Goal: Task Accomplishment & Management: Manage account settings

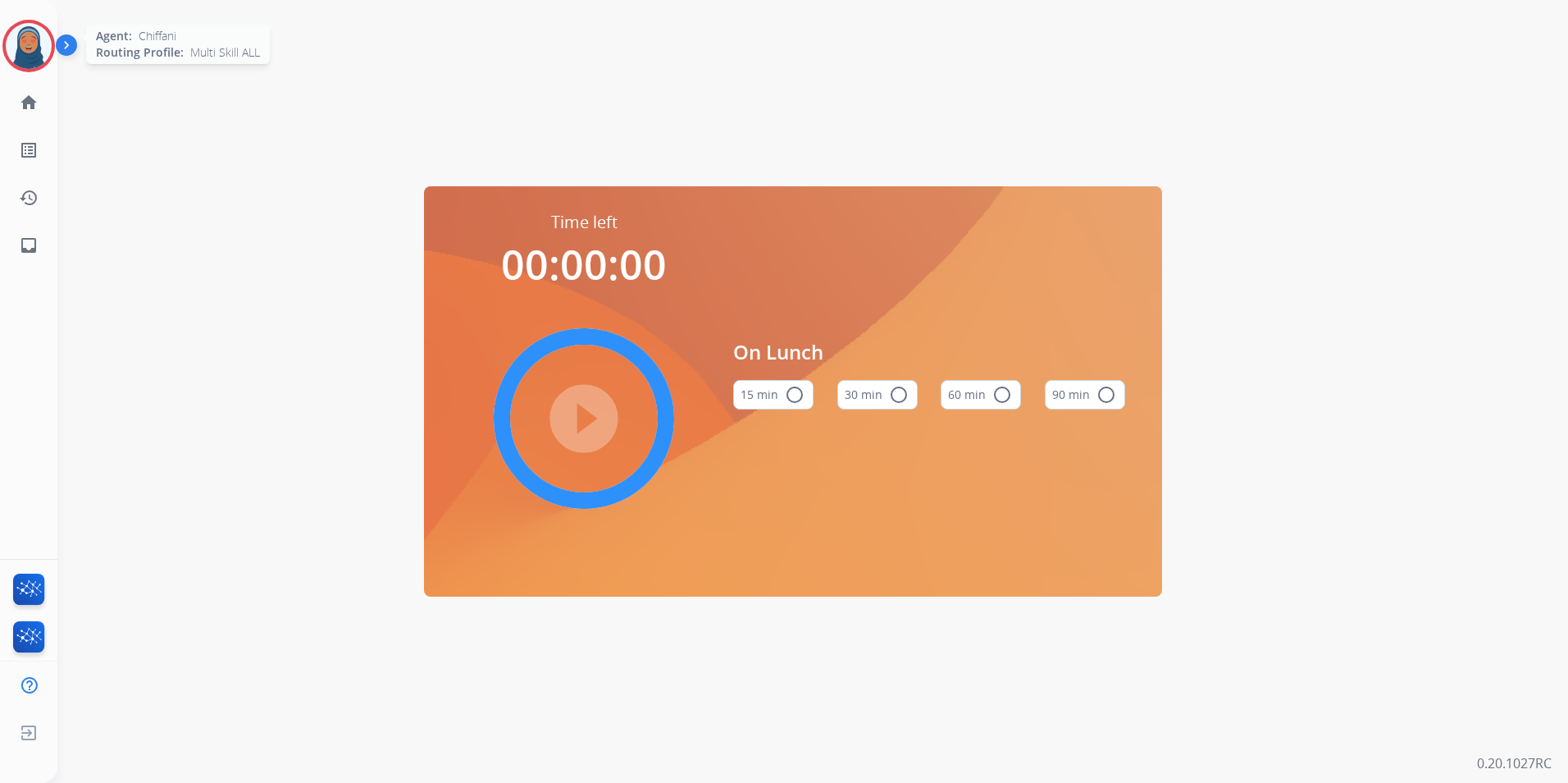
click at [16, 45] on img at bounding box center [28, 46] width 46 height 46
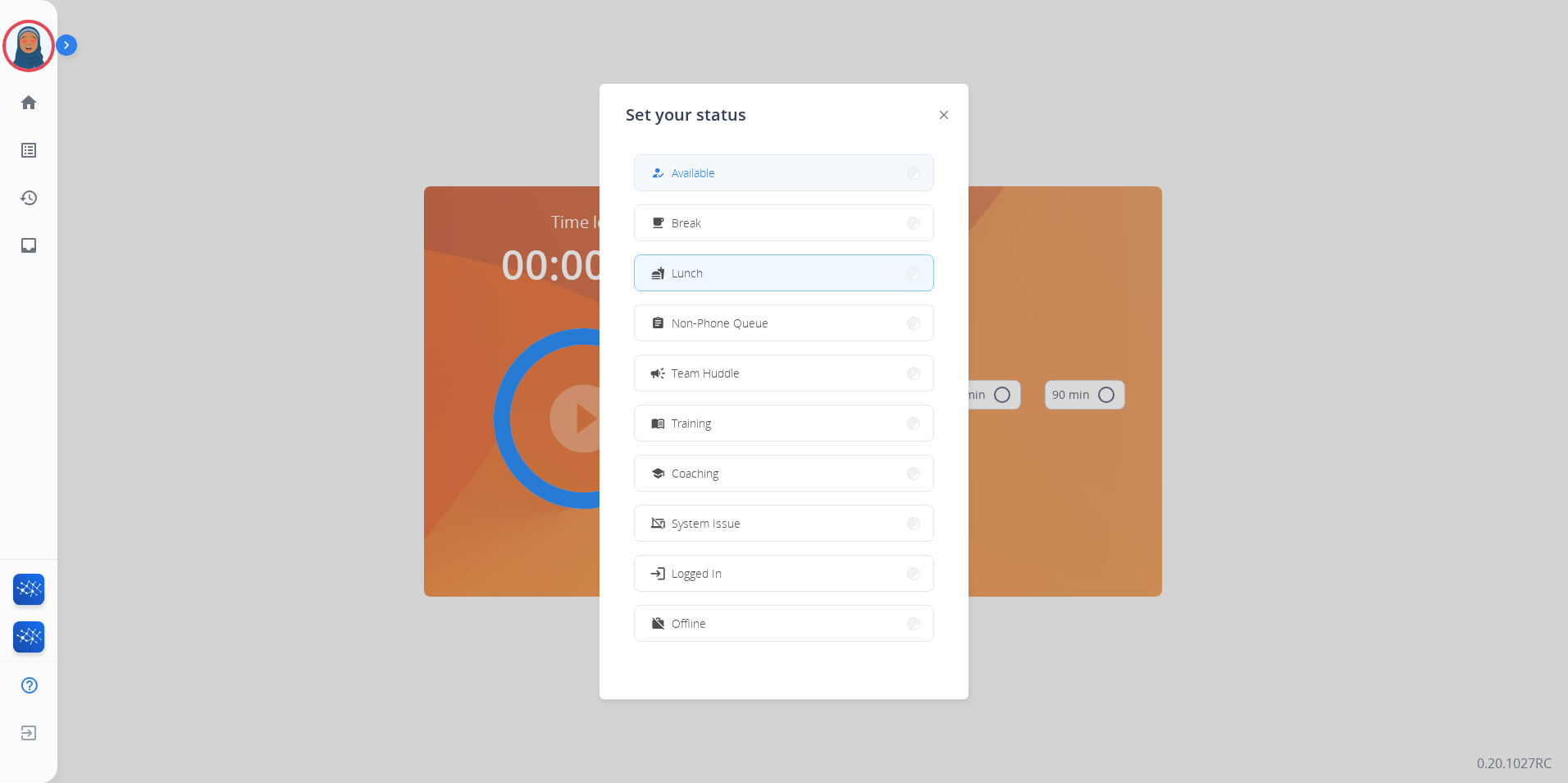
click at [796, 172] on button "how_to_reg Available" at bounding box center [784, 173] width 298 height 36
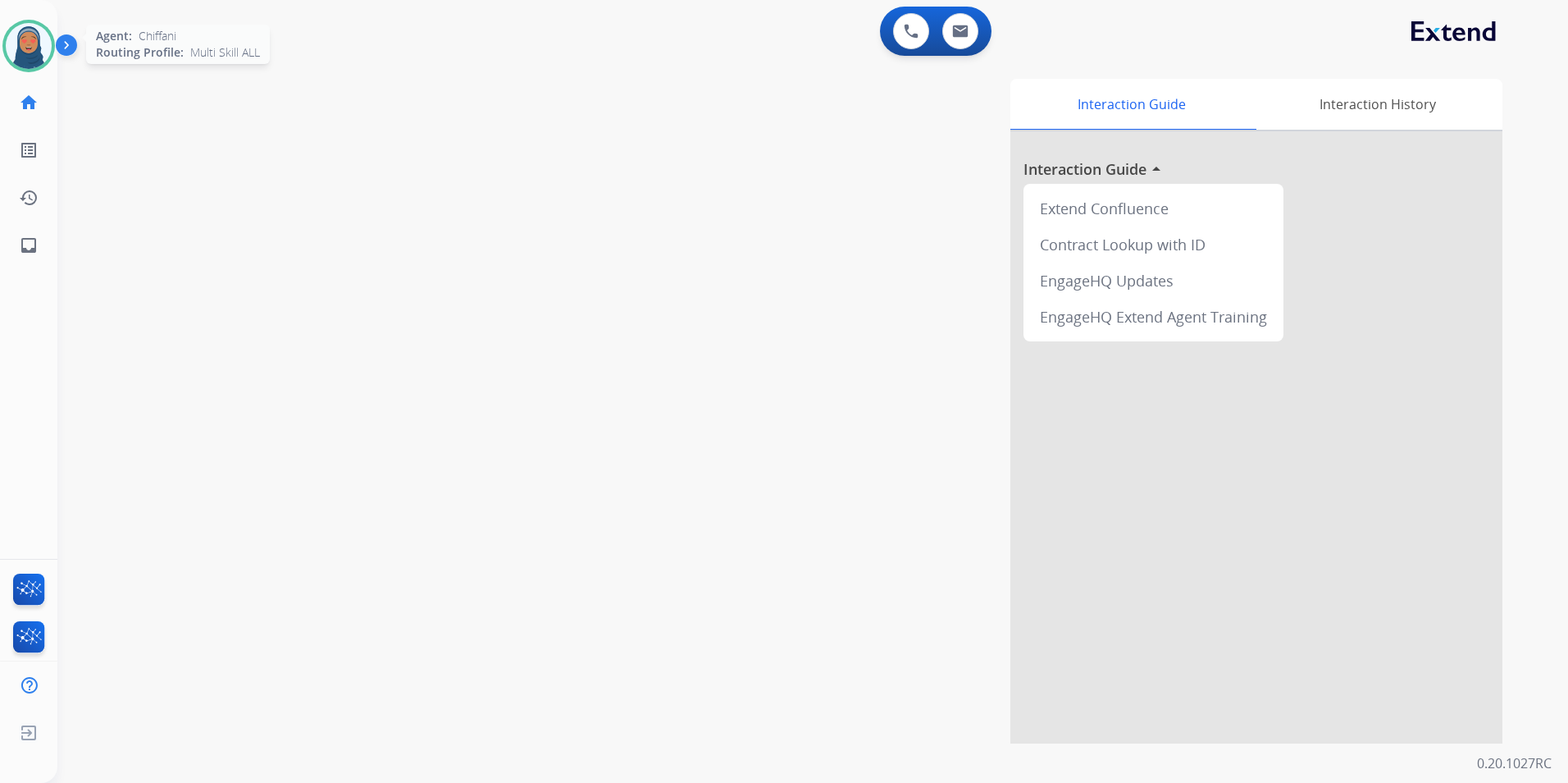
click at [31, 46] on img at bounding box center [28, 46] width 46 height 46
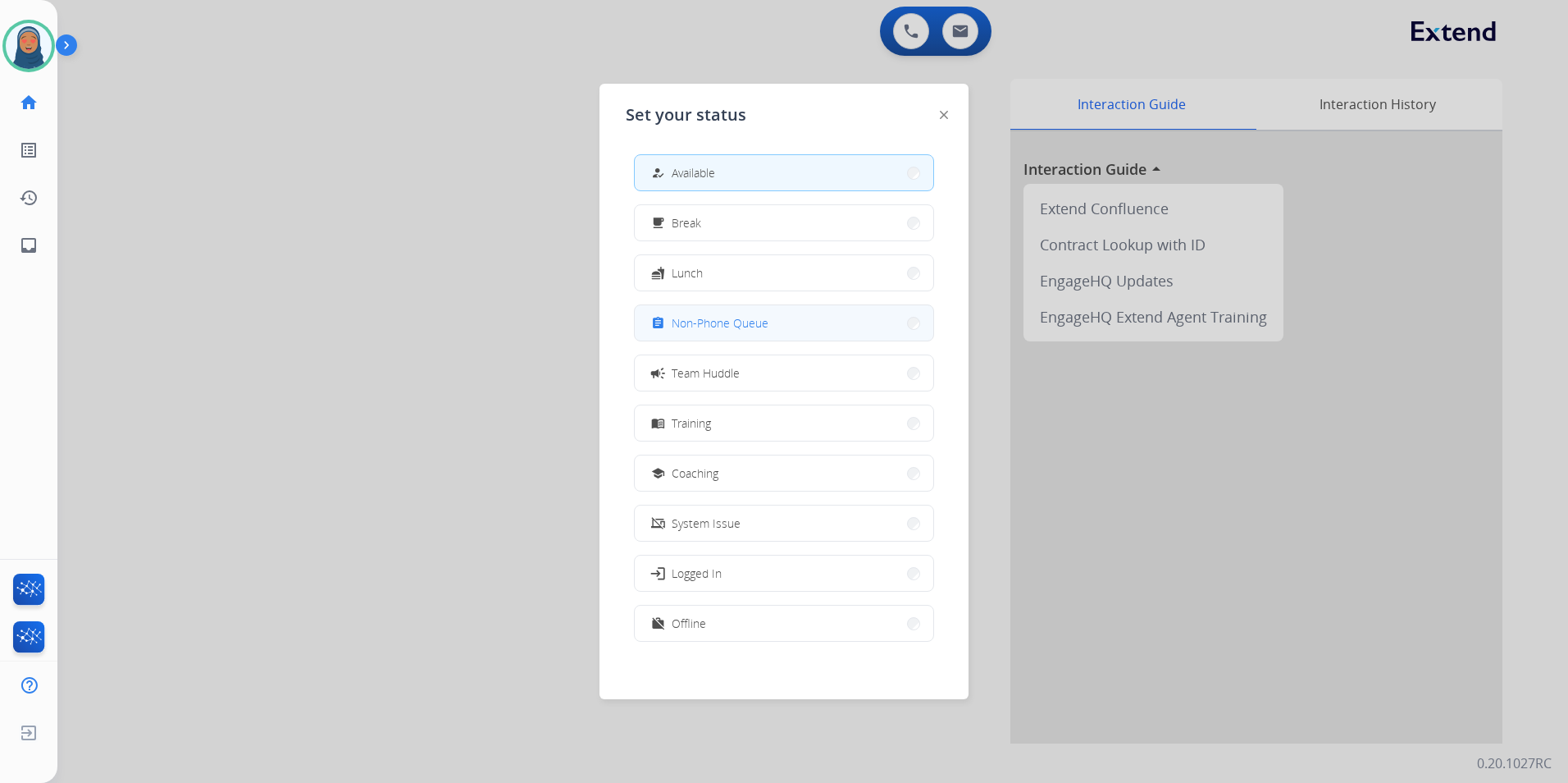
click at [673, 326] on div "assignment Non-Phone Queue" at bounding box center [708, 324] width 121 height 20
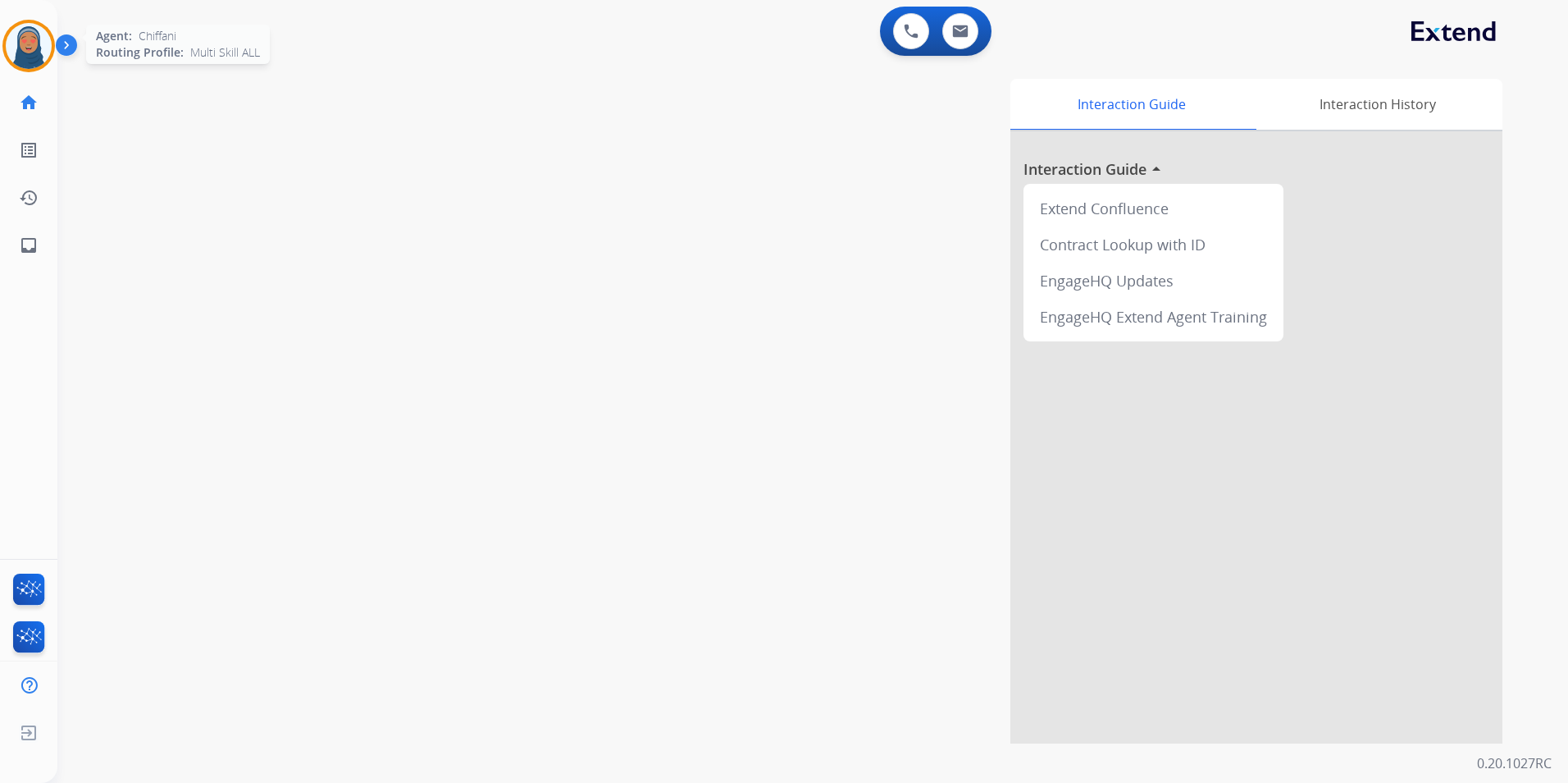
click at [20, 45] on img at bounding box center [28, 46] width 46 height 46
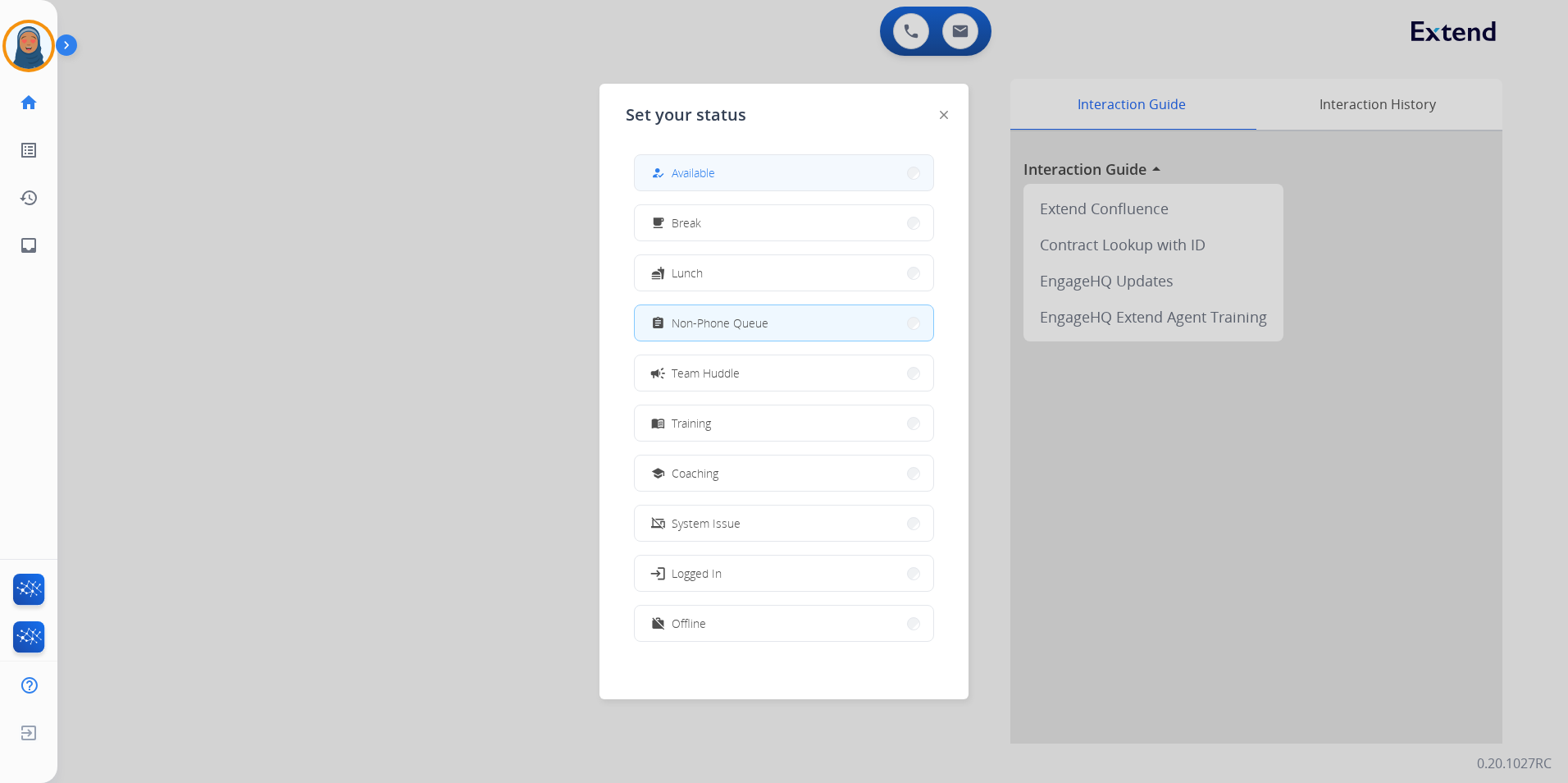
click at [722, 165] on button "how_to_reg Available" at bounding box center [784, 173] width 298 height 36
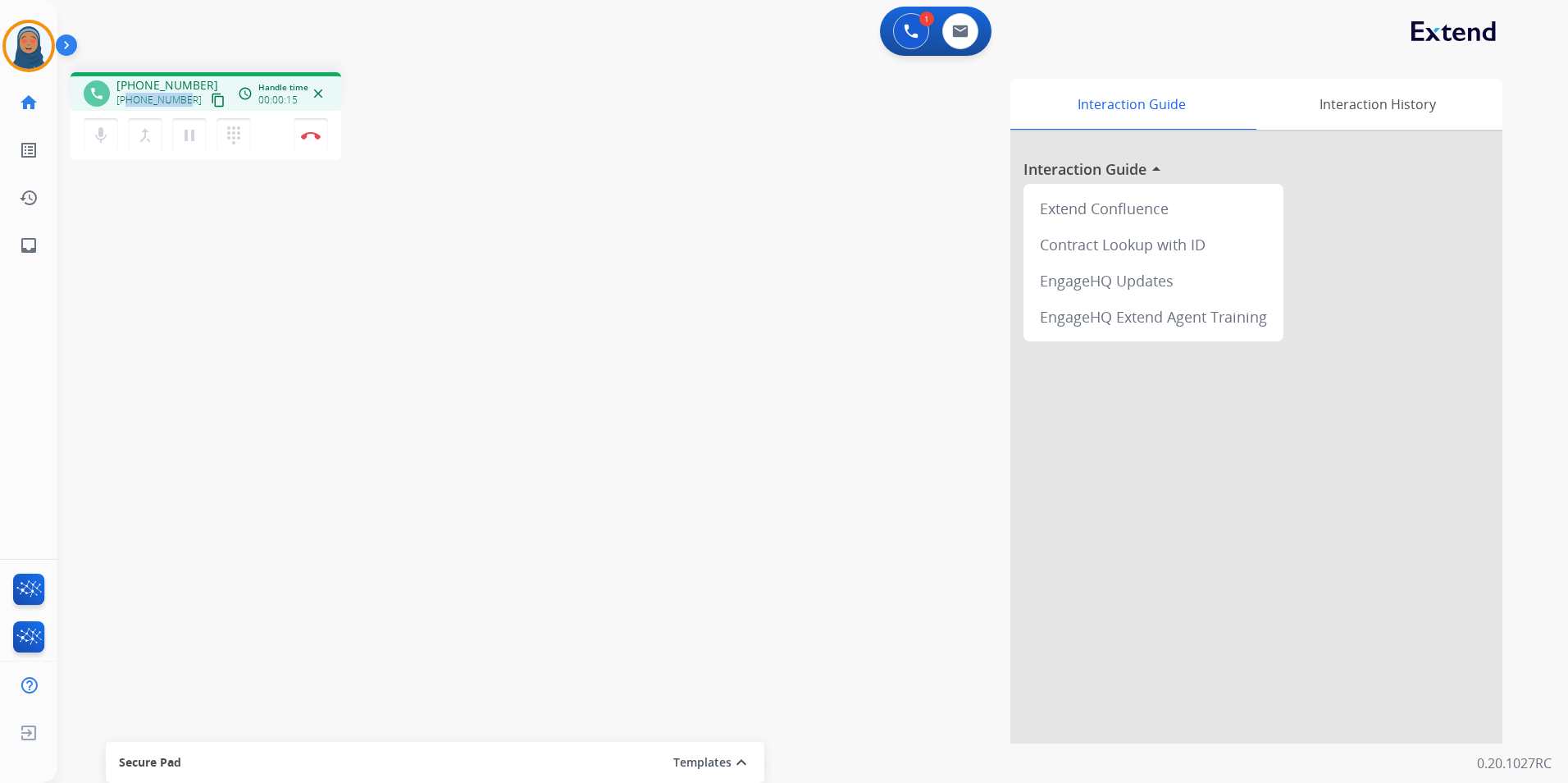
drag, startPoint x: 182, startPoint y: 103, endPoint x: 127, endPoint y: 103, distance: 55.0
click at [127, 103] on span "[PHONE_NUMBER]" at bounding box center [159, 100] width 85 height 13
copy span "7243316484"
drag, startPoint x: 306, startPoint y: 143, endPoint x: 316, endPoint y: 142, distance: 10.0
click at [313, 143] on button "Disconnect" at bounding box center [311, 135] width 35 height 35
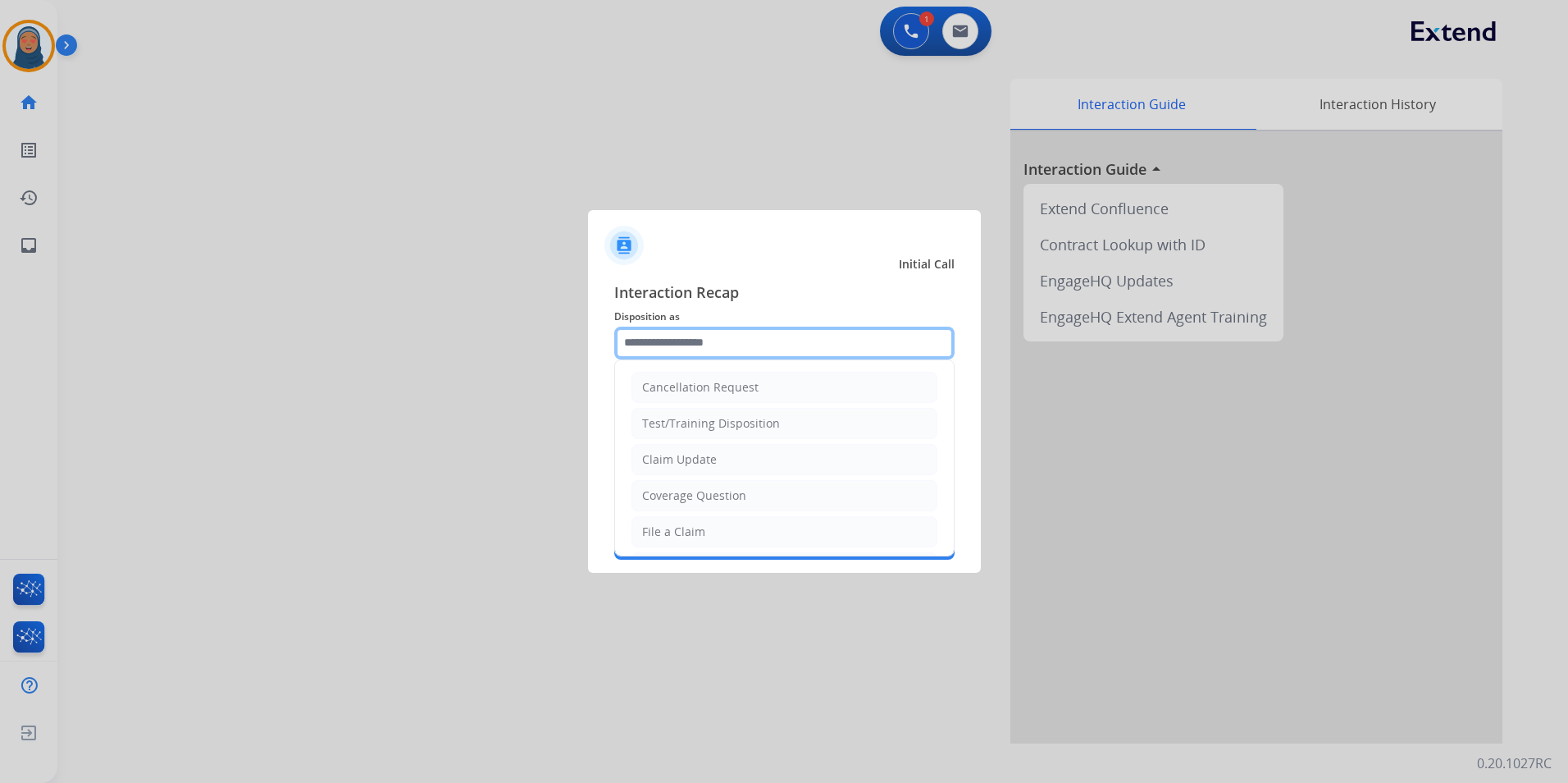
click at [713, 346] on input "text" at bounding box center [784, 342] width 340 height 33
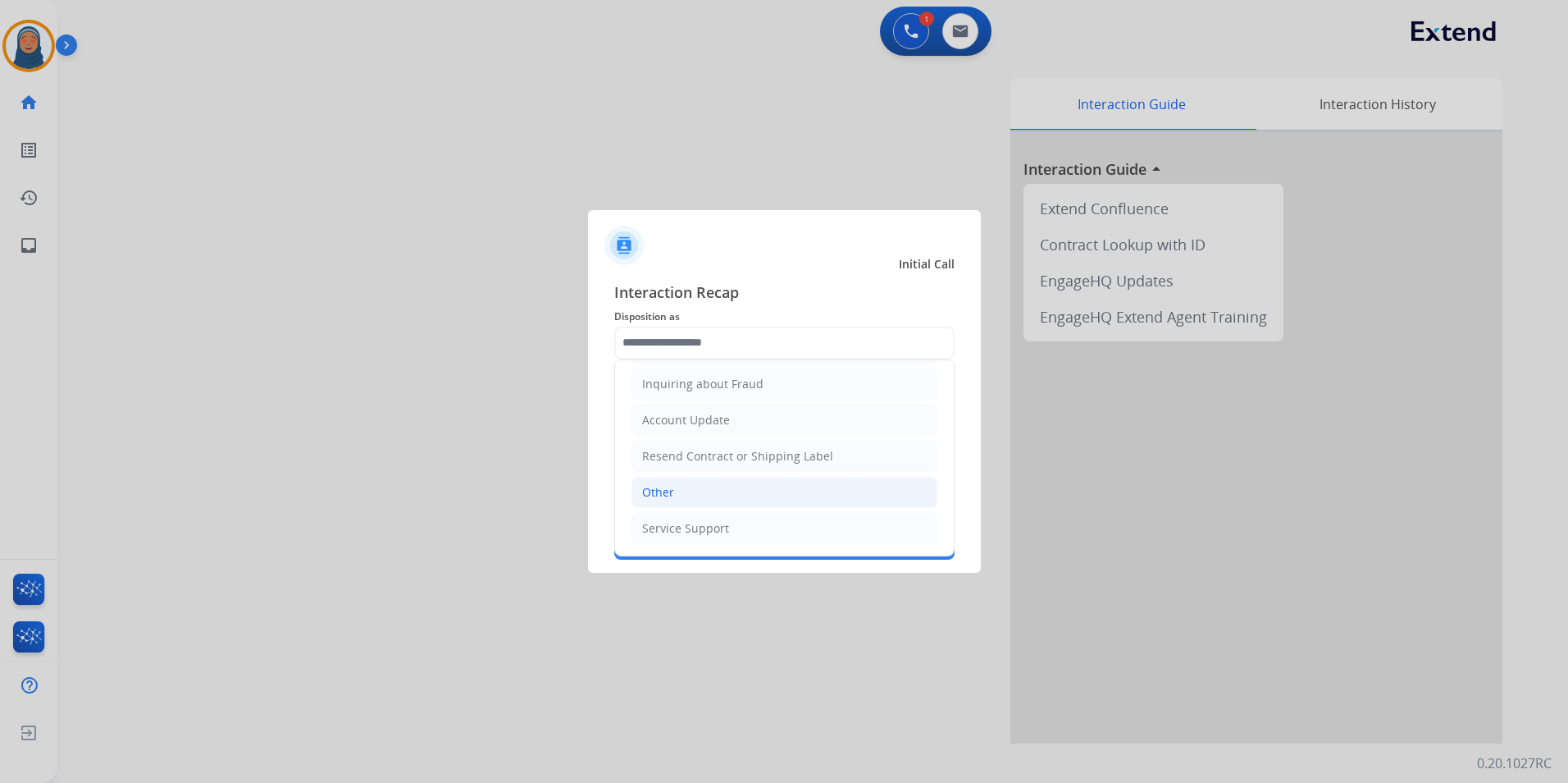
click at [699, 503] on li "Other" at bounding box center [784, 491] width 306 height 31
type input "*****"
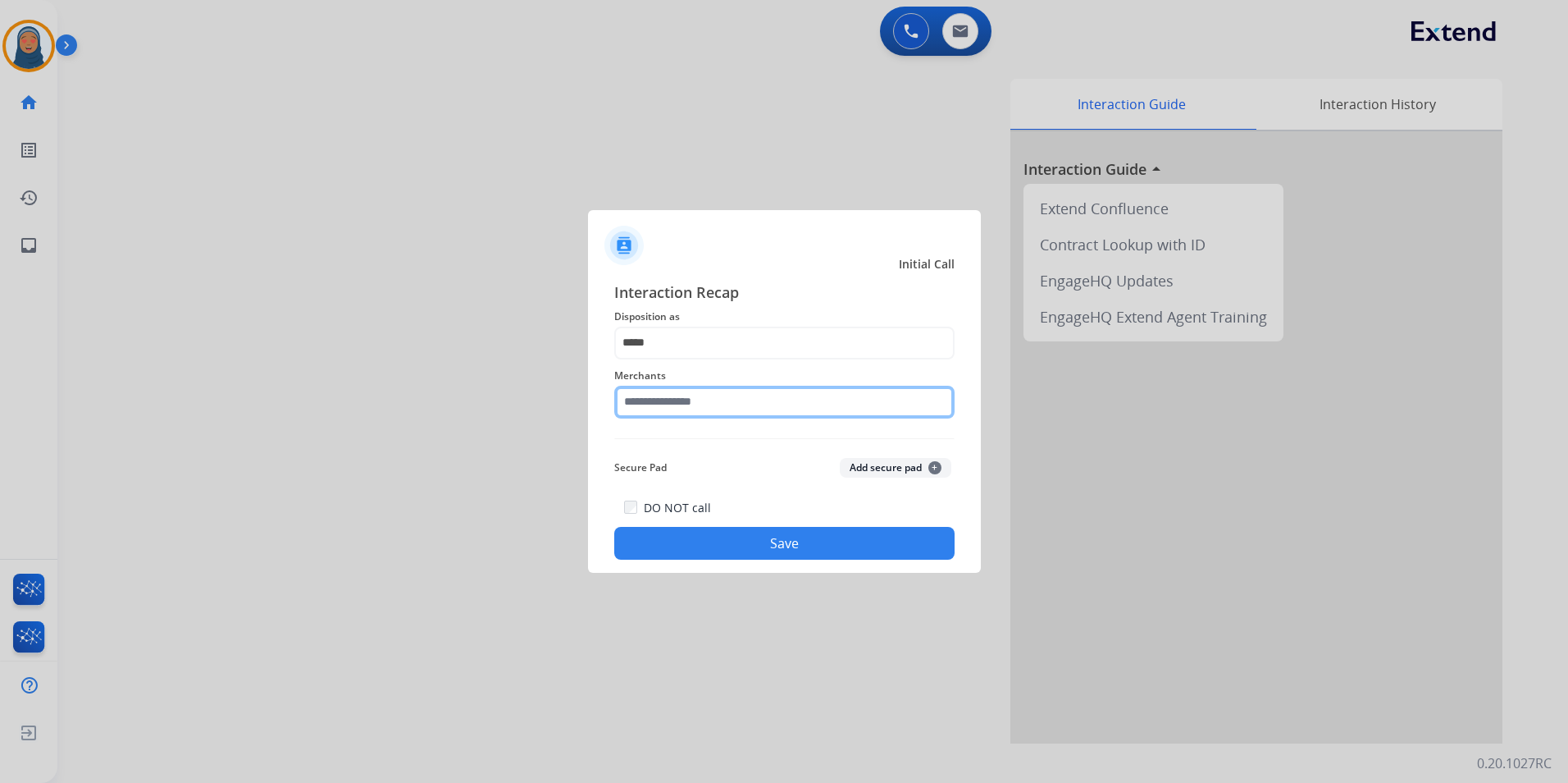
click at [696, 405] on input "text" at bounding box center [784, 402] width 340 height 33
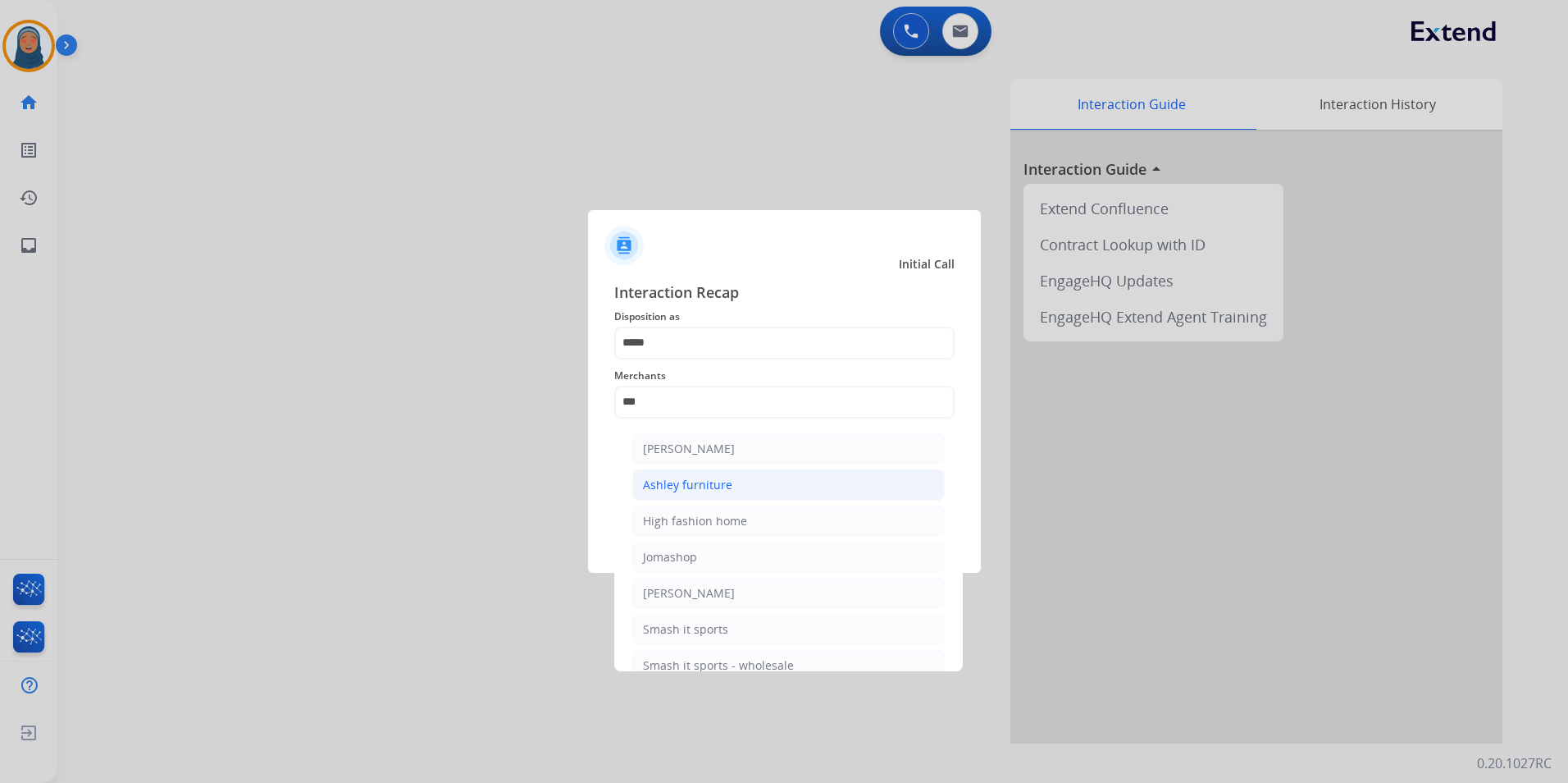
click at [660, 483] on div "Ashley furniture" at bounding box center [688, 484] width 90 height 16
type input "**********"
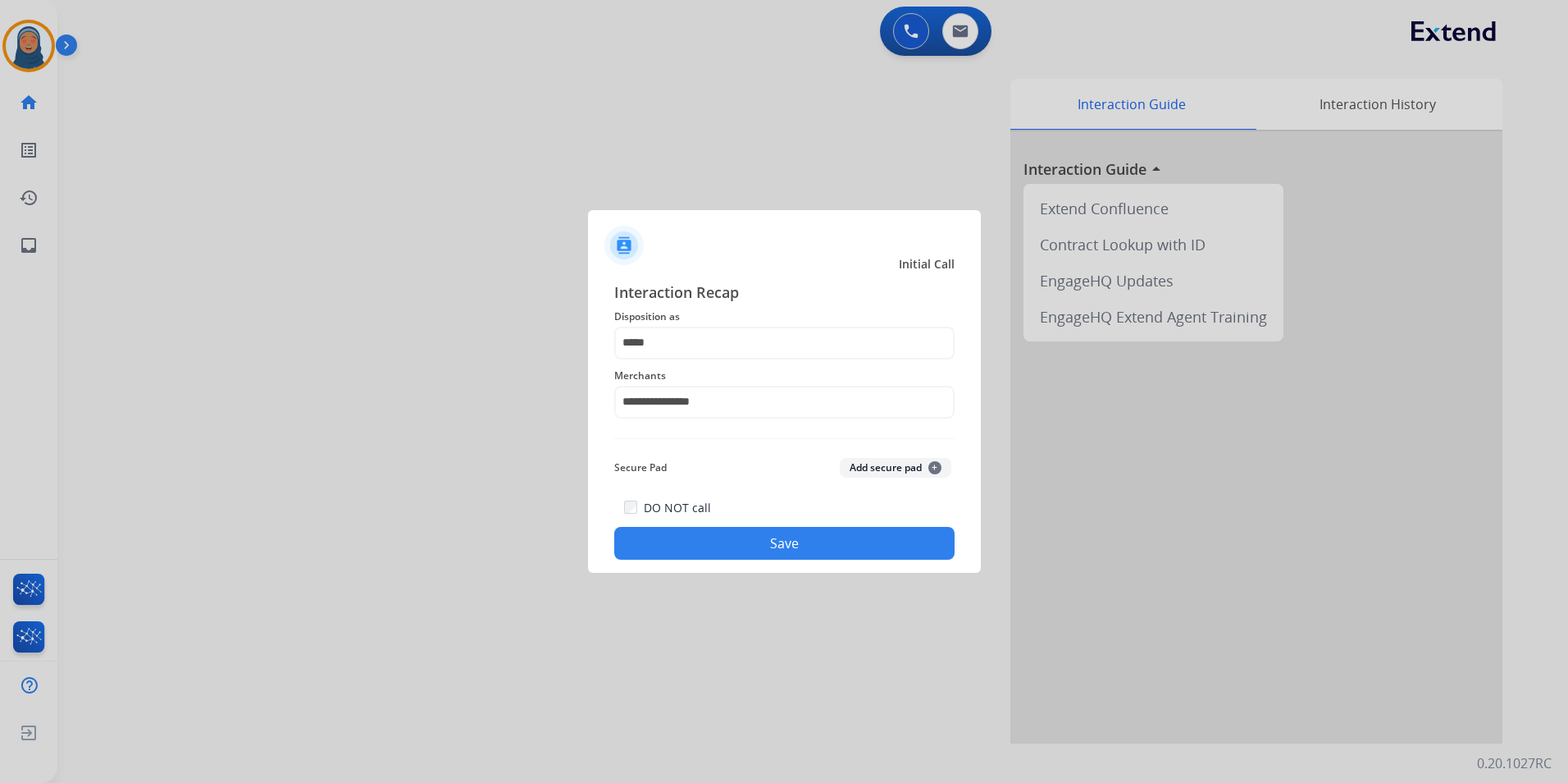
click at [778, 533] on button "Save" at bounding box center [784, 543] width 340 height 33
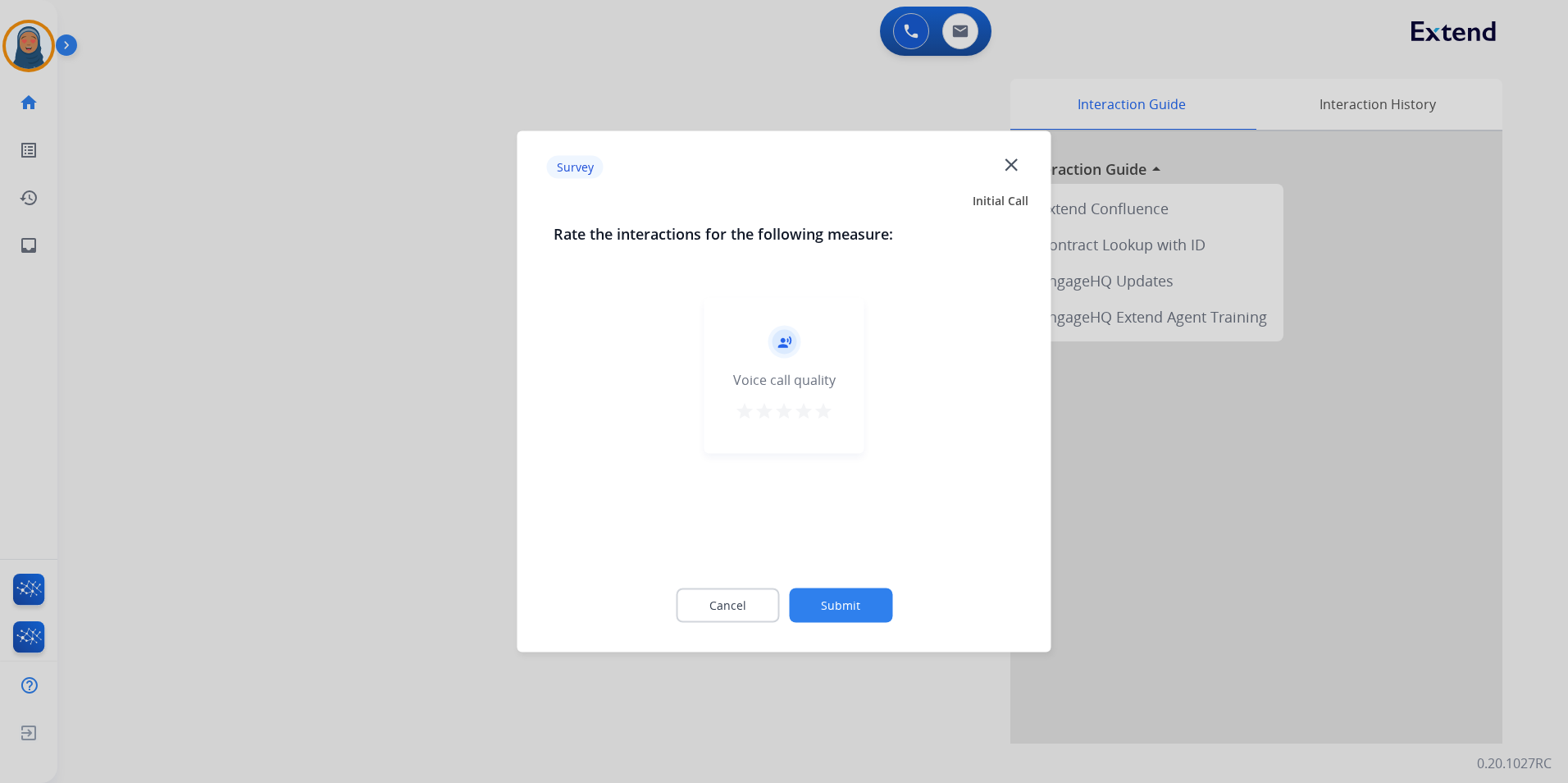
click at [856, 599] on button "Submit" at bounding box center [840, 605] width 103 height 35
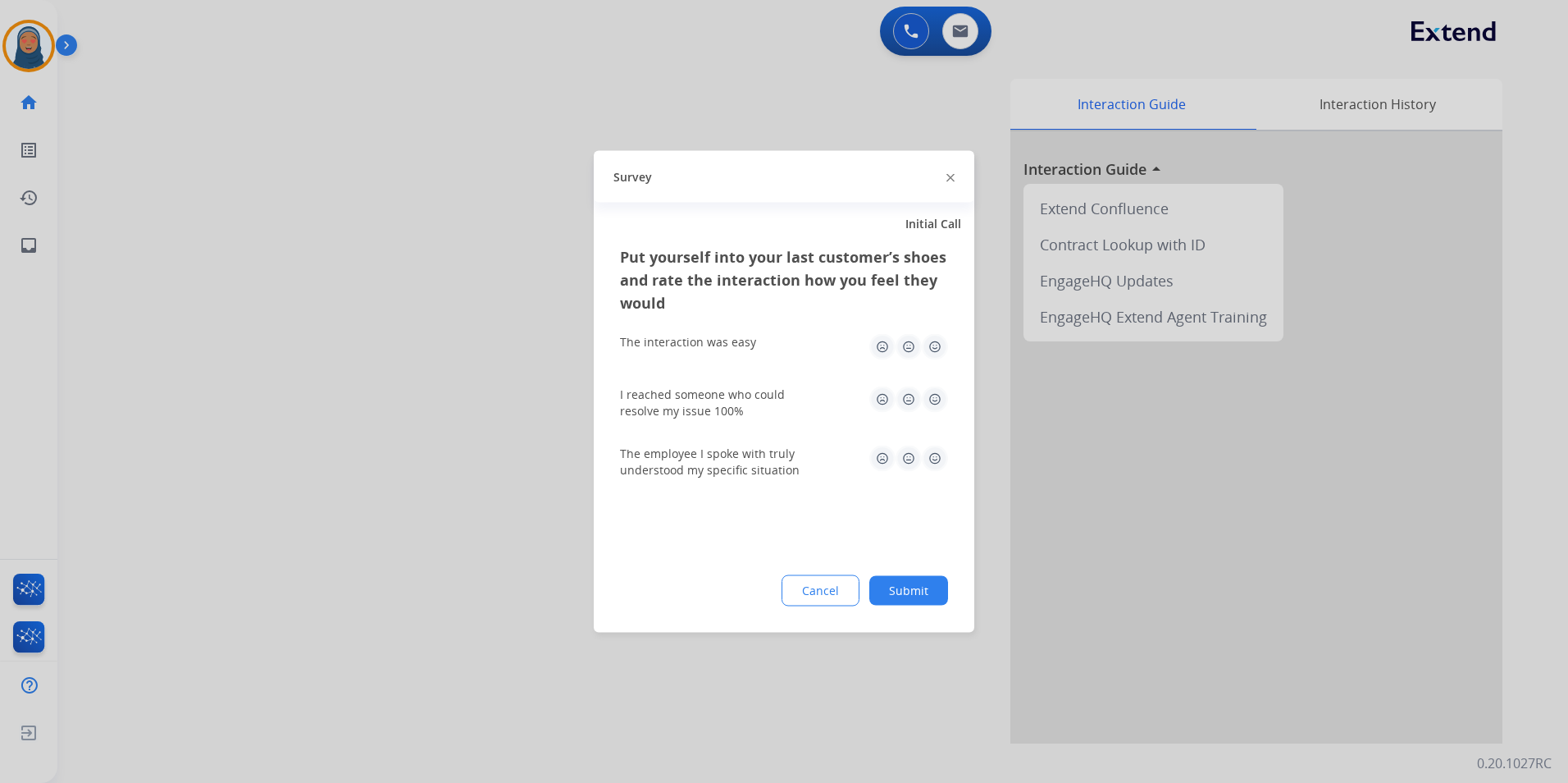
click at [909, 583] on button "Submit" at bounding box center [909, 590] width 79 height 29
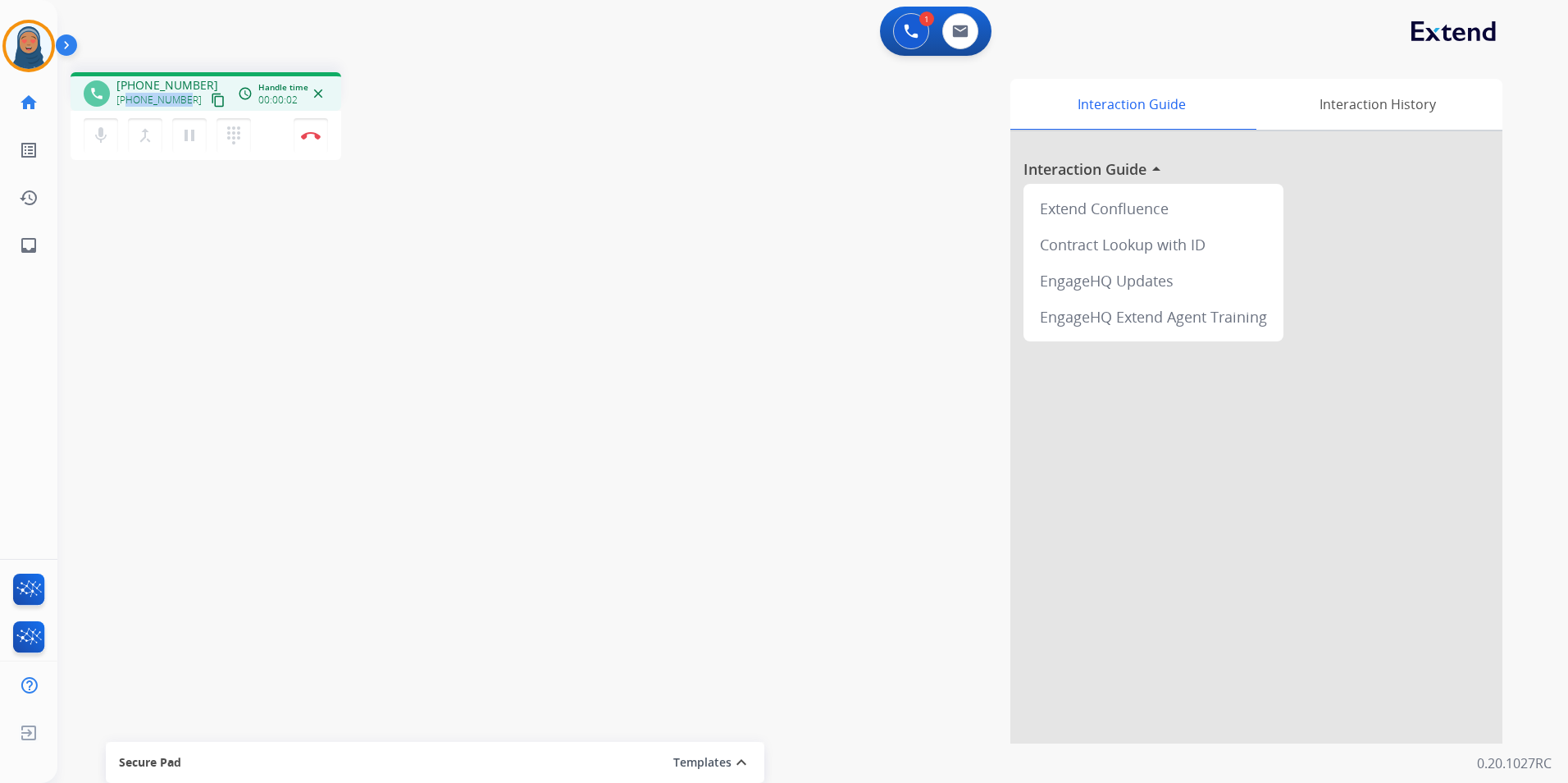
drag, startPoint x: 182, startPoint y: 102, endPoint x: 130, endPoint y: 101, distance: 52.0
click at [130, 101] on span "[PHONE_NUMBER]" at bounding box center [159, 100] width 85 height 13
copy span "6095323970"
click at [229, 136] on mat-icon "dialpad" at bounding box center [234, 135] width 20 height 20
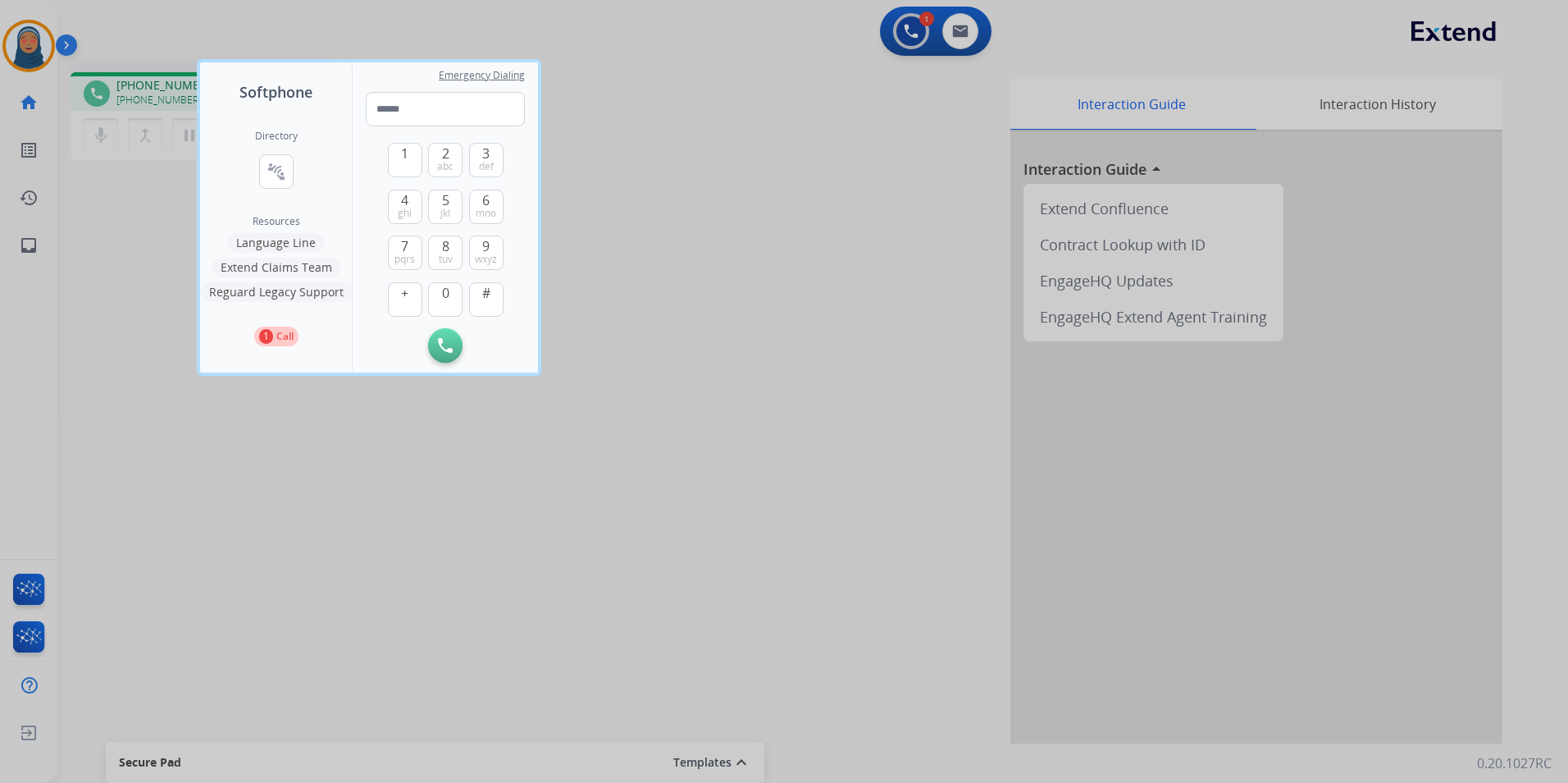
click at [278, 245] on button "Language Line" at bounding box center [276, 243] width 96 height 20
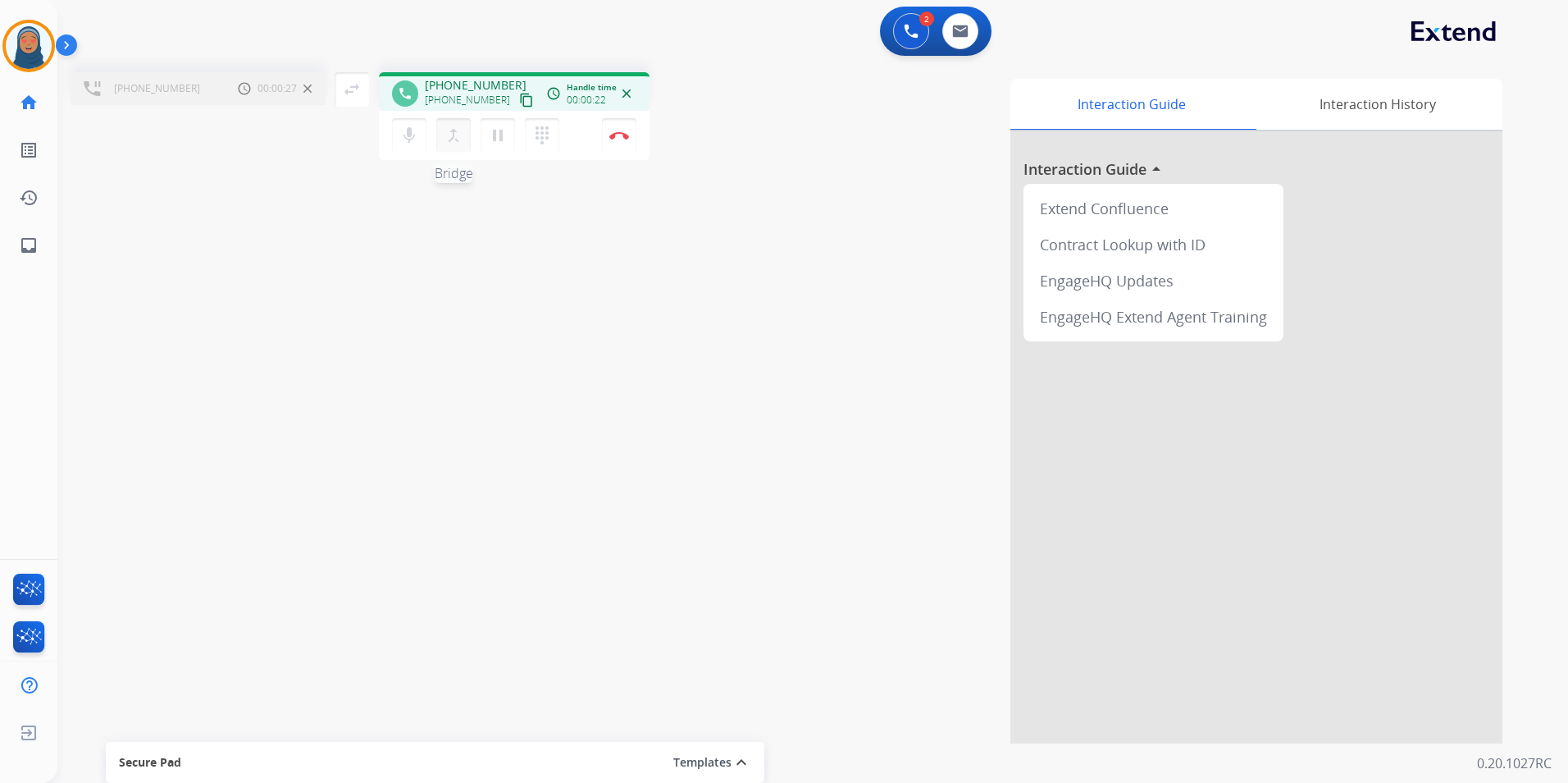
click at [450, 142] on mat-icon "merge_type" at bounding box center [454, 135] width 20 height 20
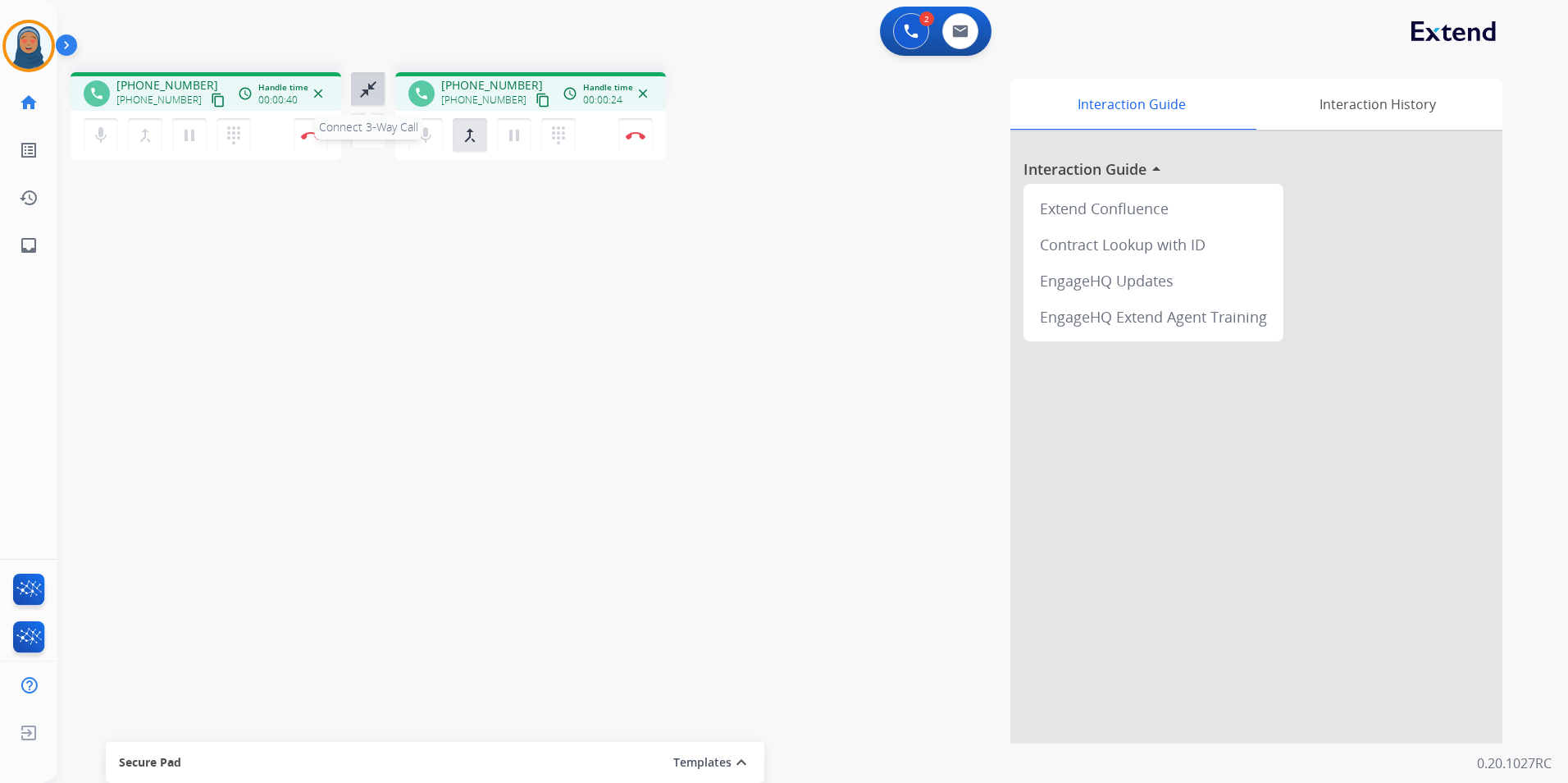
click at [377, 92] on mat-icon "close_fullscreen" at bounding box center [368, 90] width 20 height 20
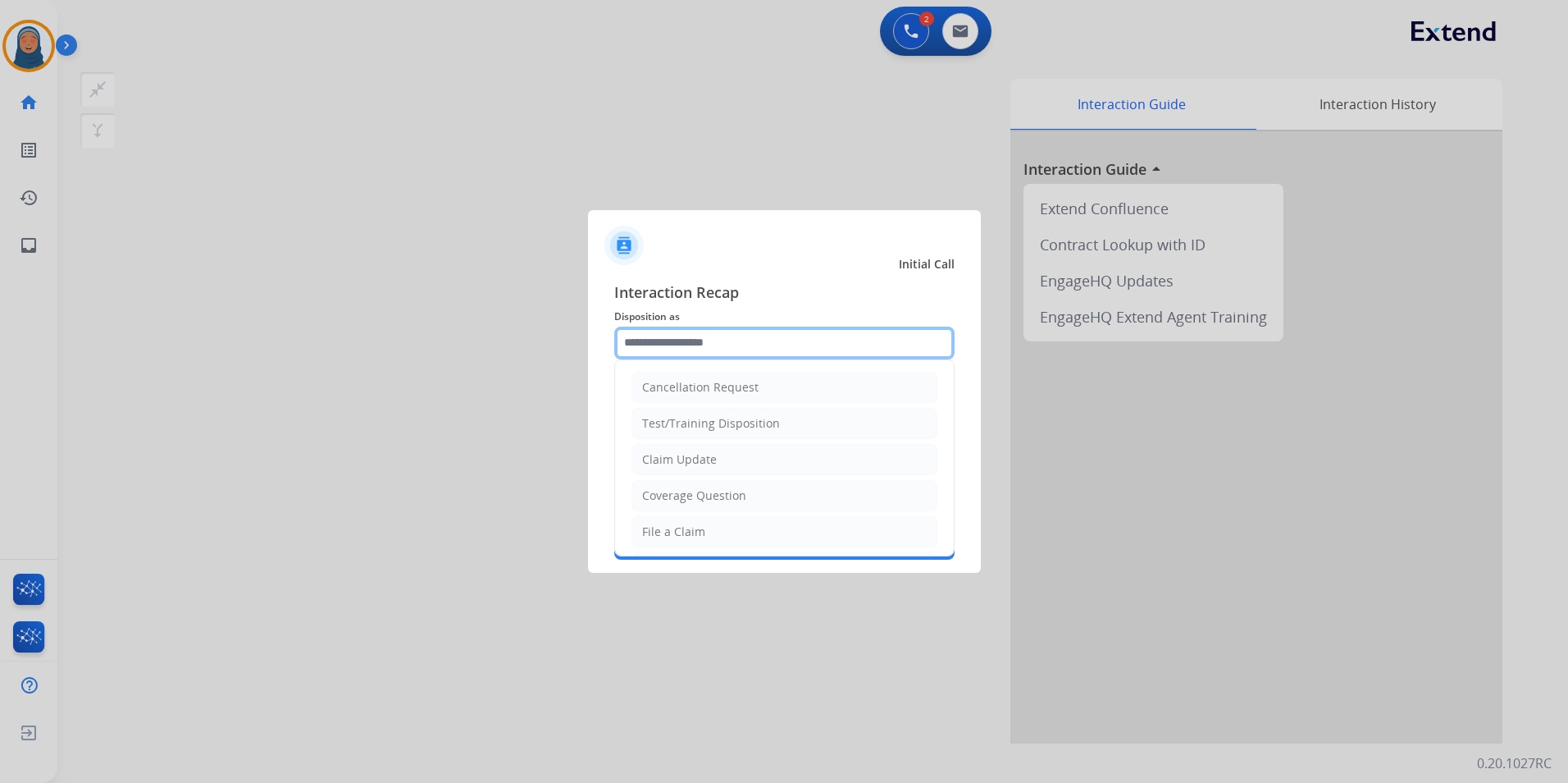
click at [718, 344] on input "text" at bounding box center [784, 342] width 340 height 33
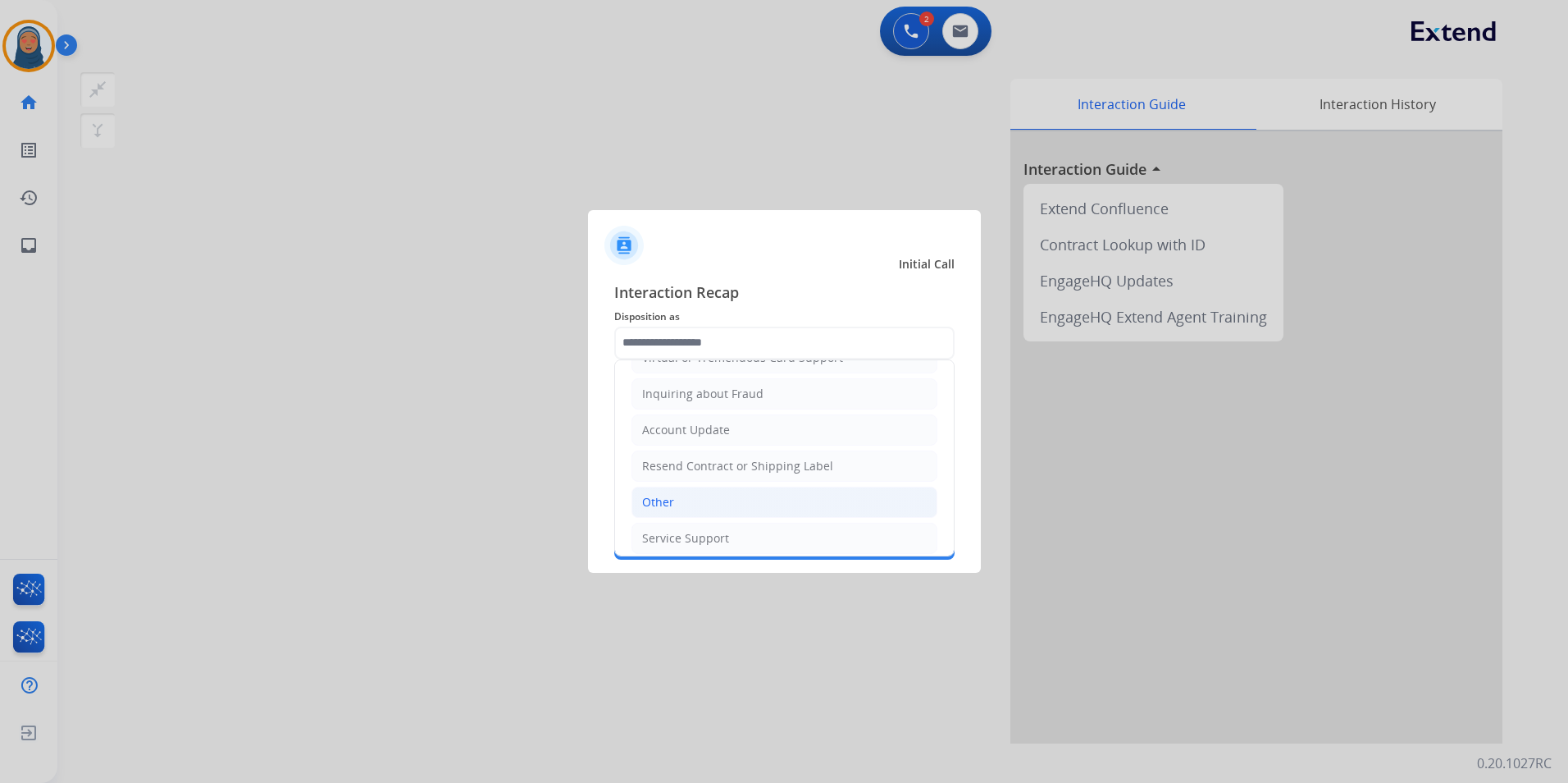
drag, startPoint x: 696, startPoint y: 501, endPoint x: 698, endPoint y: 469, distance: 32.1
click at [696, 500] on li "Other" at bounding box center [784, 502] width 306 height 31
type input "*****"
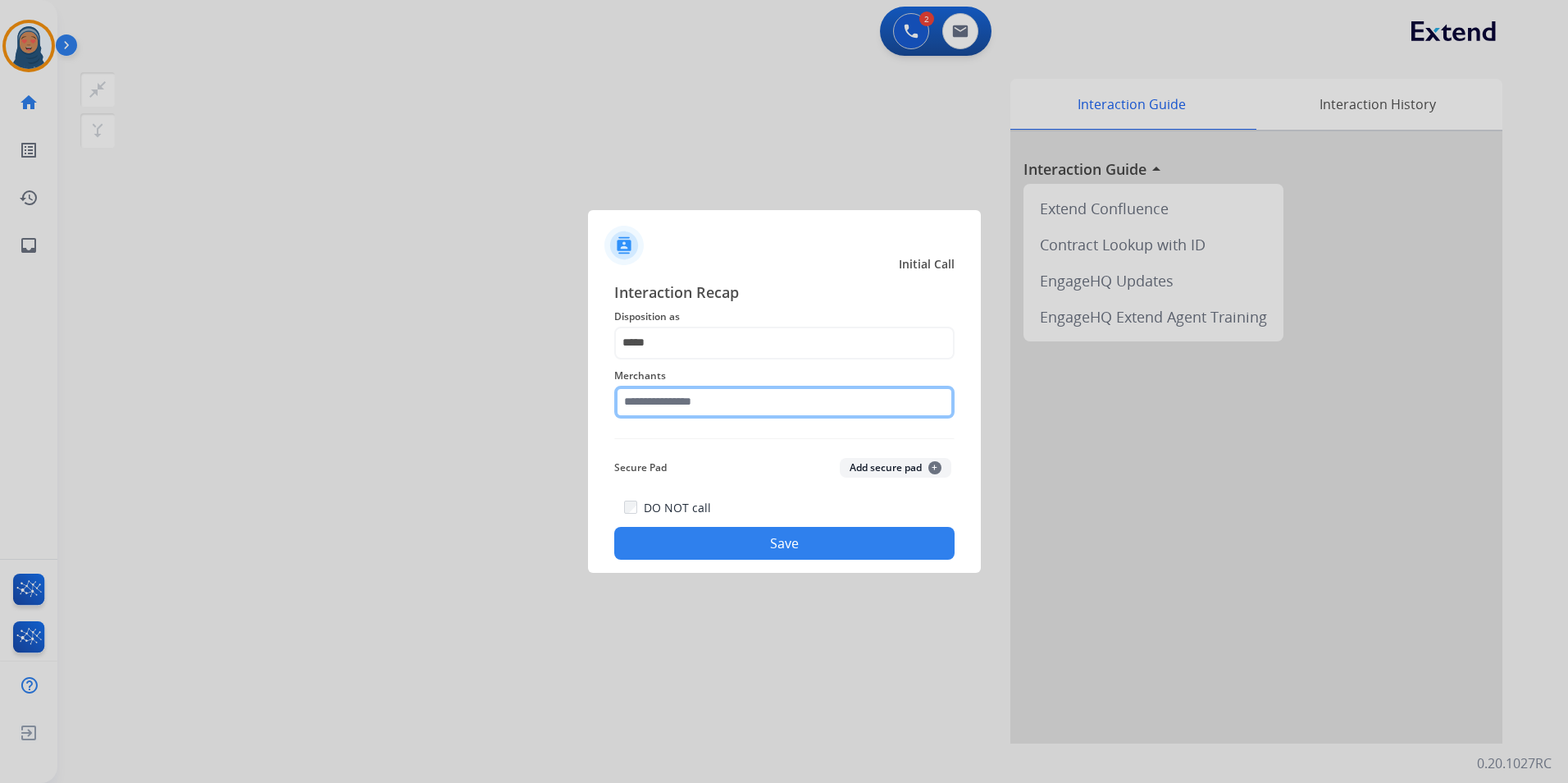
click at [738, 388] on input "text" at bounding box center [784, 402] width 340 height 33
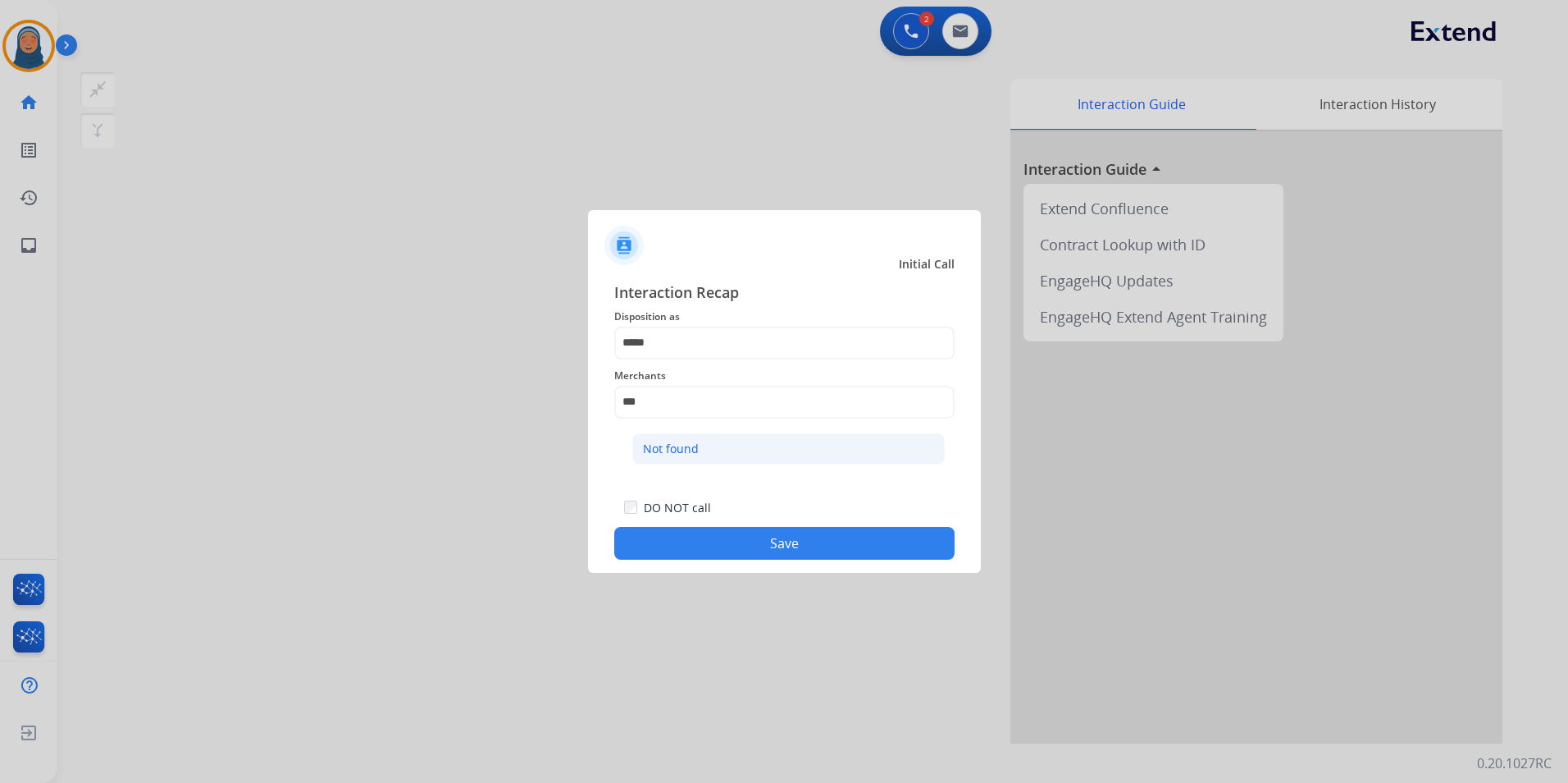
click at [712, 455] on li "Not found" at bounding box center [789, 449] width 313 height 31
type input "*********"
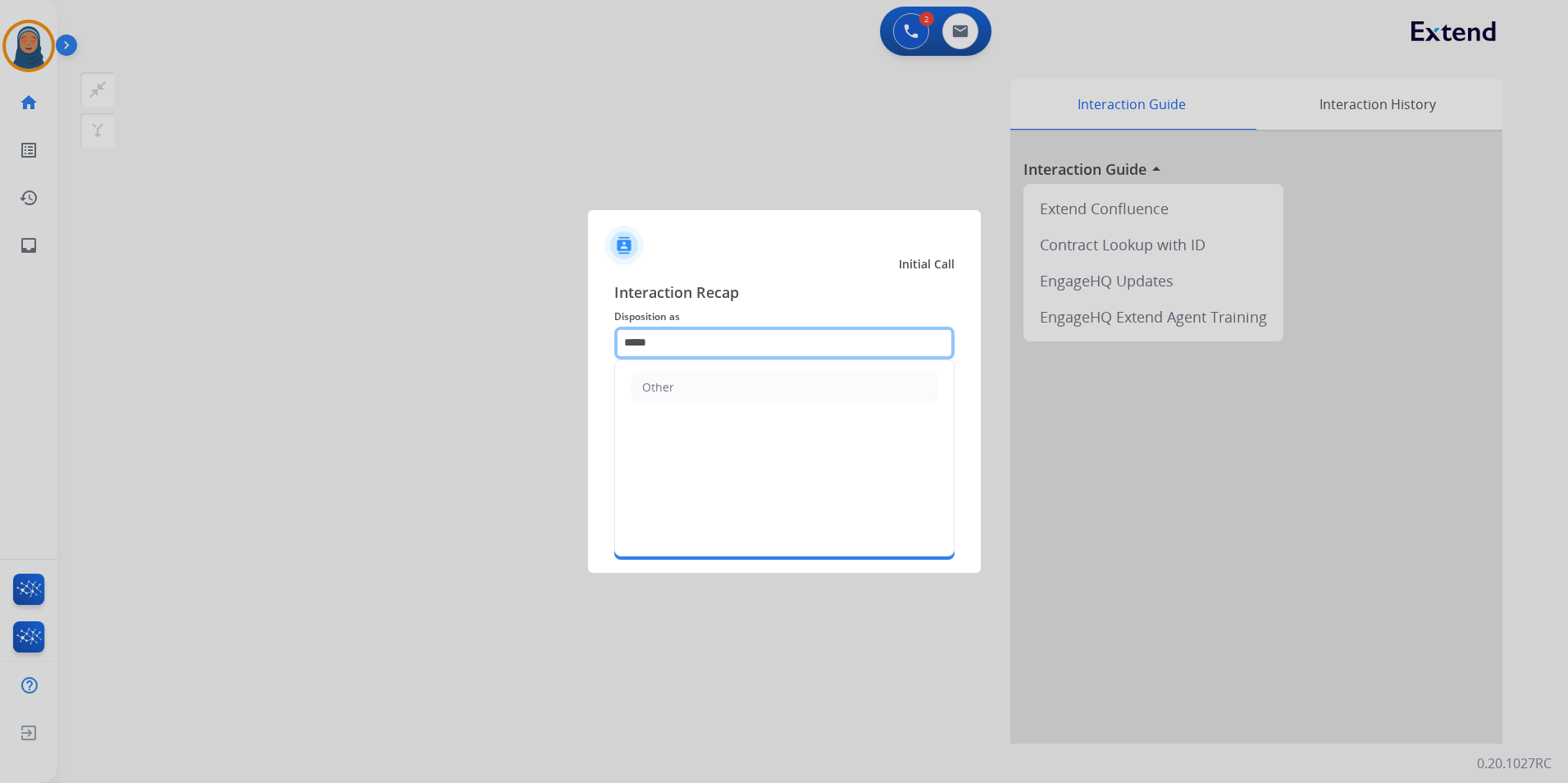
click at [709, 337] on input "*****" at bounding box center [784, 342] width 340 height 33
drag, startPoint x: 688, startPoint y: 340, endPoint x: 42, endPoint y: 217, distance: 657.6
click at [0, 220] on app-contact-recap-modal "Initial Call Interaction Recap Disposition as ***** Other Merchants ********* S…" at bounding box center [0, 391] width 0 height 783
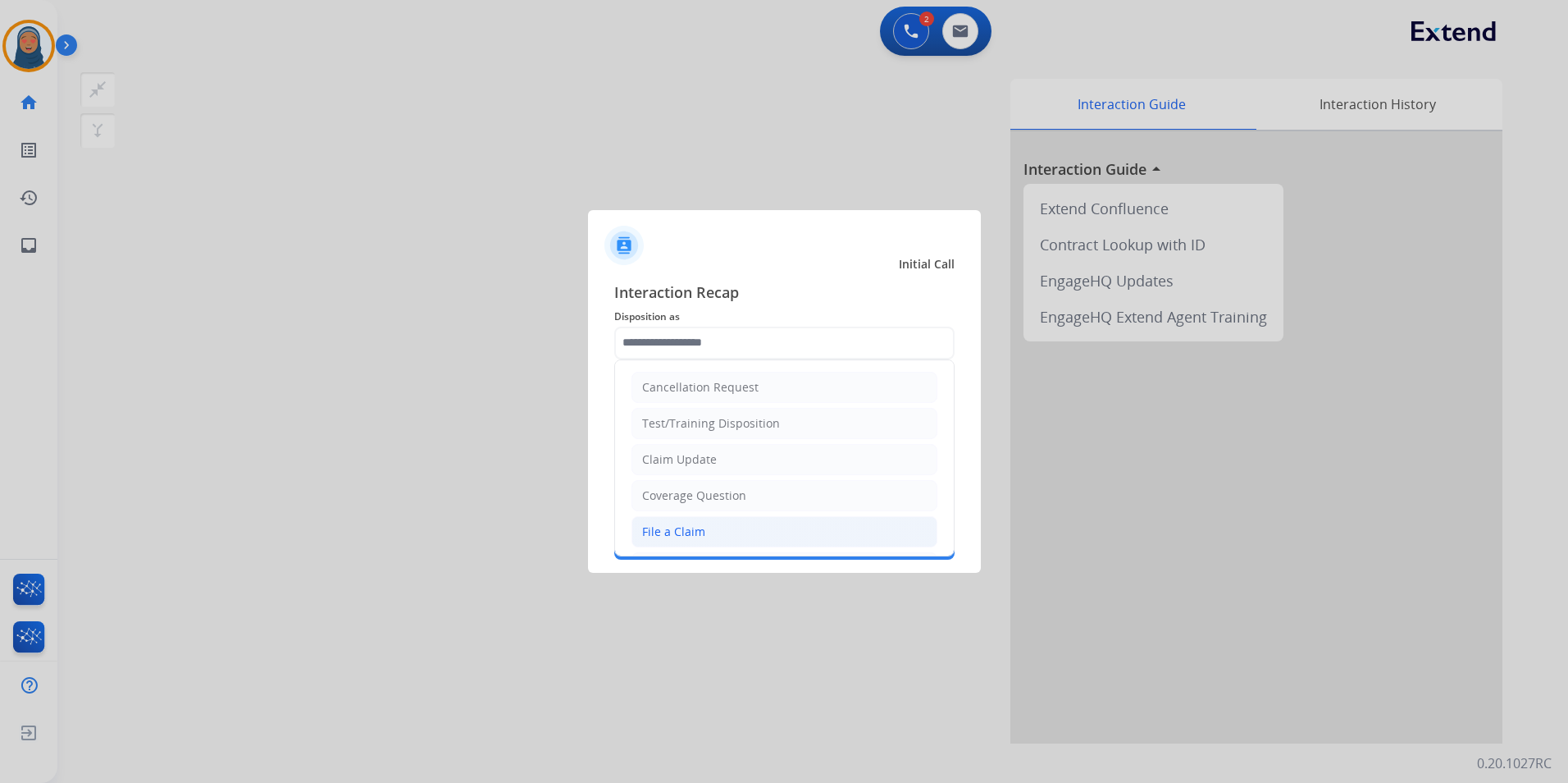
click at [642, 535] on div "File a Claim" at bounding box center [673, 531] width 63 height 16
type input "**********"
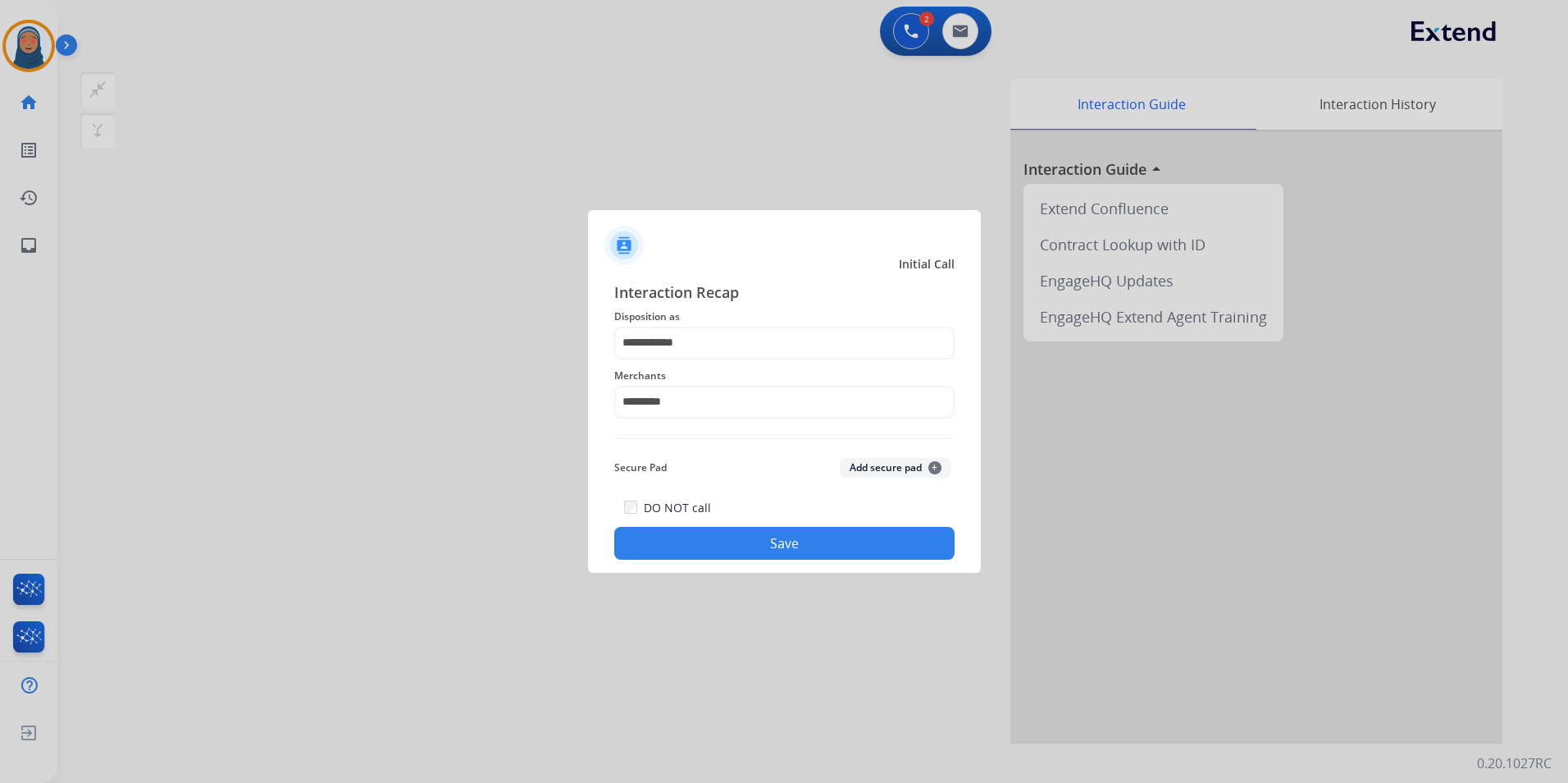
click at [764, 540] on button "Save" at bounding box center [784, 543] width 340 height 33
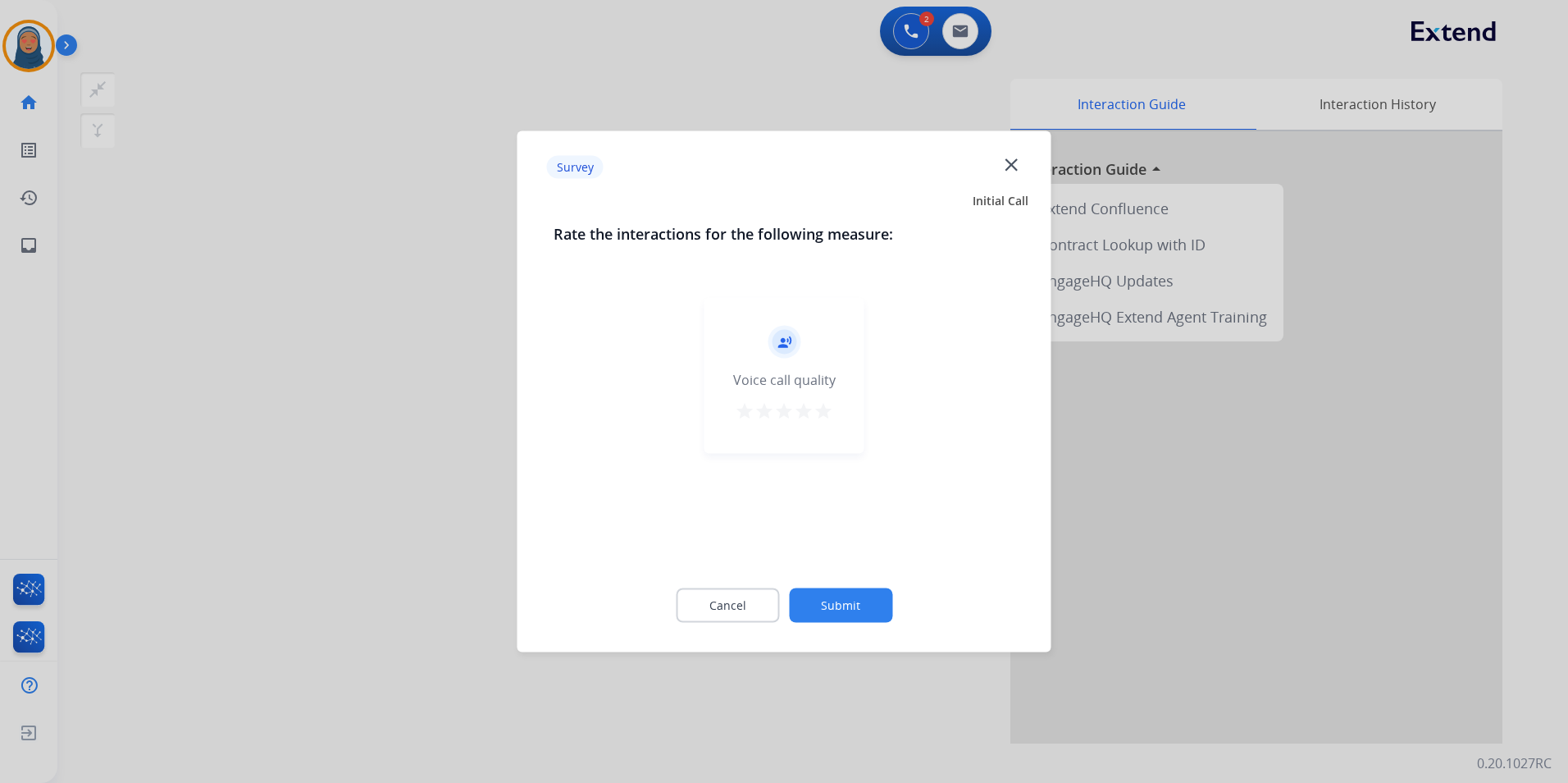
click at [853, 609] on button "Submit" at bounding box center [840, 605] width 103 height 35
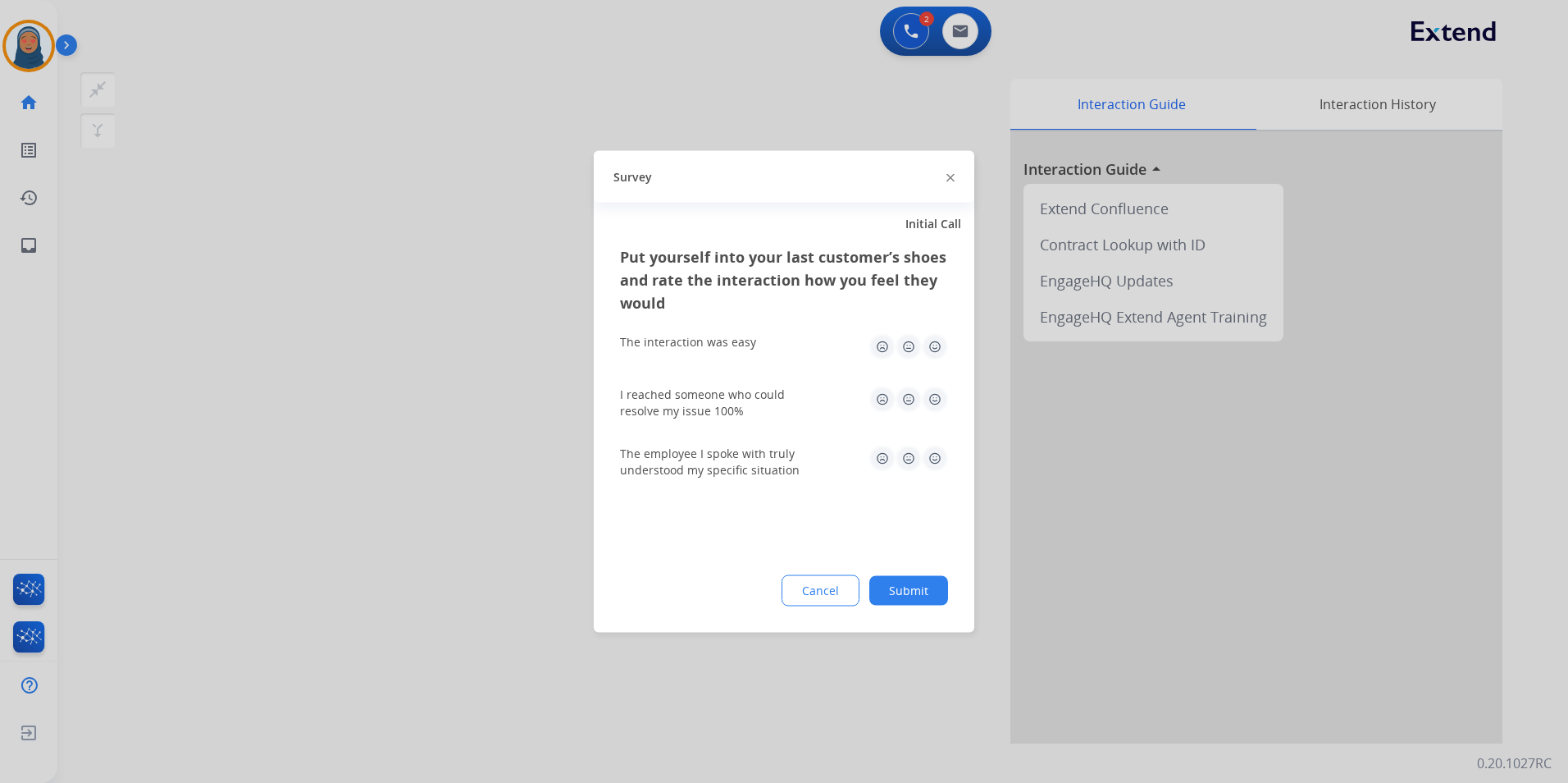
click at [927, 591] on button "Submit" at bounding box center [909, 590] width 79 height 29
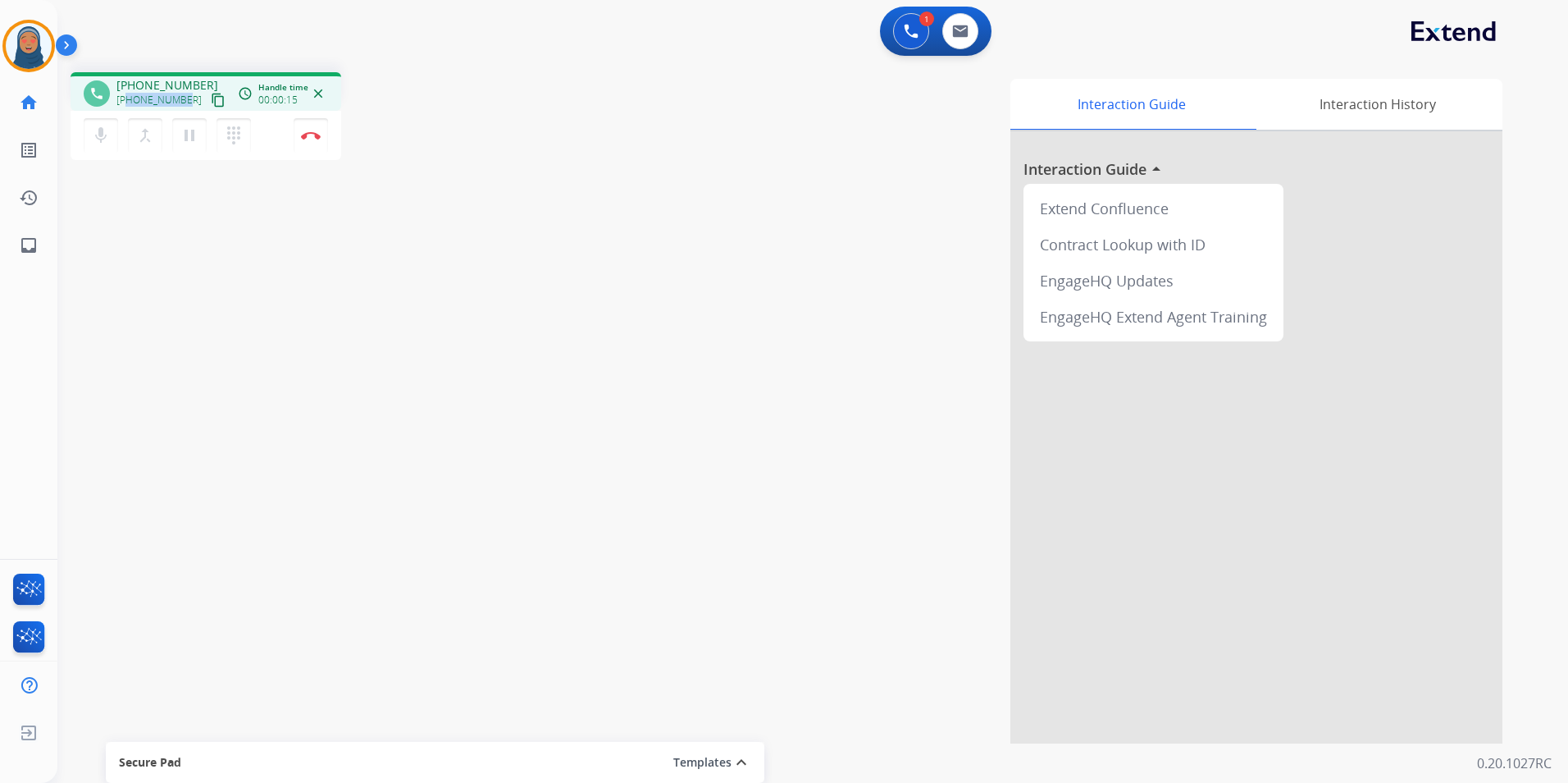
drag, startPoint x: 185, startPoint y: 105, endPoint x: 128, endPoint y: 103, distance: 57.0
click at [128, 103] on div "[PHONE_NUMBER] content_copy" at bounding box center [172, 100] width 112 height 20
copy span "5203138199"
drag, startPoint x: 322, startPoint y: 154, endPoint x: 315, endPoint y: 148, distance: 9.2
click at [321, 152] on div "mic Mute merge_type Bridge pause Hold dialpad Dialpad Disconnect" at bounding box center [205, 135] width 271 height 49
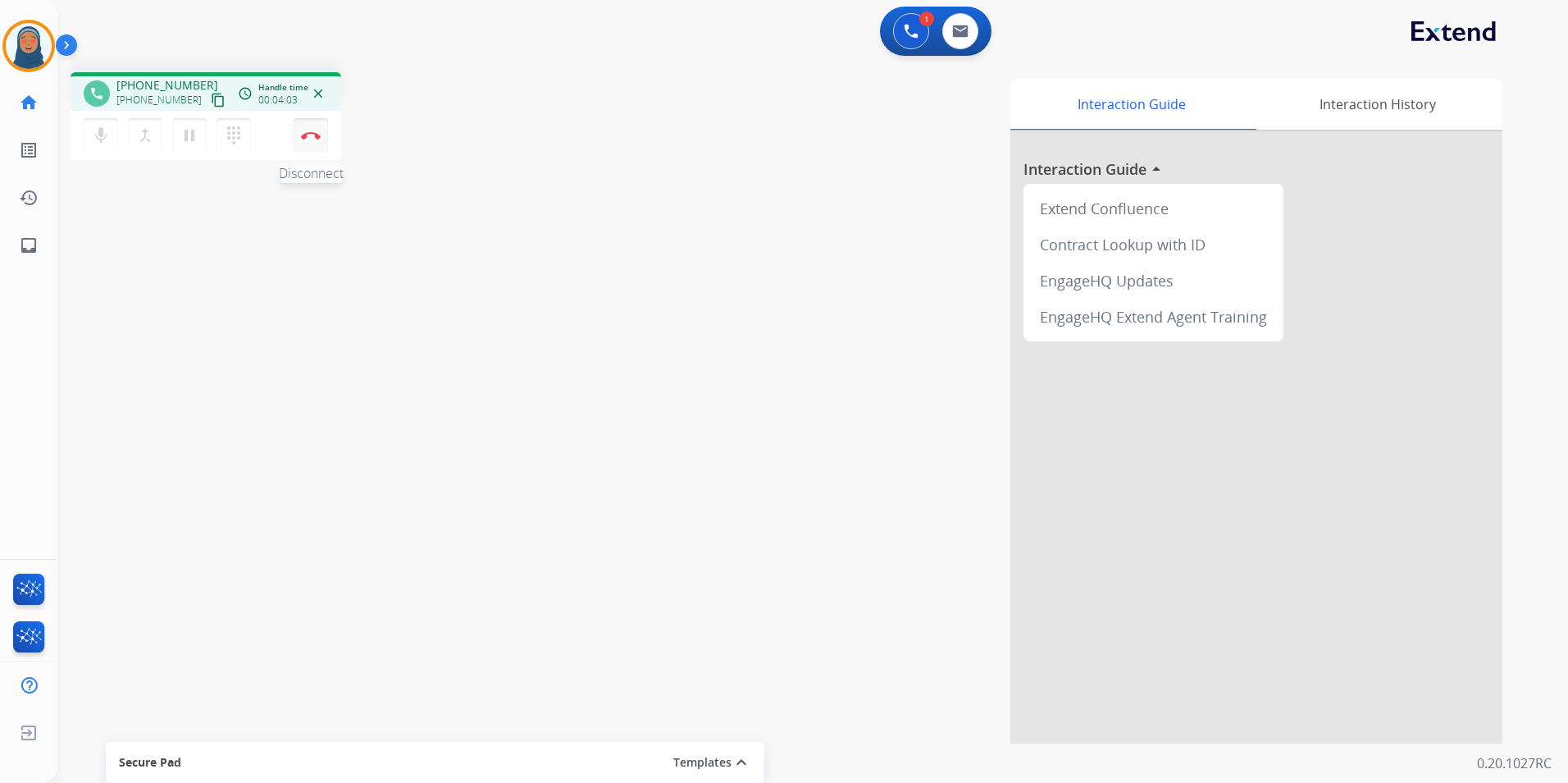
click at [314, 145] on button "Disconnect" at bounding box center [311, 135] width 35 height 35
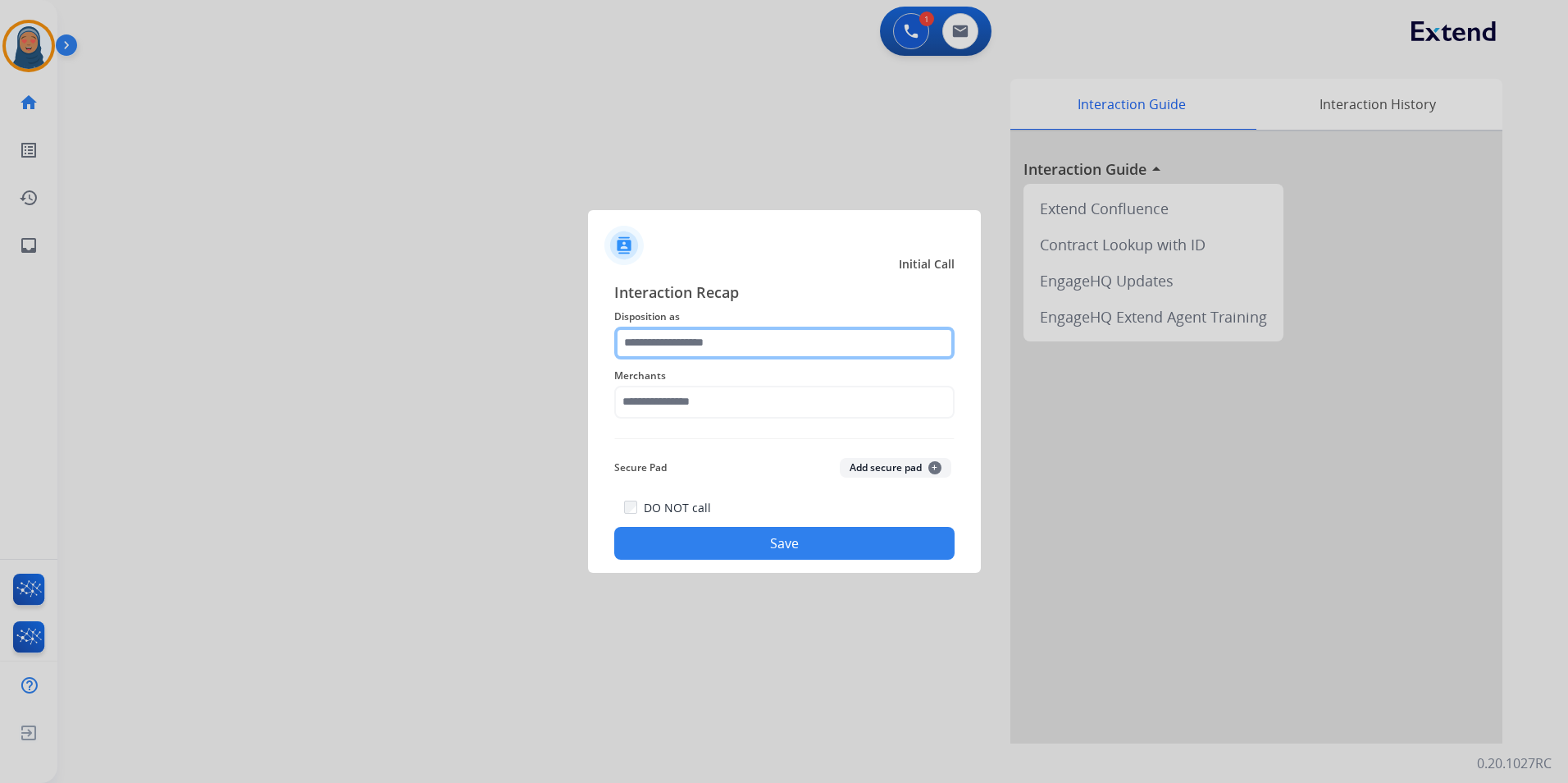
click at [693, 343] on input "text" at bounding box center [784, 342] width 340 height 33
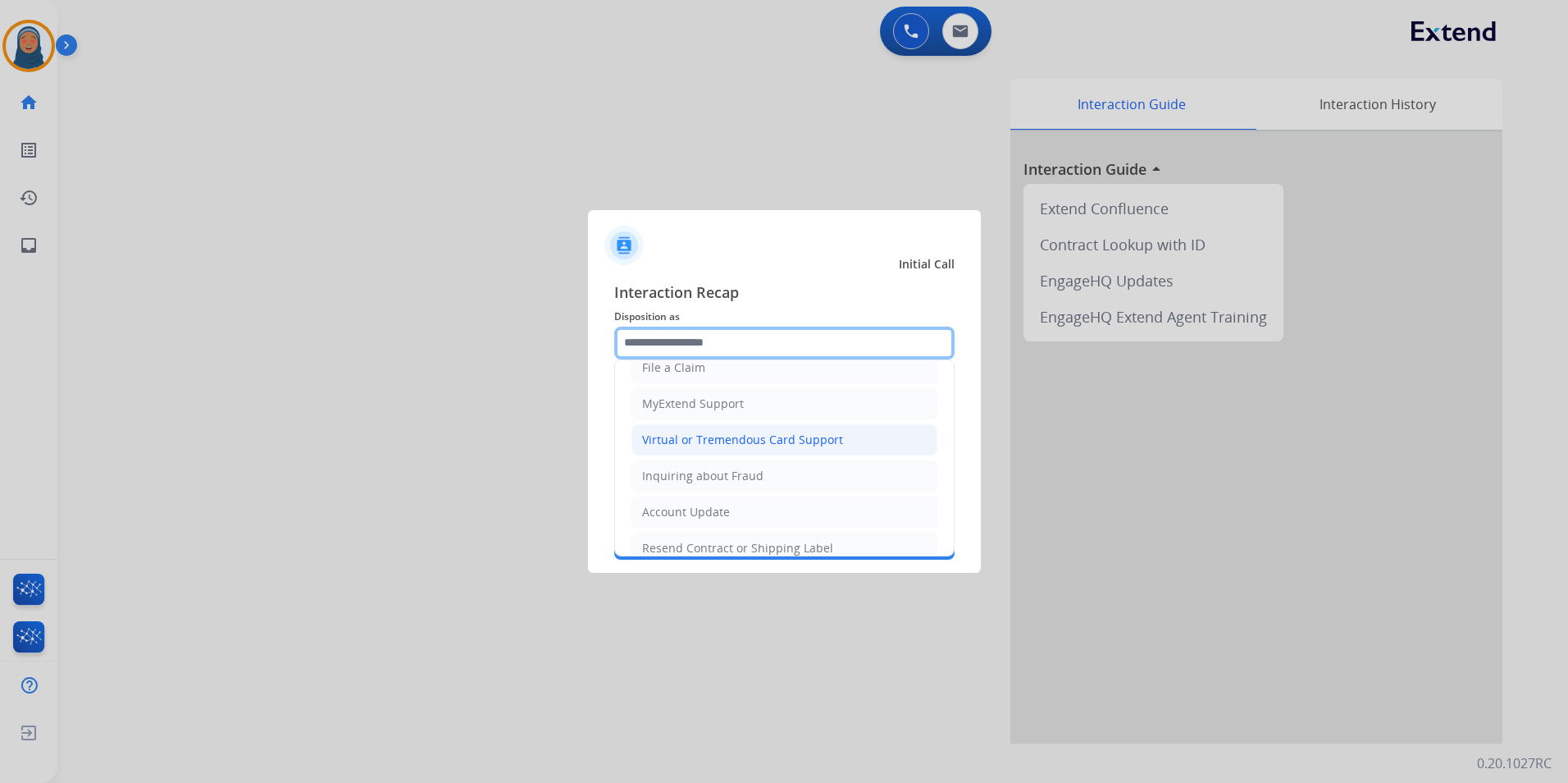
scroll to position [82, 0]
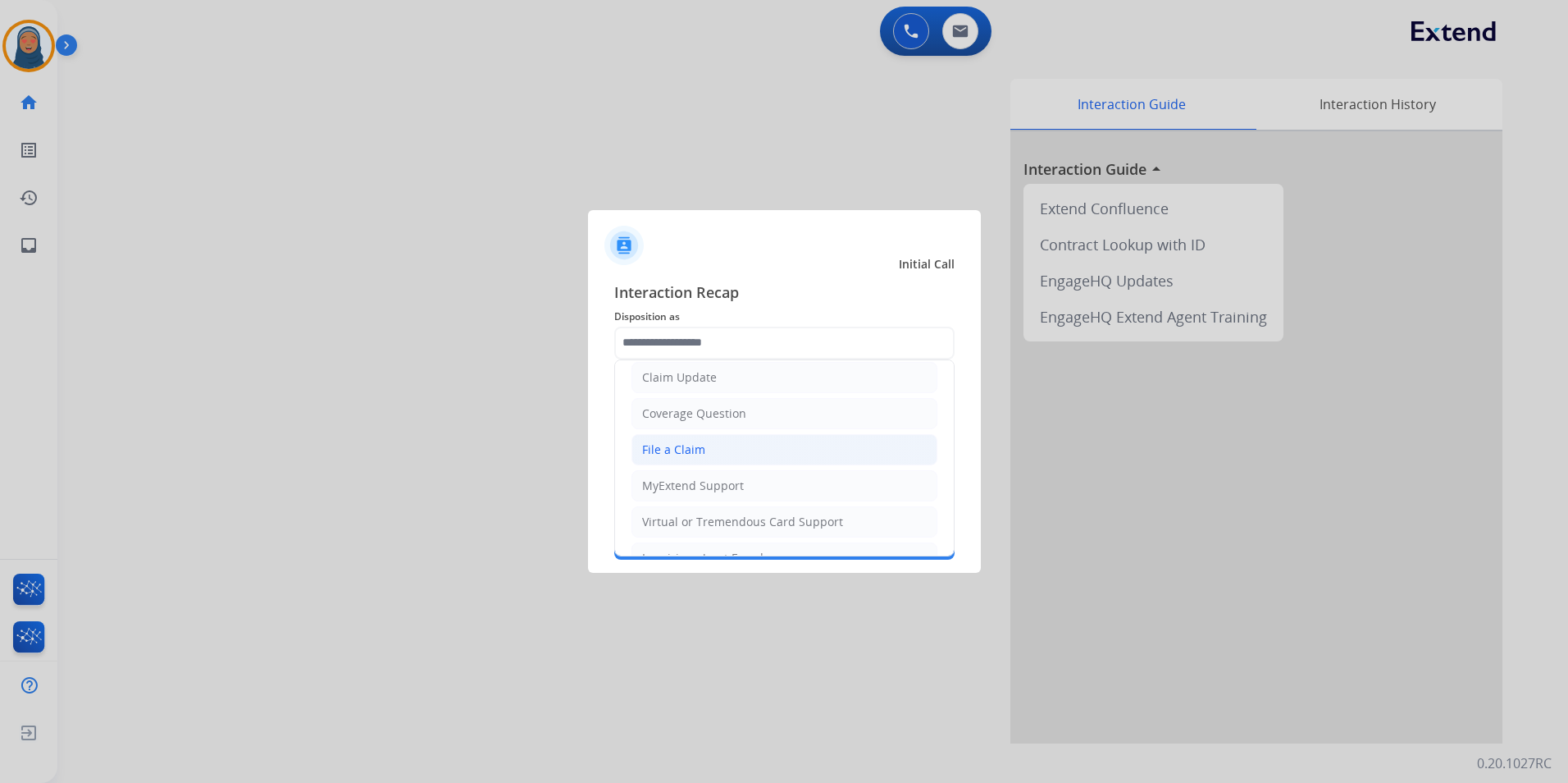
click at [658, 453] on div "File a Claim" at bounding box center [673, 450] width 63 height 16
type input "**********"
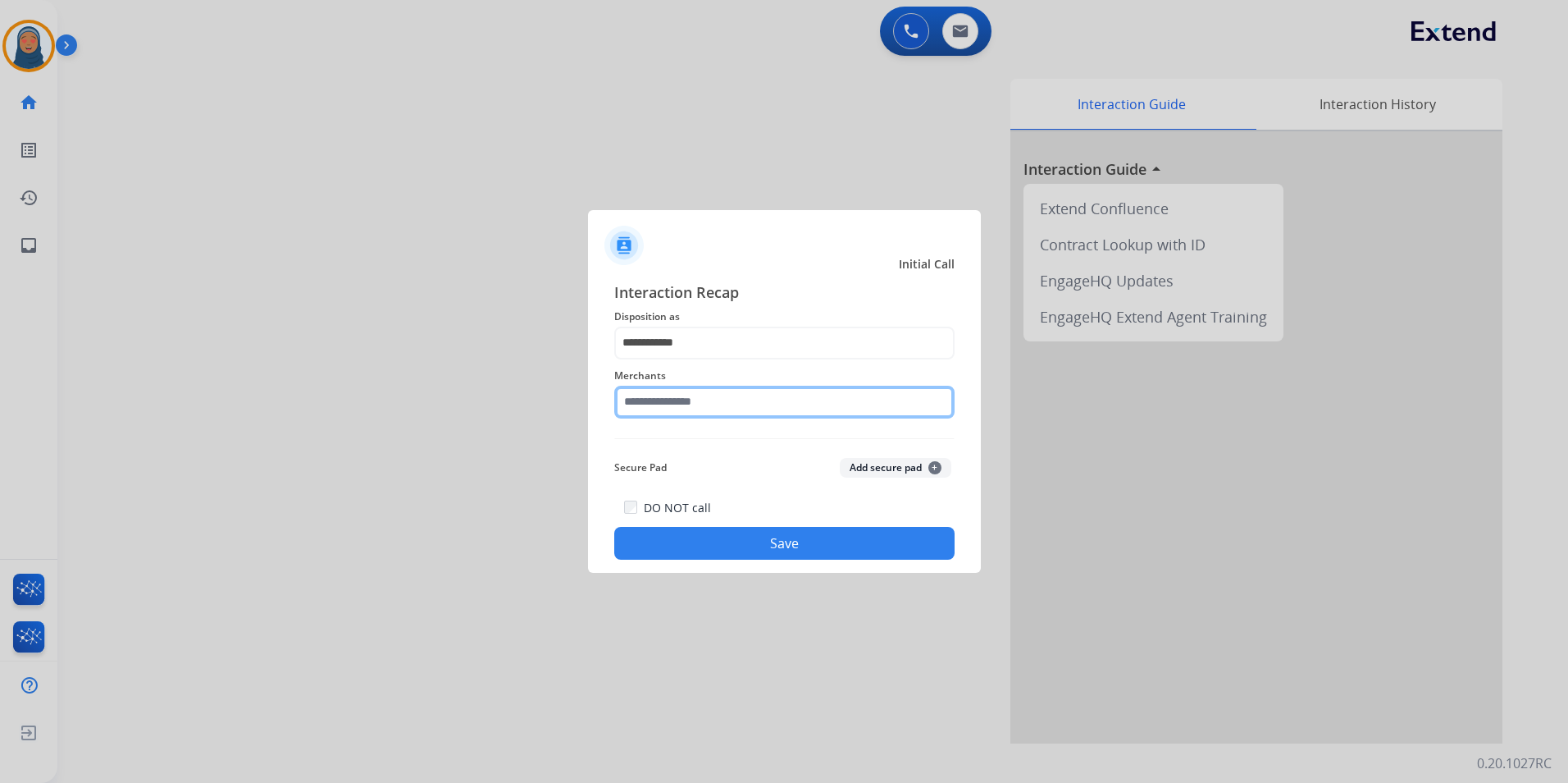
click at [683, 408] on input "text" at bounding box center [784, 402] width 340 height 33
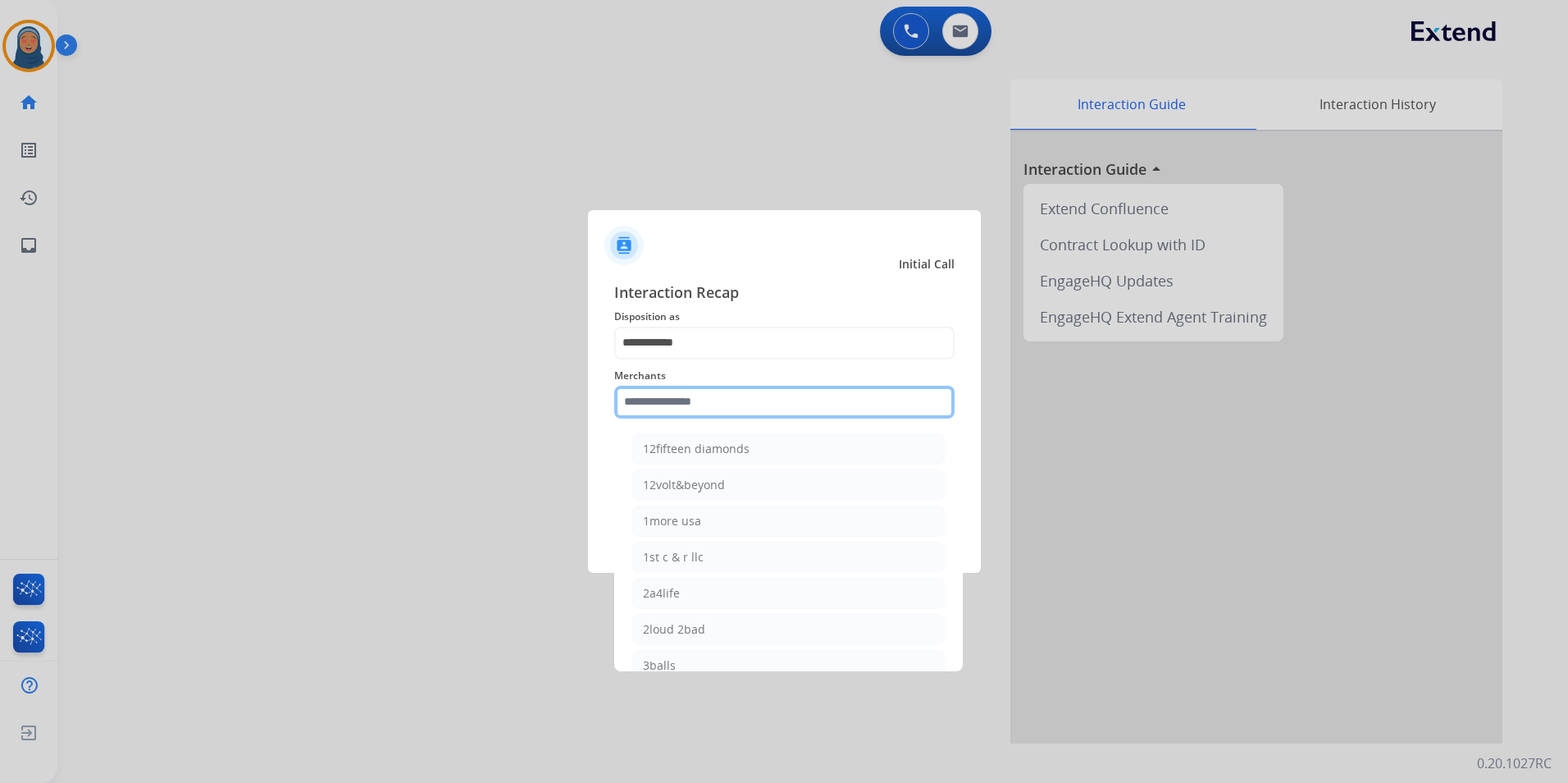
type input "*"
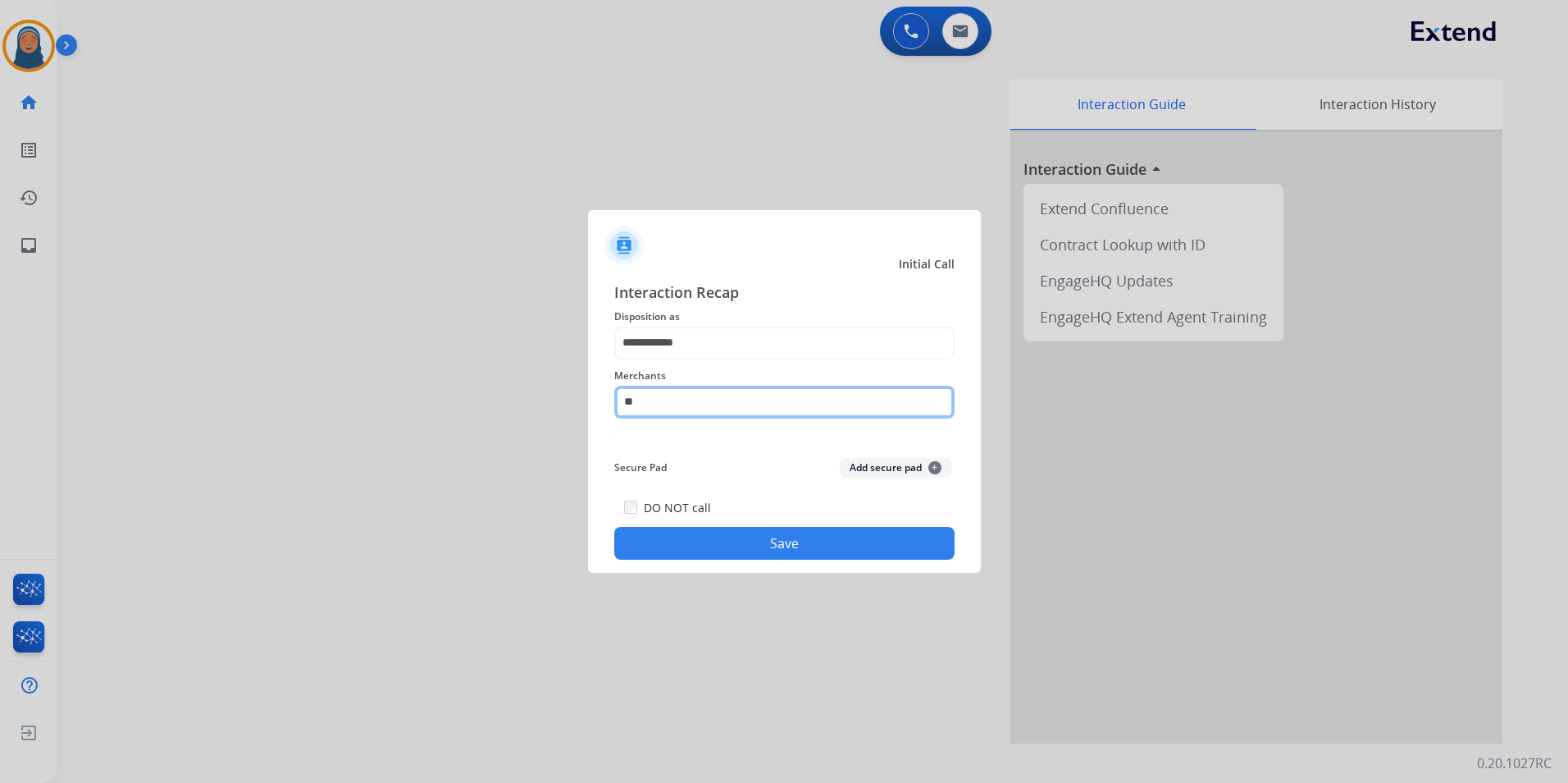
type input "*"
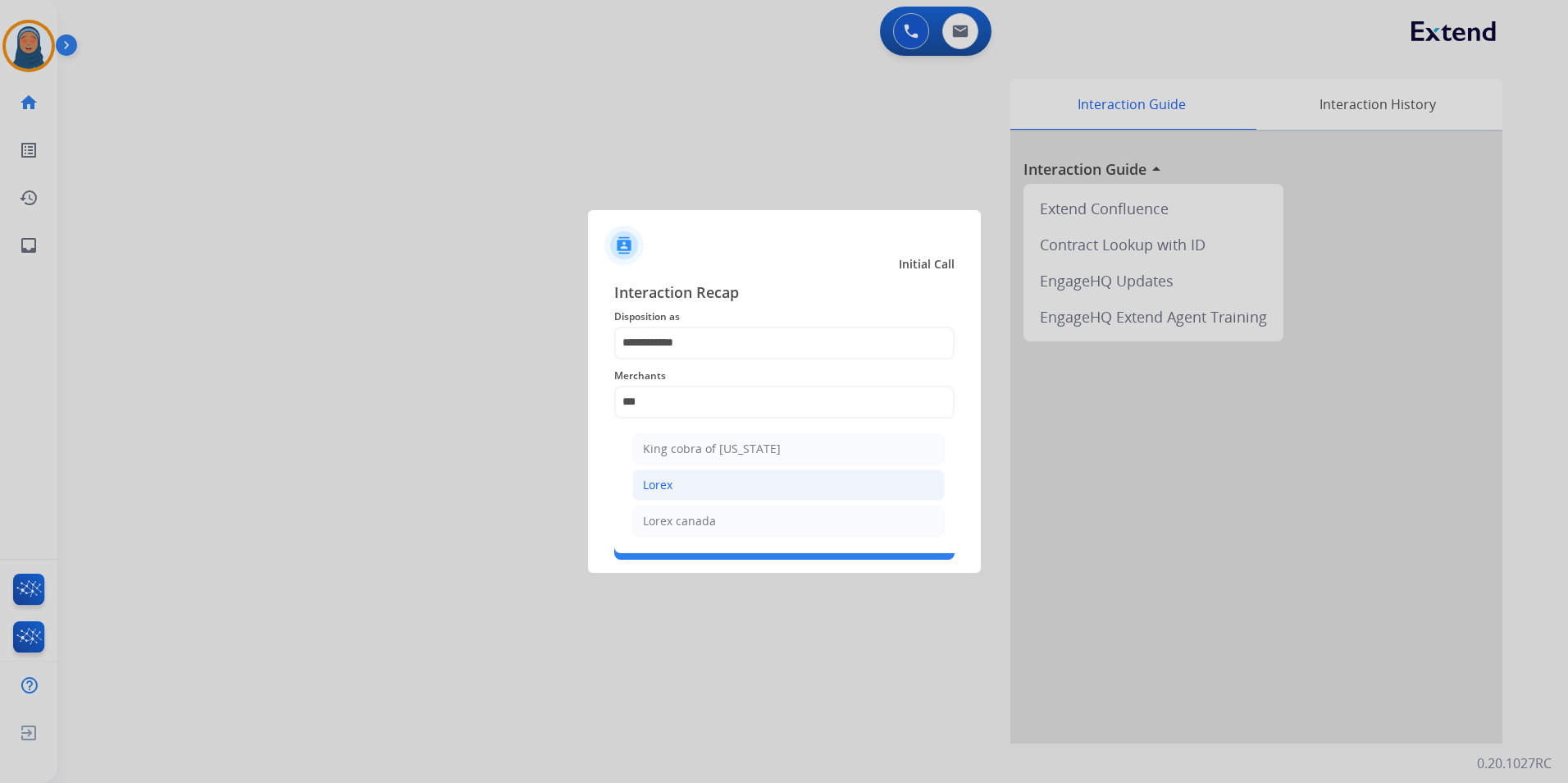
click at [689, 491] on li "Lorex" at bounding box center [789, 484] width 313 height 31
type input "*****"
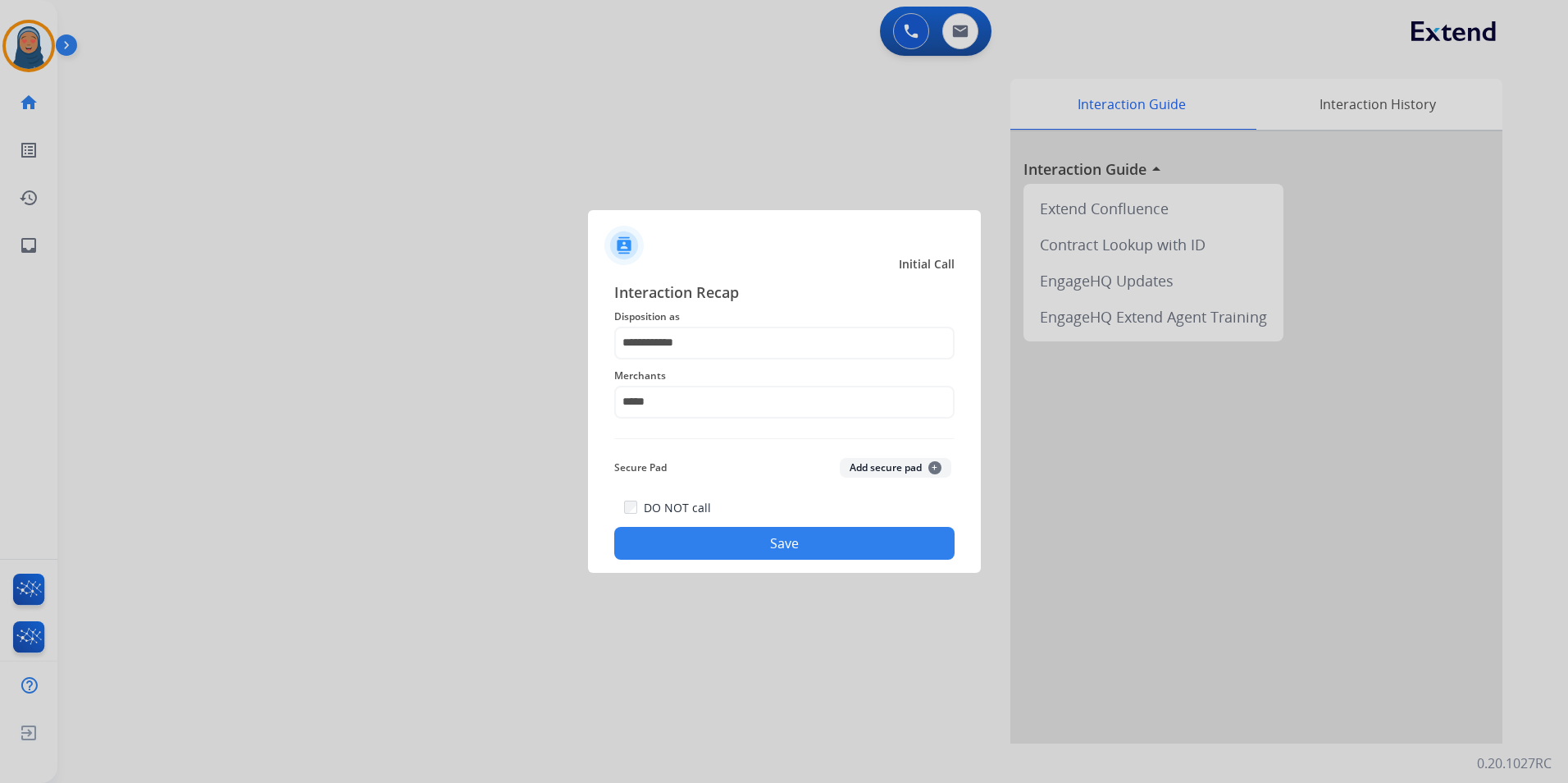
click at [737, 546] on button "Save" at bounding box center [784, 543] width 340 height 33
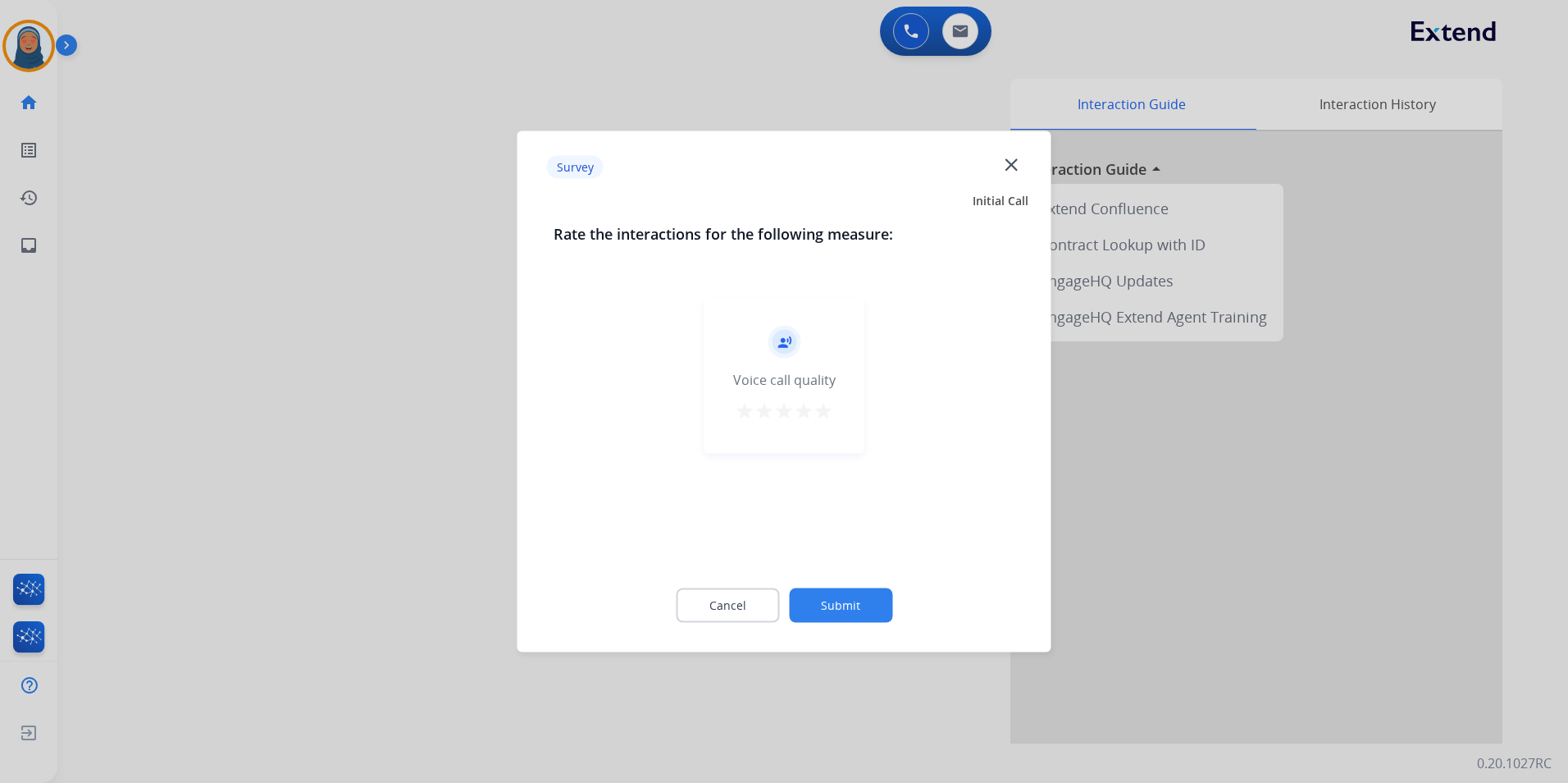
click at [845, 599] on button "Submit" at bounding box center [840, 605] width 103 height 35
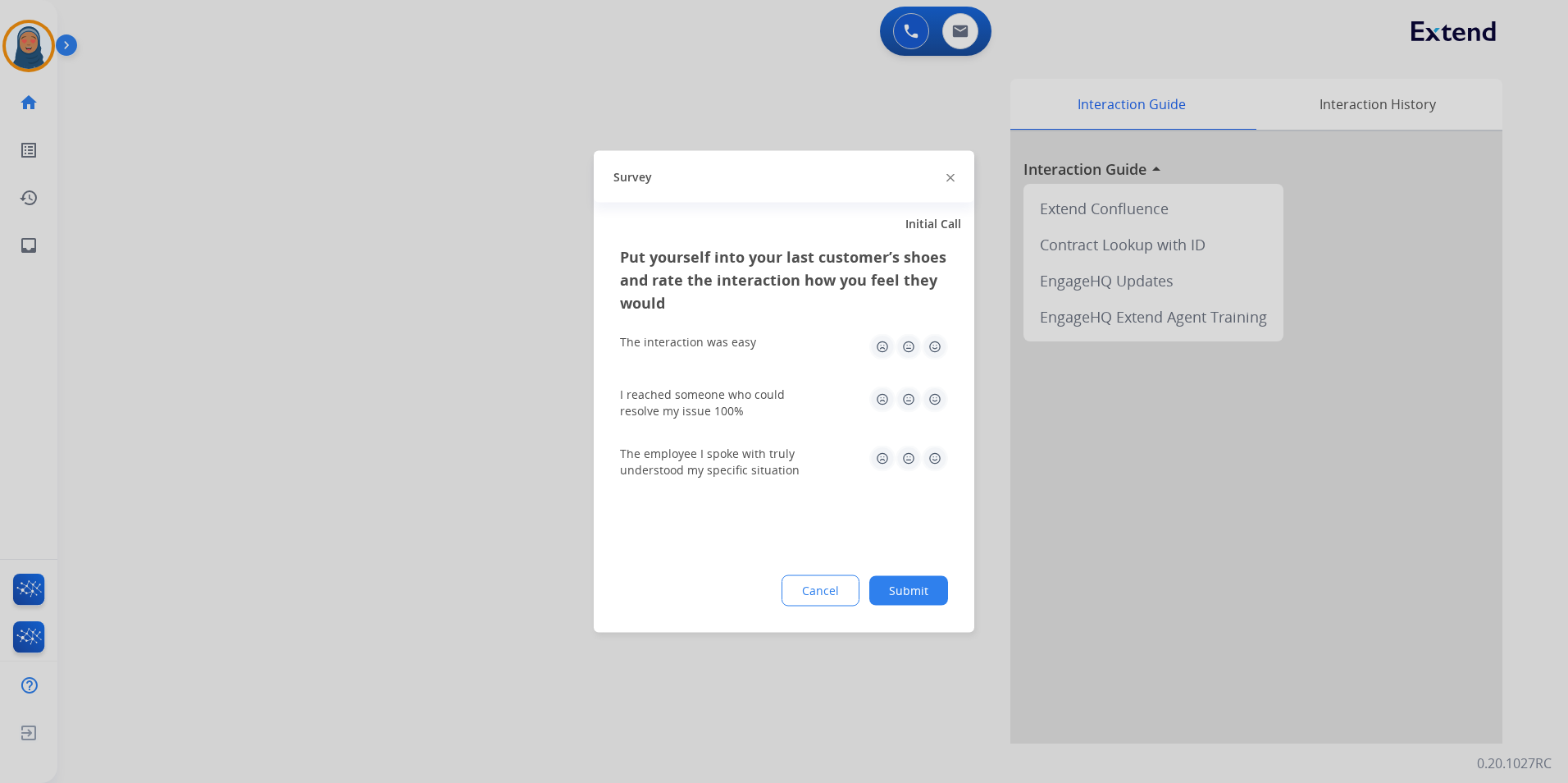
drag, startPoint x: 951, startPoint y: 592, endPoint x: 899, endPoint y: 592, distance: 52.0
click at [949, 592] on div "Put yourself into your last customer’s shoes and rate the interaction how you f…" at bounding box center [784, 439] width 380 height 388
click at [899, 592] on button "Submit" at bounding box center [909, 590] width 79 height 29
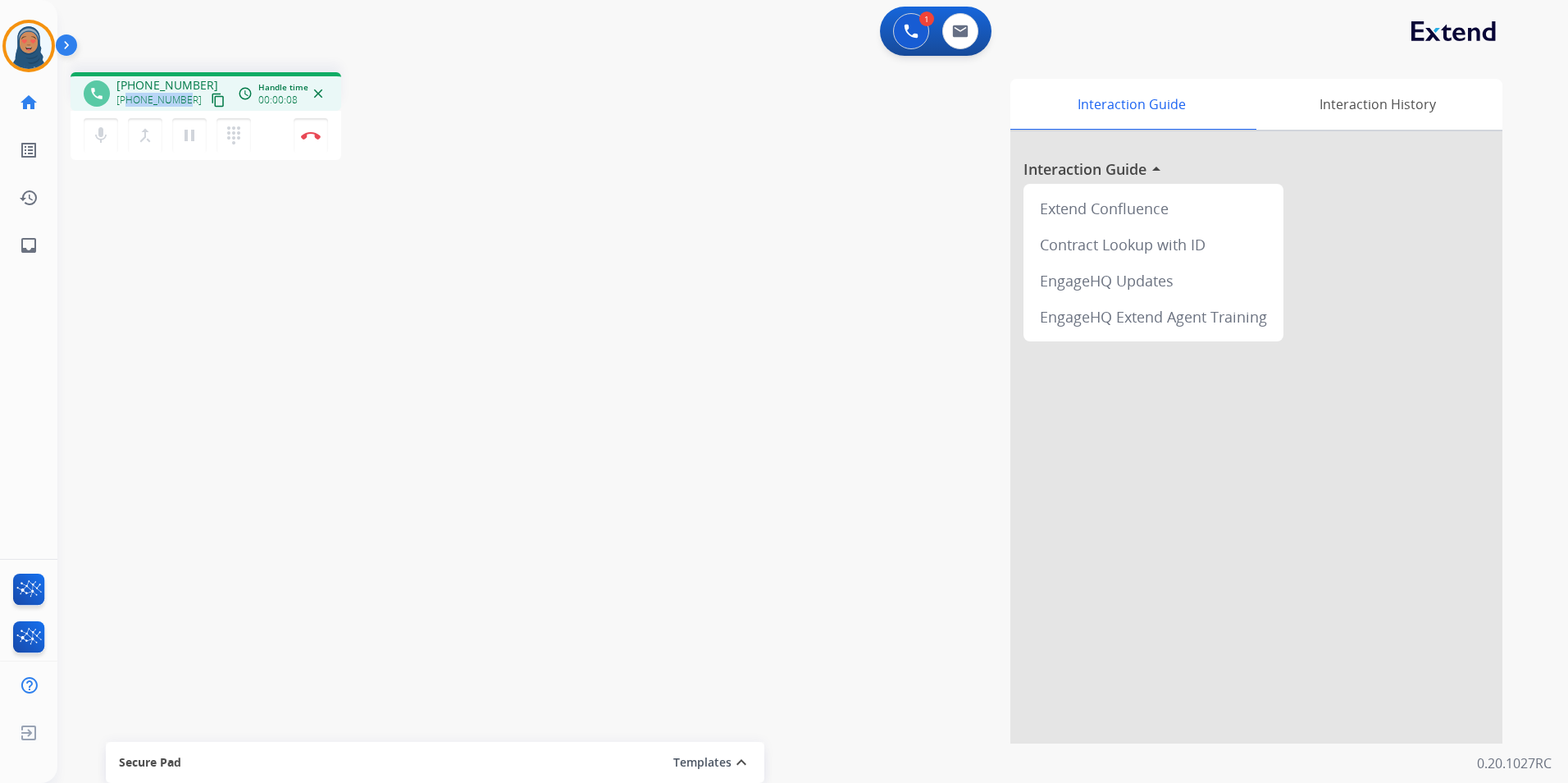
drag, startPoint x: 182, startPoint y: 101, endPoint x: 129, endPoint y: 105, distance: 53.2
click at [129, 105] on span "[PHONE_NUMBER]" at bounding box center [159, 100] width 85 height 13
copy span "9175594252"
click at [311, 135] on img at bounding box center [311, 135] width 20 height 8
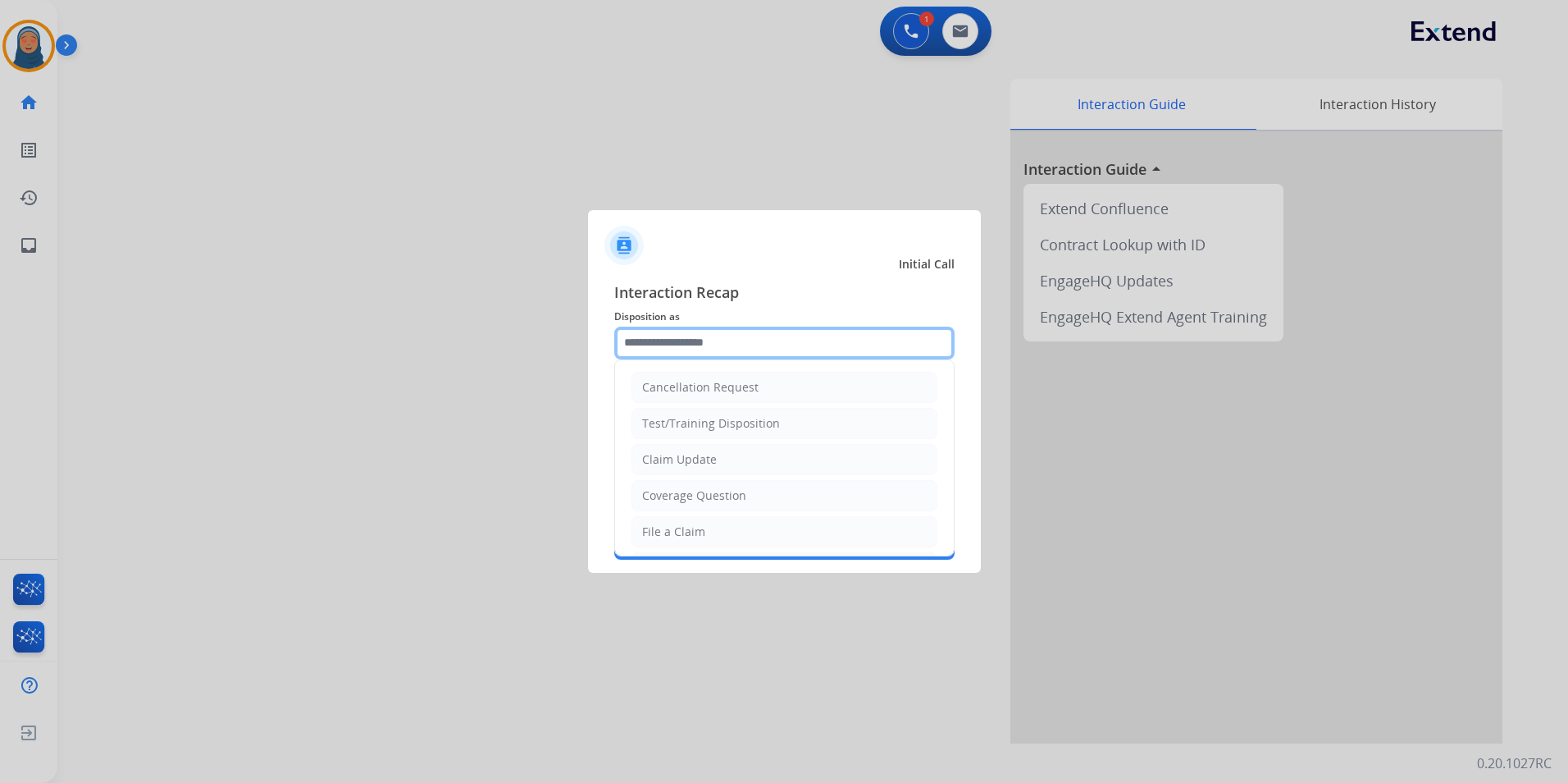
drag, startPoint x: 780, startPoint y: 347, endPoint x: 788, endPoint y: 332, distance: 17.0
click at [783, 340] on input "text" at bounding box center [784, 342] width 340 height 33
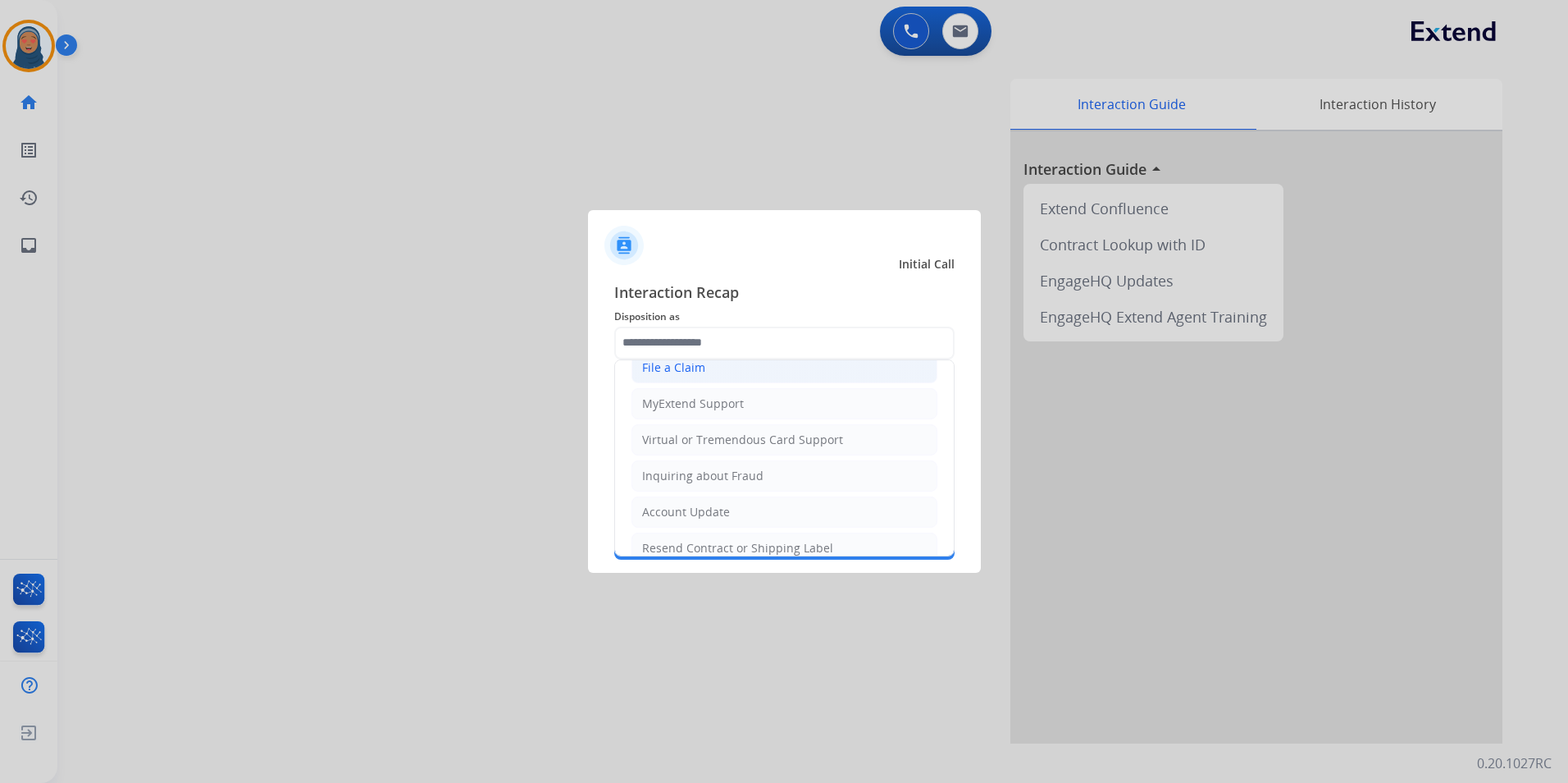
click at [696, 371] on div "File a Claim" at bounding box center [673, 367] width 63 height 16
type input "**********"
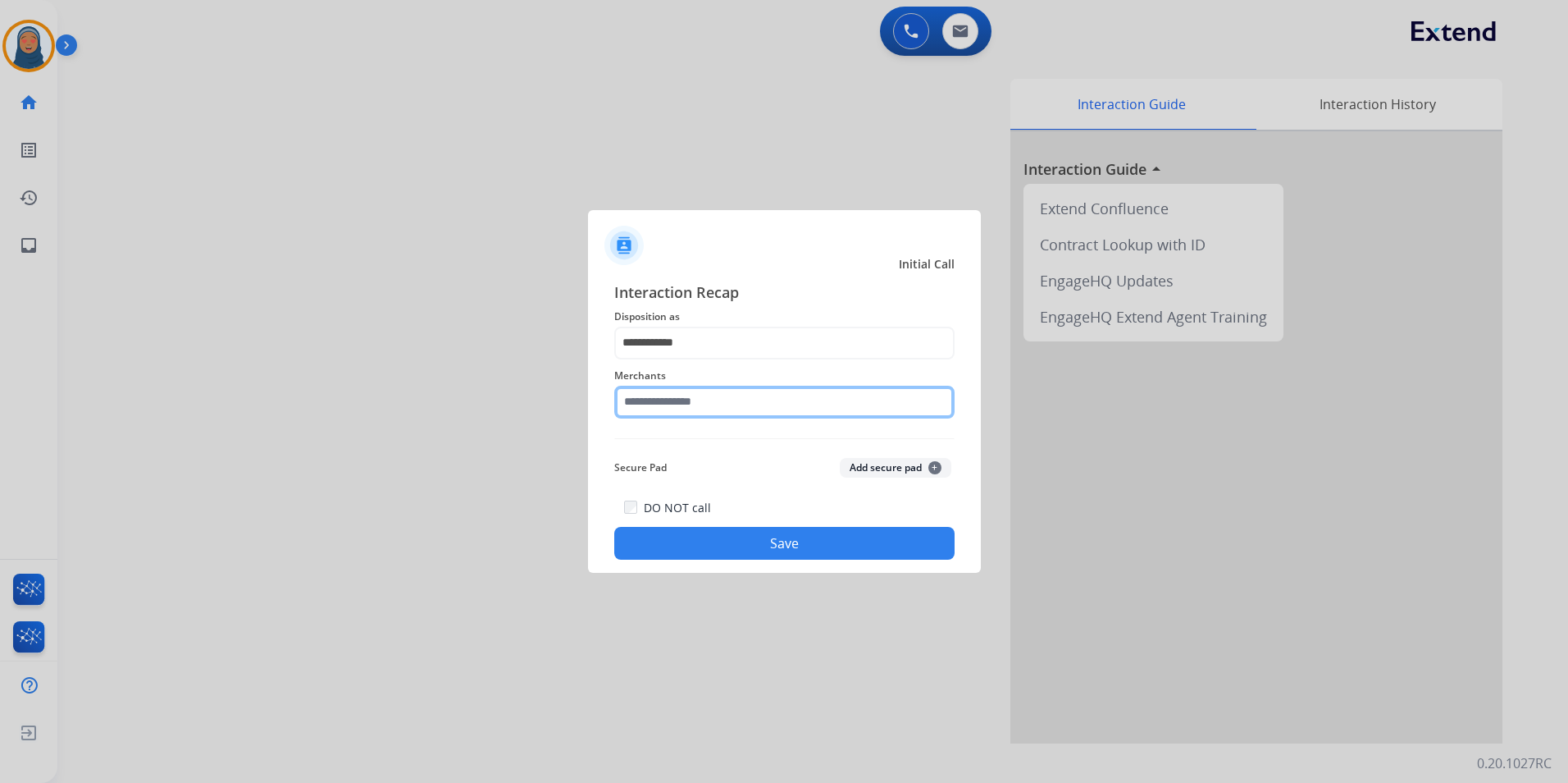
click at [708, 405] on input "text" at bounding box center [784, 402] width 340 height 33
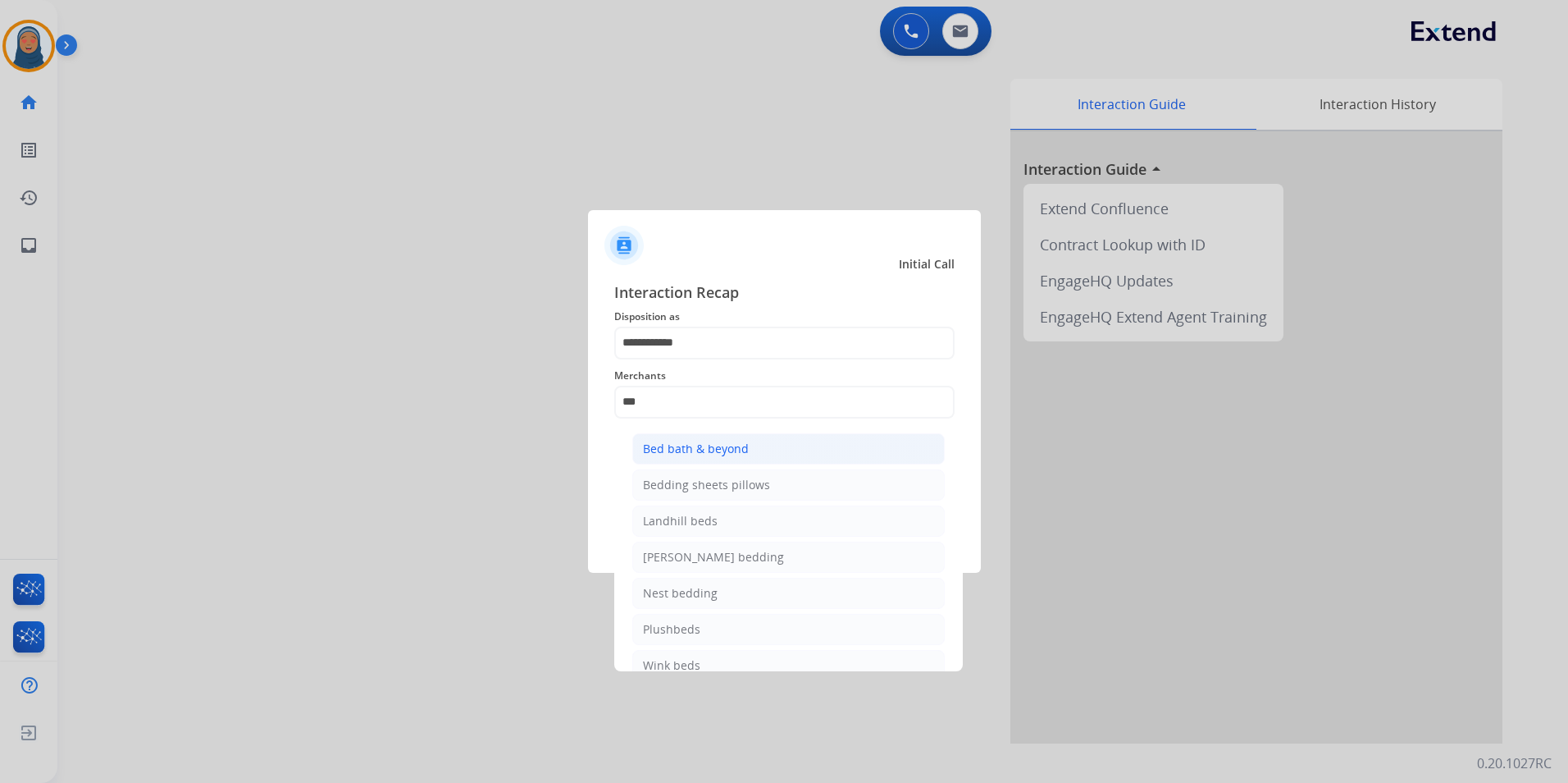
click at [712, 455] on div "Bed bath & beyond" at bounding box center [696, 449] width 106 height 16
type input "**********"
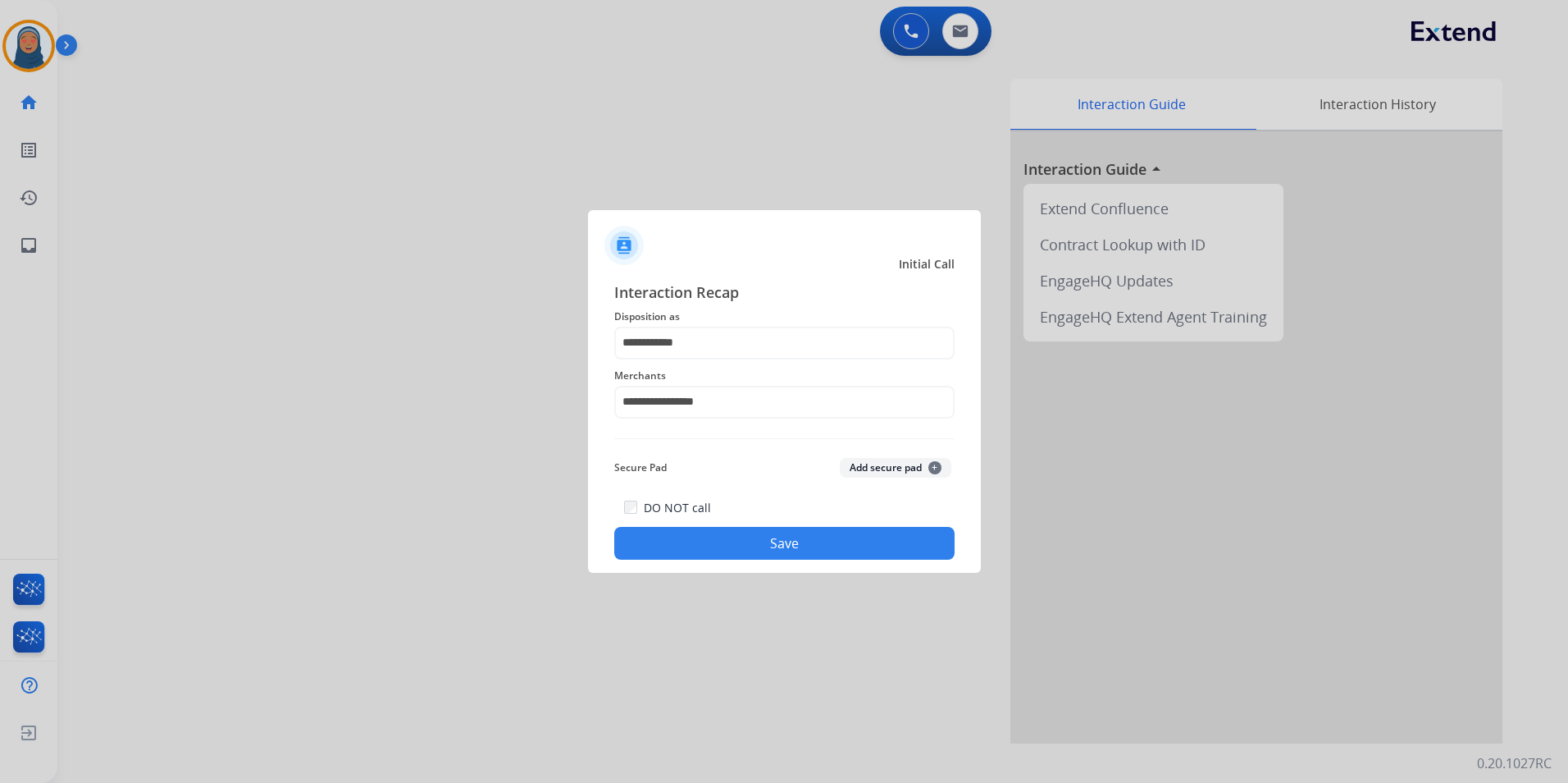
click at [769, 538] on button "Save" at bounding box center [784, 543] width 340 height 33
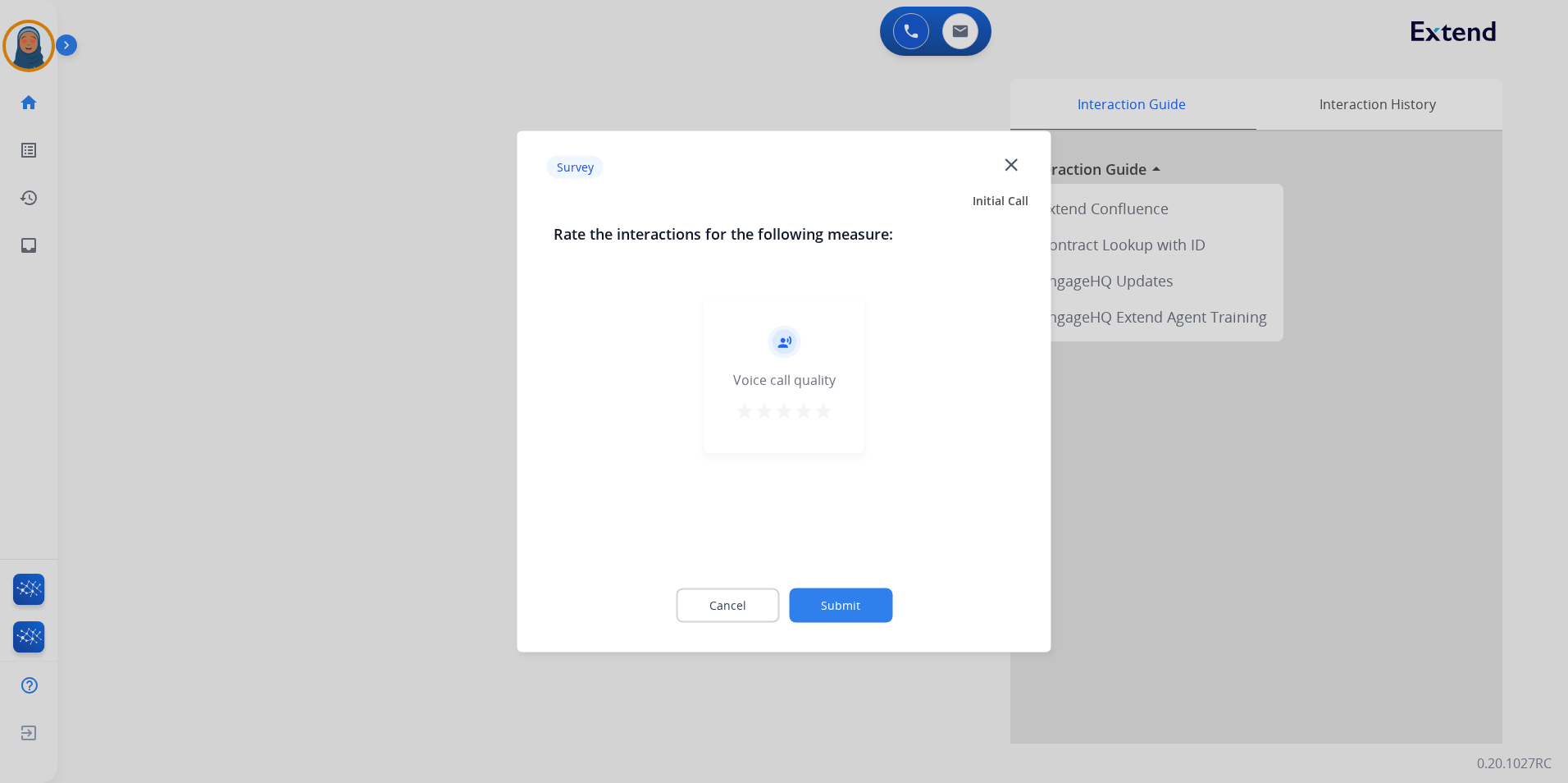
drag, startPoint x: 895, startPoint y: 593, endPoint x: 892, endPoint y: 607, distance: 14.3
click at [895, 604] on div "Cancel Submit" at bounding box center [784, 605] width 462 height 74
click at [884, 604] on button "Submit" at bounding box center [840, 605] width 103 height 35
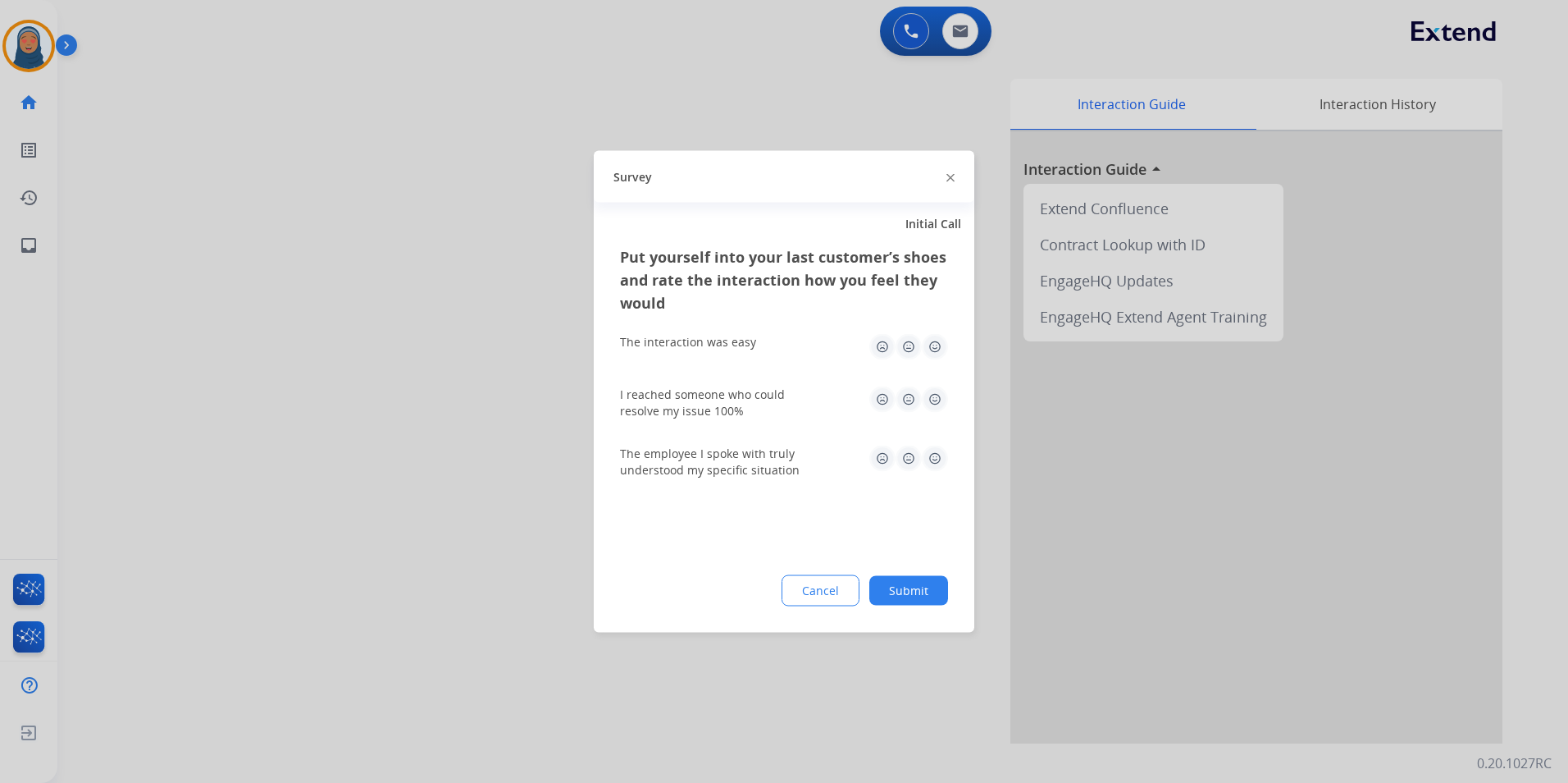
click at [920, 594] on button "Submit" at bounding box center [909, 590] width 79 height 29
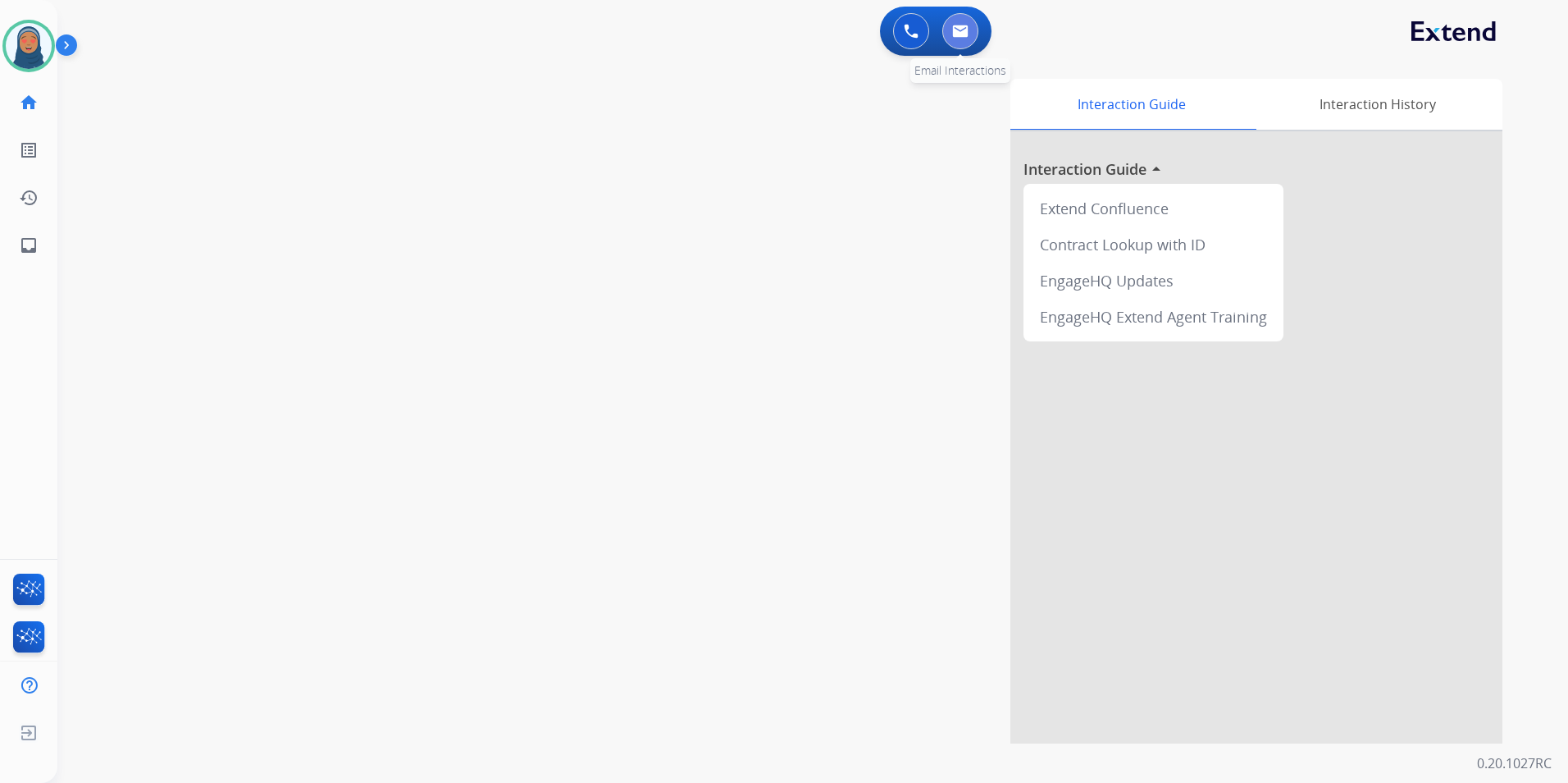
click at [951, 34] on button at bounding box center [960, 31] width 36 height 36
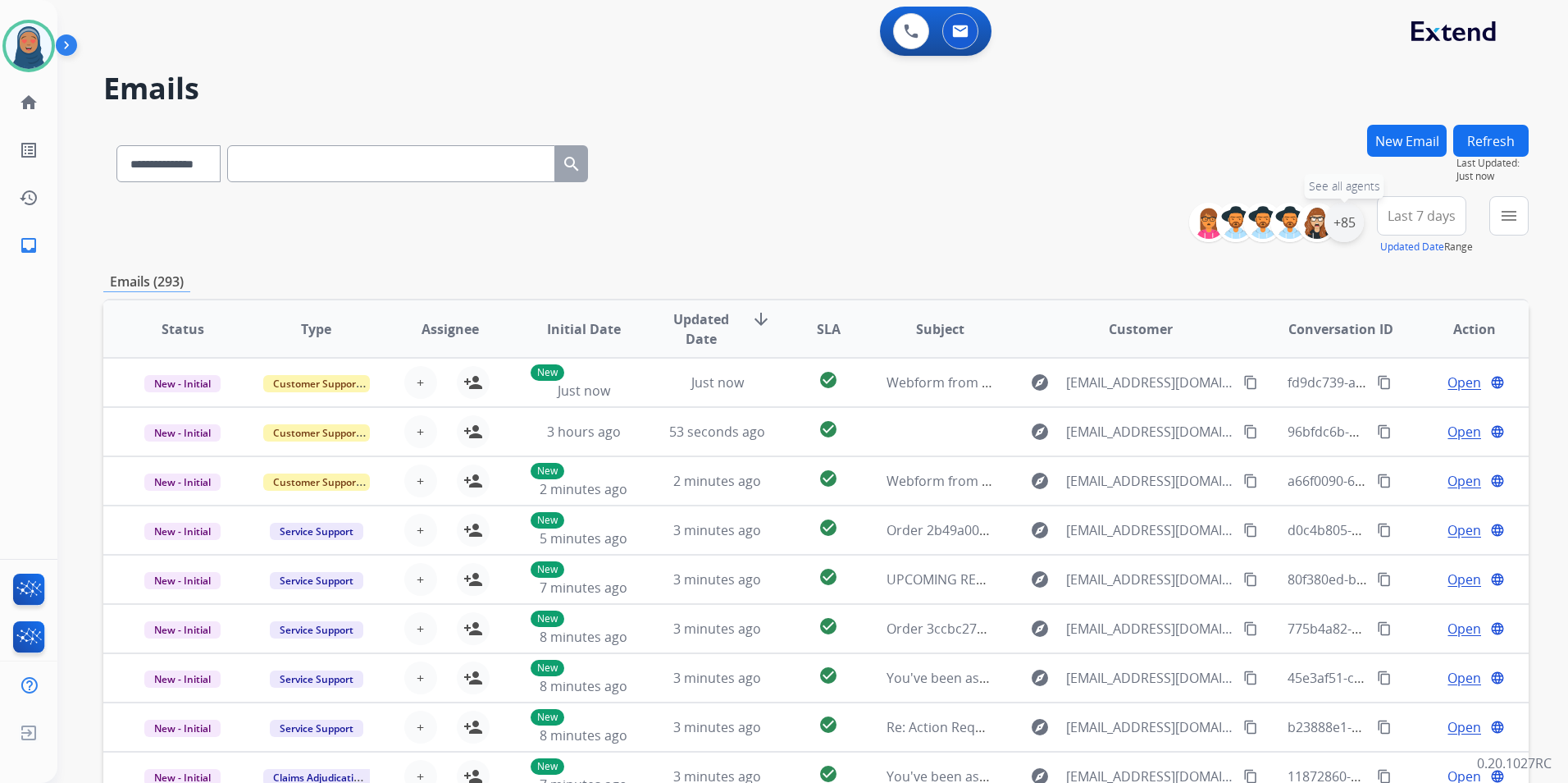
click at [1344, 228] on div "+85" at bounding box center [1344, 222] width 39 height 39
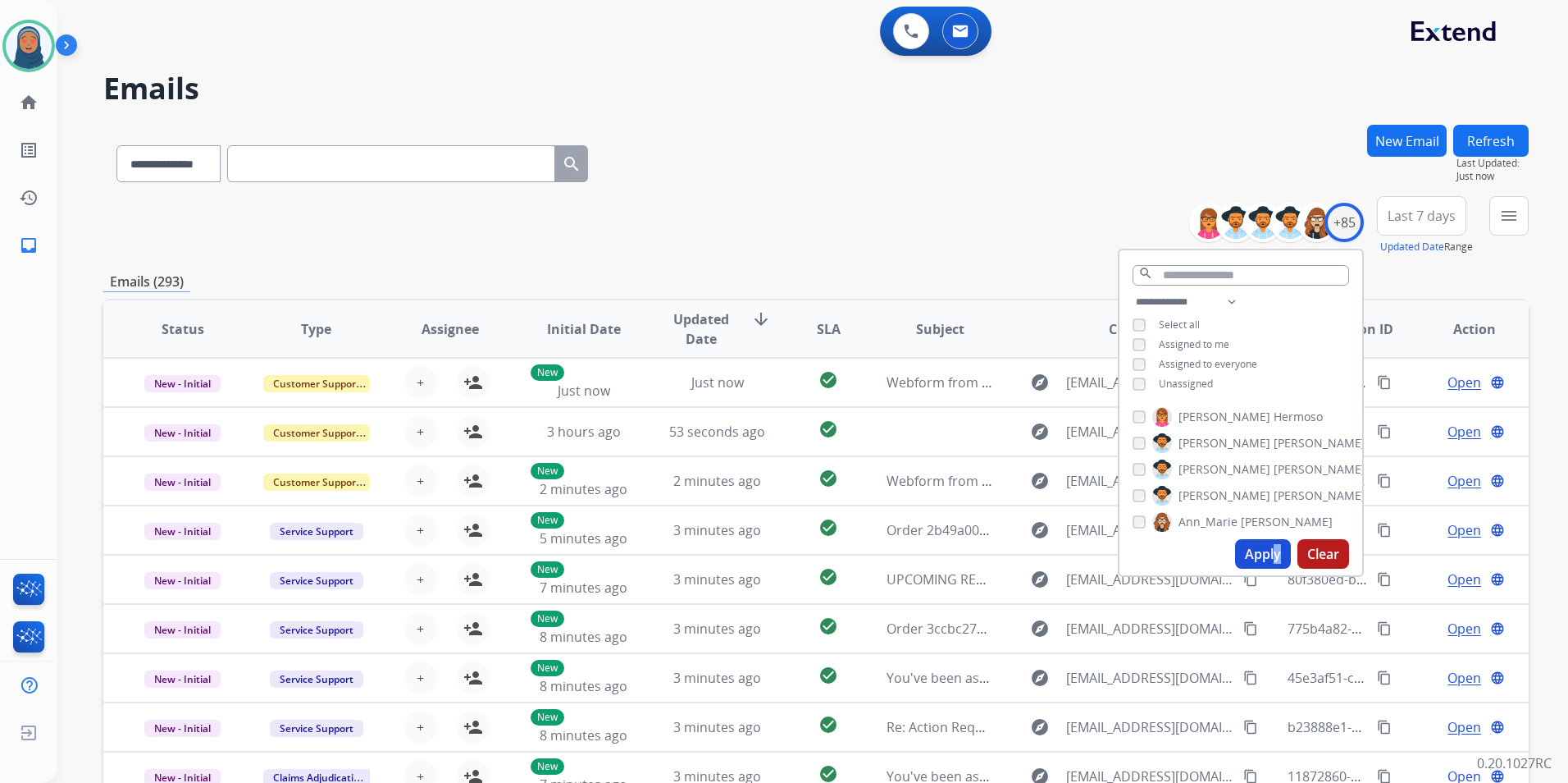
click at [1271, 568] on div "Apply Clear" at bounding box center [1240, 554] width 243 height 43
drag, startPoint x: 1271, startPoint y: 568, endPoint x: 1260, endPoint y: 551, distance: 20.2
click at [1262, 555] on button "Apply" at bounding box center [1263, 554] width 56 height 29
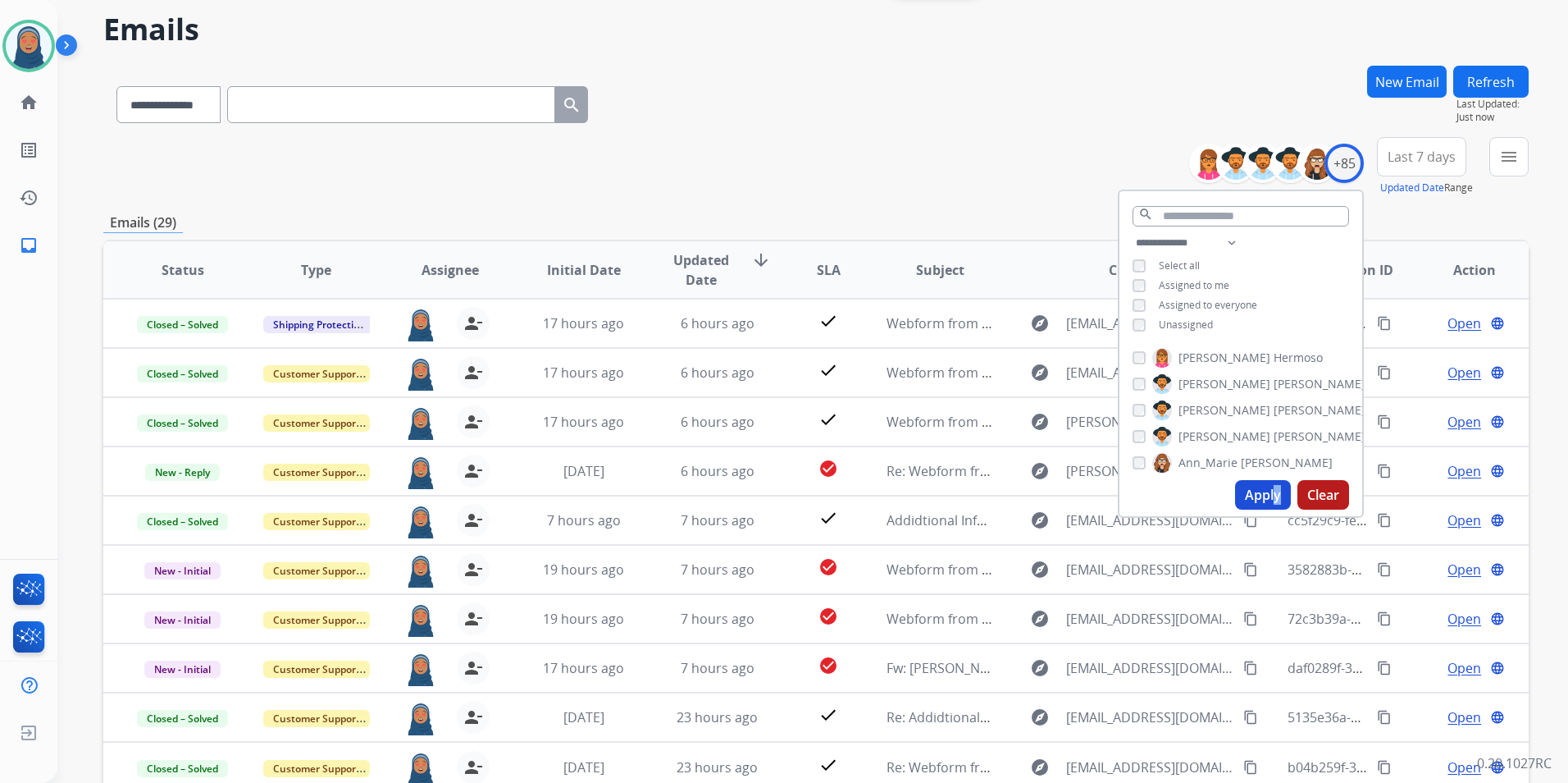
scroll to position [151, 0]
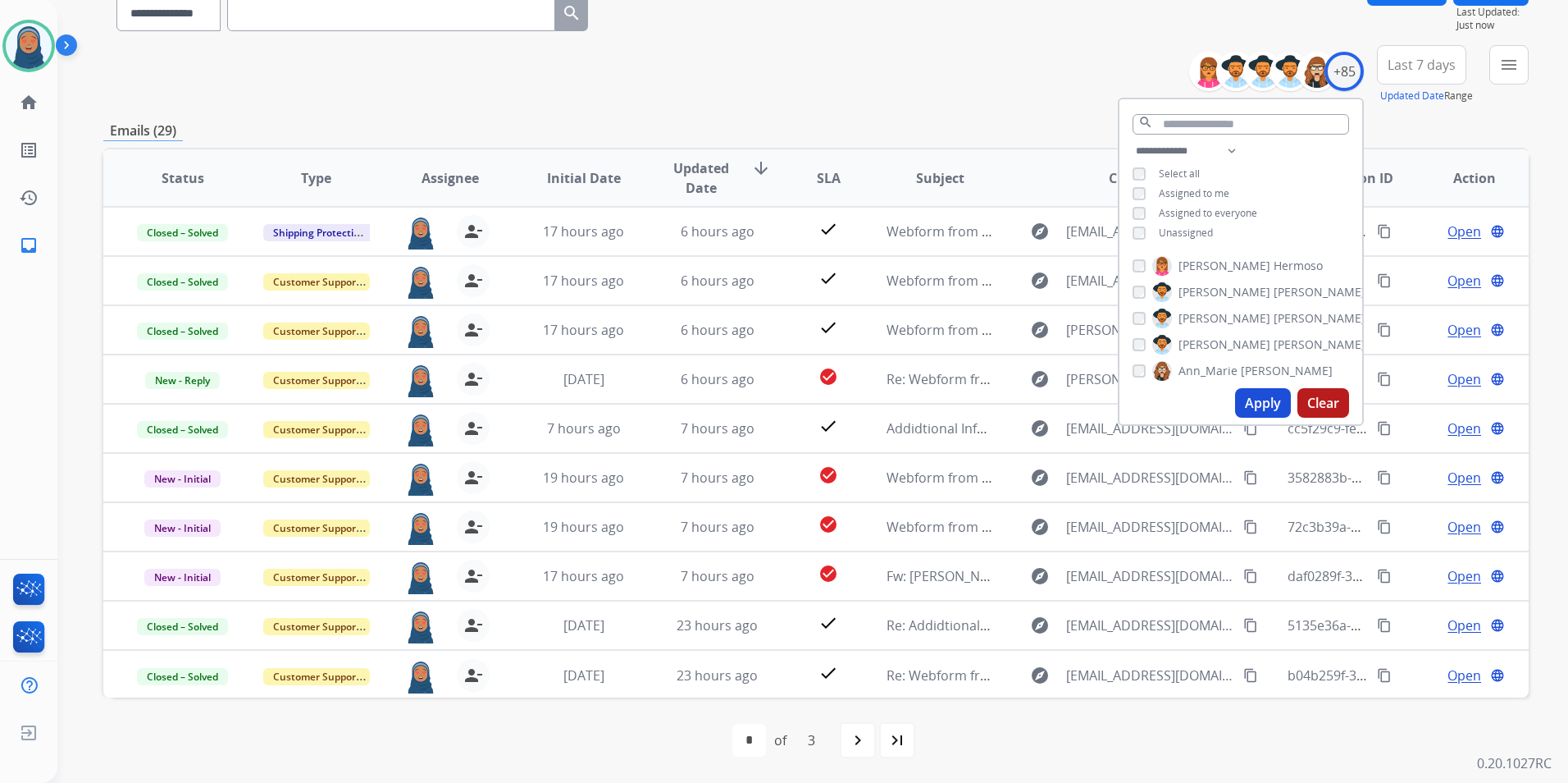
click at [814, 28] on div "**********" at bounding box center [816, 9] width 1426 height 71
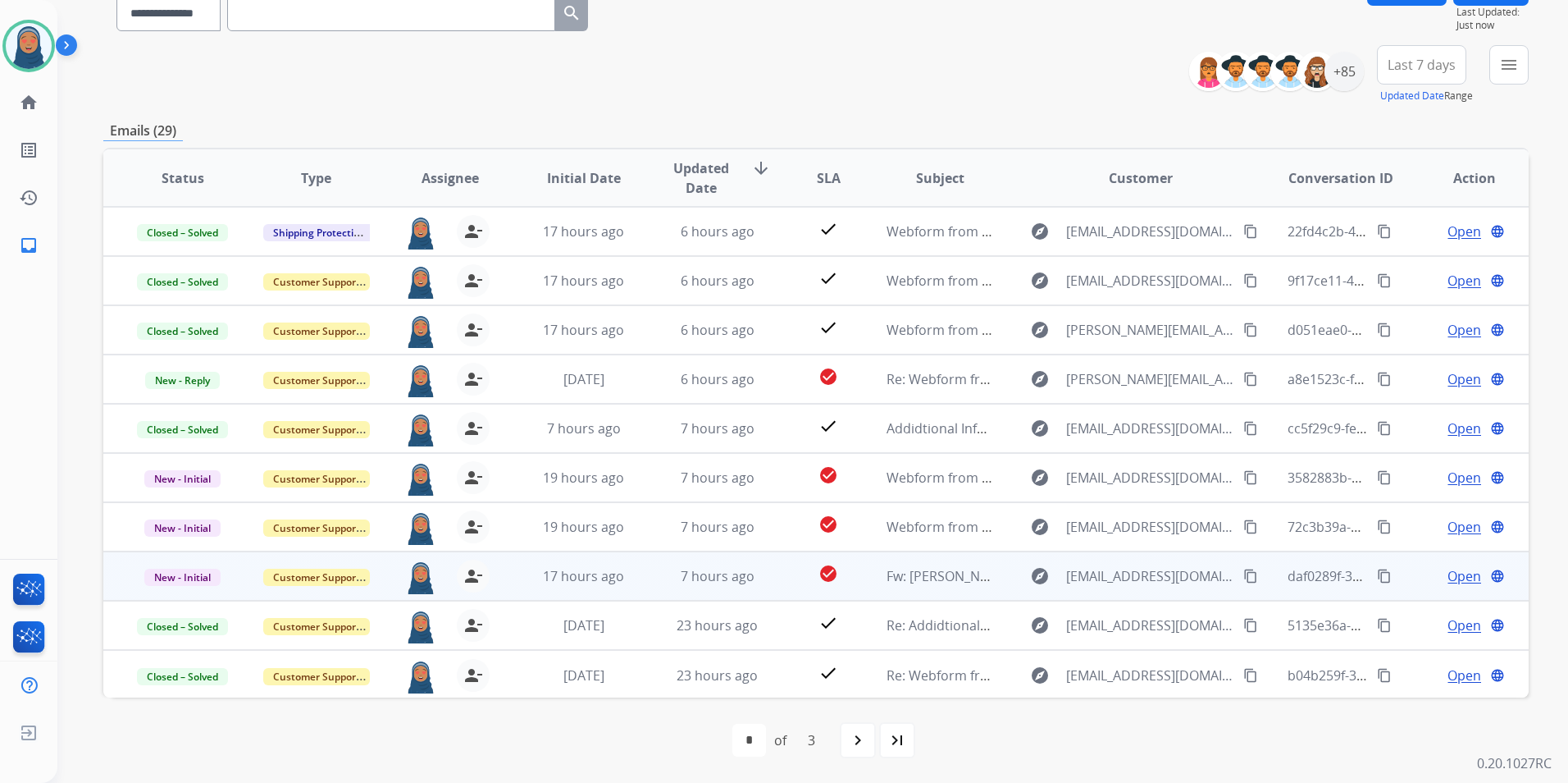
click at [1453, 579] on span "Open" at bounding box center [1465, 576] width 34 height 20
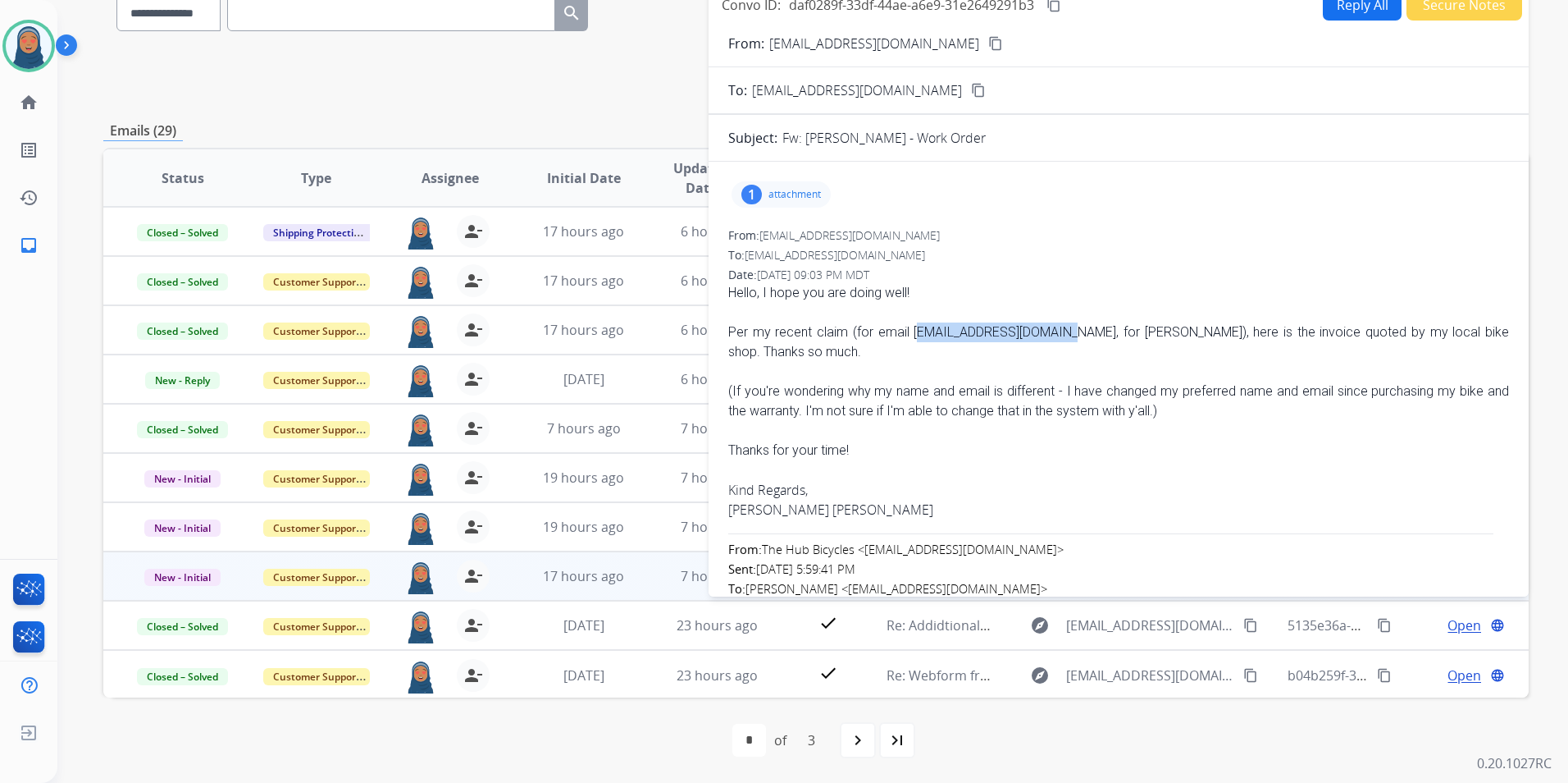
drag, startPoint x: 1044, startPoint y: 337, endPoint x: 907, endPoint y: 340, distance: 137.0
click at [907, 340] on div "Per my recent claim (for email [EMAIL_ADDRESS][DOMAIN_NAME], for [PERSON_NAME])…" at bounding box center [1118, 342] width 781 height 39
copy div "[EMAIL_ADDRESS][DOMAIN_NAME],"
drag, startPoint x: 941, startPoint y: 43, endPoint x: 767, endPoint y: 43, distance: 174.0
click at [767, 43] on div "From: [EMAIL_ADDRESS][DOMAIN_NAME] content_copy" at bounding box center [1118, 44] width 820 height 20
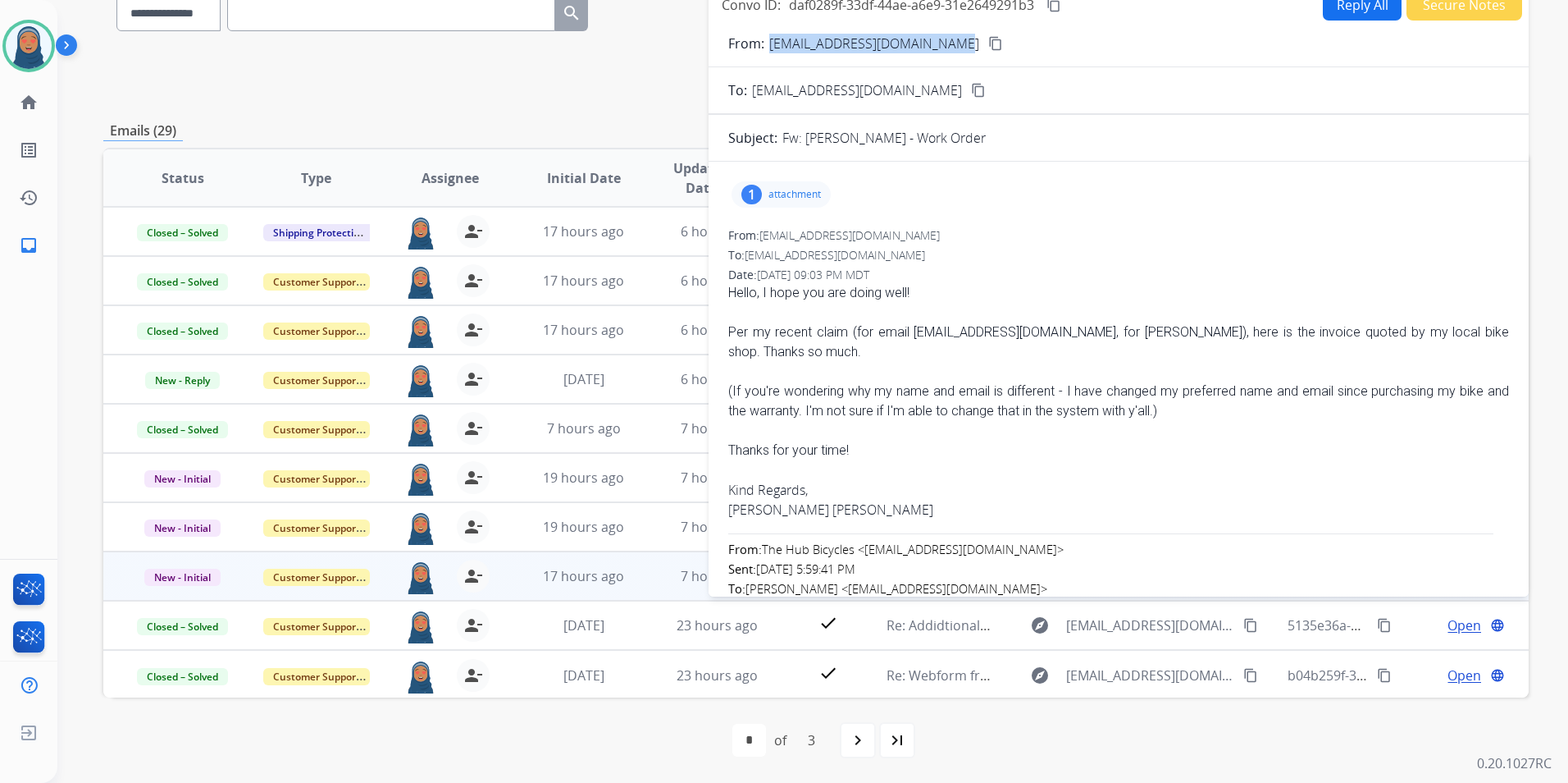
copy p "[EMAIL_ADDRESS][DOMAIN_NAME]"
drag, startPoint x: 1043, startPoint y: 328, endPoint x: 903, endPoint y: 333, distance: 140.1
click at [903, 333] on div "Per my recent claim (for email [EMAIL_ADDRESS][DOMAIN_NAME], for [PERSON_NAME])…" at bounding box center [1118, 342] width 781 height 39
drag, startPoint x: 903, startPoint y: 333, endPoint x: 936, endPoint y: 332, distance: 33.0
click at [936, 332] on div "Per my recent claim (for email [EMAIL_ADDRESS][DOMAIN_NAME], for [PERSON_NAME])…" at bounding box center [1118, 342] width 781 height 39
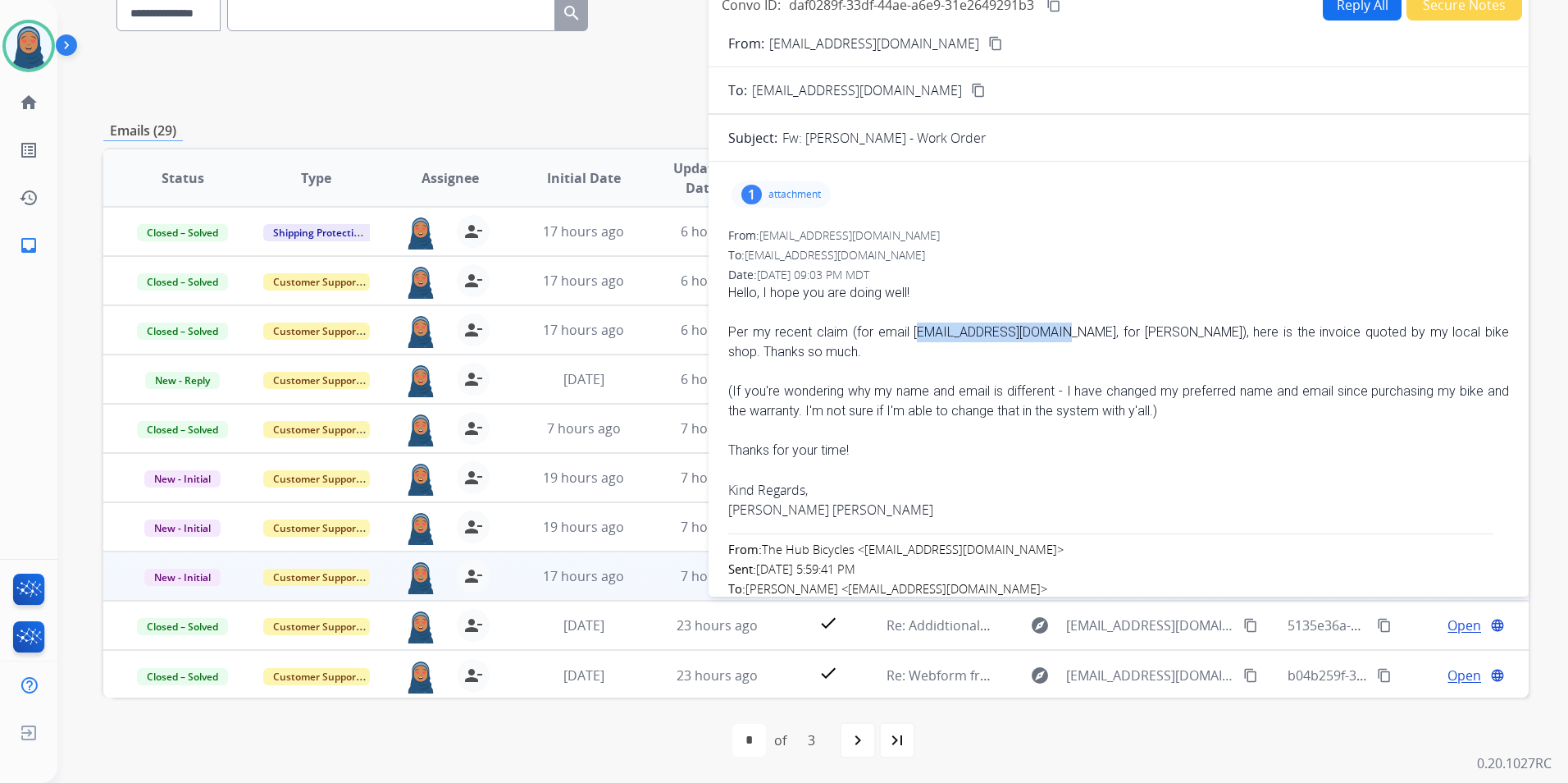
drag, startPoint x: 1042, startPoint y: 330, endPoint x: 904, endPoint y: 330, distance: 138.0
click at [904, 330] on div "Per my recent claim (for email [EMAIL_ADDRESS][DOMAIN_NAME], for [PERSON_NAME])…" at bounding box center [1118, 342] width 781 height 39
copy div "[EMAIL_ADDRESS][DOMAIN_NAME]"
click at [799, 202] on div "1 attachment" at bounding box center [782, 195] width 99 height 27
click at [869, 234] on p "[PERSON_NAME] - Work Order.pdf" at bounding box center [848, 236] width 209 height 20
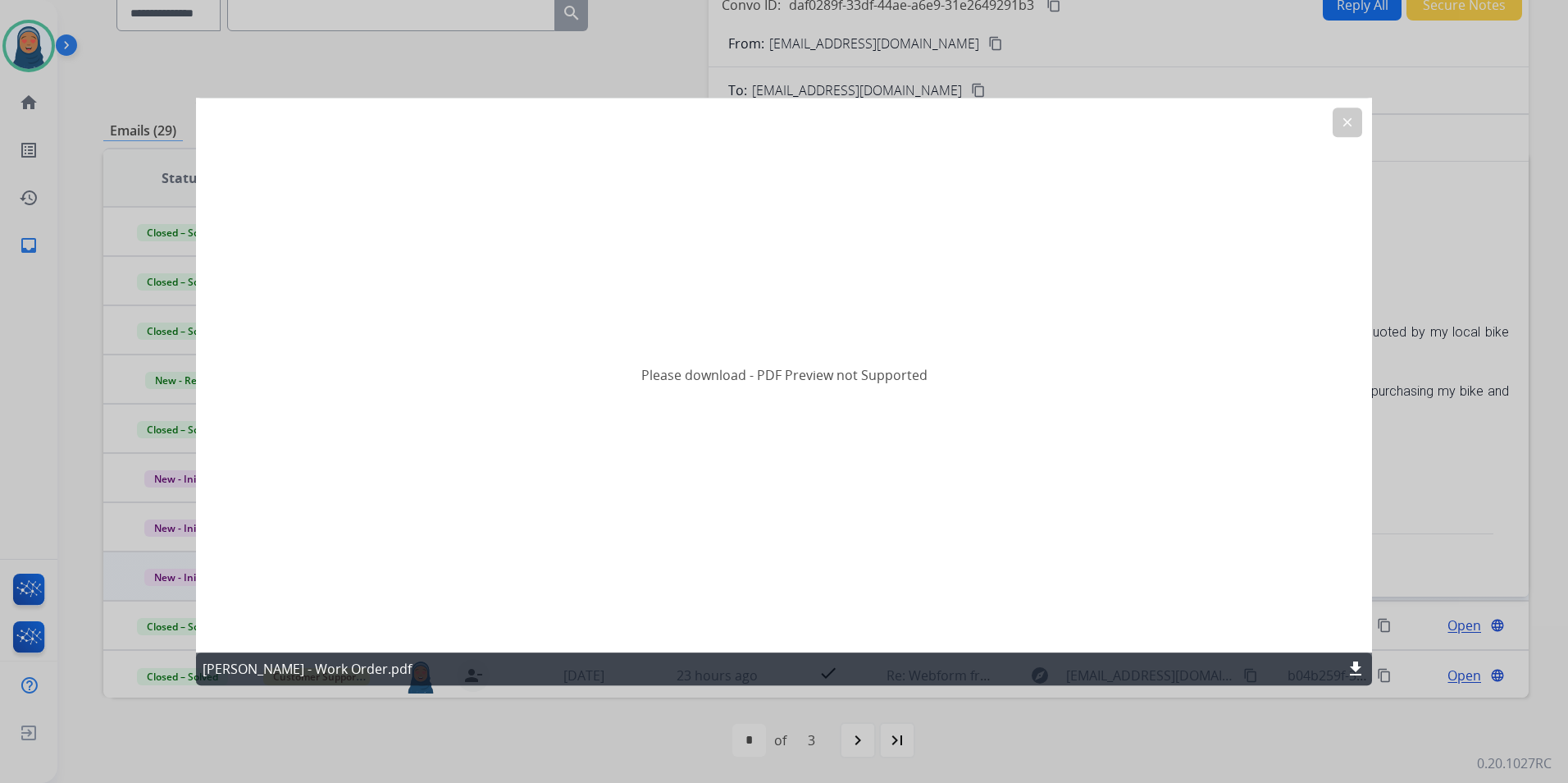
click at [1356, 121] on button "clear" at bounding box center [1347, 122] width 29 height 29
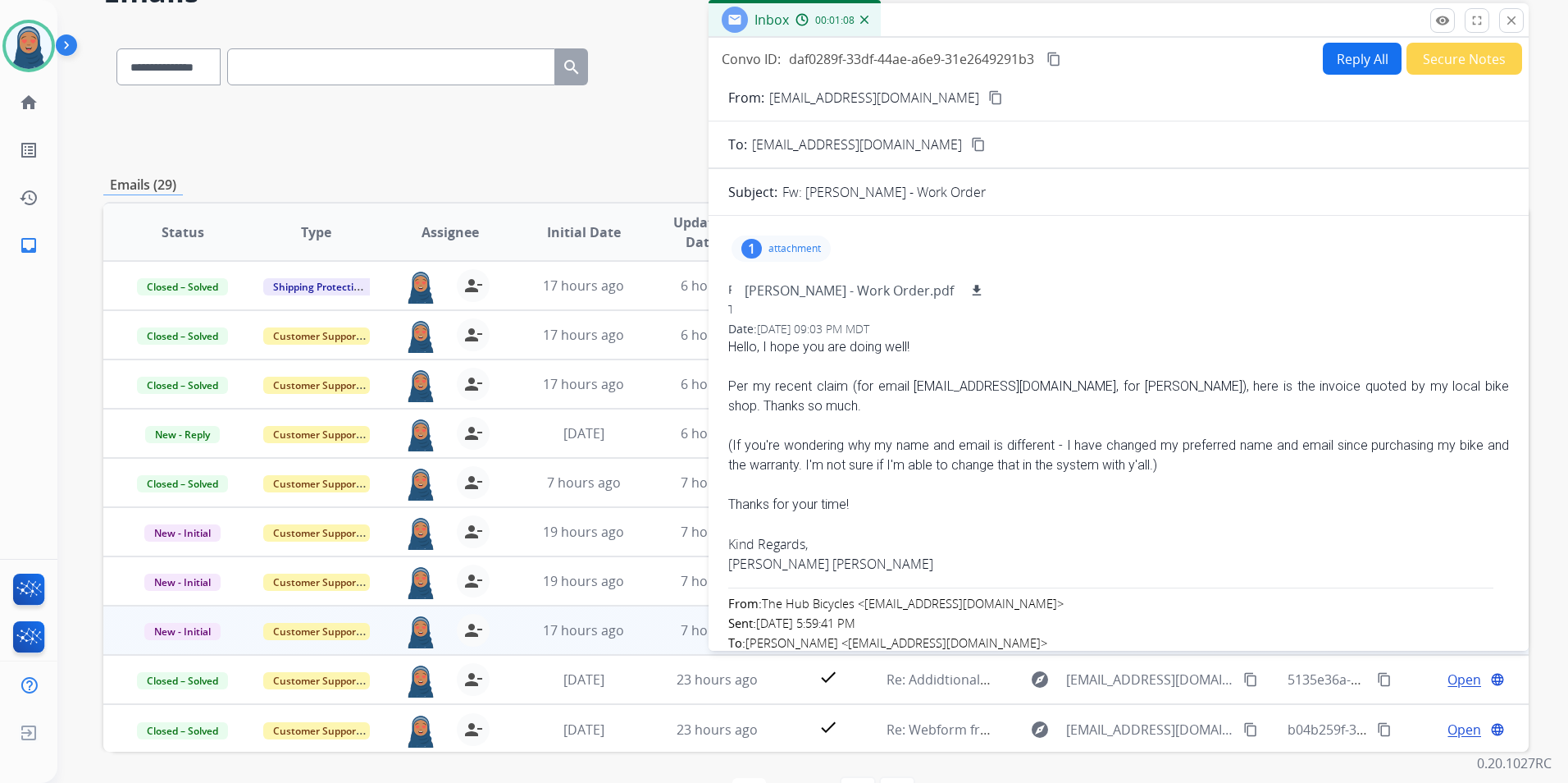
scroll to position [0, 0]
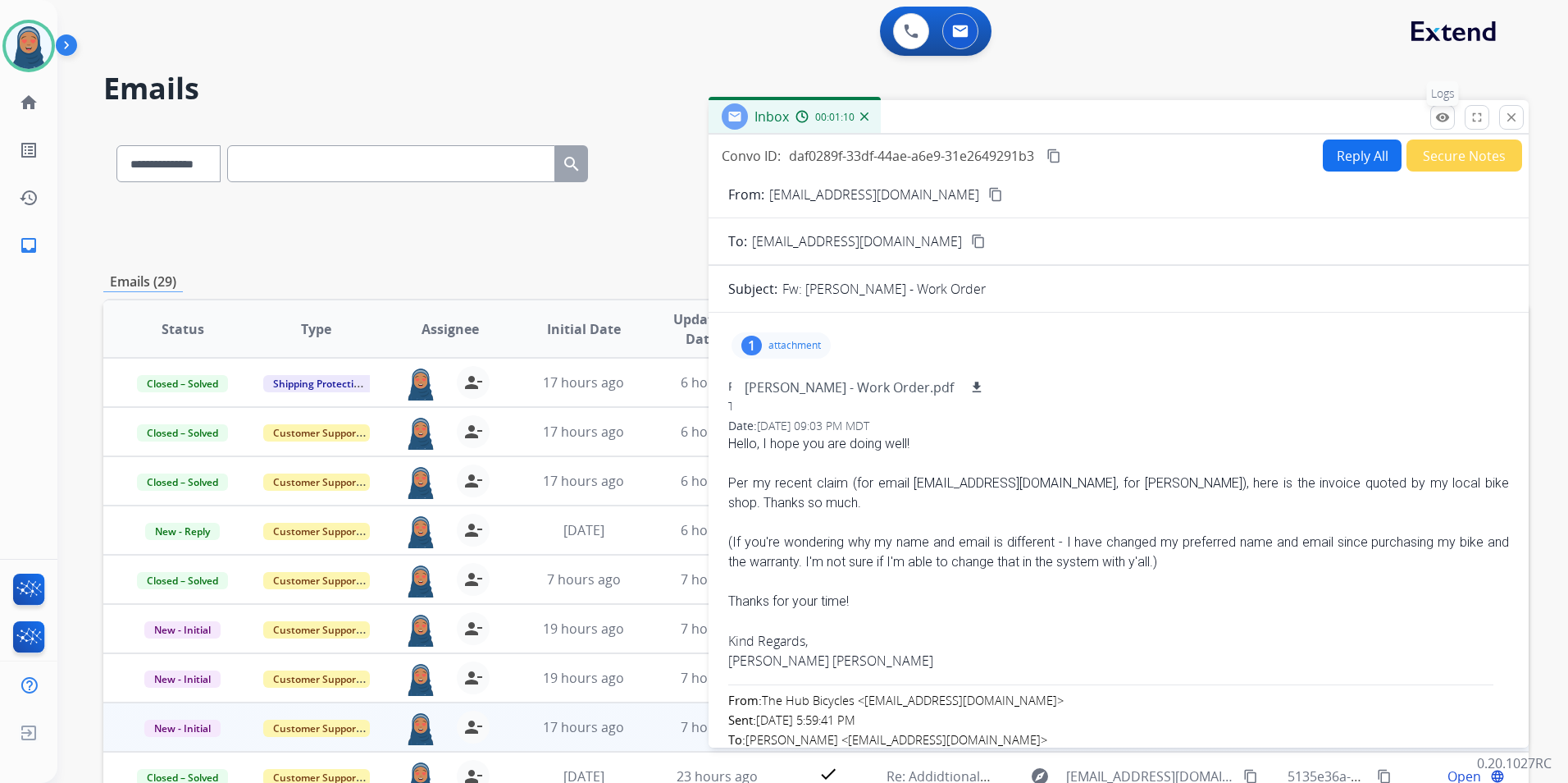
click at [1445, 112] on mat-icon "remove_red_eye" at bounding box center [1443, 117] width 15 height 15
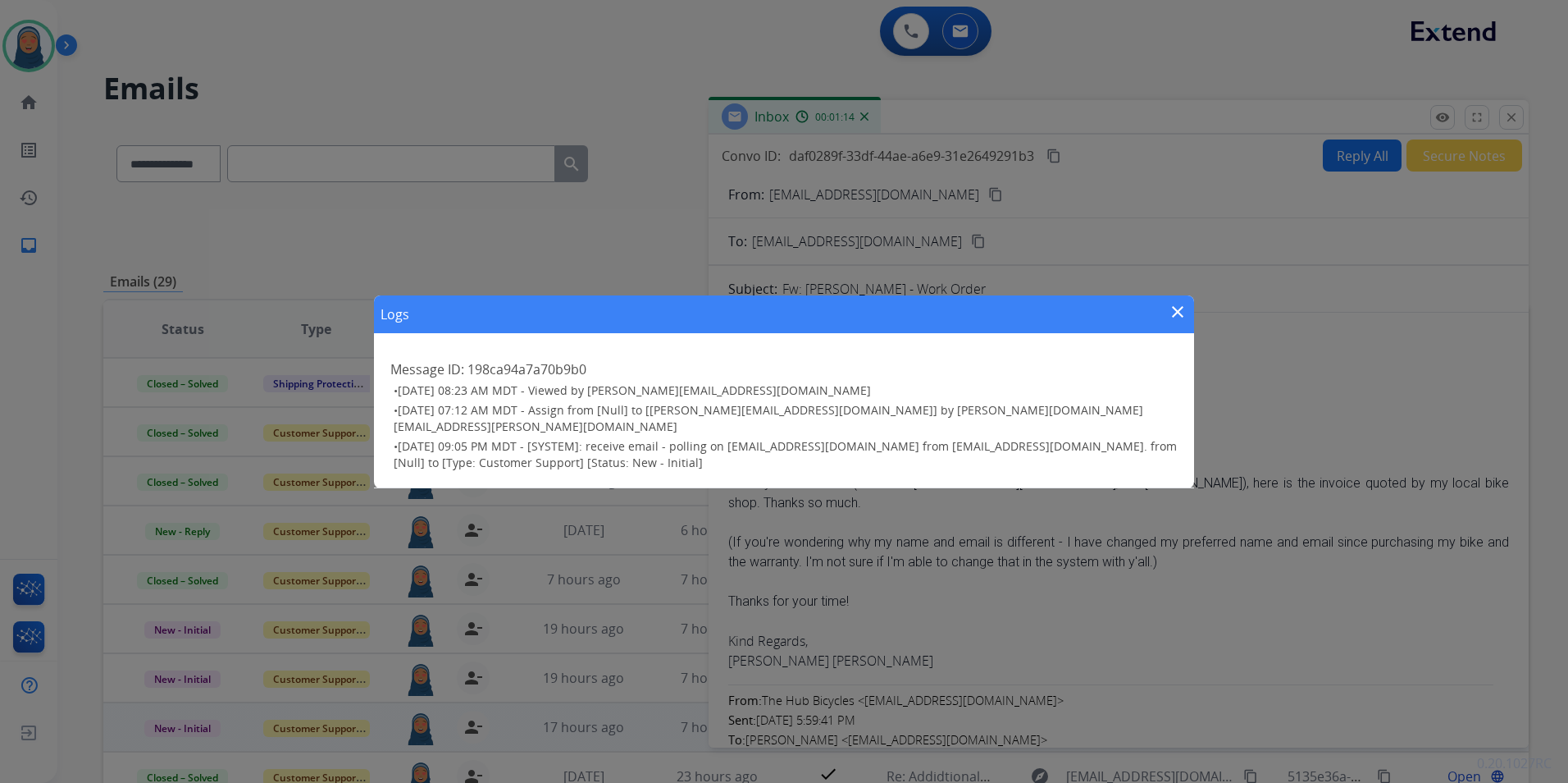
click at [1182, 316] on mat-icon "close" at bounding box center [1178, 312] width 20 height 20
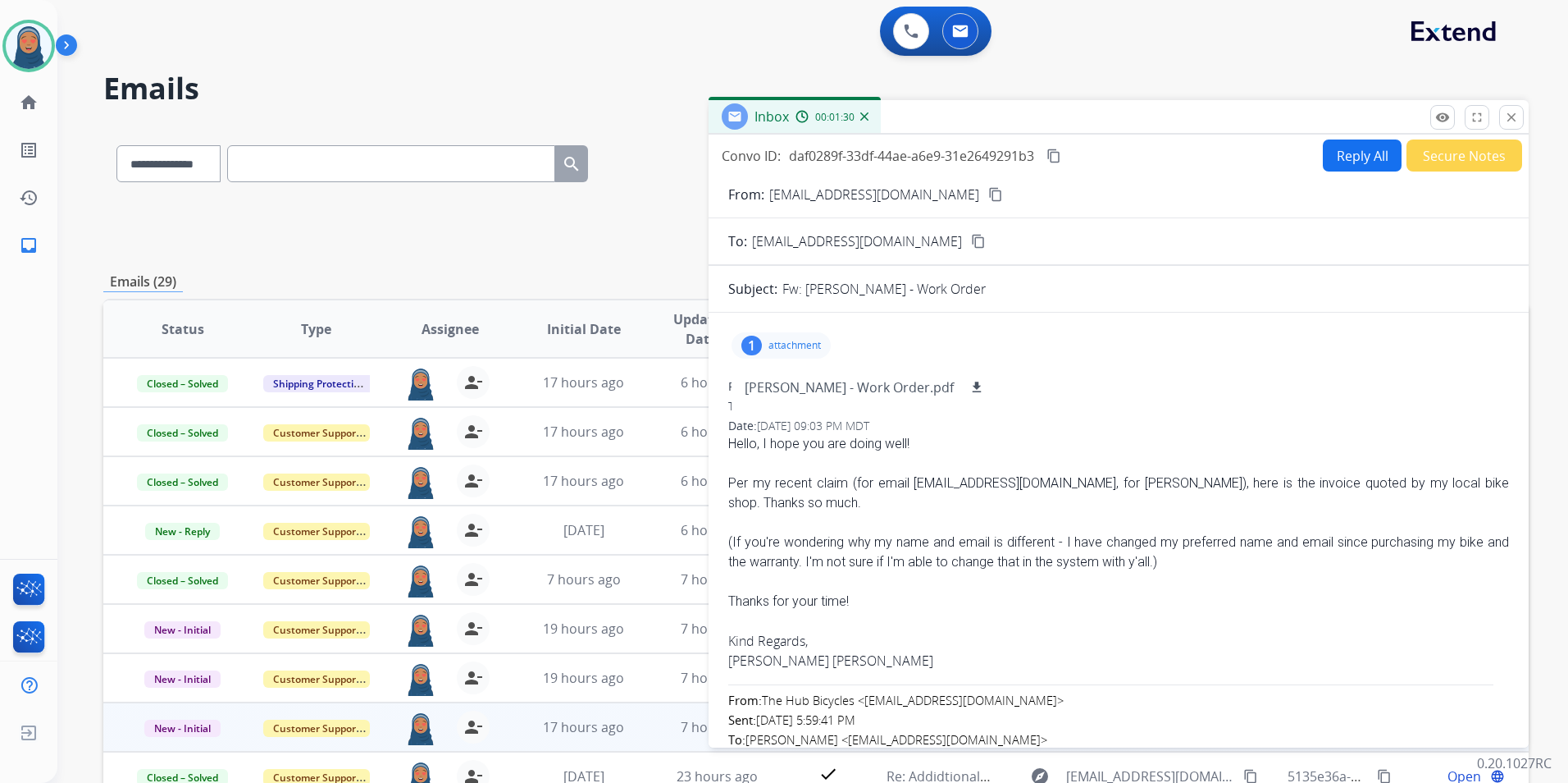
click at [1357, 161] on button "Reply All" at bounding box center [1362, 156] width 79 height 32
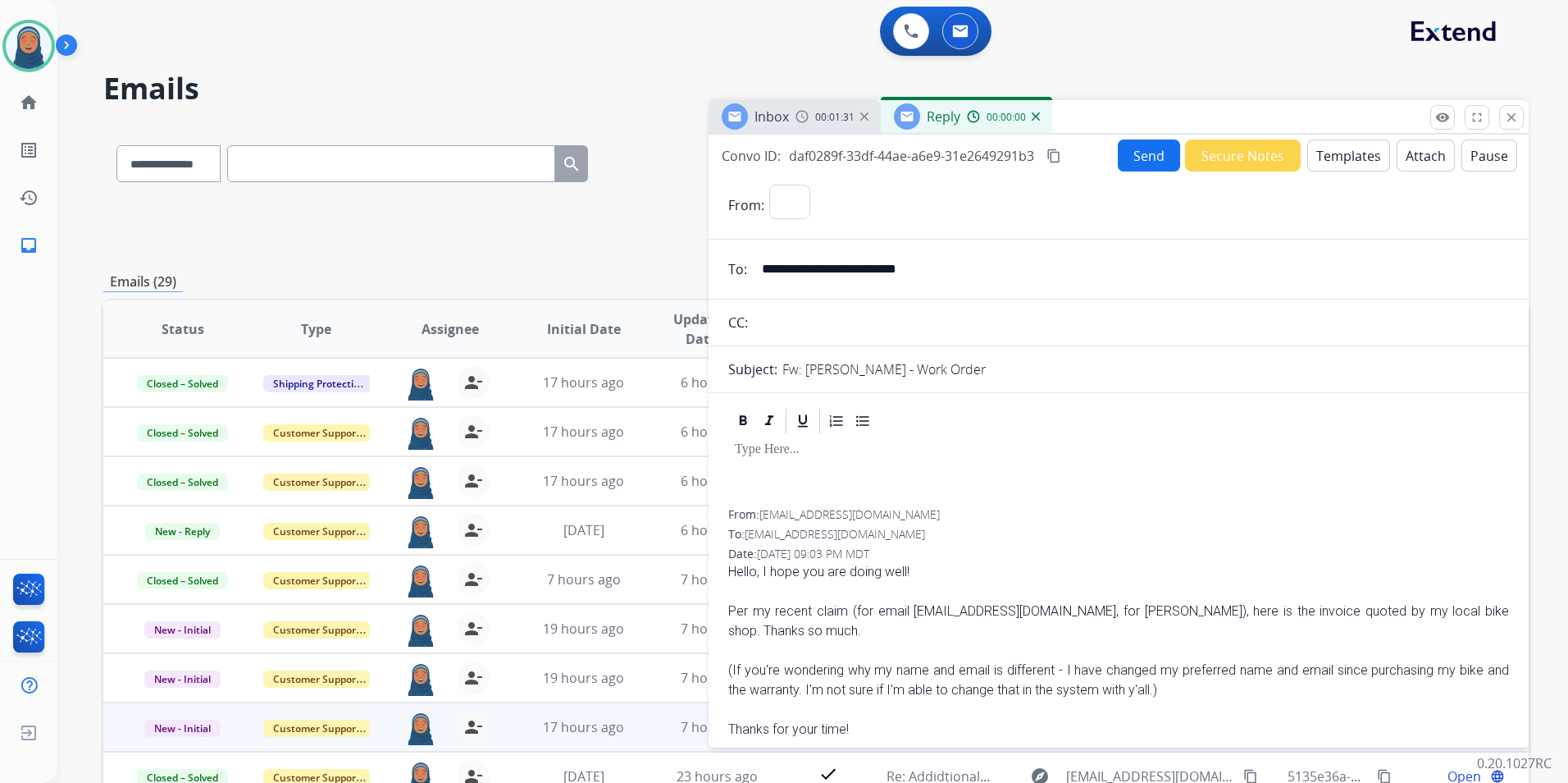
select select "**********"
click at [1358, 150] on button "Templates" at bounding box center [1349, 156] width 83 height 32
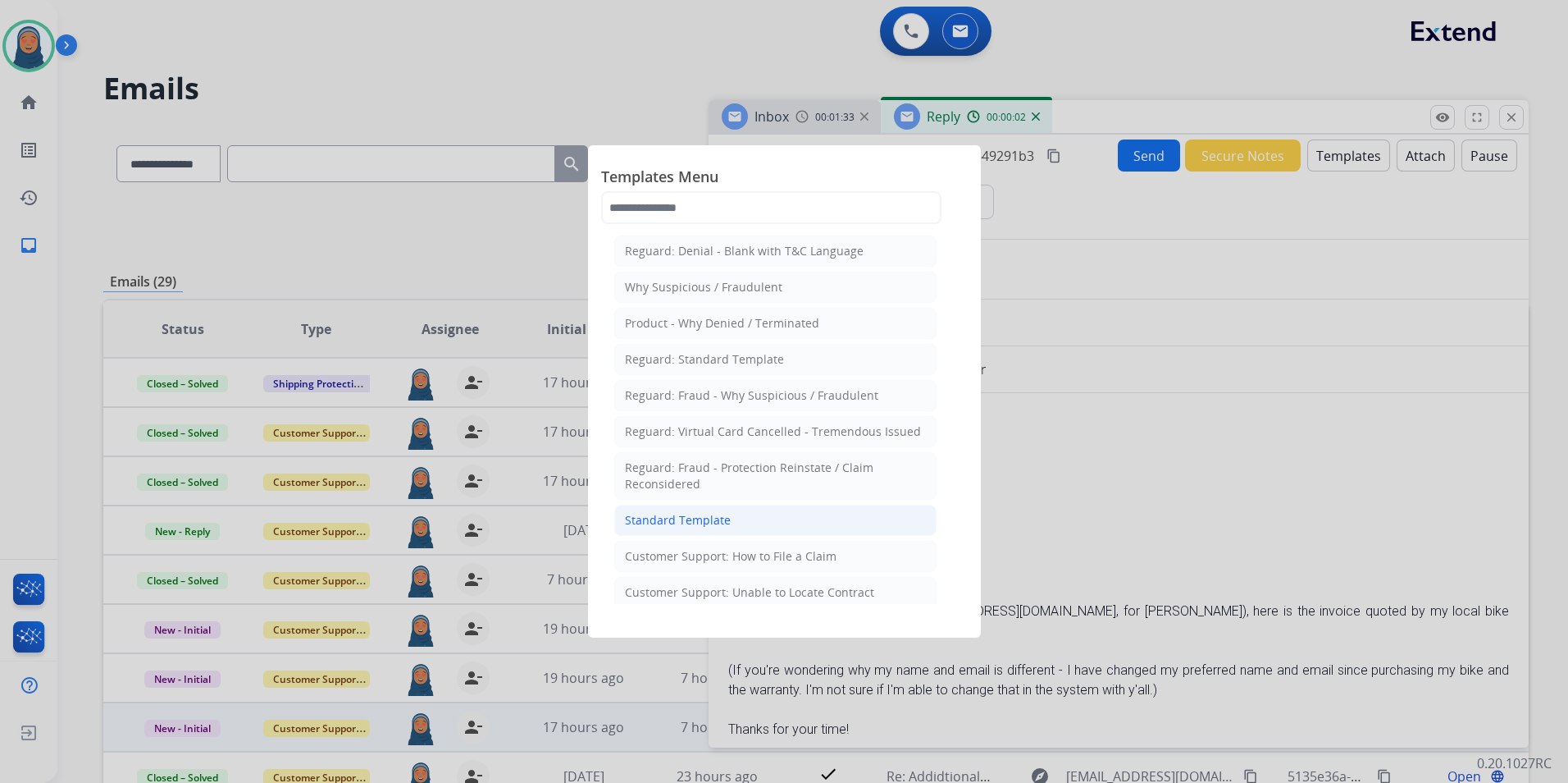
click at [696, 524] on div "Standard Template" at bounding box center [678, 520] width 106 height 16
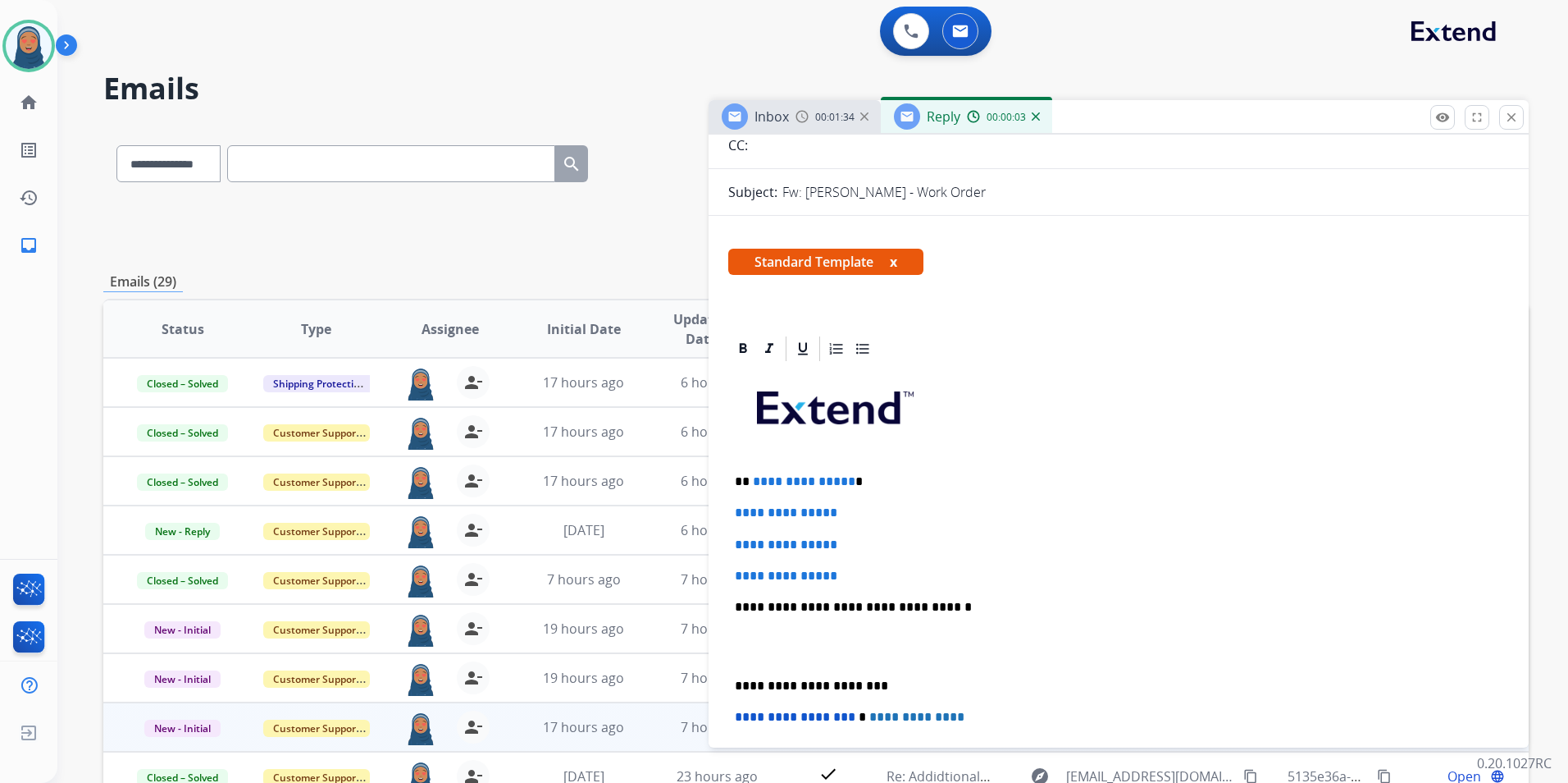
scroll to position [246, 0]
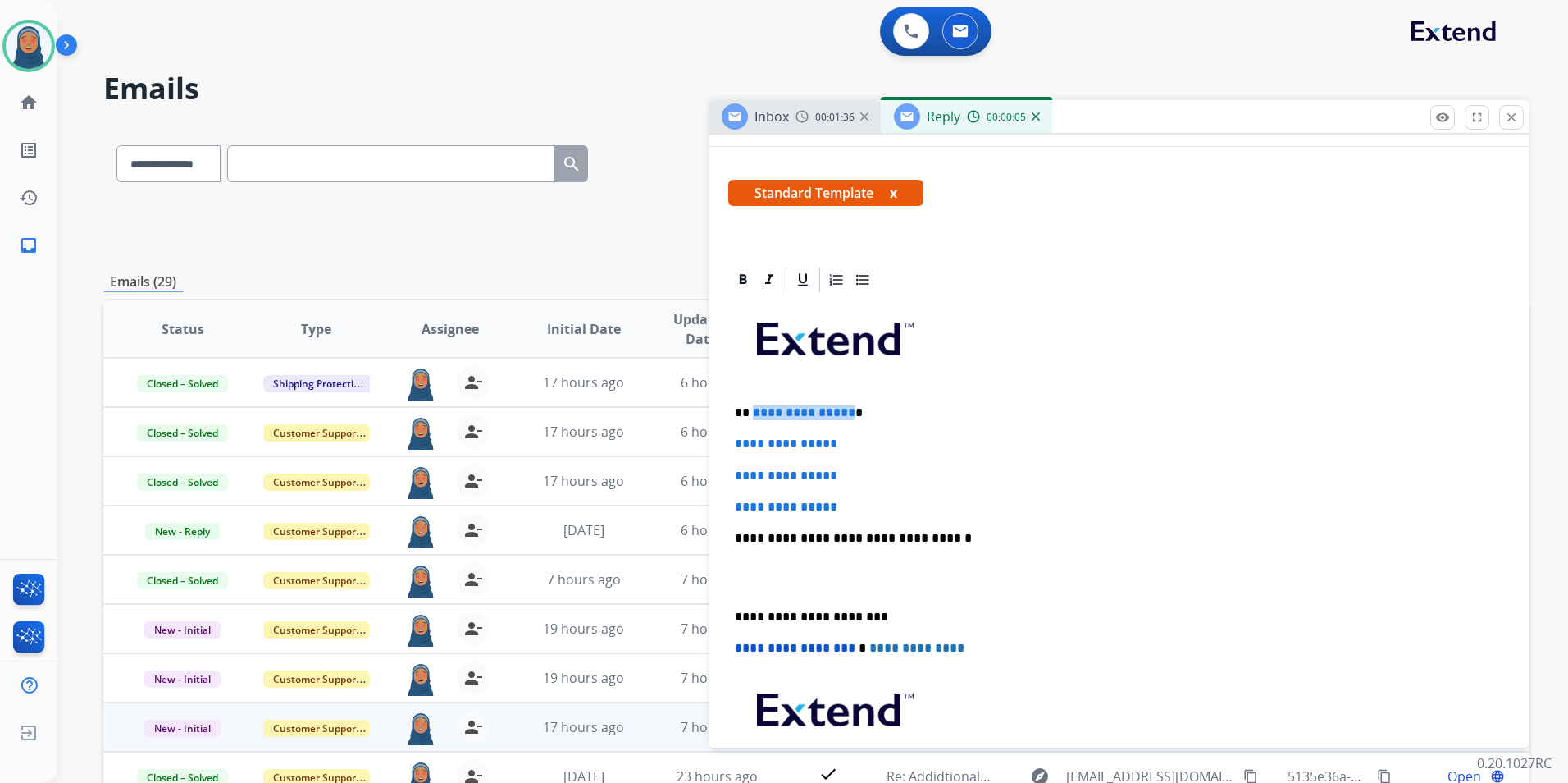
drag, startPoint x: 846, startPoint y: 414, endPoint x: 754, endPoint y: 411, distance: 92.0
click at [751, 411] on p "**********" at bounding box center [1111, 412] width 754 height 15
paste div
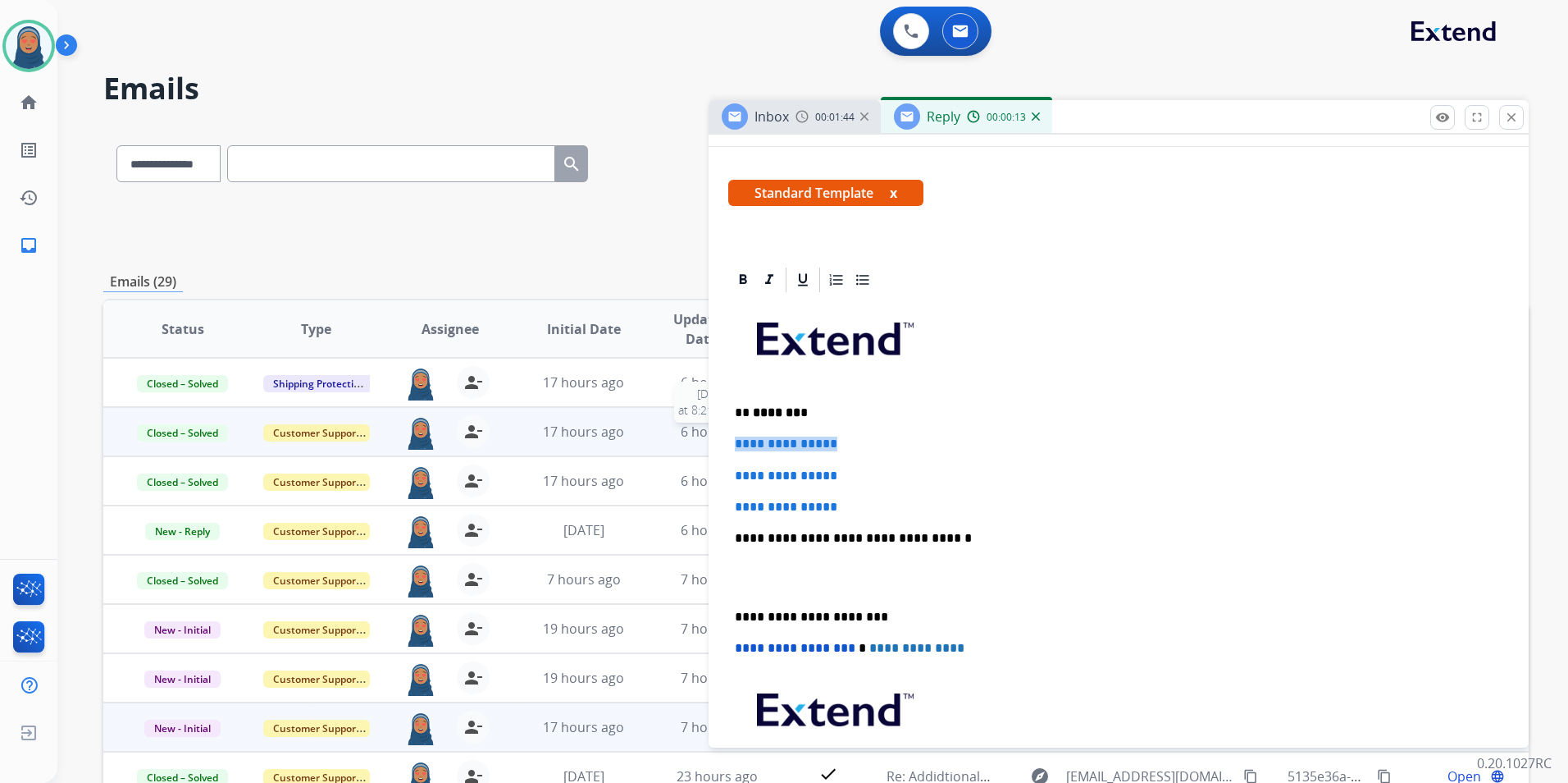
drag, startPoint x: 856, startPoint y: 437, endPoint x: 665, endPoint y: 441, distance: 191.0
click at [665, 441] on div "**********" at bounding box center [816, 529] width 1426 height 809
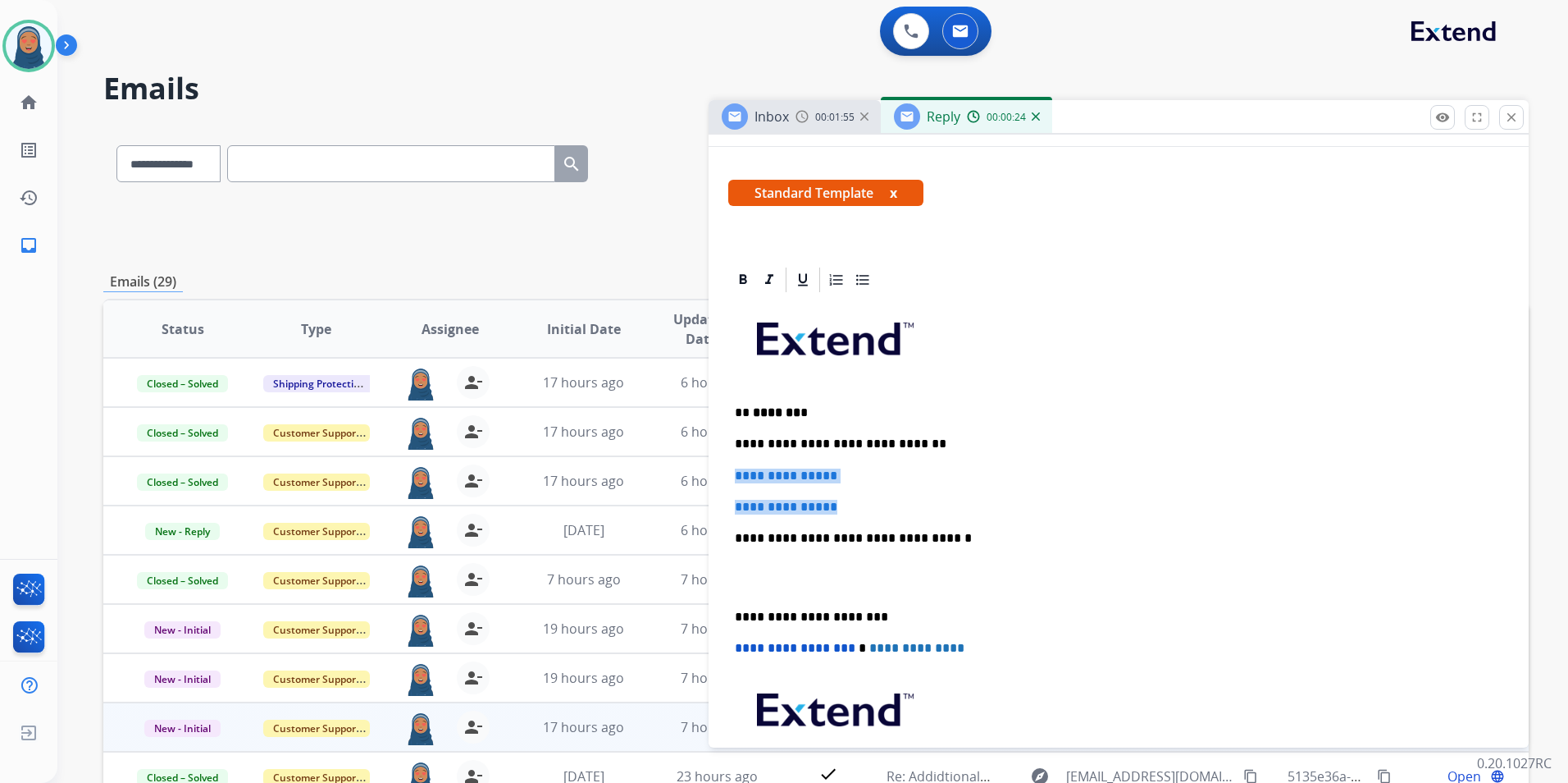
drag, startPoint x: 858, startPoint y: 505, endPoint x: 733, endPoint y: 475, distance: 128.5
click at [733, 475] on div "**********" at bounding box center [1118, 576] width 781 height 564
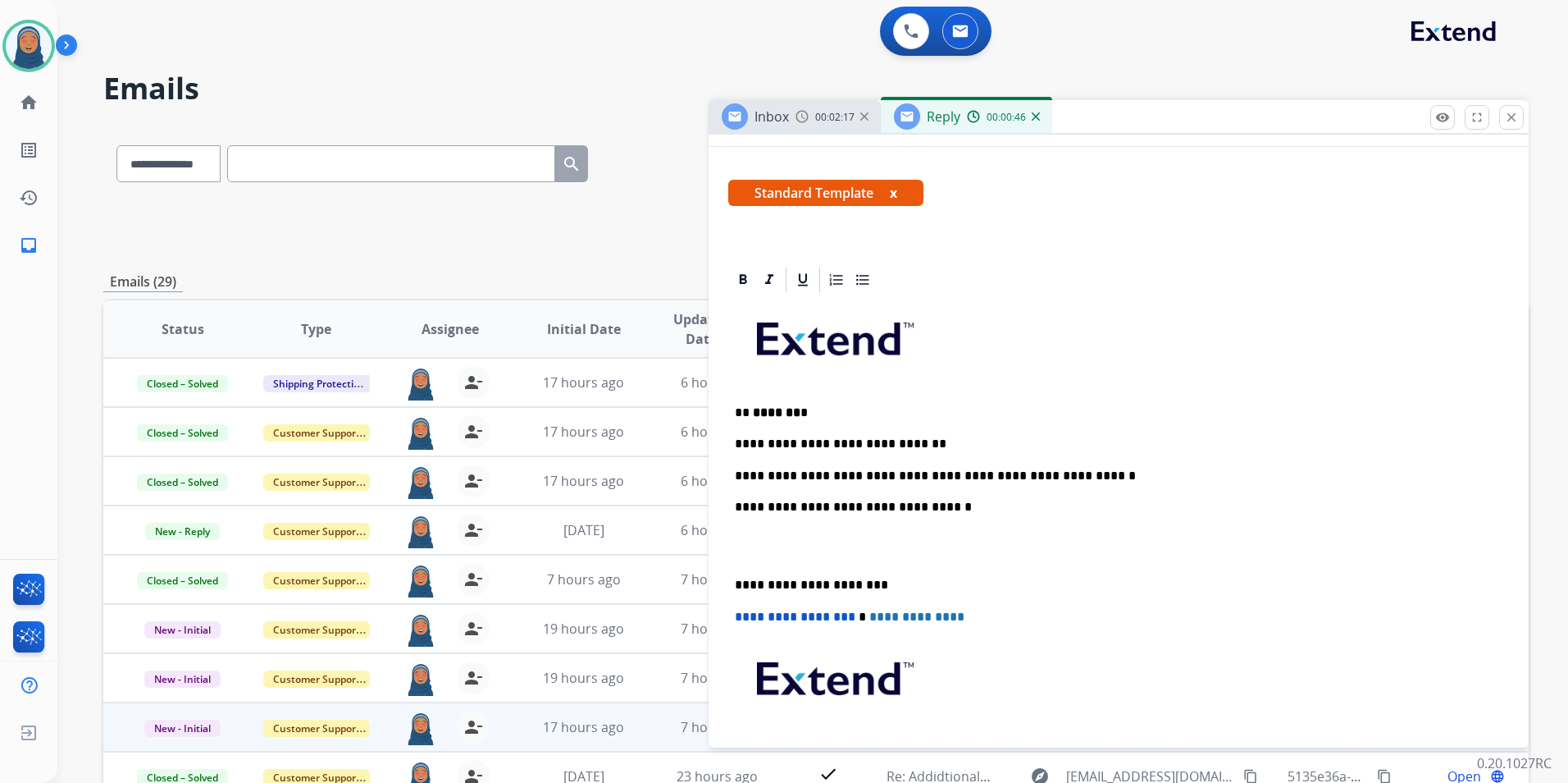
click at [736, 584] on p "**********" at bounding box center [1111, 585] width 754 height 15
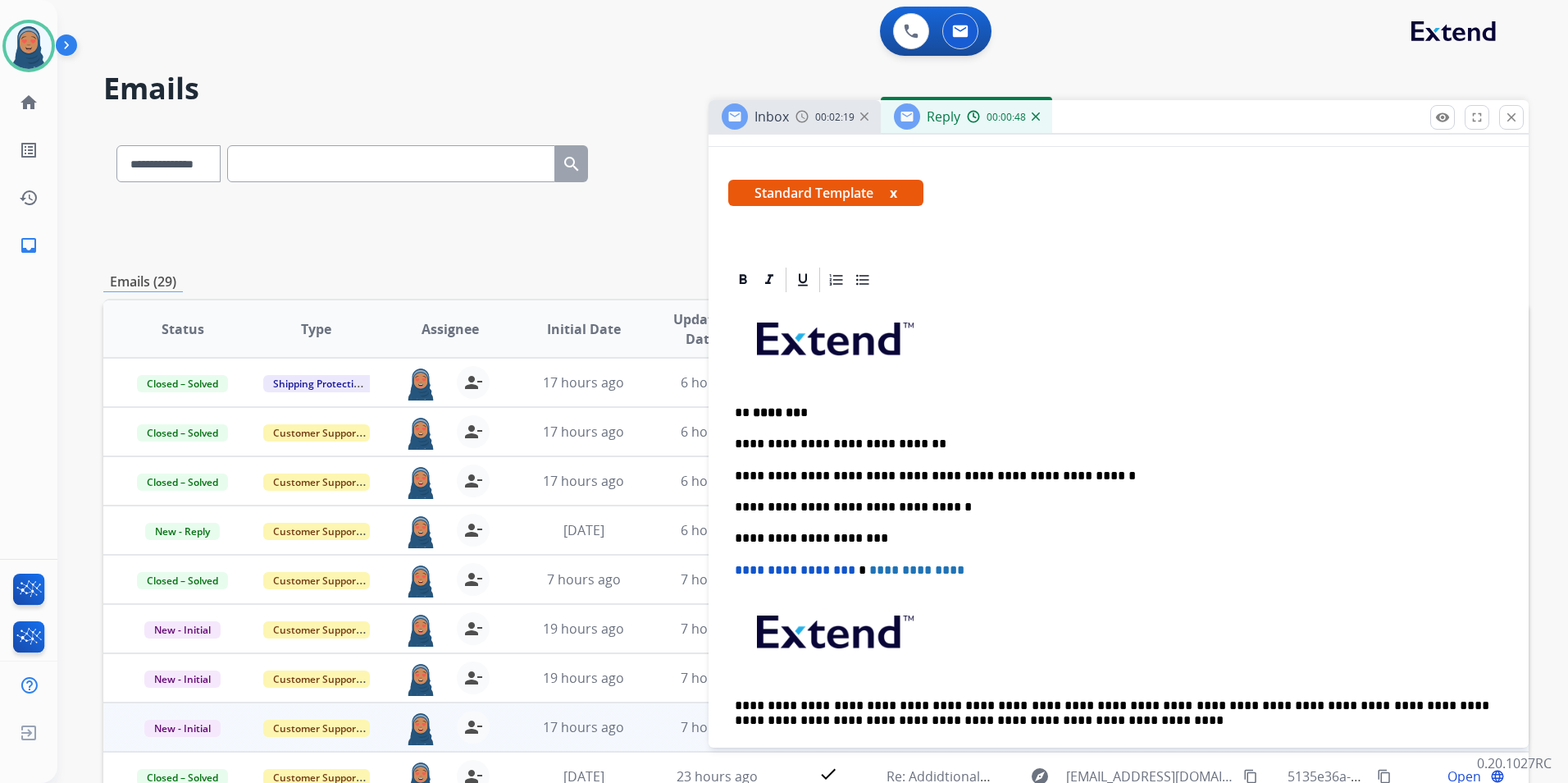
scroll to position [0, 0]
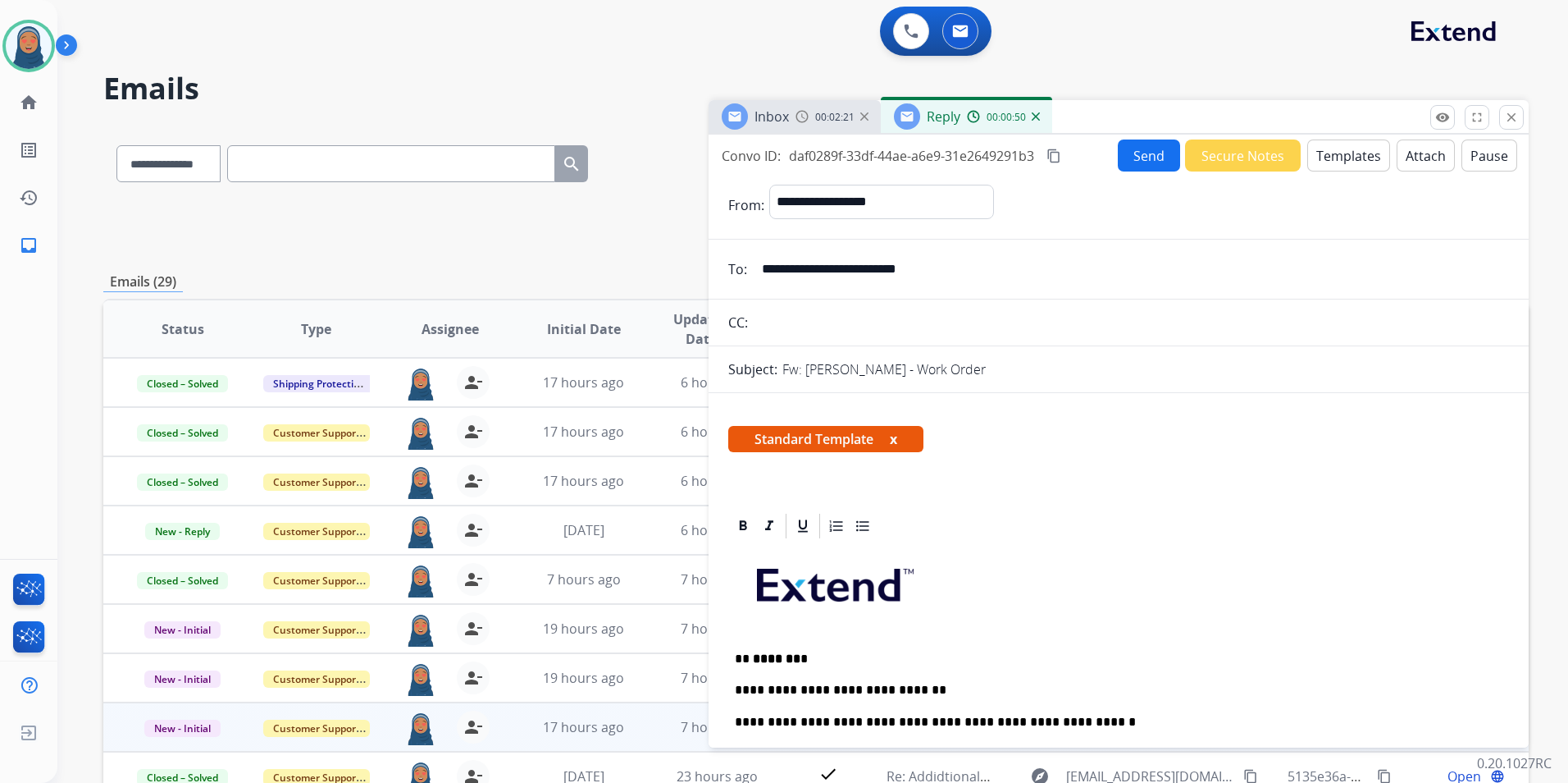
click at [1128, 164] on button "Send" at bounding box center [1149, 156] width 62 height 32
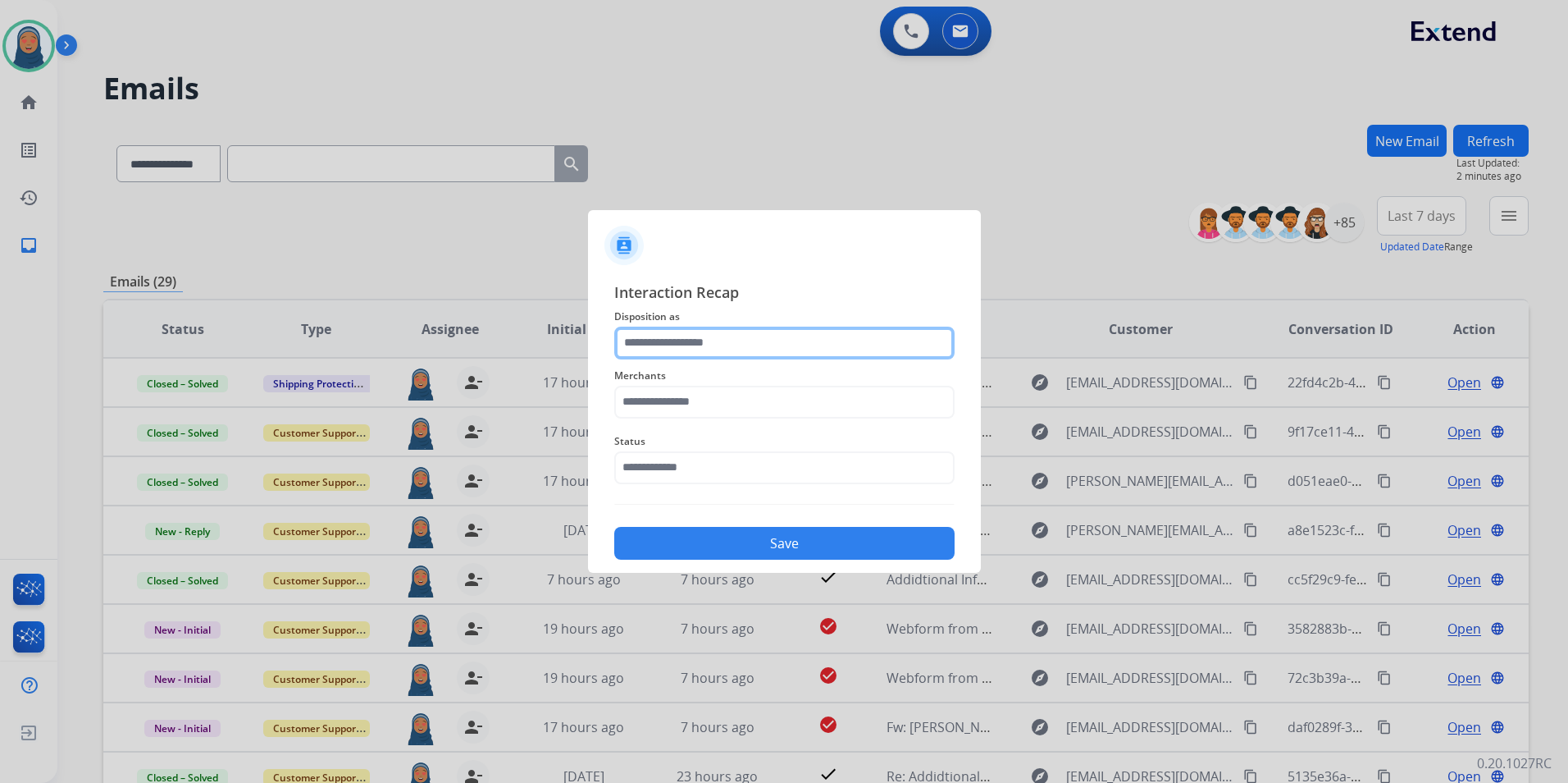
click at [644, 342] on input "text" at bounding box center [784, 342] width 340 height 33
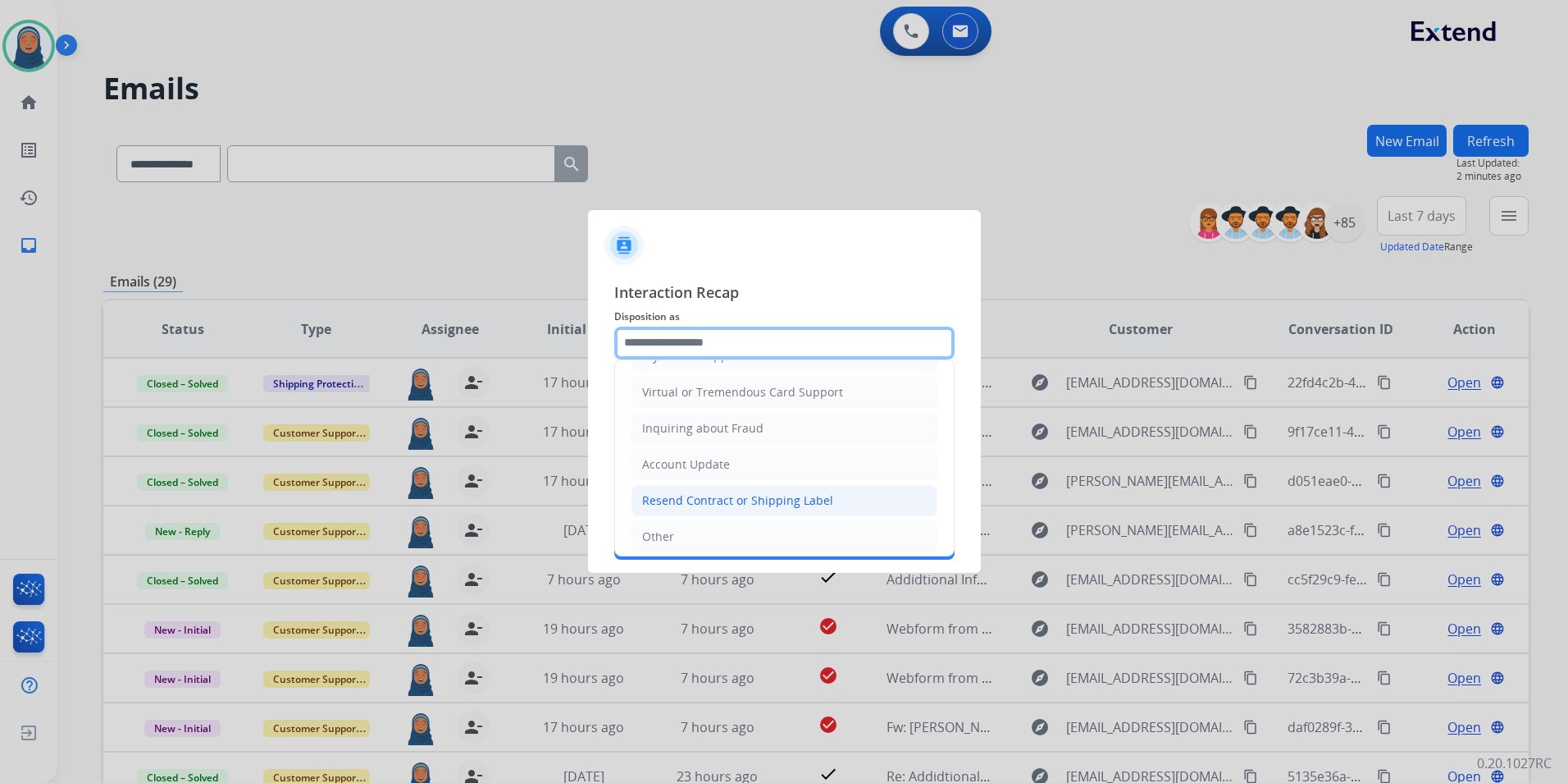
scroll to position [256, 0]
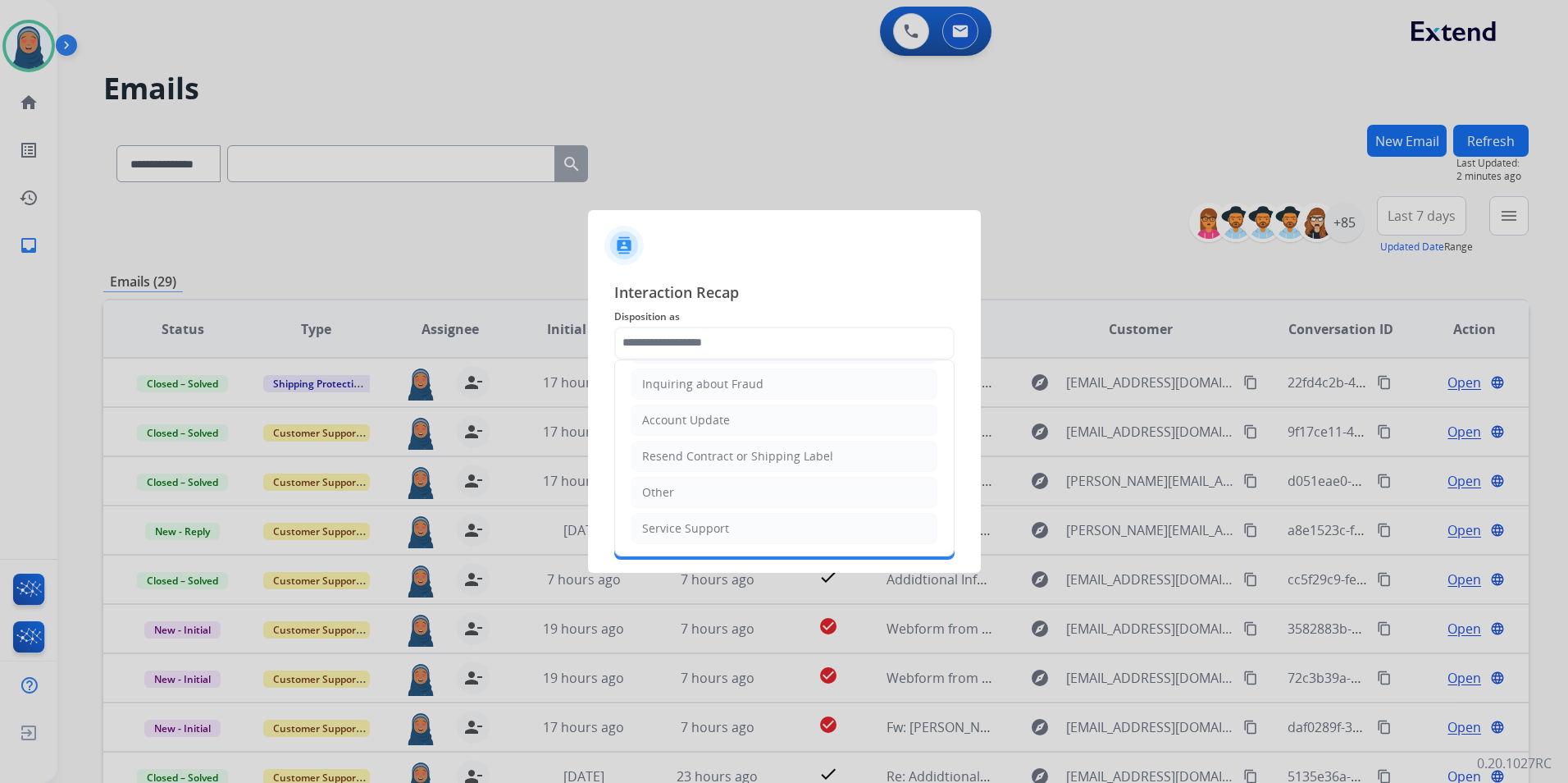
click at [673, 508] on ul "Cancellation Request Test/Training Disposition Claim Update Coverage Question F…" at bounding box center [784, 330] width 338 height 451
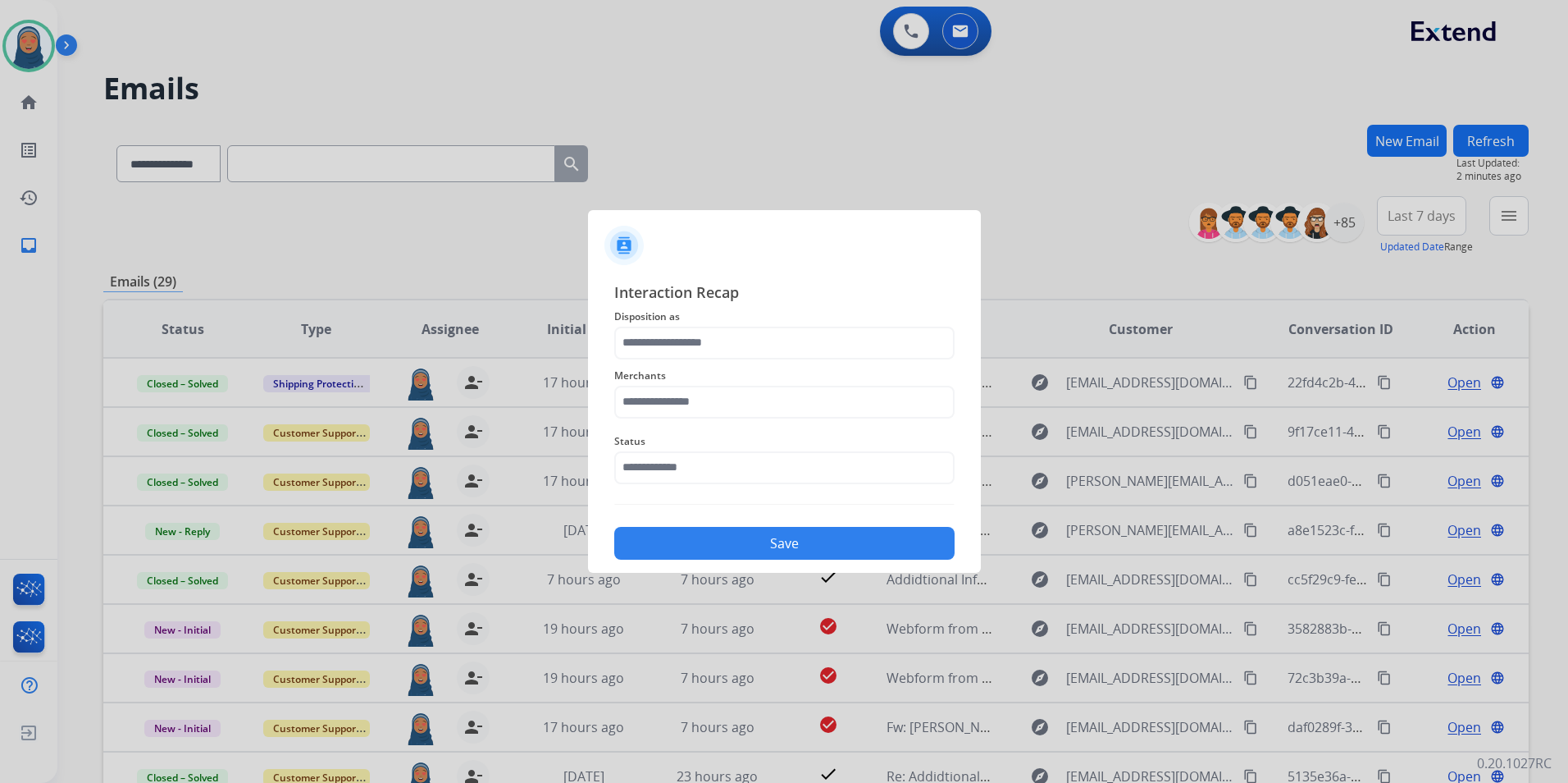
click at [678, 499] on div "Interaction Recap Disposition as Merchants Status Save" at bounding box center [784, 420] width 340 height 280
click at [718, 338] on input "text" at bounding box center [784, 342] width 340 height 33
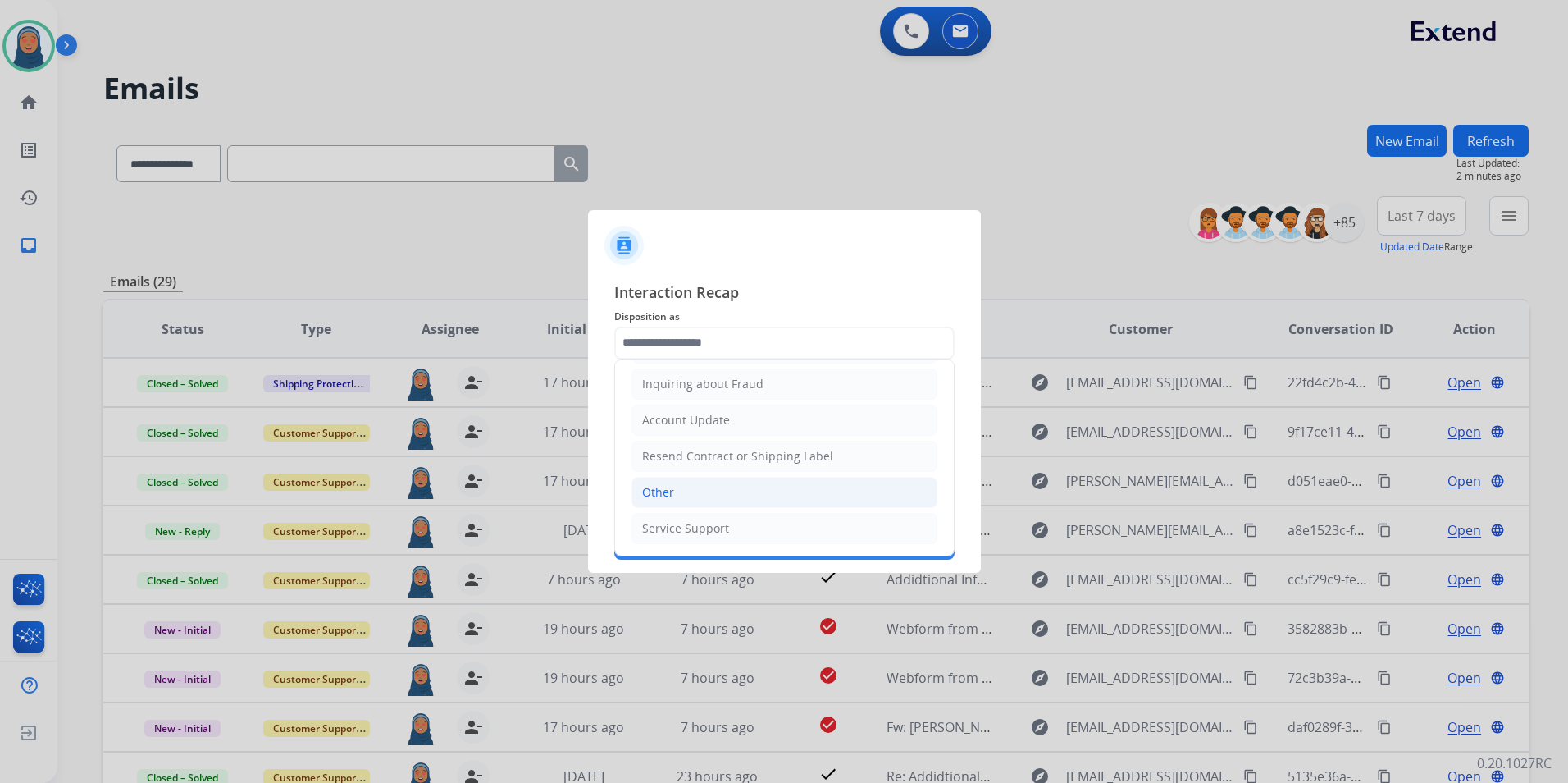
click at [676, 488] on li "Other" at bounding box center [784, 491] width 306 height 31
type input "*****"
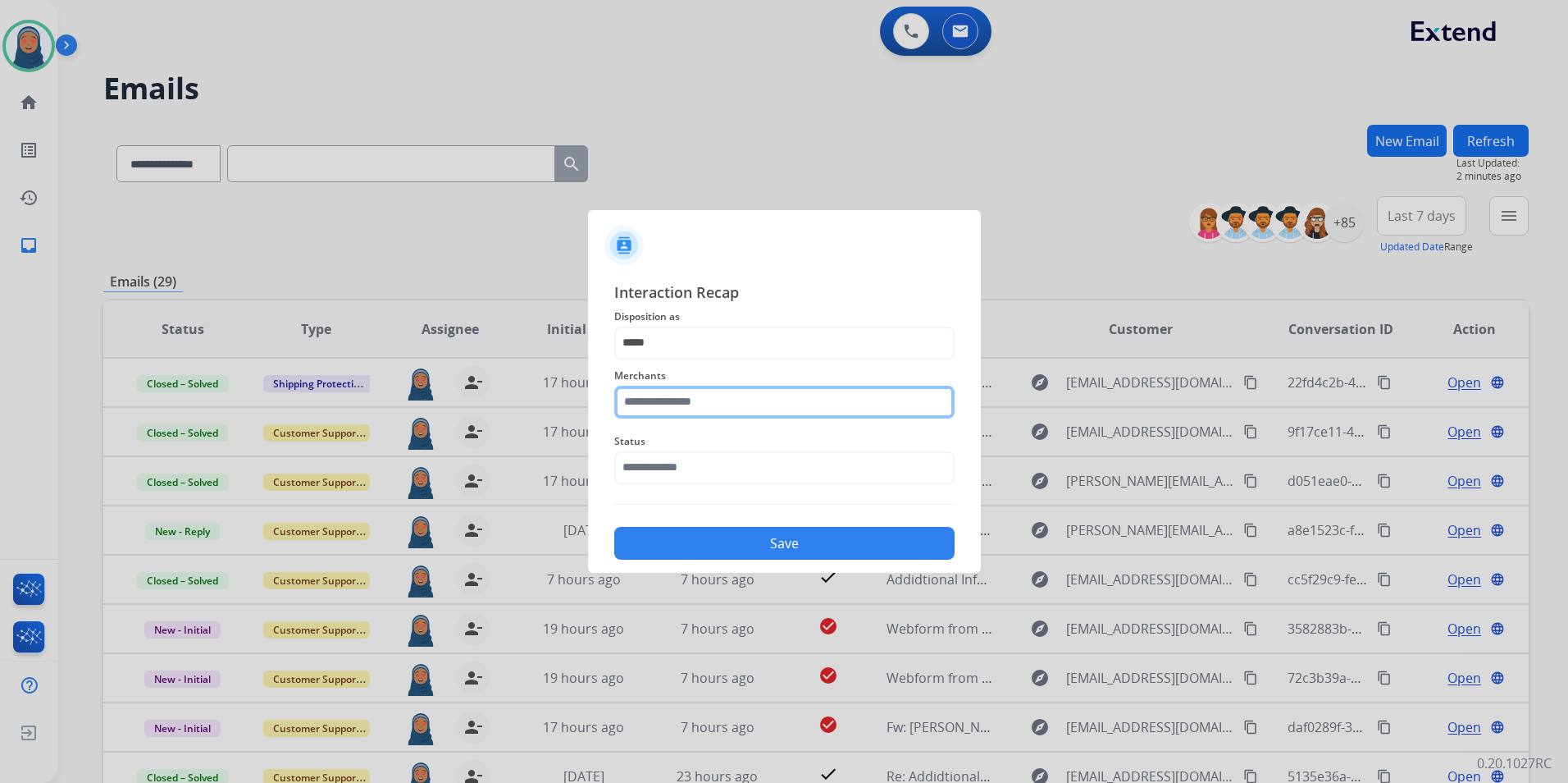
click at [696, 386] on input "text" at bounding box center [784, 402] width 340 height 33
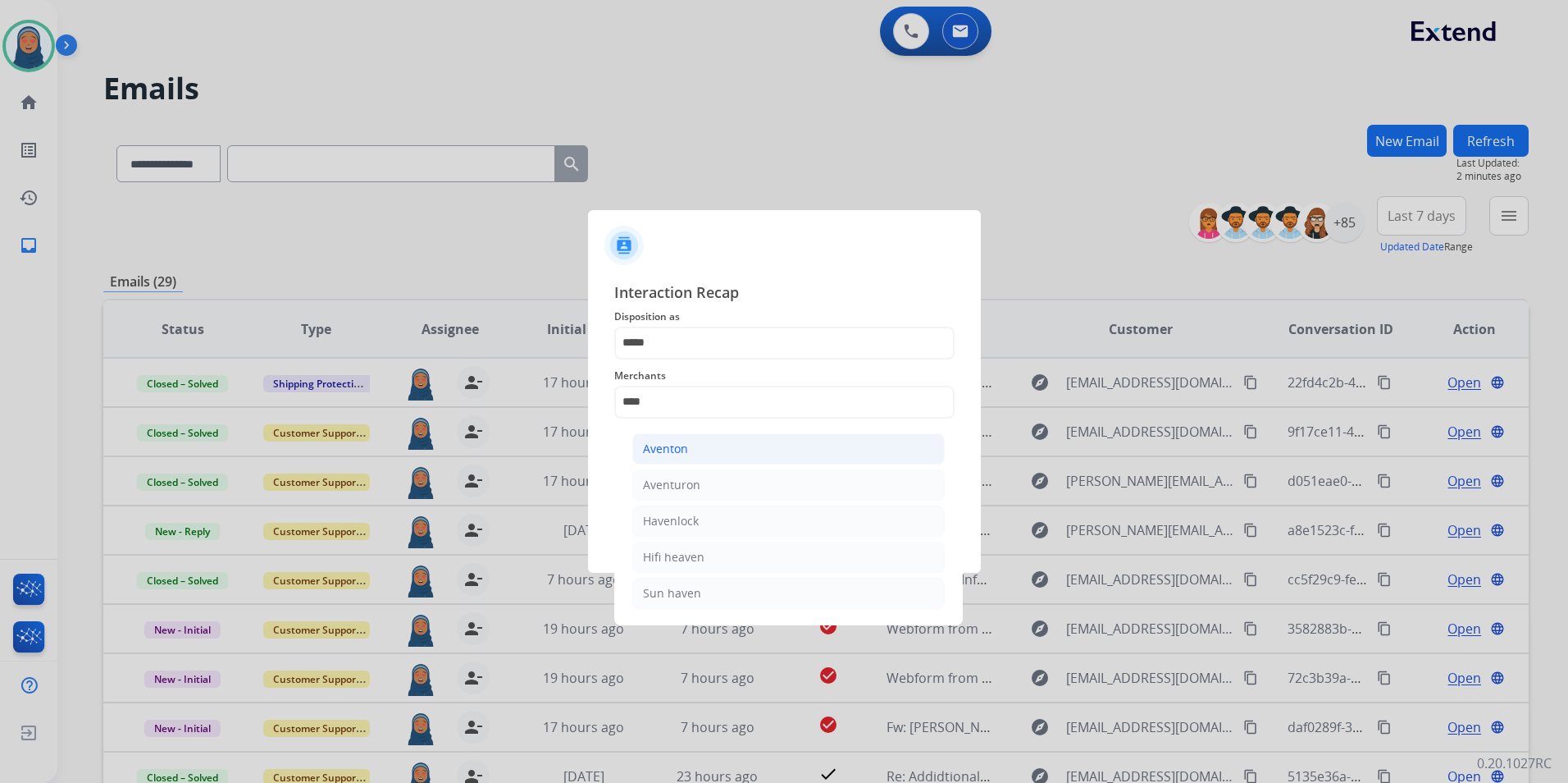
click at [682, 451] on div "Aventon" at bounding box center [665, 449] width 45 height 16
type input "*******"
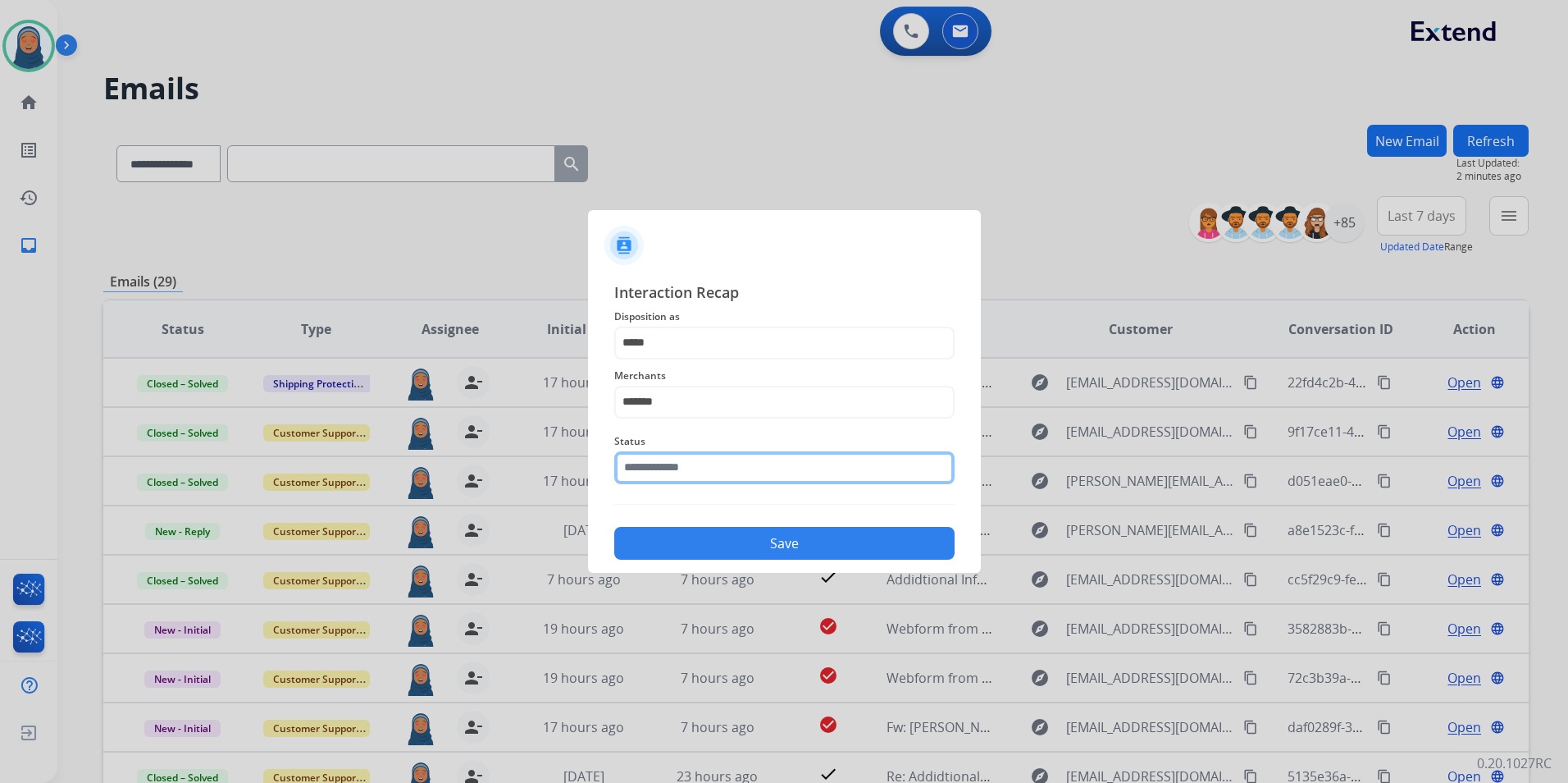
click at [693, 471] on input "text" at bounding box center [784, 467] width 340 height 33
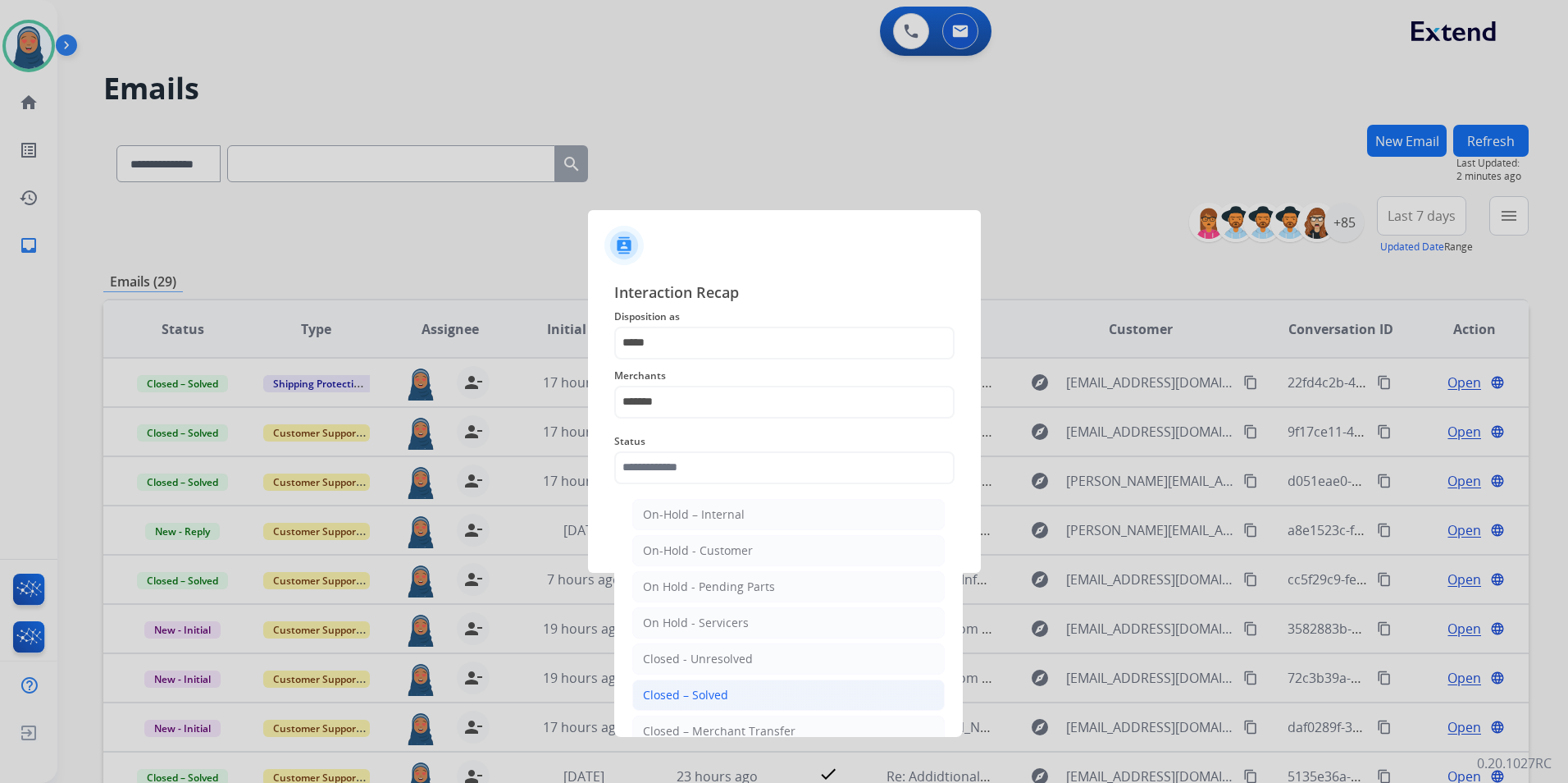
click at [704, 707] on li "Closed – Solved" at bounding box center [789, 695] width 313 height 31
type input "**********"
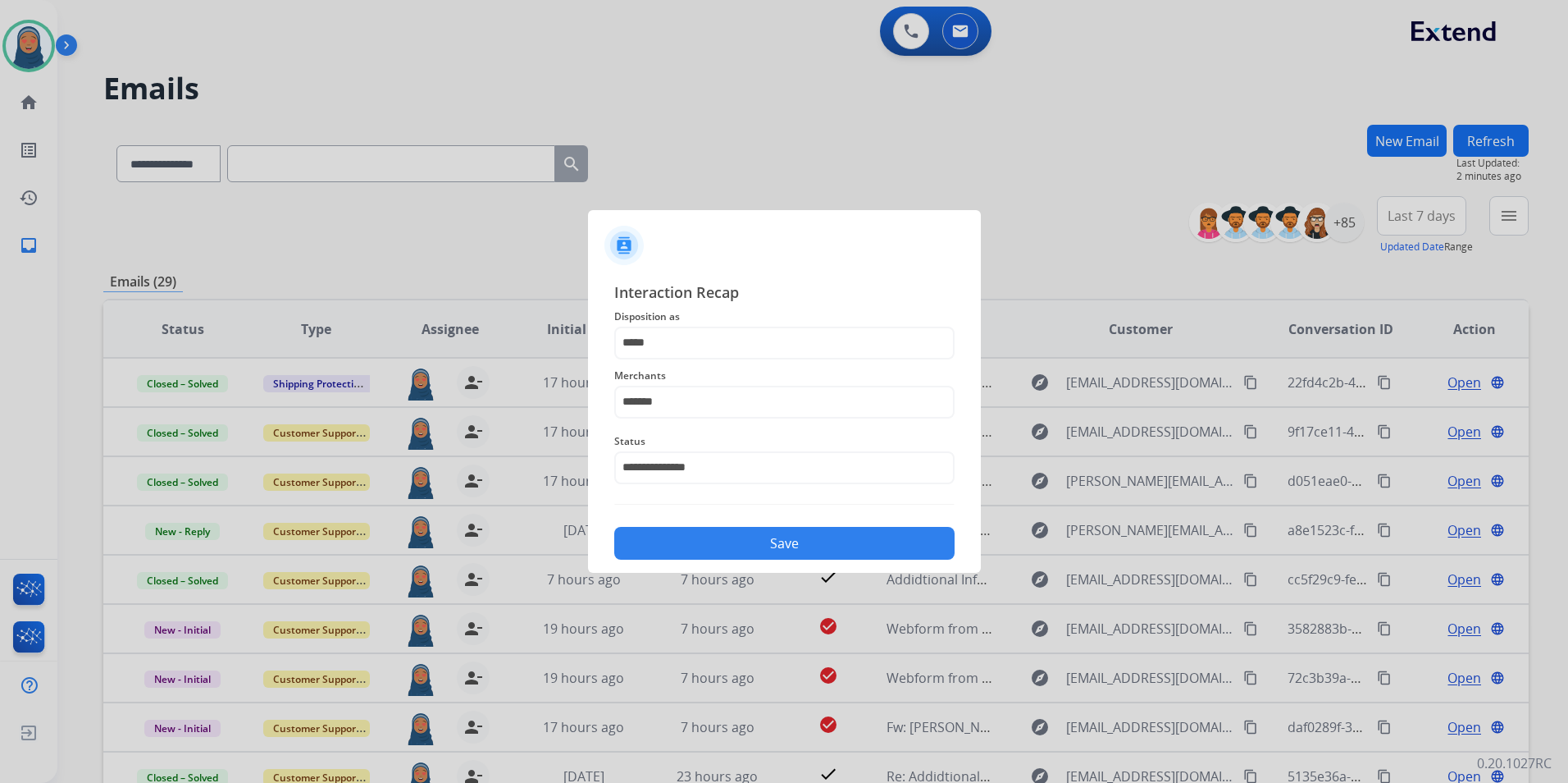
click at [800, 545] on button "Save" at bounding box center [784, 543] width 340 height 33
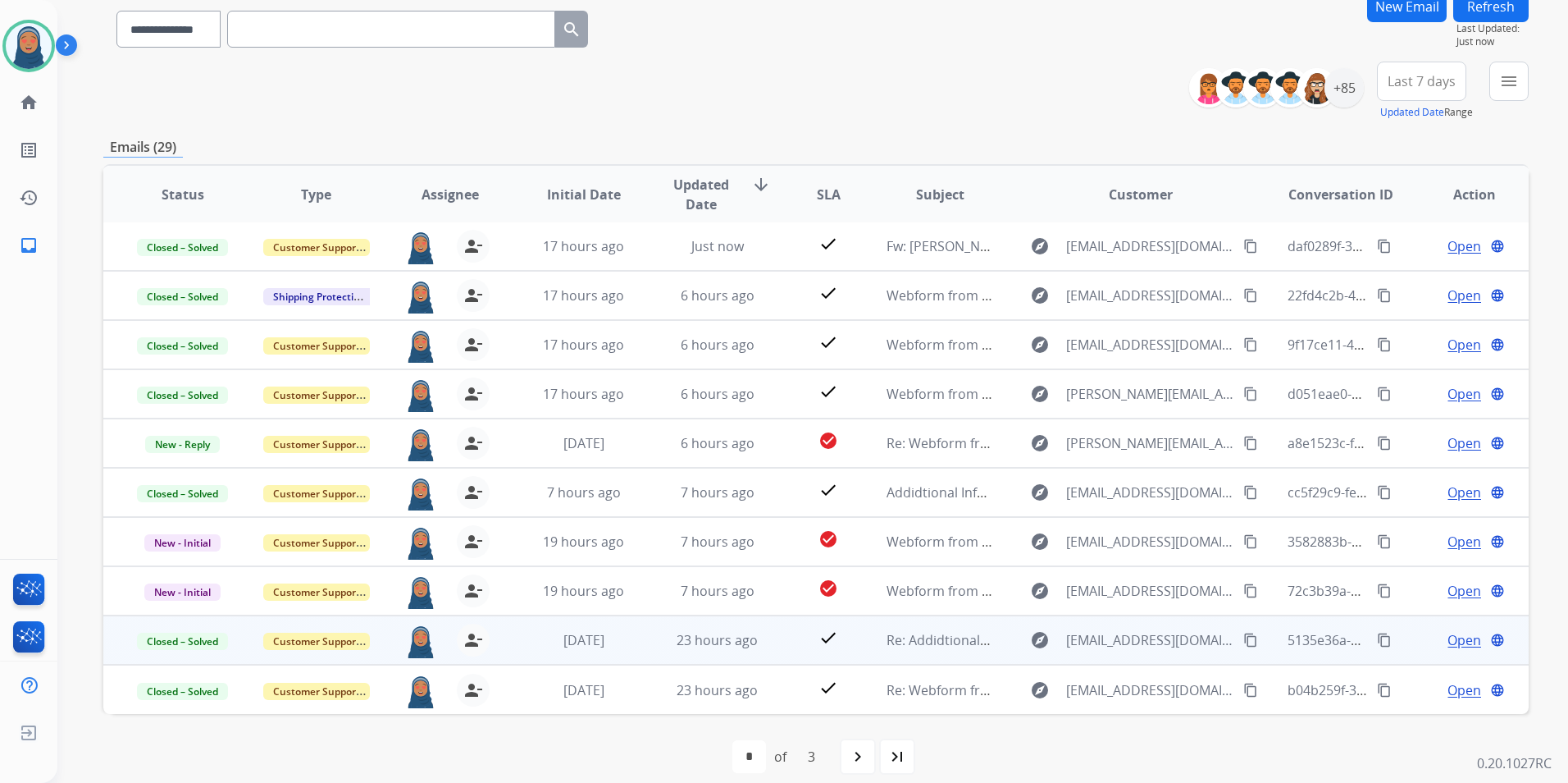
scroll to position [151, 0]
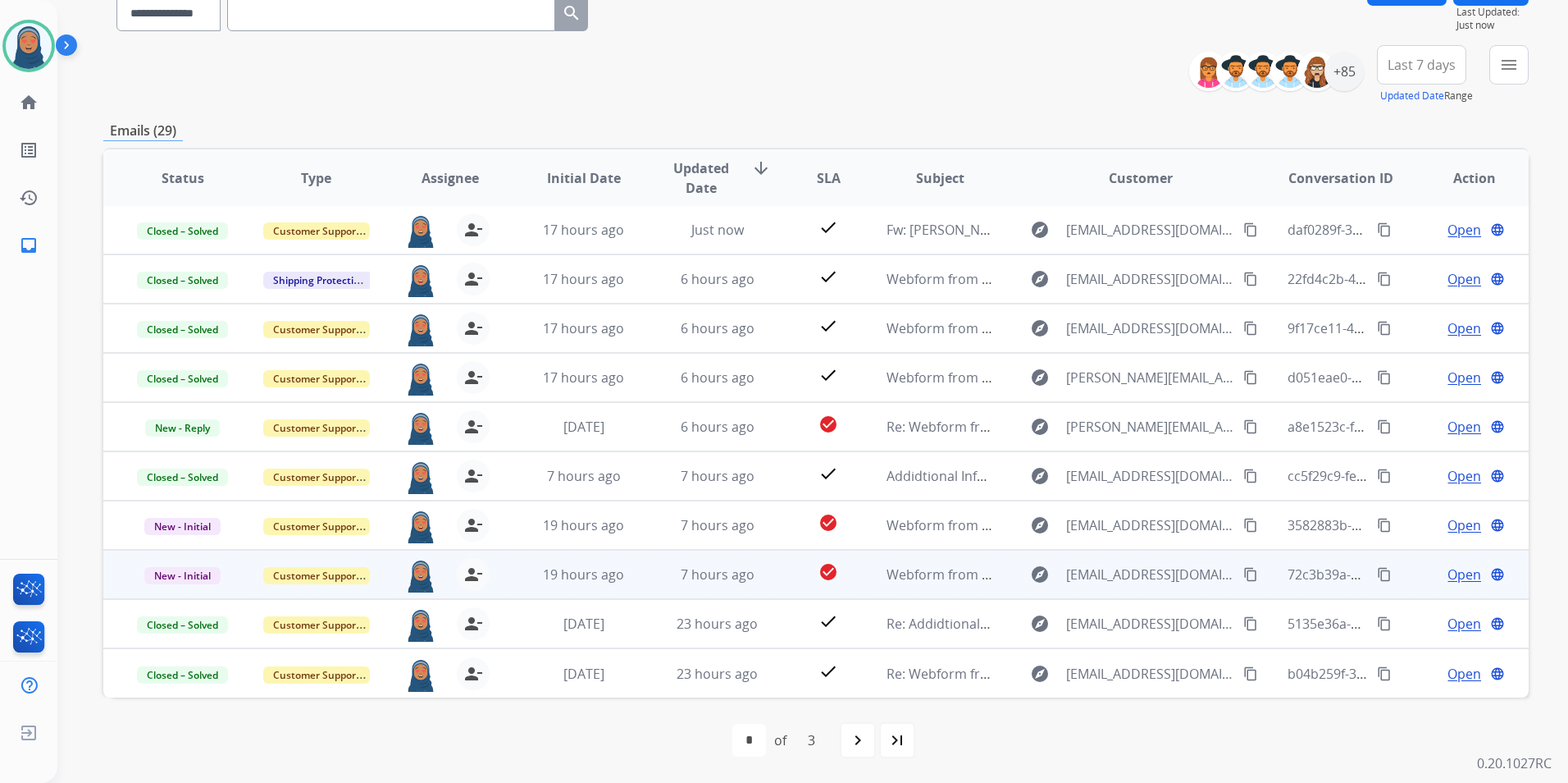
click at [1448, 573] on span "Open" at bounding box center [1465, 574] width 34 height 20
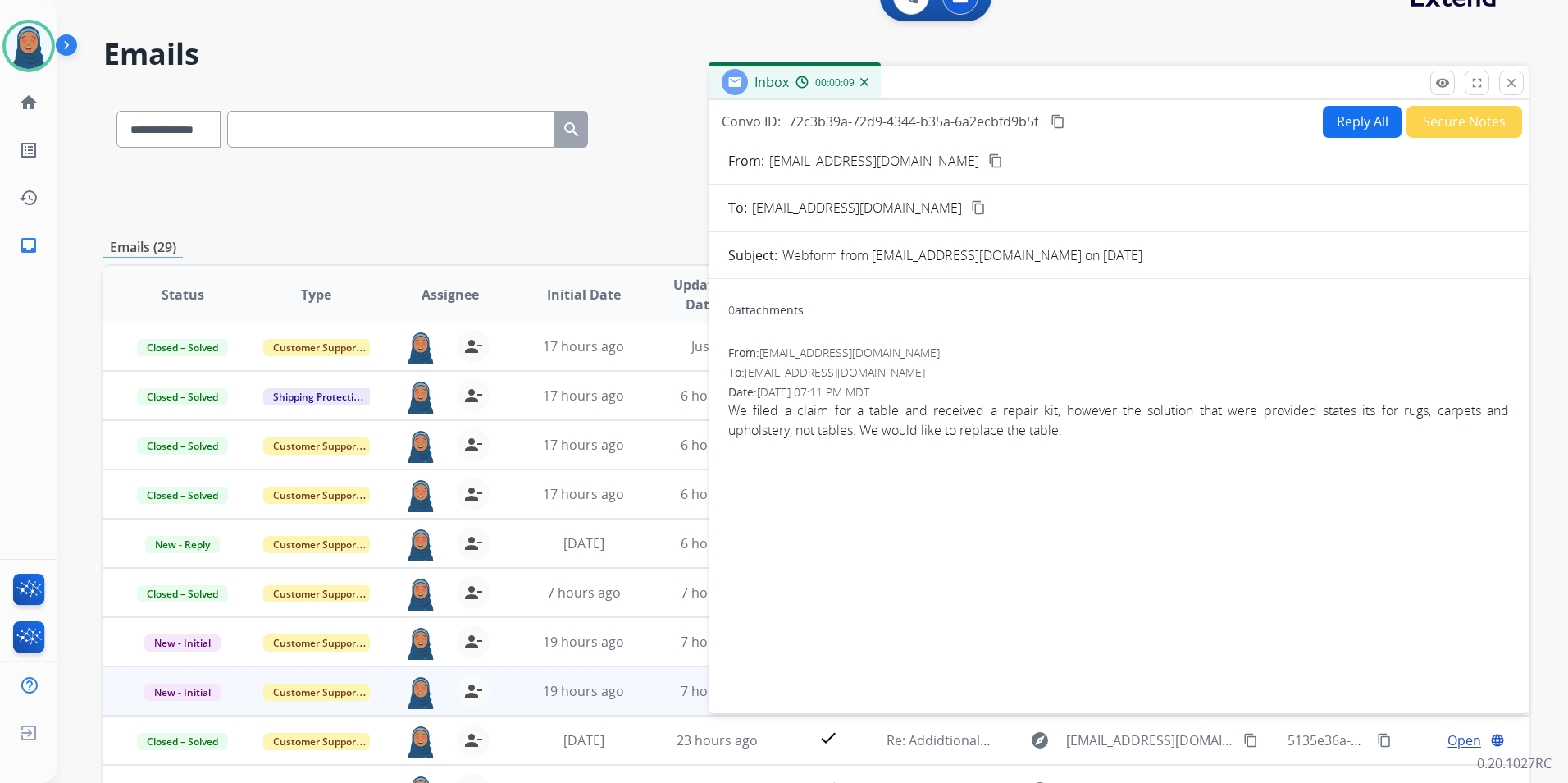
scroll to position [0, 0]
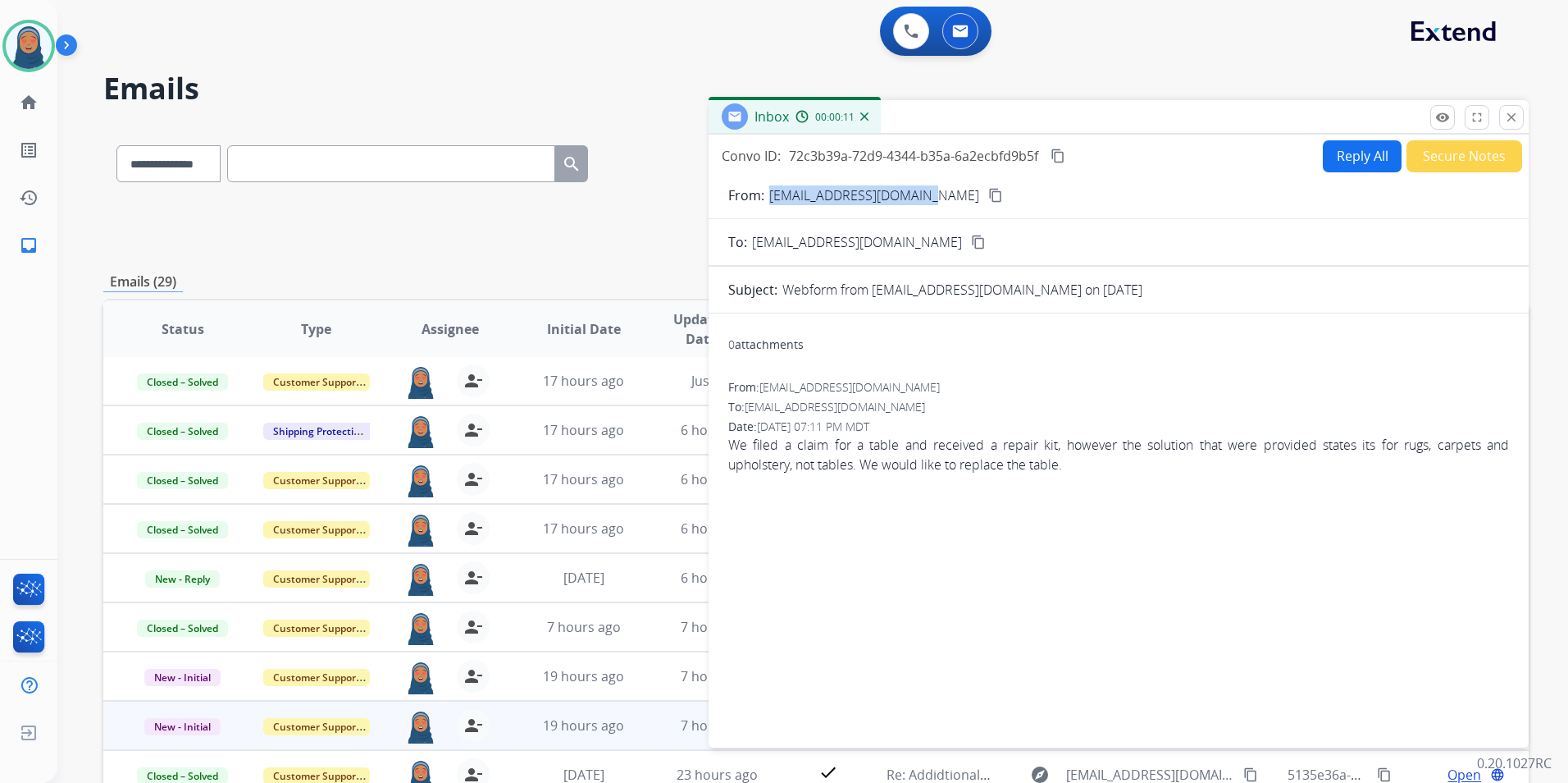
drag, startPoint x: 926, startPoint y: 196, endPoint x: 768, endPoint y: 204, distance: 158.2
click at [768, 204] on div "From: [EMAIL_ADDRESS][DOMAIN_NAME] content_copy" at bounding box center [1118, 196] width 820 height 20
copy p "[EMAIL_ADDRESS][DOMAIN_NAME]"
click at [1411, 153] on button "Secure Notes" at bounding box center [1465, 156] width 115 height 32
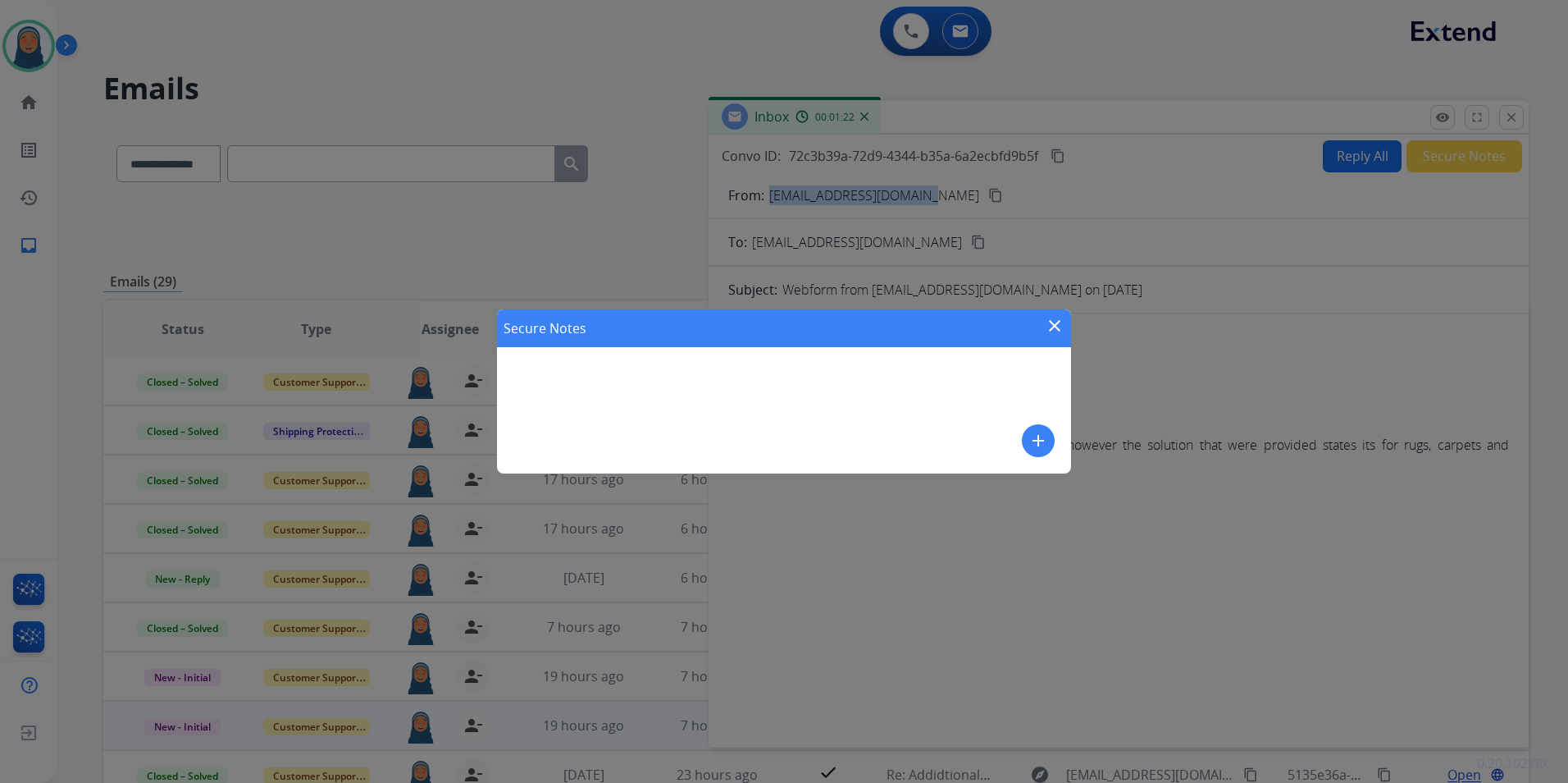
drag, startPoint x: 1045, startPoint y: 434, endPoint x: 1317, endPoint y: 471, distance: 274.5
click at [1045, 434] on mat-icon "add" at bounding box center [1039, 441] width 20 height 20
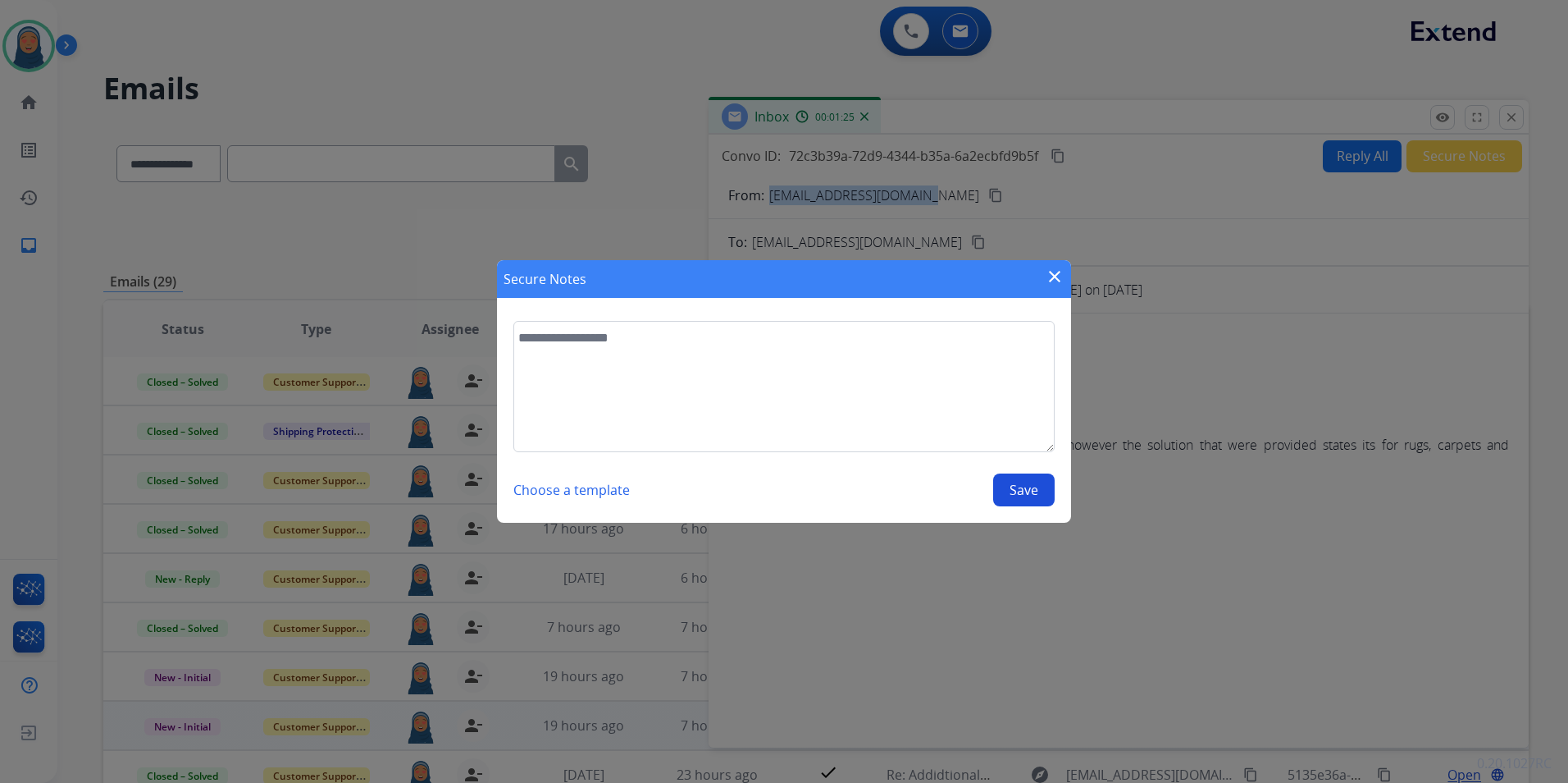
click at [1059, 281] on mat-icon "close" at bounding box center [1055, 276] width 20 height 20
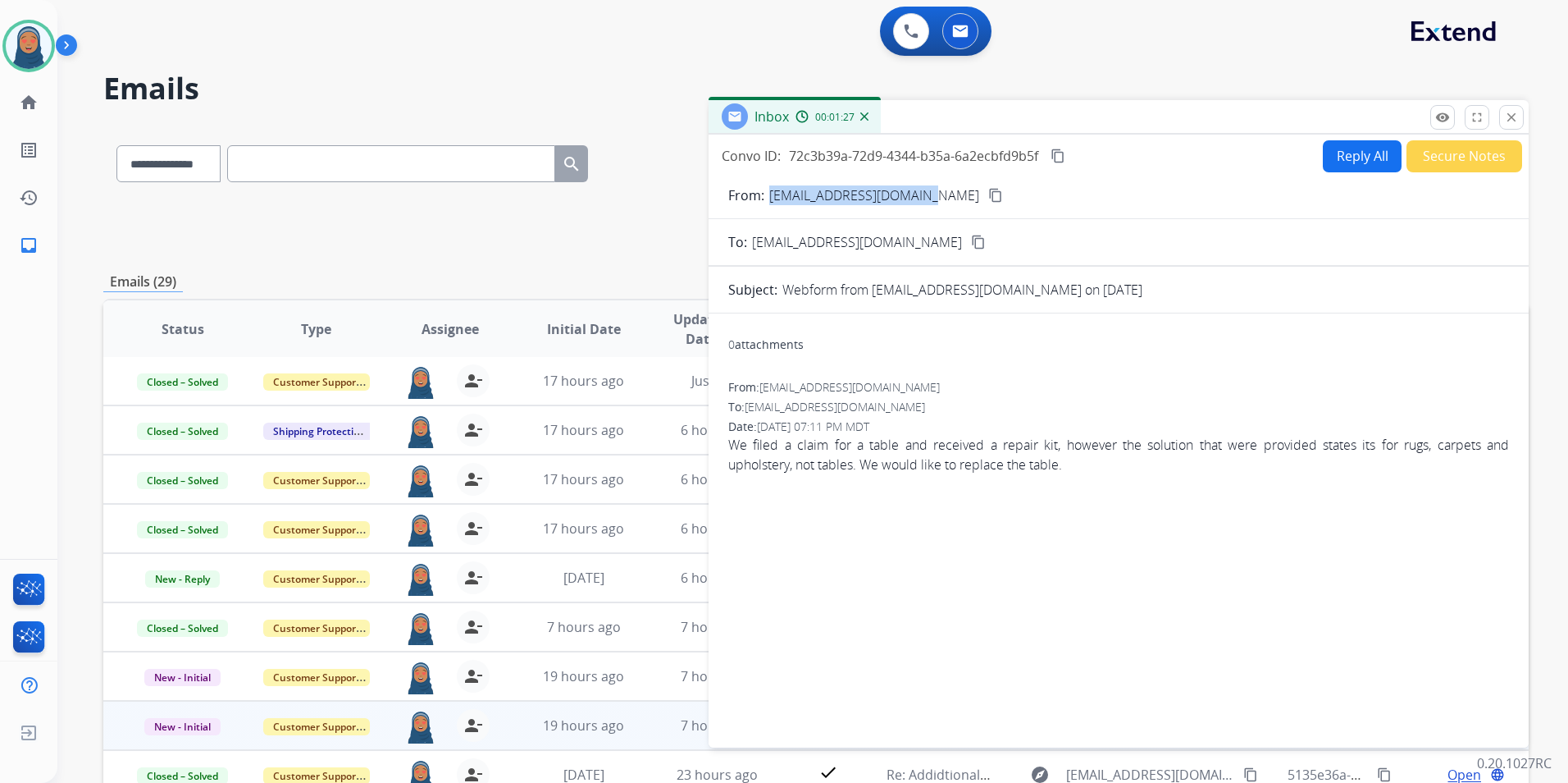
click at [1431, 157] on button "Secure Notes" at bounding box center [1465, 156] width 115 height 32
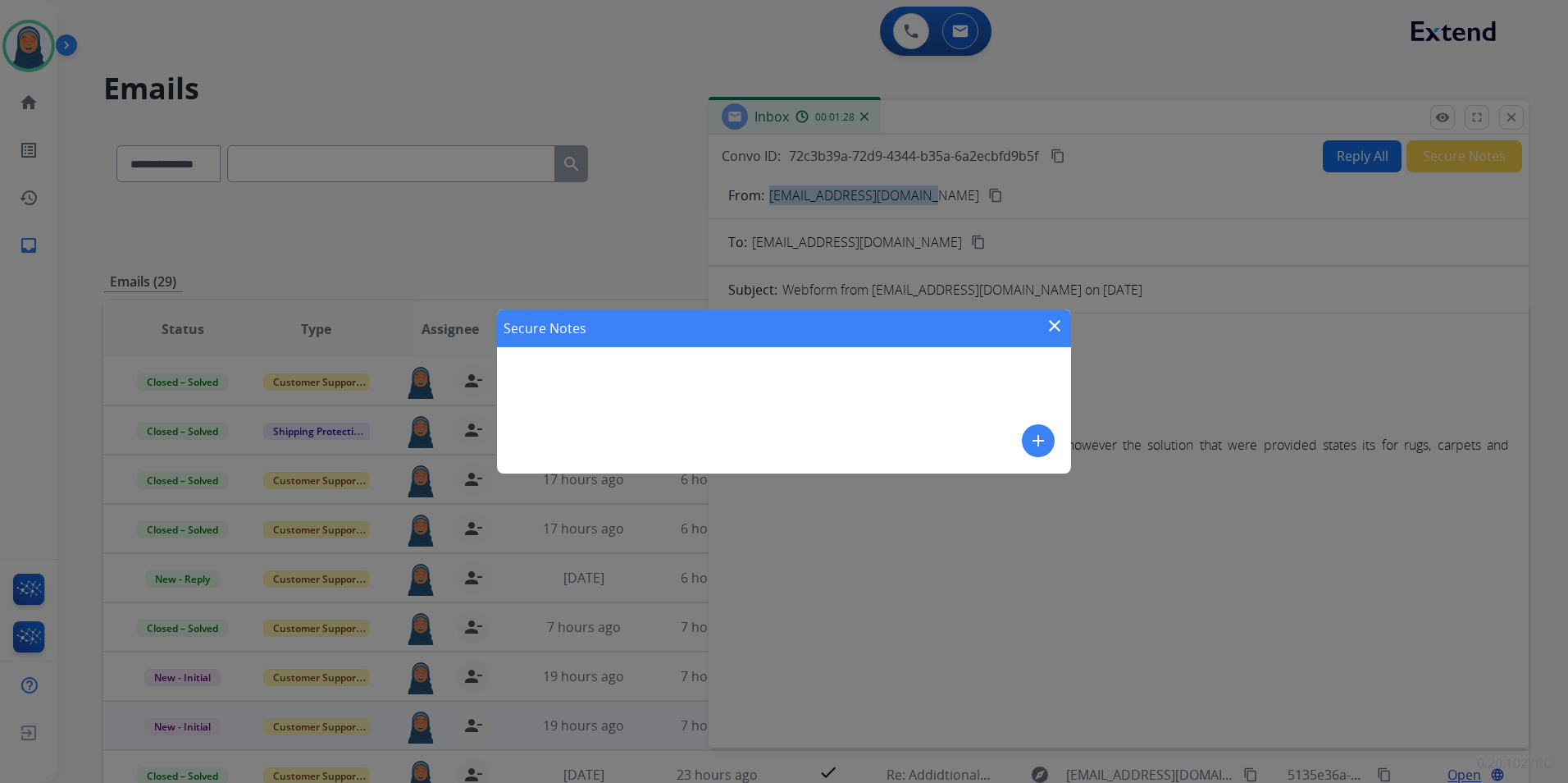
click at [1060, 326] on mat-icon "close" at bounding box center [1055, 325] width 20 height 20
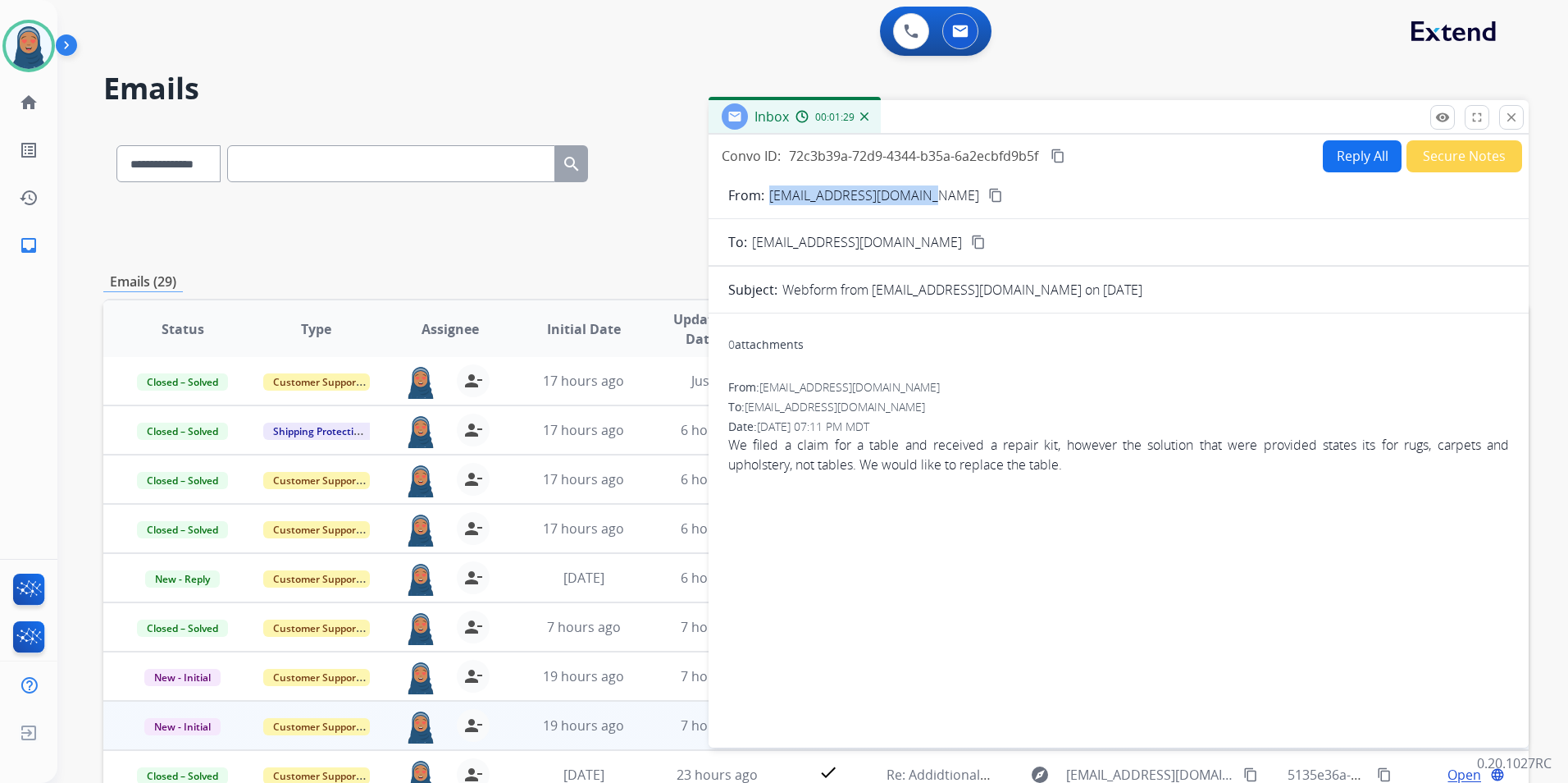
click at [1346, 152] on button "Reply All" at bounding box center [1362, 156] width 79 height 32
select select "**********"
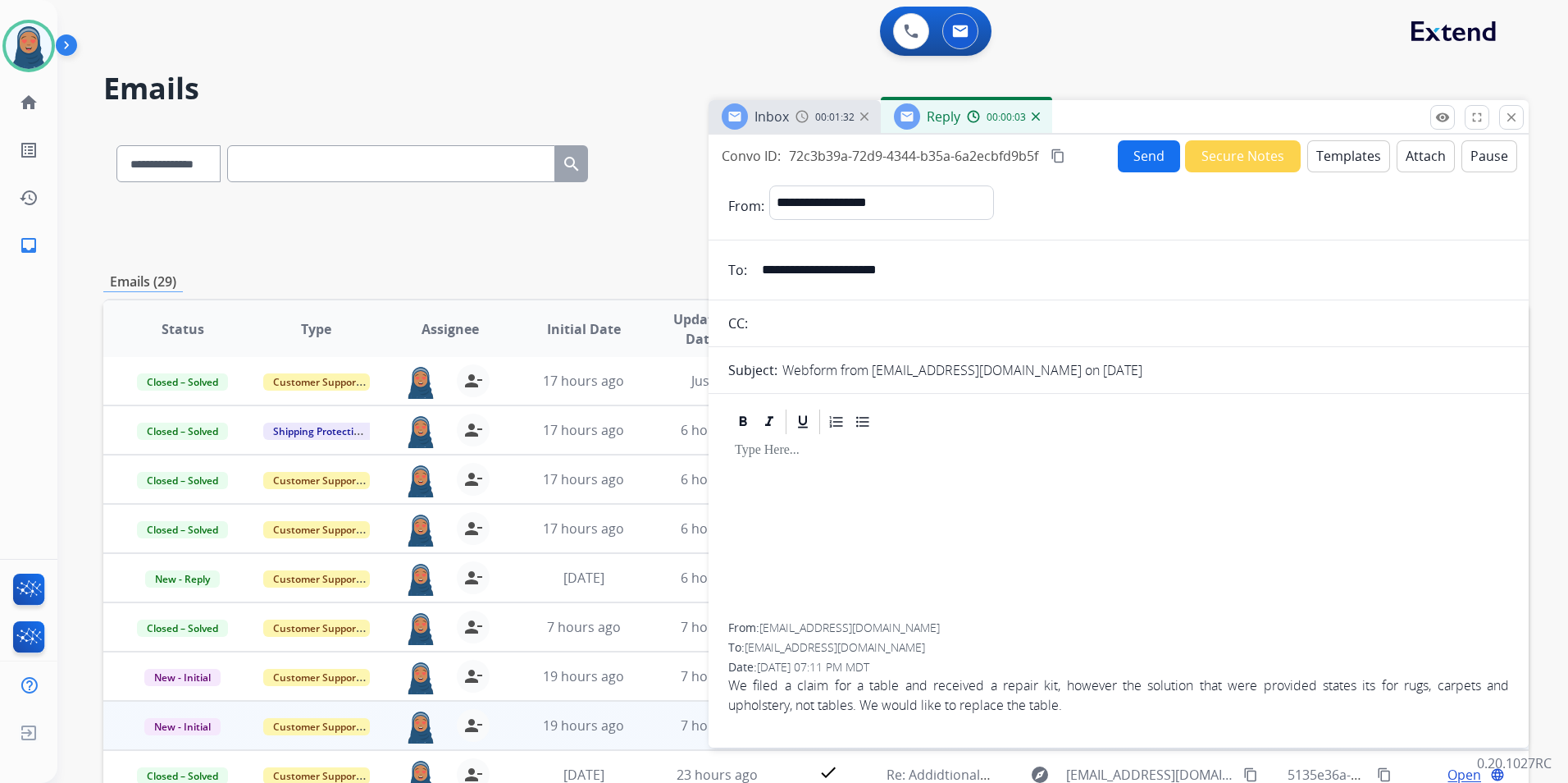
click at [1323, 152] on button "Templates" at bounding box center [1349, 156] width 83 height 32
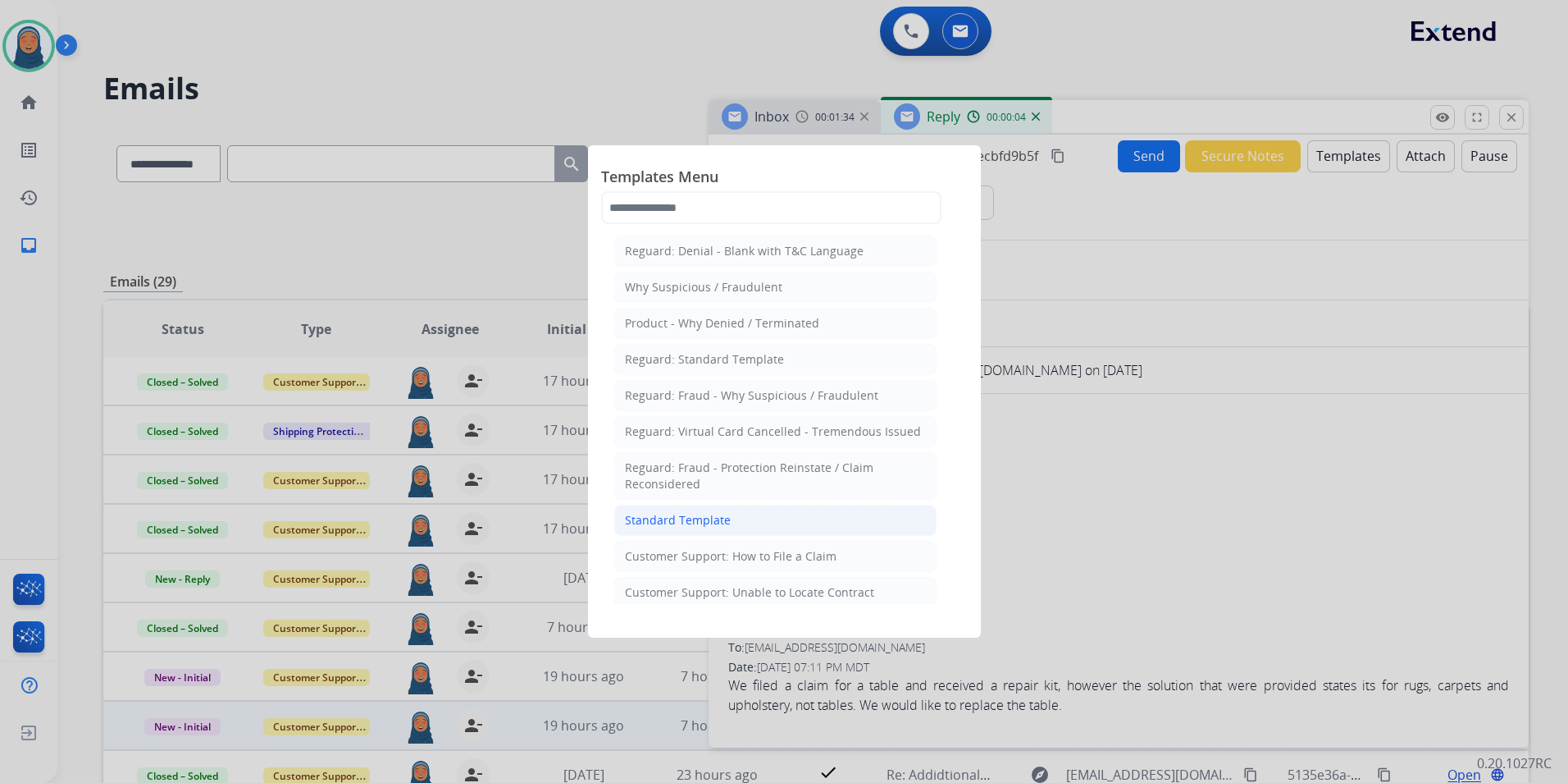
click at [688, 523] on div "Standard Template" at bounding box center [678, 520] width 106 height 16
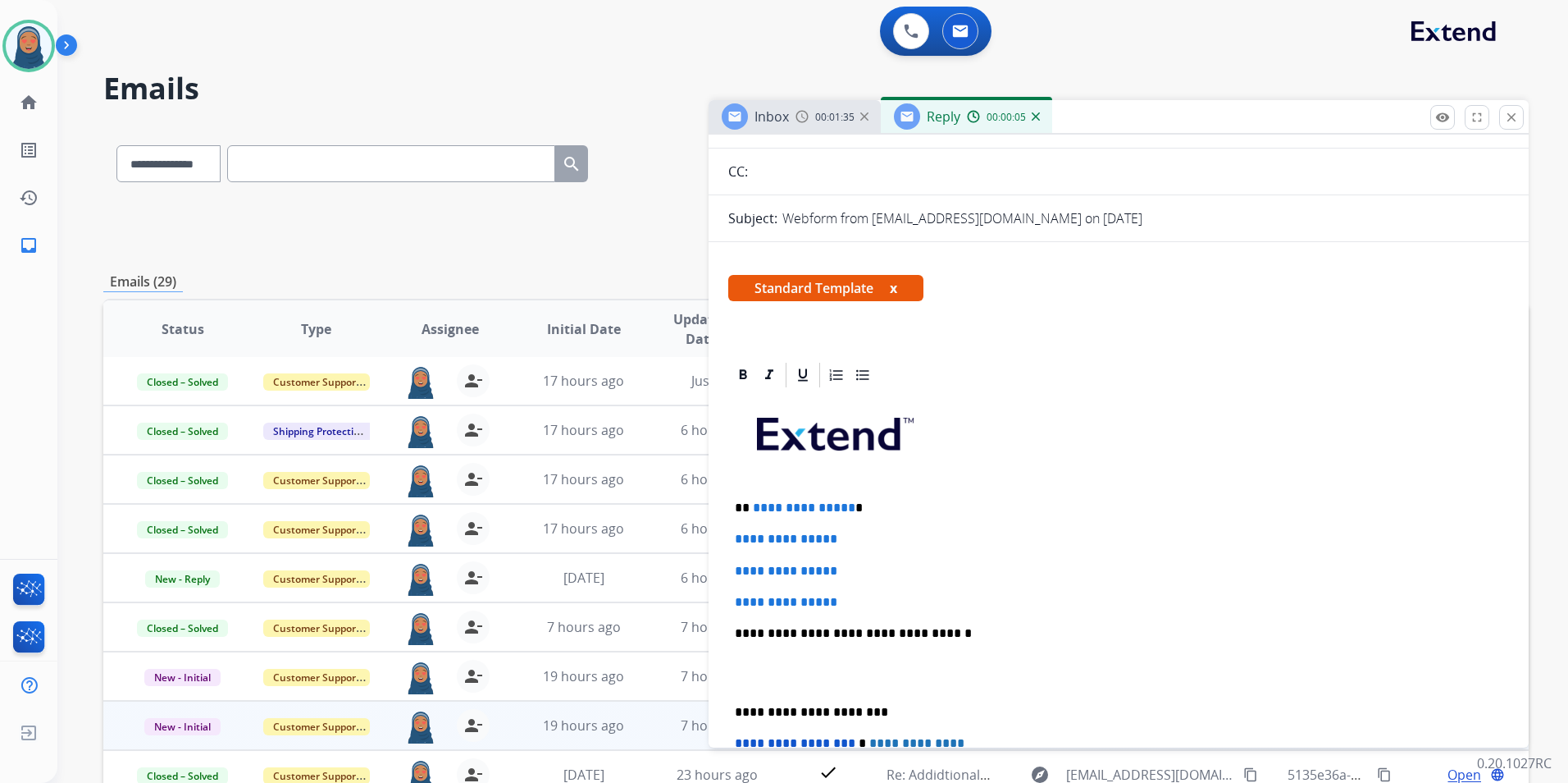
scroll to position [164, 0]
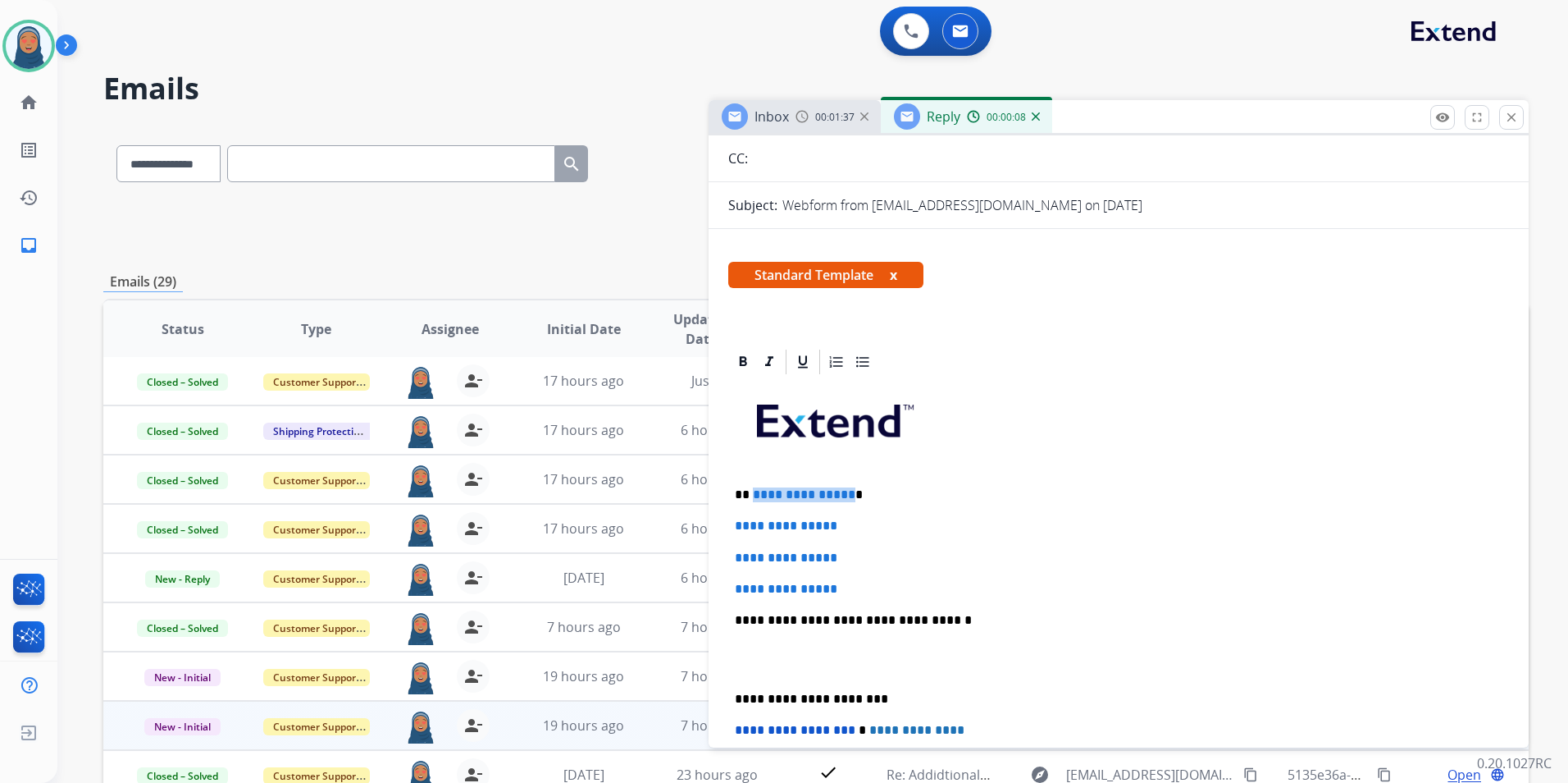
drag, startPoint x: 846, startPoint y: 493, endPoint x: 752, endPoint y: 497, distance: 94.1
click at [752, 497] on p "**********" at bounding box center [1111, 494] width 754 height 15
paste div
drag, startPoint x: 856, startPoint y: 523, endPoint x: 735, endPoint y: 524, distance: 121.0
click at [735, 524] on p "**********" at bounding box center [1118, 526] width 768 height 15
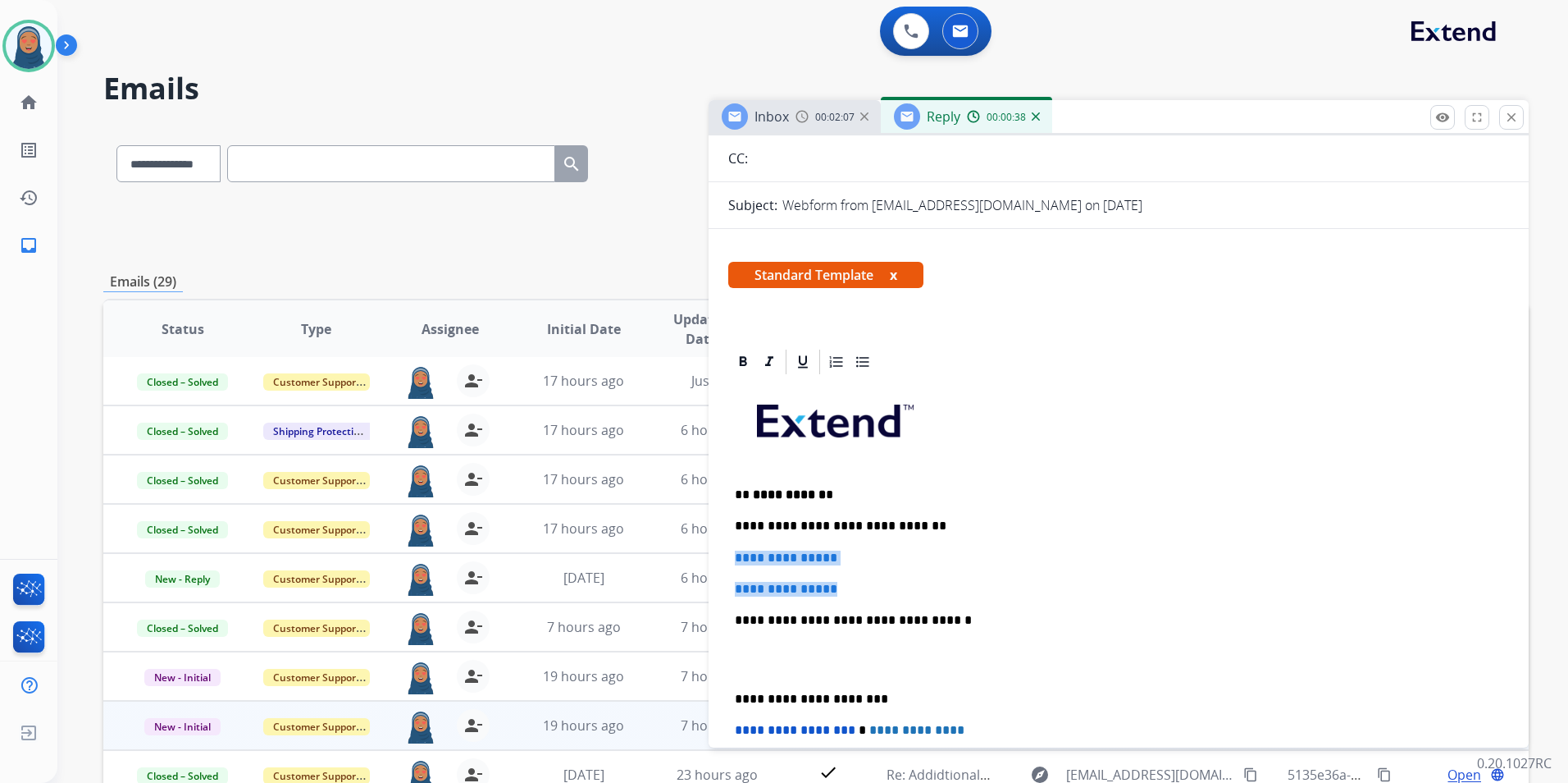
drag, startPoint x: 856, startPoint y: 590, endPoint x: 727, endPoint y: 550, distance: 135.1
click at [727, 550] on div "**********" at bounding box center [1118, 697] width 820 height 699
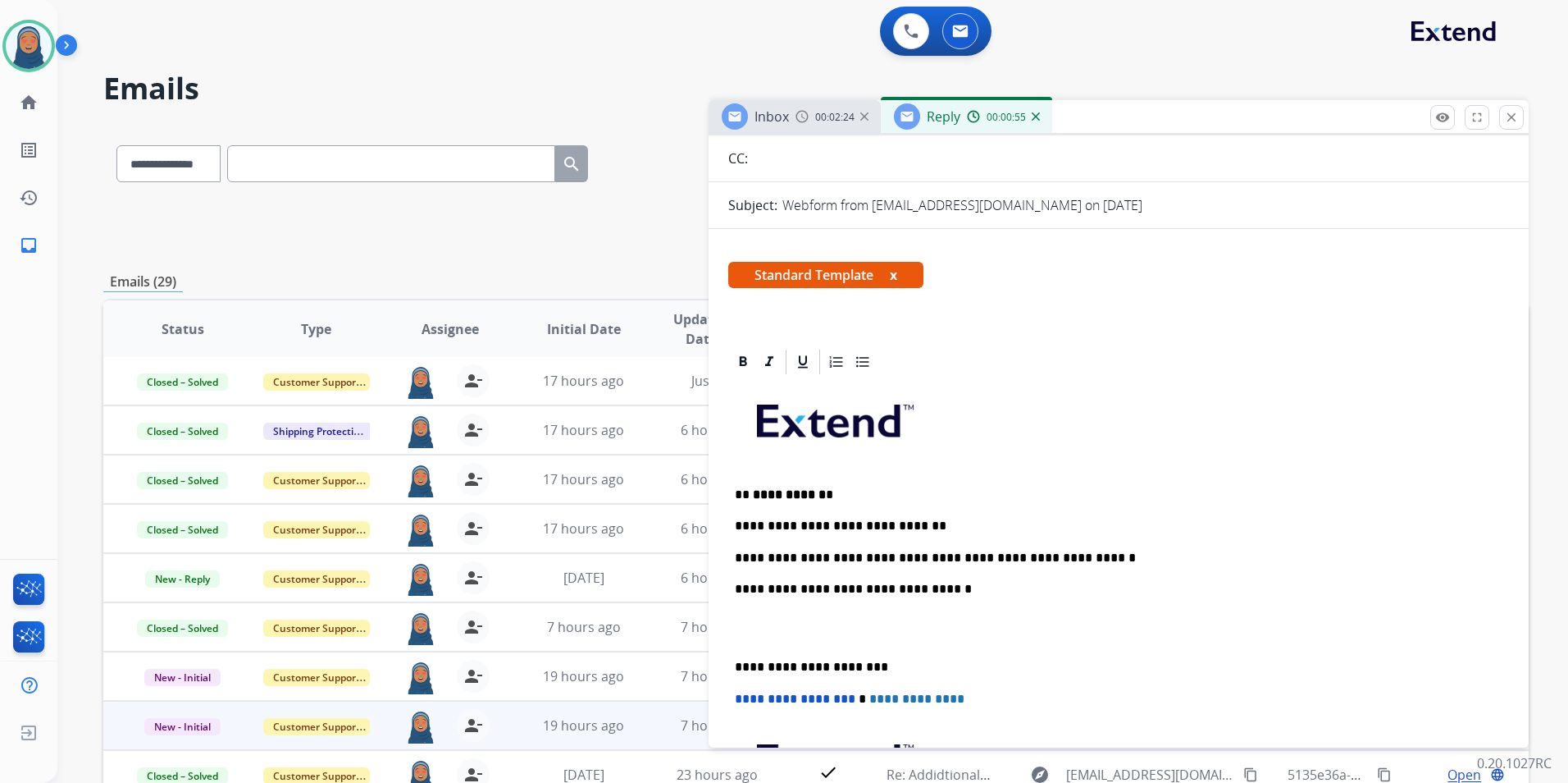
click at [736, 667] on p "**********" at bounding box center [1111, 667] width 754 height 15
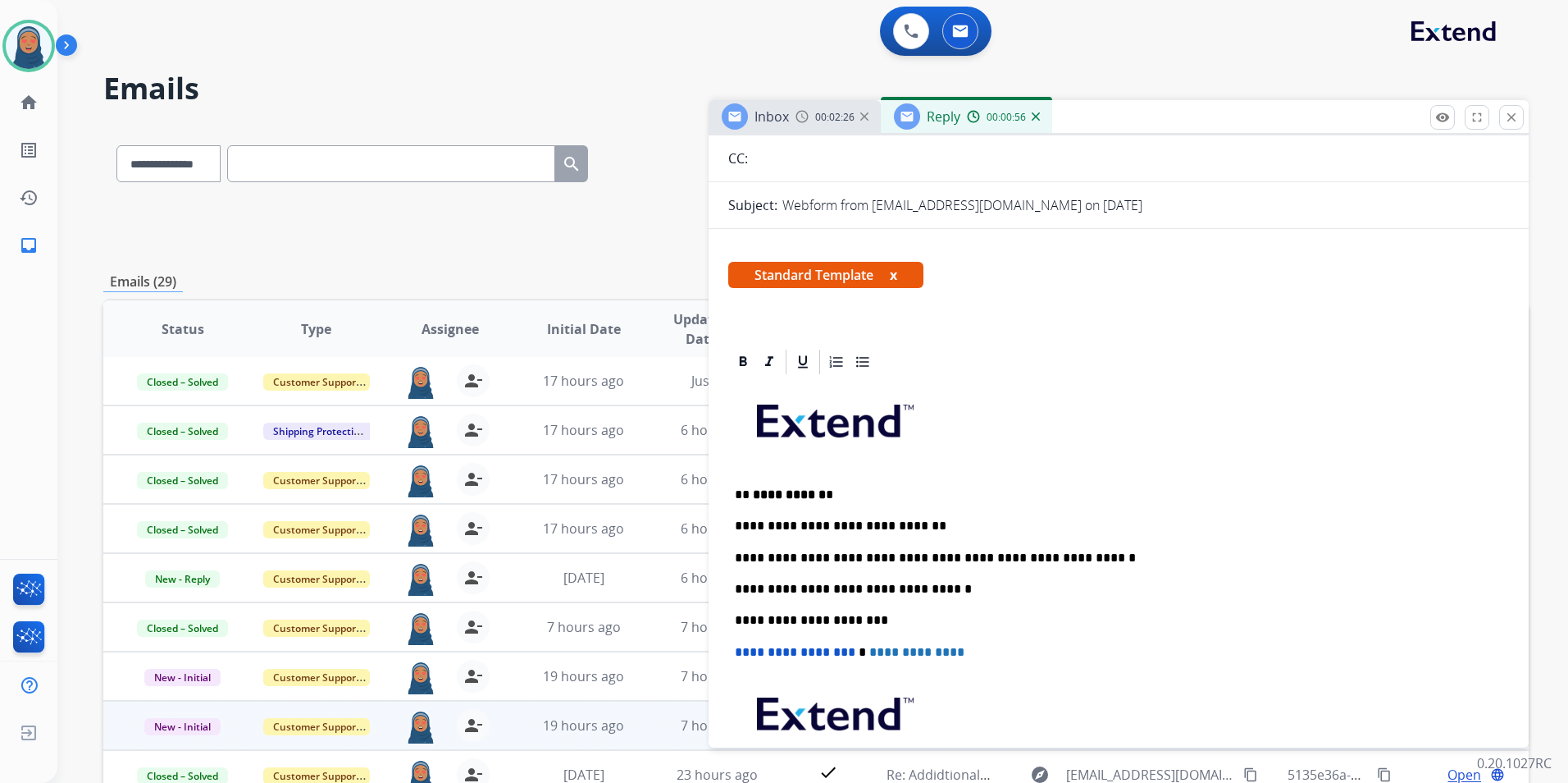
scroll to position [0, 0]
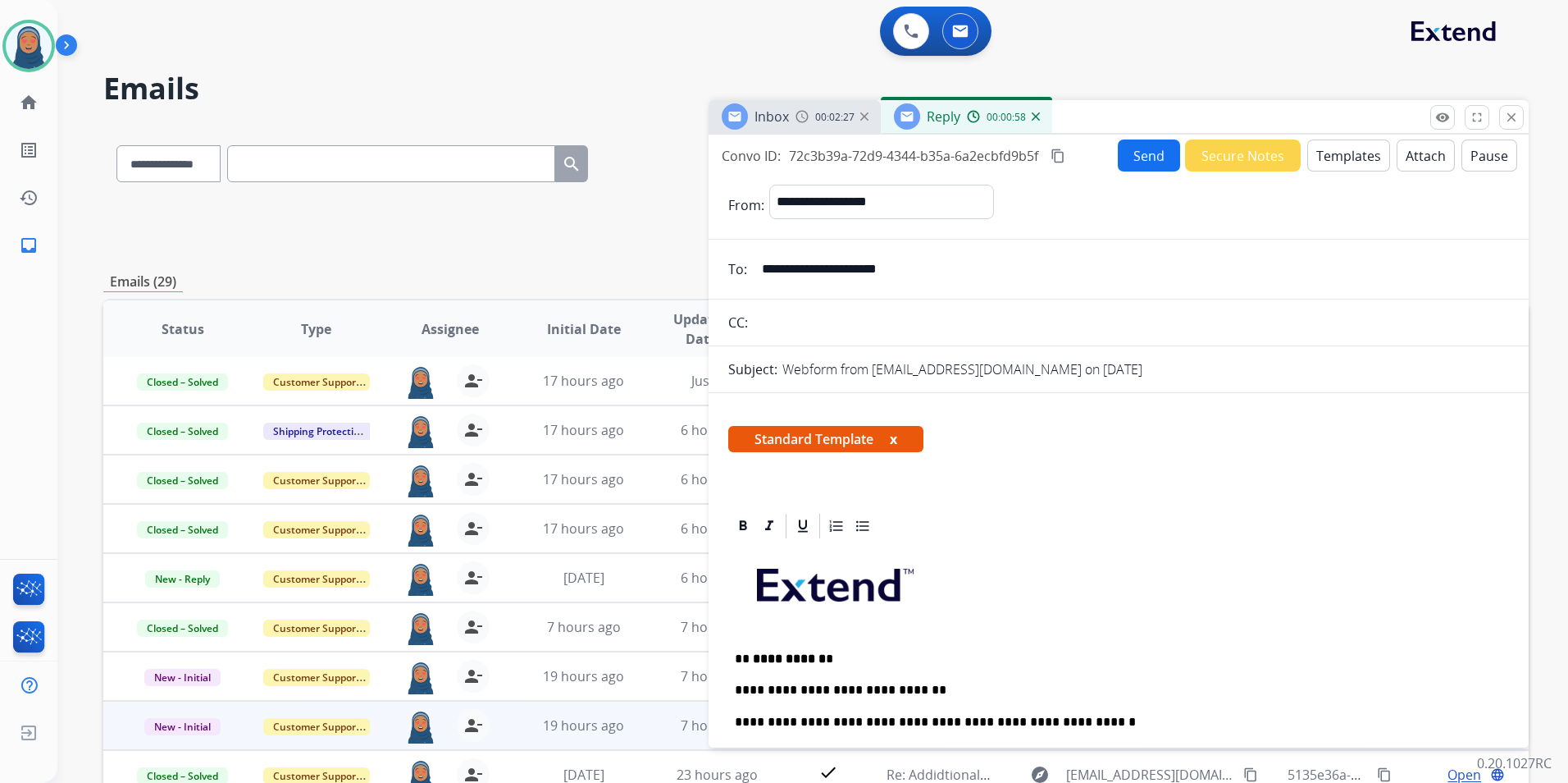
click at [1132, 156] on button "Send" at bounding box center [1149, 156] width 62 height 32
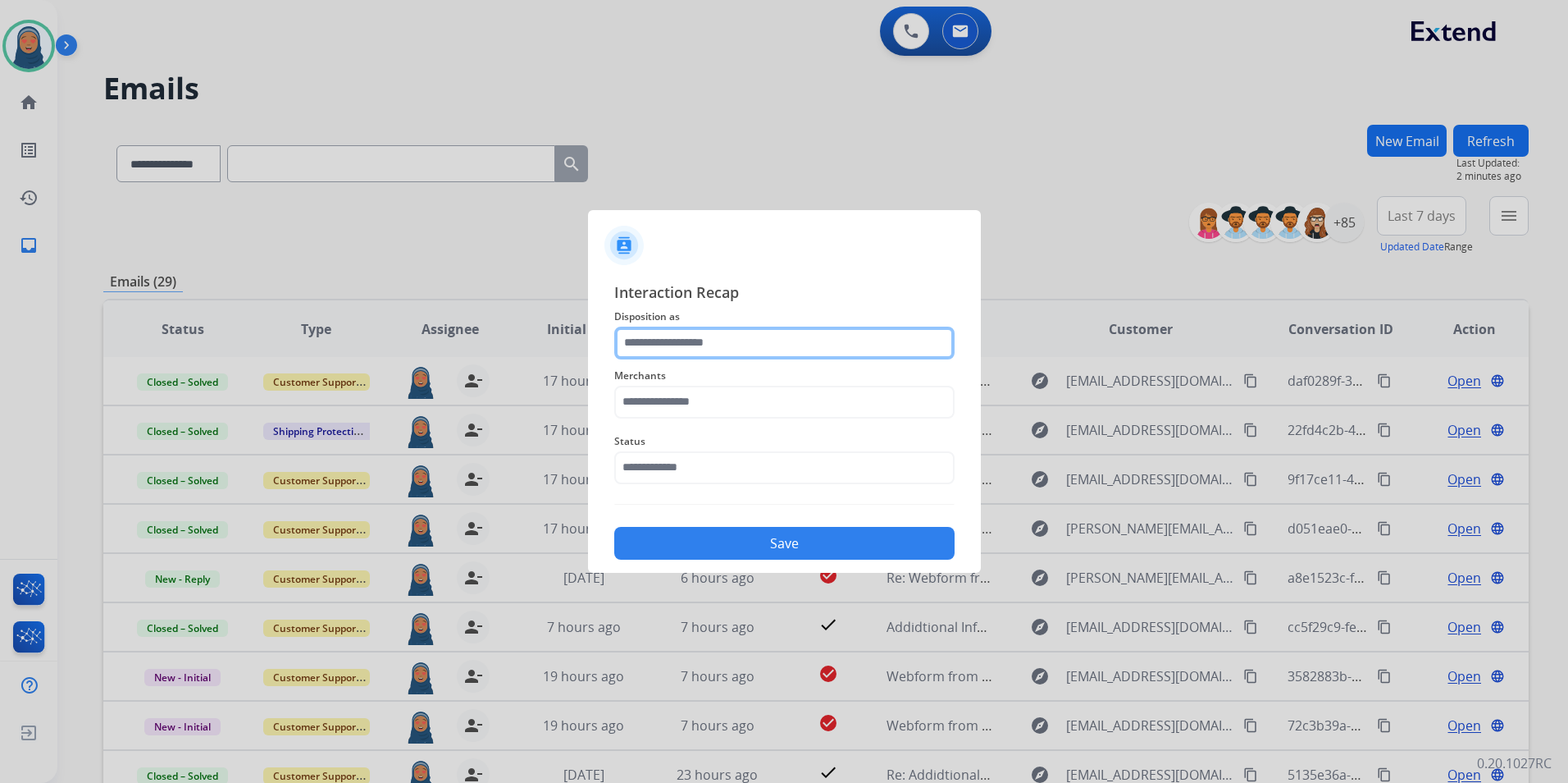
click at [744, 339] on input "text" at bounding box center [784, 342] width 340 height 33
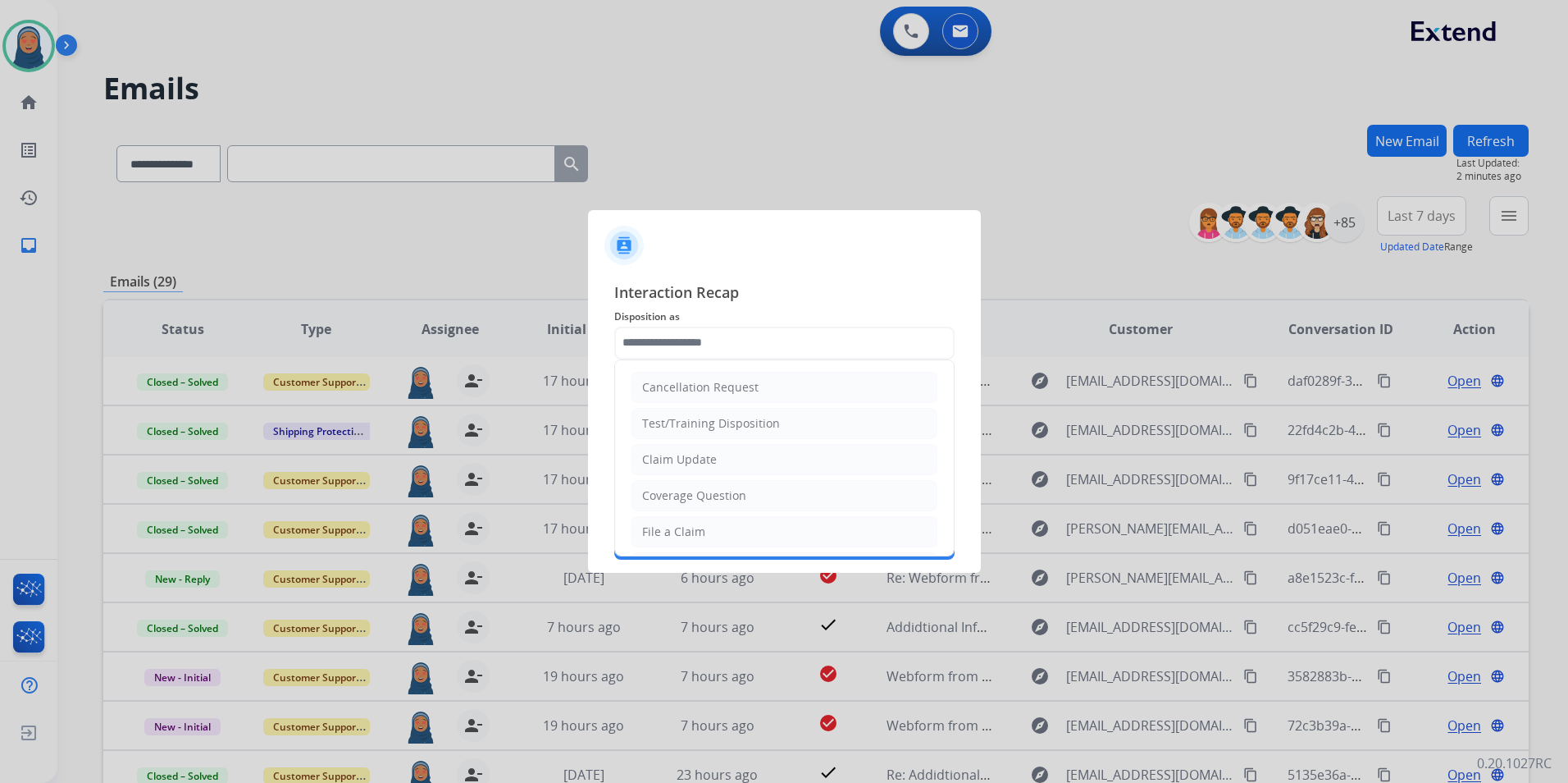
click at [711, 459] on div "Claim Update" at bounding box center [680, 459] width 75 height 16
type input "**********"
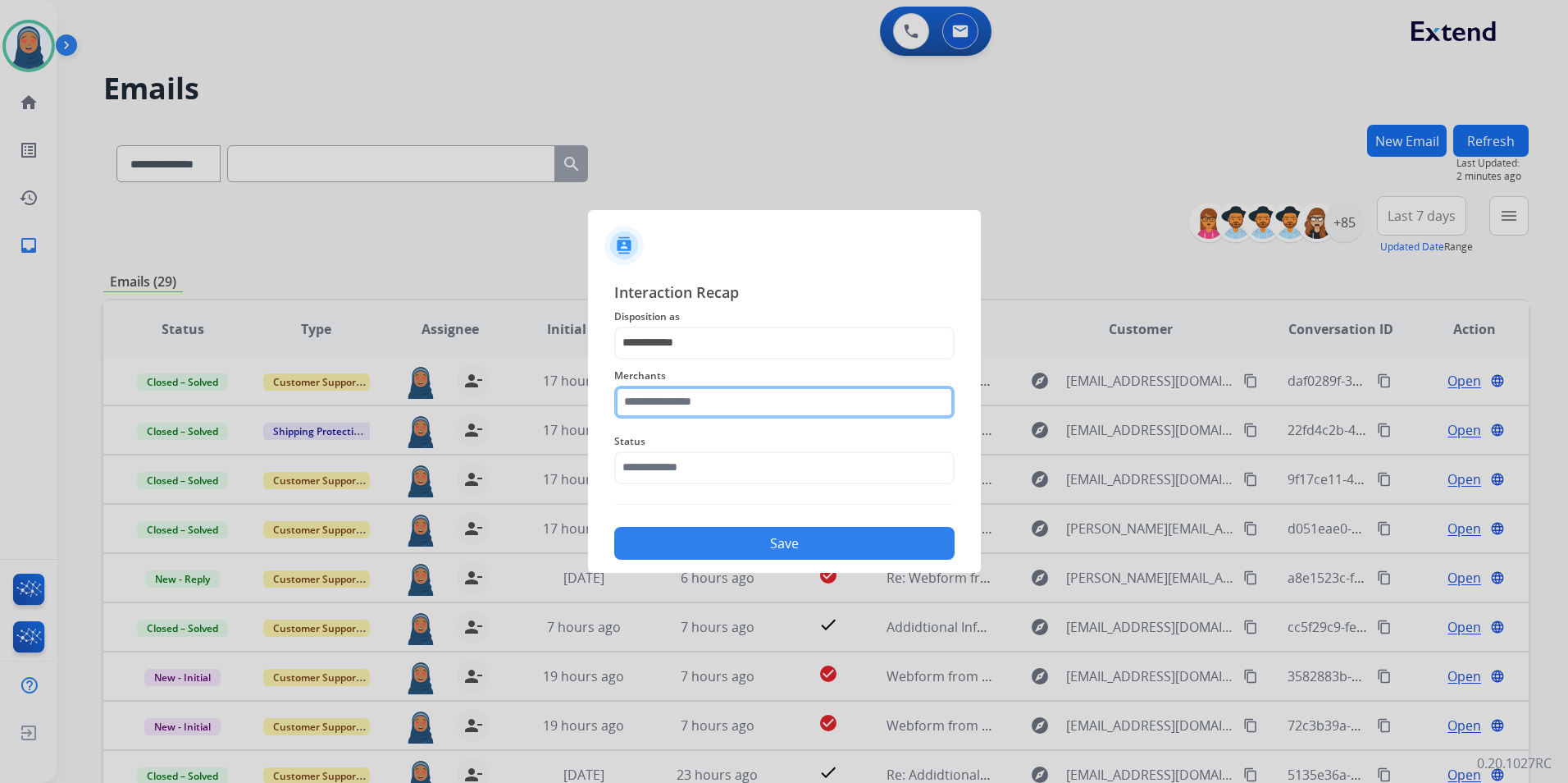
click at [710, 402] on input "text" at bounding box center [784, 402] width 340 height 33
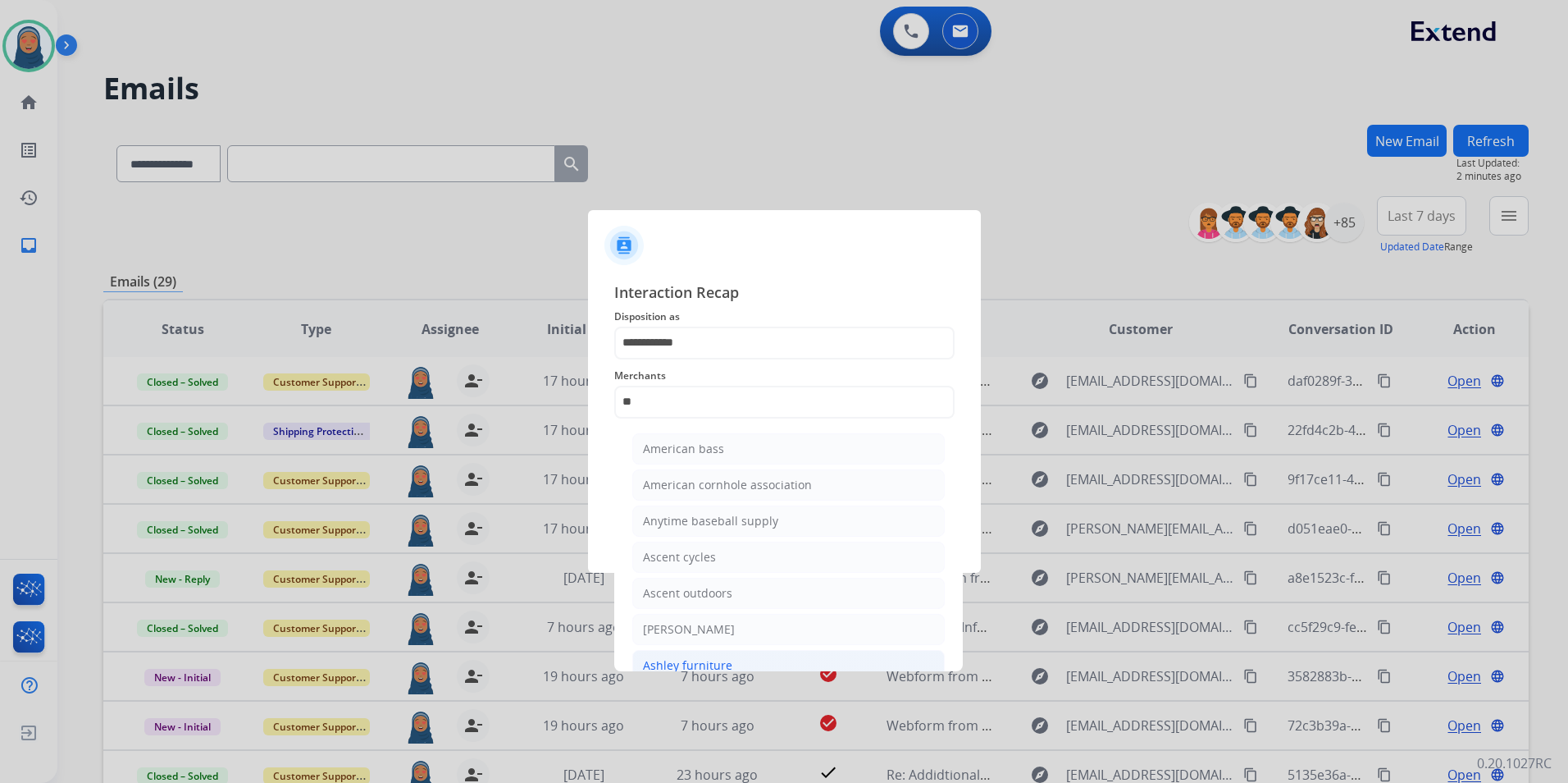
click at [749, 665] on li "Ashley furniture" at bounding box center [789, 665] width 313 height 31
type input "**********"
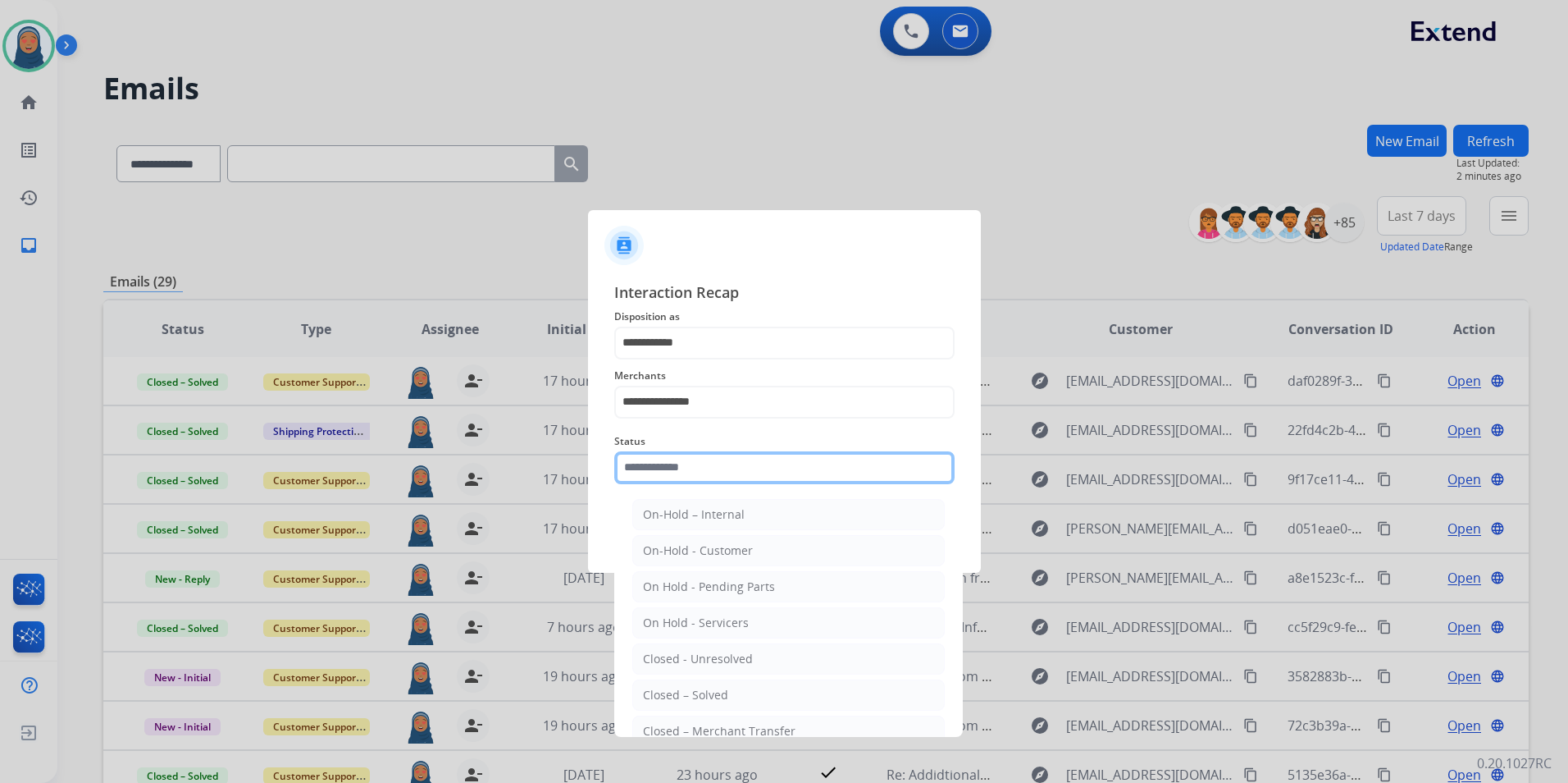
click at [734, 463] on input "text" at bounding box center [784, 467] width 340 height 33
click at [709, 699] on div "Closed – Solved" at bounding box center [686, 695] width 85 height 16
type input "**********"
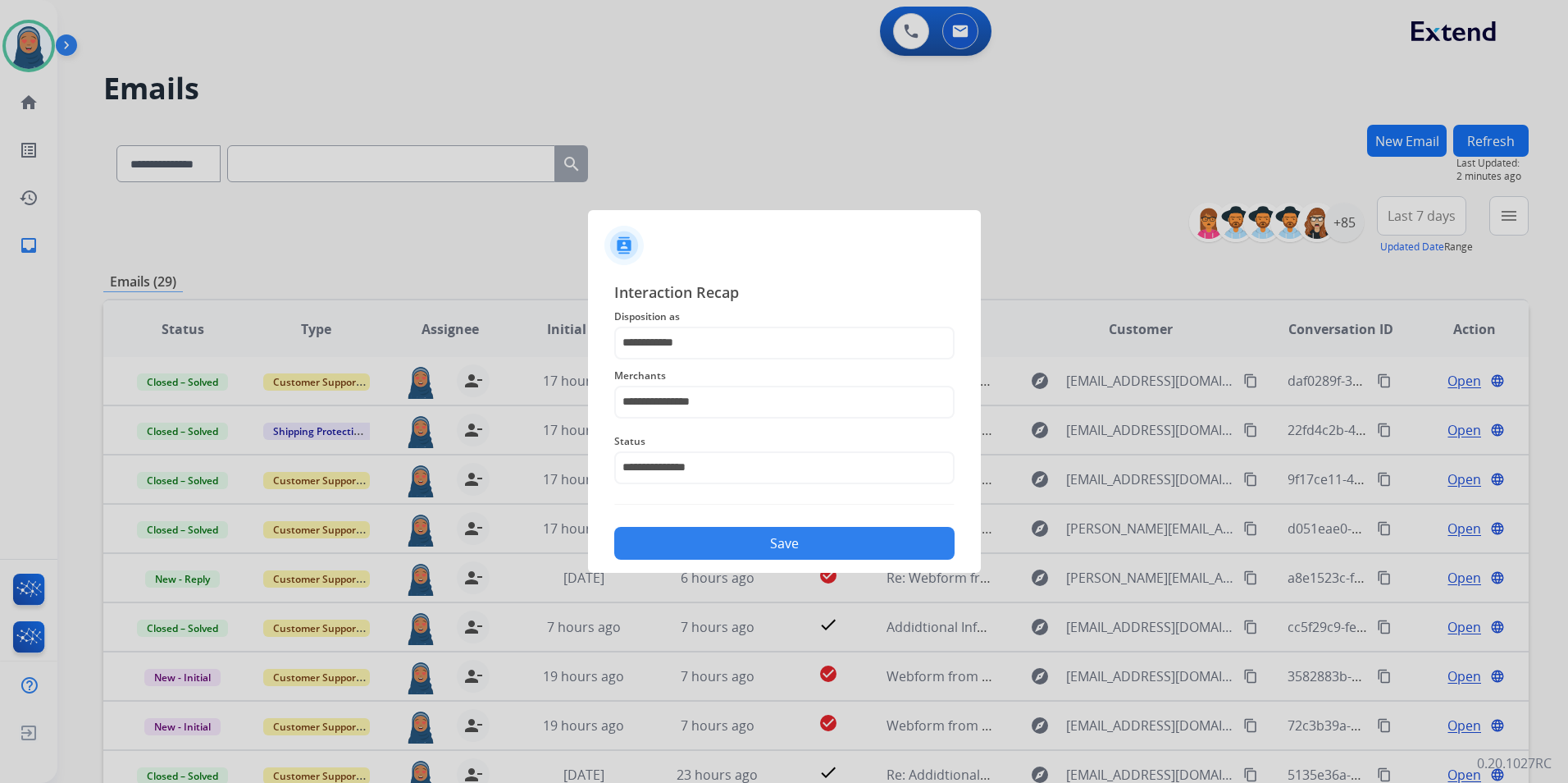
click at [747, 546] on button "Save" at bounding box center [784, 543] width 340 height 33
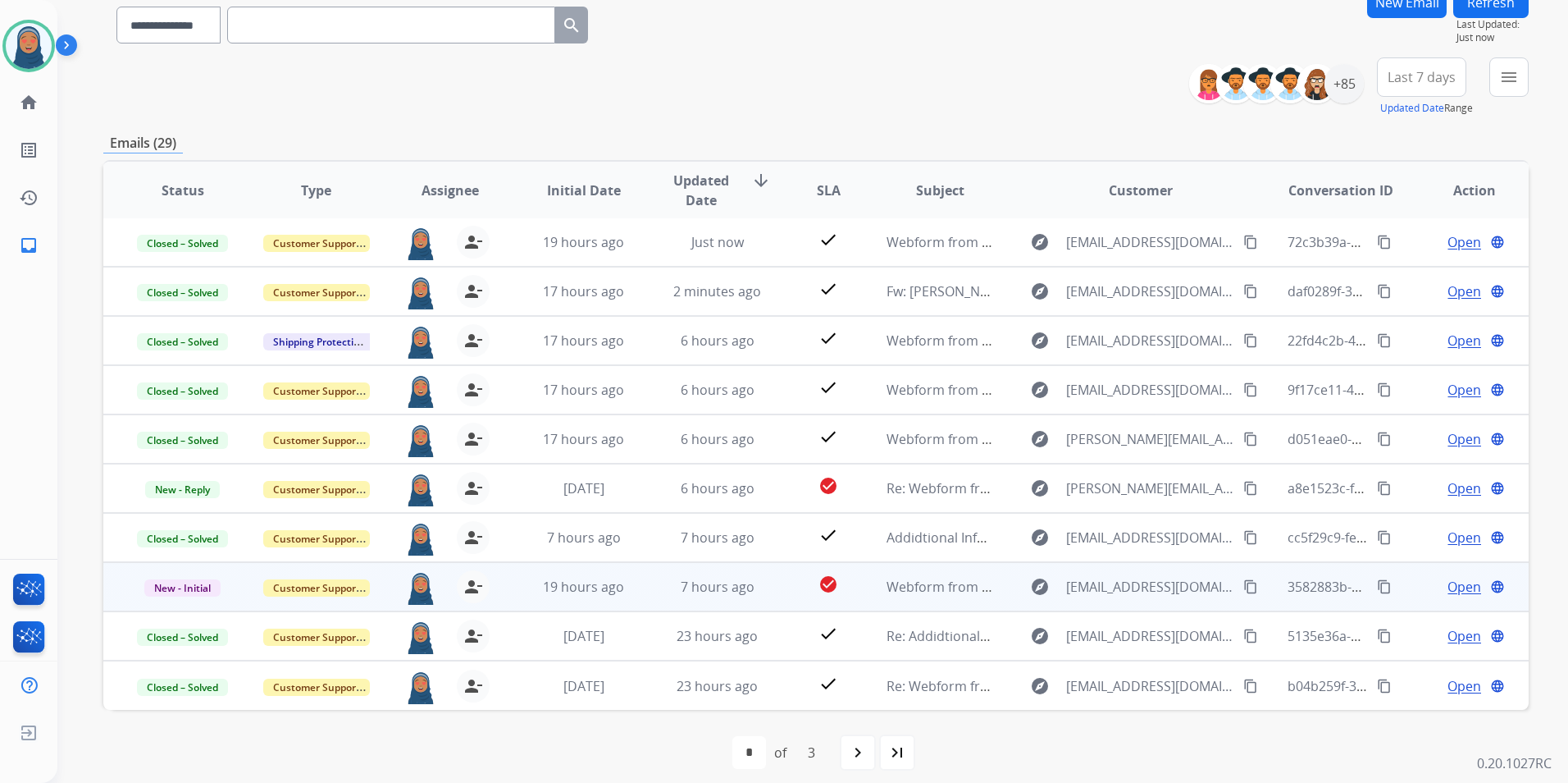
scroll to position [151, 0]
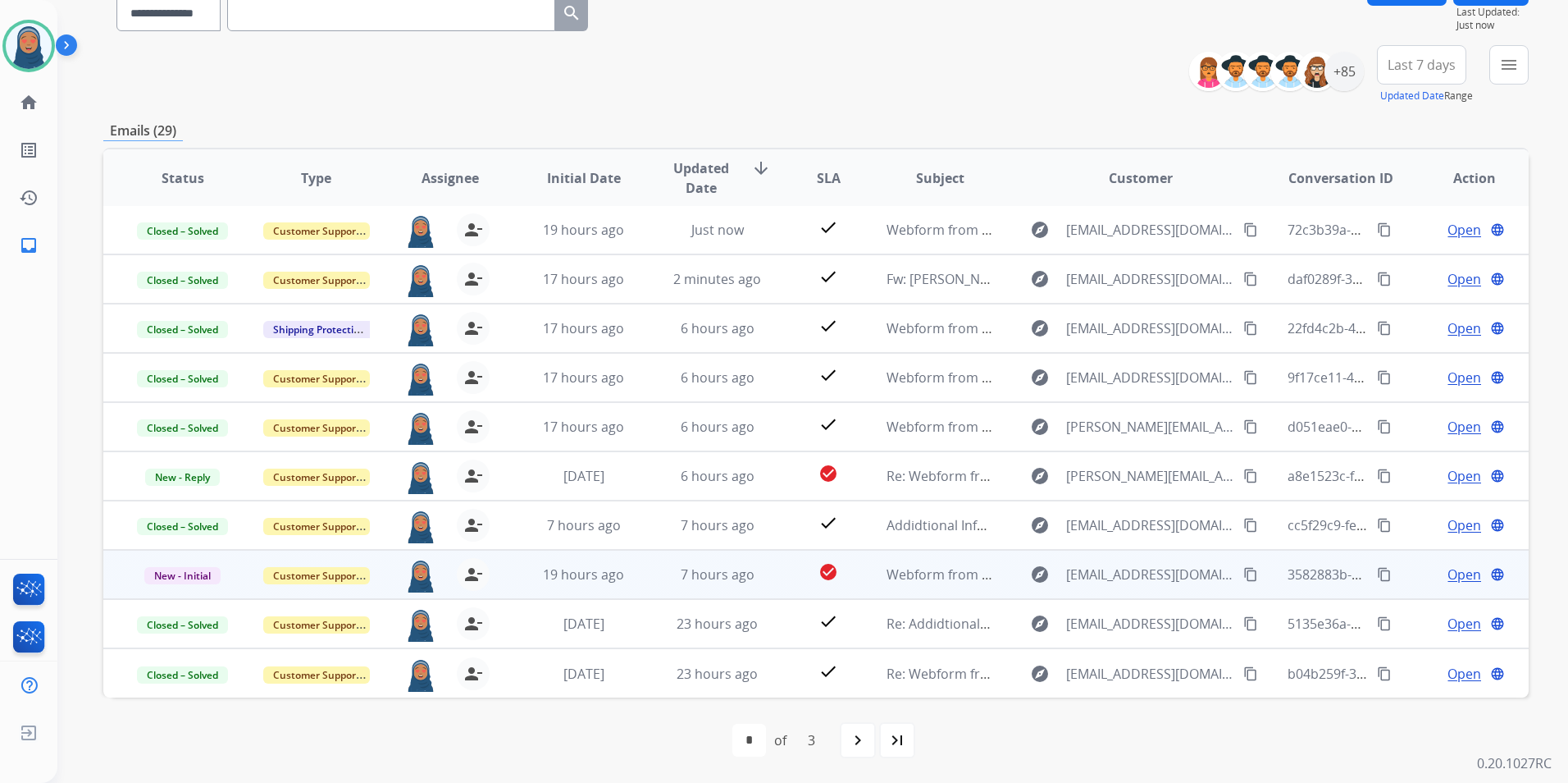
click at [1448, 572] on span "Open" at bounding box center [1465, 574] width 34 height 20
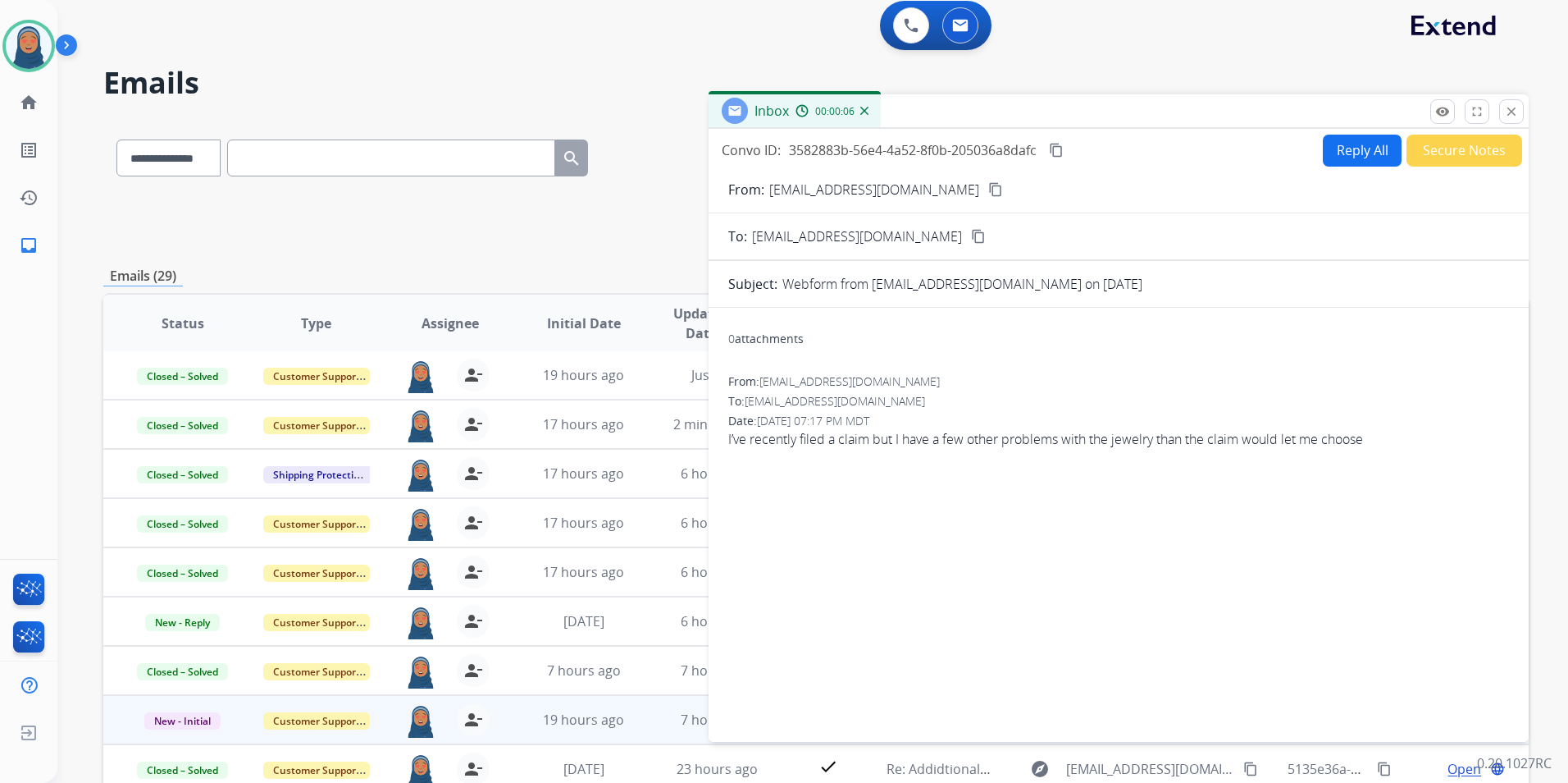
scroll to position [0, 0]
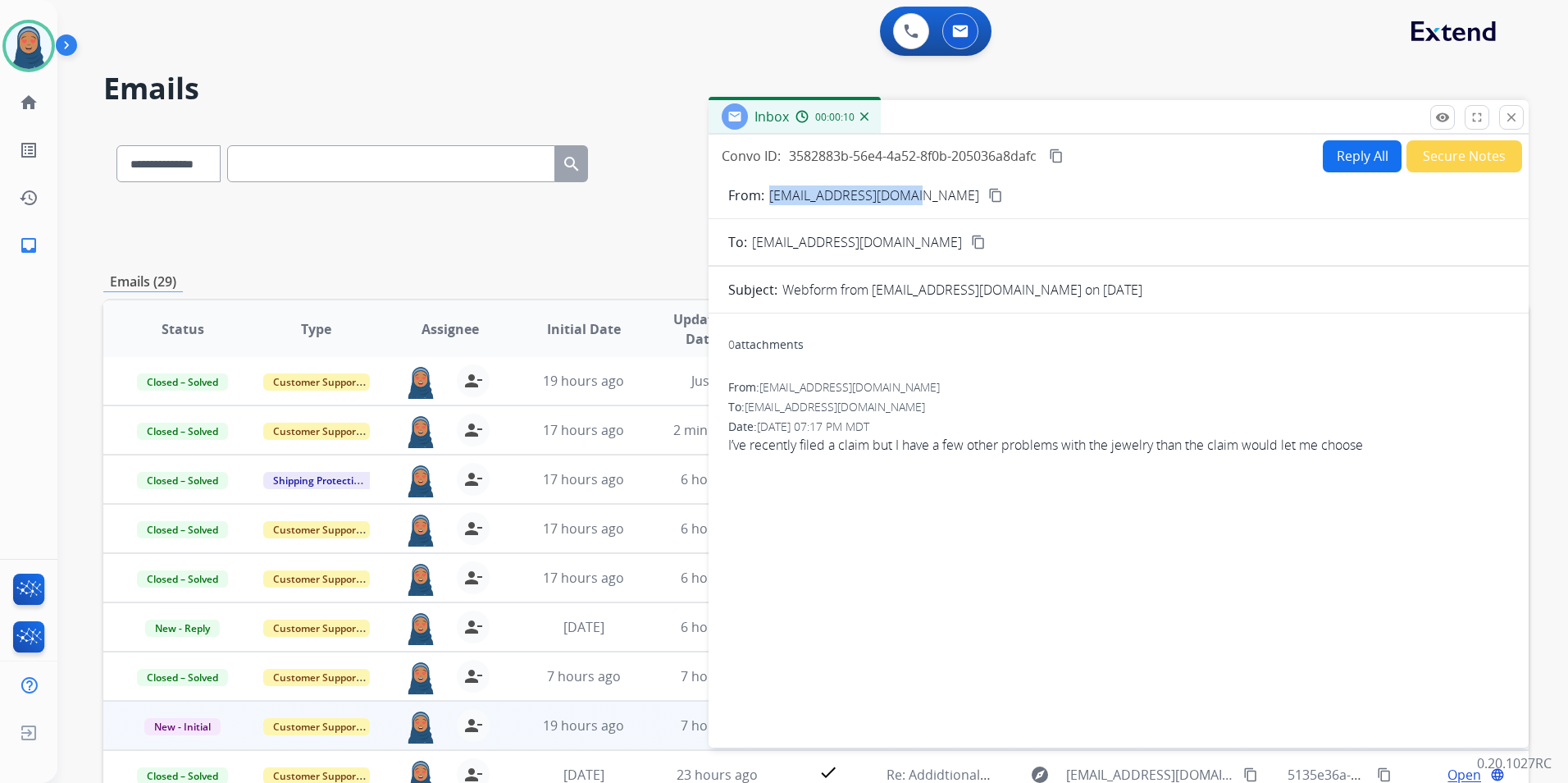
drag, startPoint x: 922, startPoint y: 198, endPoint x: 769, endPoint y: 198, distance: 153.0
click at [769, 198] on div "From: [EMAIL_ADDRESS][DOMAIN_NAME] content_copy" at bounding box center [1118, 196] width 820 height 20
copy p "[EMAIL_ADDRESS][DOMAIN_NAME]"
click at [1343, 158] on button "Reply All" at bounding box center [1362, 156] width 79 height 32
select select "**********"
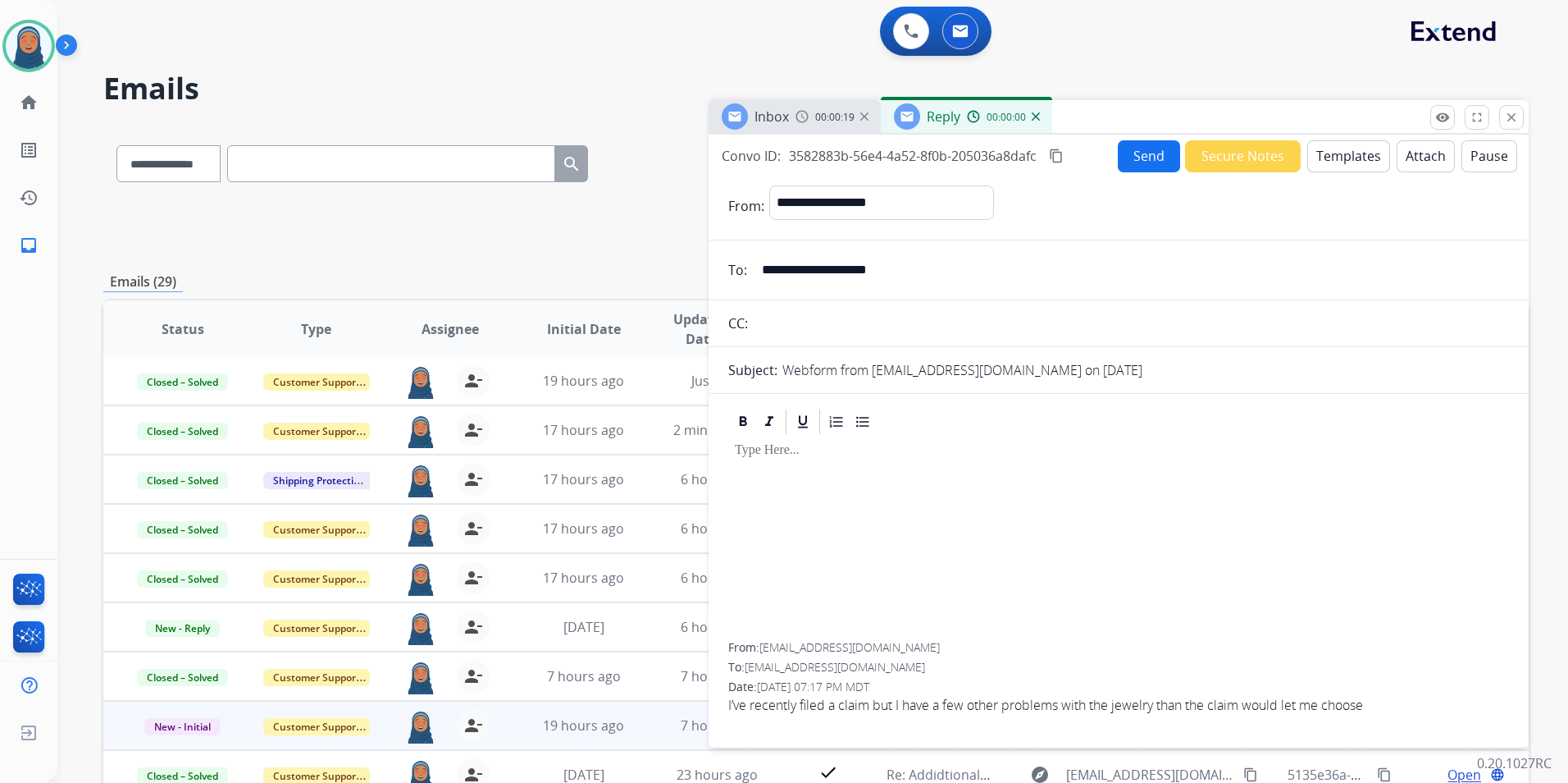
click at [1353, 156] on button "Templates" at bounding box center [1349, 156] width 83 height 32
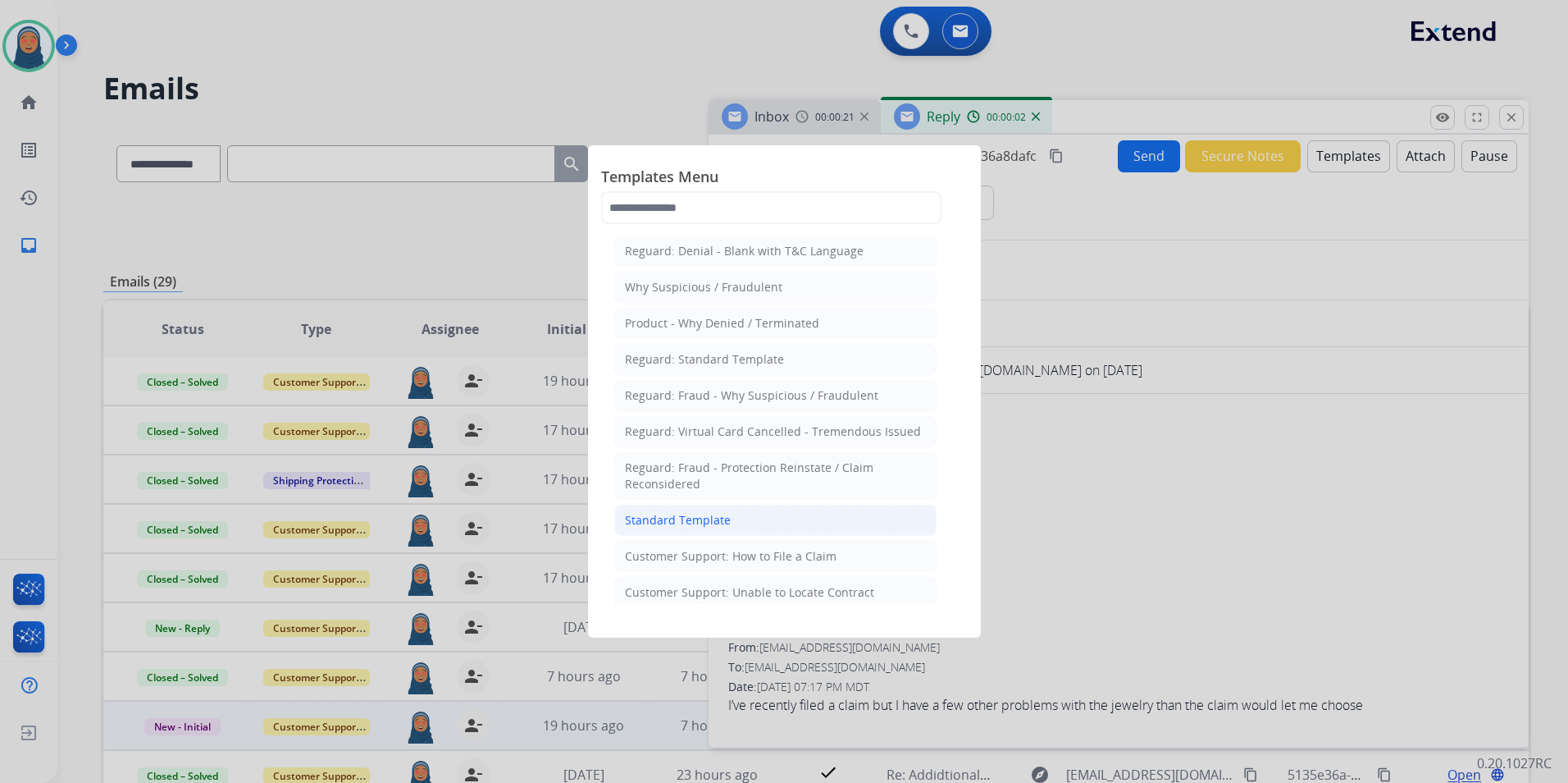
click at [720, 525] on div "Standard Template" at bounding box center [678, 520] width 106 height 16
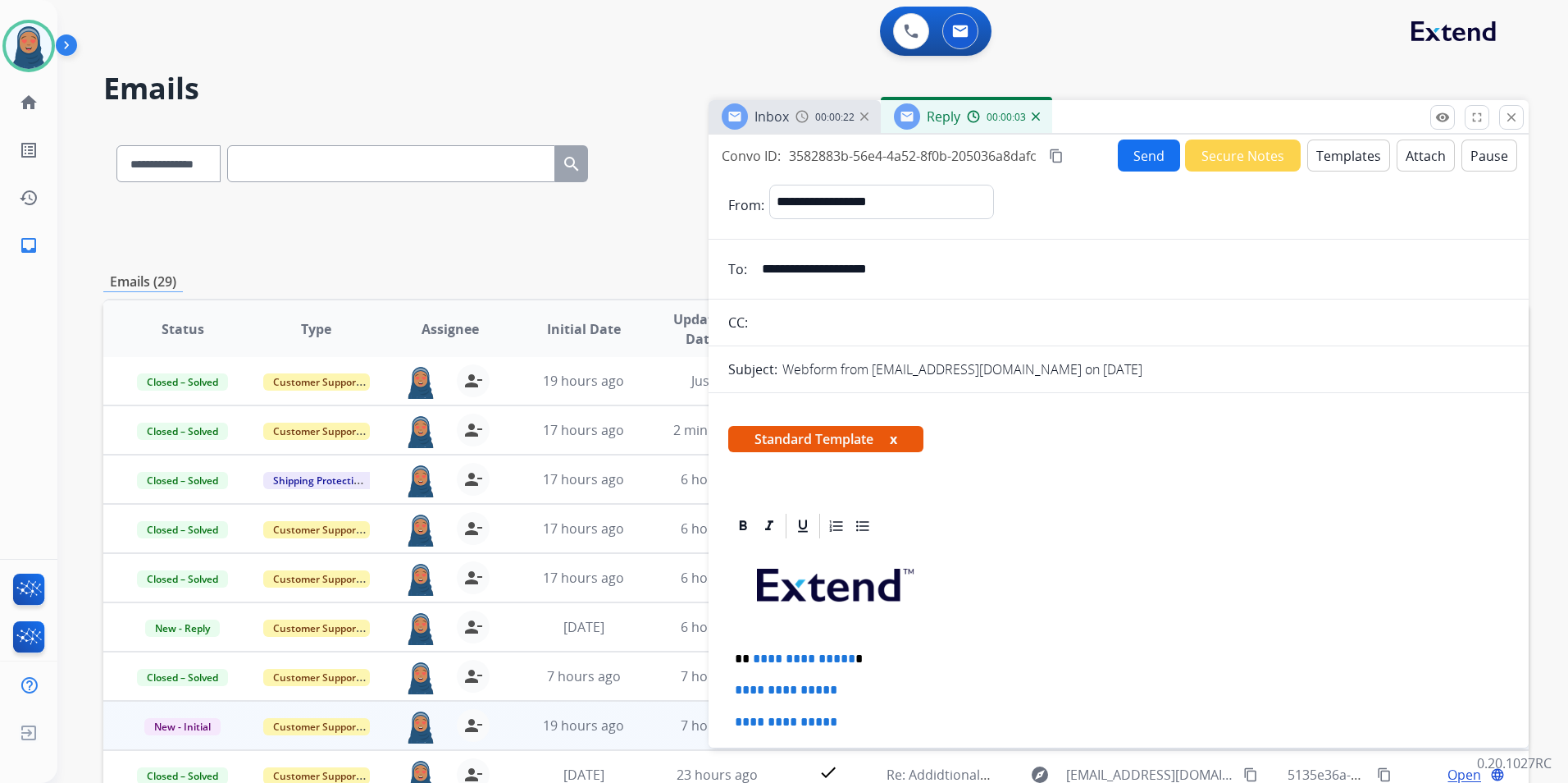
scroll to position [164, 0]
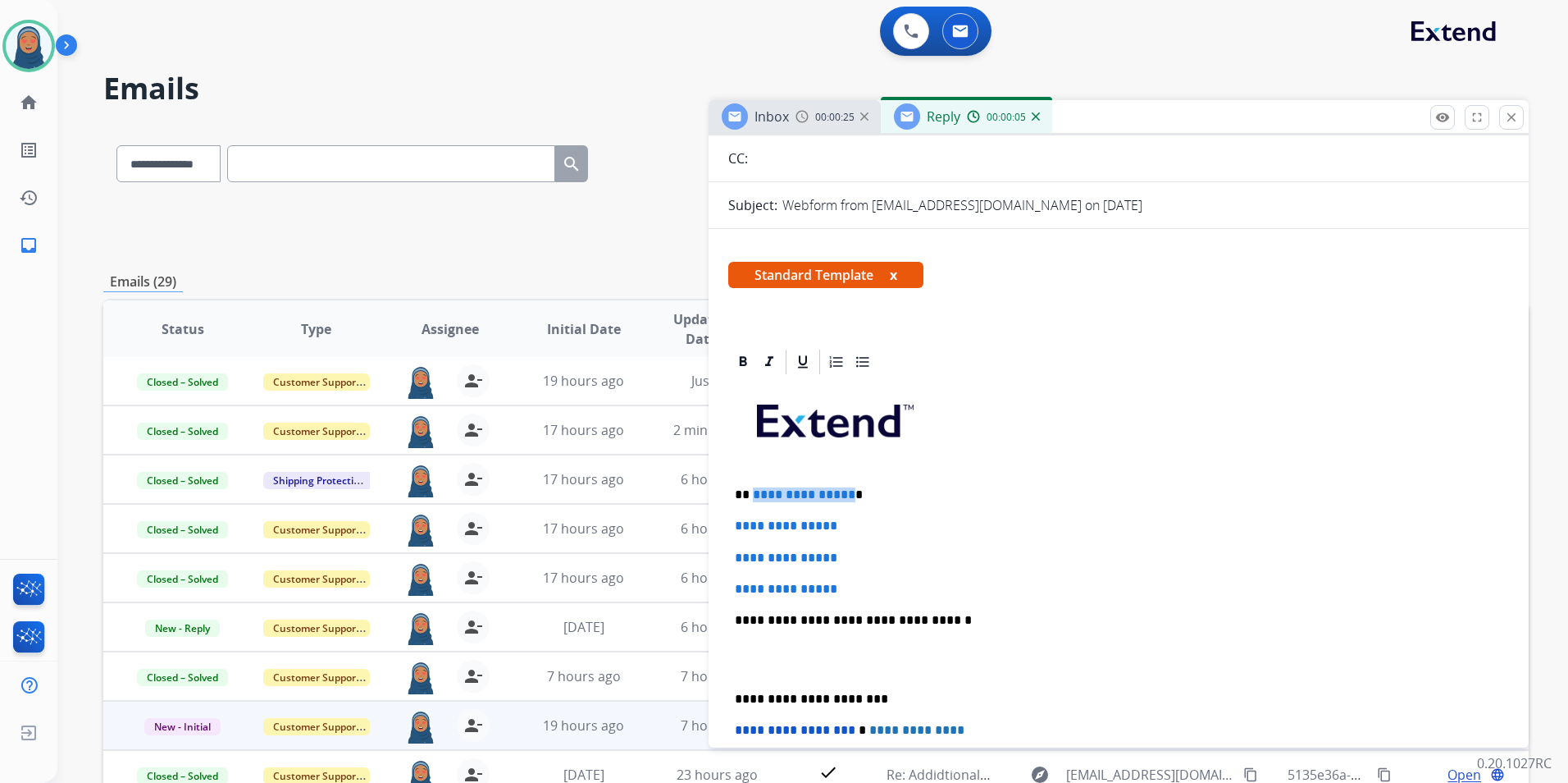
drag, startPoint x: 846, startPoint y: 493, endPoint x: 751, endPoint y: 500, distance: 95.3
click at [751, 500] on p "**********" at bounding box center [1111, 494] width 754 height 15
paste div
drag, startPoint x: 861, startPoint y: 526, endPoint x: 734, endPoint y: 514, distance: 127.6
click at [734, 514] on div "**********" at bounding box center [1118, 659] width 781 height 564
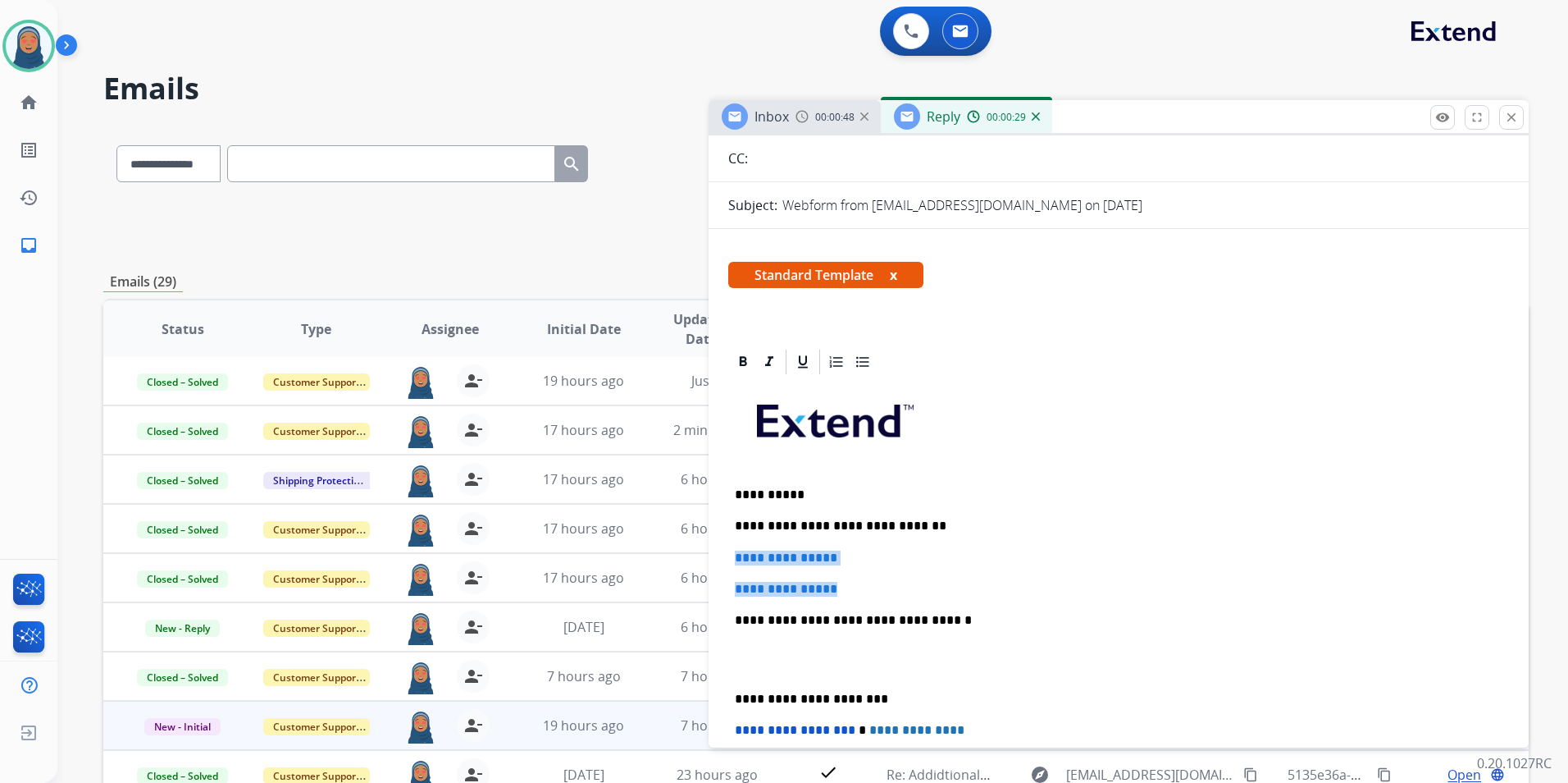
drag, startPoint x: 851, startPoint y: 589, endPoint x: 736, endPoint y: 552, distance: 120.8
click at [736, 555] on div "**********" at bounding box center [1118, 659] width 781 height 564
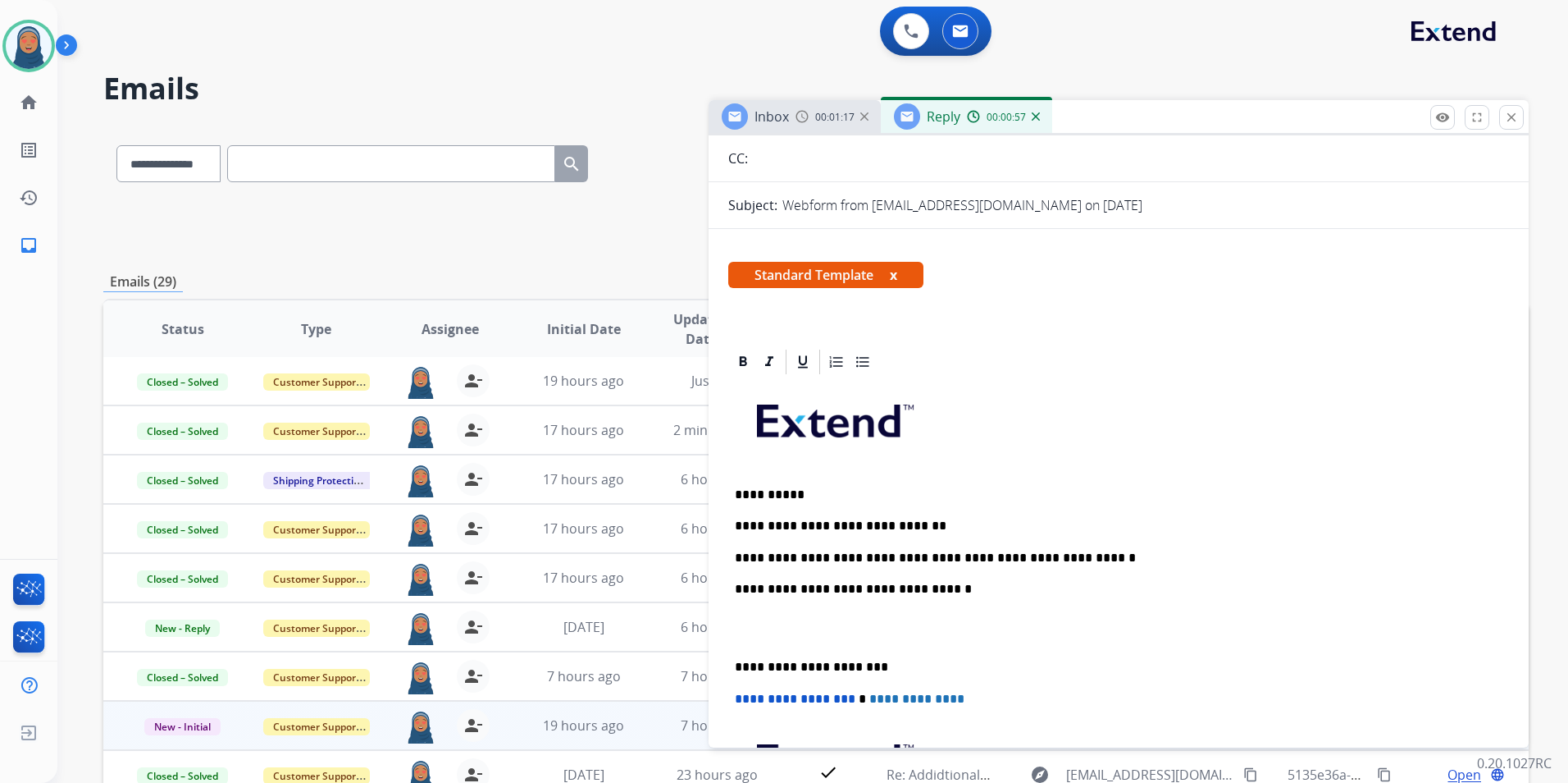
click at [735, 673] on p "**********" at bounding box center [1111, 667] width 754 height 15
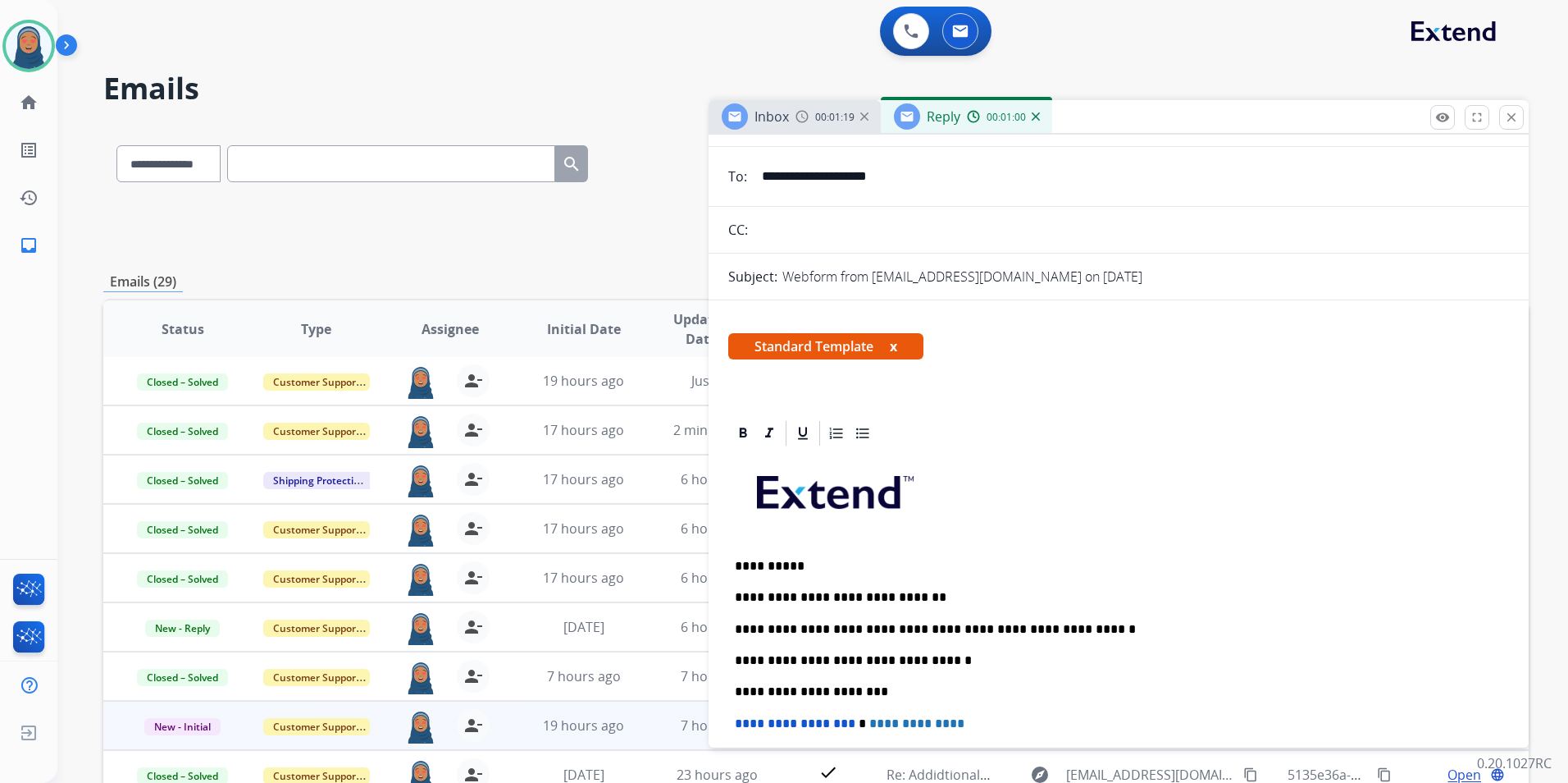
scroll to position [0, 0]
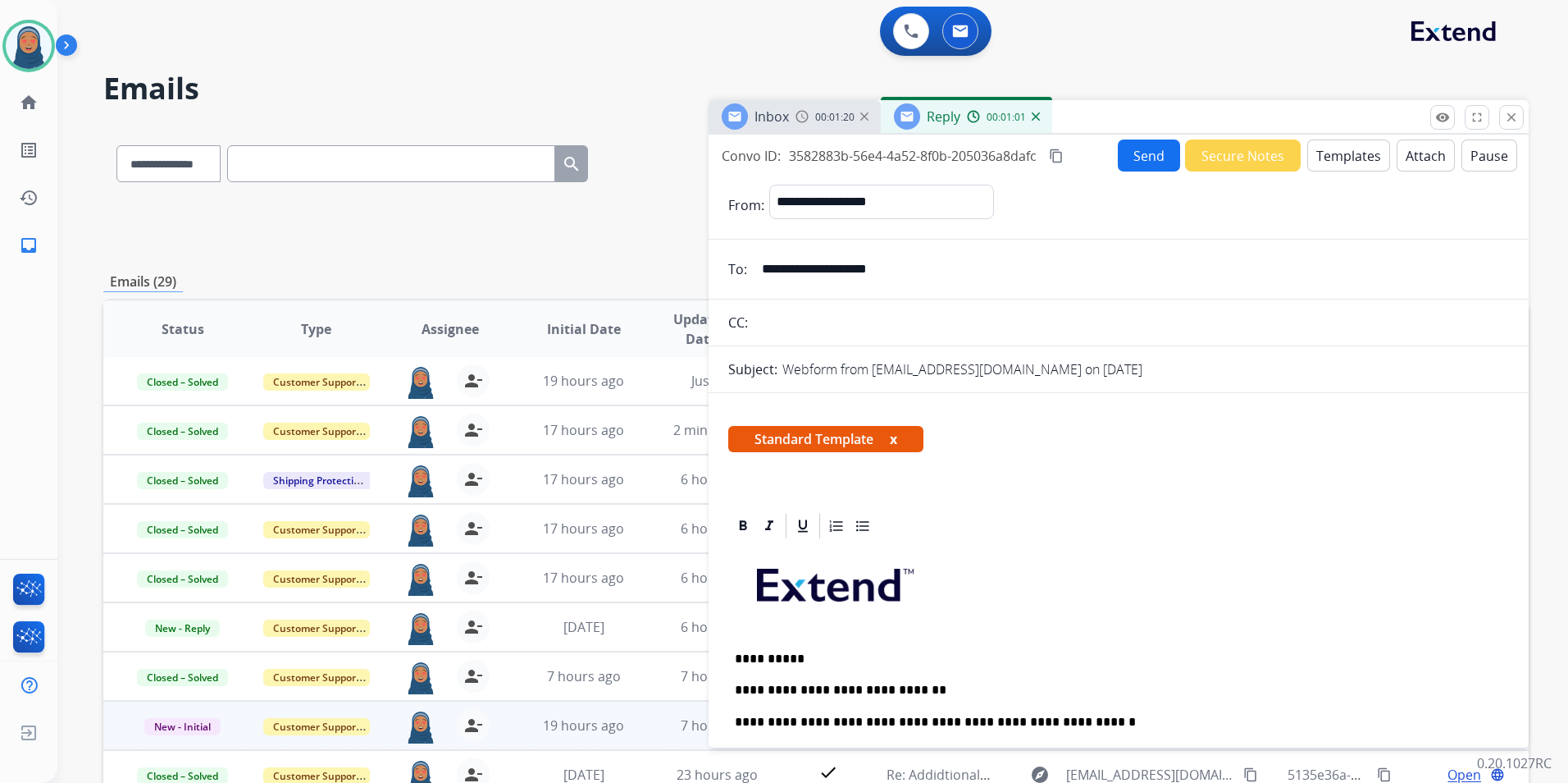
click at [1124, 159] on button "Send" at bounding box center [1149, 156] width 62 height 32
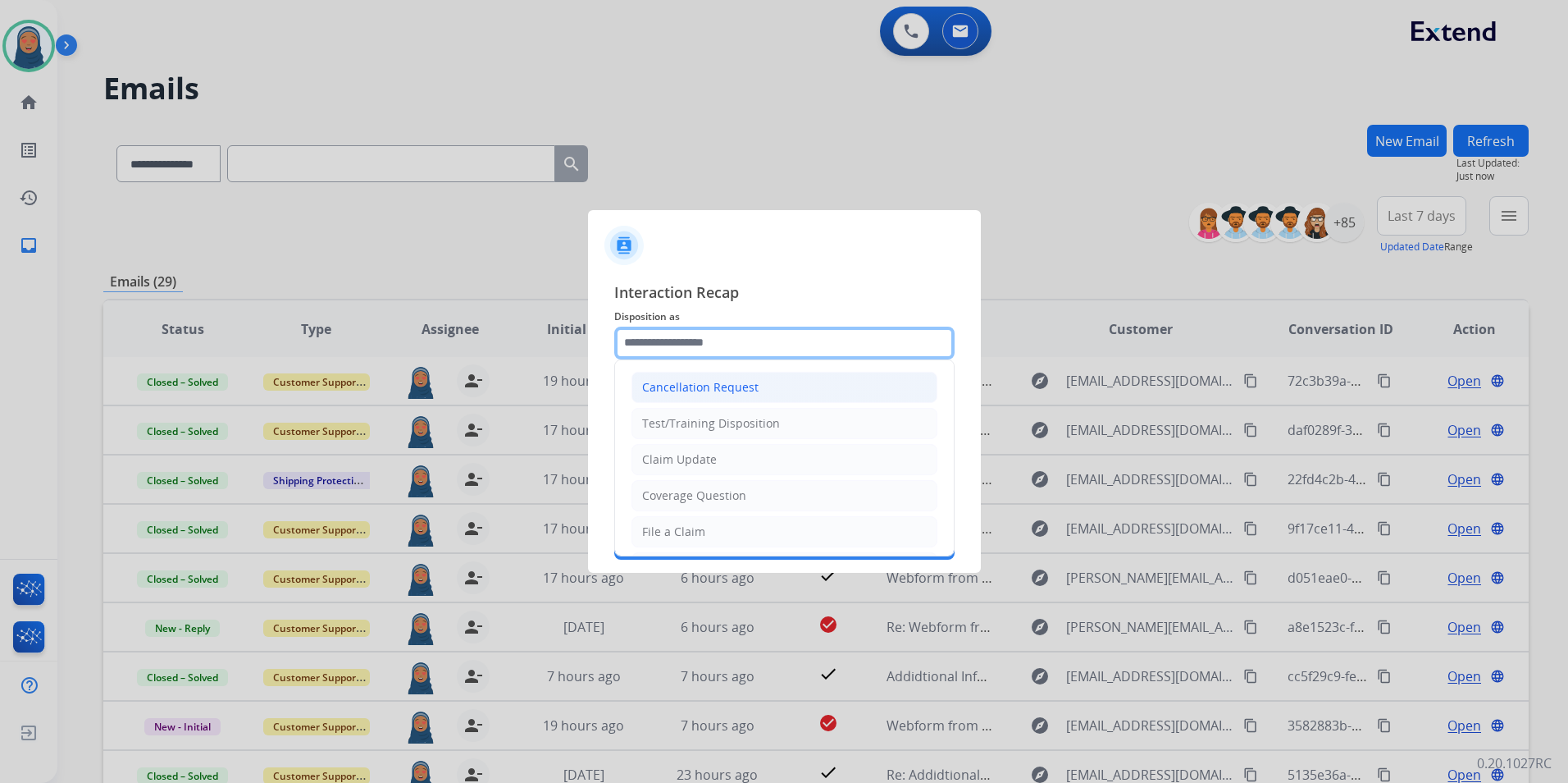
drag, startPoint x: 722, startPoint y: 348, endPoint x: 730, endPoint y: 398, distance: 50.6
click at [722, 347] on input "text" at bounding box center [784, 342] width 340 height 33
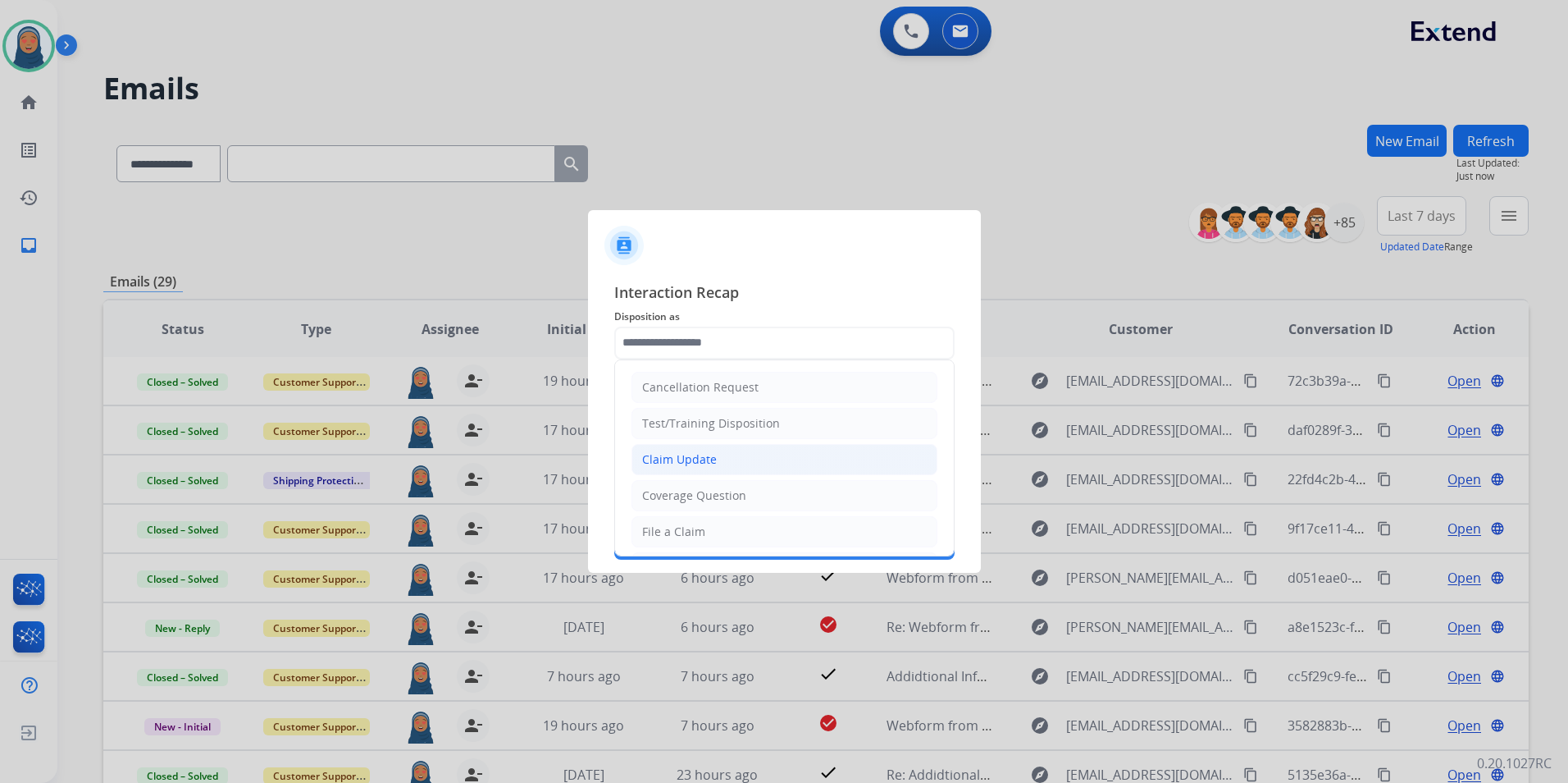
click at [703, 462] on div "Claim Update" at bounding box center [680, 459] width 75 height 16
type input "**********"
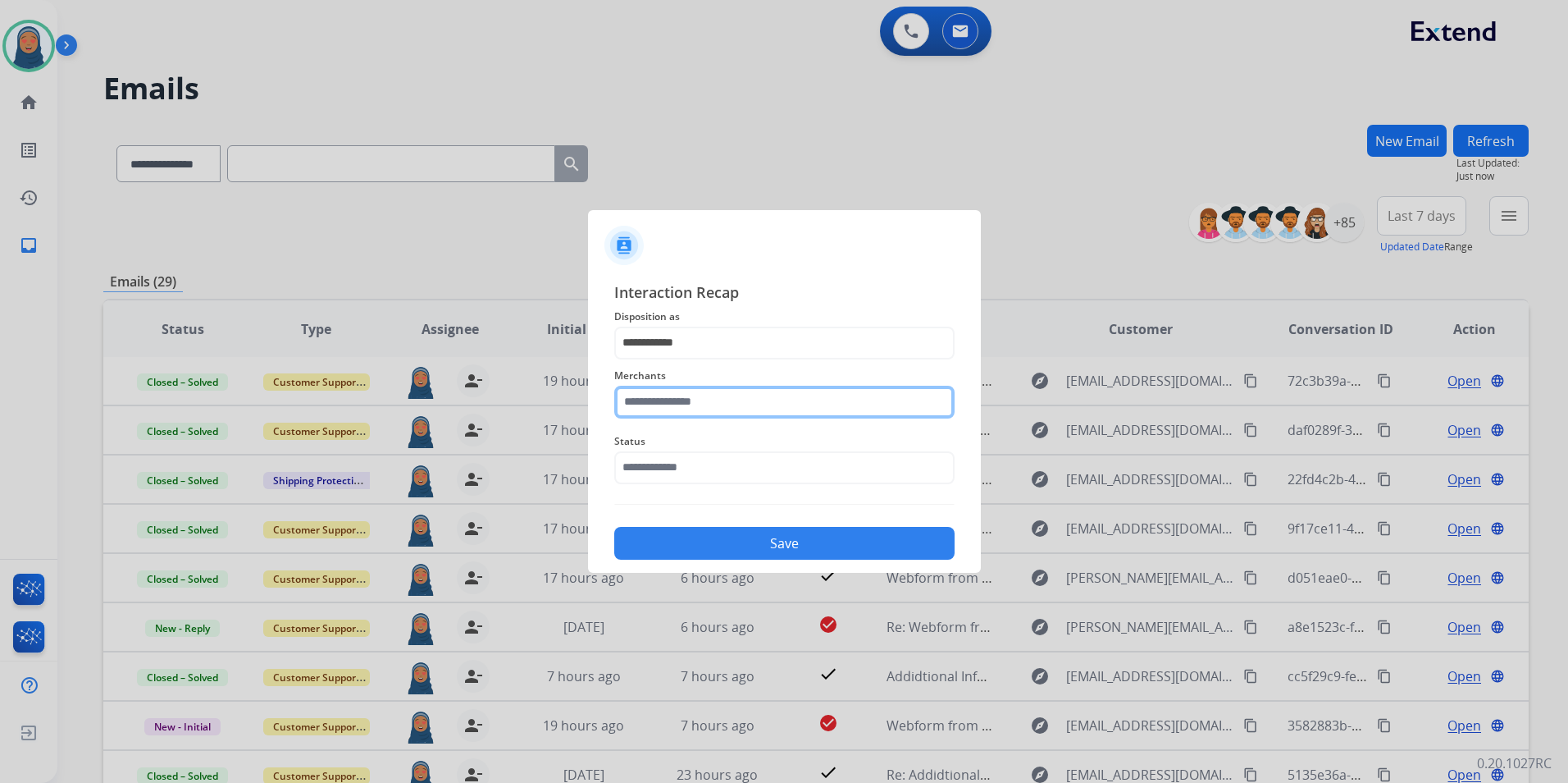
click at [710, 393] on input "text" at bounding box center [784, 402] width 340 height 33
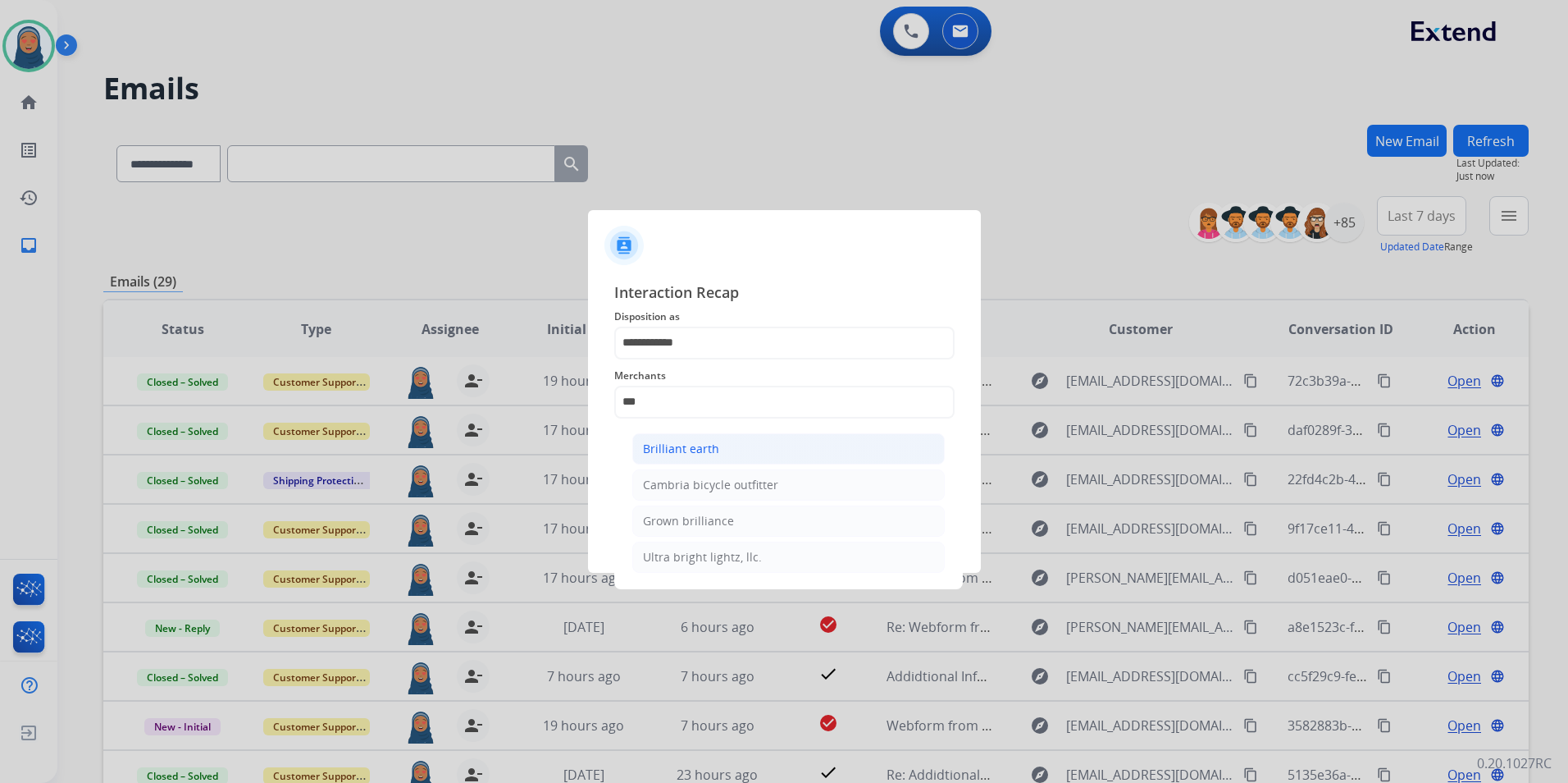
click at [734, 451] on li "Brilliant earth" at bounding box center [789, 449] width 313 height 31
type input "**********"
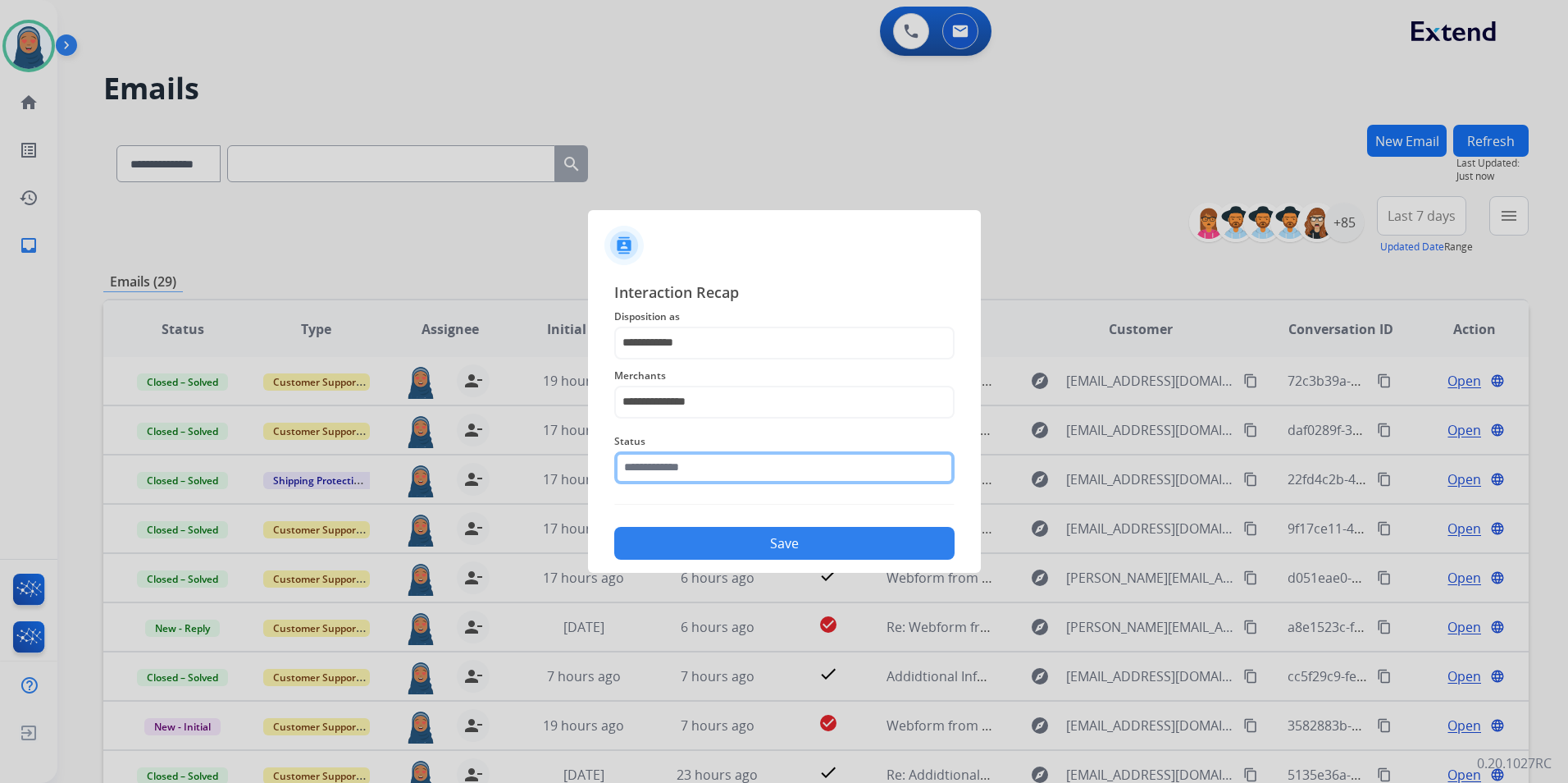
click at [716, 474] on input "text" at bounding box center [784, 467] width 340 height 33
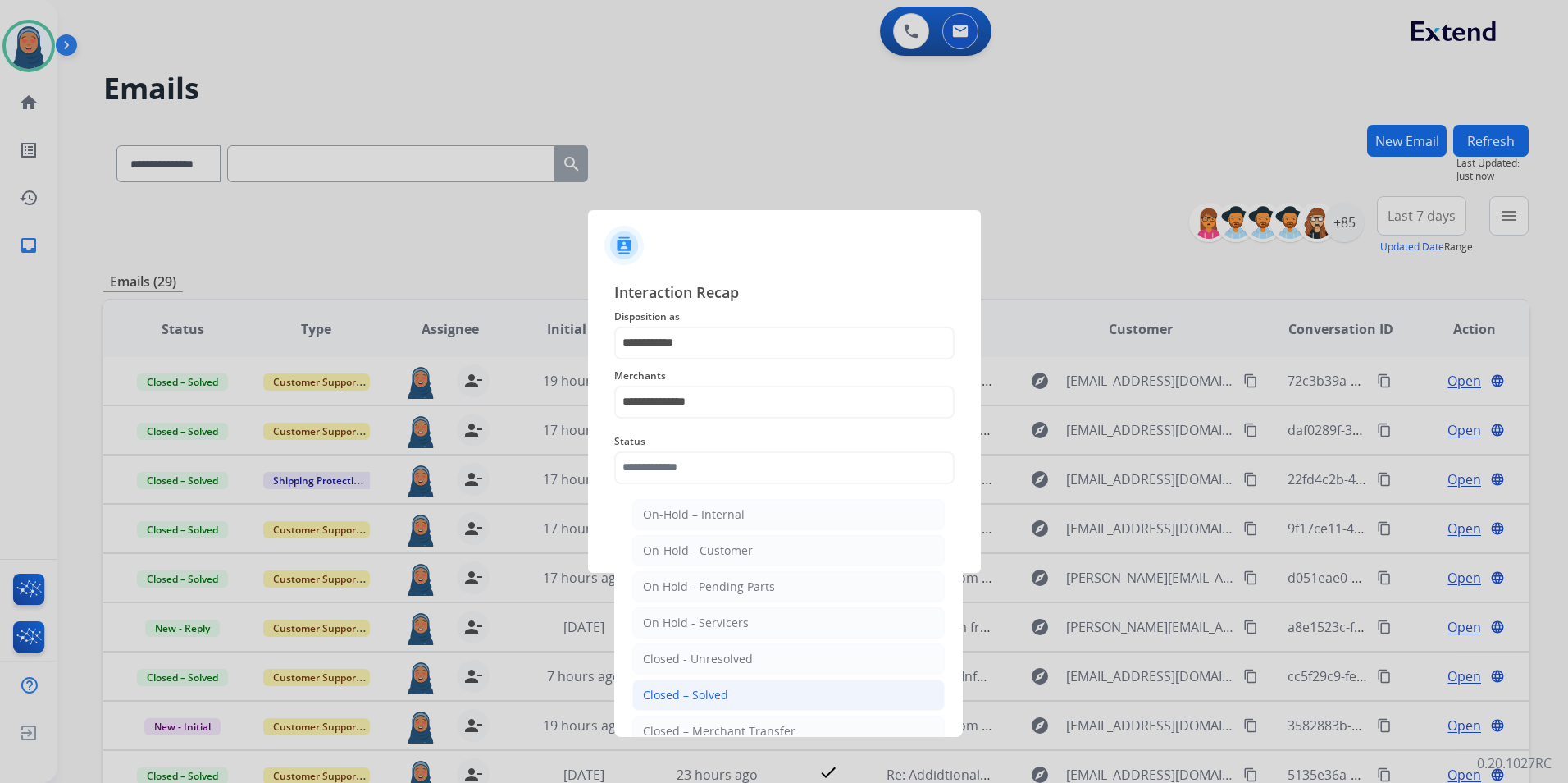
click at [722, 698] on div "Closed – Solved" at bounding box center [686, 695] width 85 height 16
type input "**********"
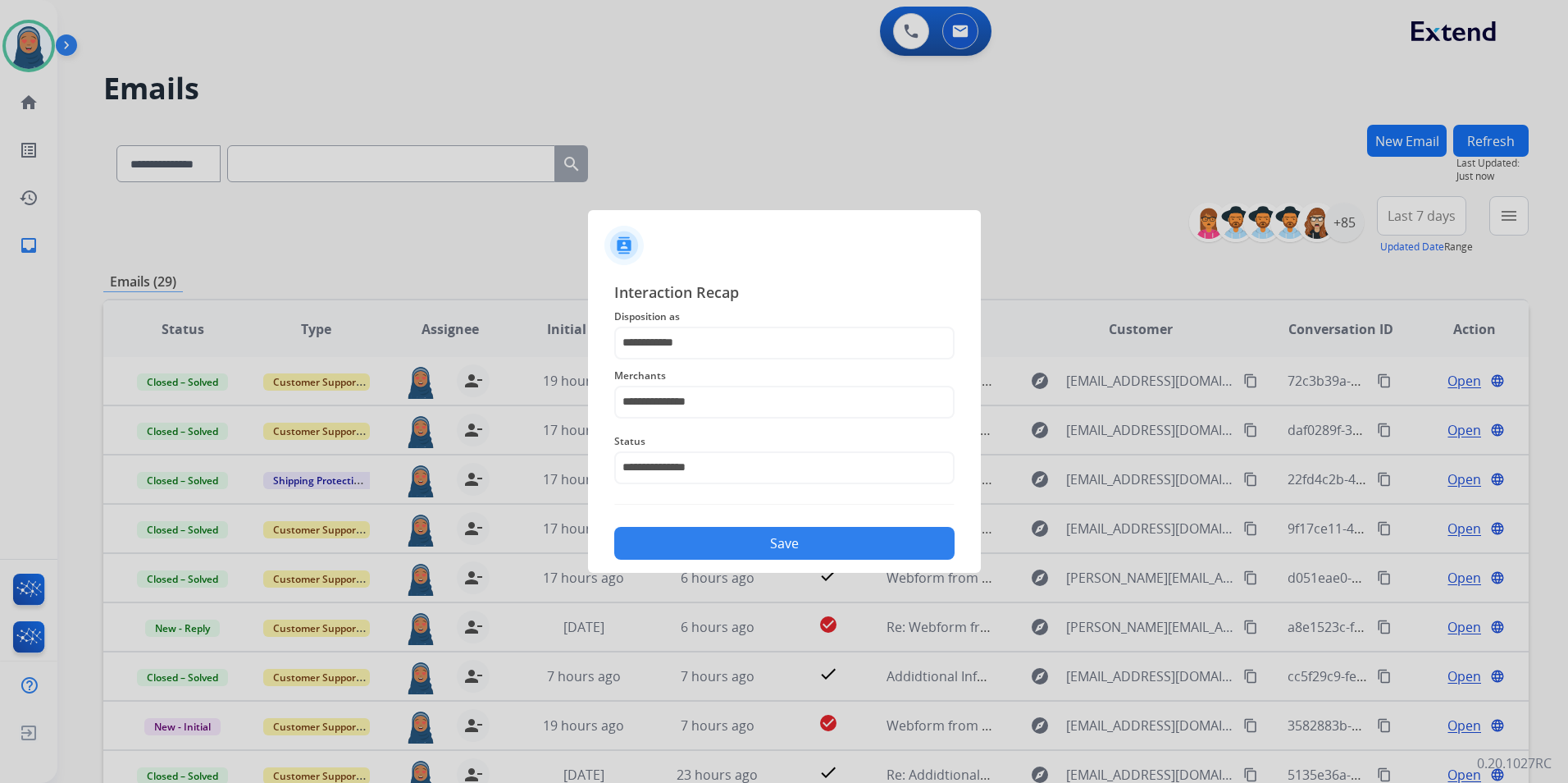
click at [765, 551] on button "Save" at bounding box center [784, 543] width 340 height 33
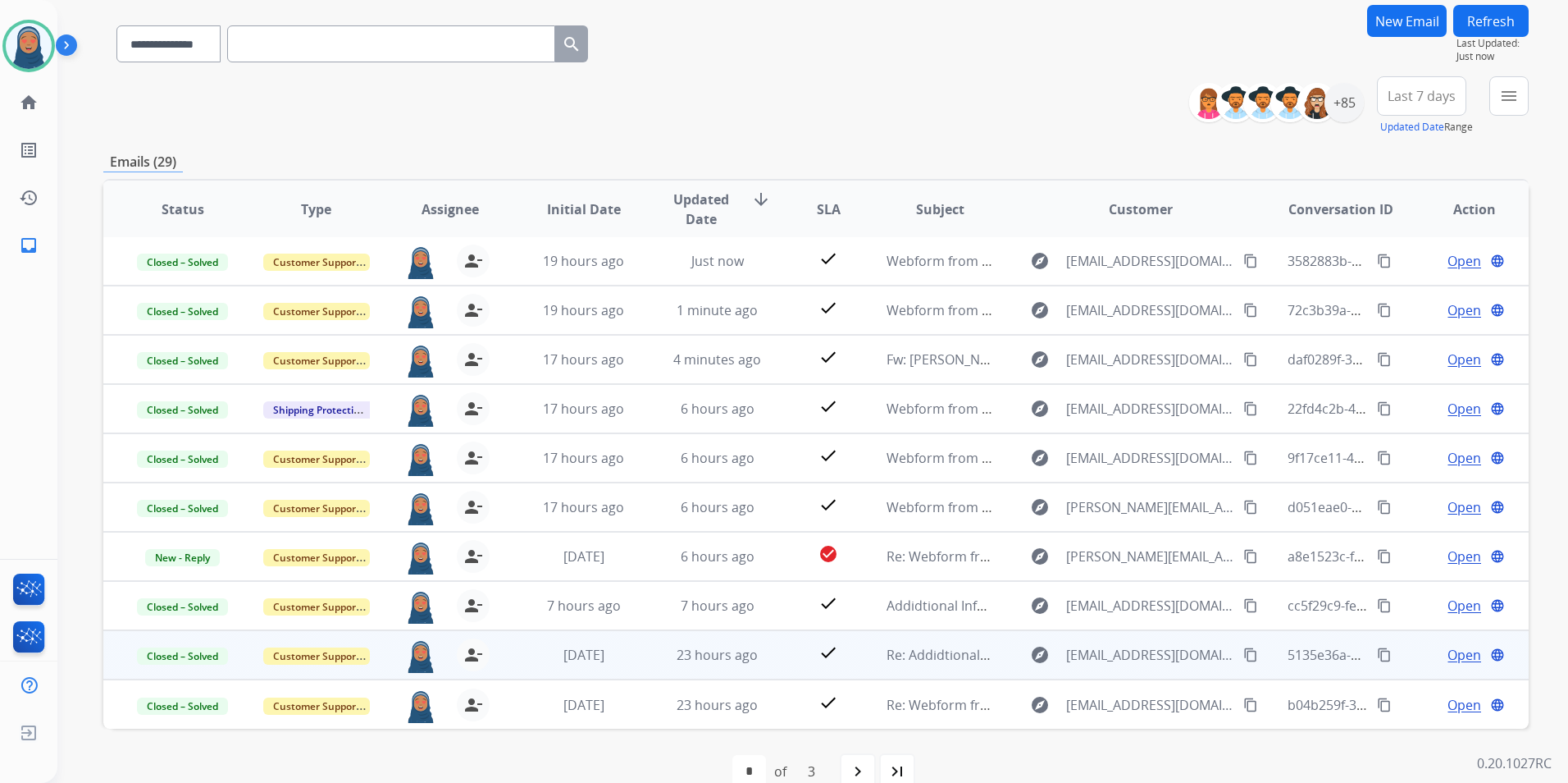
scroll to position [151, 0]
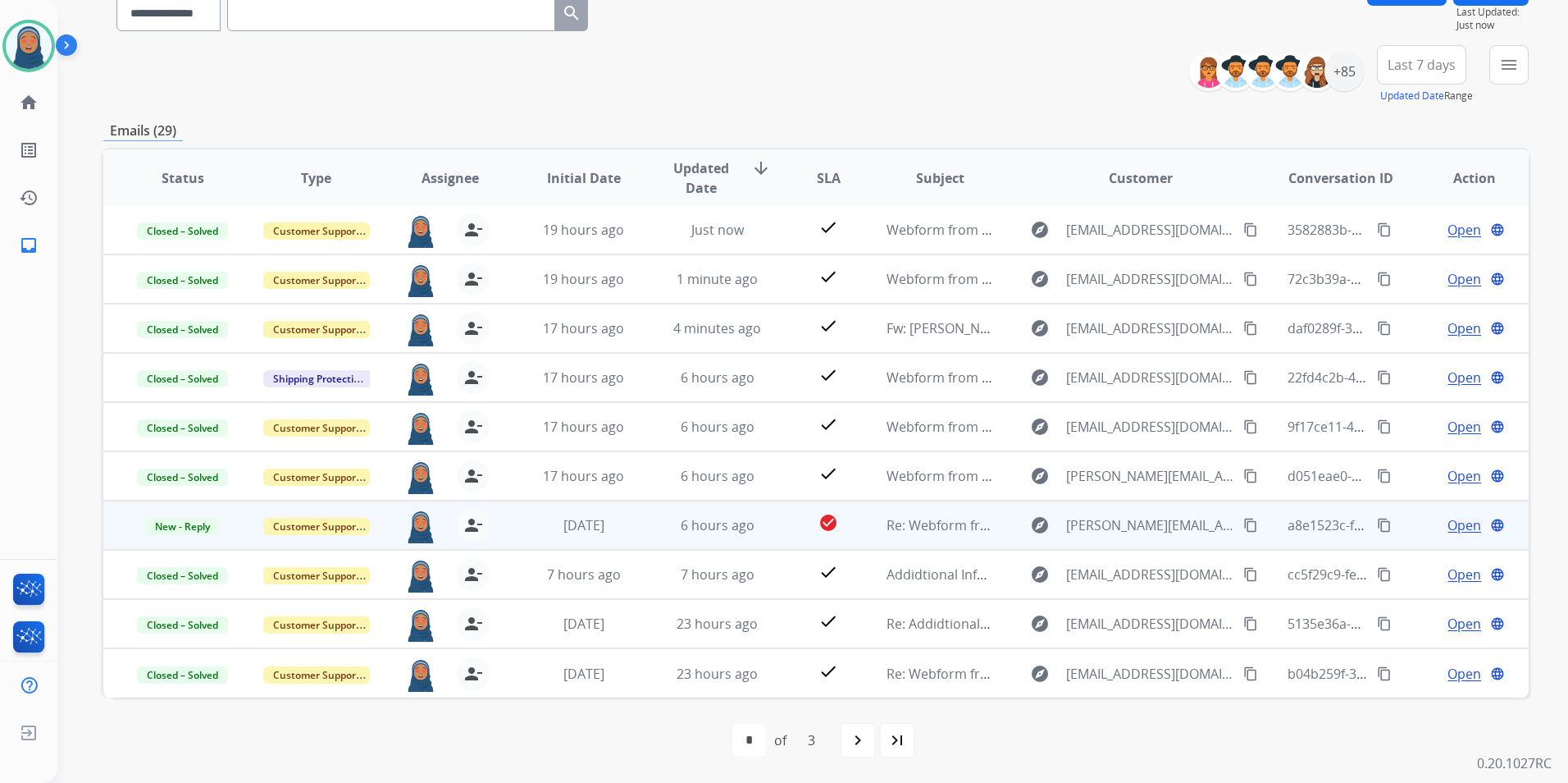
click at [1448, 522] on span "Open" at bounding box center [1465, 525] width 34 height 20
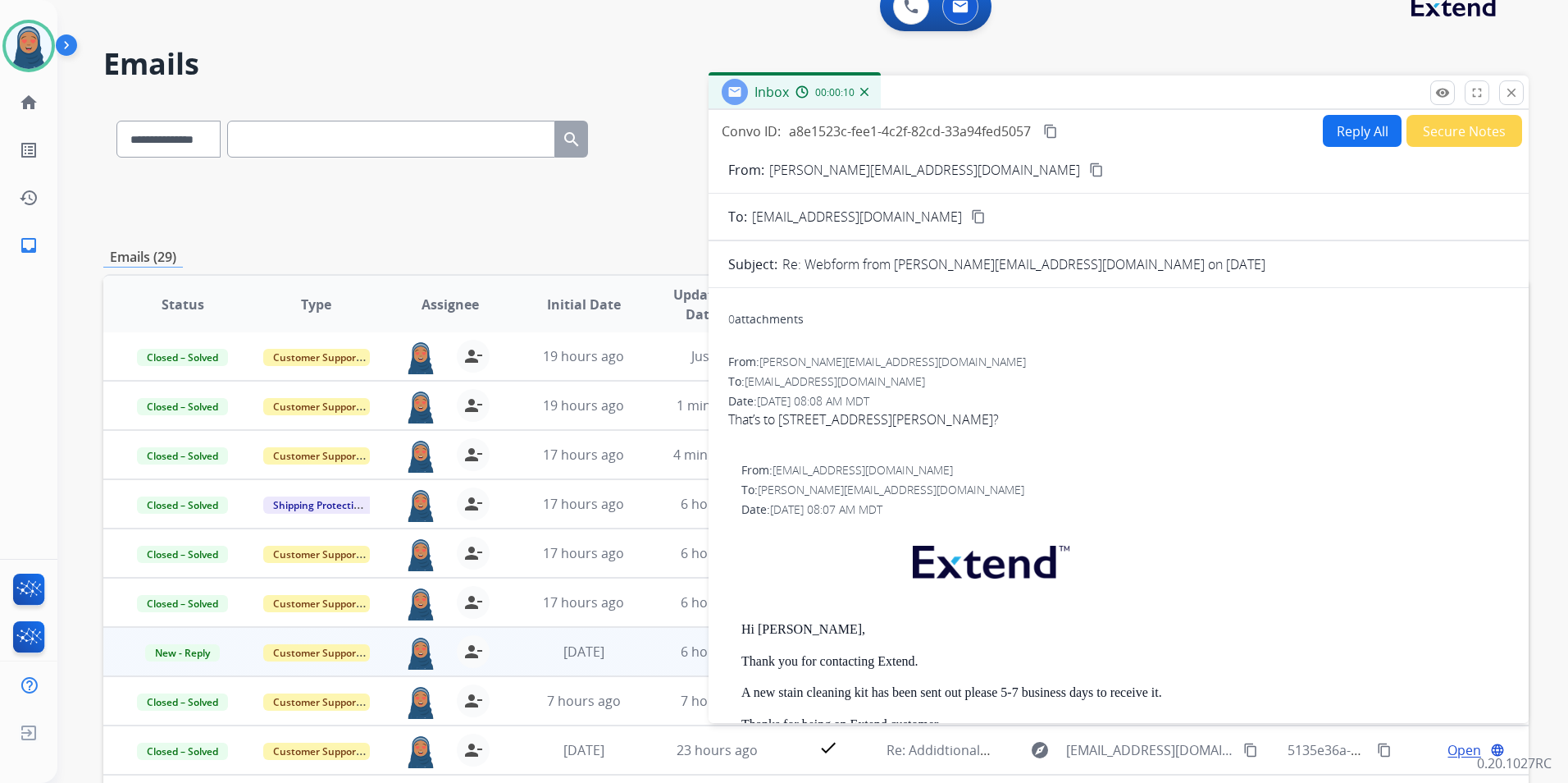
scroll to position [0, 0]
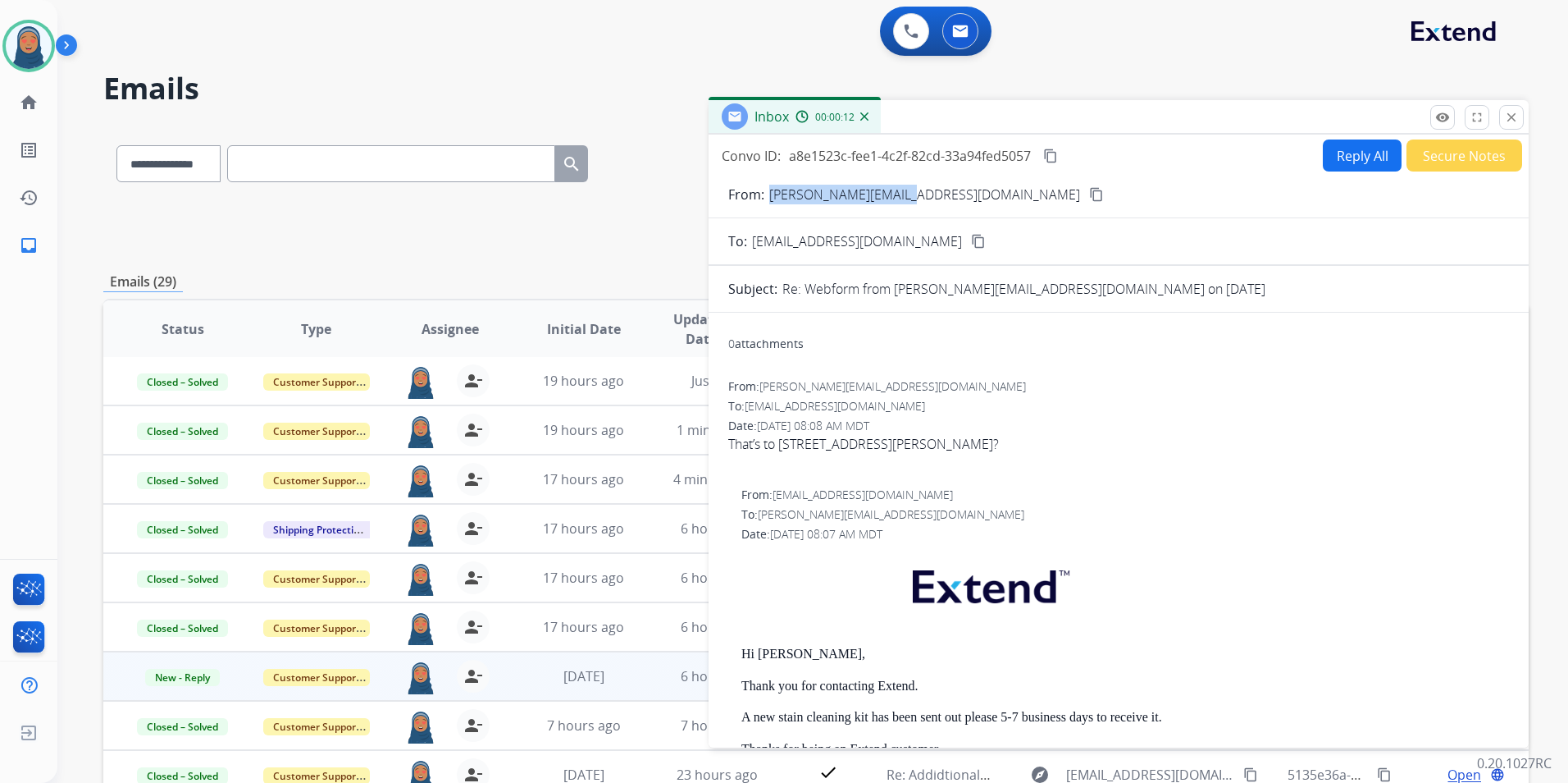
drag, startPoint x: 904, startPoint y: 192, endPoint x: 770, endPoint y: 200, distance: 134.2
click at [770, 200] on div "From: [PERSON_NAME][EMAIL_ADDRESS][DOMAIN_NAME] content_copy" at bounding box center [1118, 195] width 820 height 20
copy p "[PERSON_NAME][EMAIL_ADDRESS][DOMAIN_NAME]"
click at [1333, 160] on button "Reply All" at bounding box center [1362, 156] width 79 height 32
select select "**********"
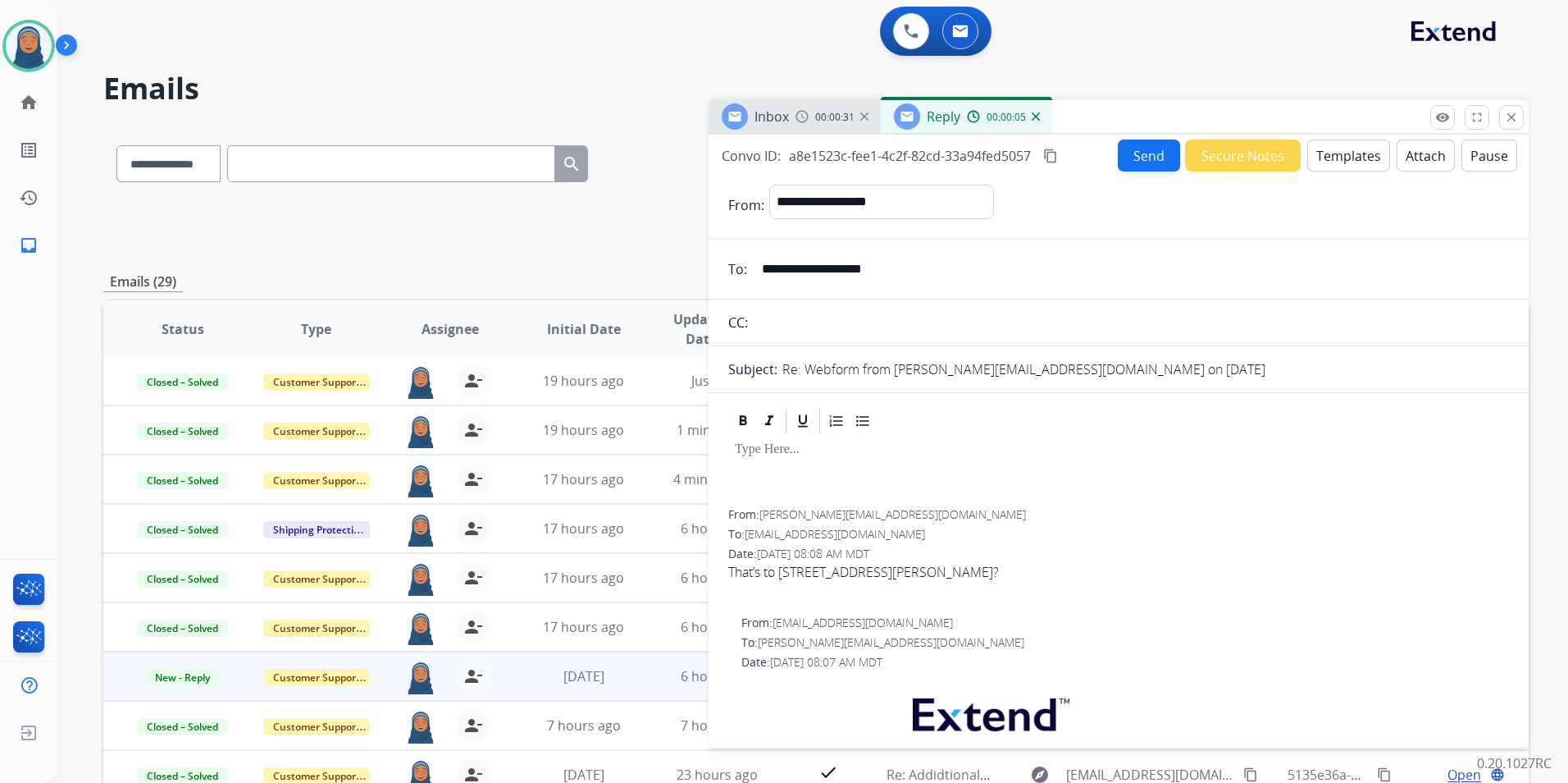
click at [1317, 156] on button "Templates" at bounding box center [1349, 156] width 83 height 32
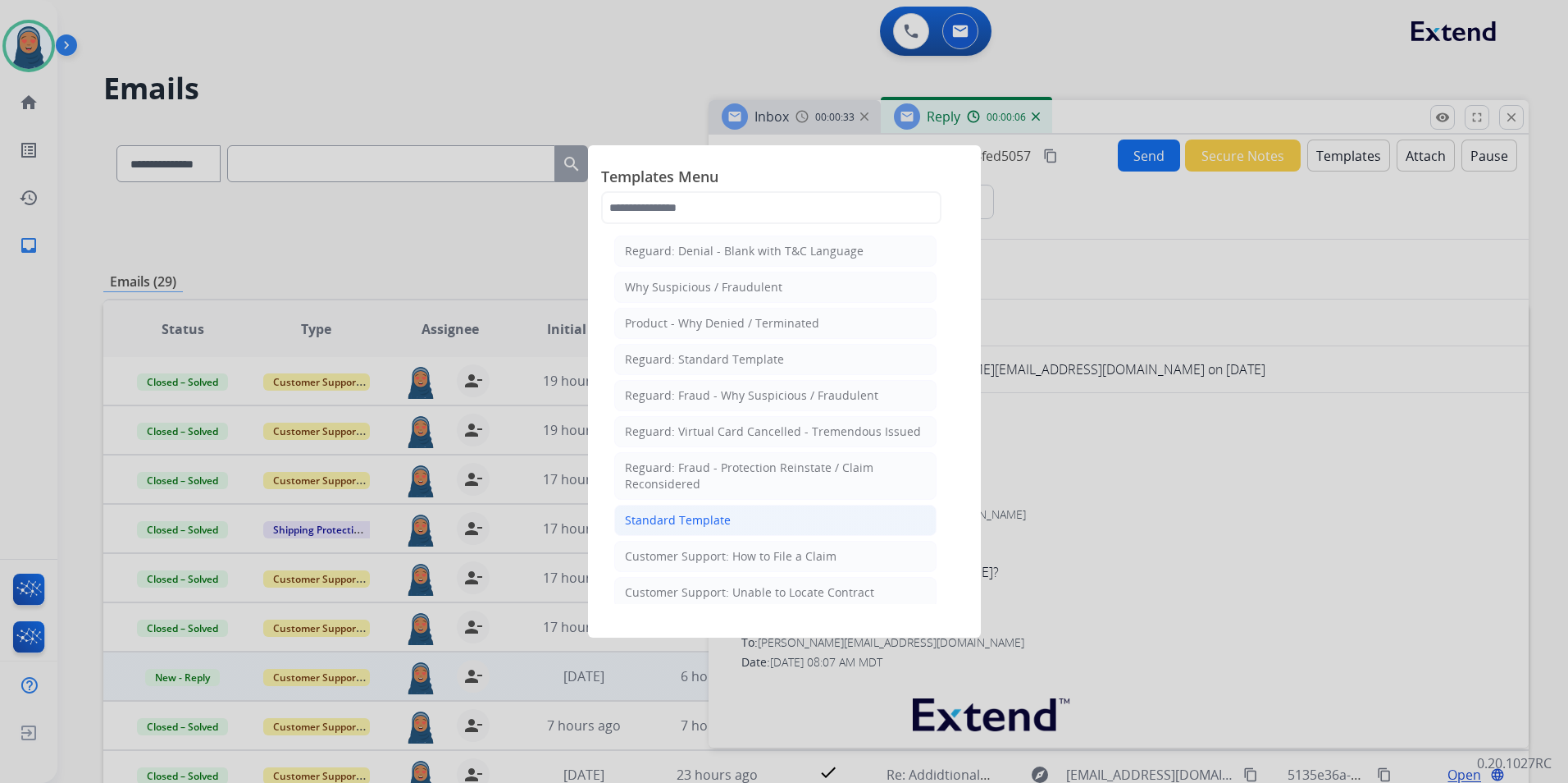
click at [702, 523] on div "Standard Template" at bounding box center [678, 520] width 106 height 16
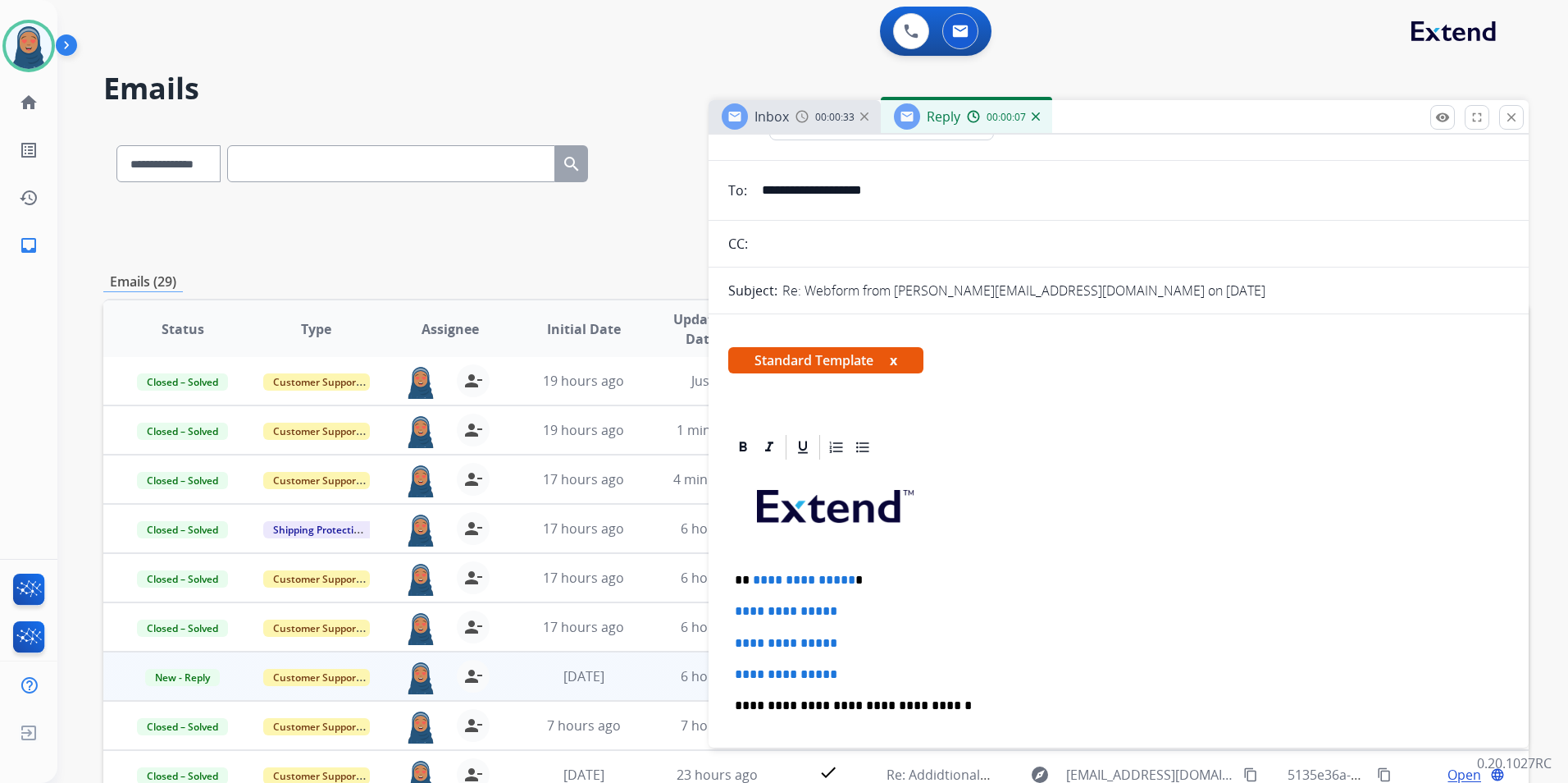
scroll to position [164, 0]
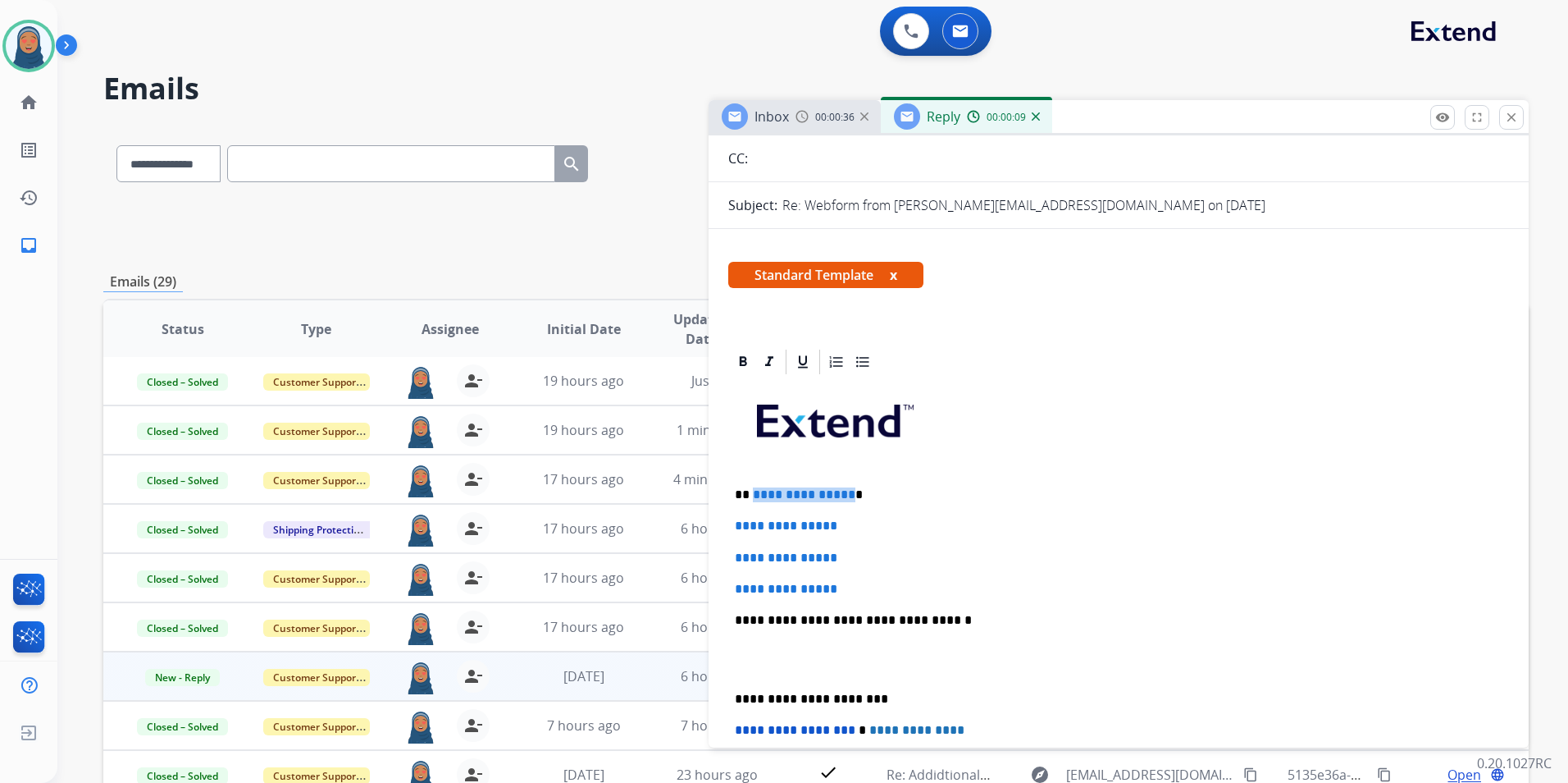
drag, startPoint x: 844, startPoint y: 497, endPoint x: 752, endPoint y: 501, distance: 92.1
click at [752, 501] on p "**********" at bounding box center [1111, 494] width 754 height 15
paste div
drag, startPoint x: 874, startPoint y: 519, endPoint x: 726, endPoint y: 526, distance: 148.2
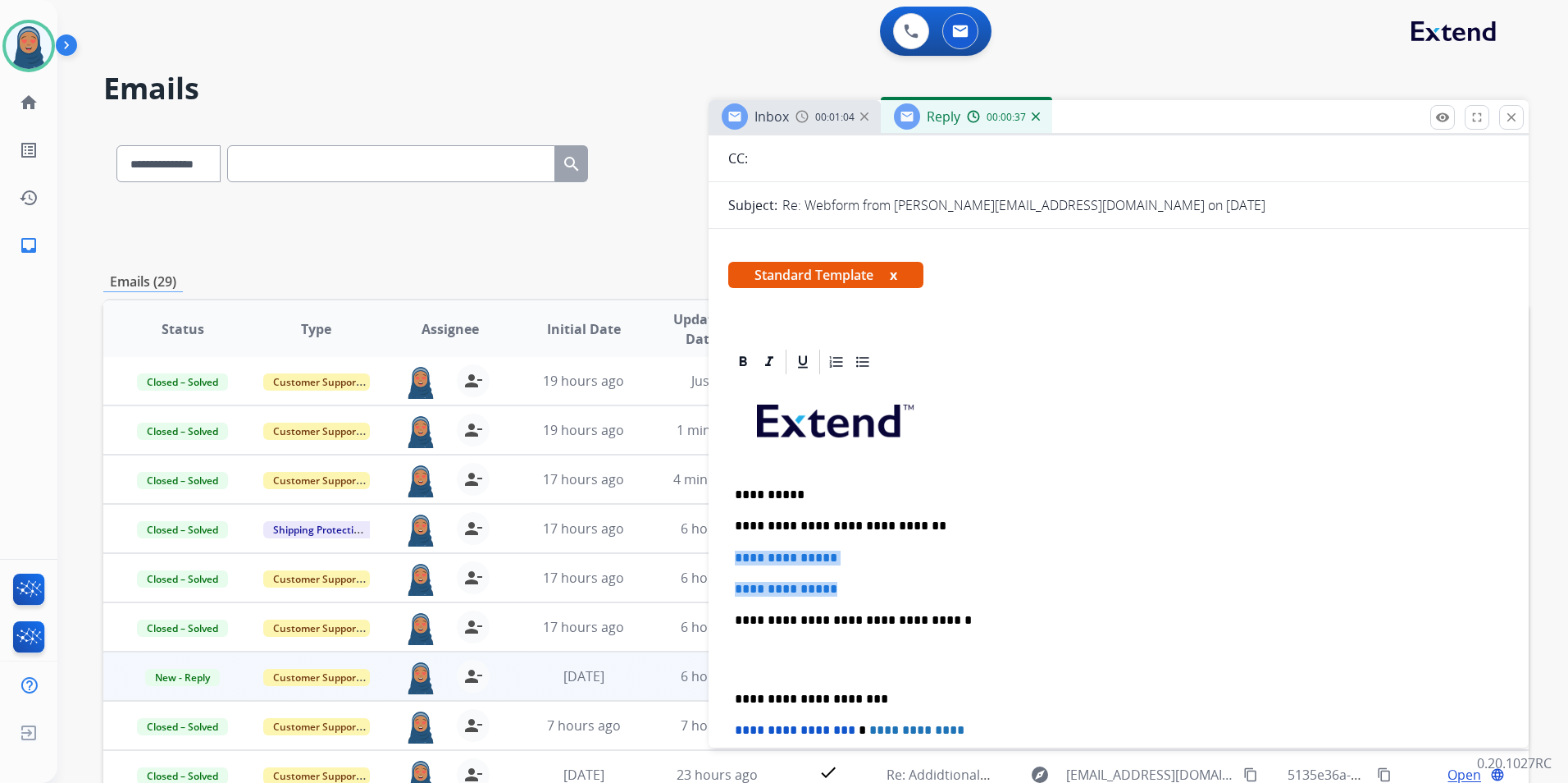
drag, startPoint x: 852, startPoint y: 595, endPoint x: 725, endPoint y: 559, distance: 132.0
click at [729, 560] on div "**********" at bounding box center [1118, 659] width 781 height 564
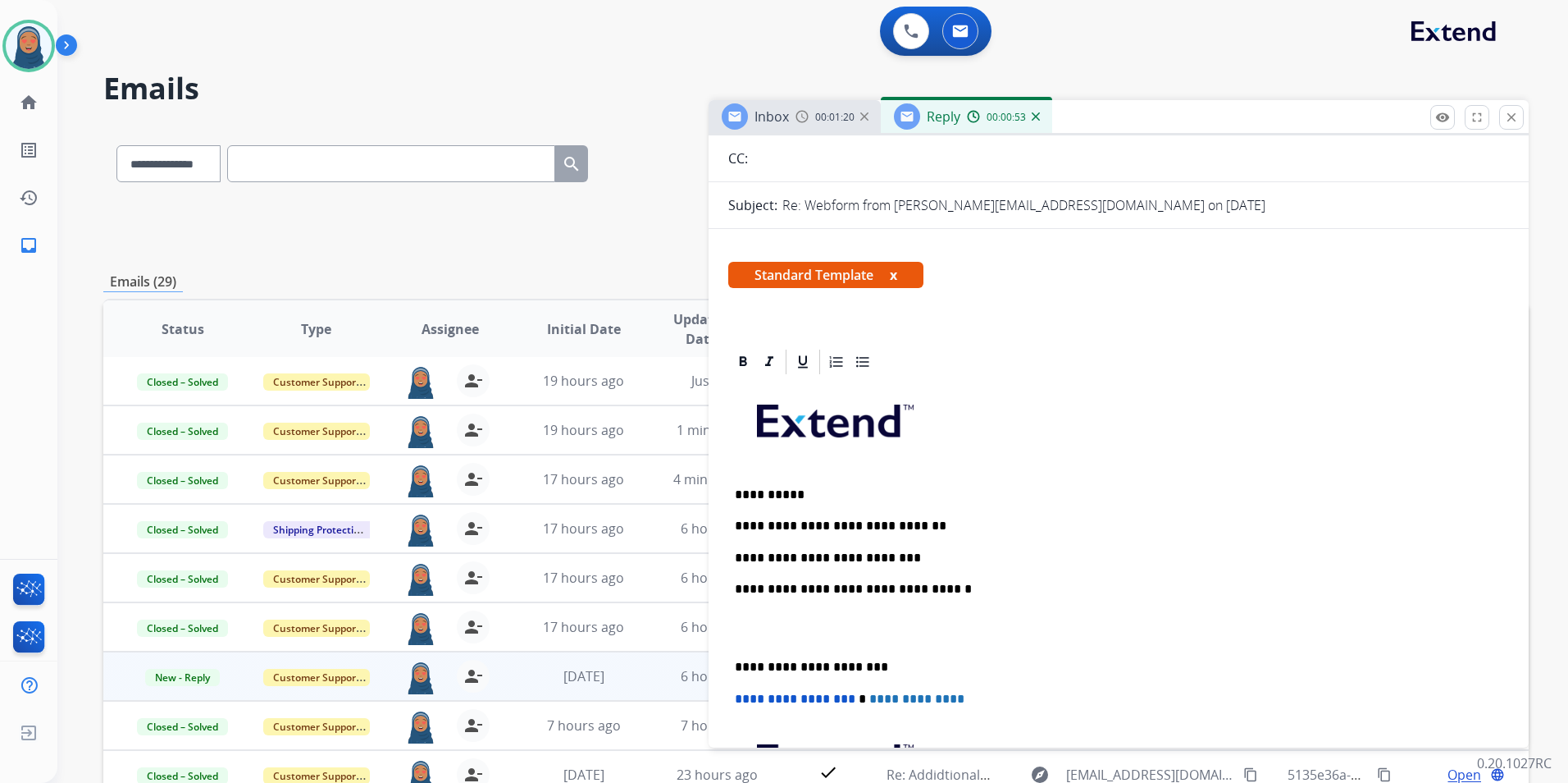
click at [736, 662] on p "**********" at bounding box center [1111, 667] width 754 height 15
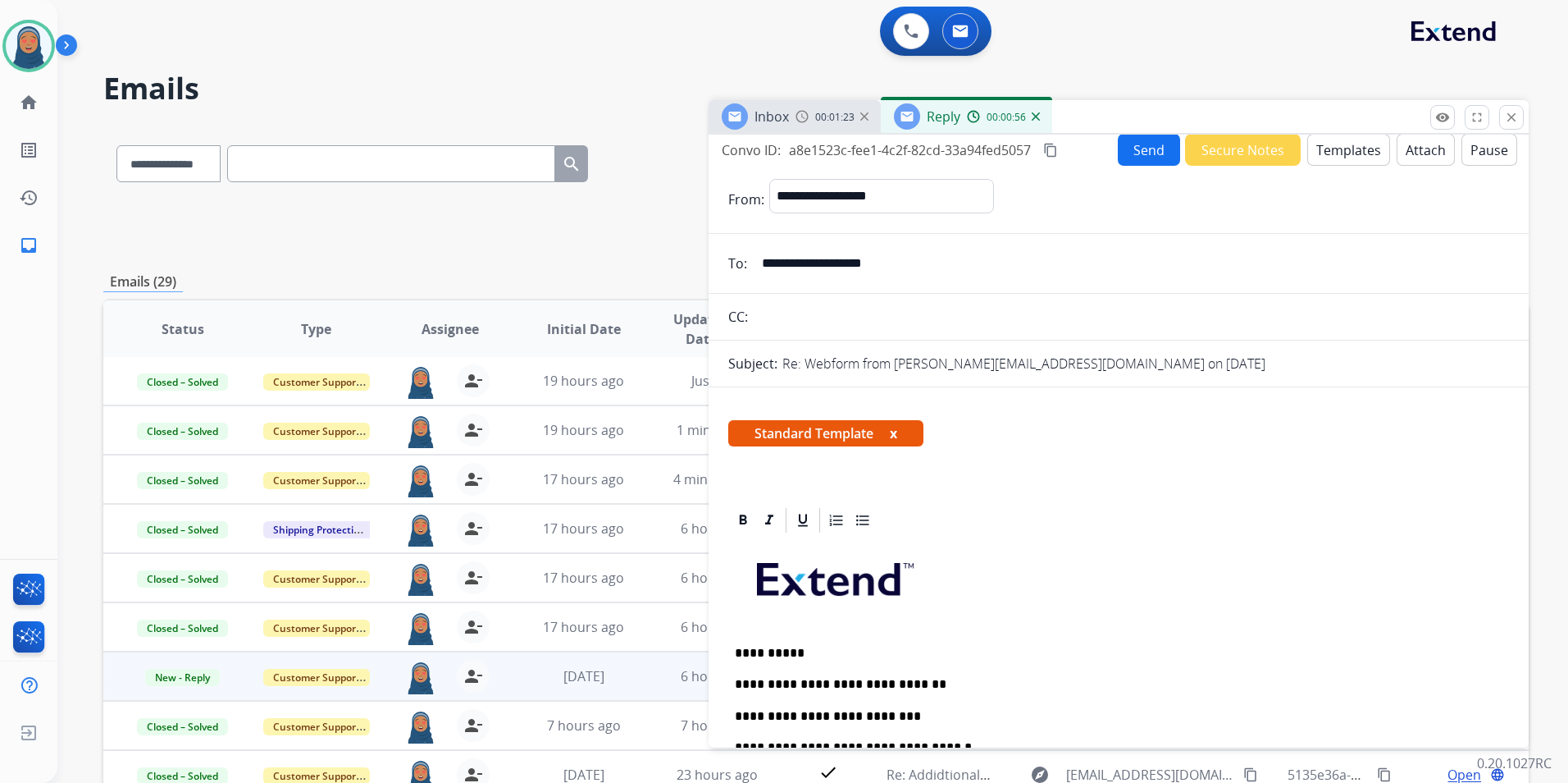
scroll to position [0, 0]
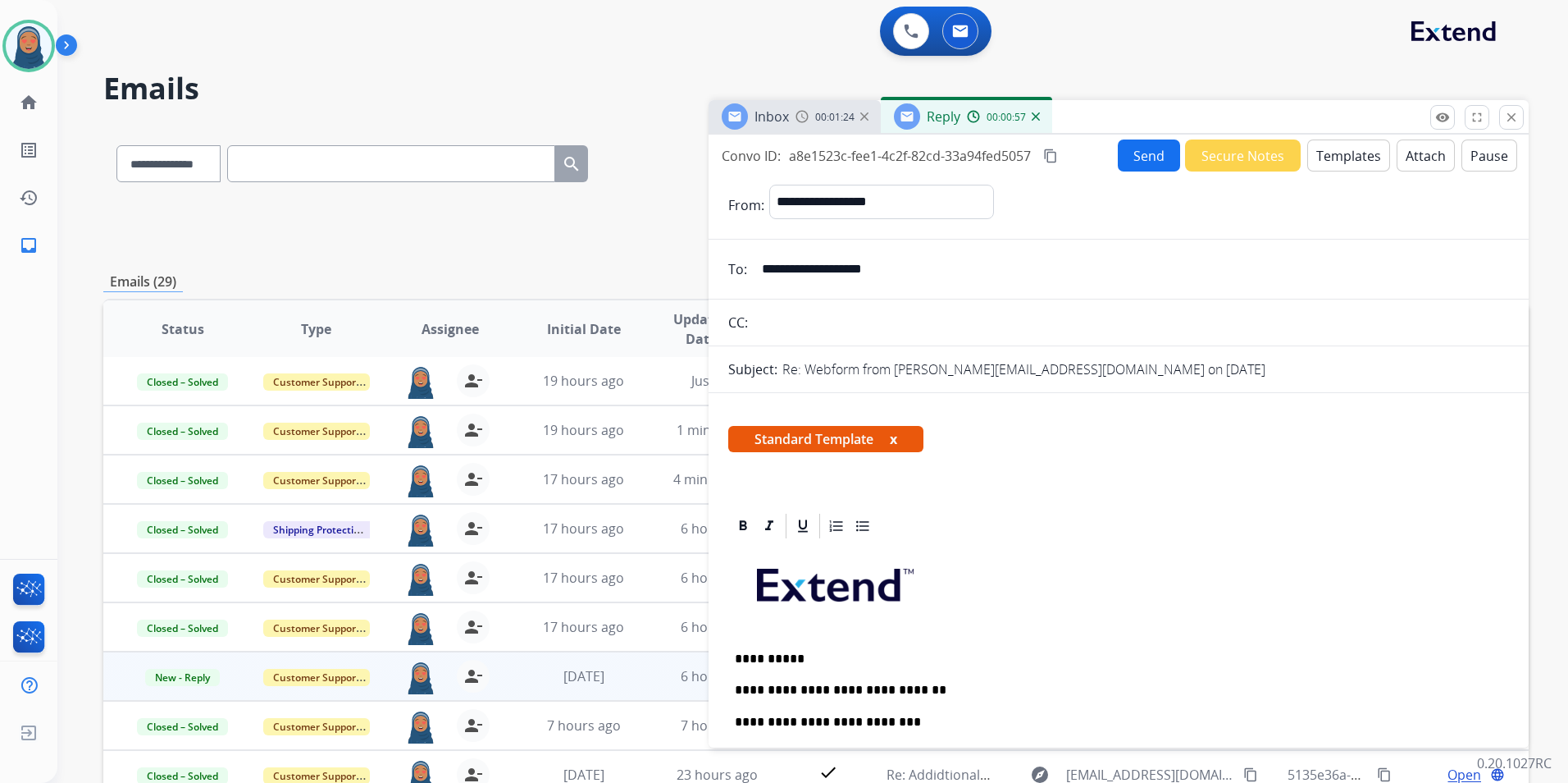
click at [1140, 154] on button "Send" at bounding box center [1149, 156] width 62 height 32
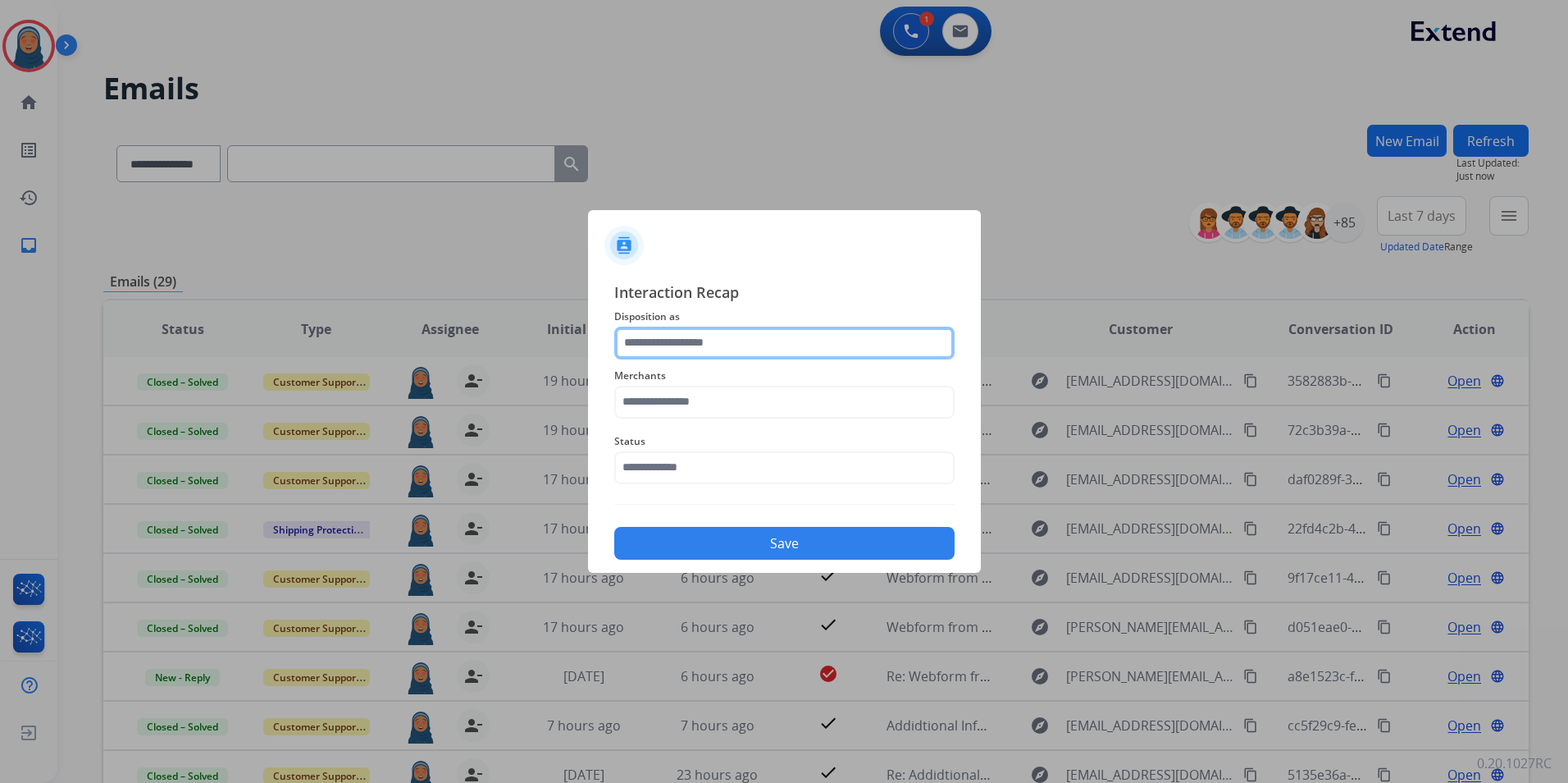
click at [720, 345] on input "text" at bounding box center [784, 342] width 340 height 33
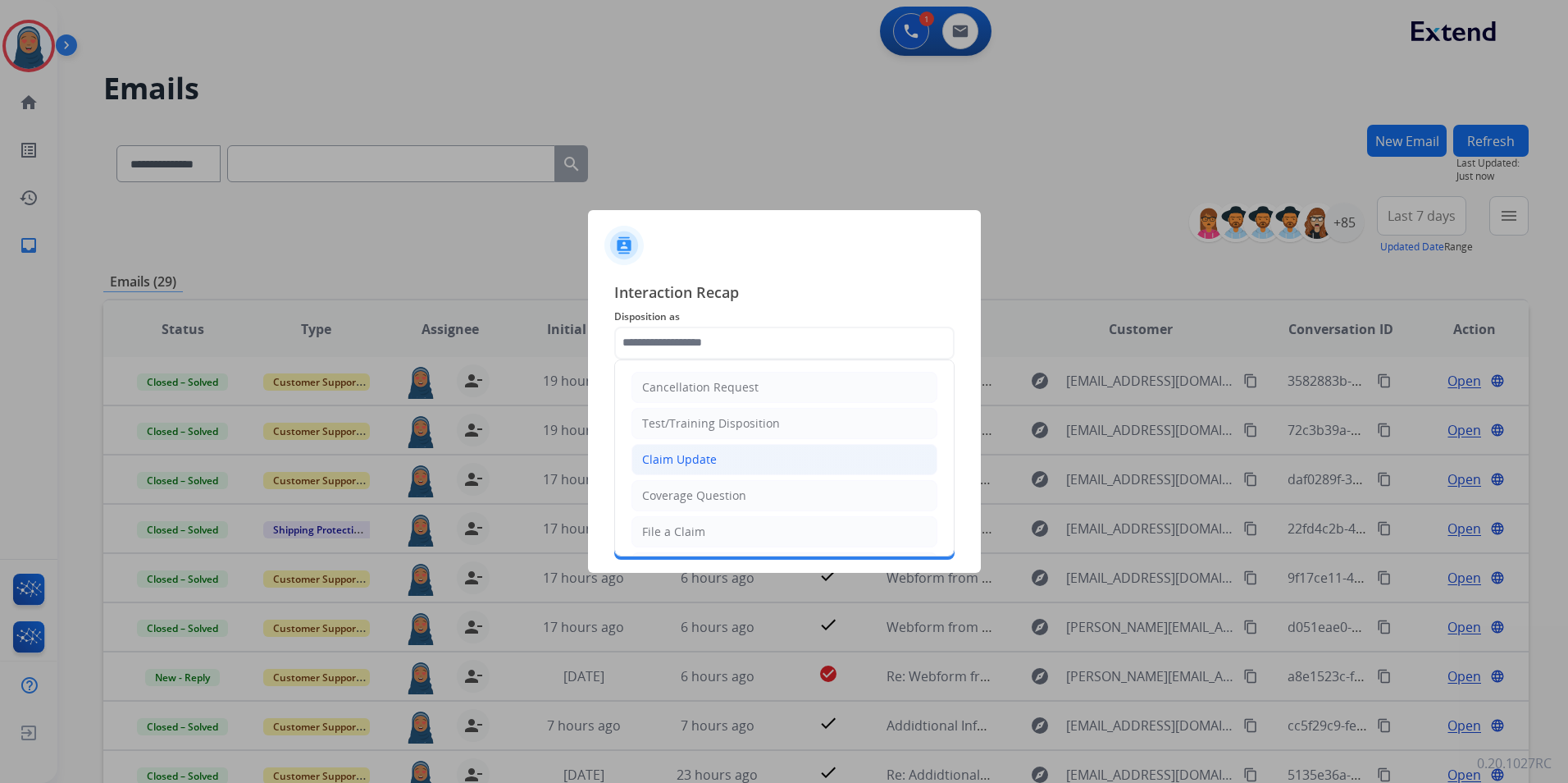
click at [713, 458] on div "Claim Update" at bounding box center [680, 459] width 75 height 16
type input "**********"
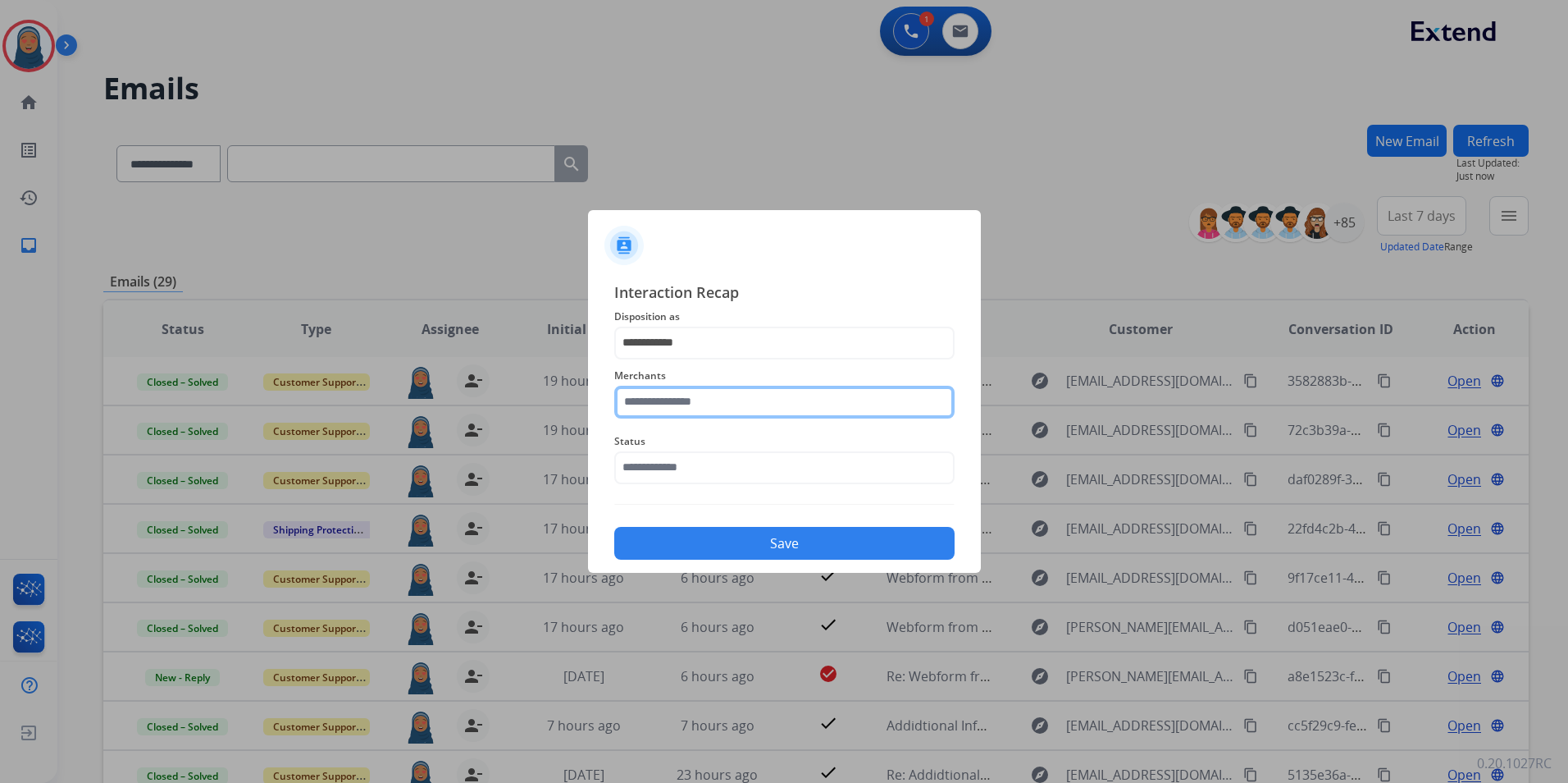
click at [729, 401] on input "text" at bounding box center [784, 402] width 340 height 33
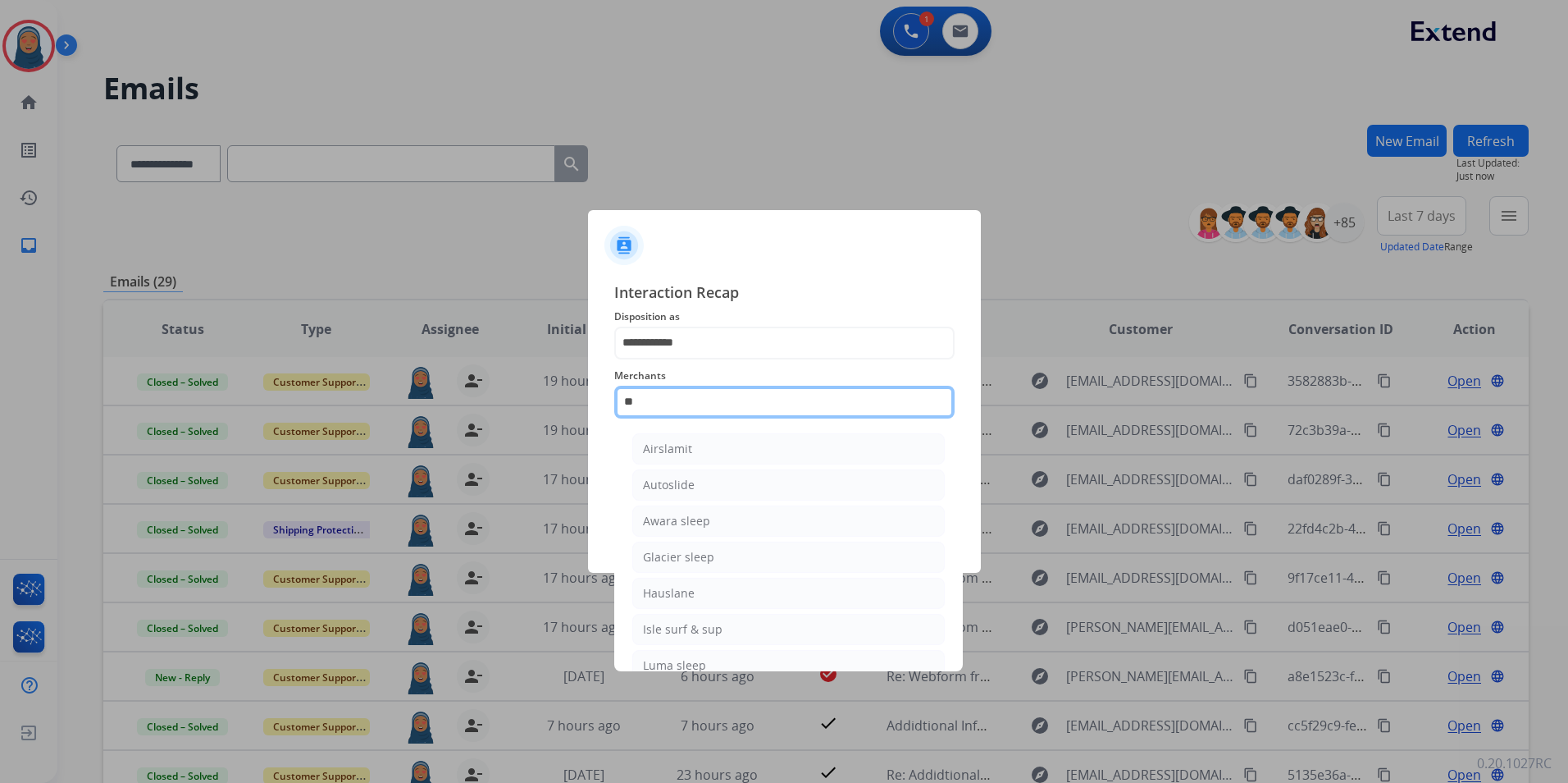
type input "***"
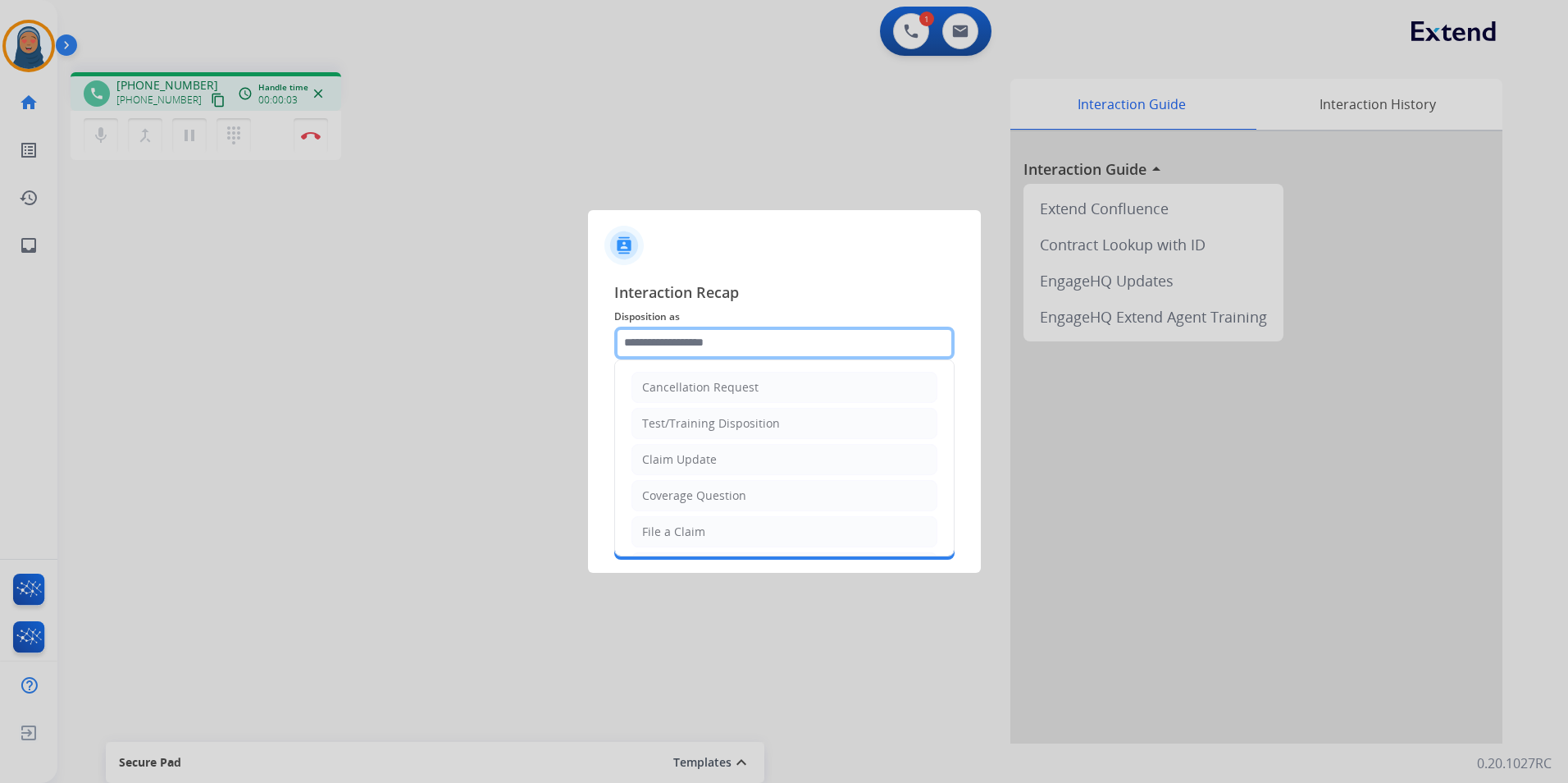
click at [770, 346] on input "text" at bounding box center [784, 342] width 340 height 33
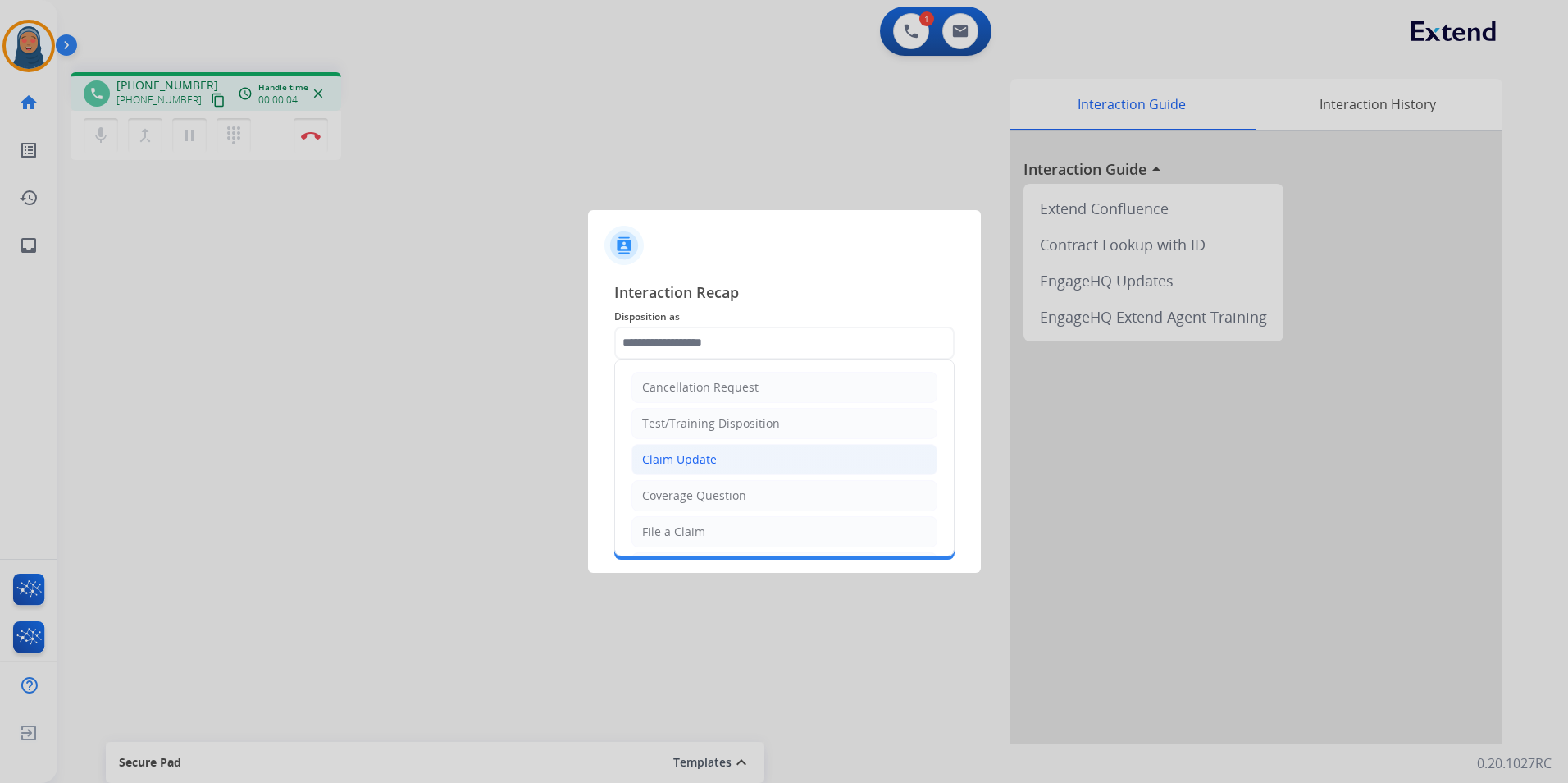
click at [721, 458] on li "Claim Update" at bounding box center [784, 459] width 306 height 31
type input "**********"
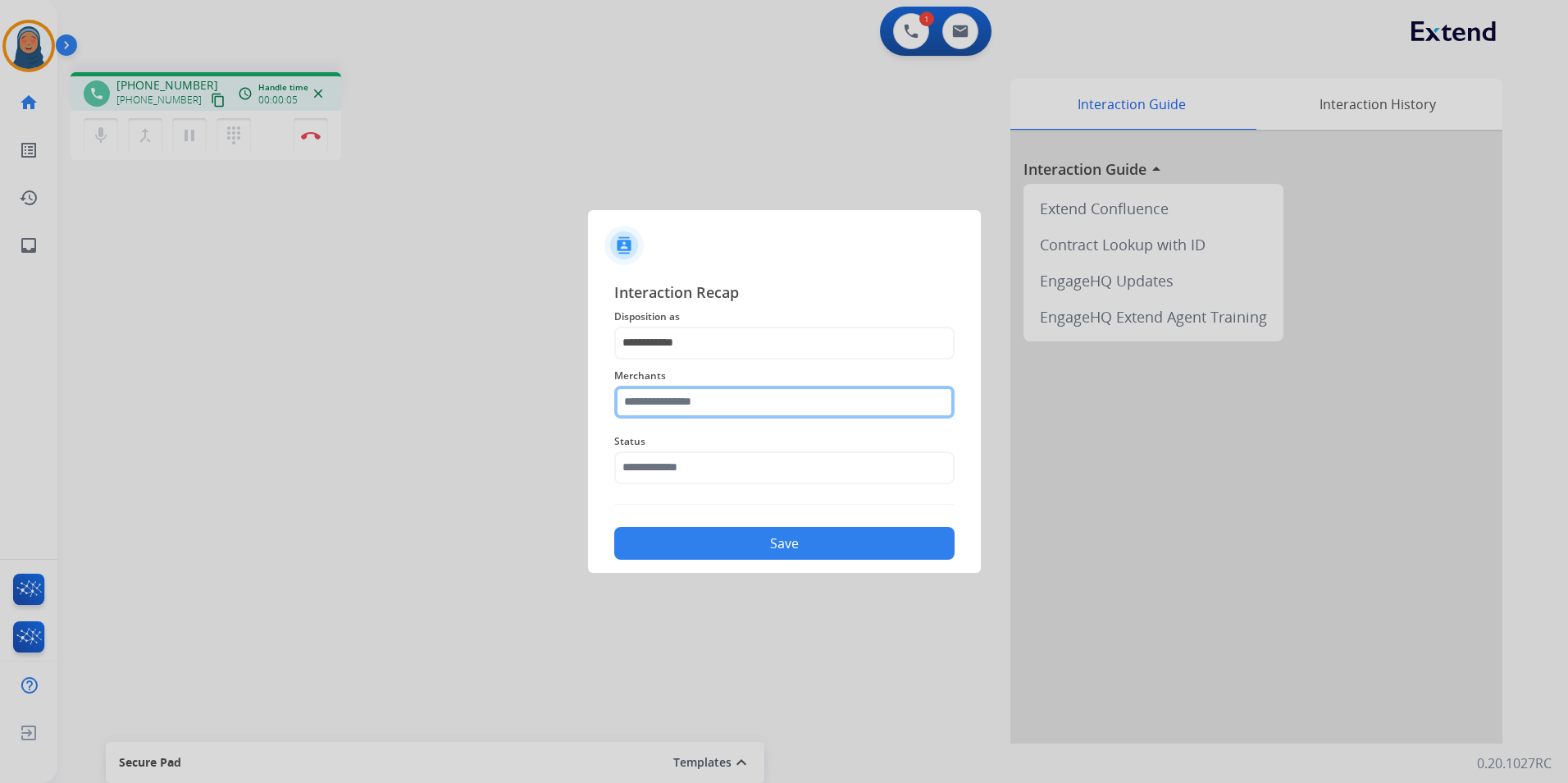
click at [724, 399] on input "text" at bounding box center [784, 402] width 340 height 33
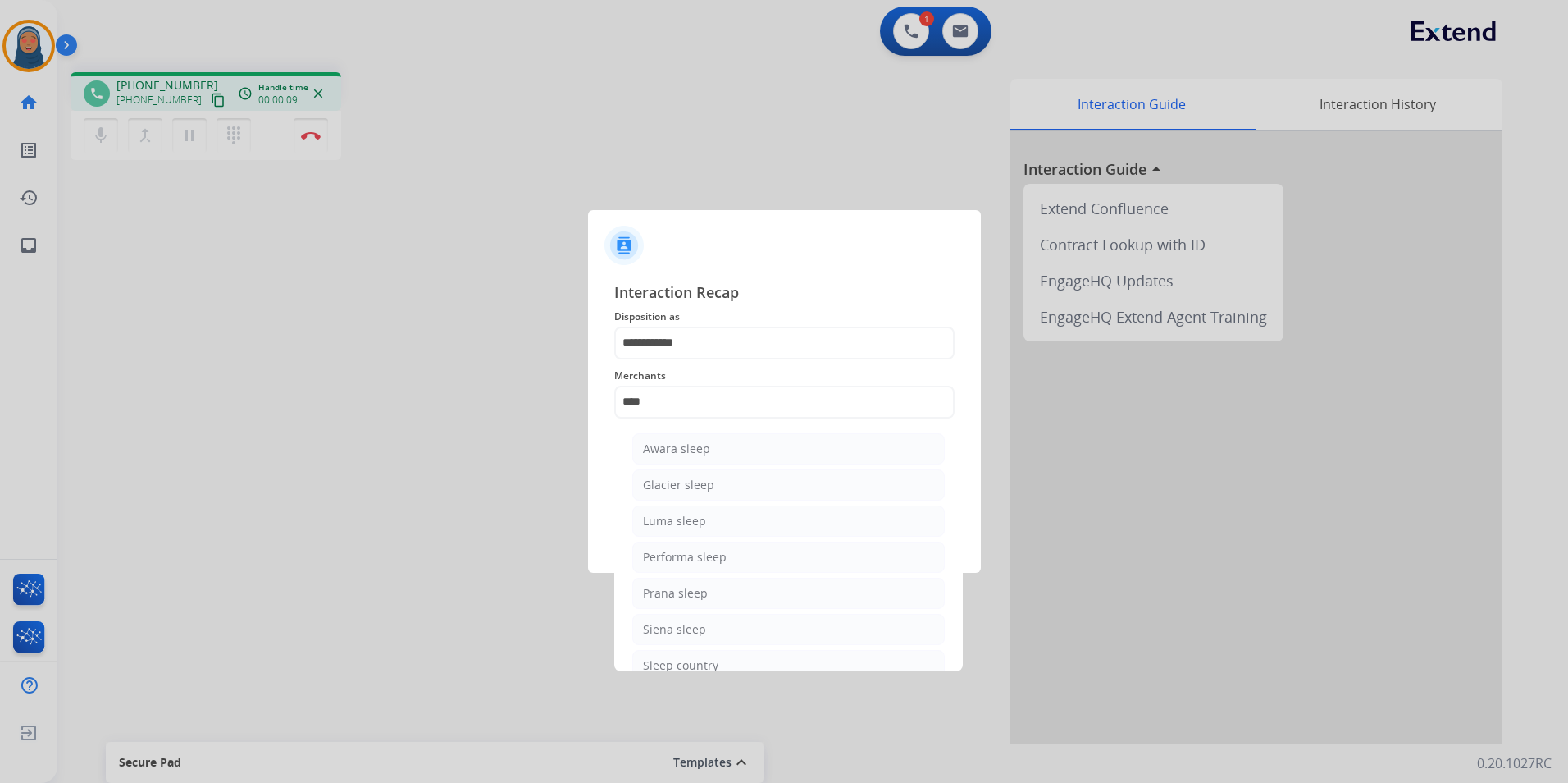
click at [692, 665] on div "Sleep country" at bounding box center [681, 666] width 76 height 16
type input "**********"
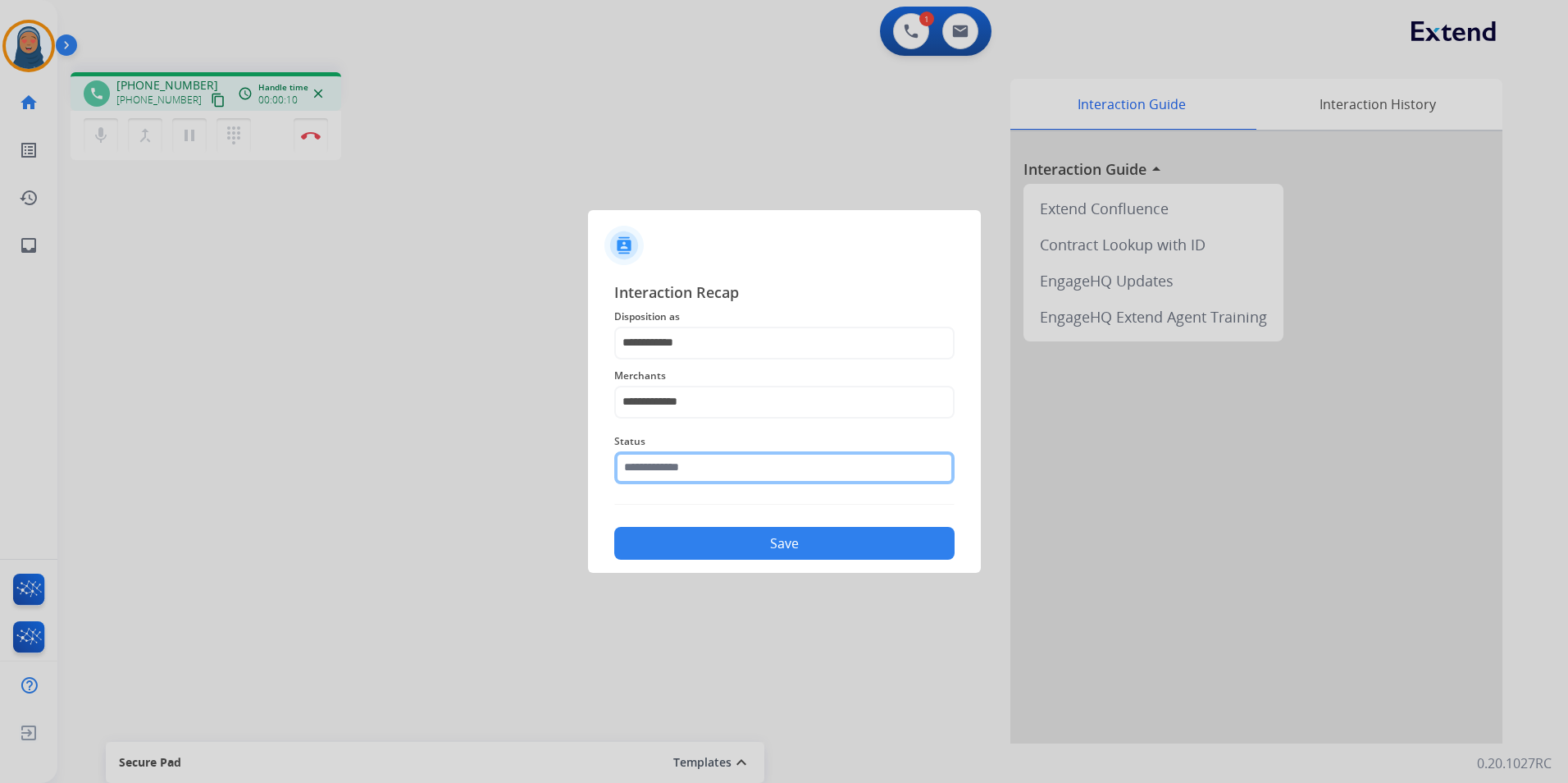
click at [706, 467] on input "text" at bounding box center [784, 467] width 340 height 33
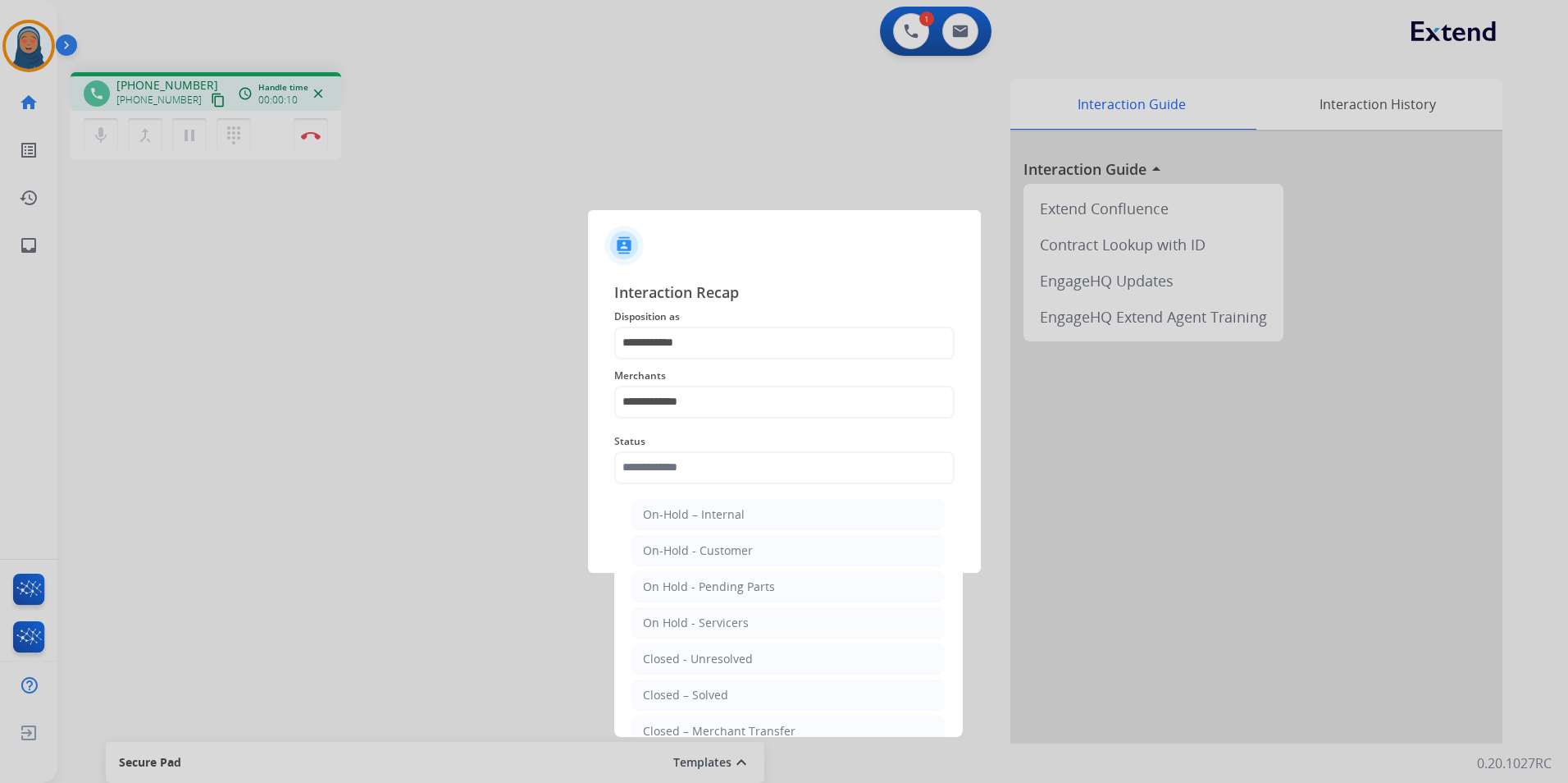
drag, startPoint x: 712, startPoint y: 701, endPoint x: 713, endPoint y: 691, distance: 10.0
click at [712, 694] on div "Closed – Solved" at bounding box center [686, 695] width 85 height 16
type input "**********"
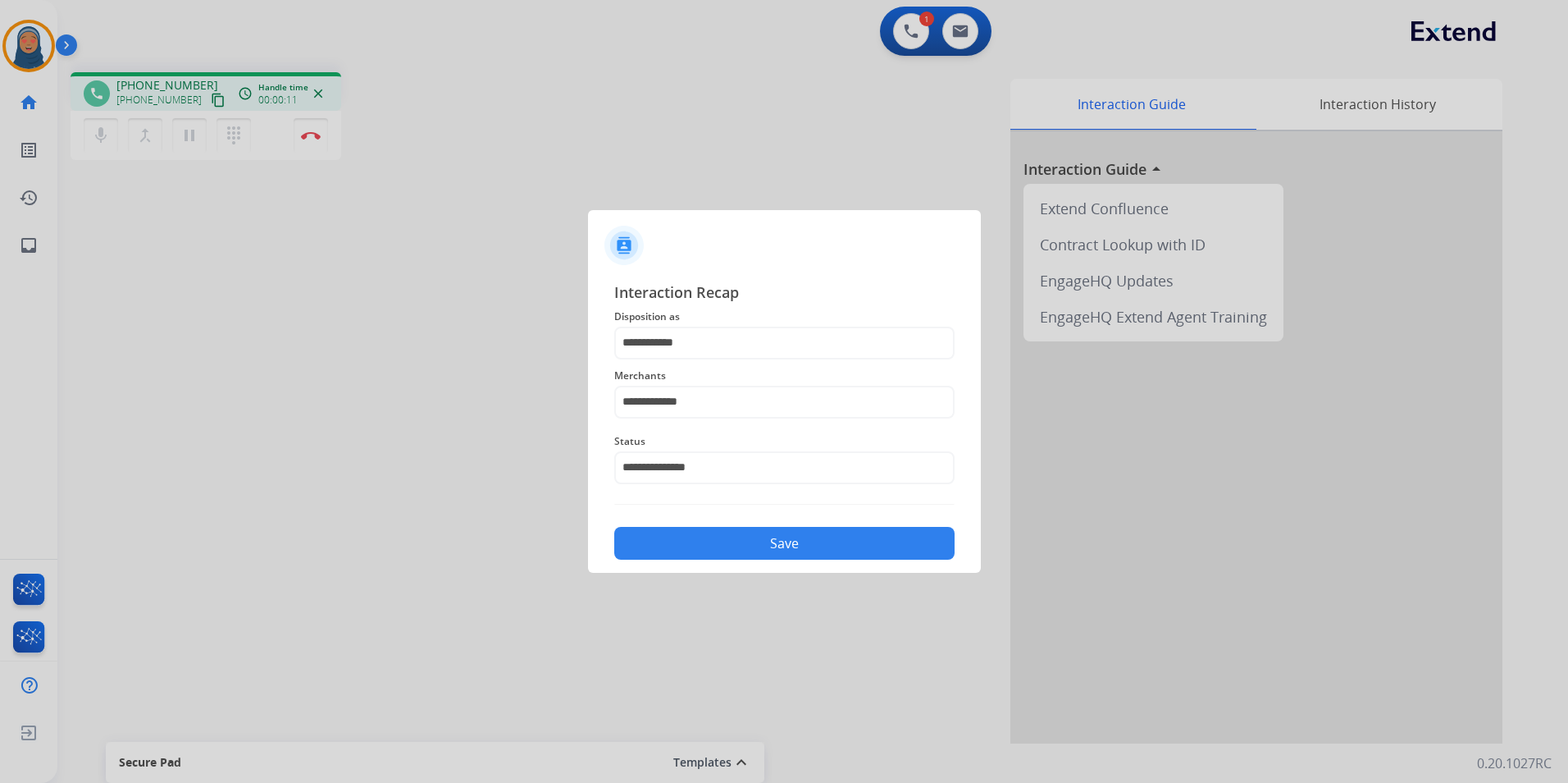
click at [750, 565] on div "**********" at bounding box center [784, 420] width 393 height 306
click at [767, 549] on button "Save" at bounding box center [784, 543] width 340 height 33
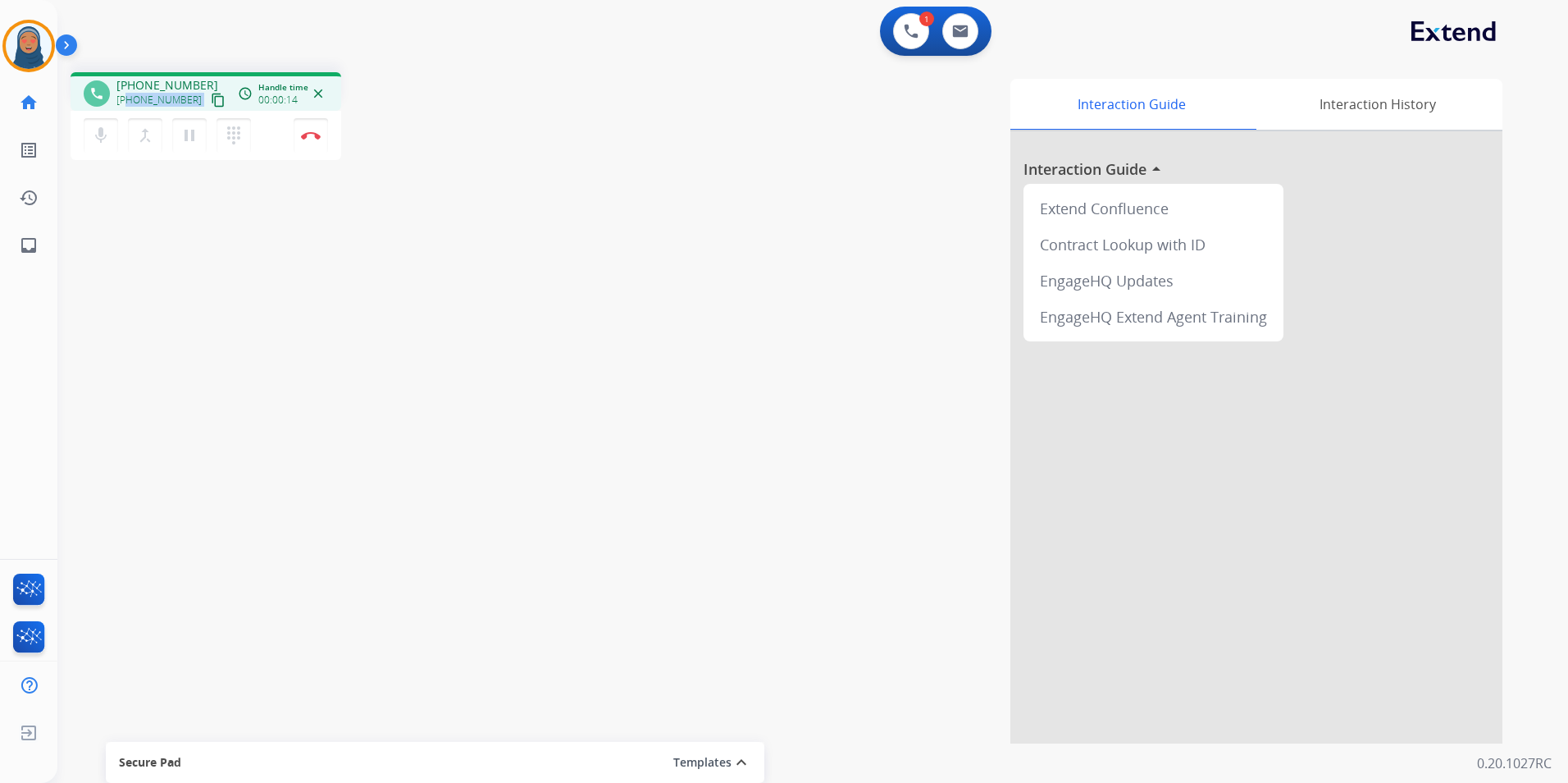
drag, startPoint x: 187, startPoint y: 98, endPoint x: 130, endPoint y: 106, distance: 57.6
click at [130, 106] on div "[PHONE_NUMBER] content_copy" at bounding box center [172, 100] width 112 height 20
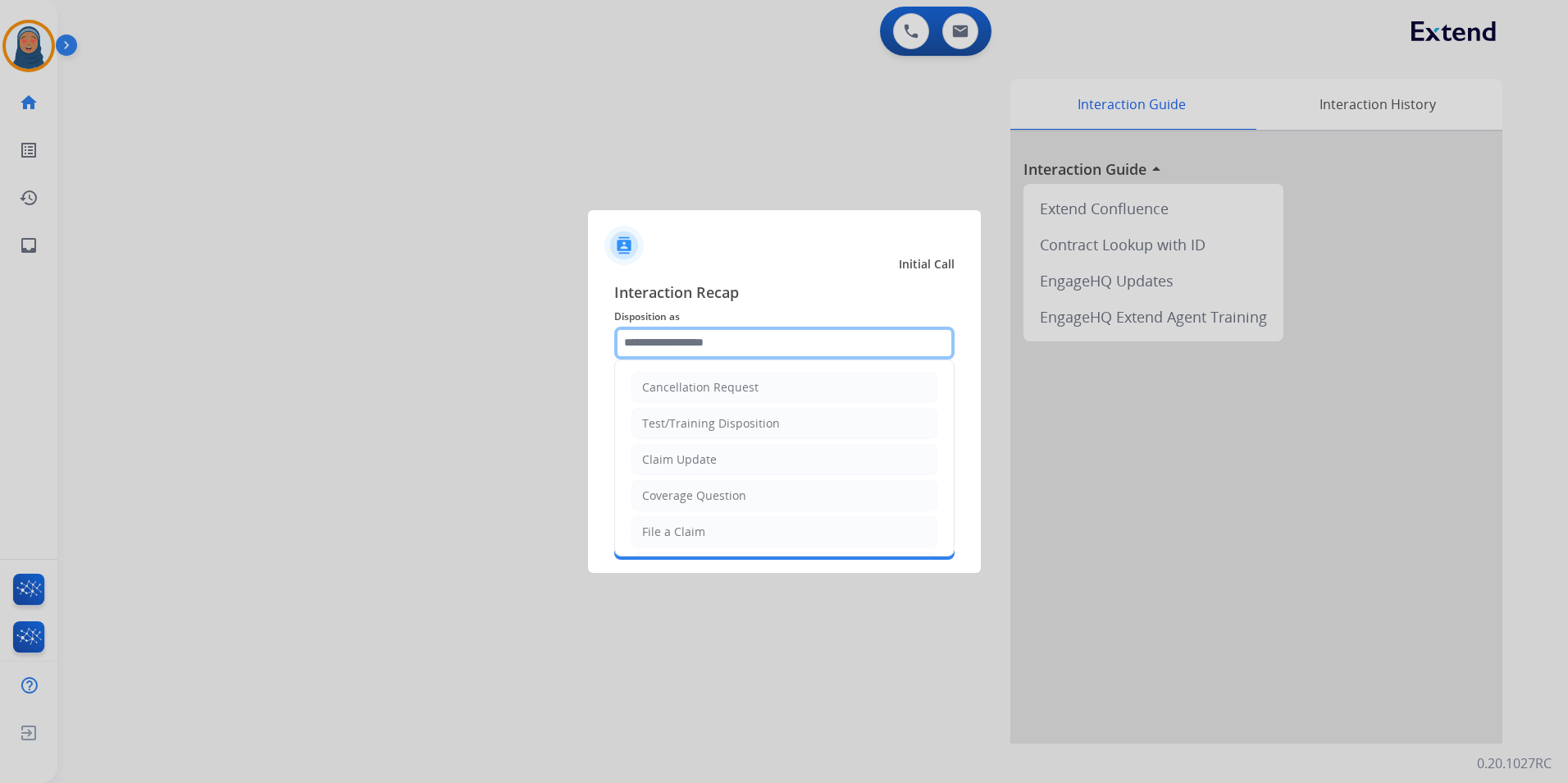
click at [662, 337] on input "text" at bounding box center [784, 342] width 340 height 33
drag, startPoint x: 699, startPoint y: 536, endPoint x: 693, endPoint y: 436, distance: 100.2
click at [698, 536] on div "File a Claim" at bounding box center [673, 531] width 63 height 16
type input "**********"
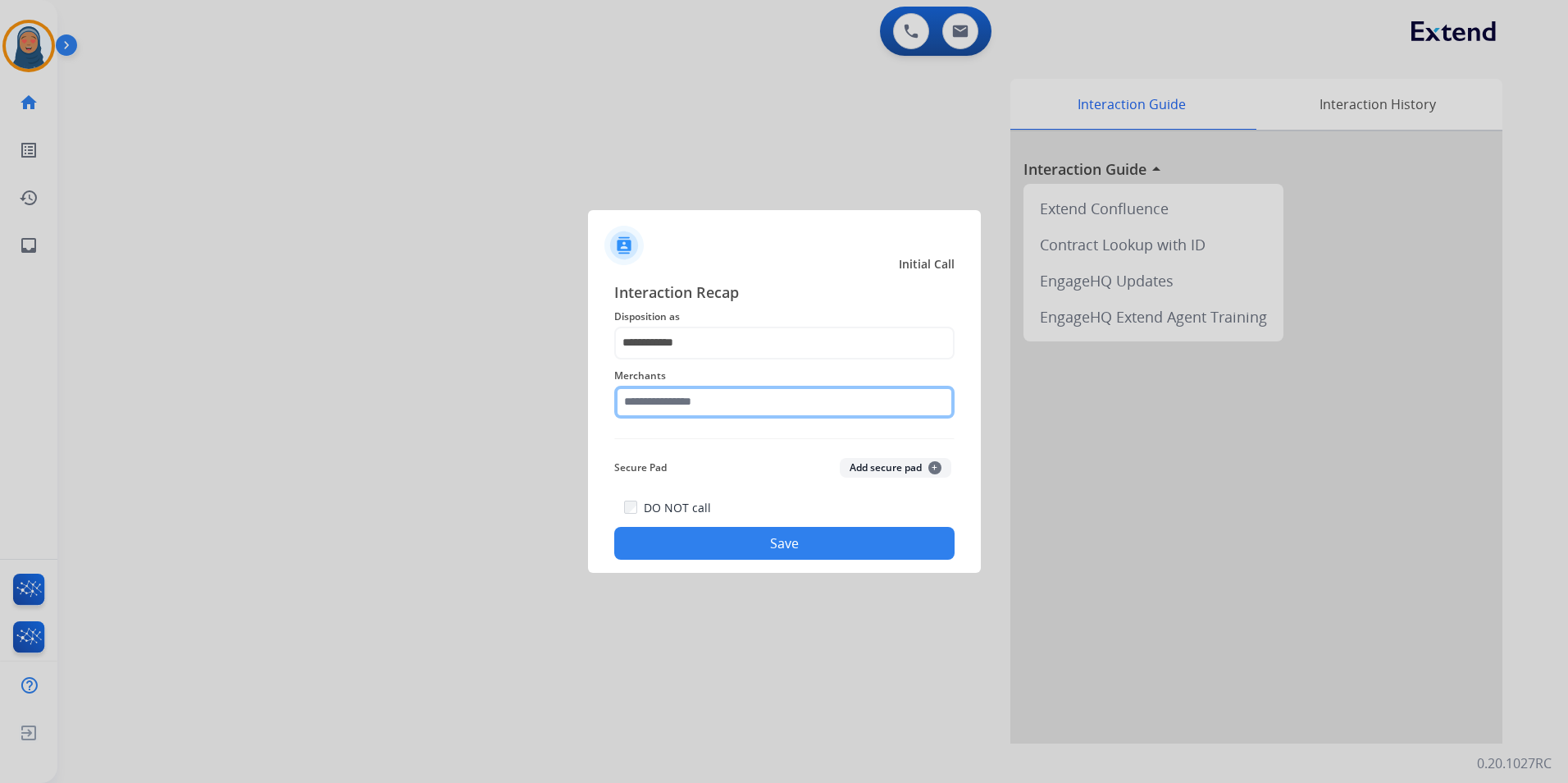
click at [708, 412] on input "text" at bounding box center [784, 402] width 340 height 33
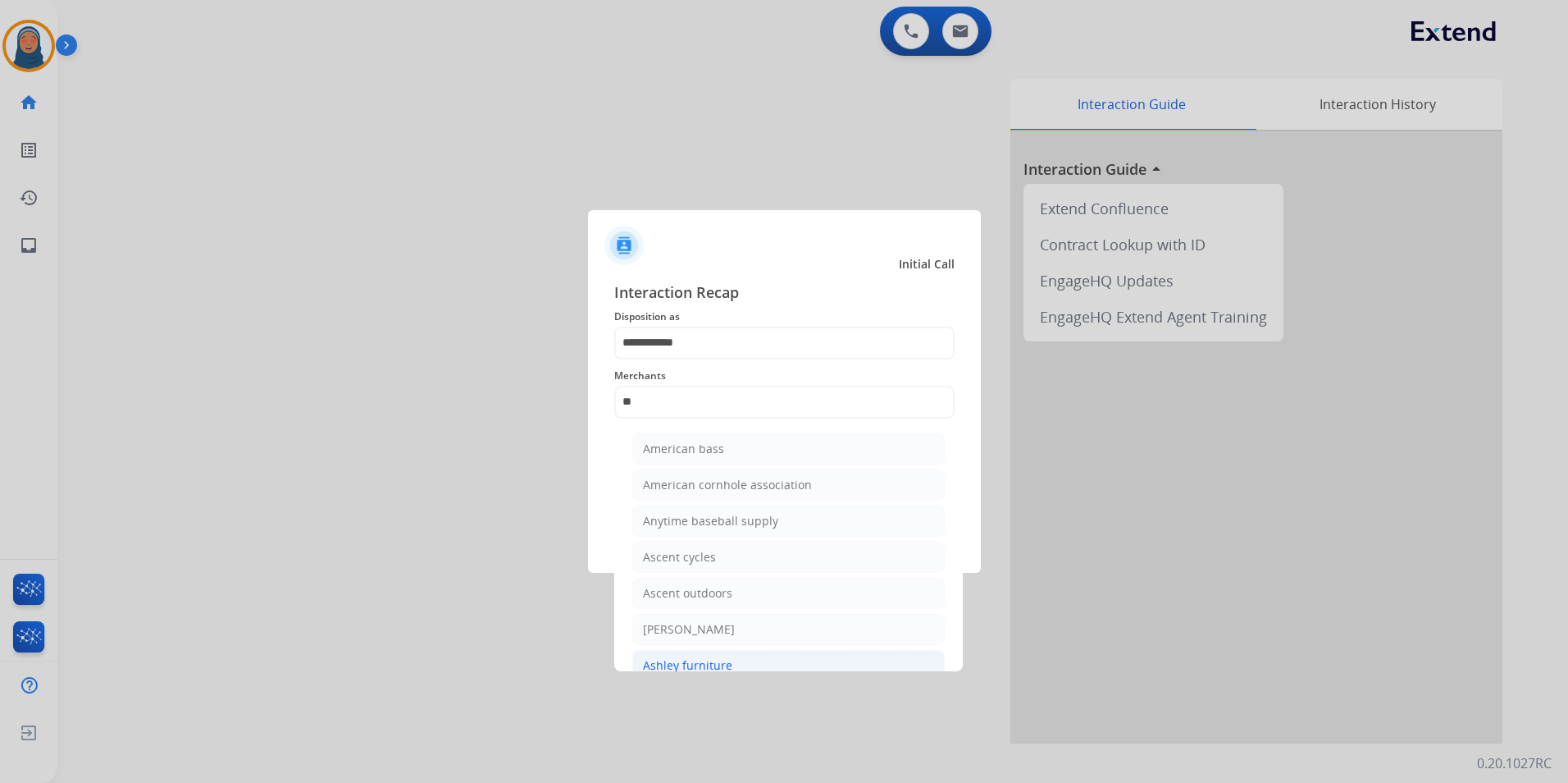
click at [700, 659] on div "Ashley furniture" at bounding box center [688, 666] width 90 height 16
type input "**********"
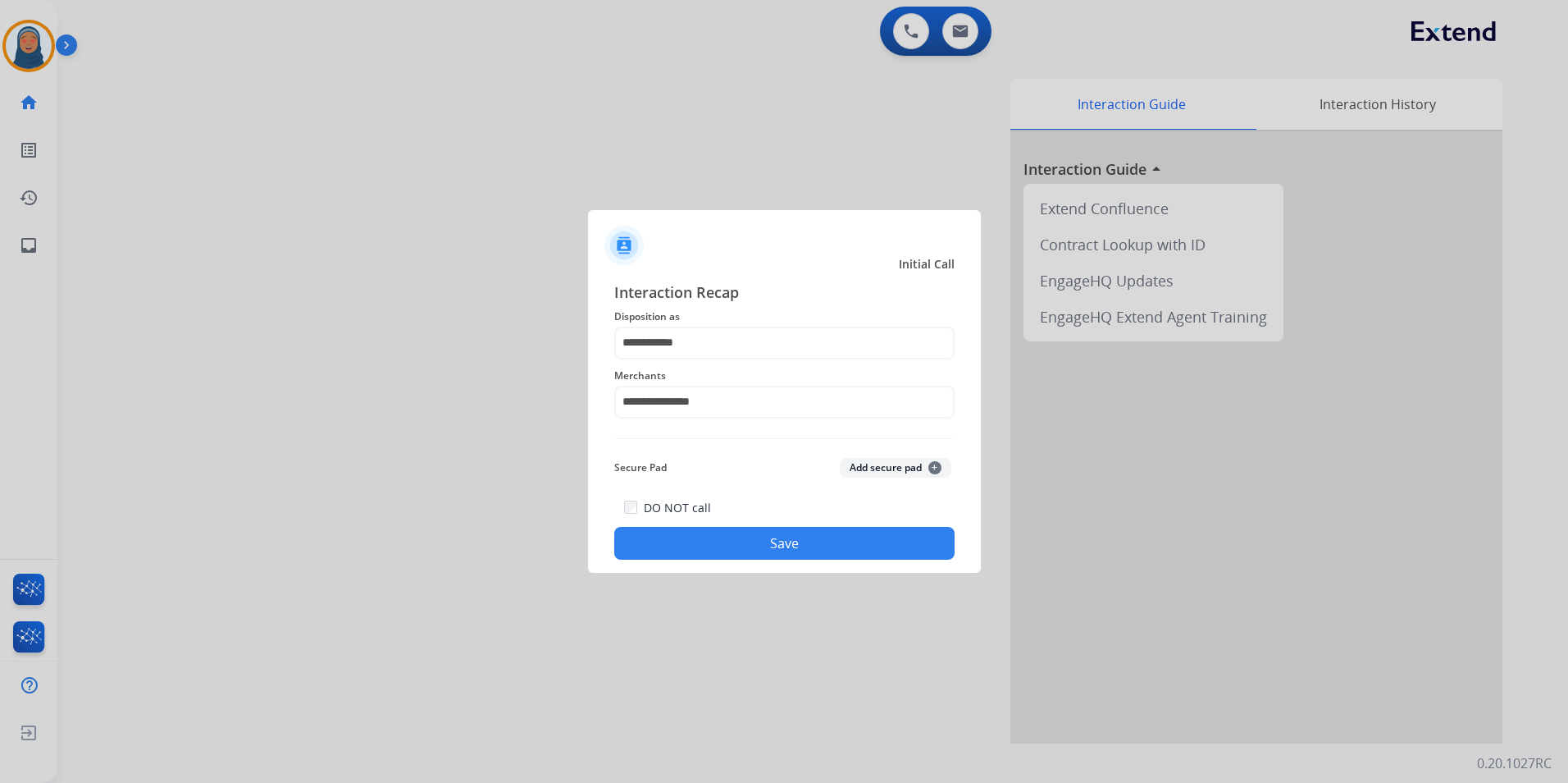
click at [741, 529] on button "Save" at bounding box center [784, 543] width 340 height 33
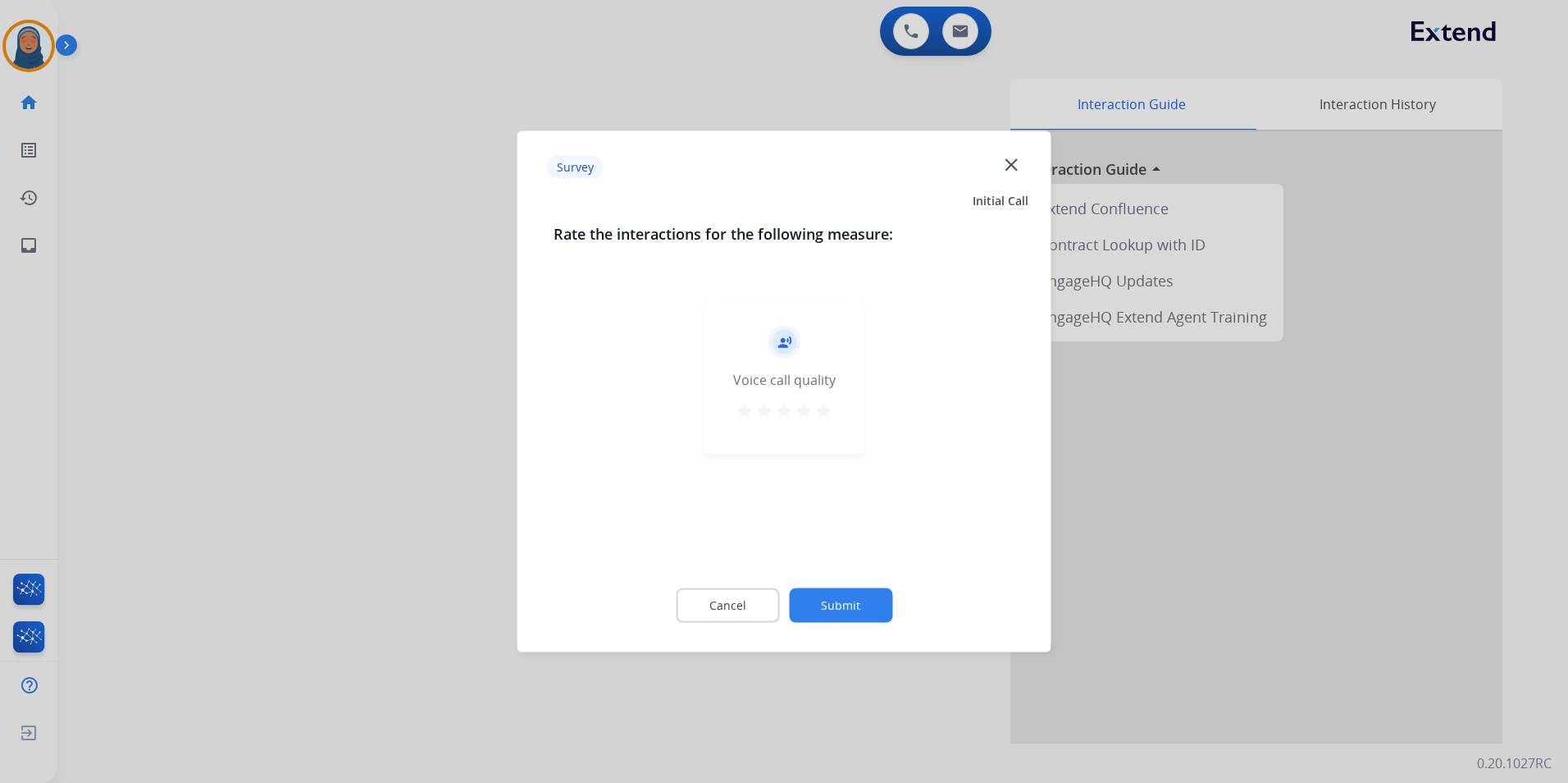
click at [831, 596] on button "Submit" at bounding box center [840, 605] width 103 height 35
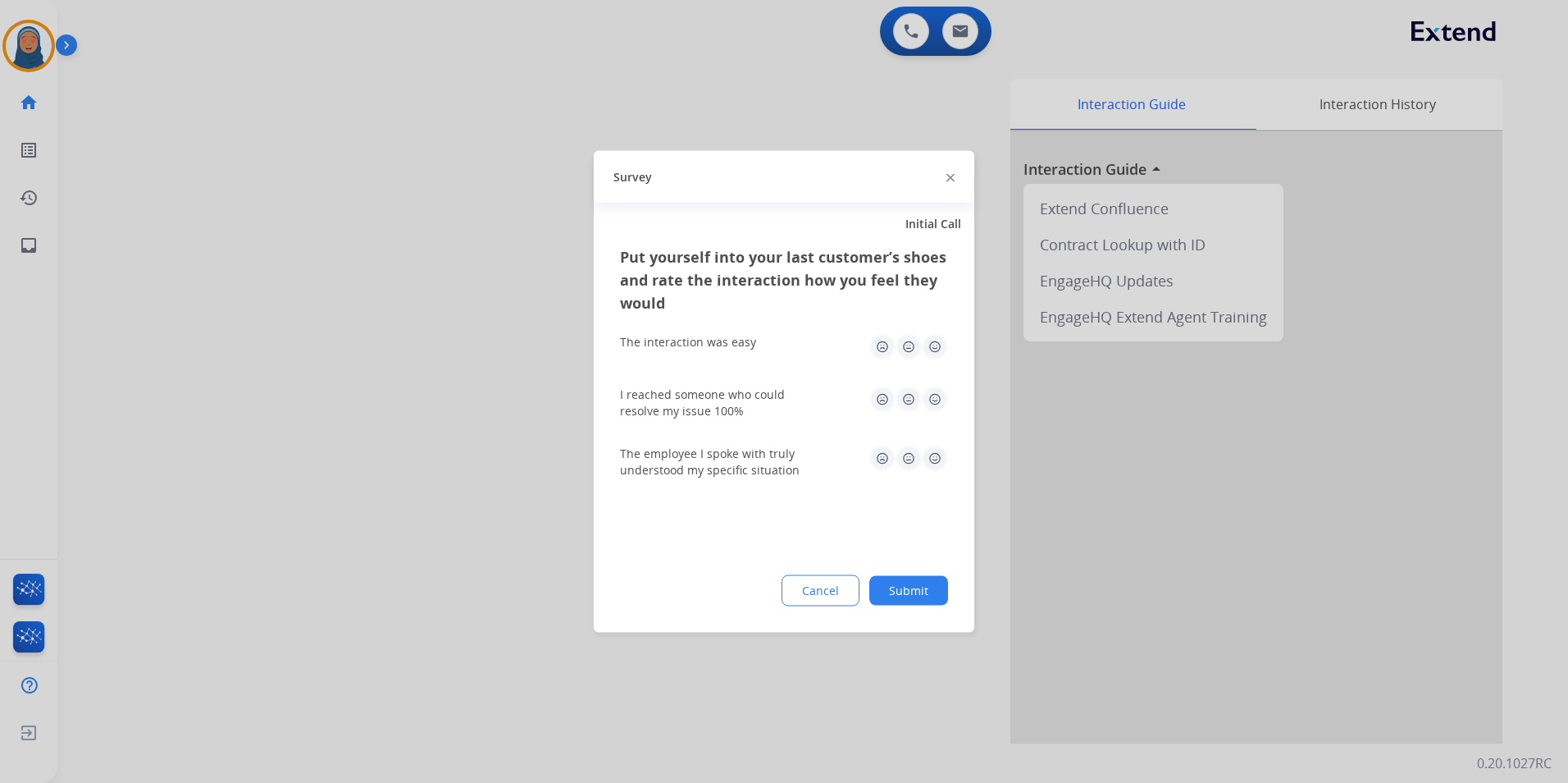
click at [897, 576] on button "Submit" at bounding box center [909, 590] width 79 height 29
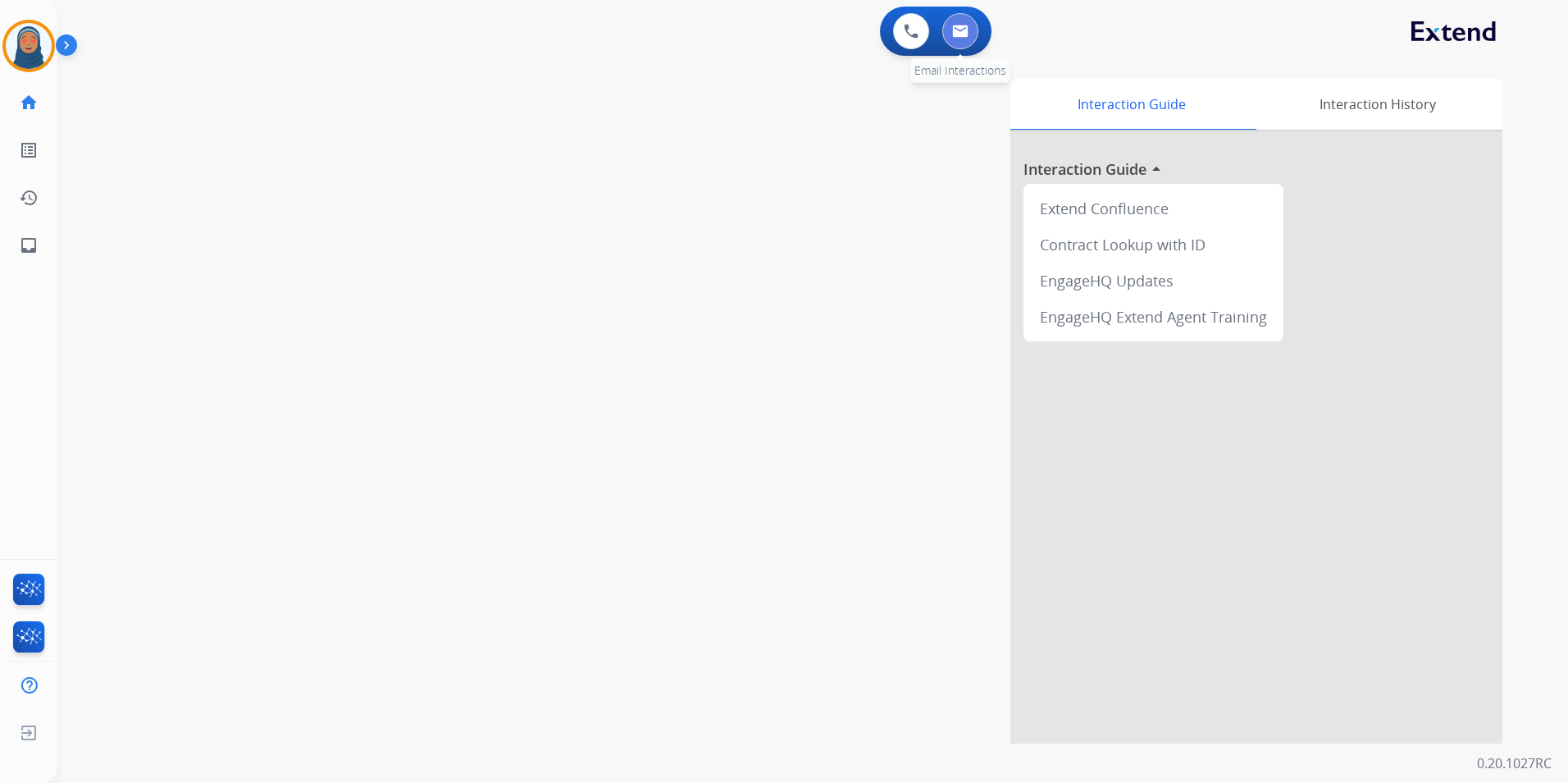
click at [967, 35] on img at bounding box center [960, 31] width 16 height 13
select select "**********"
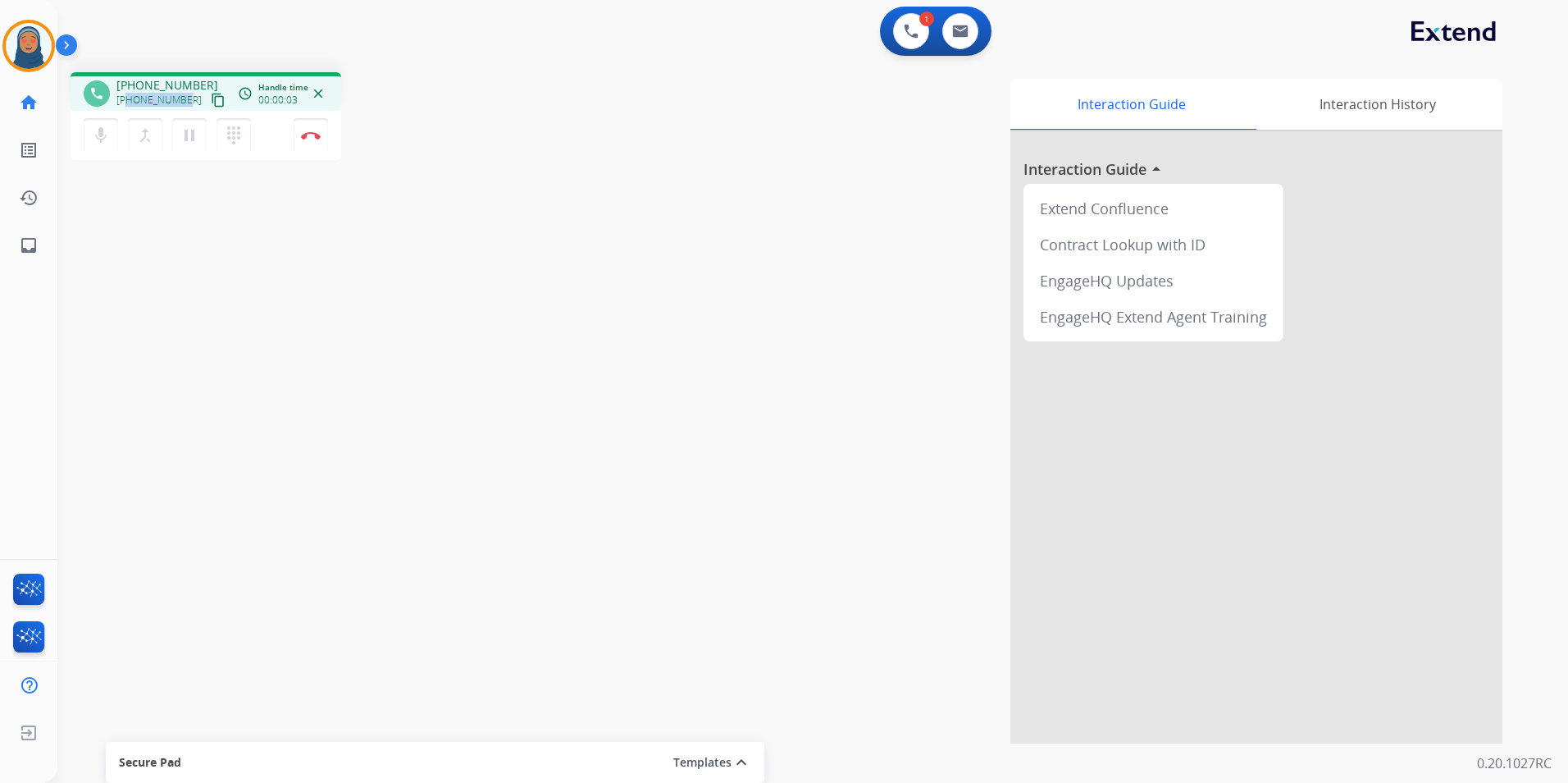
drag, startPoint x: 185, startPoint y: 101, endPoint x: 126, endPoint y: 106, distance: 59.2
click at [126, 106] on div "[PHONE_NUMBER] content_copy" at bounding box center [172, 100] width 112 height 20
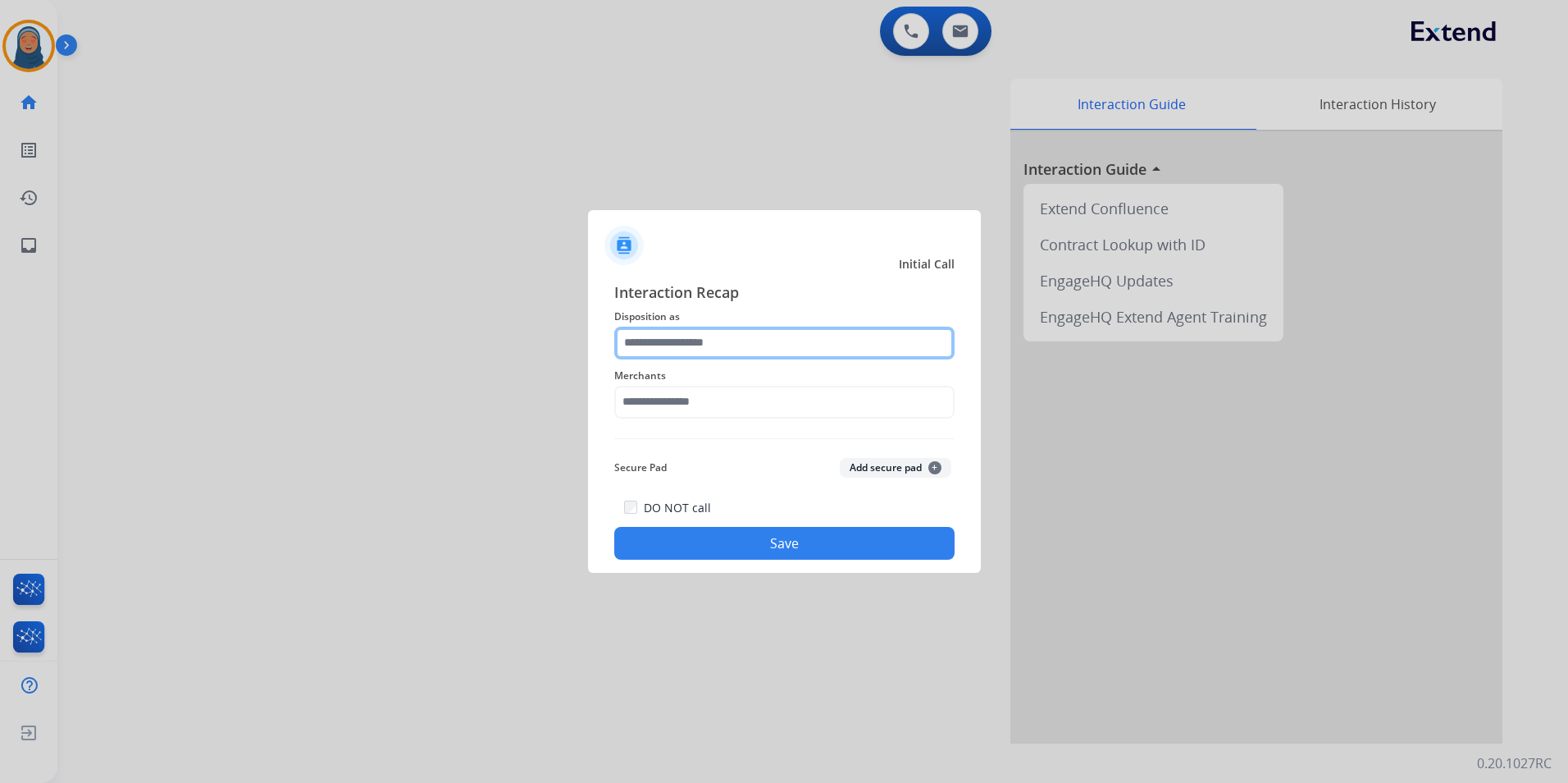
click at [726, 346] on input "text" at bounding box center [784, 342] width 340 height 33
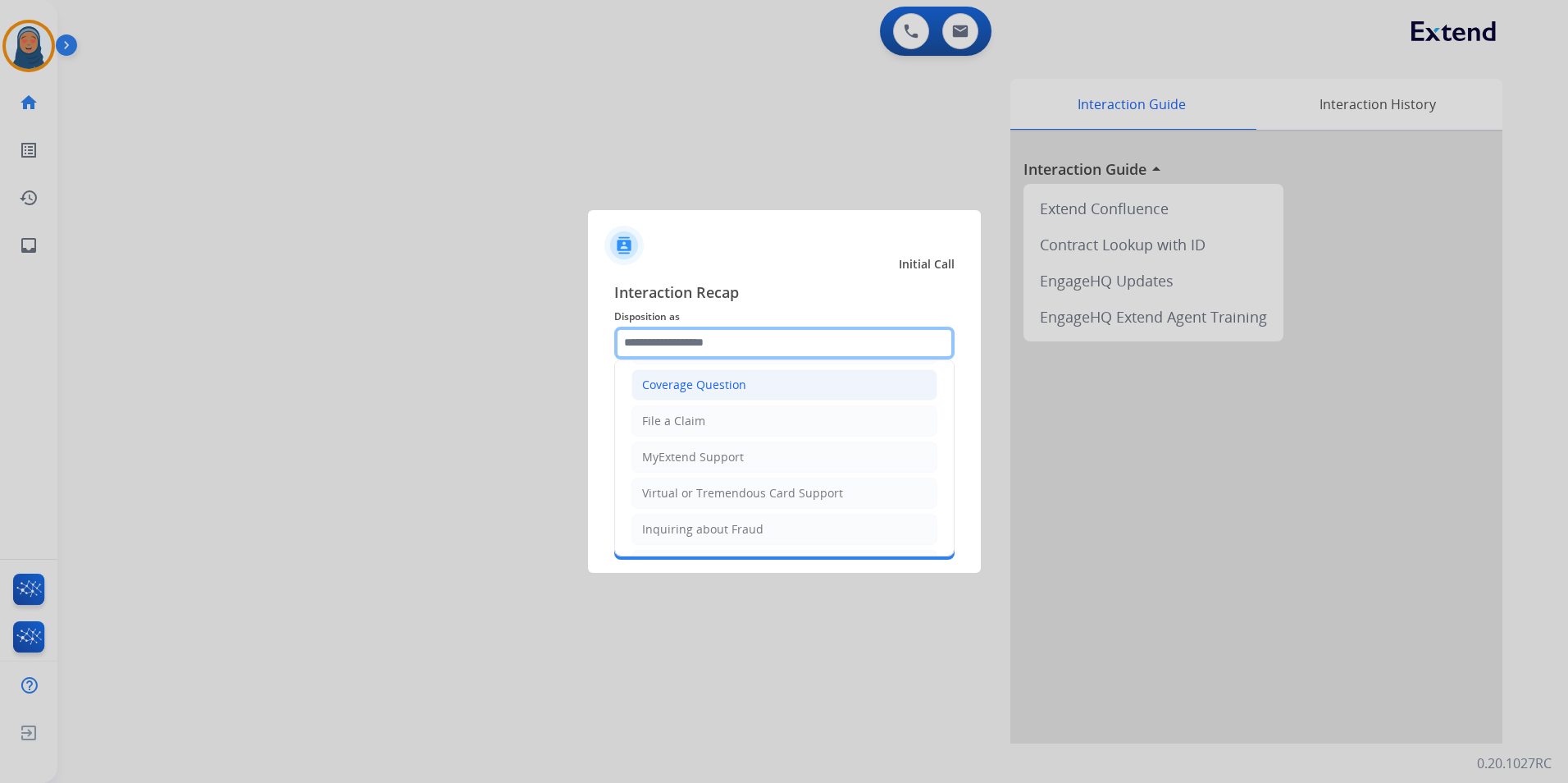
scroll to position [82, 0]
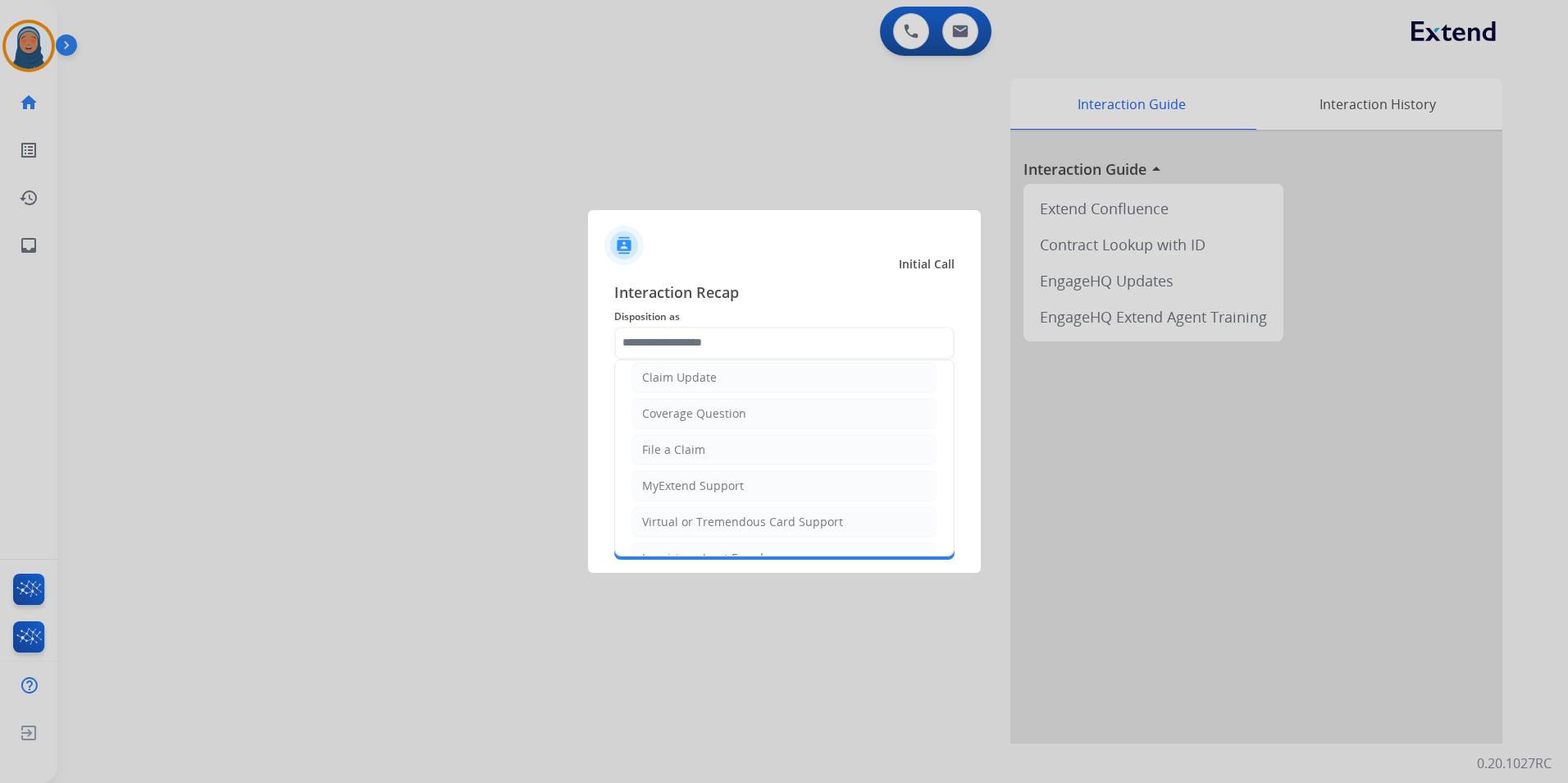
click at [710, 453] on li "File a Claim" at bounding box center [784, 449] width 306 height 31
type input "**********"
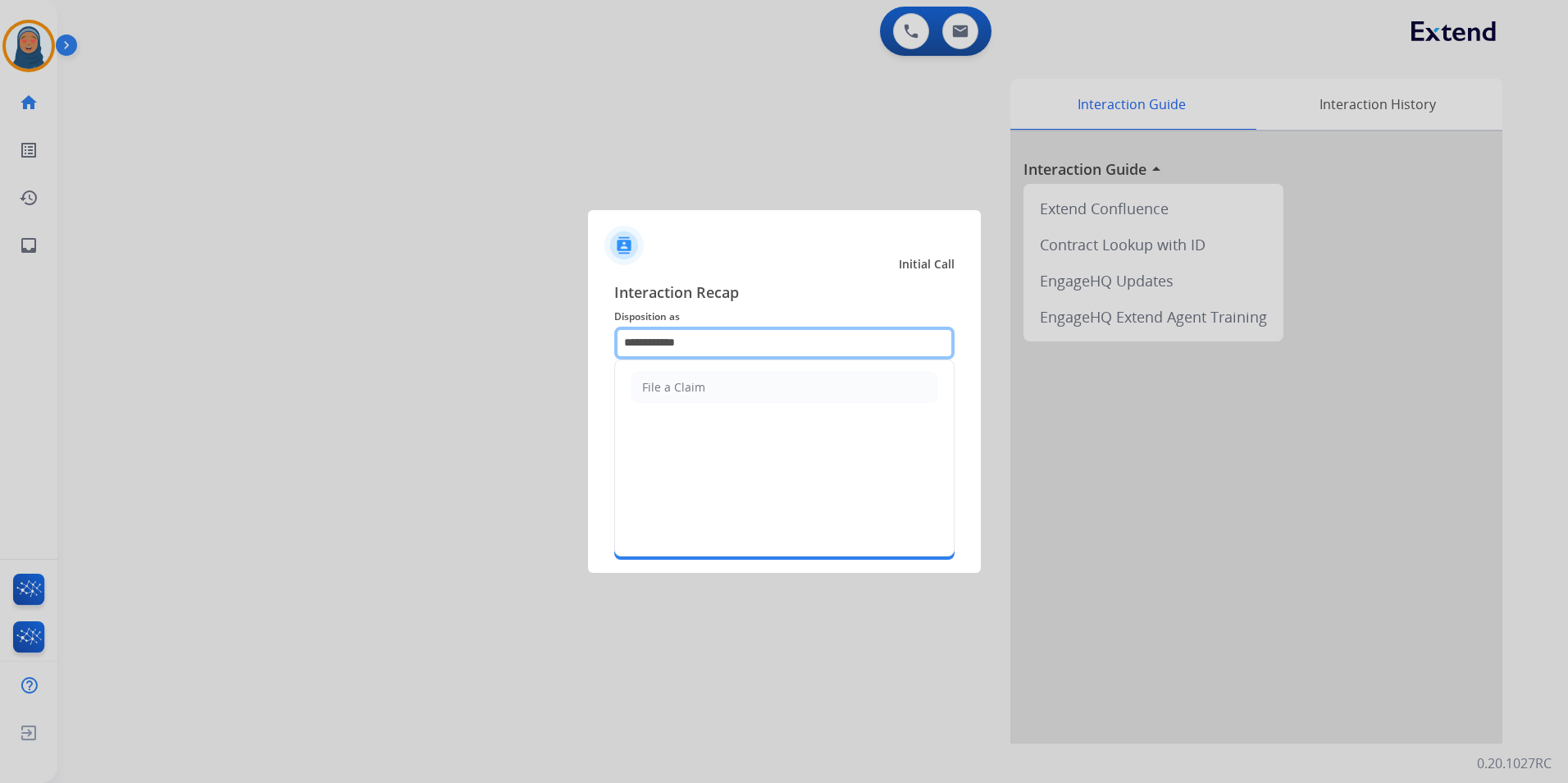
drag, startPoint x: 734, startPoint y: 336, endPoint x: 0, endPoint y: 206, distance: 745.4
click at [0, 216] on html "**********" at bounding box center [784, 391] width 1568 height 783
type input "*"
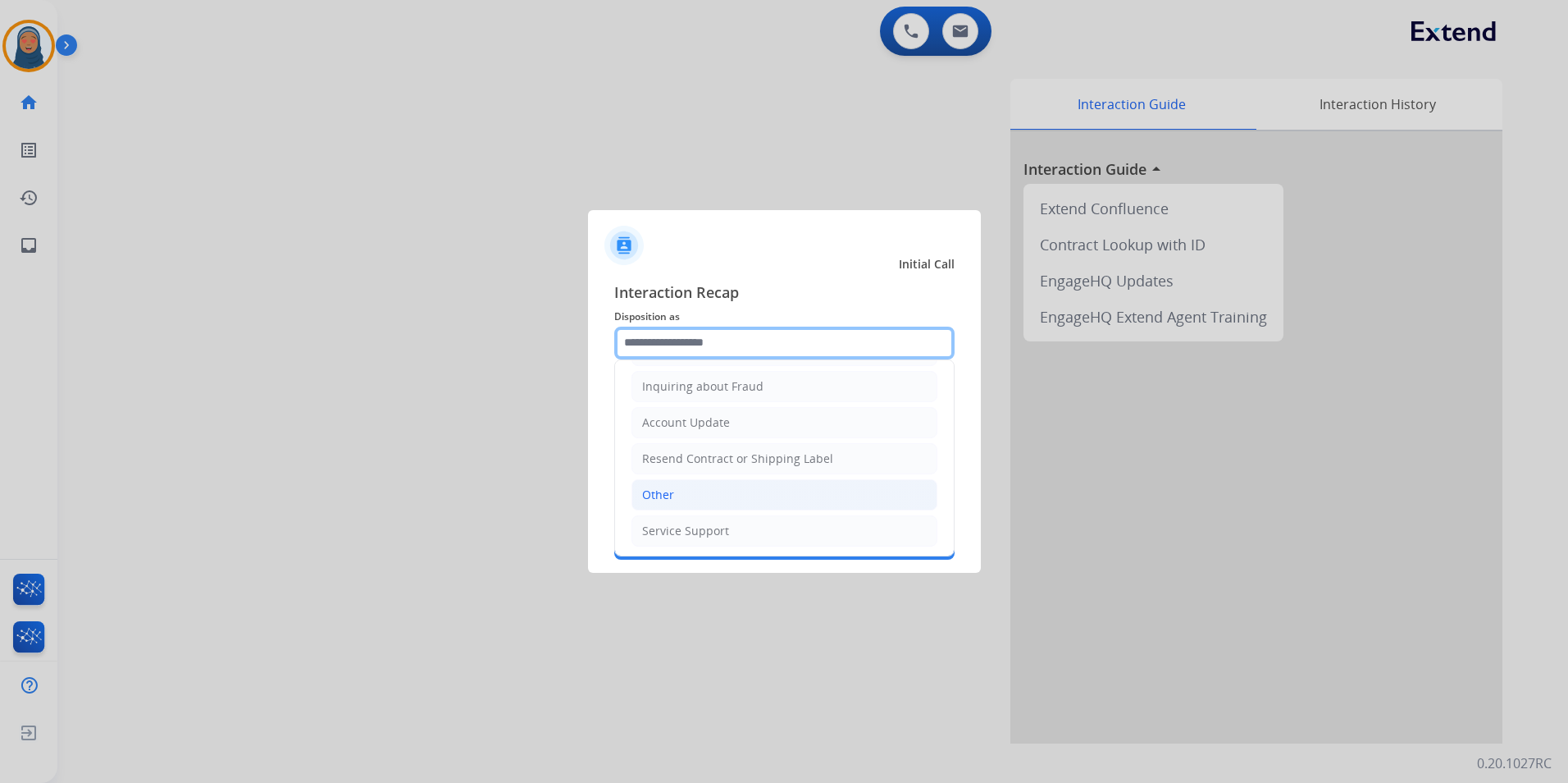
scroll to position [256, 0]
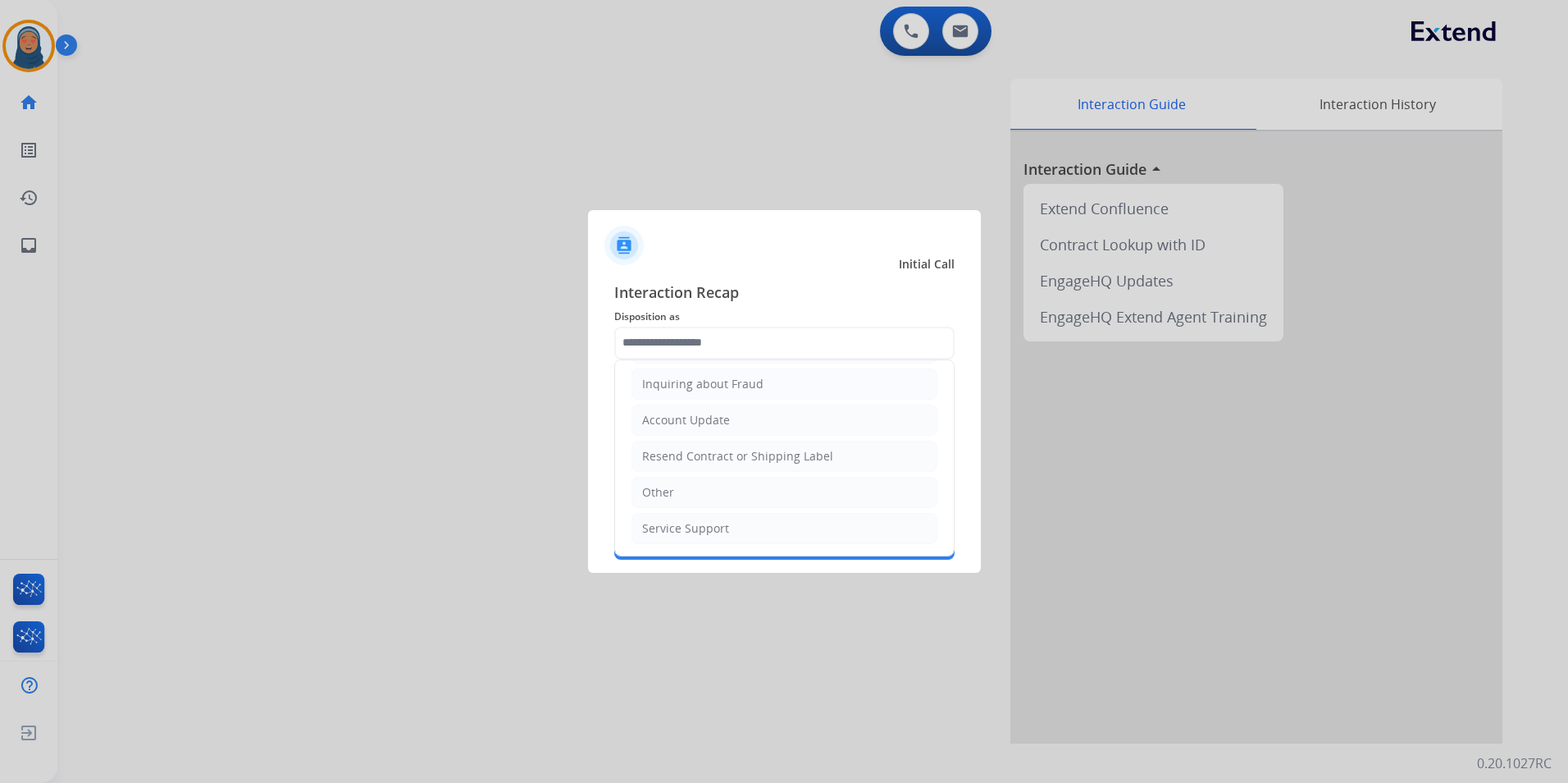
drag, startPoint x: 668, startPoint y: 488, endPoint x: 668, endPoint y: 460, distance: 28.0
click at [669, 477] on li "Other" at bounding box center [784, 491] width 306 height 31
type input "*****"
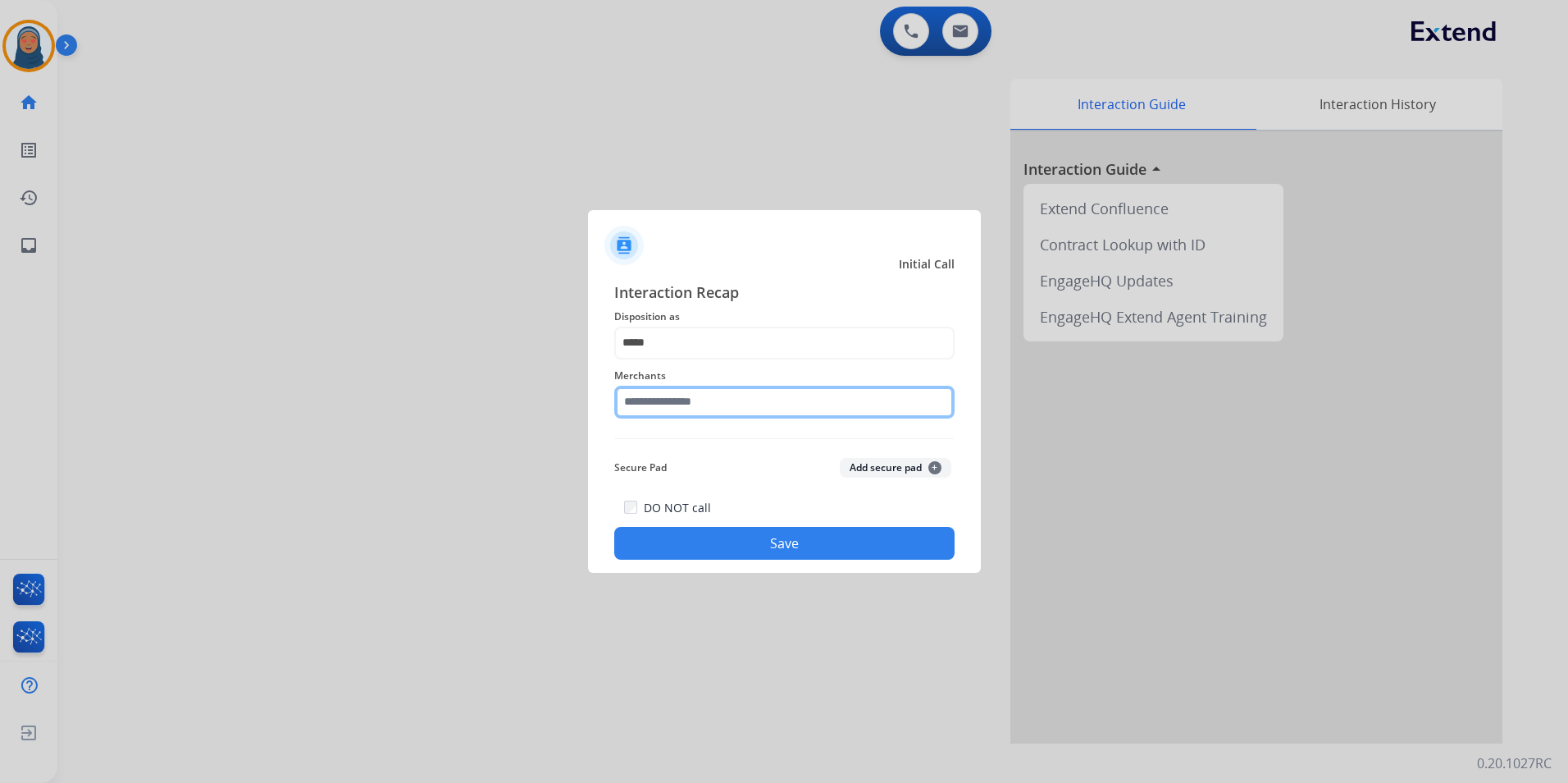
click at [699, 405] on input "text" at bounding box center [784, 402] width 340 height 33
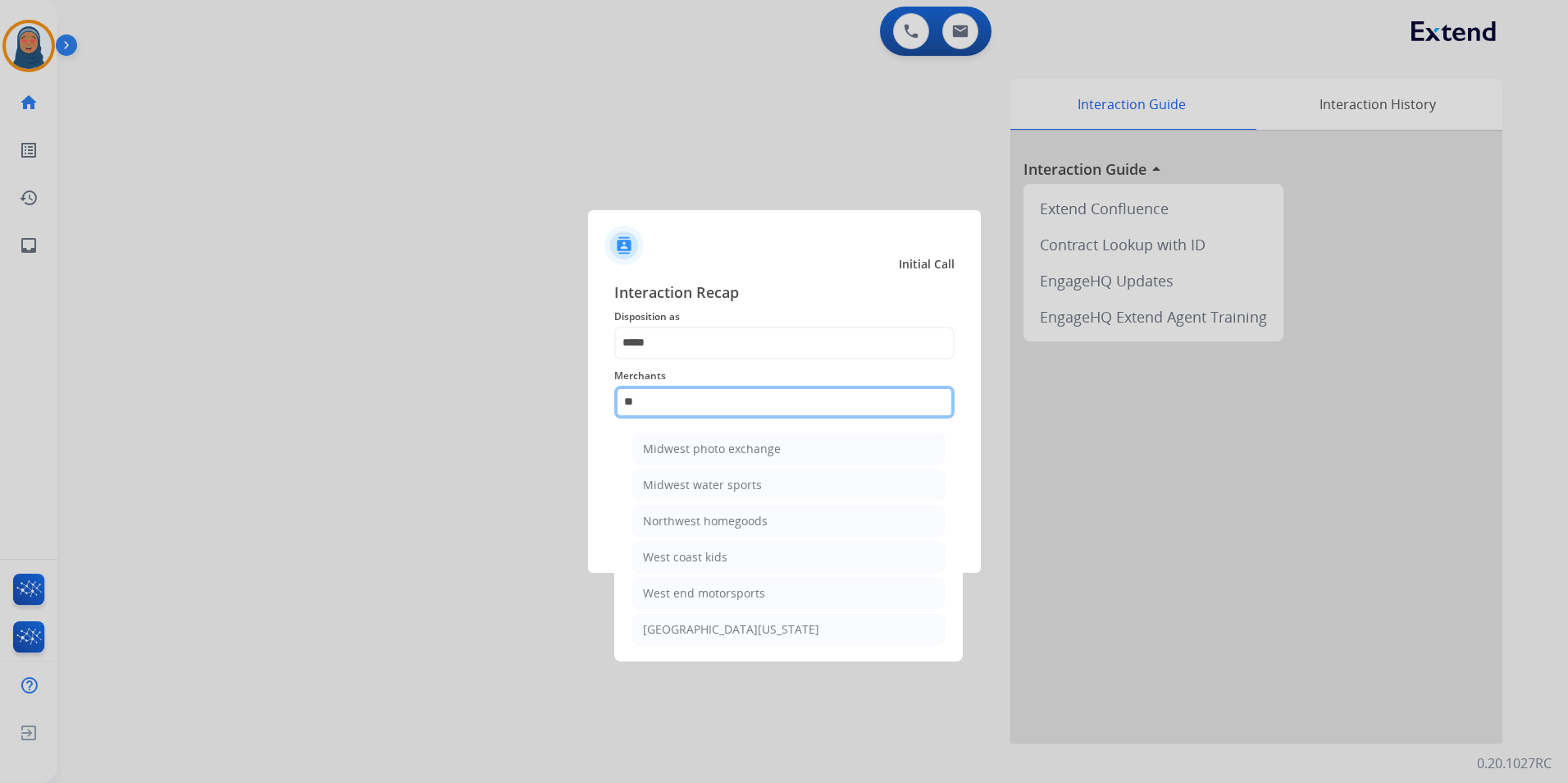
type input "*"
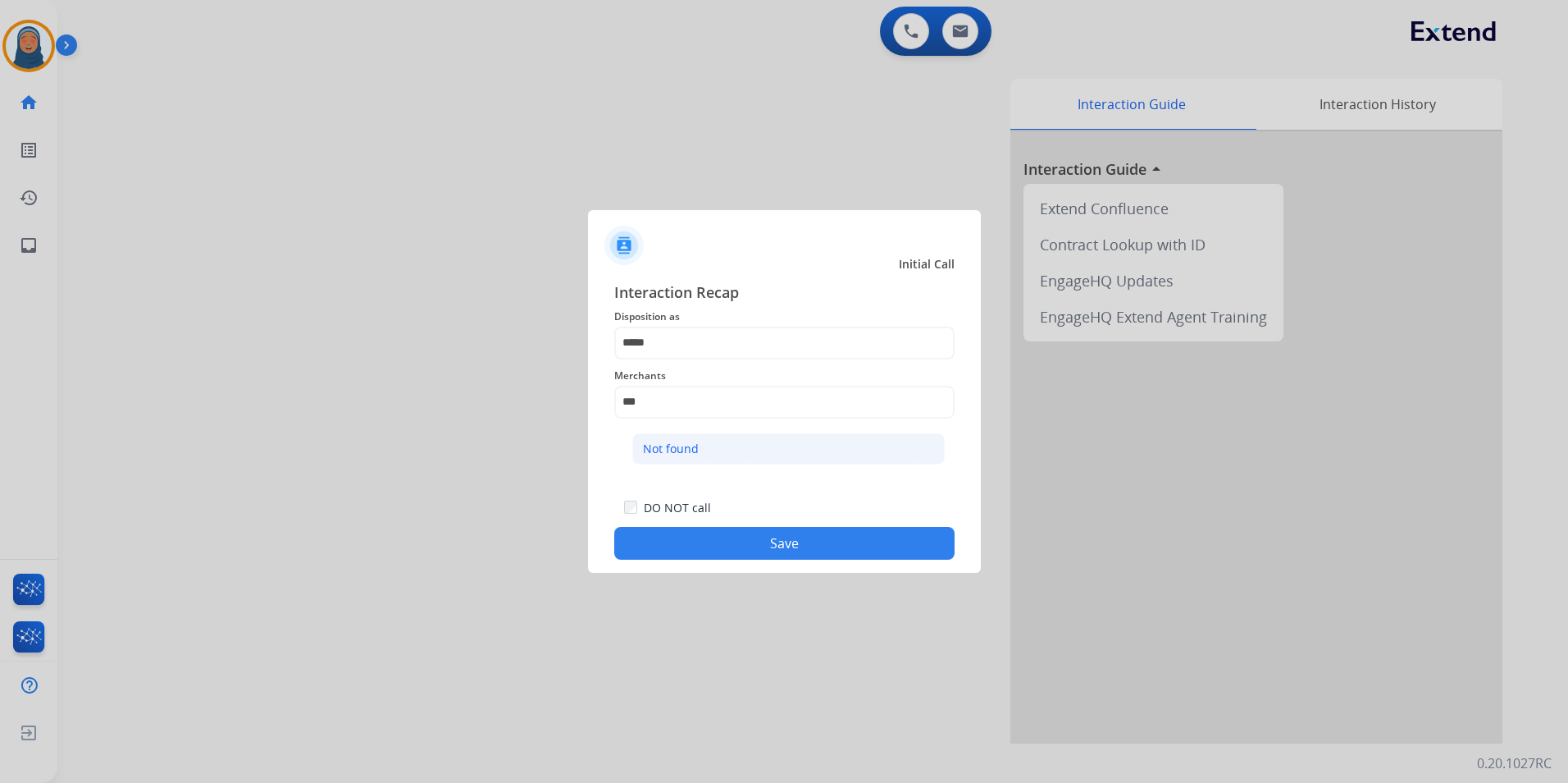
click at [708, 450] on li "Not found" at bounding box center [789, 449] width 313 height 31
type input "*********"
click at [776, 545] on button "Save" at bounding box center [784, 543] width 340 height 33
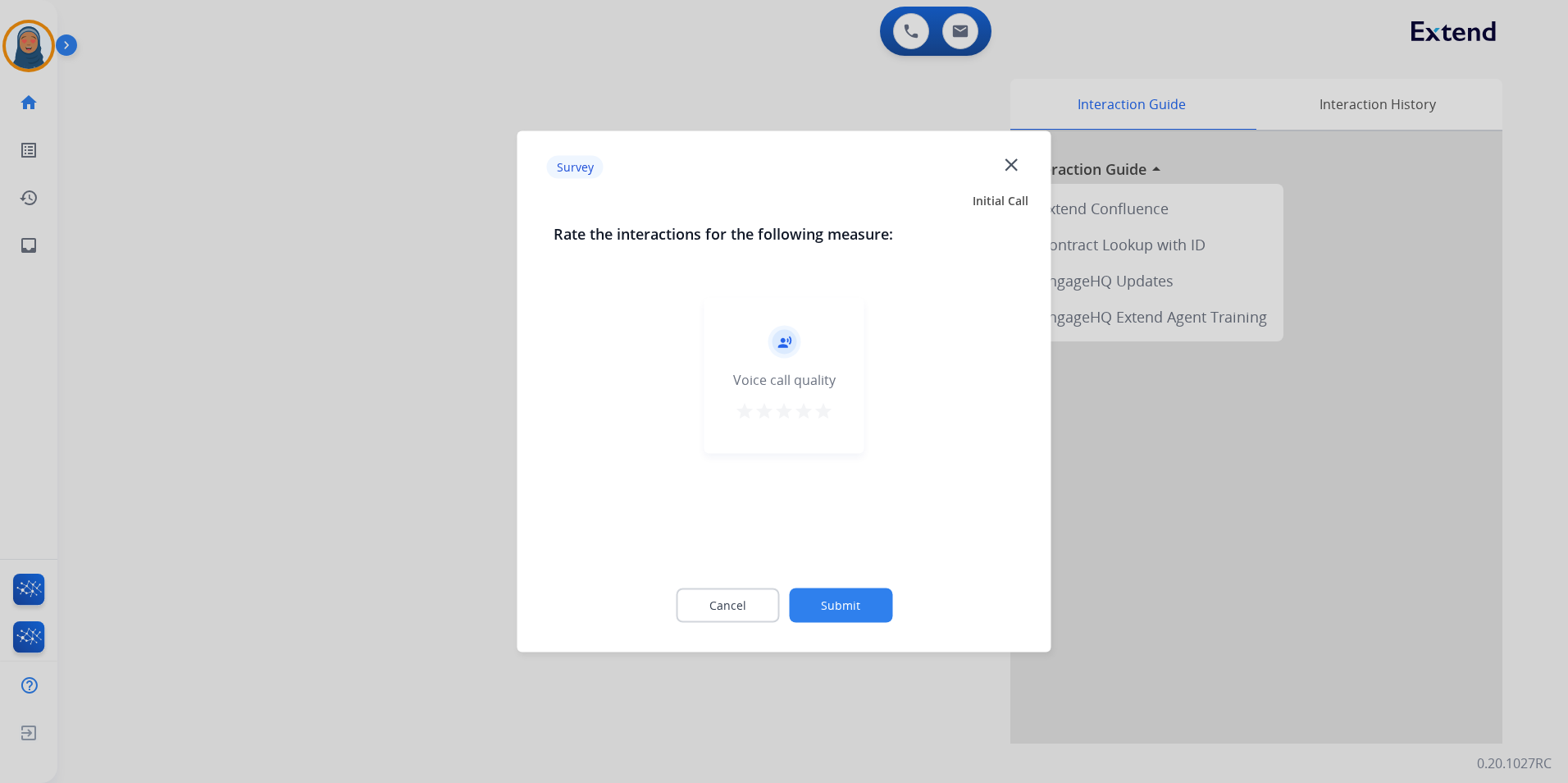
click at [851, 604] on button "Submit" at bounding box center [840, 605] width 103 height 35
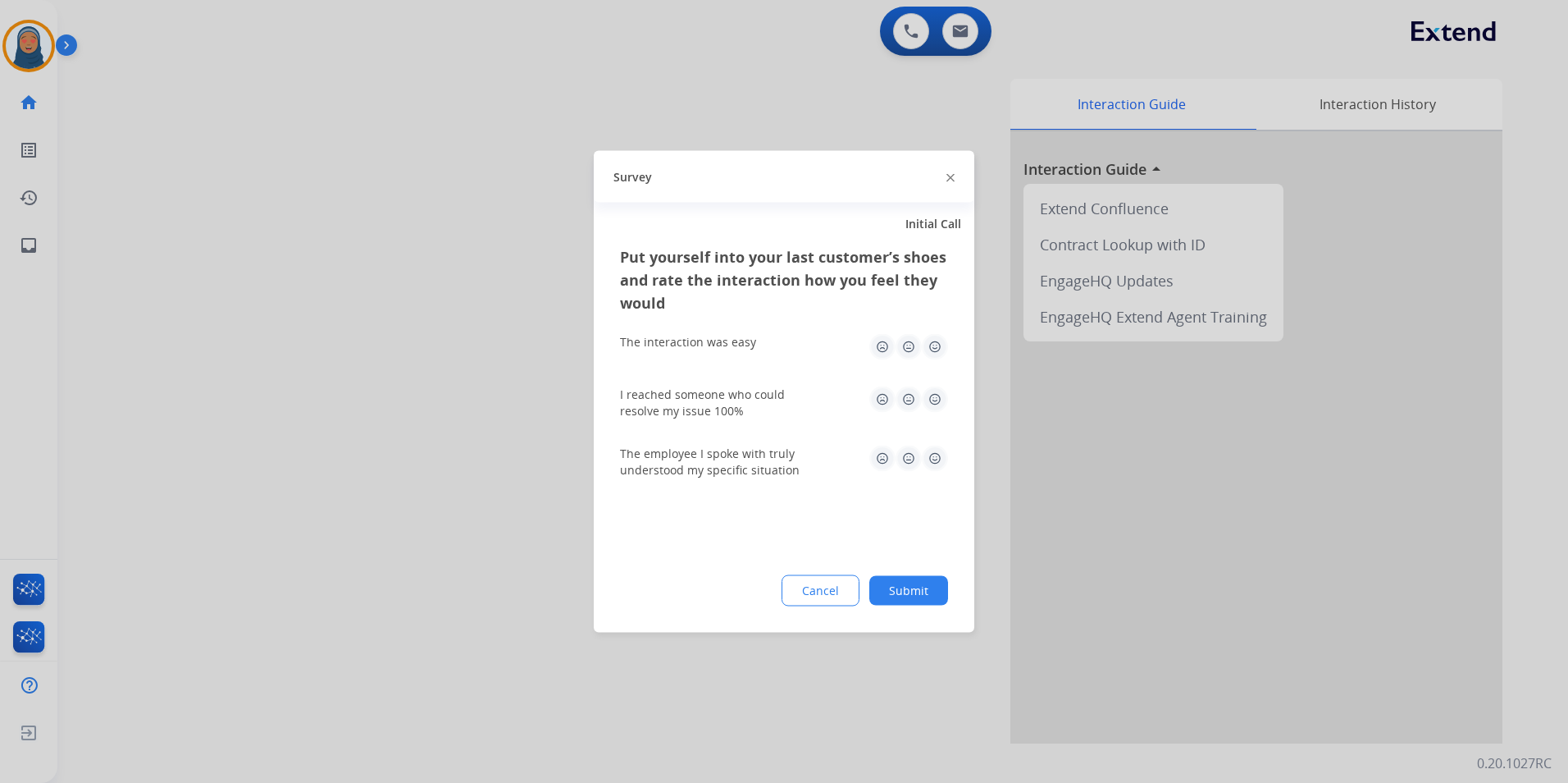
click at [932, 598] on button "Submit" at bounding box center [909, 590] width 79 height 29
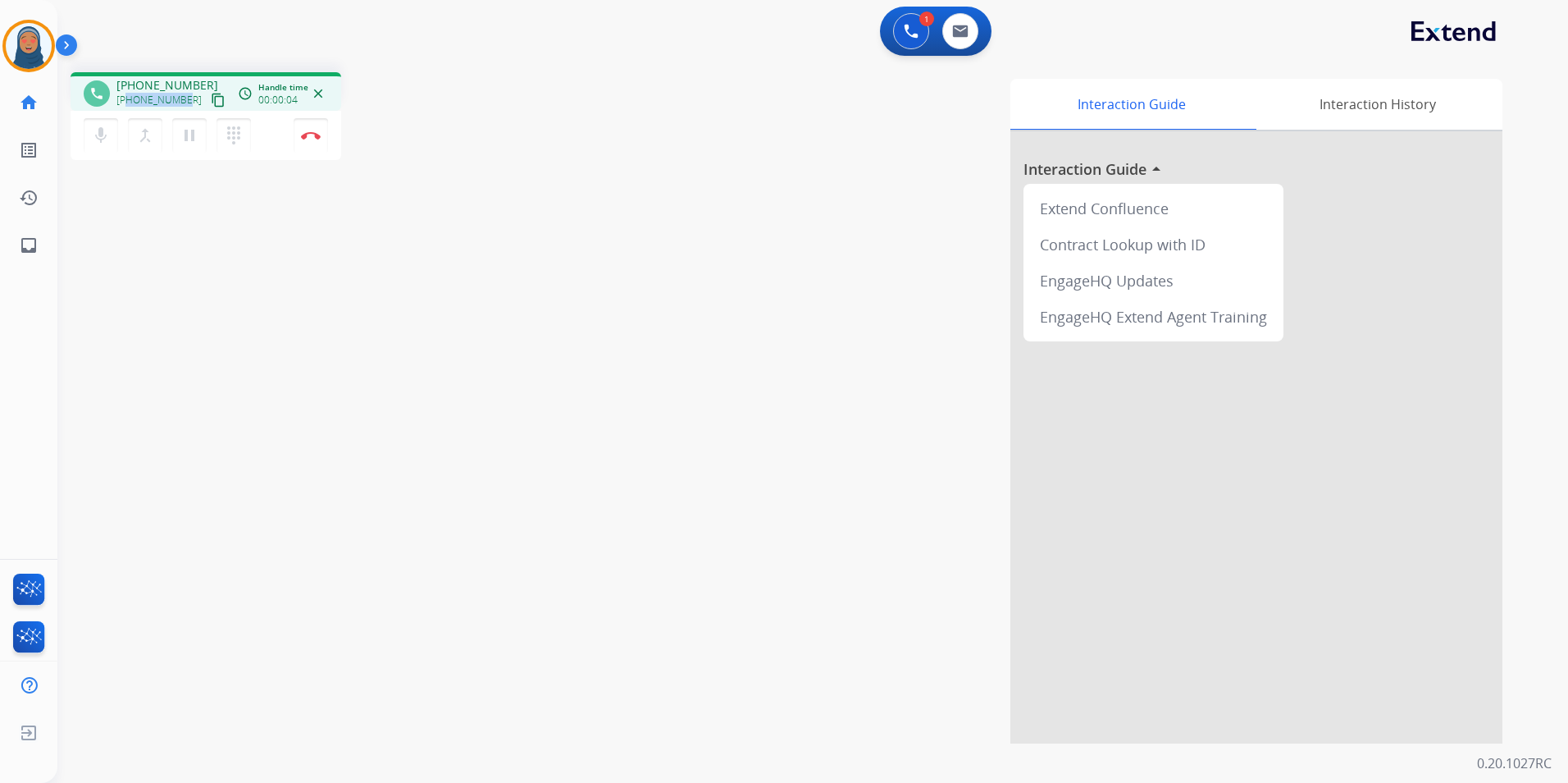
drag, startPoint x: 185, startPoint y: 100, endPoint x: 128, endPoint y: 107, distance: 57.4
click at [128, 107] on div "[PHONE_NUMBER] content_copy" at bounding box center [172, 100] width 112 height 20
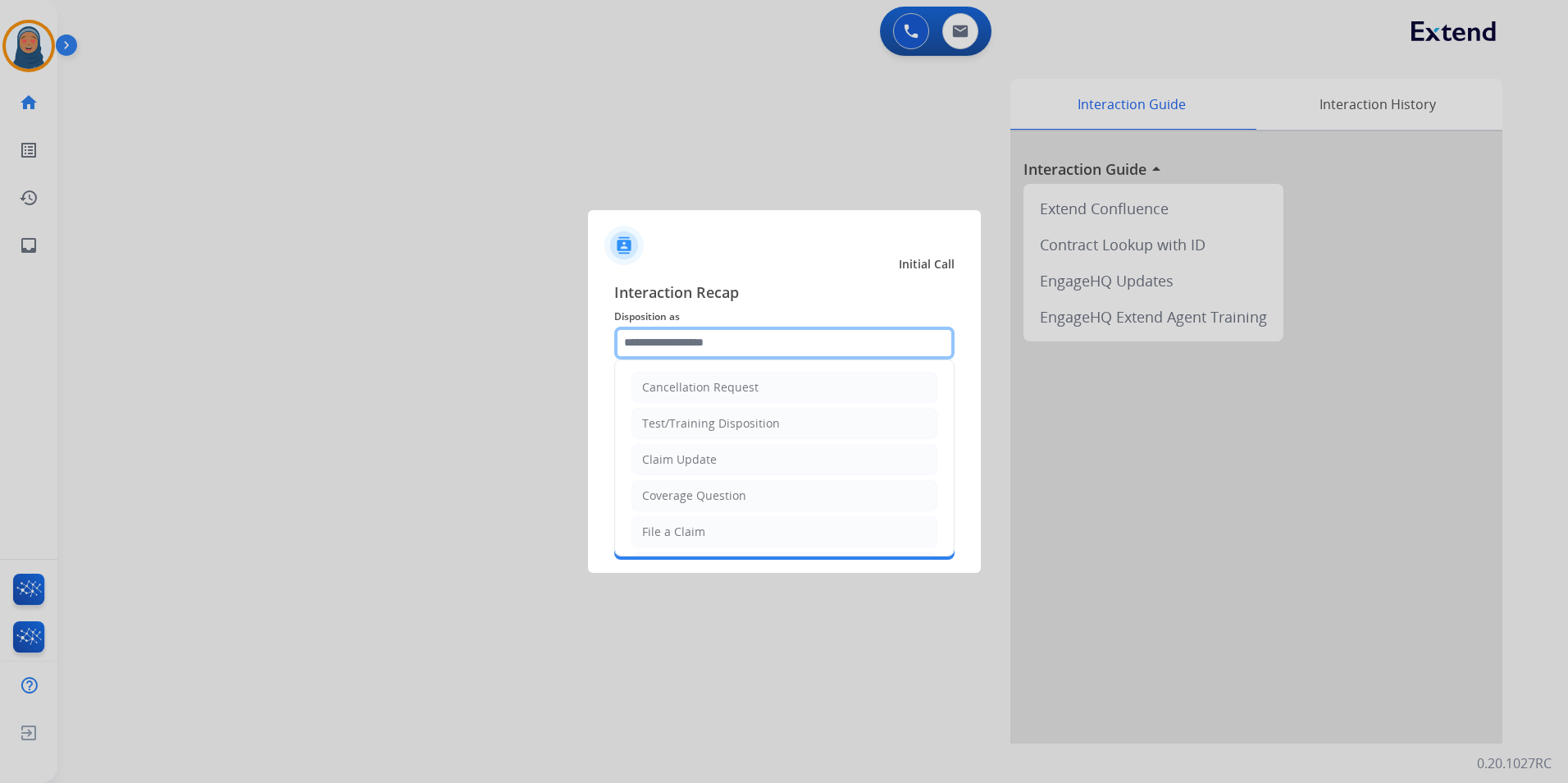
click at [688, 354] on input "text" at bounding box center [784, 342] width 340 height 33
click at [690, 530] on div "File a Claim" at bounding box center [673, 531] width 63 height 16
type input "**********"
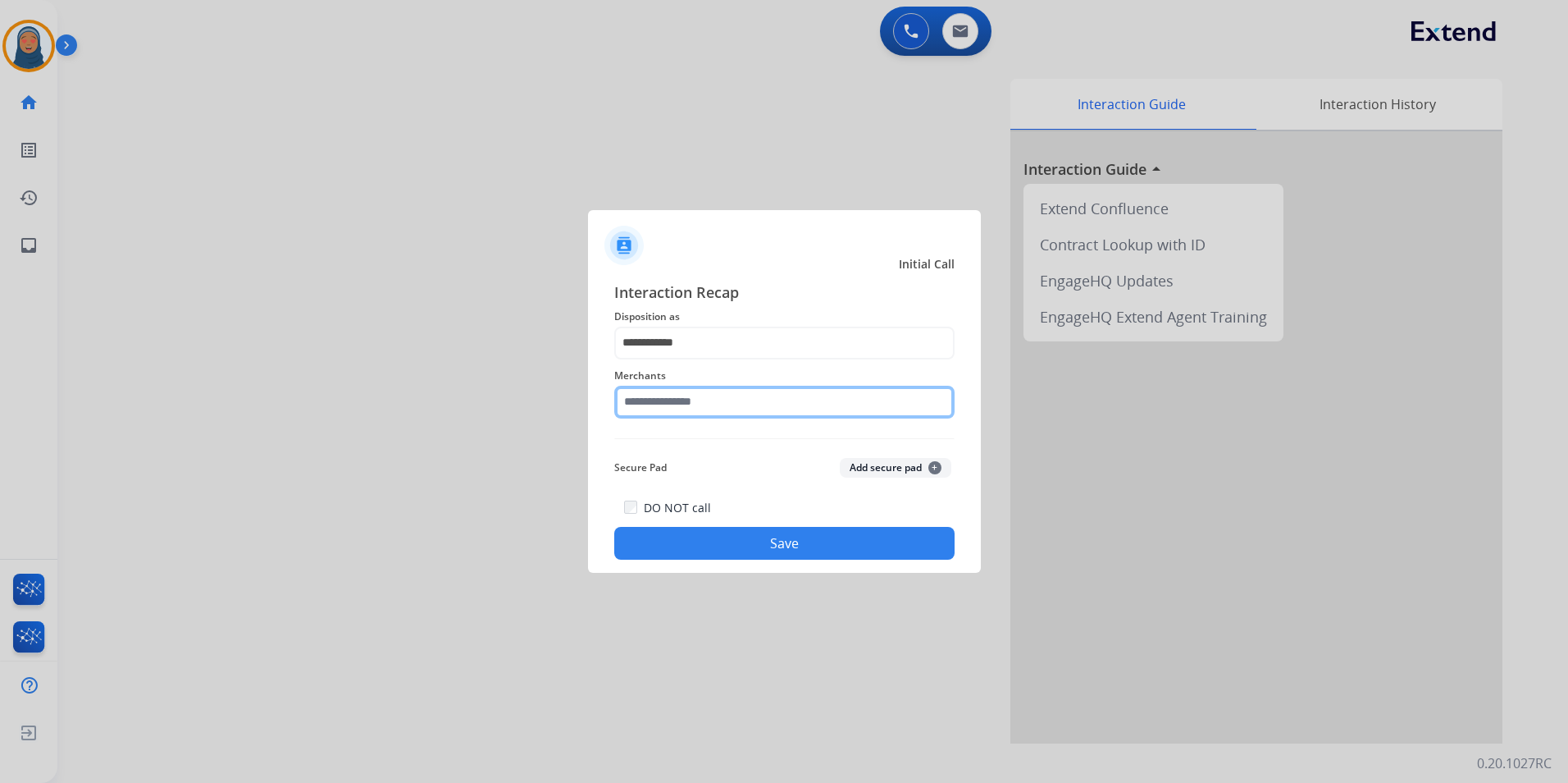
click at [712, 402] on input "text" at bounding box center [784, 402] width 340 height 33
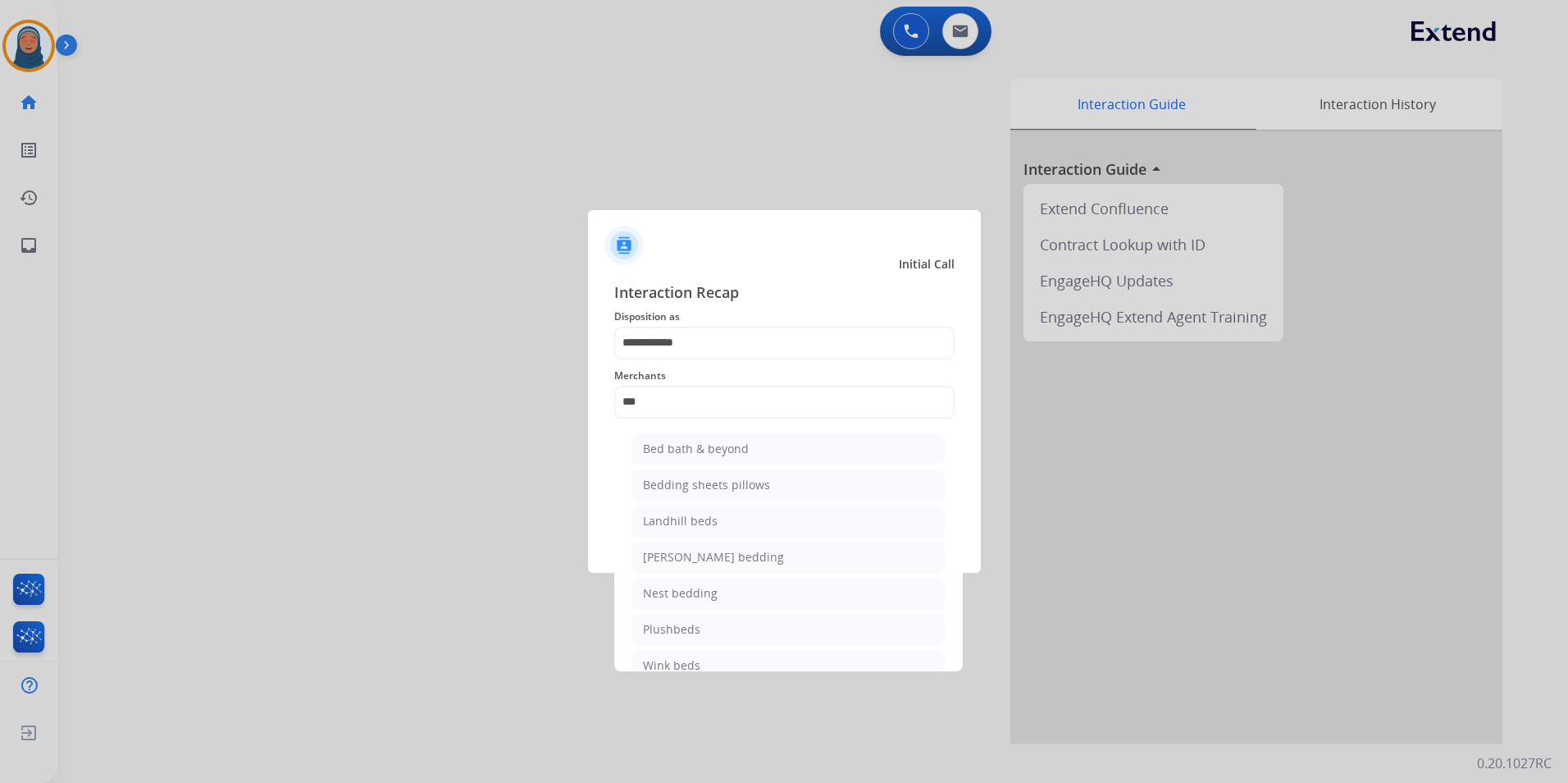
drag, startPoint x: 688, startPoint y: 443, endPoint x: 759, endPoint y: 507, distance: 95.6
click at [688, 443] on div "Bed bath & beyond" at bounding box center [696, 449] width 106 height 16
type input "**********"
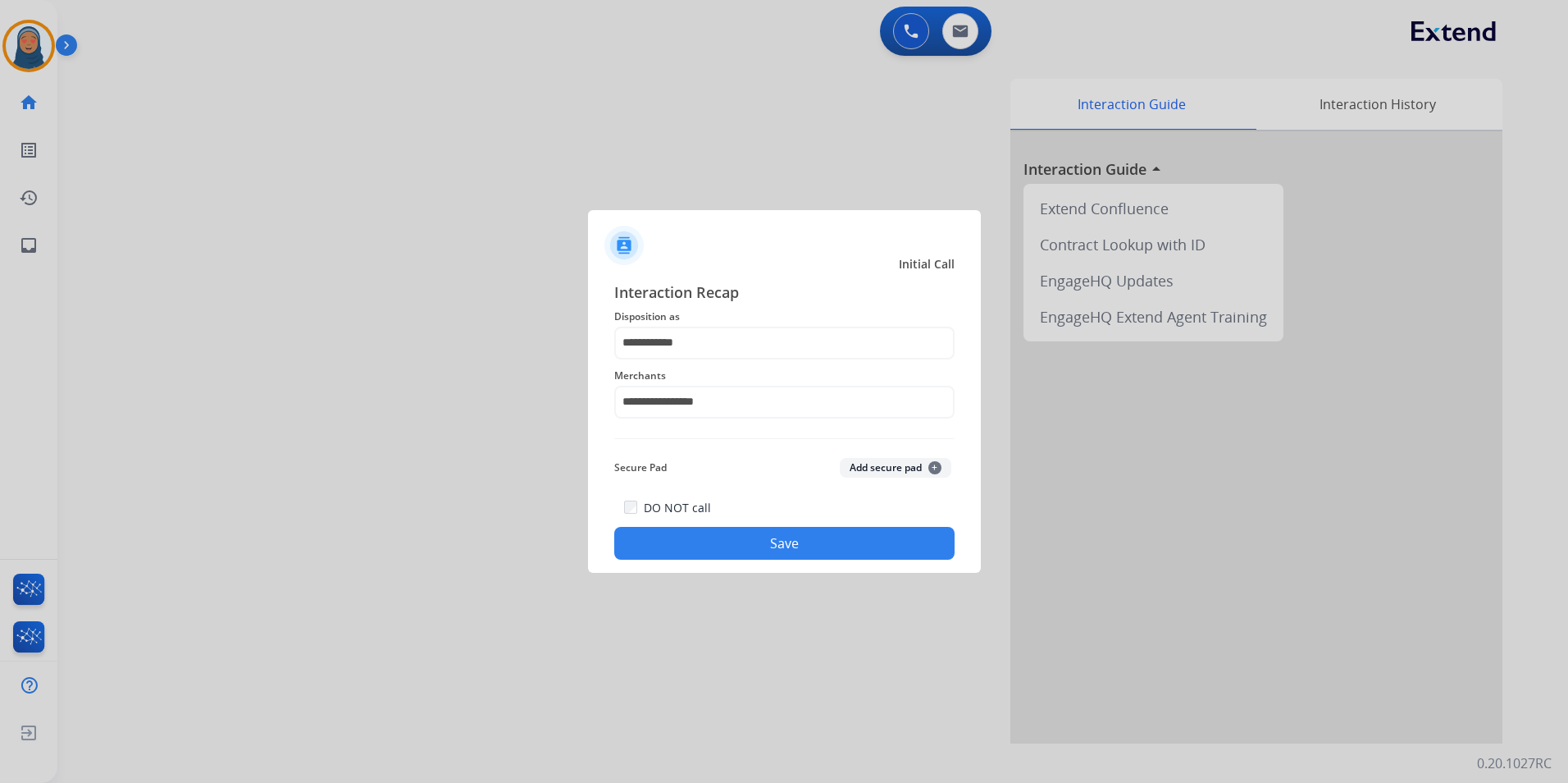
click at [784, 539] on button "Save" at bounding box center [784, 543] width 340 height 33
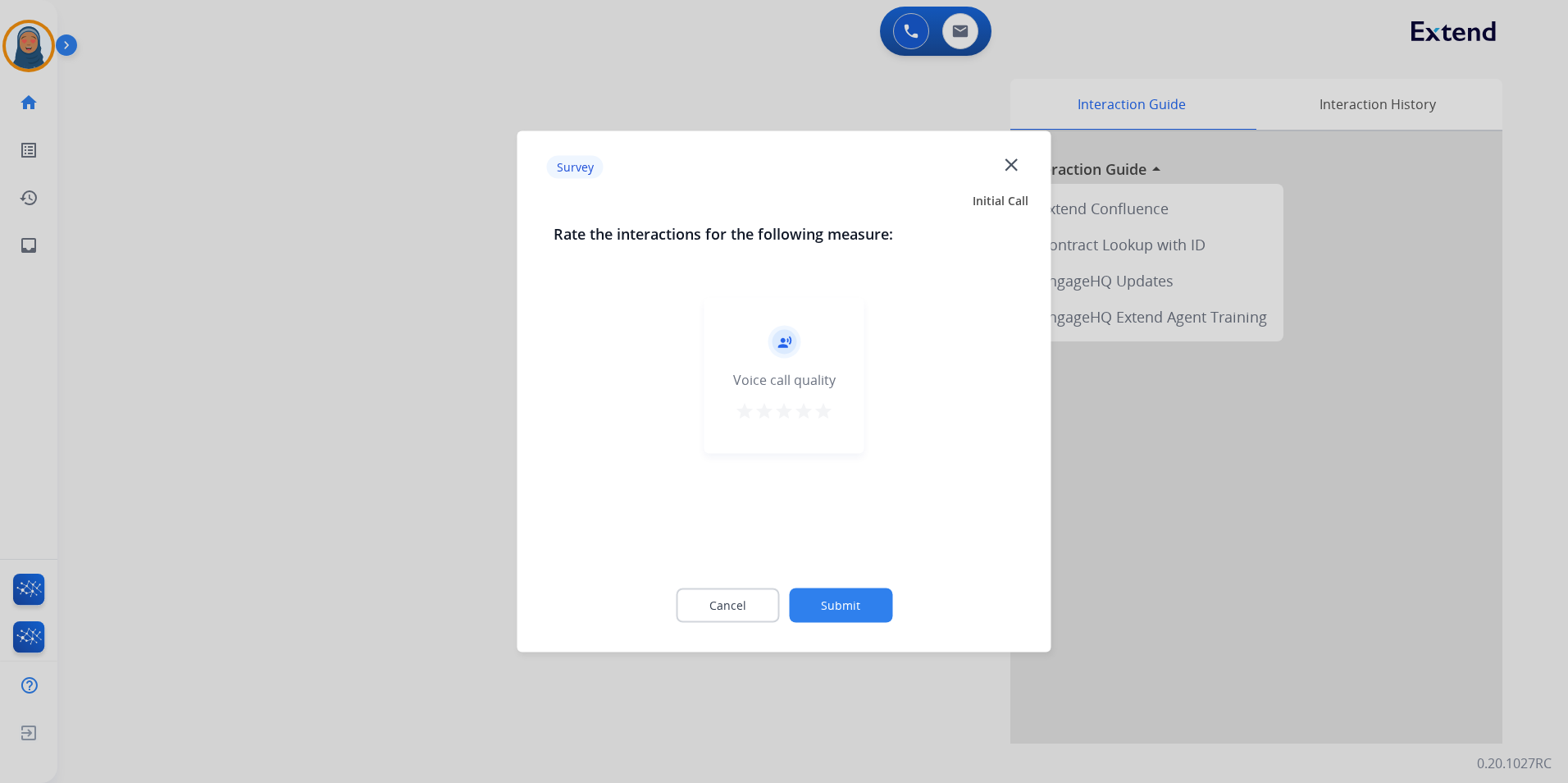
click at [849, 594] on button "Submit" at bounding box center [840, 605] width 103 height 35
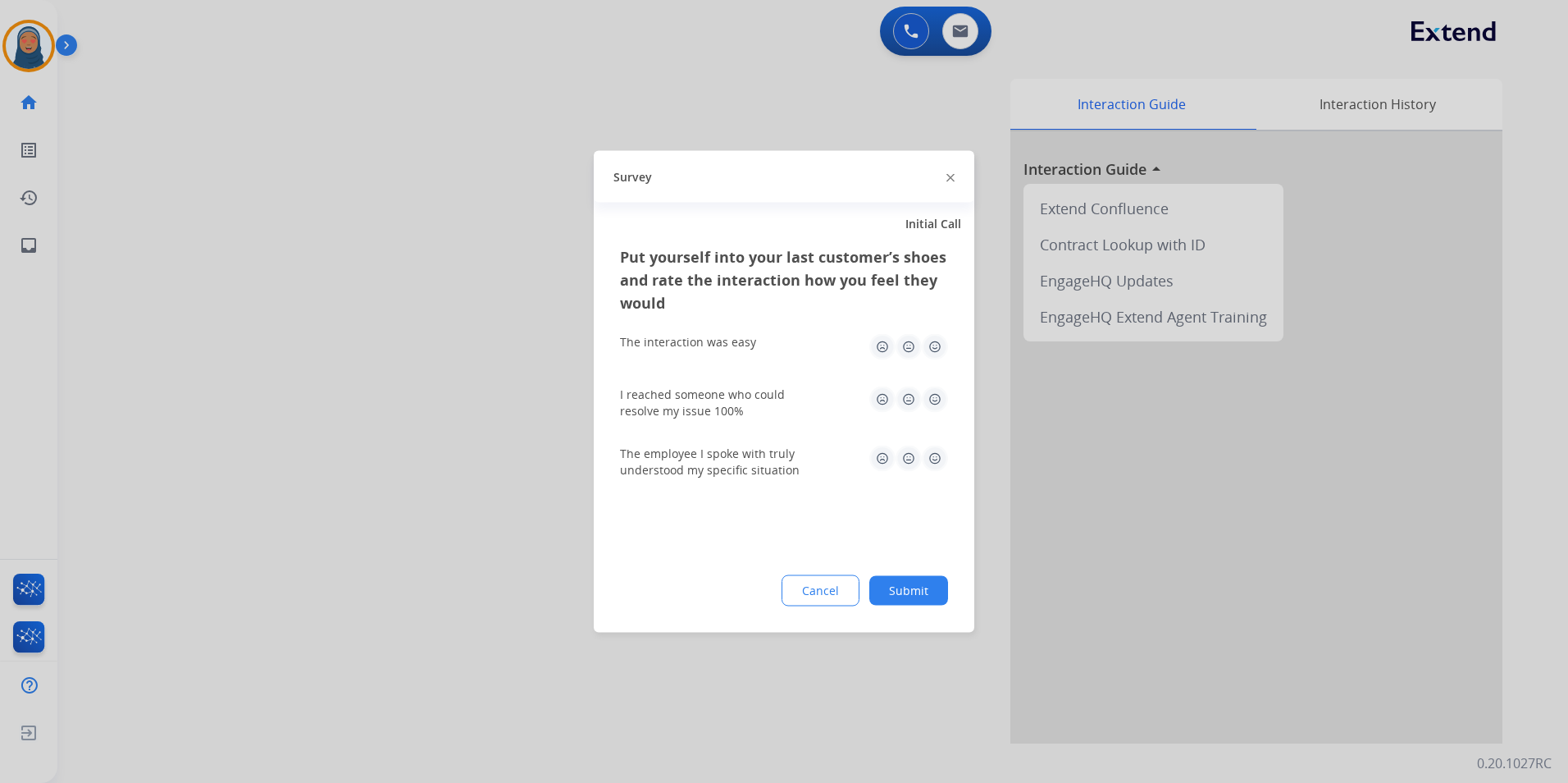
click at [915, 603] on div "Cancel Submit" at bounding box center [784, 590] width 328 height 31
click at [912, 587] on button "Submit" at bounding box center [909, 590] width 79 height 29
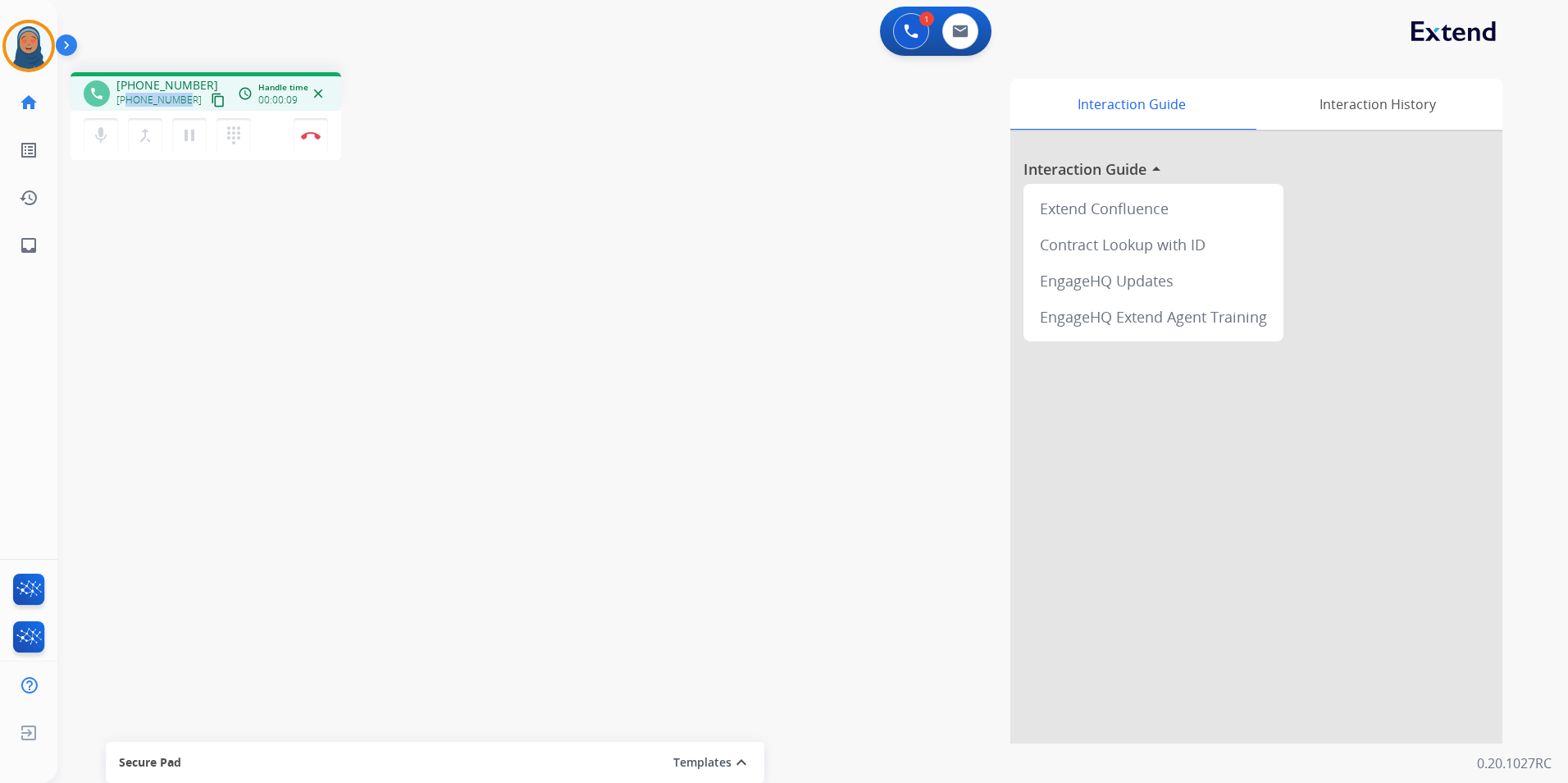
drag, startPoint x: 184, startPoint y: 100, endPoint x: 128, endPoint y: 106, distance: 56.3
click at [128, 106] on span "[PHONE_NUMBER]" at bounding box center [159, 100] width 85 height 13
click at [304, 130] on button "Disconnect" at bounding box center [311, 135] width 35 height 35
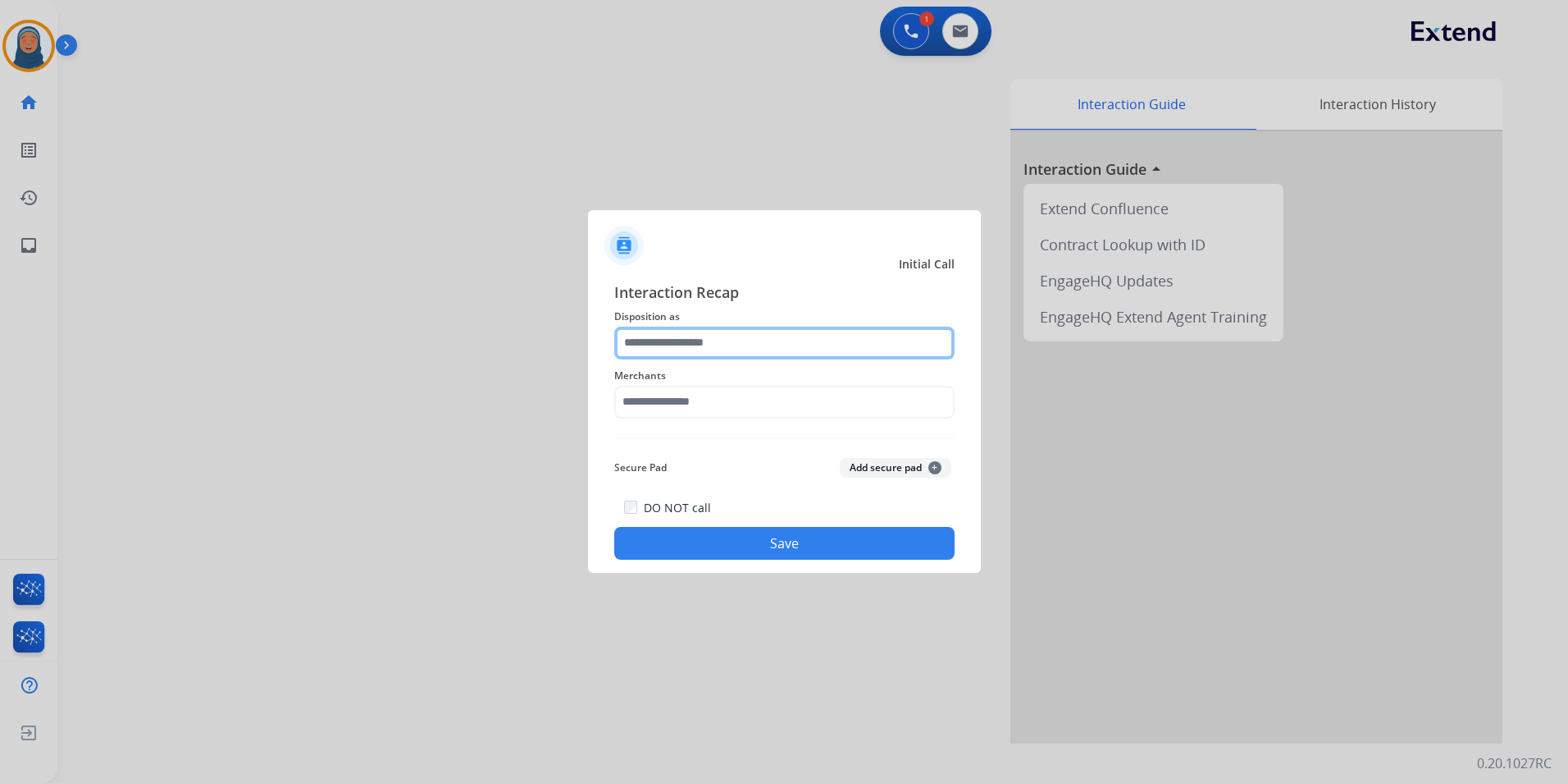
click at [688, 348] on input "text" at bounding box center [784, 342] width 340 height 33
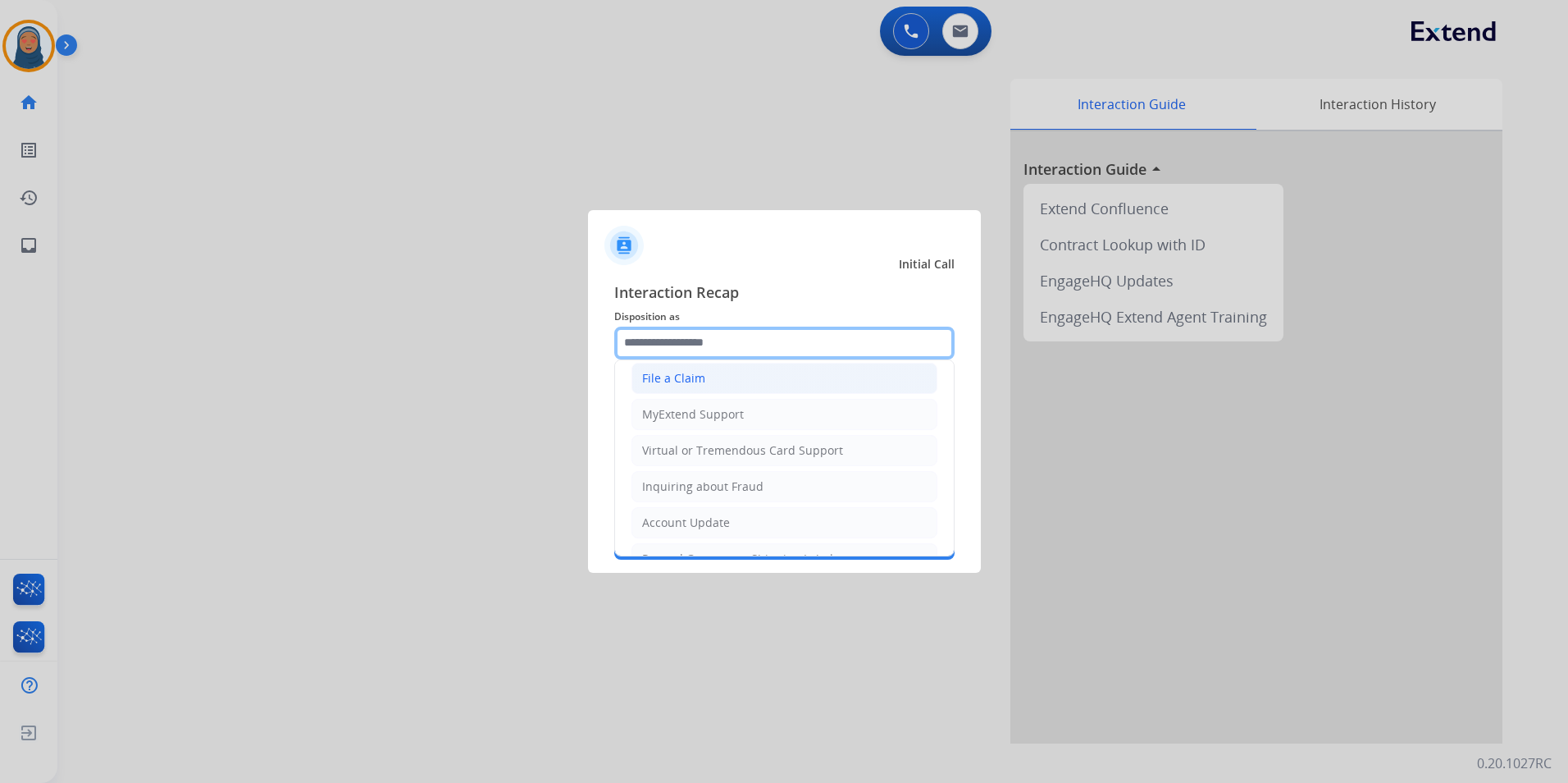
scroll to position [0, 0]
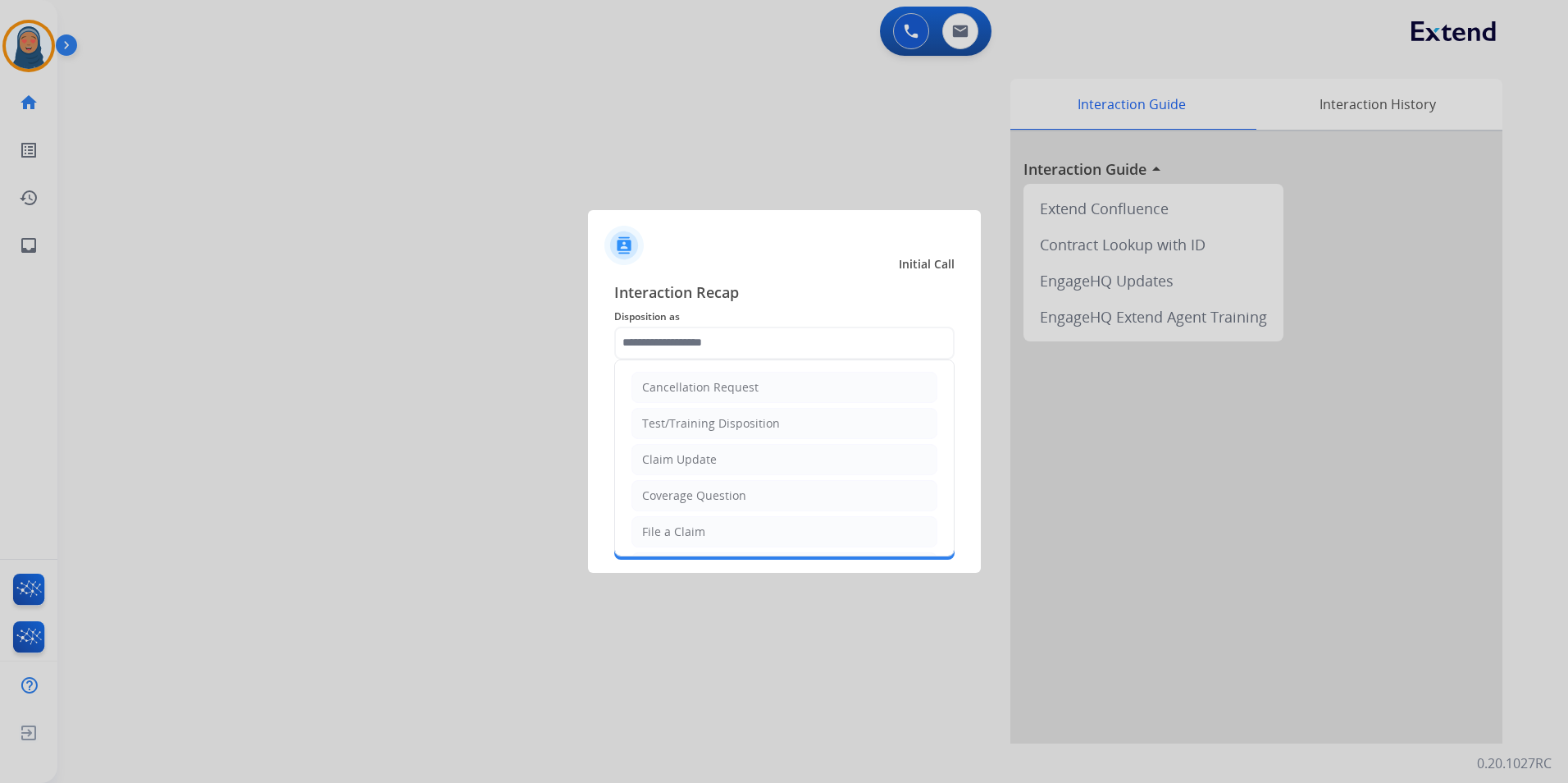
drag, startPoint x: 689, startPoint y: 533, endPoint x: 697, endPoint y: 511, distance: 23.4
click at [693, 529] on div "File a Claim" at bounding box center [673, 531] width 63 height 16
type input "**********"
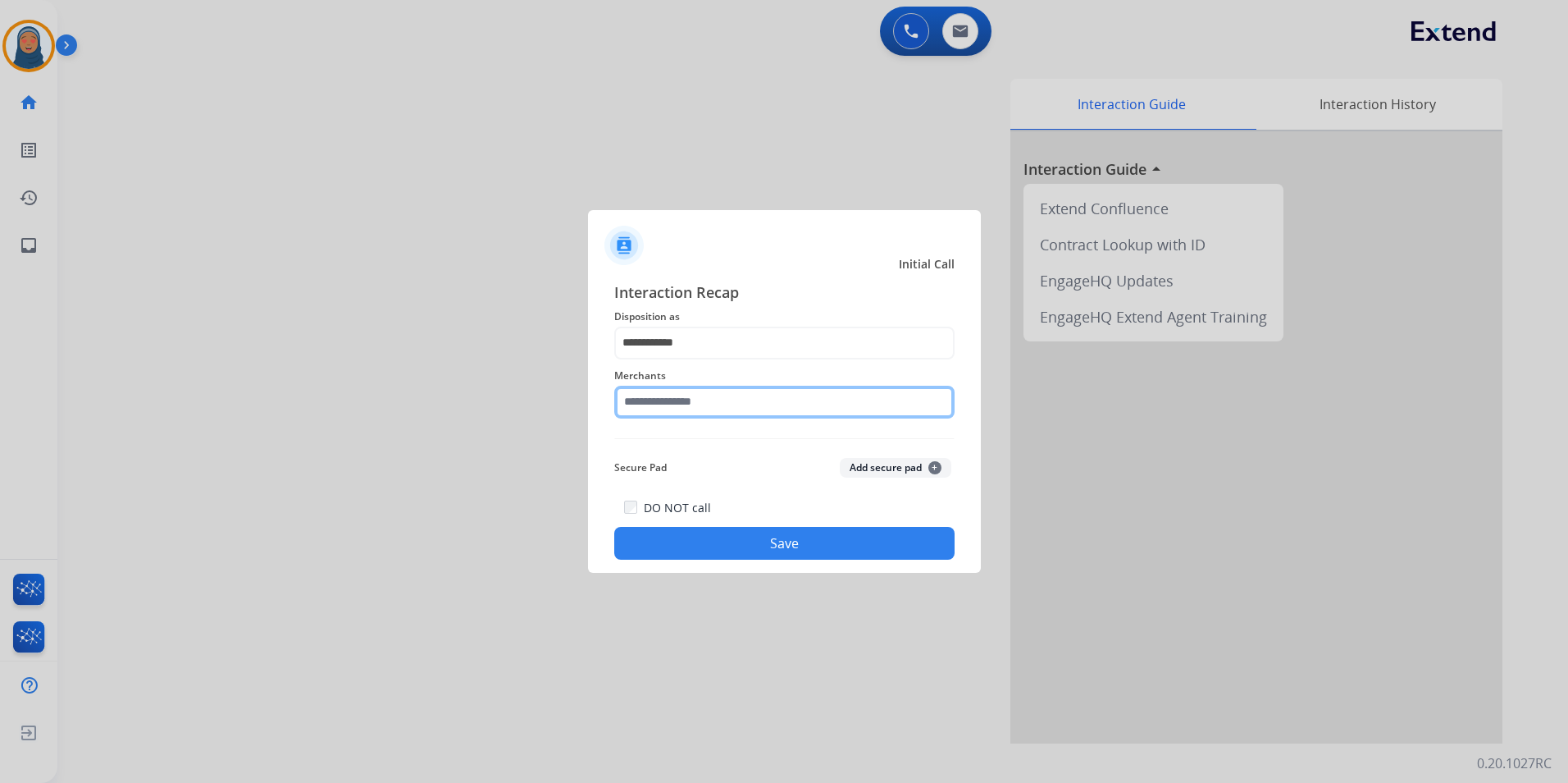
click at [735, 402] on input "text" at bounding box center [784, 402] width 340 height 33
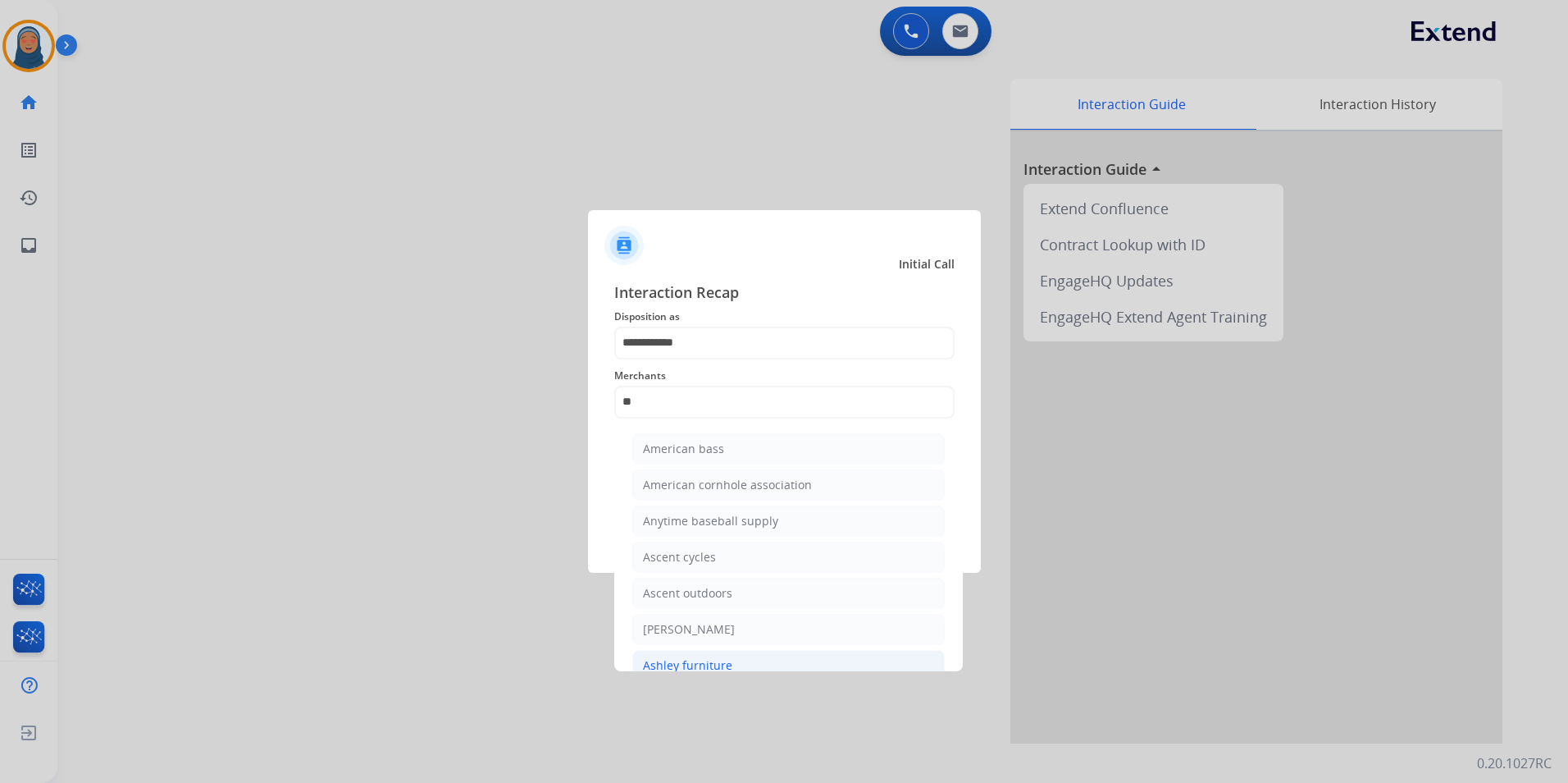
click at [720, 659] on div "Ashley furniture" at bounding box center [688, 666] width 90 height 16
type input "**********"
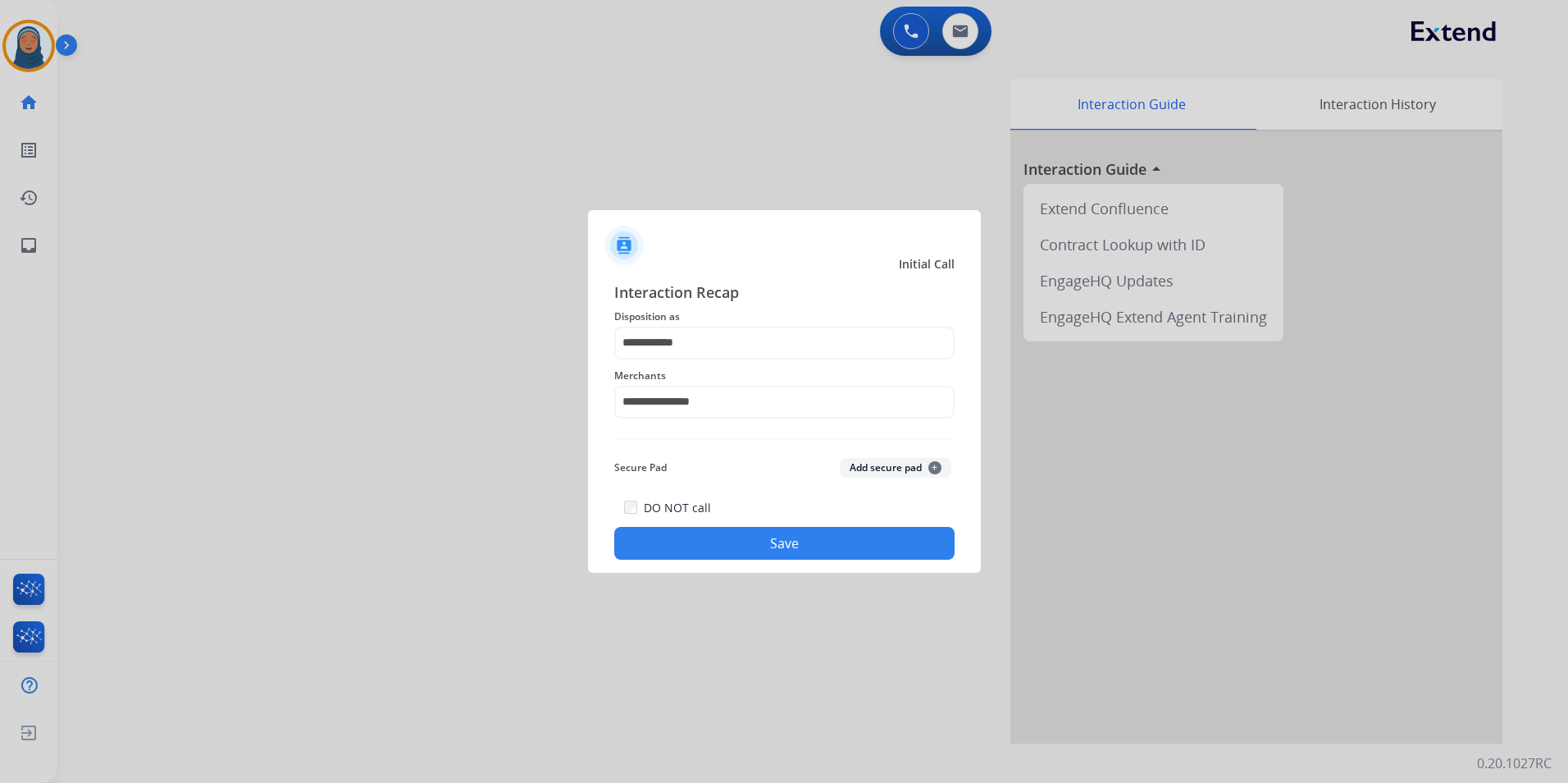
click at [765, 540] on button "Save" at bounding box center [784, 543] width 340 height 33
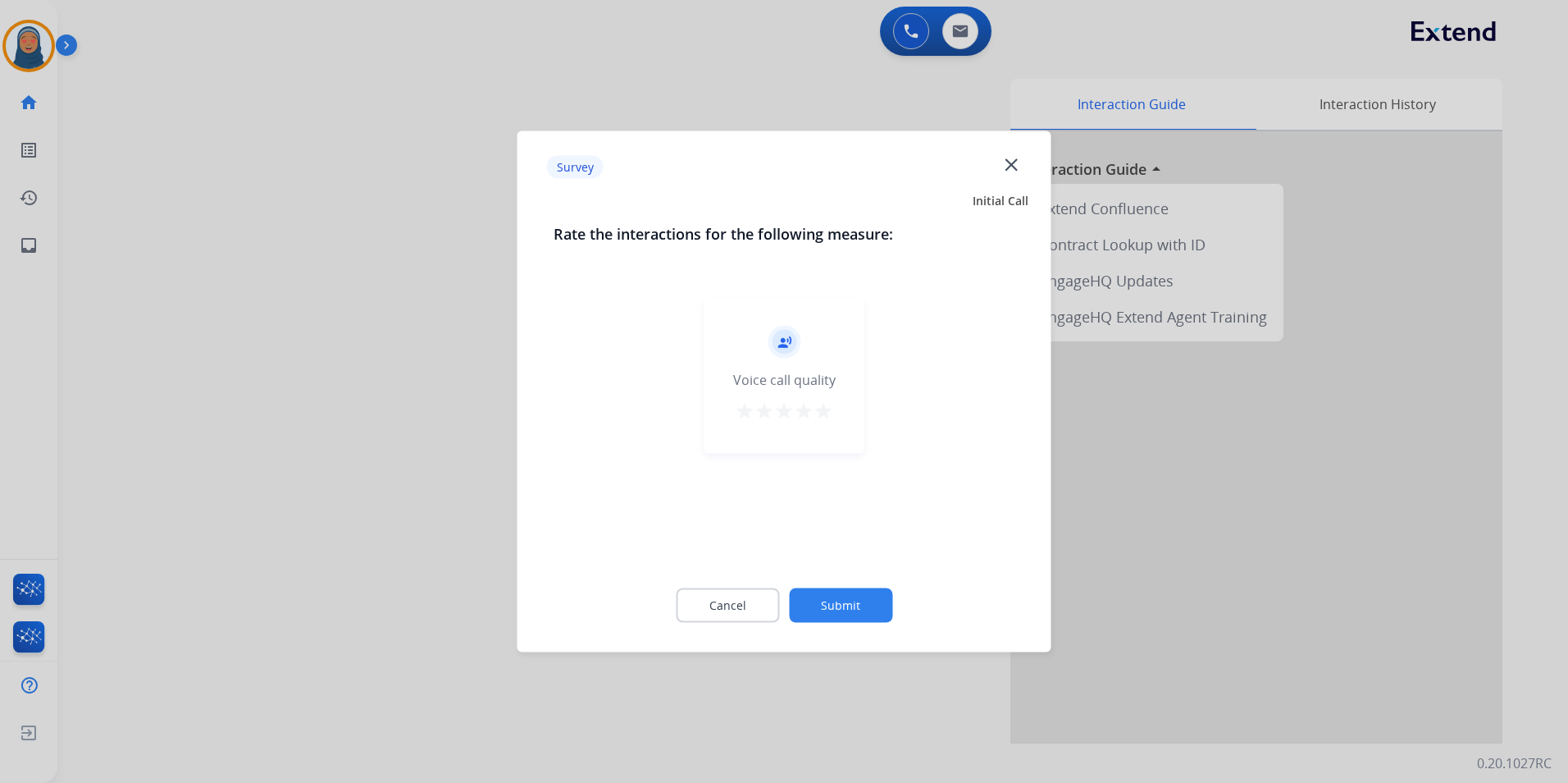
click at [821, 607] on button "Submit" at bounding box center [840, 605] width 103 height 35
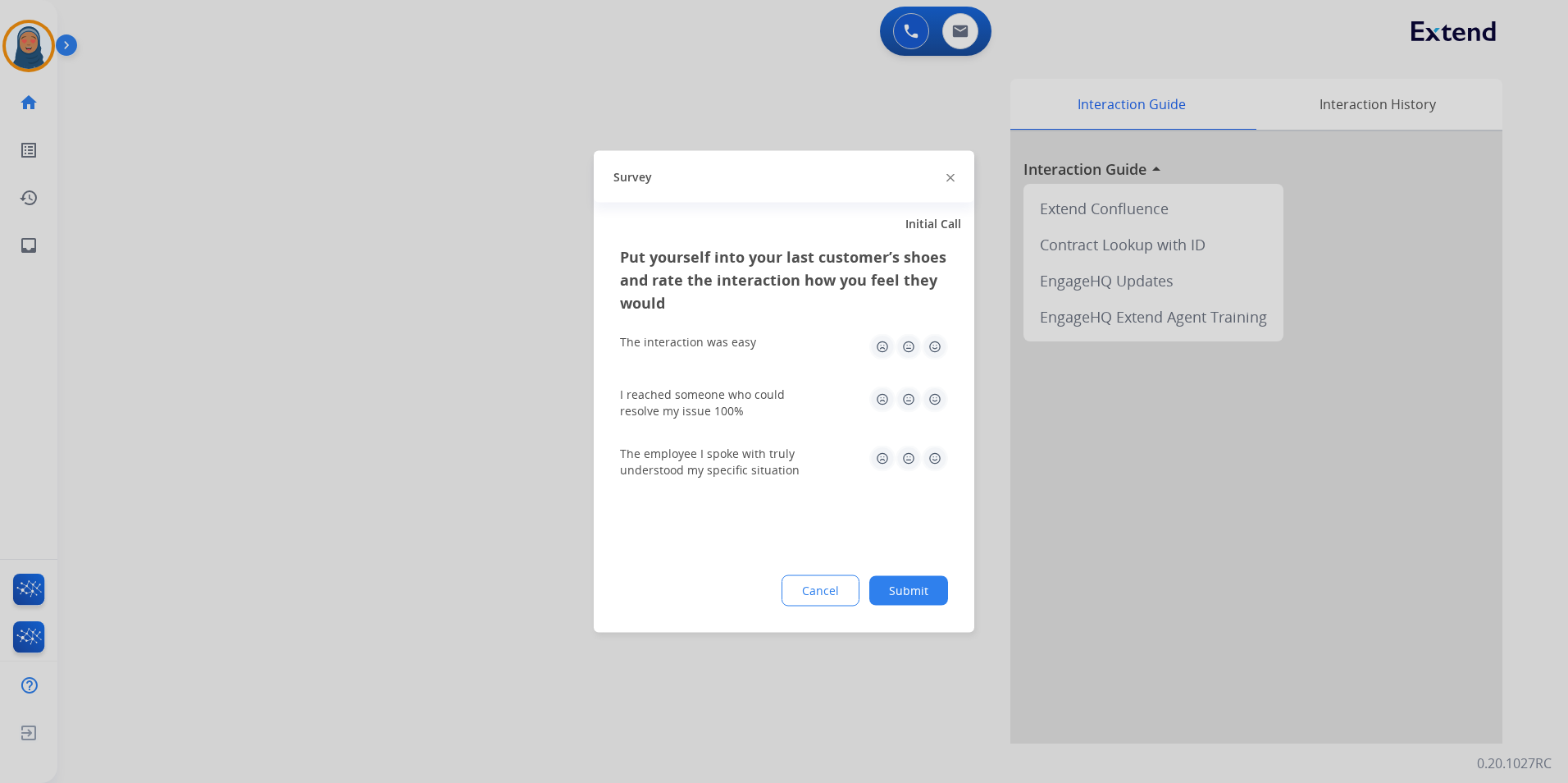
click at [917, 594] on button "Submit" at bounding box center [909, 590] width 79 height 29
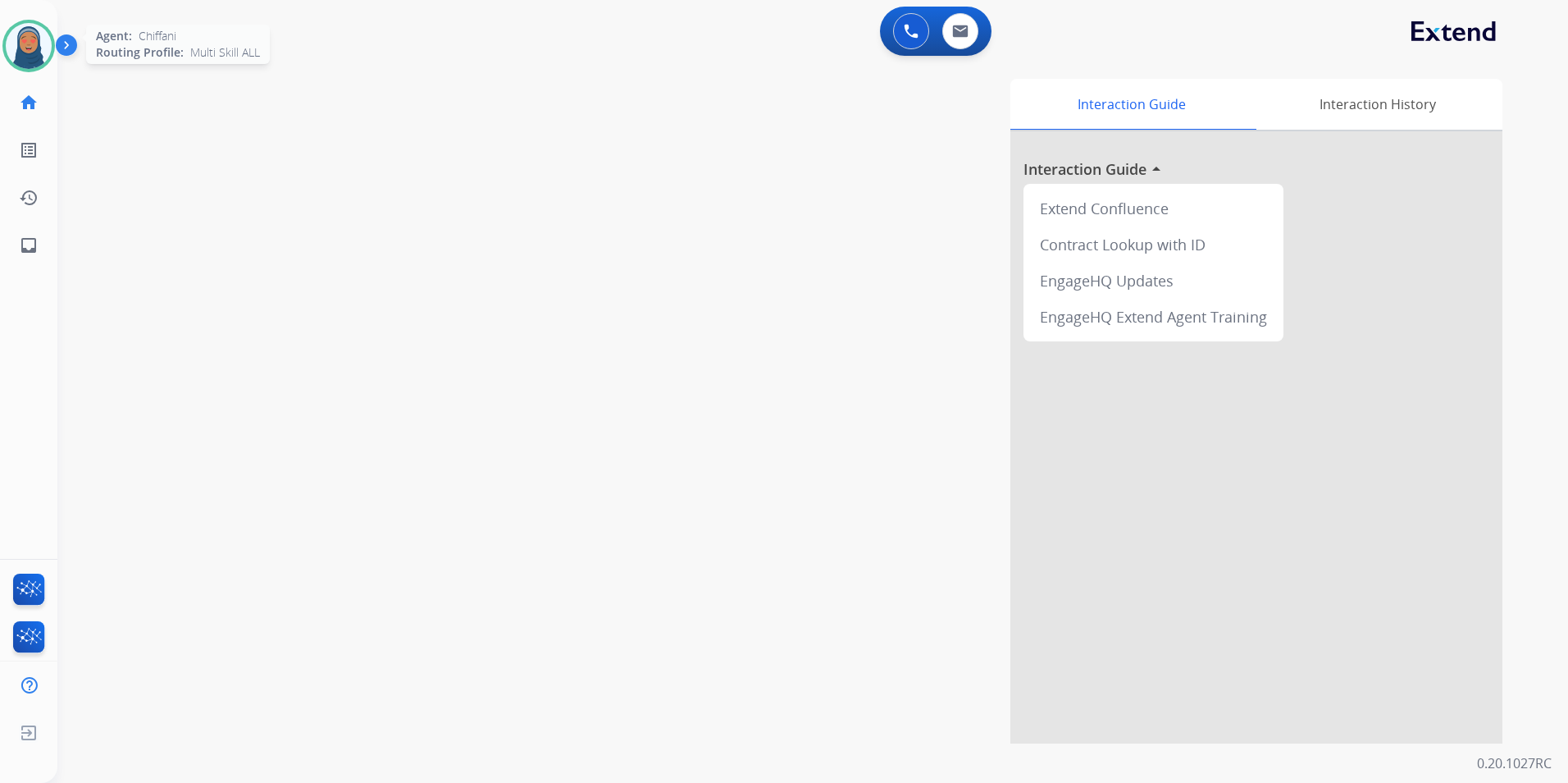
click at [27, 43] on img at bounding box center [28, 46] width 46 height 46
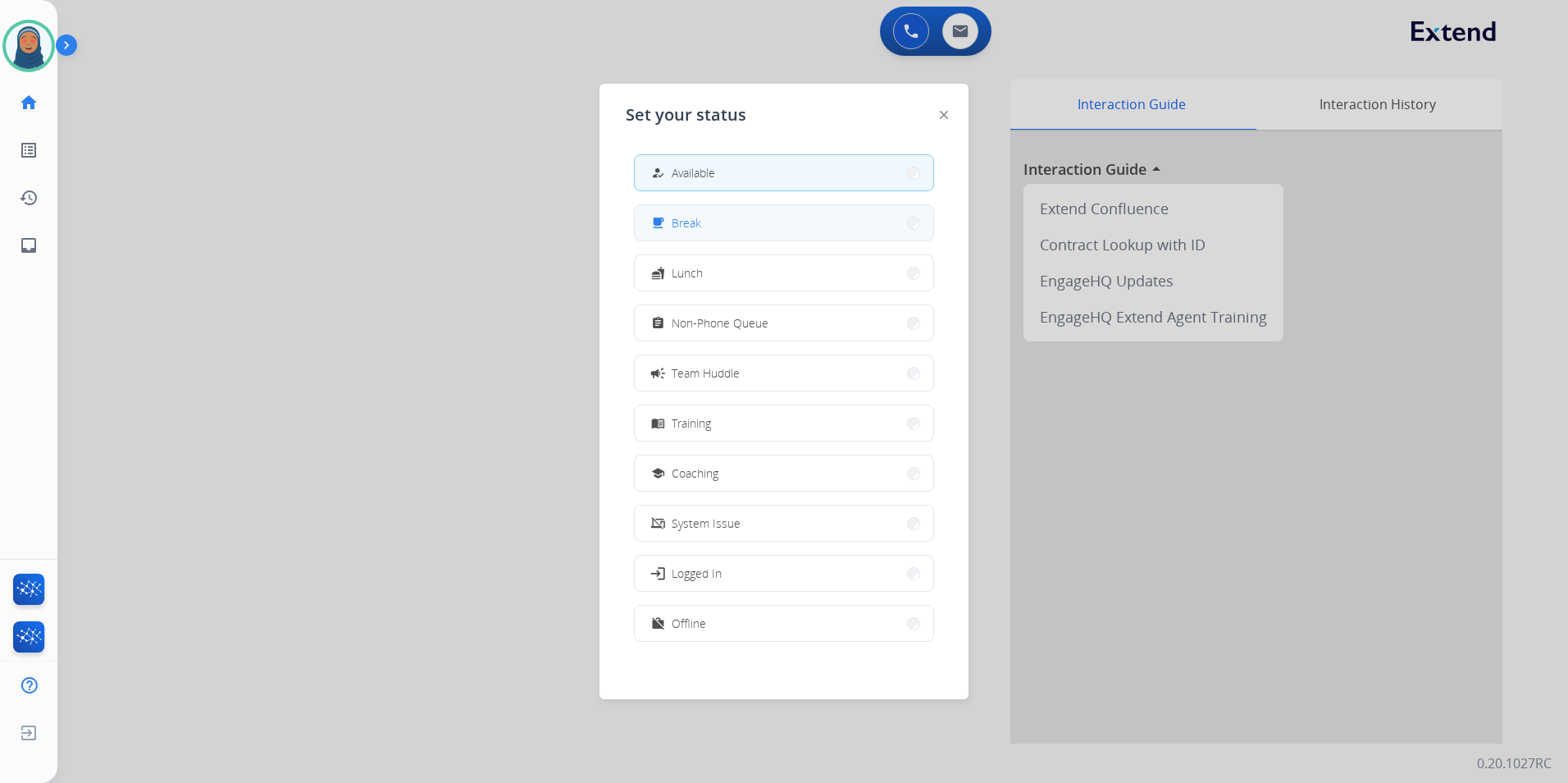
click at [701, 227] on span "Break" at bounding box center [686, 222] width 29 height 17
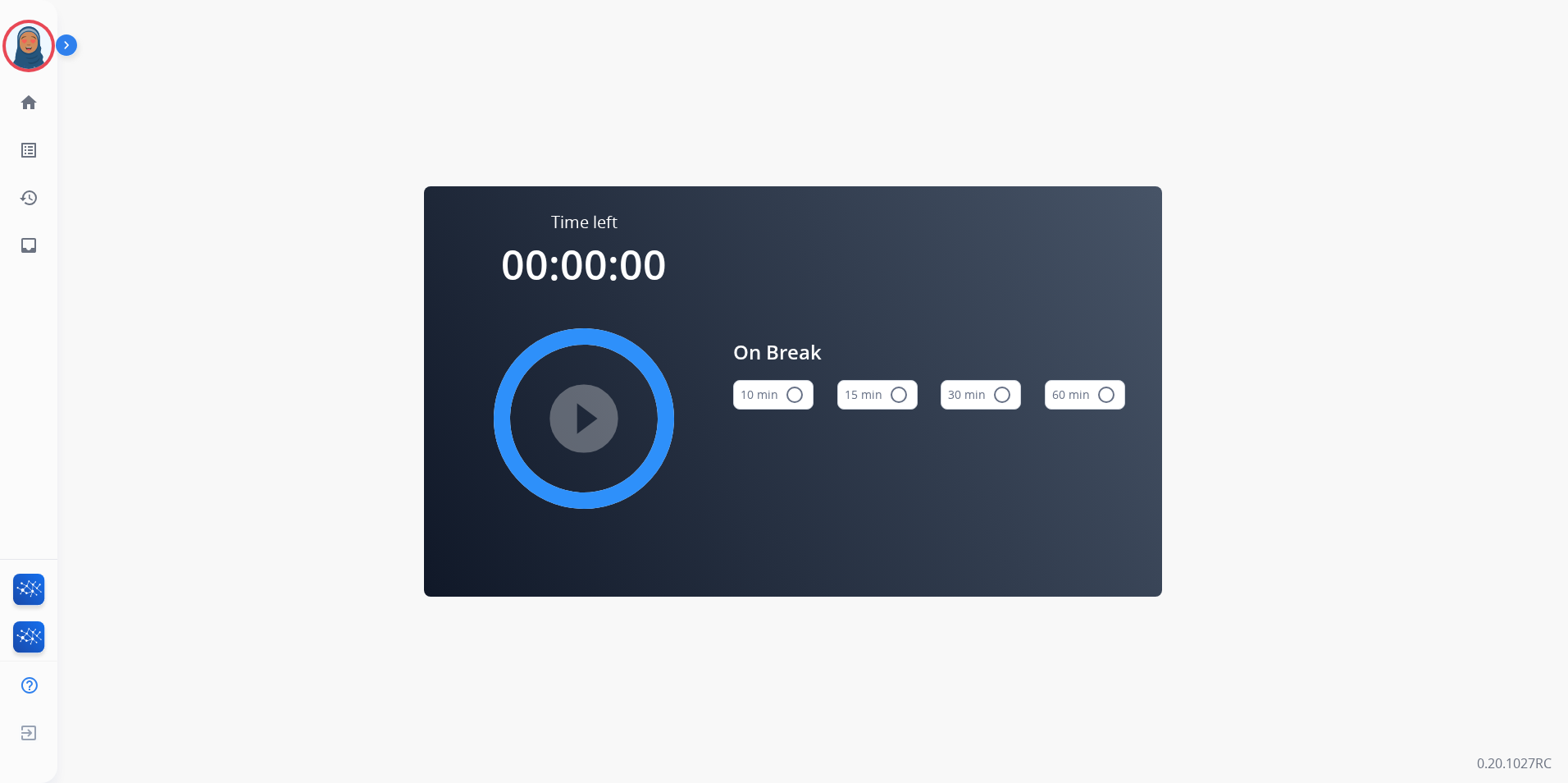
click at [902, 392] on mat-icon "radio_button_unchecked" at bounding box center [899, 395] width 20 height 20
click at [579, 427] on mat-icon "play_circle_filled" at bounding box center [584, 419] width 20 height 20
click at [17, 47] on img at bounding box center [28, 46] width 46 height 46
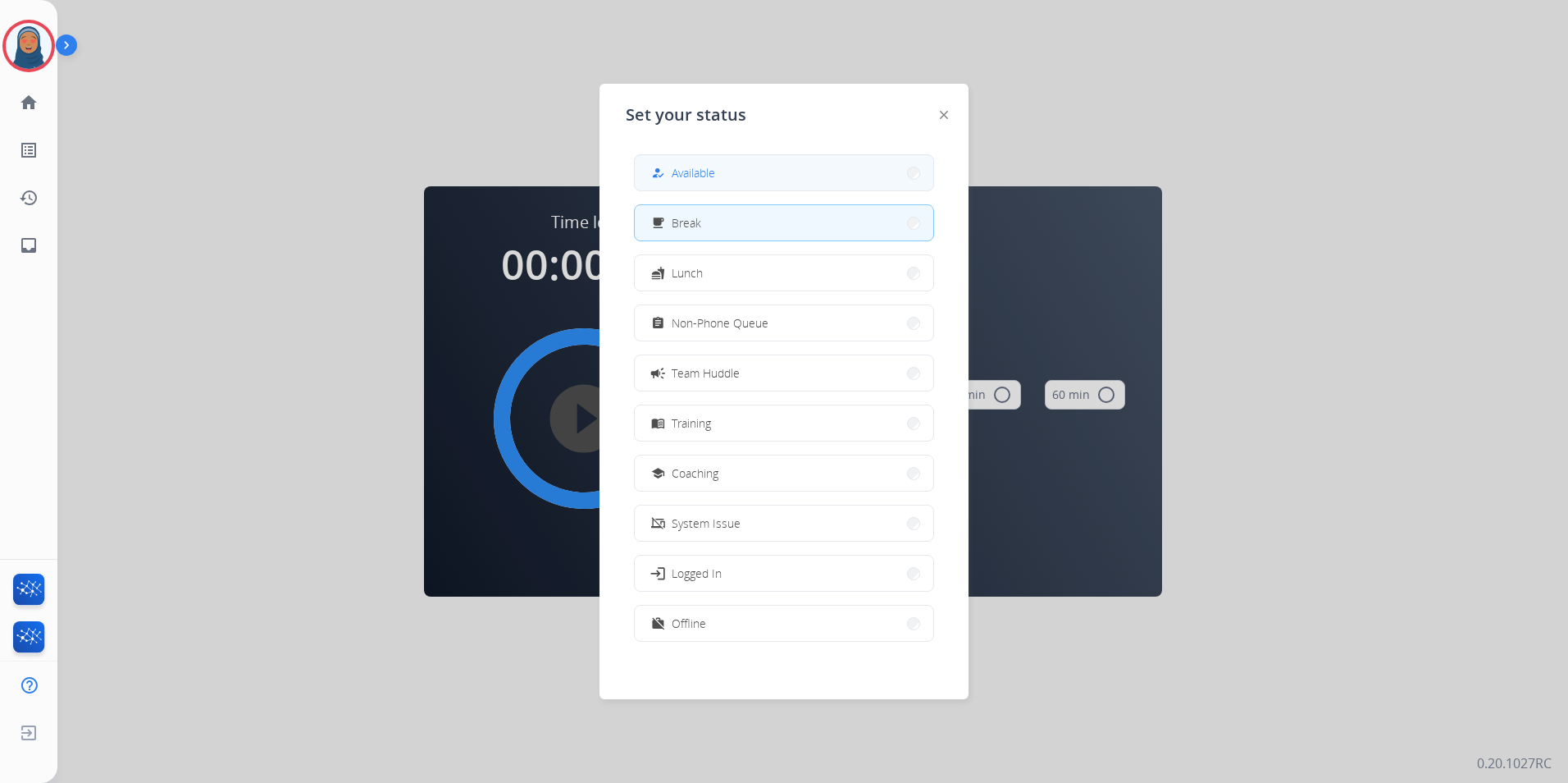
click at [712, 183] on button "how_to_reg Available" at bounding box center [784, 173] width 298 height 36
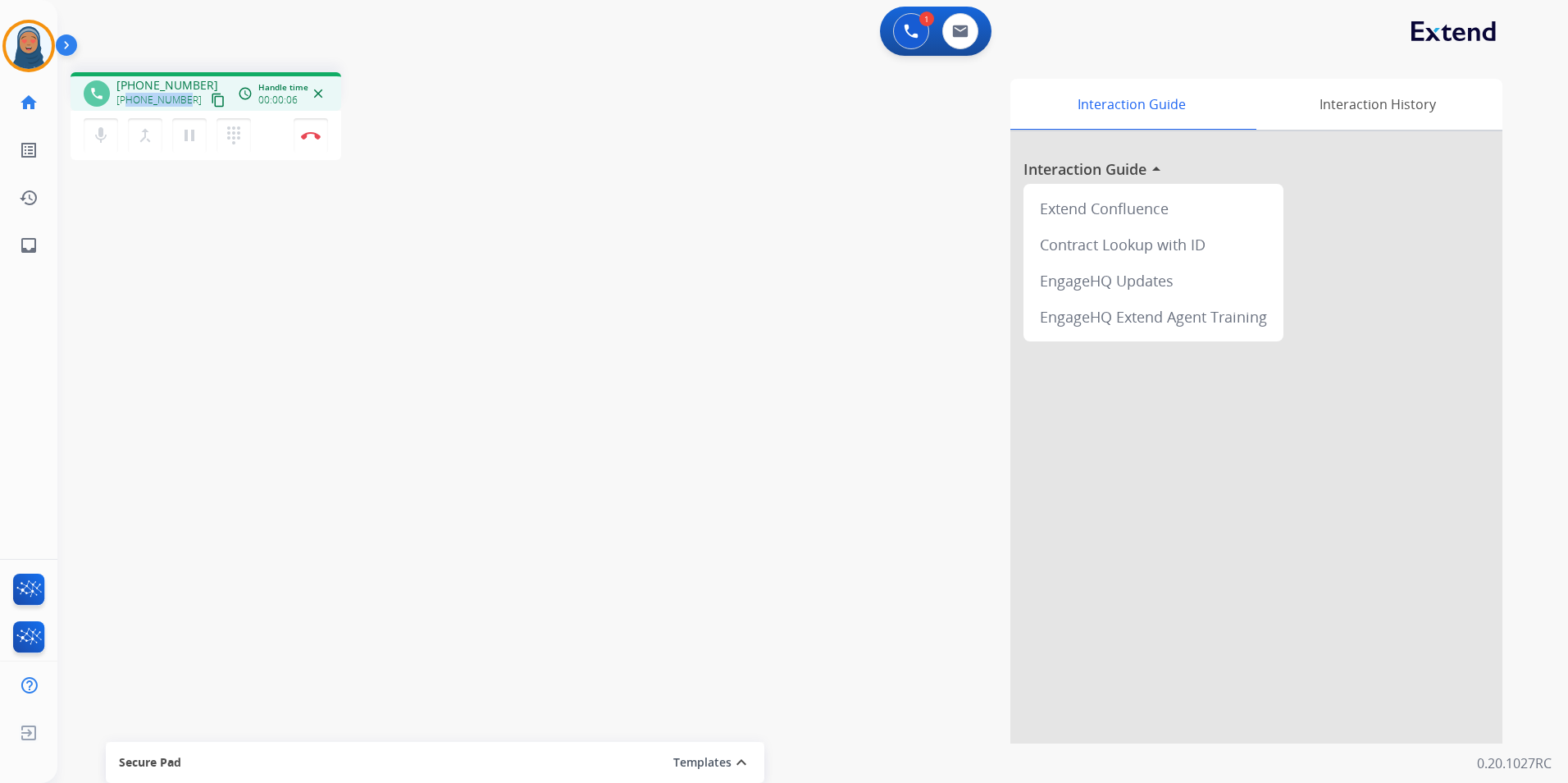
drag, startPoint x: 186, startPoint y: 101, endPoint x: 128, endPoint y: 108, distance: 58.4
click at [128, 108] on div "[PHONE_NUMBER] content_copy" at bounding box center [172, 100] width 112 height 20
click at [321, 132] on button "Disconnect" at bounding box center [311, 135] width 35 height 35
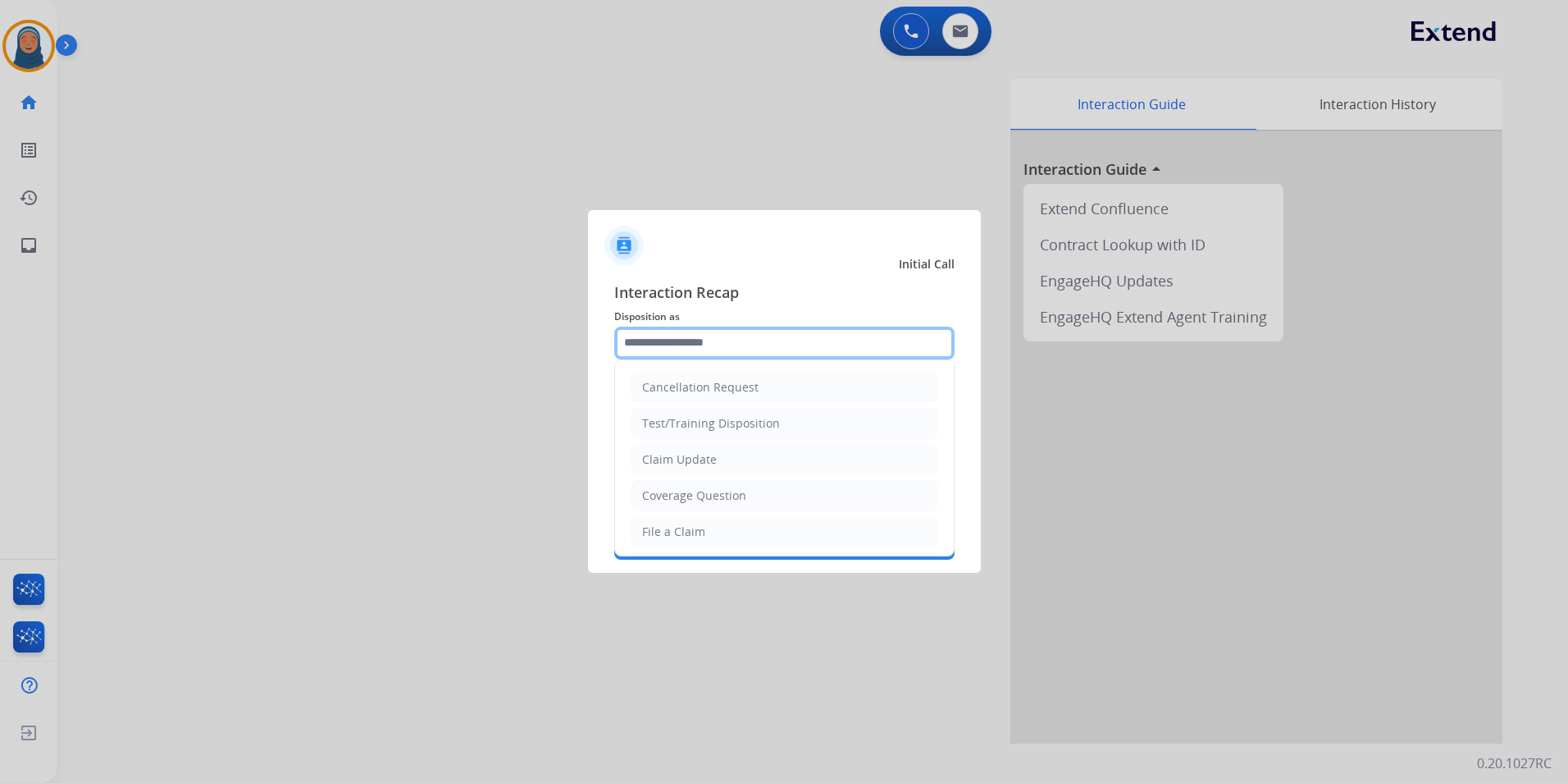
click at [784, 347] on input "text" at bounding box center [784, 342] width 340 height 33
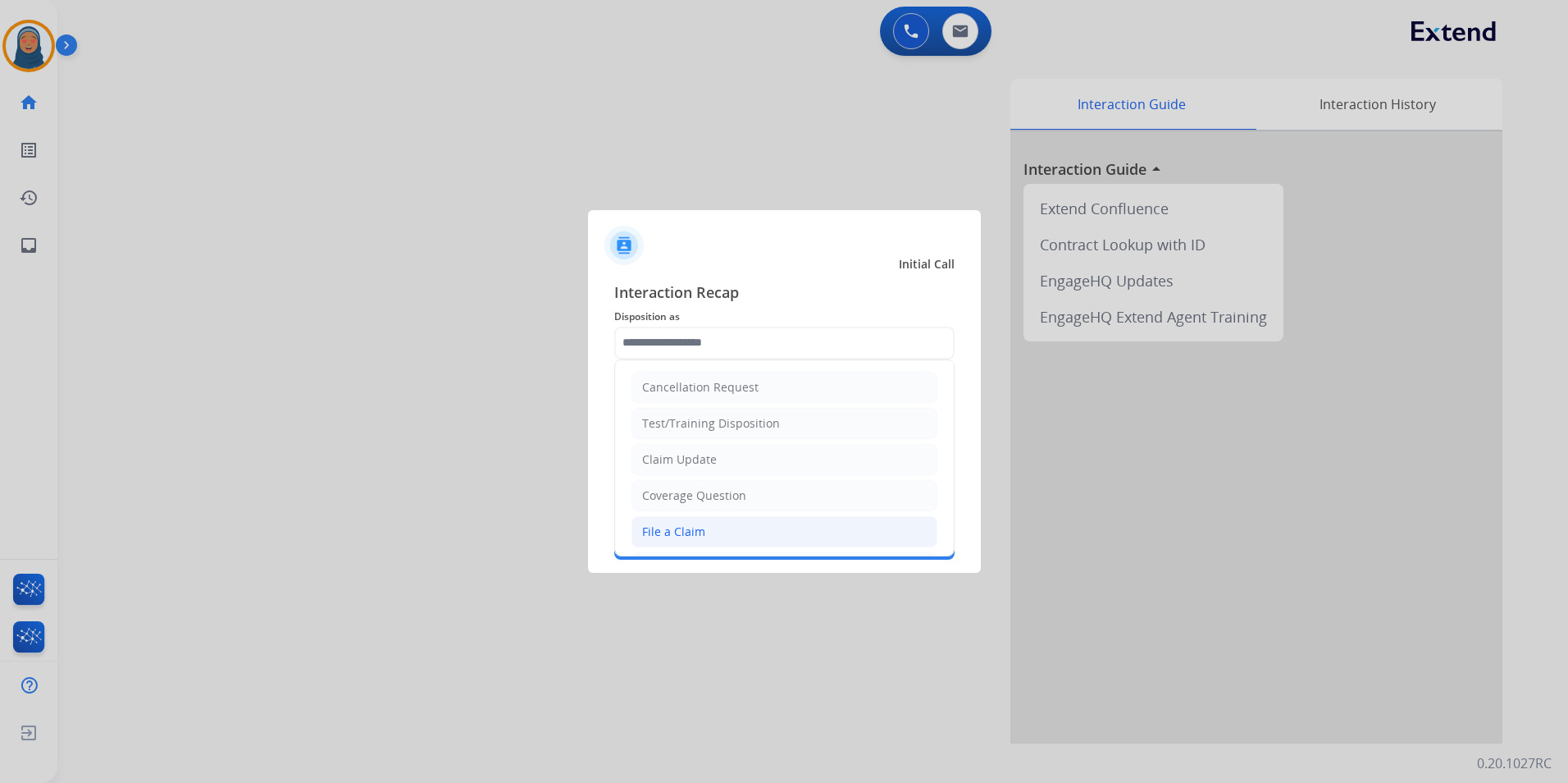
click at [703, 528] on li "File a Claim" at bounding box center [784, 531] width 306 height 31
type input "**********"
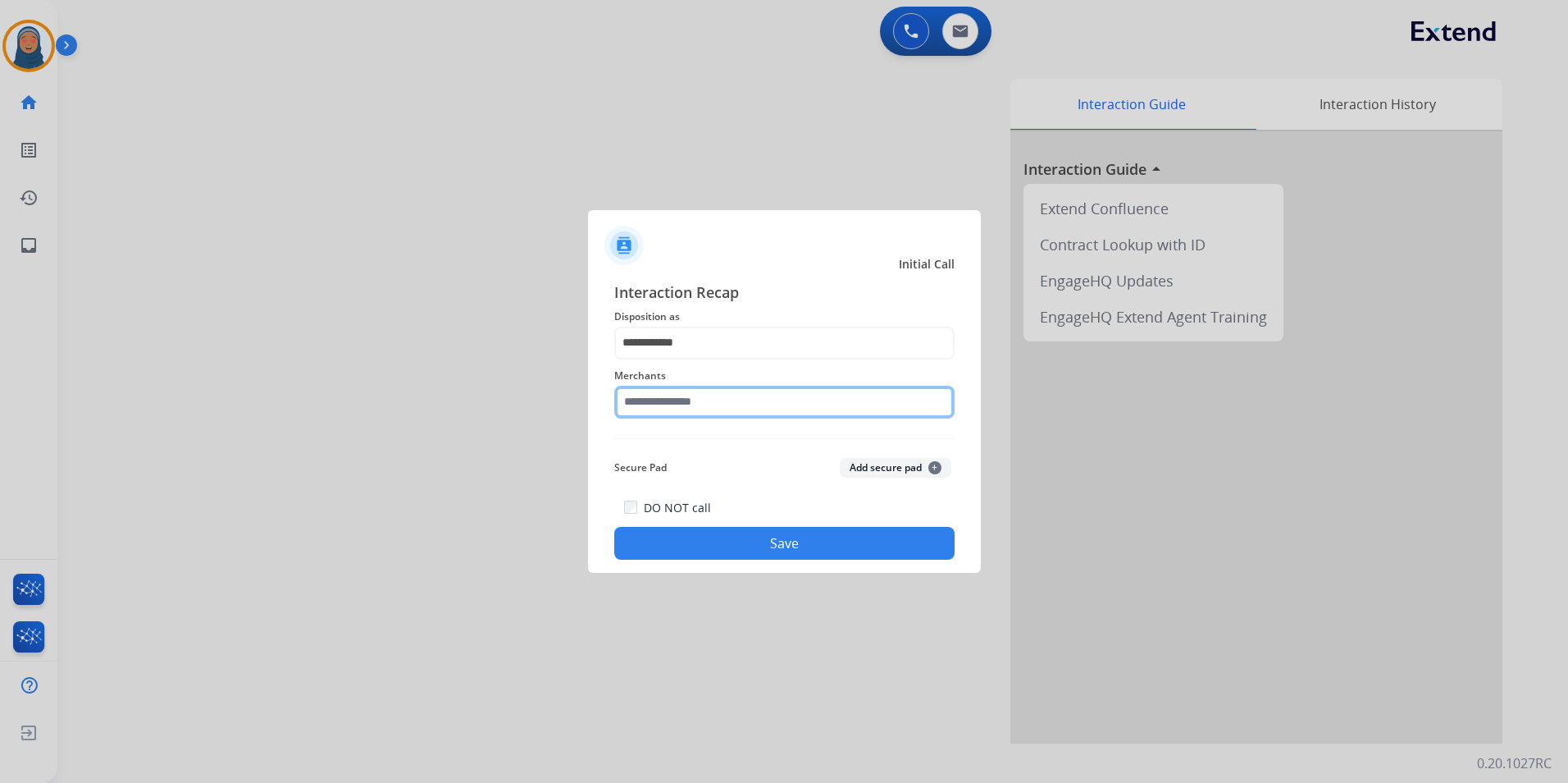
click at [729, 402] on input "text" at bounding box center [784, 402] width 340 height 33
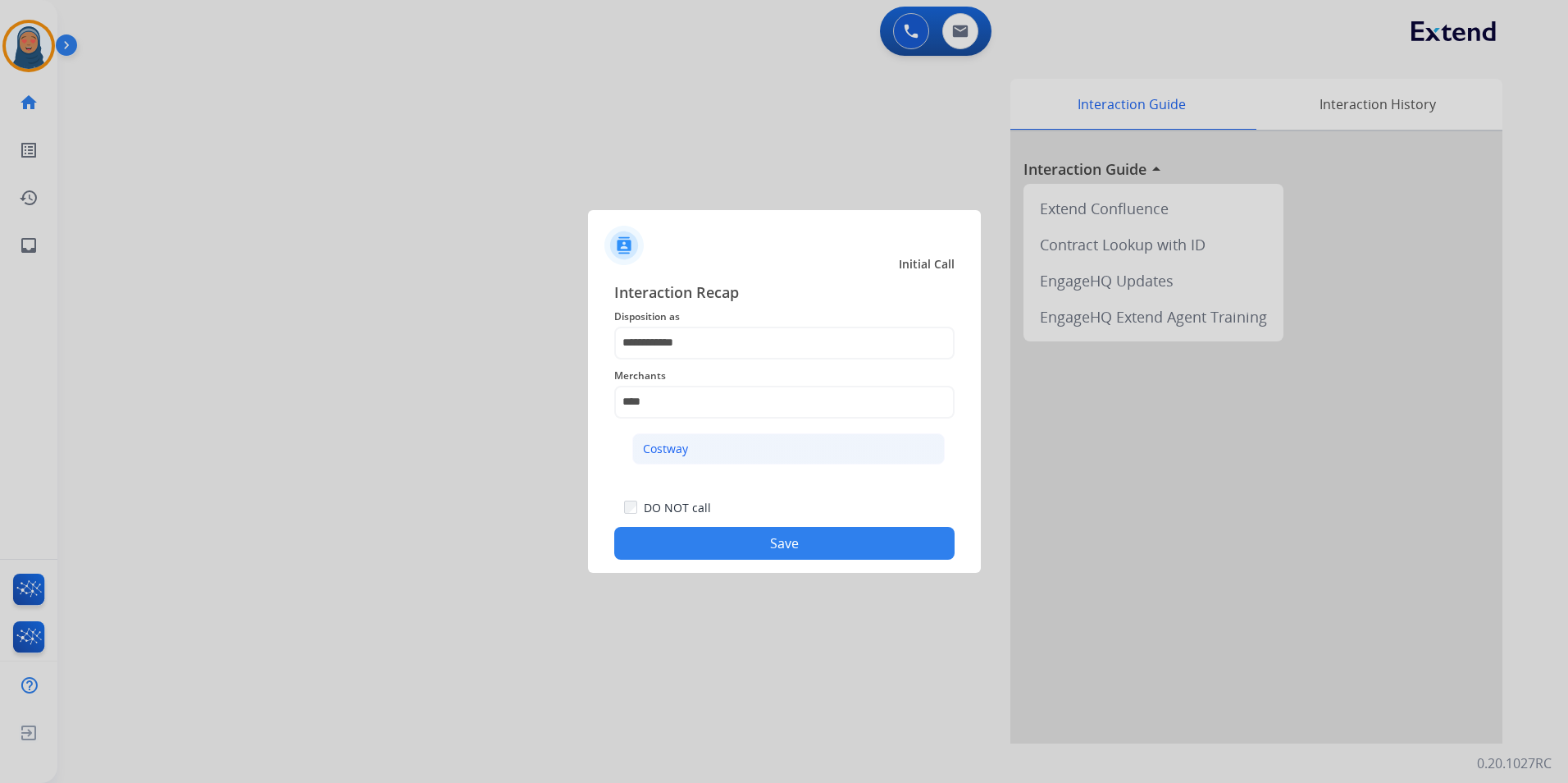
click at [693, 449] on li "Costway" at bounding box center [789, 449] width 313 height 31
type input "*******"
click at [737, 548] on button "Save" at bounding box center [784, 543] width 340 height 33
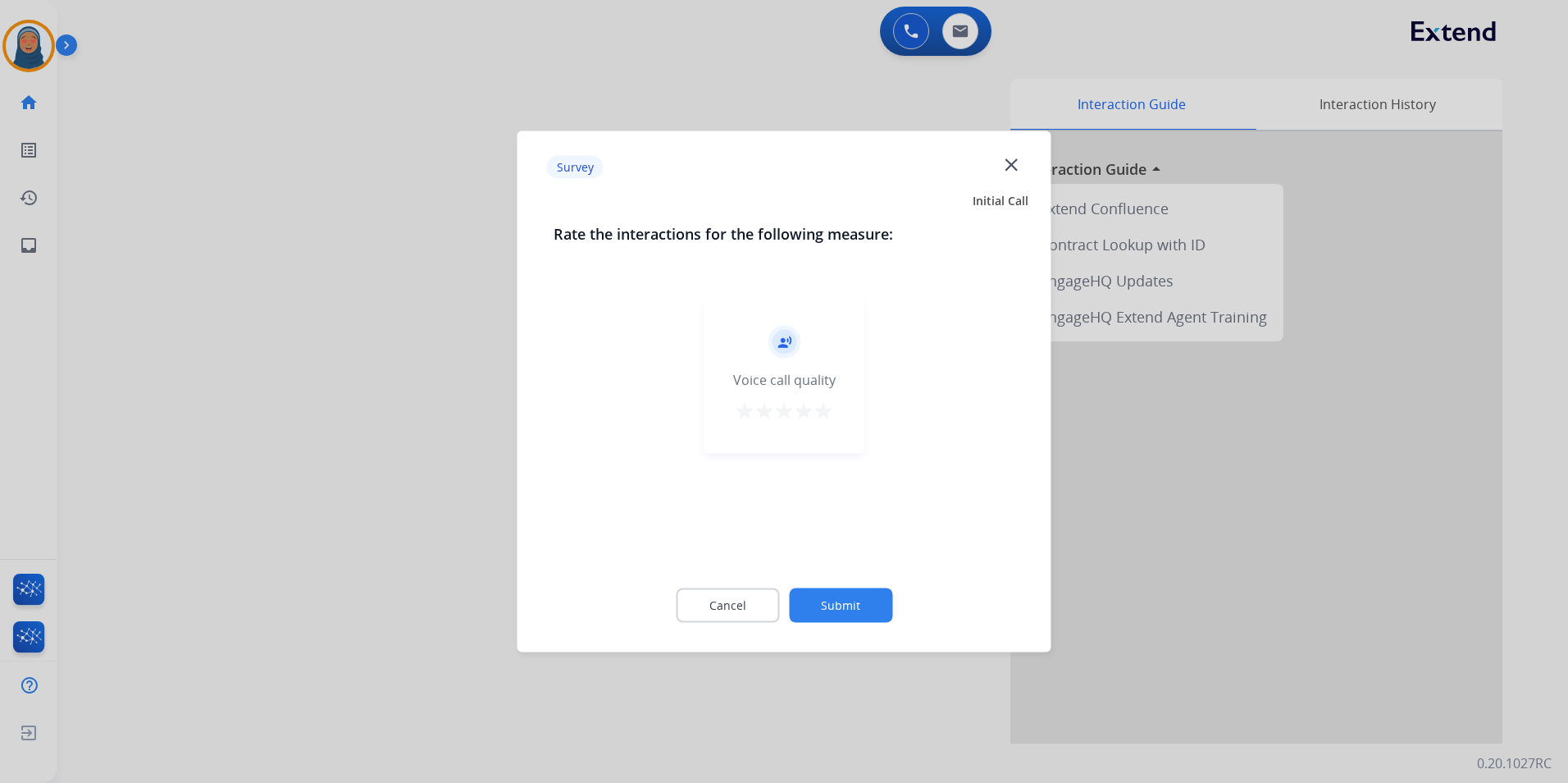
click at [831, 611] on button "Submit" at bounding box center [840, 605] width 103 height 35
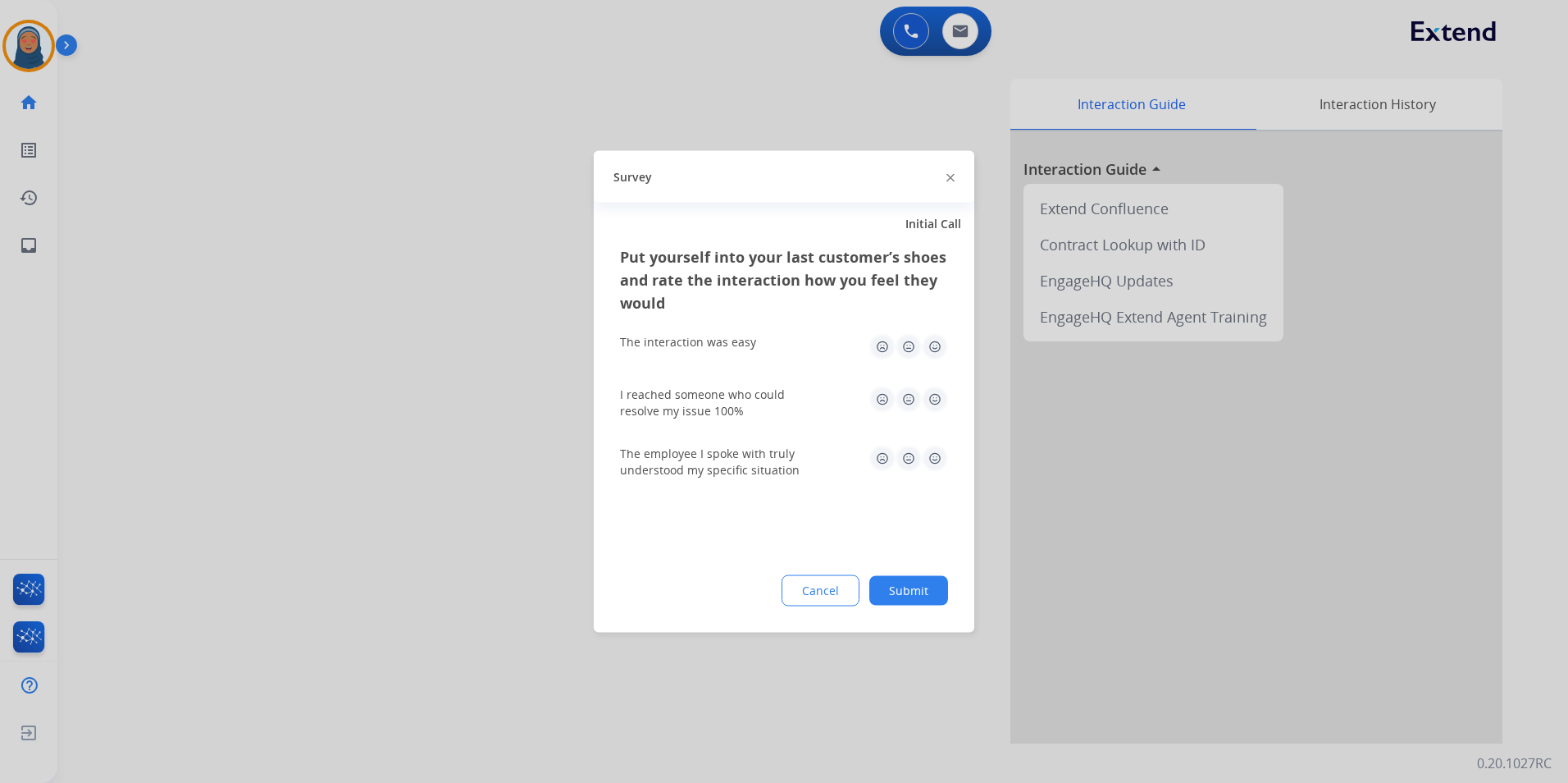
click at [934, 586] on button "Submit" at bounding box center [909, 590] width 79 height 29
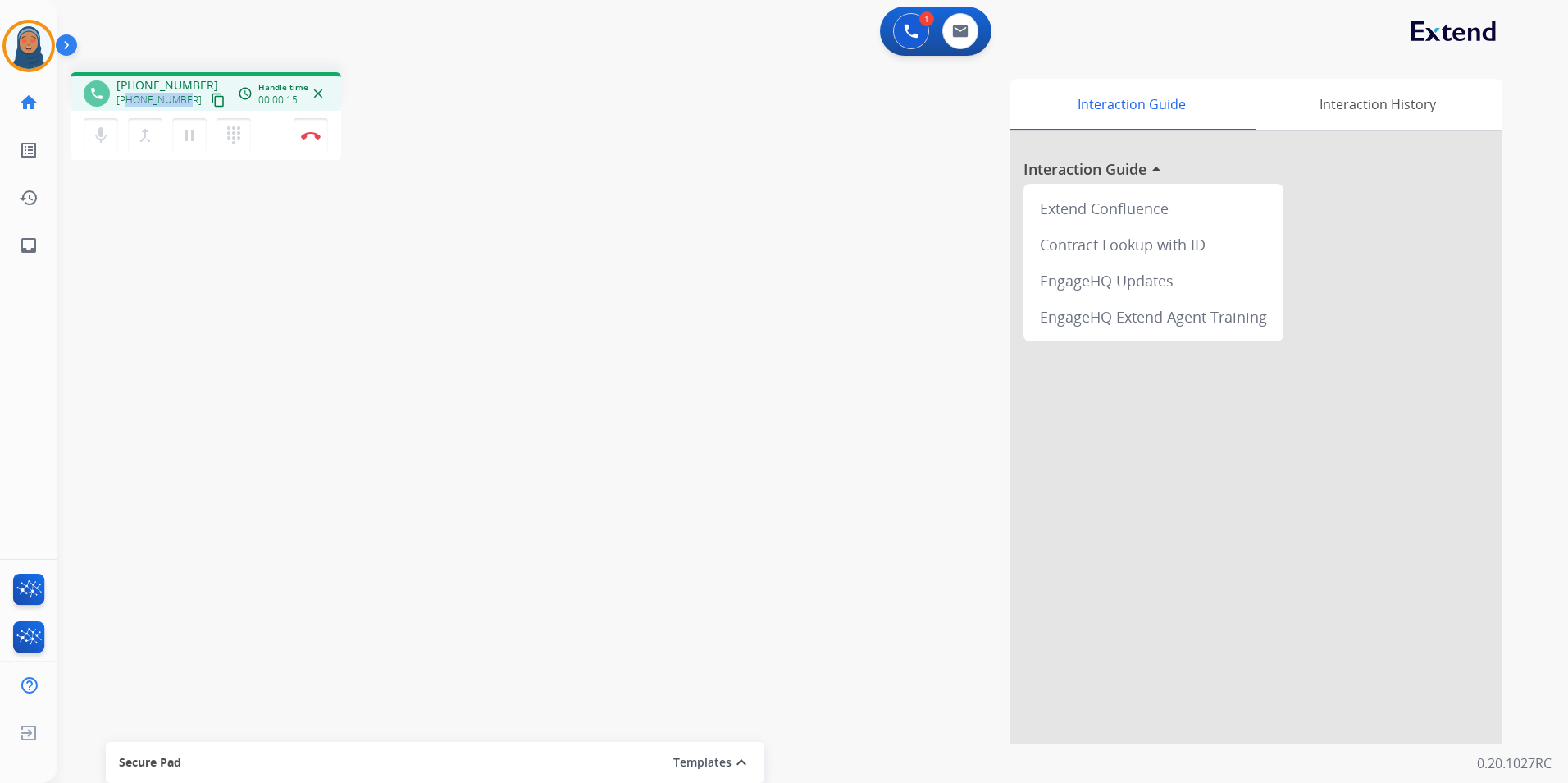
drag, startPoint x: 187, startPoint y: 102, endPoint x: 130, endPoint y: 104, distance: 57.0
click at [130, 104] on div "[PHONE_NUMBER] content_copy" at bounding box center [172, 100] width 112 height 20
click at [308, 142] on button "Disconnect" at bounding box center [311, 135] width 35 height 35
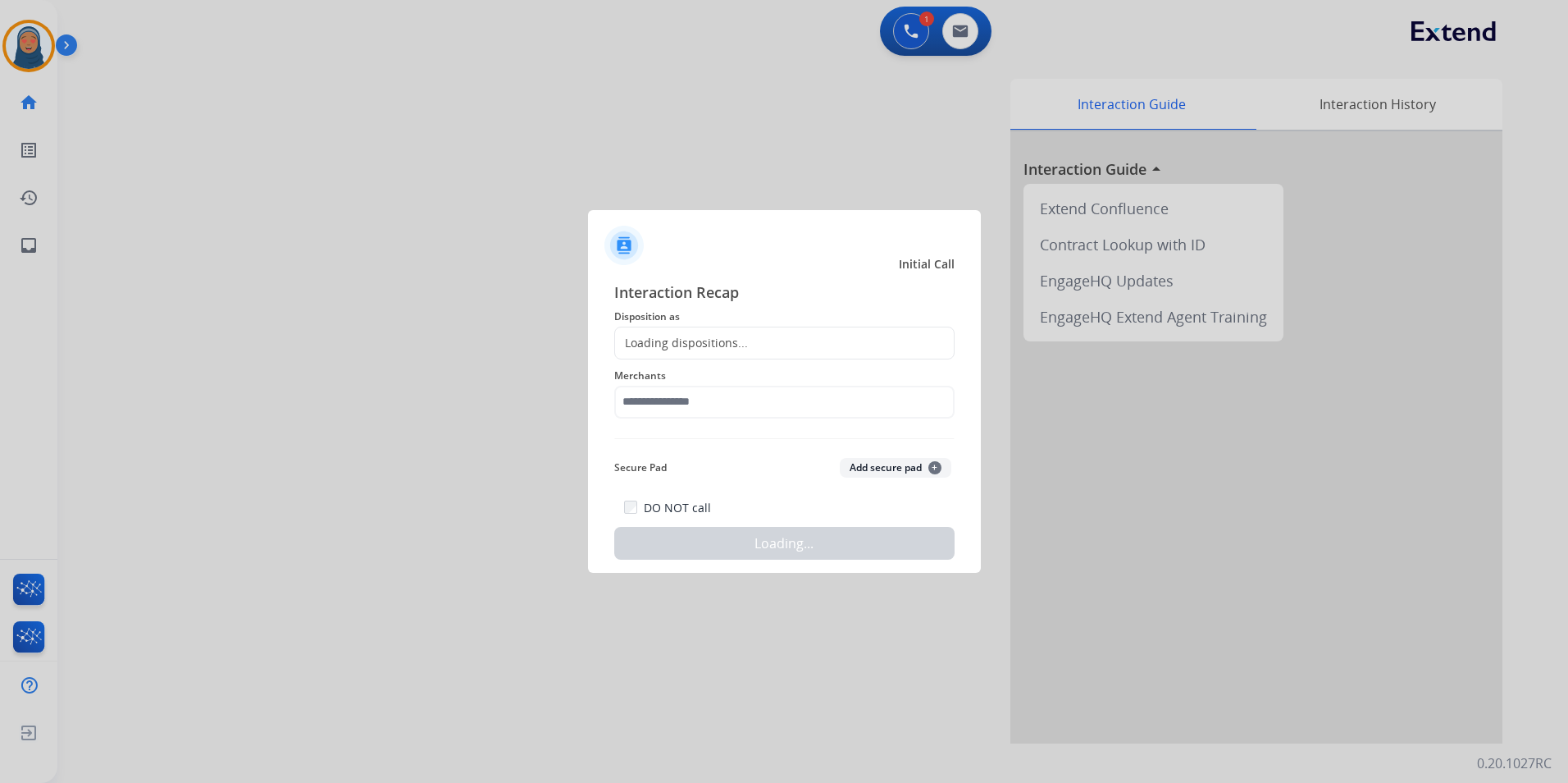
click at [738, 352] on div "Loading dispositions..." at bounding box center [784, 342] width 340 height 33
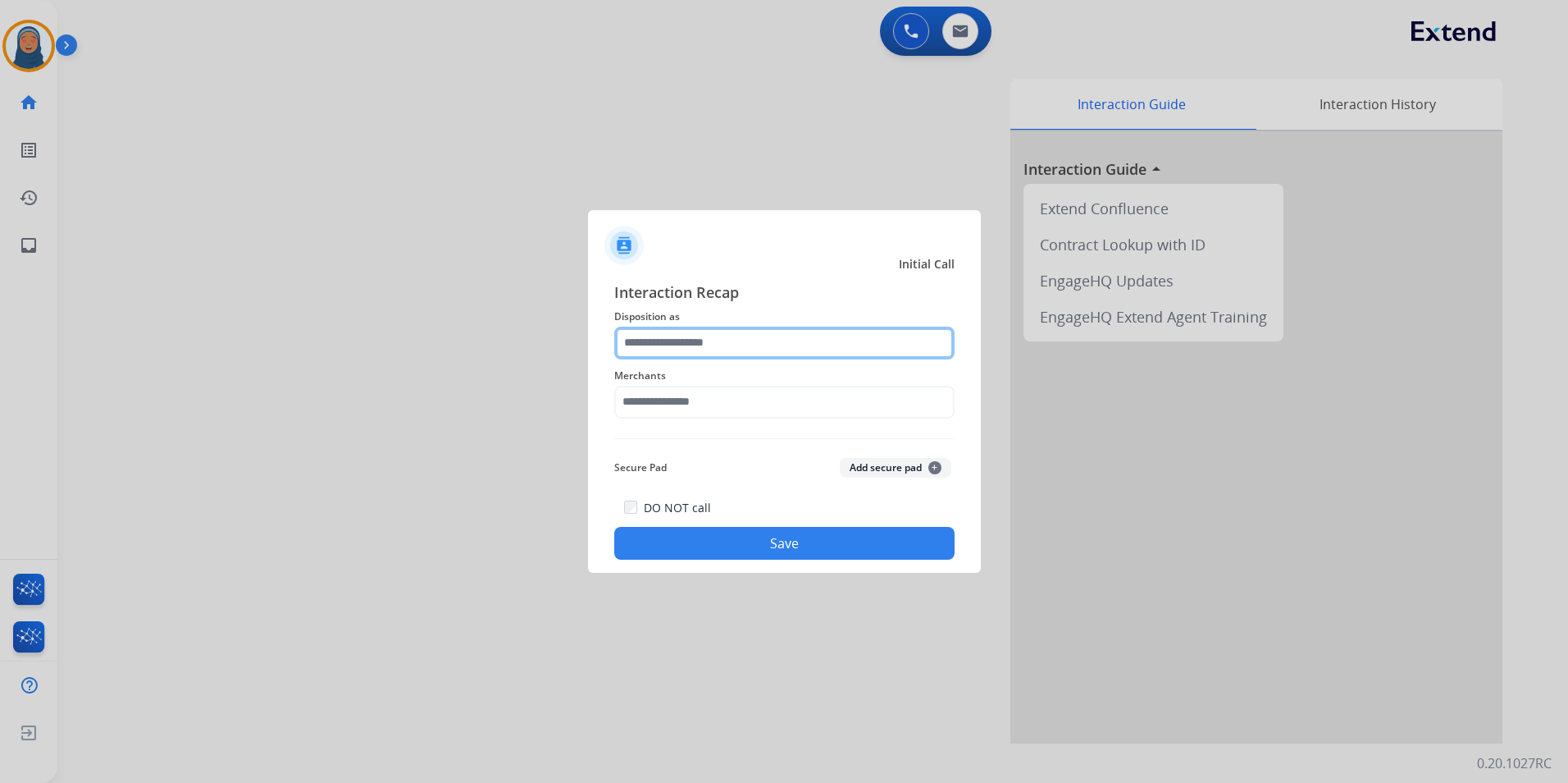
click at [664, 332] on input "text" at bounding box center [784, 342] width 340 height 33
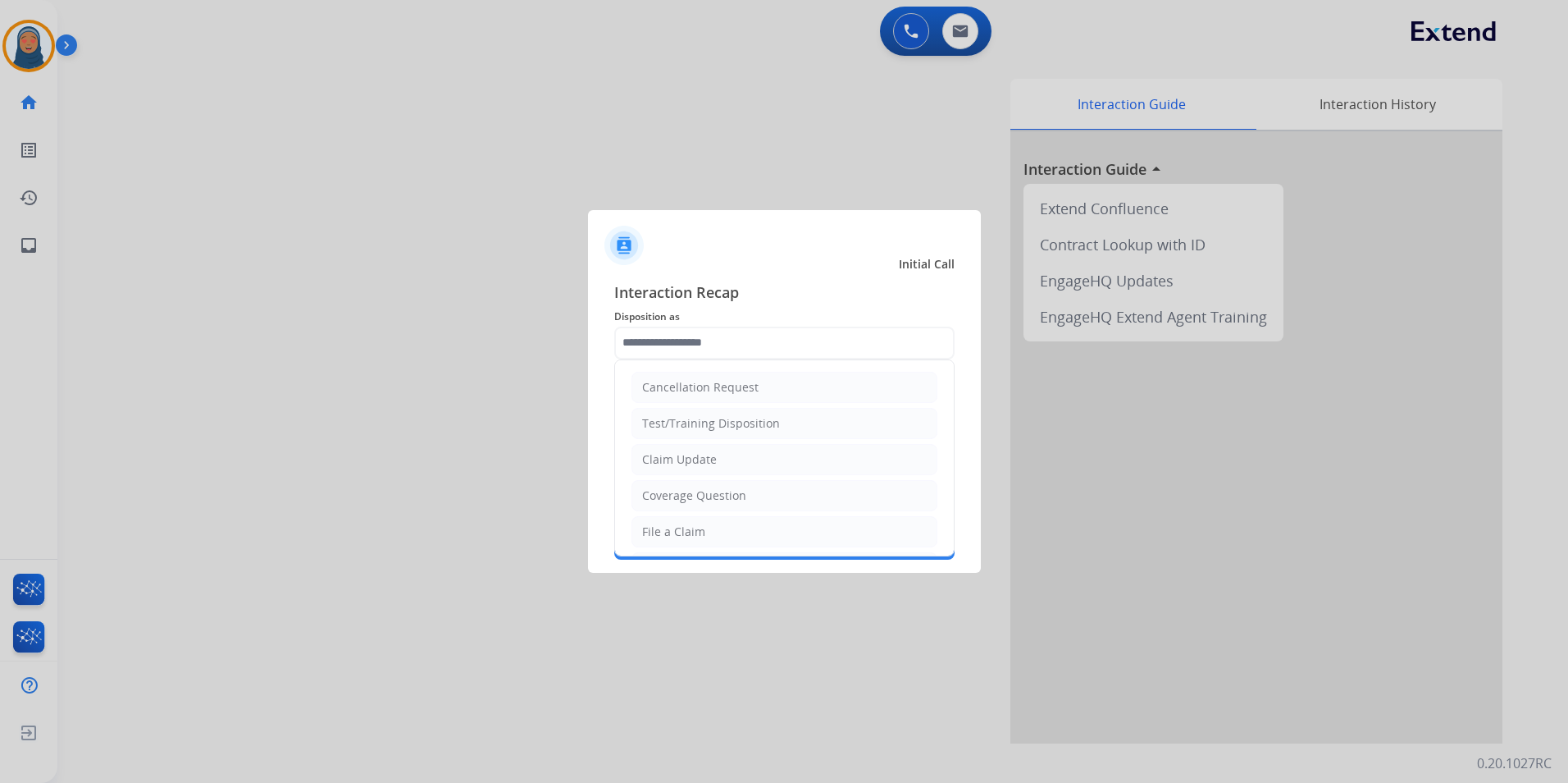
drag, startPoint x: 697, startPoint y: 463, endPoint x: 700, endPoint y: 433, distance: 30.1
click at [697, 461] on div "Claim Update" at bounding box center [680, 459] width 75 height 16
type input "**********"
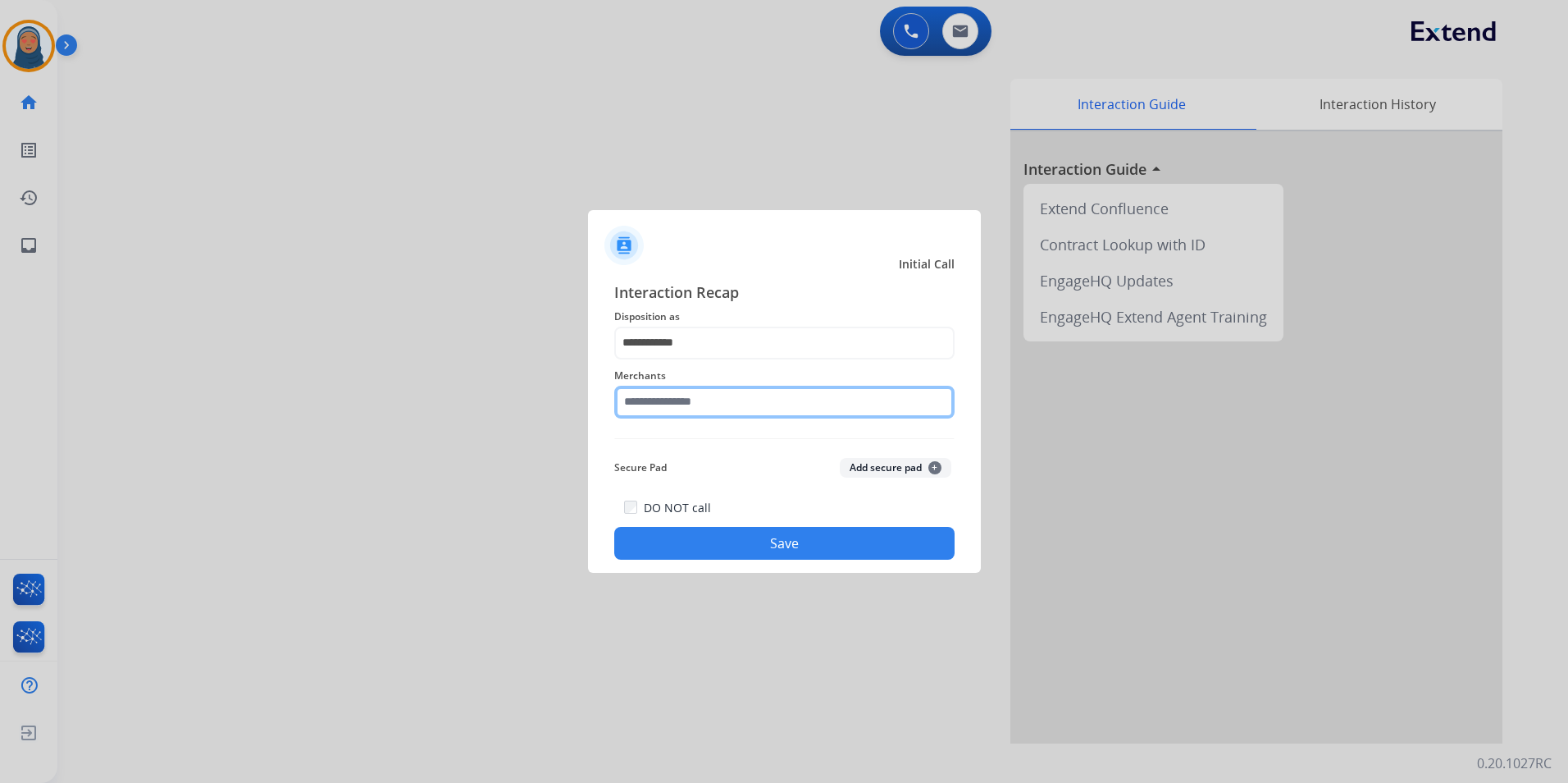
click at [703, 404] on input "text" at bounding box center [784, 402] width 340 height 33
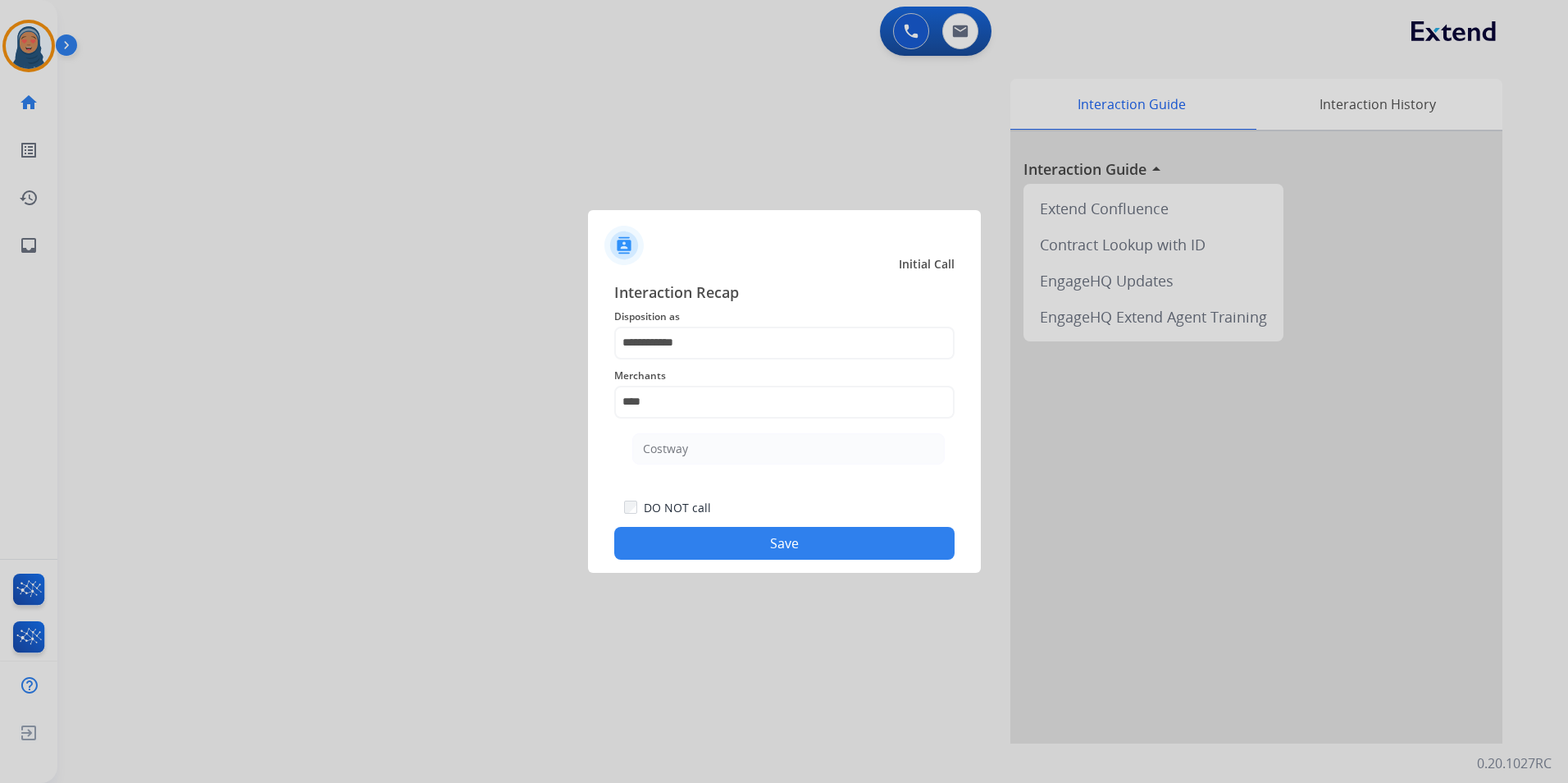
click at [686, 443] on li "Costway" at bounding box center [789, 449] width 313 height 31
type input "*******"
click at [749, 551] on button "Save" at bounding box center [784, 543] width 340 height 33
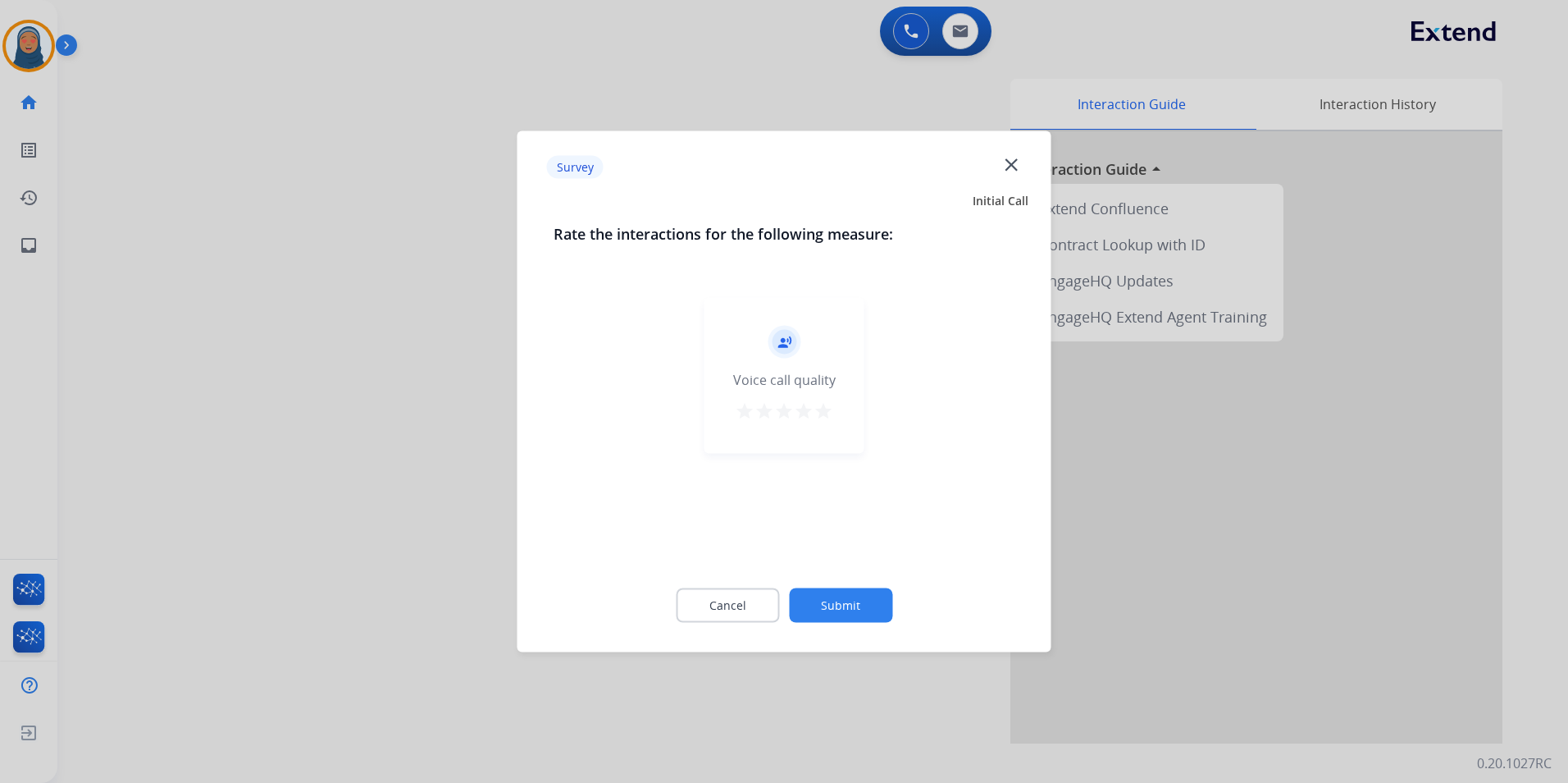
click at [846, 605] on button "Submit" at bounding box center [840, 605] width 103 height 35
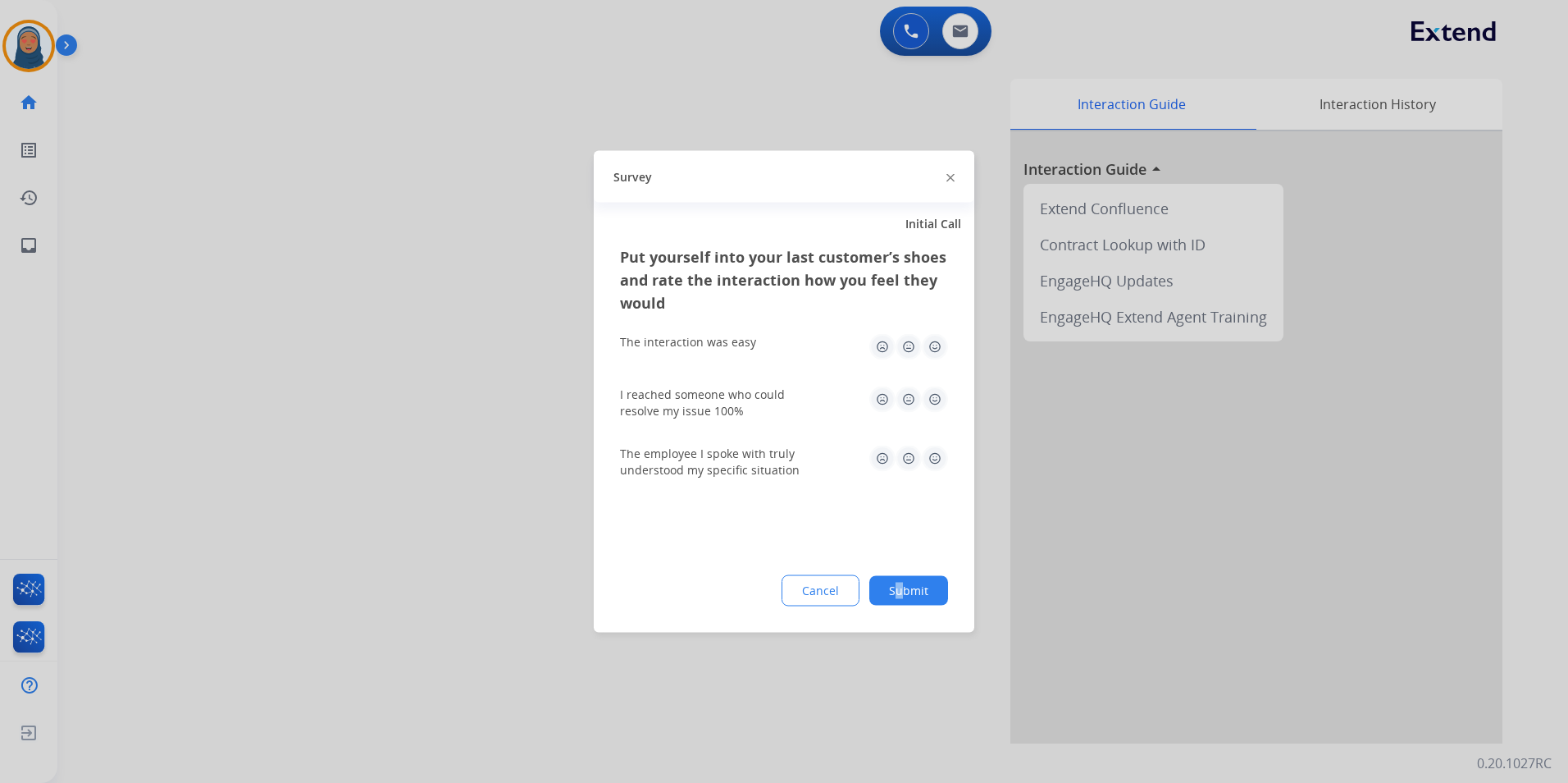
click at [901, 607] on div "Put yourself into your last customer’s shoes and rate the interaction how you f…" at bounding box center [784, 439] width 380 height 388
drag, startPoint x: 901, startPoint y: 607, endPoint x: 911, endPoint y: 593, distance: 17.2
click at [910, 594] on button "Submit" at bounding box center [909, 590] width 79 height 29
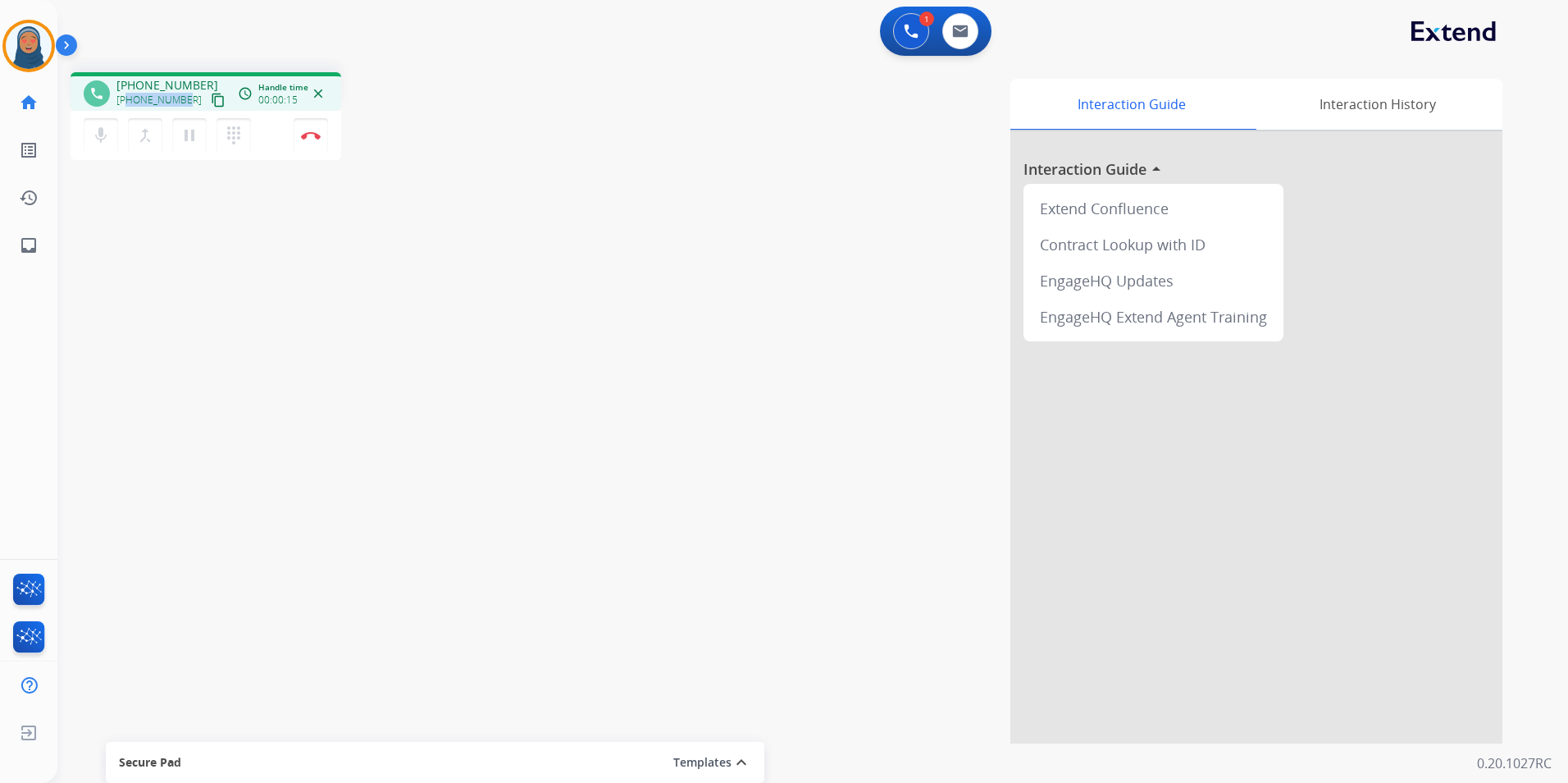
drag, startPoint x: 185, startPoint y: 99, endPoint x: 129, endPoint y: 101, distance: 56.0
click at [129, 101] on div "[PHONE_NUMBER] content_copy" at bounding box center [172, 100] width 112 height 20
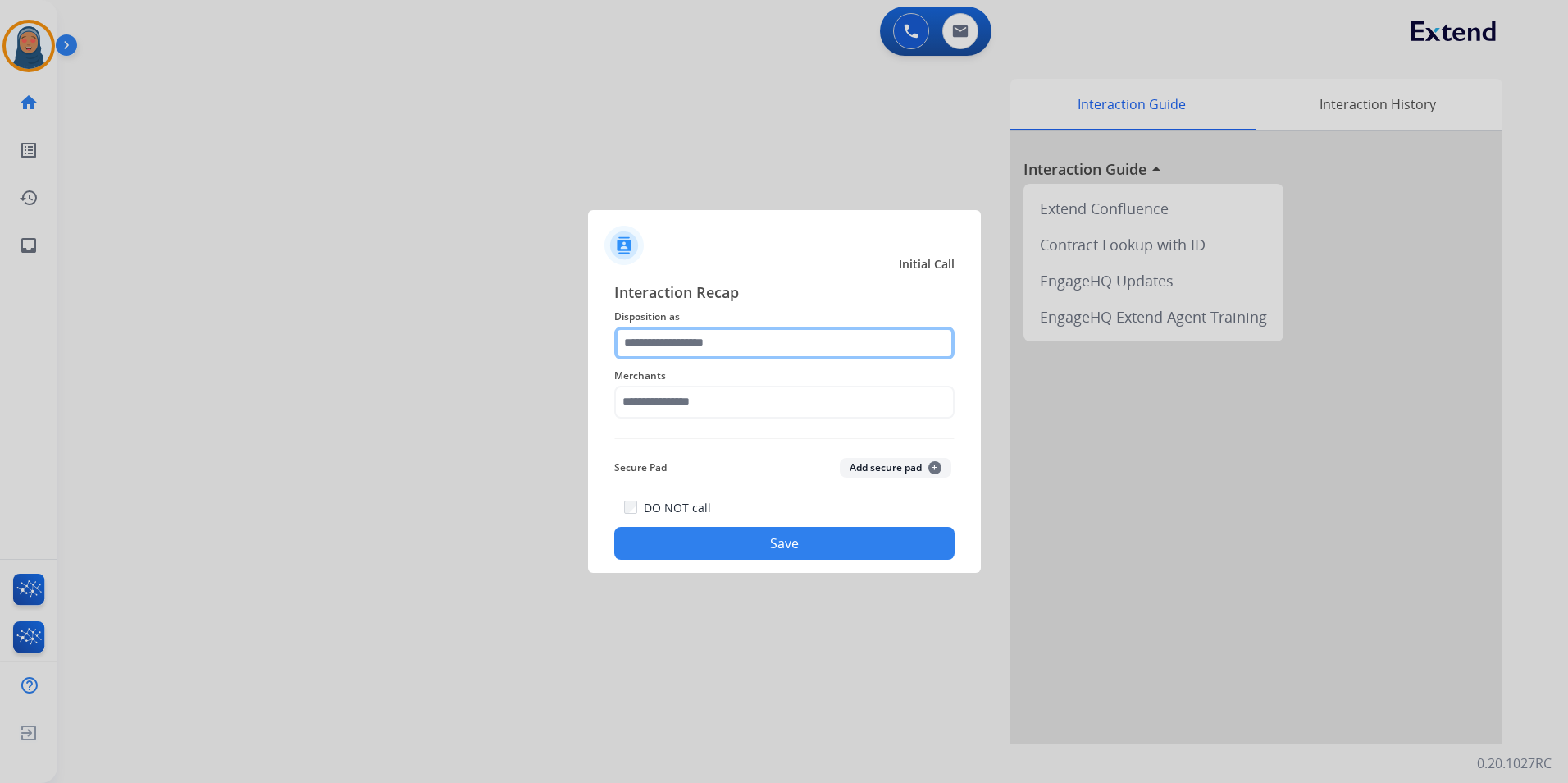
drag, startPoint x: 748, startPoint y: 352, endPoint x: 754, endPoint y: 340, distance: 13.4
click at [753, 342] on input "text" at bounding box center [784, 342] width 340 height 33
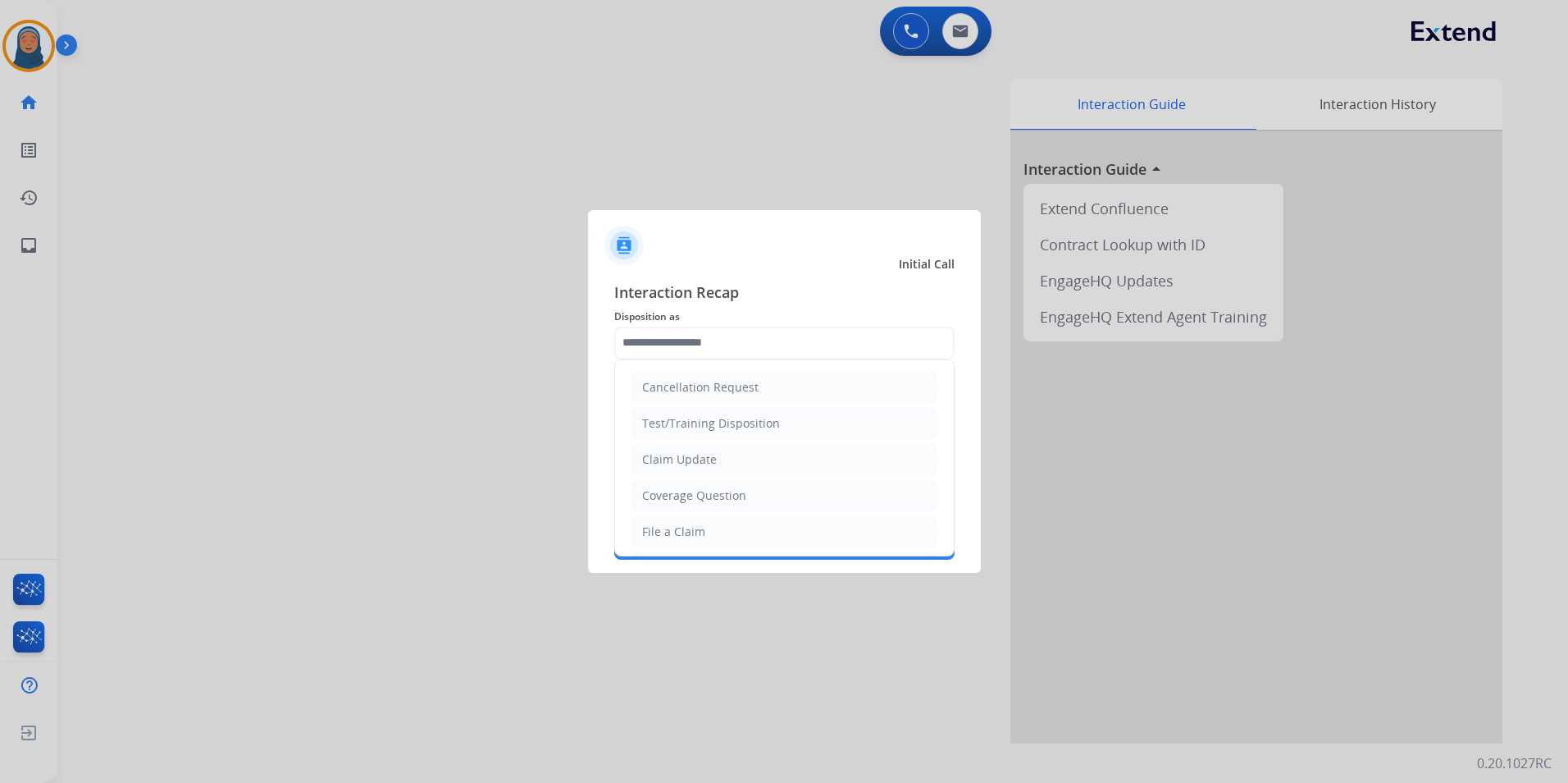
click at [650, 451] on li "Claim Update" at bounding box center [784, 459] width 306 height 31
type input "**********"
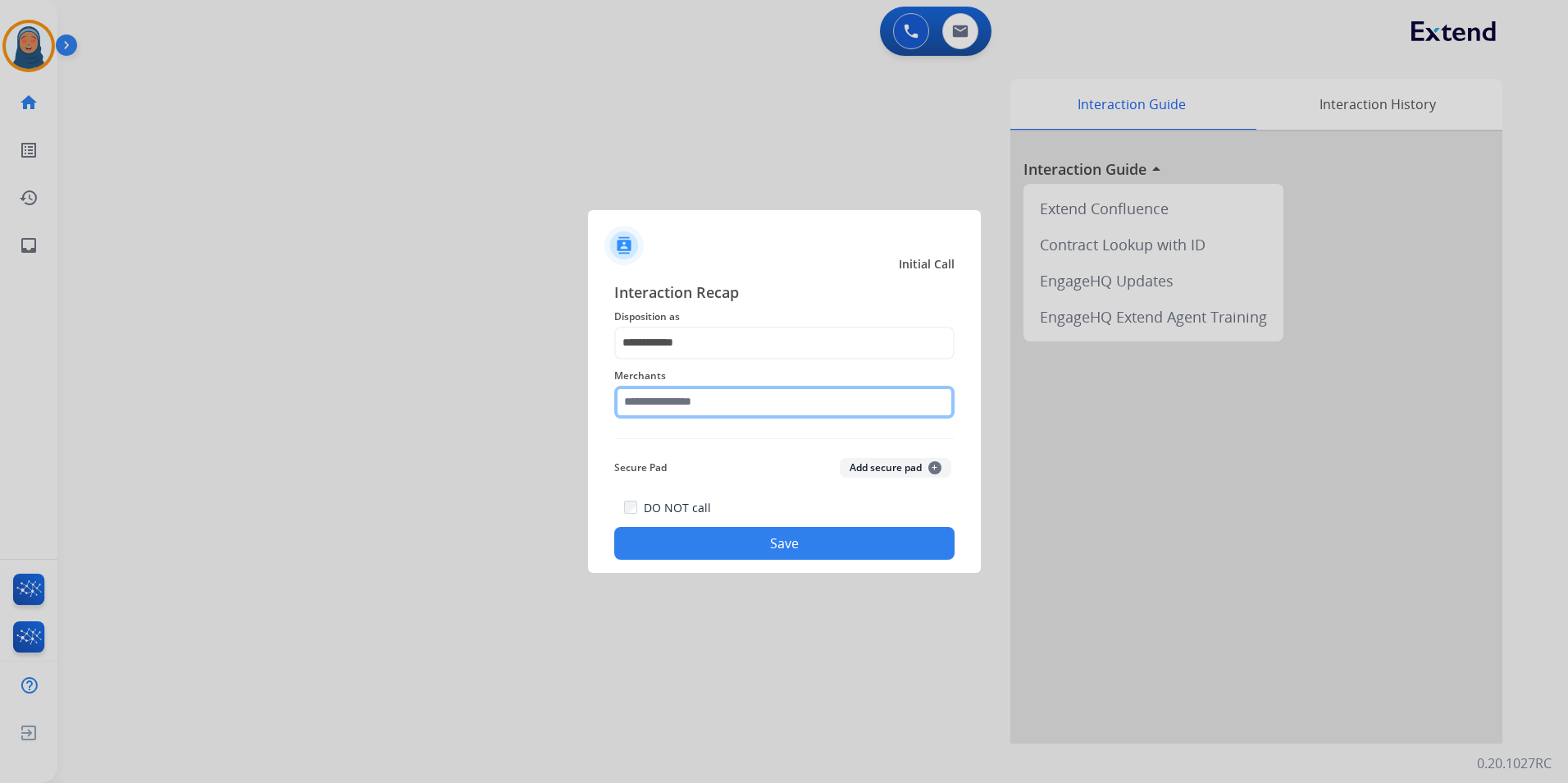
click at [676, 412] on input "text" at bounding box center [784, 402] width 340 height 33
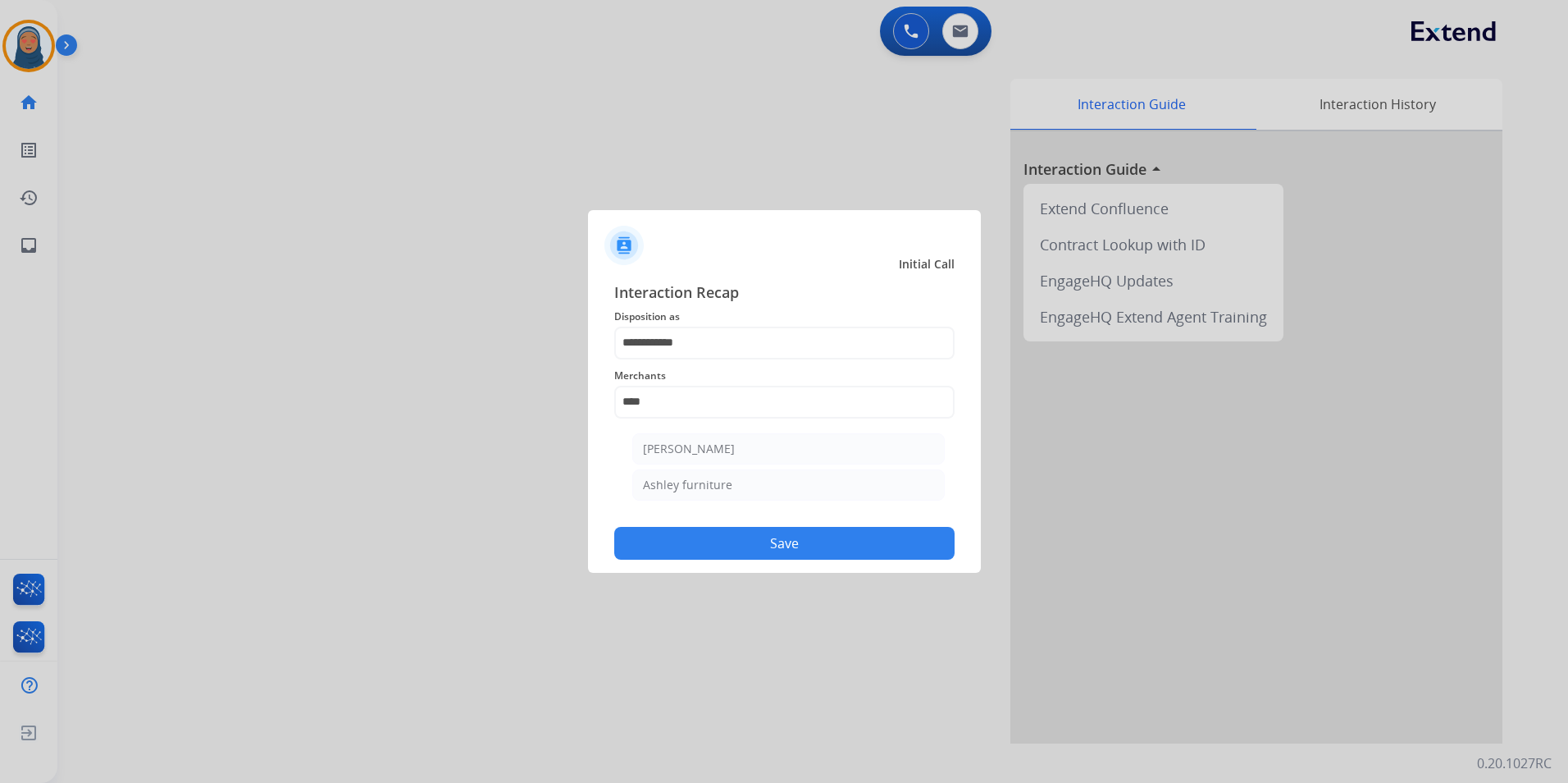
click at [701, 451] on div "[PERSON_NAME]" at bounding box center [688, 449] width 92 height 16
type input "**********"
click at [777, 541] on button "Save" at bounding box center [784, 543] width 340 height 33
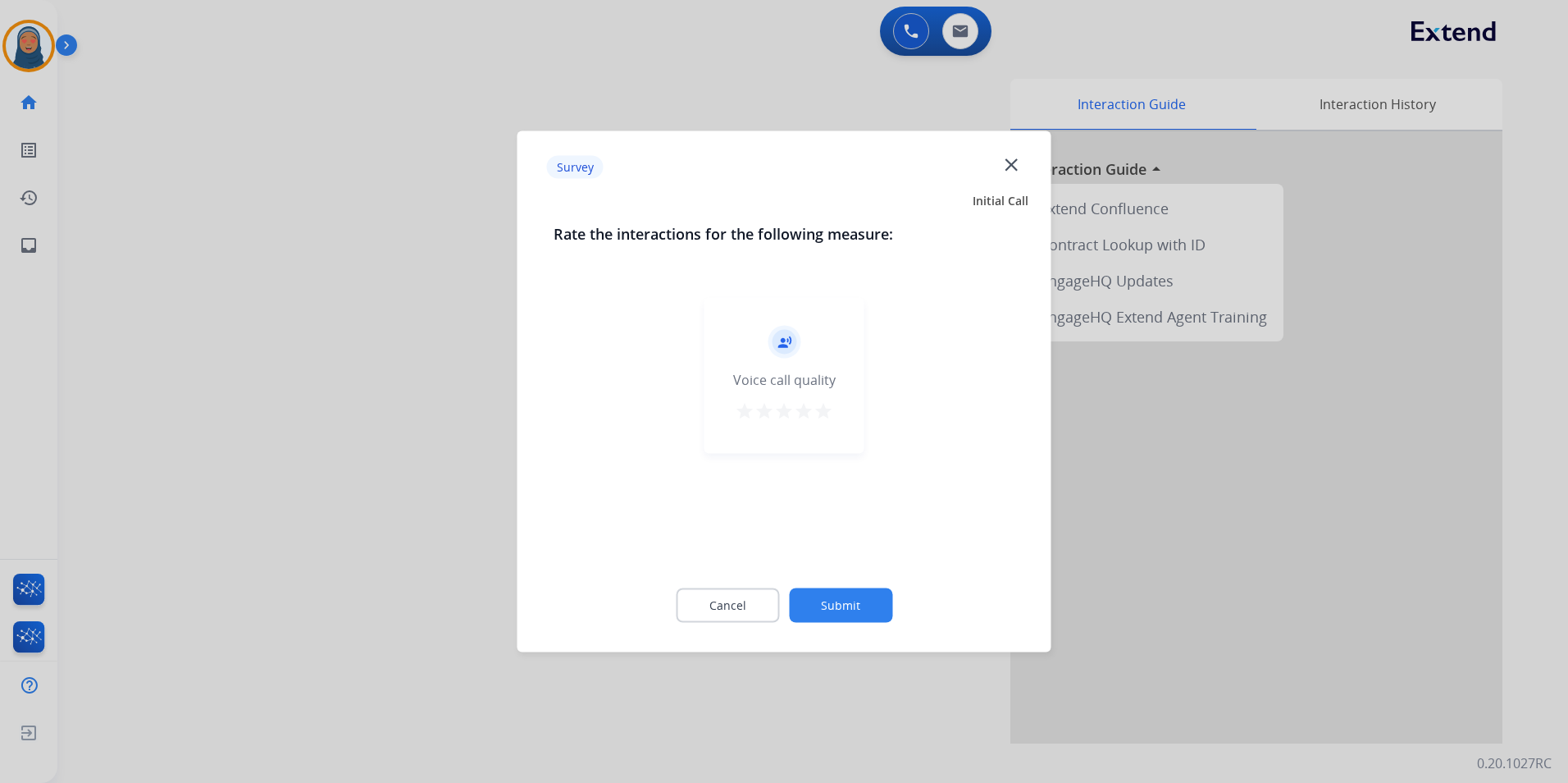
click at [824, 611] on button "Submit" at bounding box center [840, 605] width 103 height 35
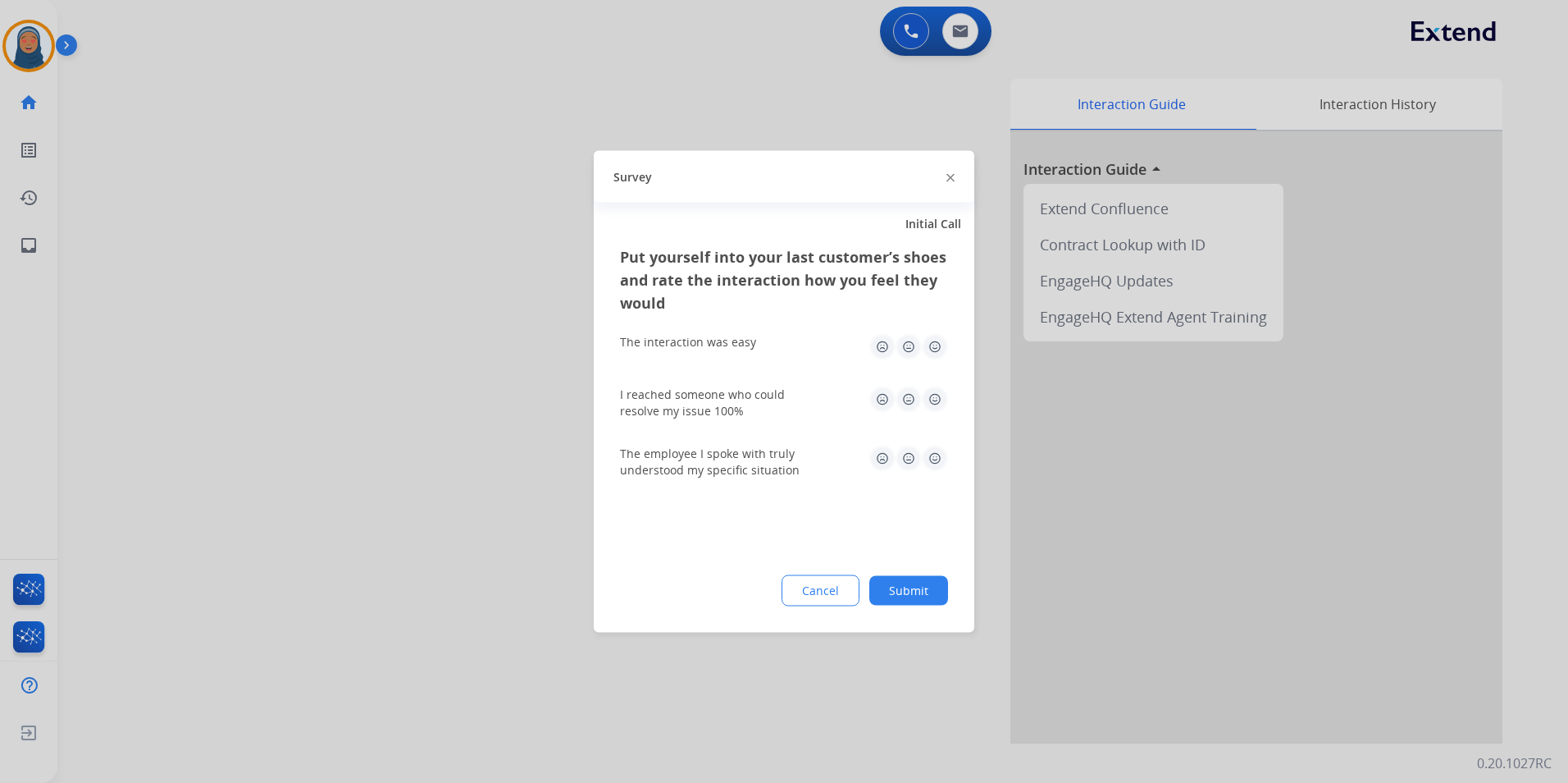
click at [926, 590] on button "Submit" at bounding box center [909, 590] width 79 height 29
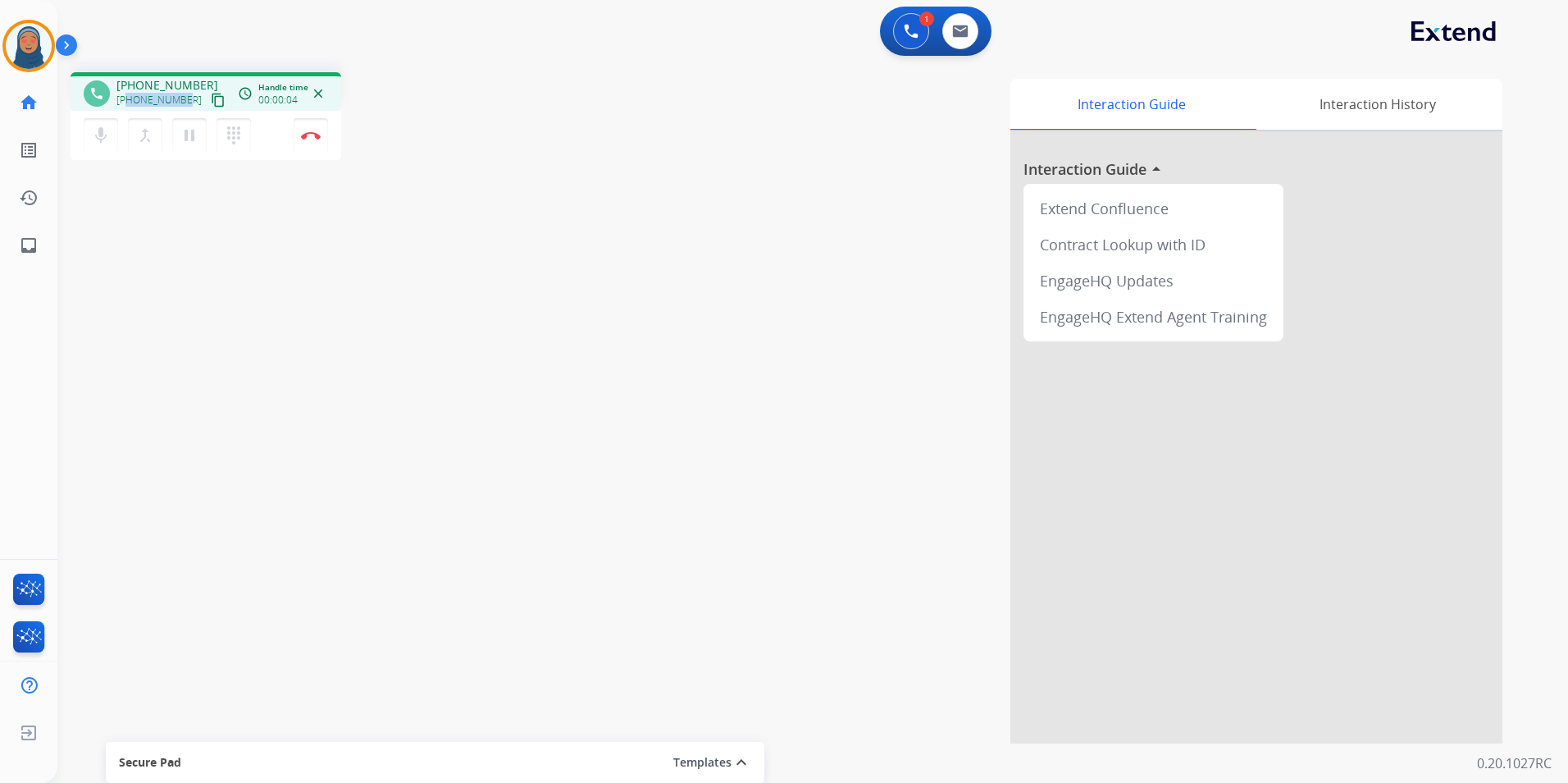
drag, startPoint x: 183, startPoint y: 103, endPoint x: 130, endPoint y: 106, distance: 53.1
click at [130, 106] on span "[PHONE_NUMBER]" at bounding box center [159, 100] width 85 height 13
click at [318, 133] on img at bounding box center [311, 135] width 20 height 8
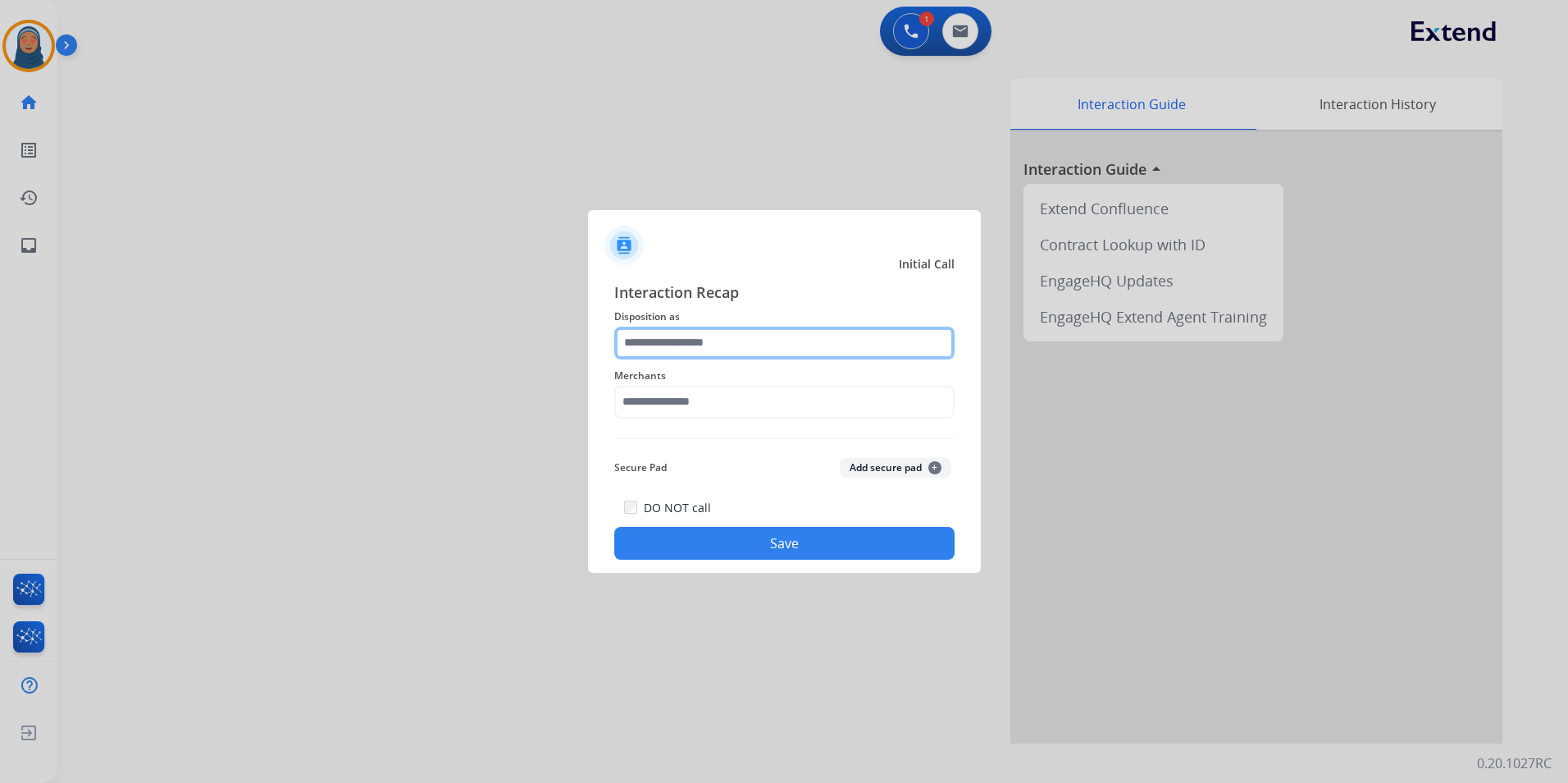
click at [754, 332] on input "text" at bounding box center [784, 342] width 340 height 33
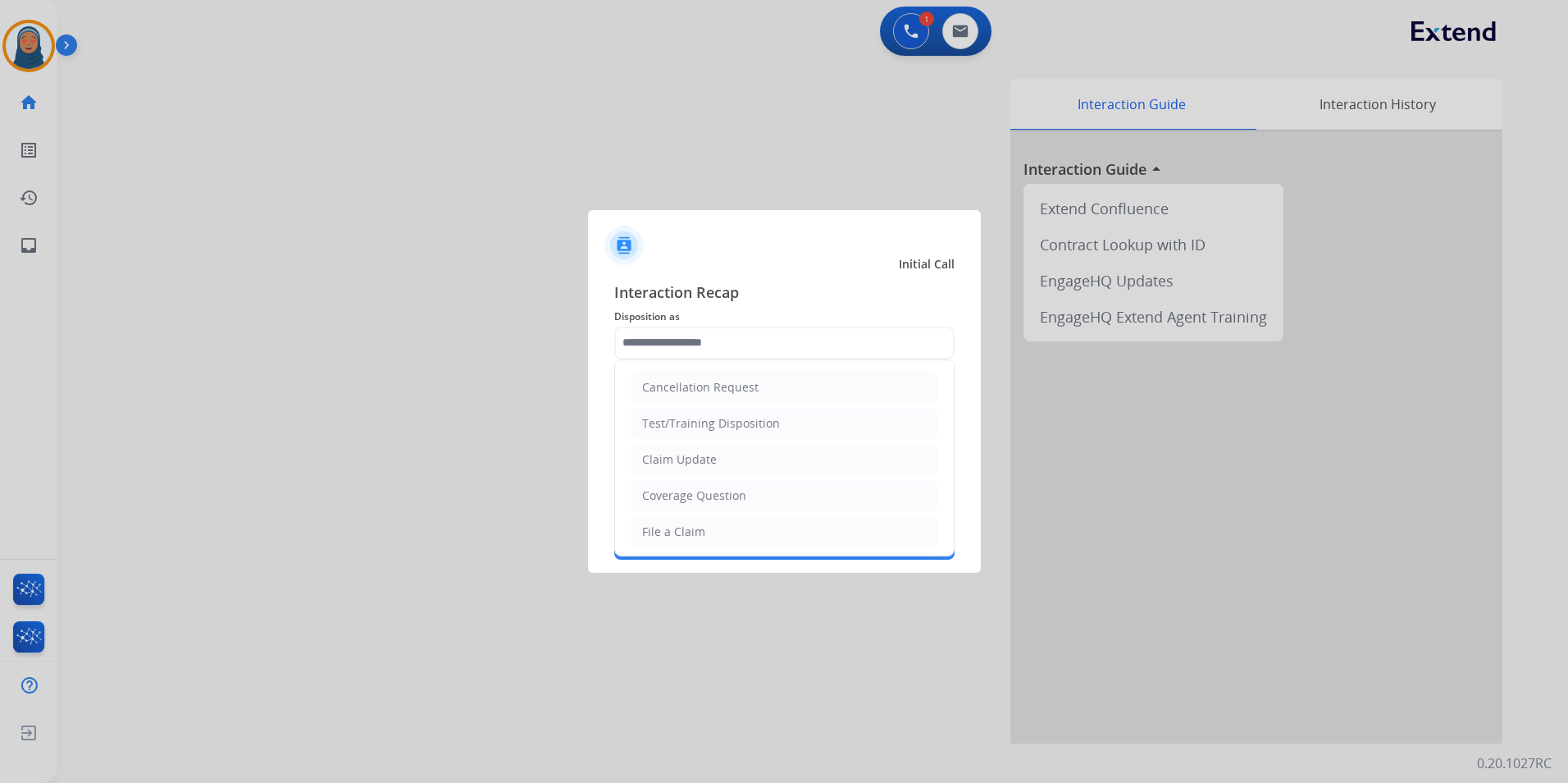
click at [697, 461] on div "Claim Update" at bounding box center [680, 459] width 75 height 16
type input "**********"
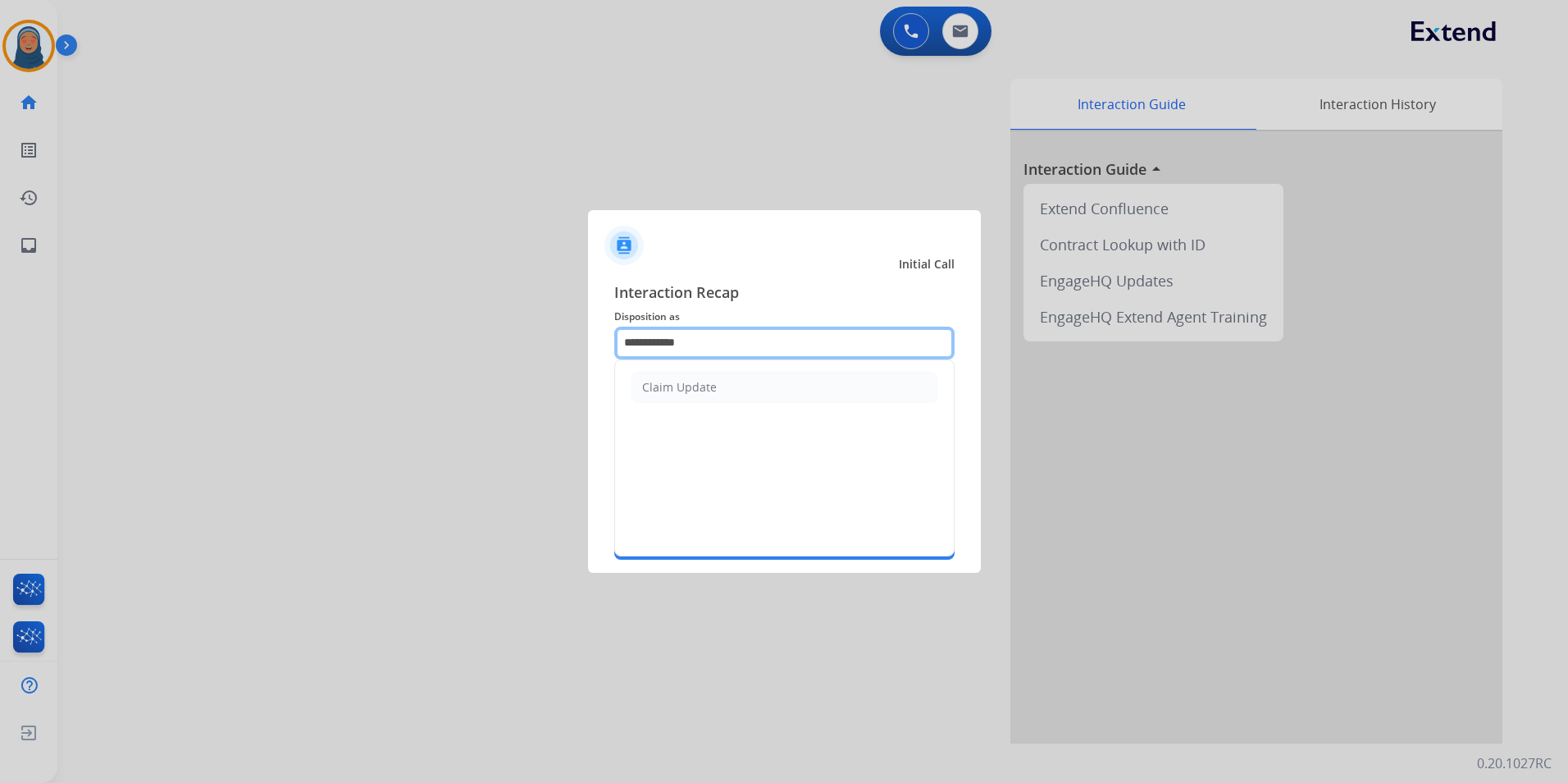
drag, startPoint x: 720, startPoint y: 332, endPoint x: 121, endPoint y: 279, distance: 601.3
click at [0, 296] on app-contact-recap-modal "**********" at bounding box center [0, 391] width 0 height 783
click at [685, 389] on div "Claim Update" at bounding box center [680, 388] width 75 height 16
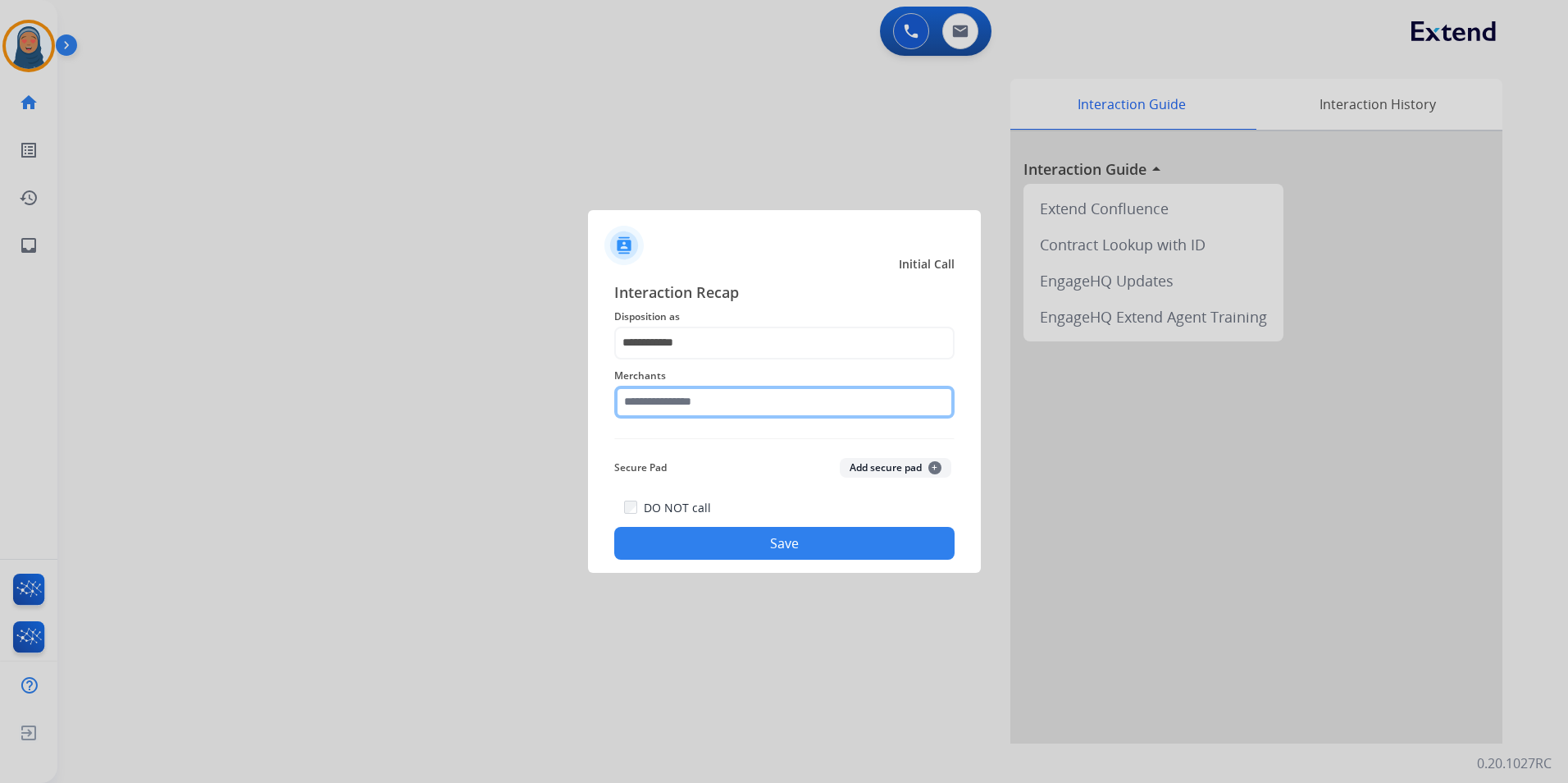
click at [690, 410] on input "text" at bounding box center [784, 402] width 340 height 33
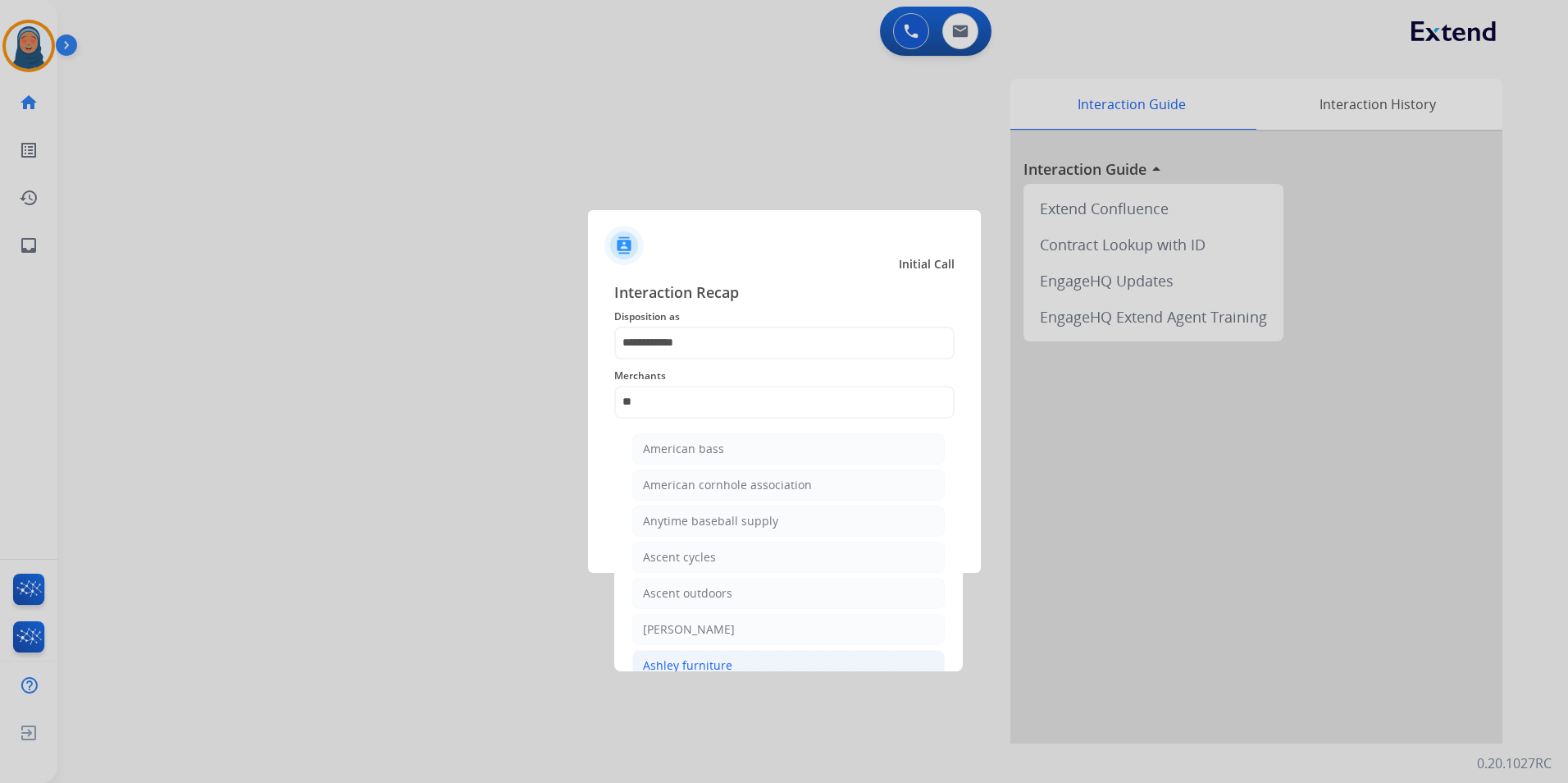
click at [682, 659] on div "Ashley furniture" at bounding box center [688, 666] width 90 height 16
type input "**********"
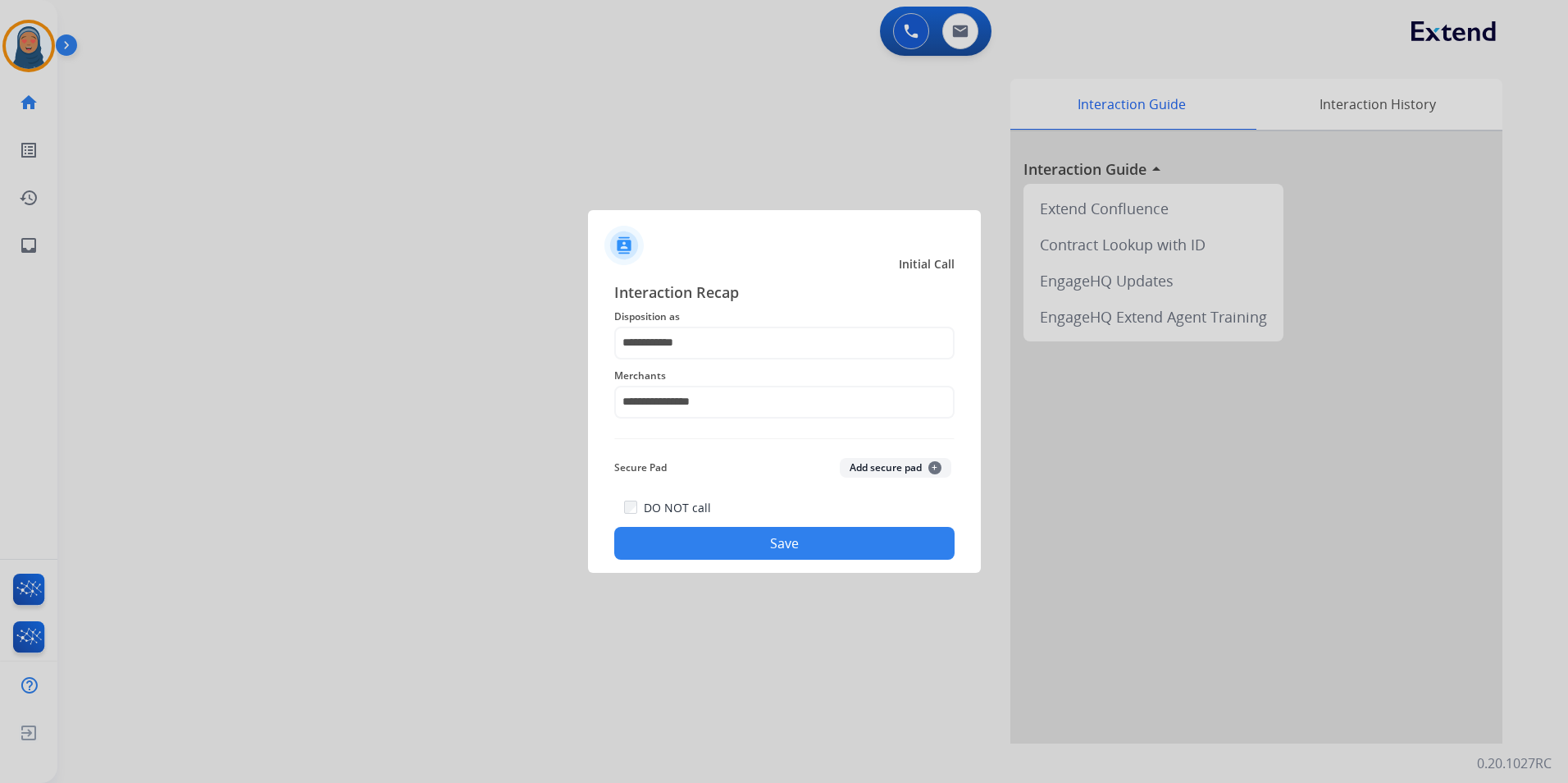
click at [733, 551] on button "Save" at bounding box center [784, 543] width 340 height 33
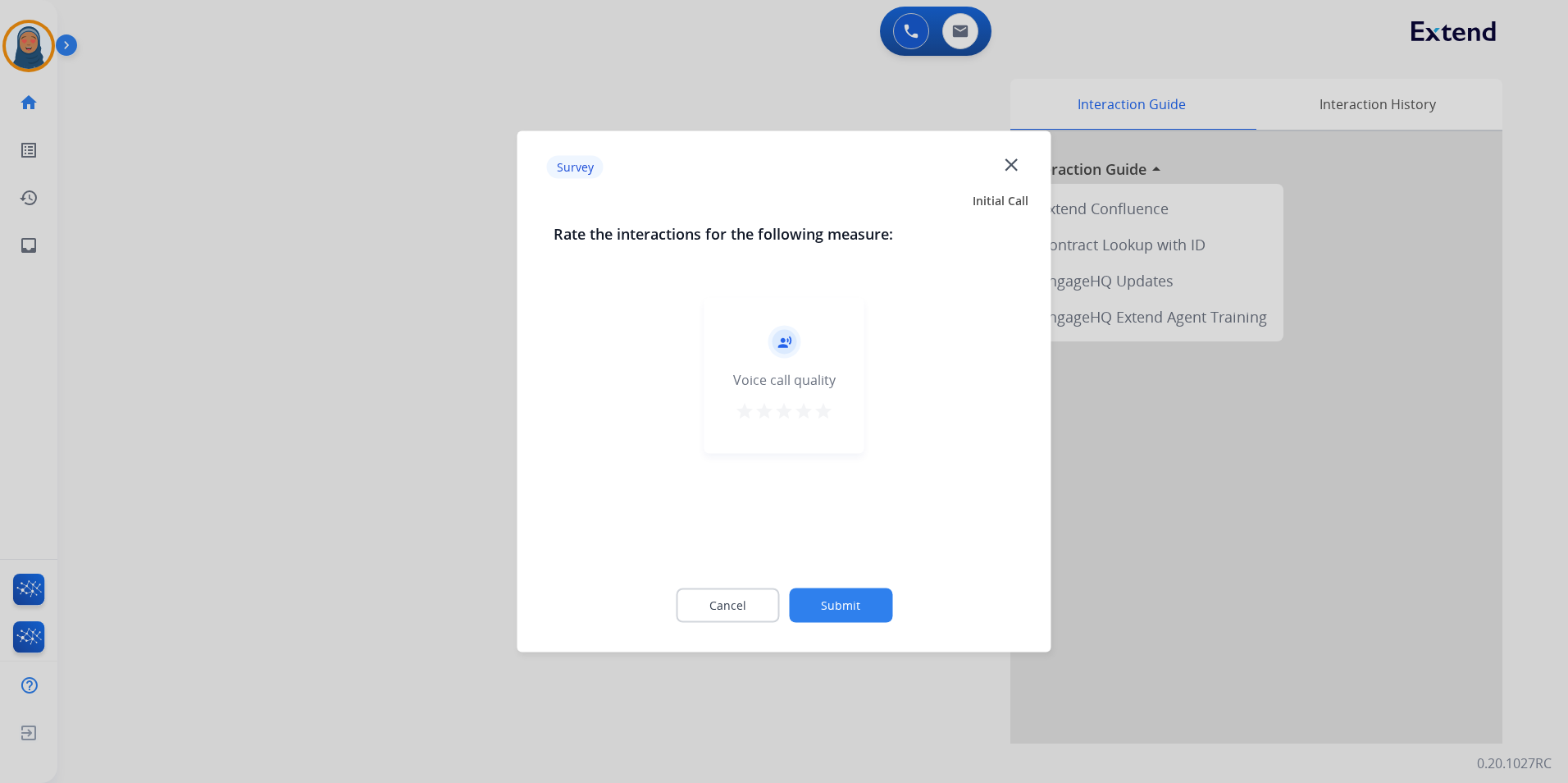
click at [842, 615] on button "Submit" at bounding box center [840, 605] width 103 height 35
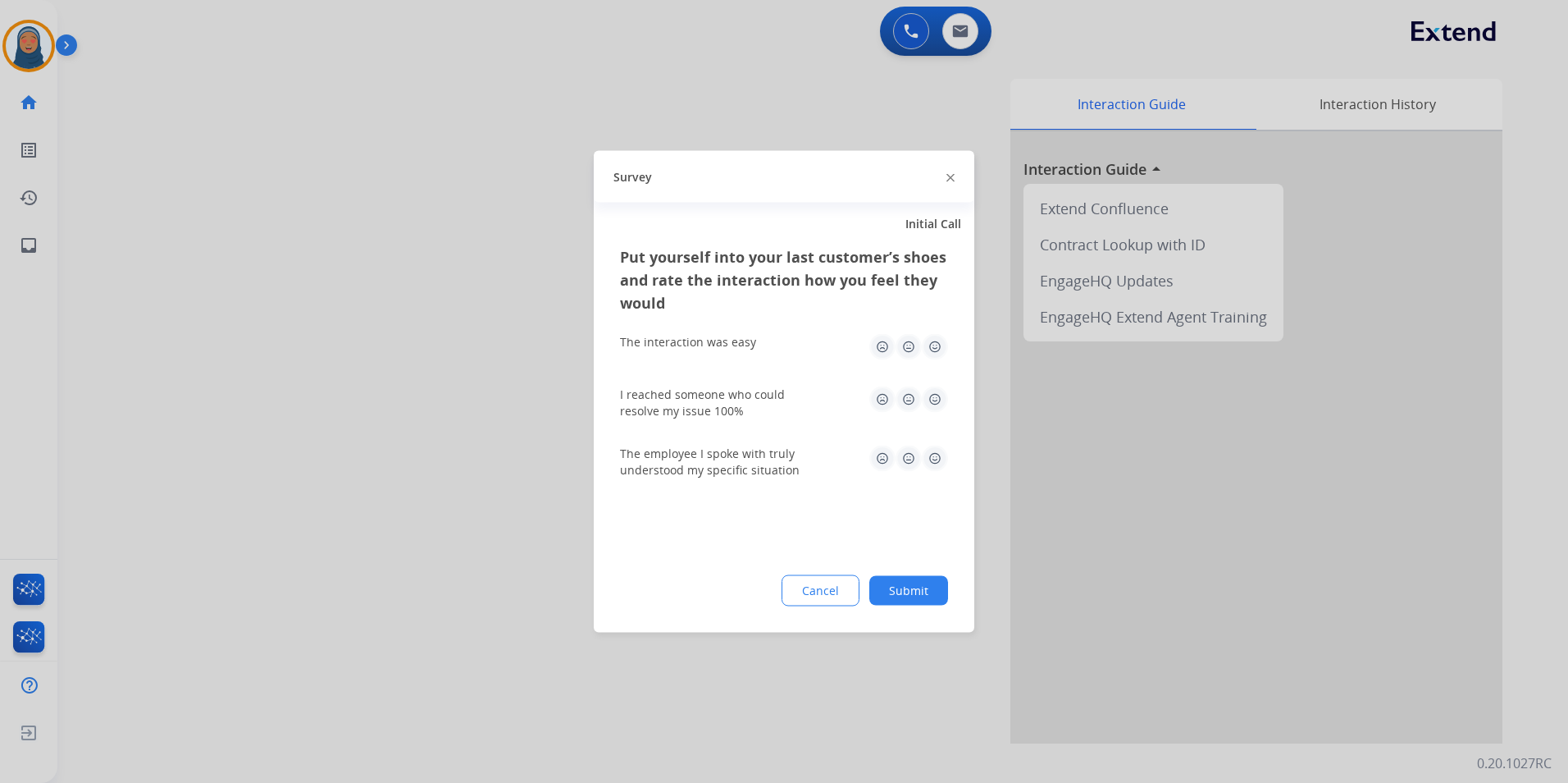
click at [926, 587] on button "Submit" at bounding box center [909, 590] width 79 height 29
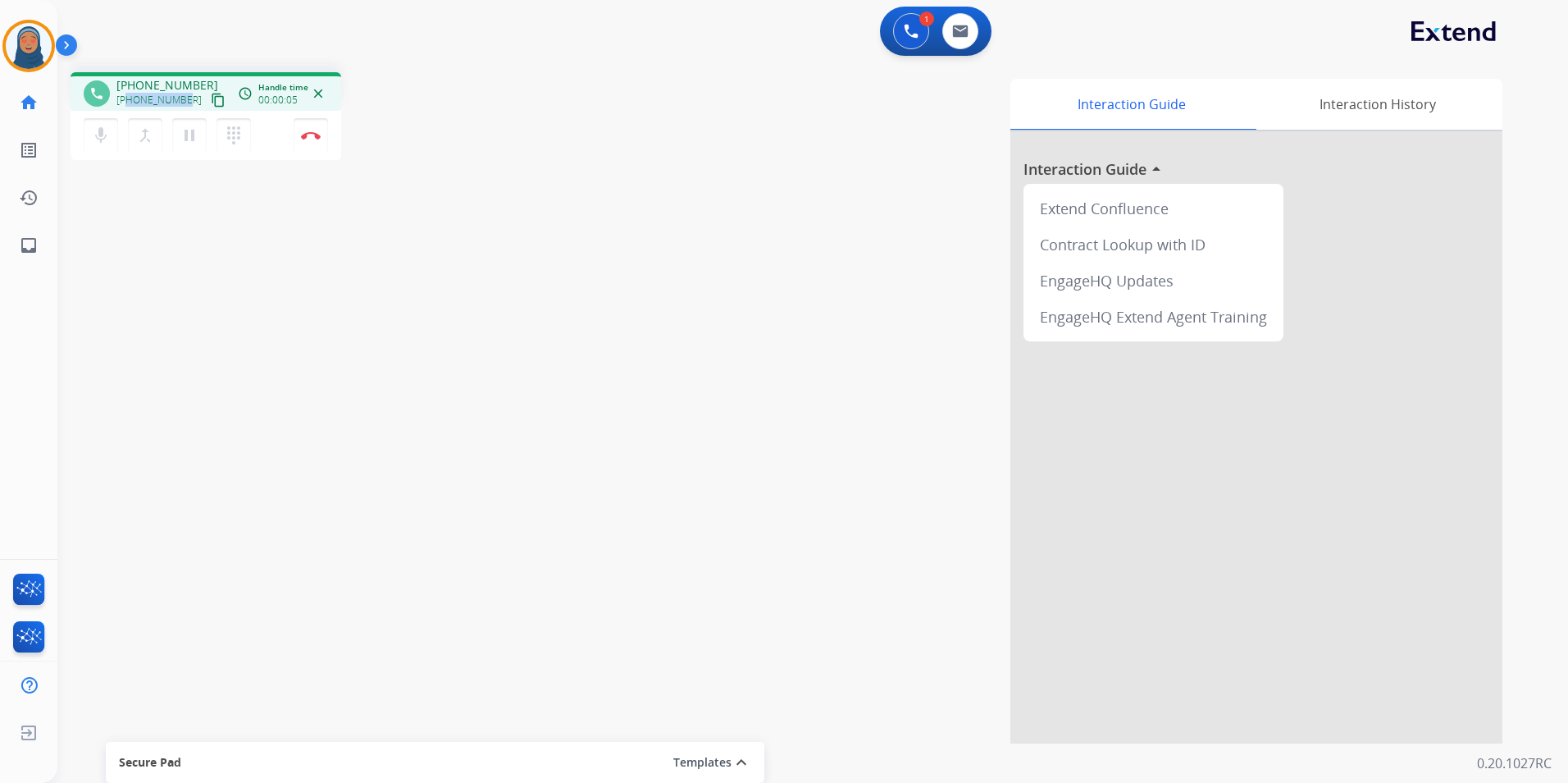
drag, startPoint x: 185, startPoint y: 98, endPoint x: 129, endPoint y: 108, distance: 56.9
click at [129, 108] on div "[PHONE_NUMBER] content_copy" at bounding box center [172, 100] width 112 height 20
click at [313, 138] on img at bounding box center [311, 135] width 20 height 8
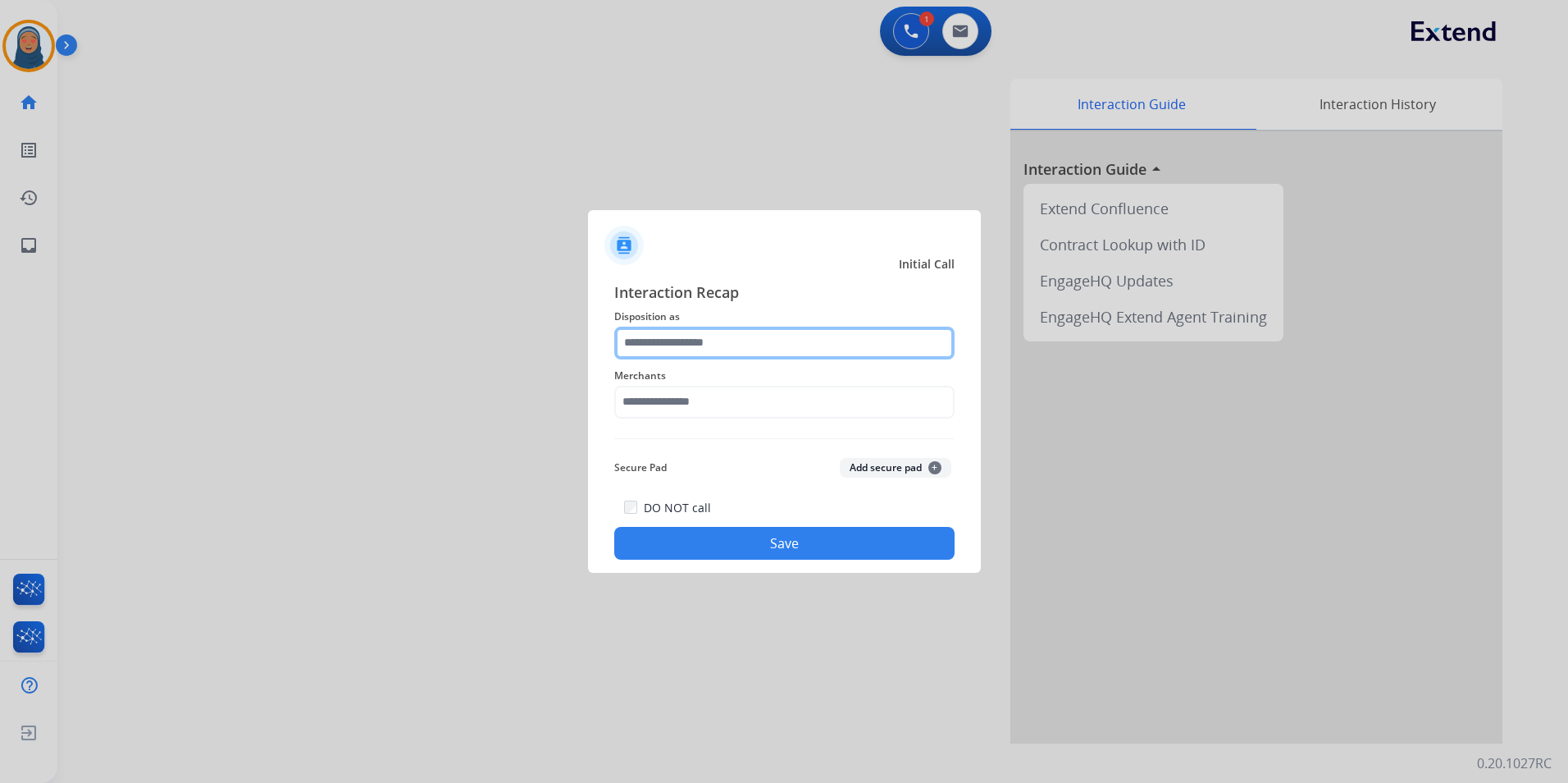
click at [680, 346] on input "text" at bounding box center [784, 342] width 340 height 33
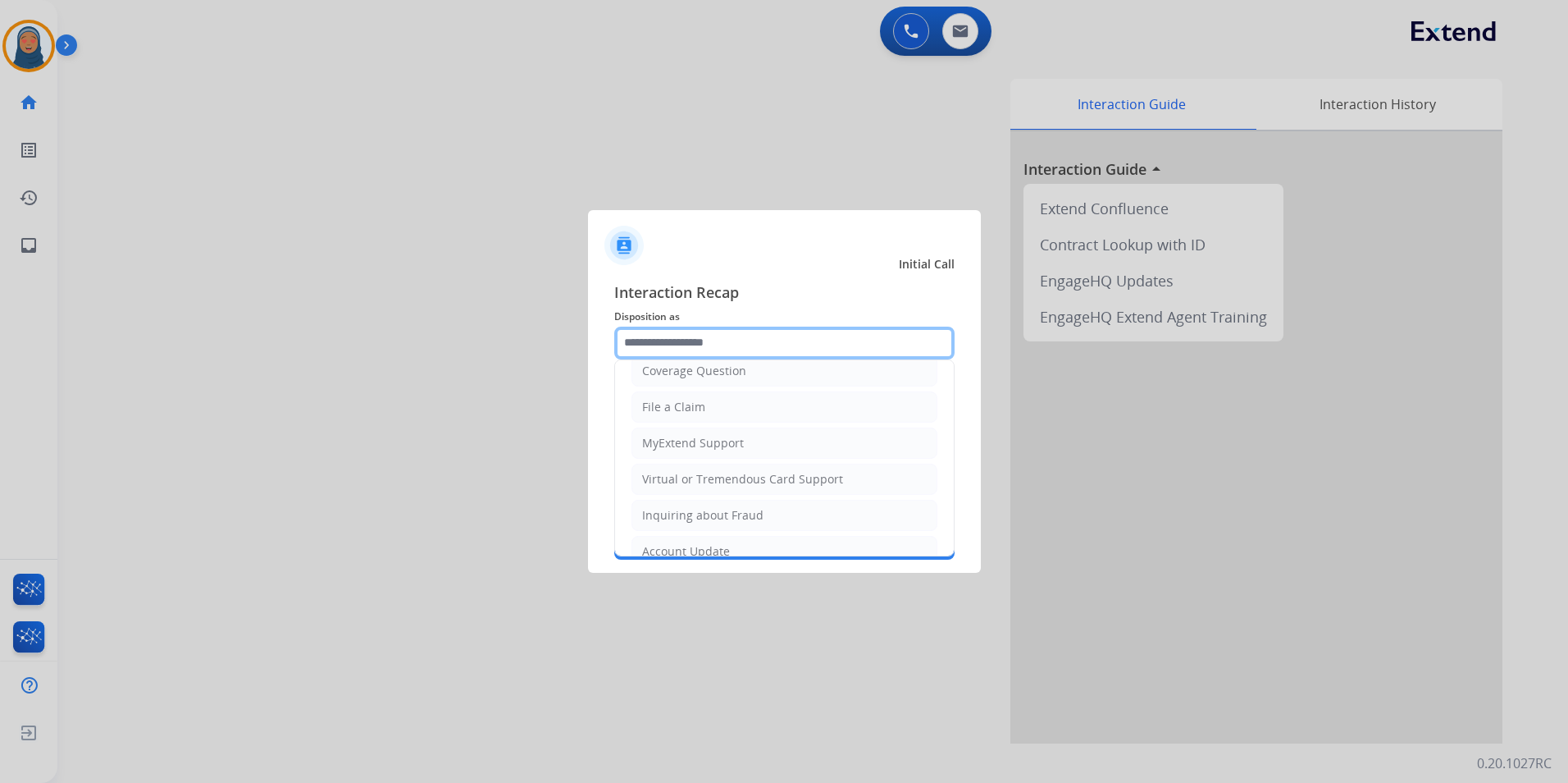
scroll to position [246, 0]
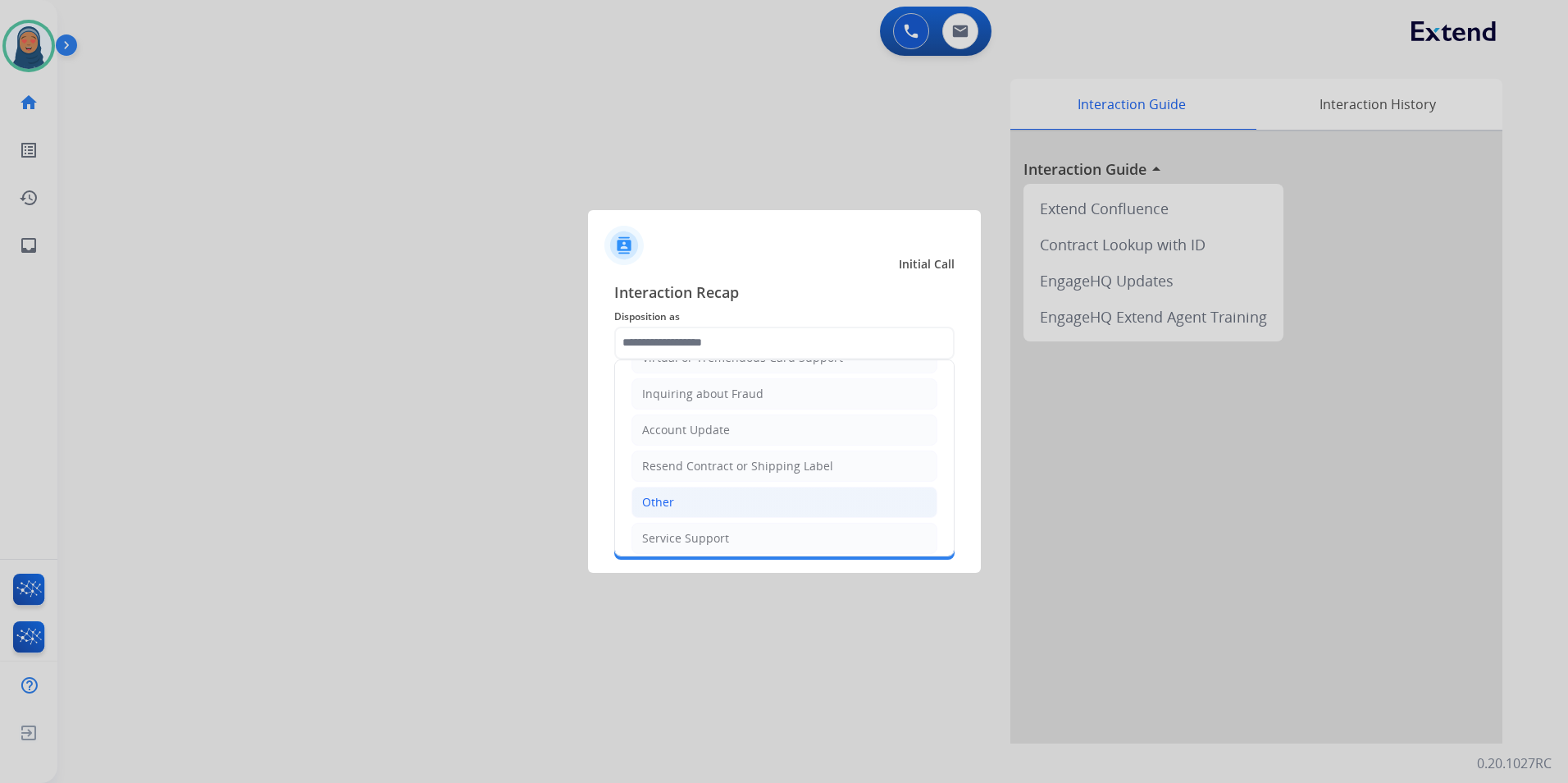
click at [682, 504] on li "Other" at bounding box center [784, 502] width 306 height 31
type input "*****"
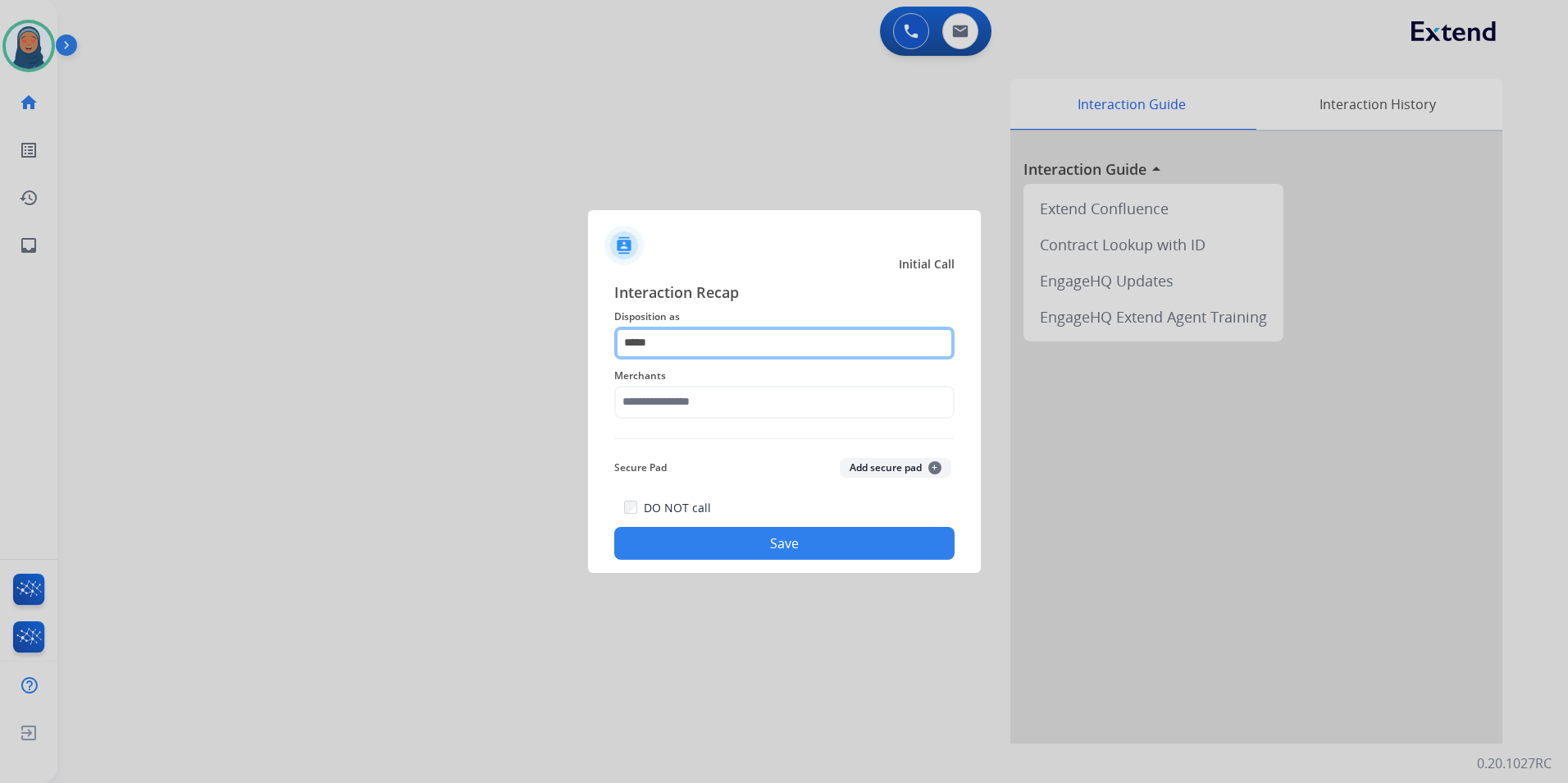
drag, startPoint x: 411, startPoint y: 294, endPoint x: 84, endPoint y: 190, distance: 343.1
click at [0, 220] on app-contact-recap-modal "Initial Call Interaction Recap Disposition as ***** Merchants Secure Pad Add se…" at bounding box center [0, 391] width 0 height 783
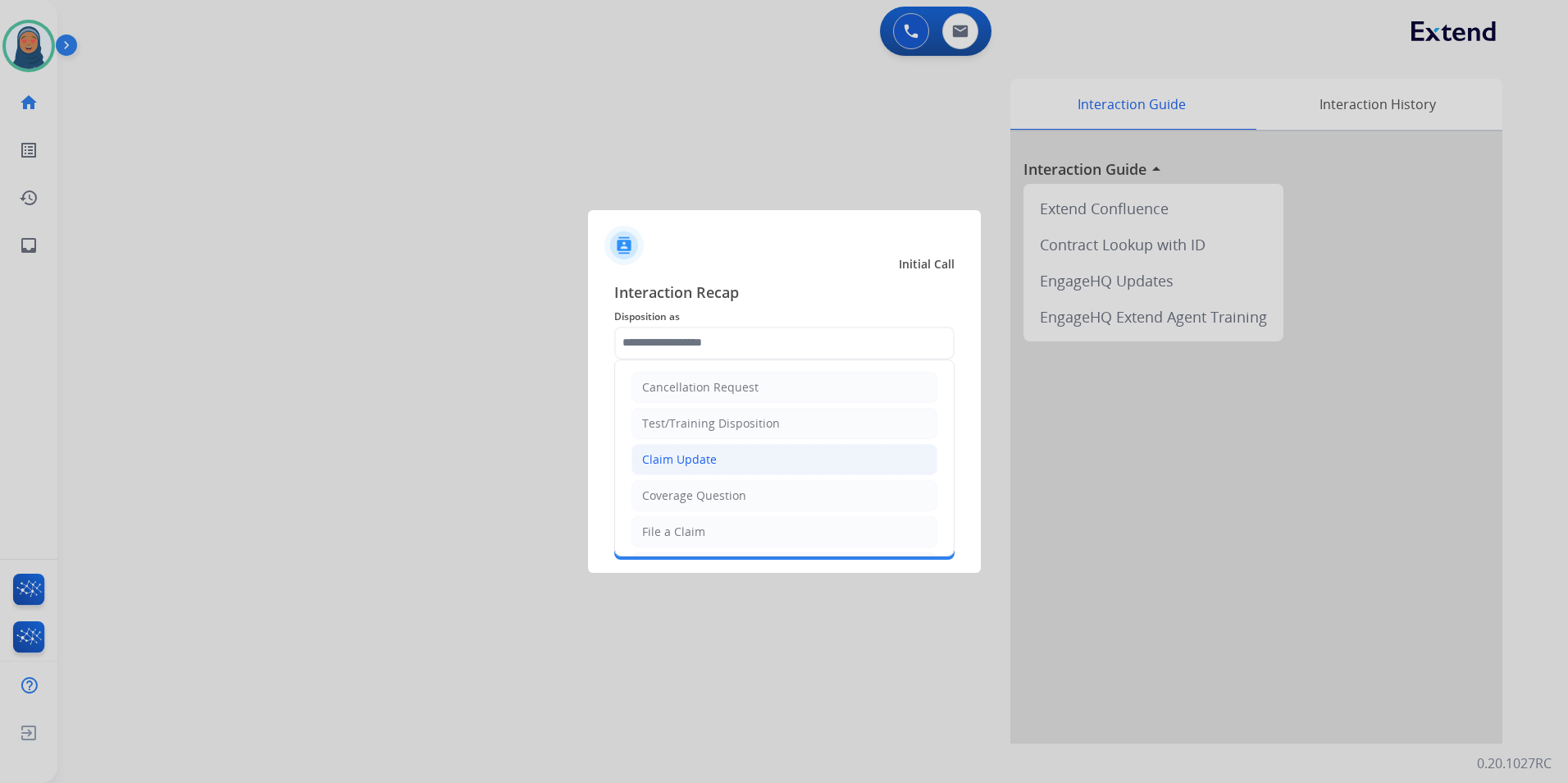
click at [710, 462] on div "Claim Update" at bounding box center [680, 459] width 75 height 16
type input "**********"
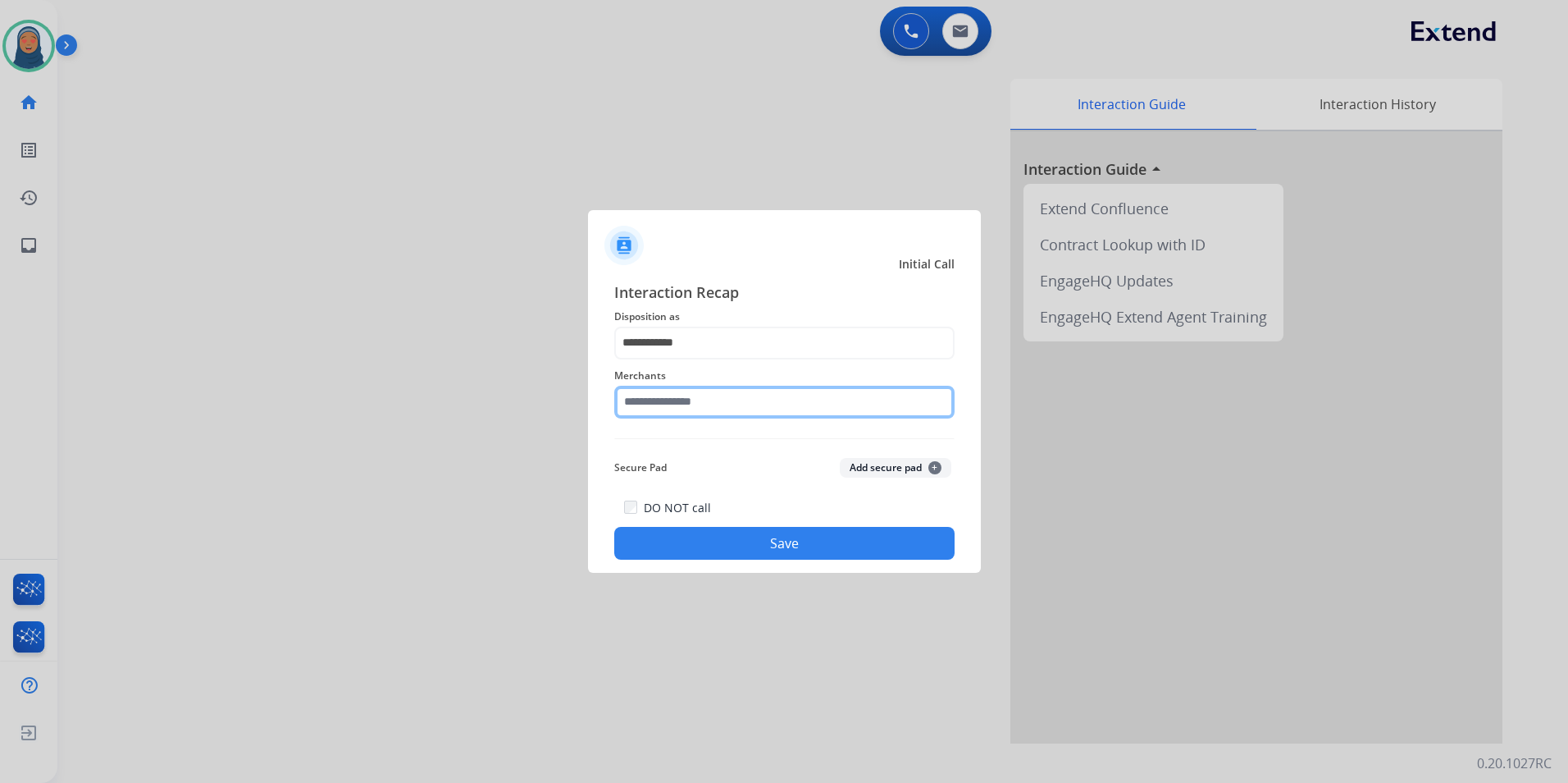
click at [682, 404] on input "text" at bounding box center [784, 402] width 340 height 33
drag, startPoint x: 665, startPoint y: 410, endPoint x: 285, endPoint y: 377, distance: 381.4
click at [0, 377] on app-contact-recap-modal "**********" at bounding box center [0, 391] width 0 height 783
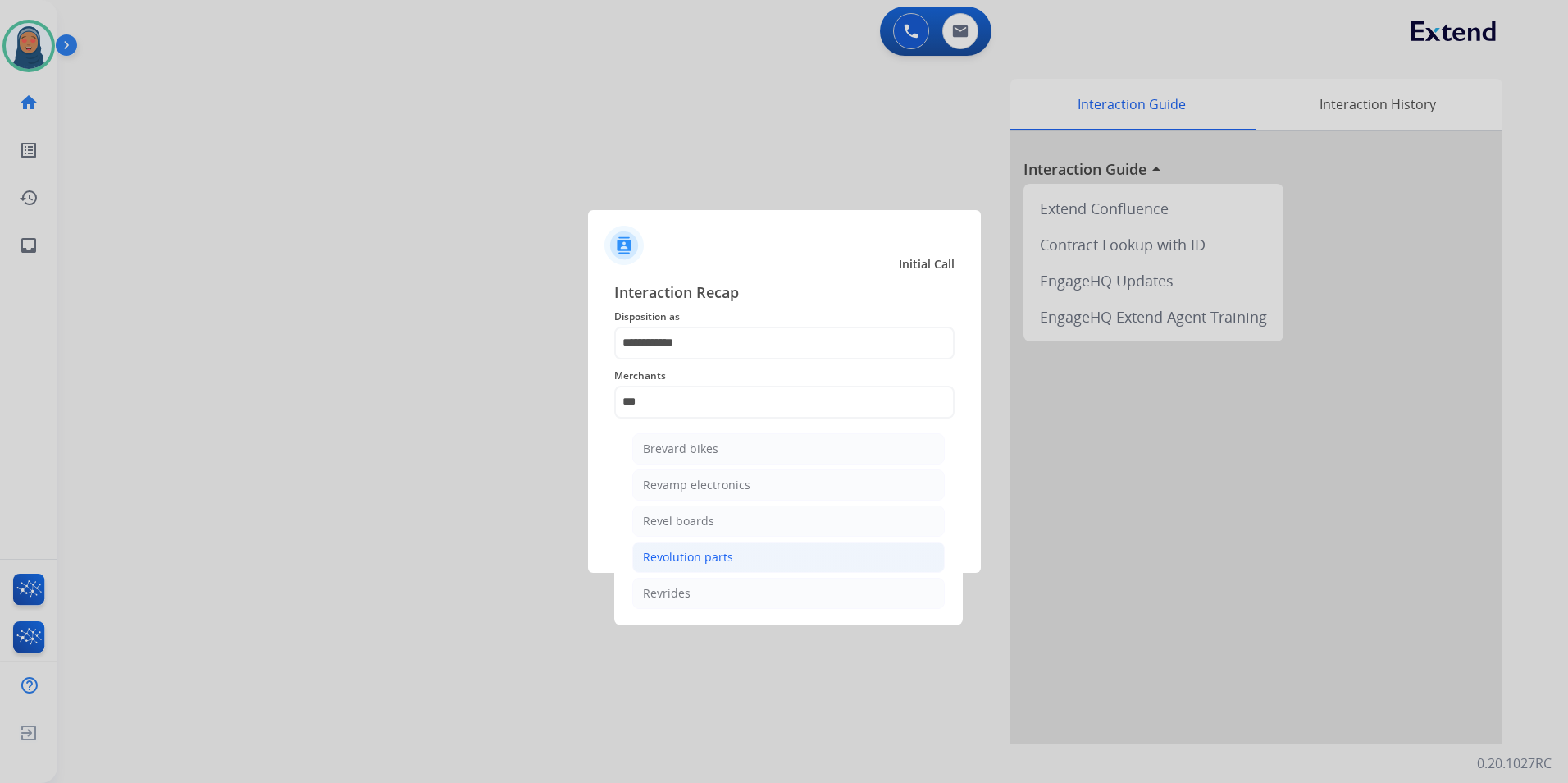
click at [717, 558] on div "Revolution parts" at bounding box center [688, 557] width 91 height 16
type input "**********"
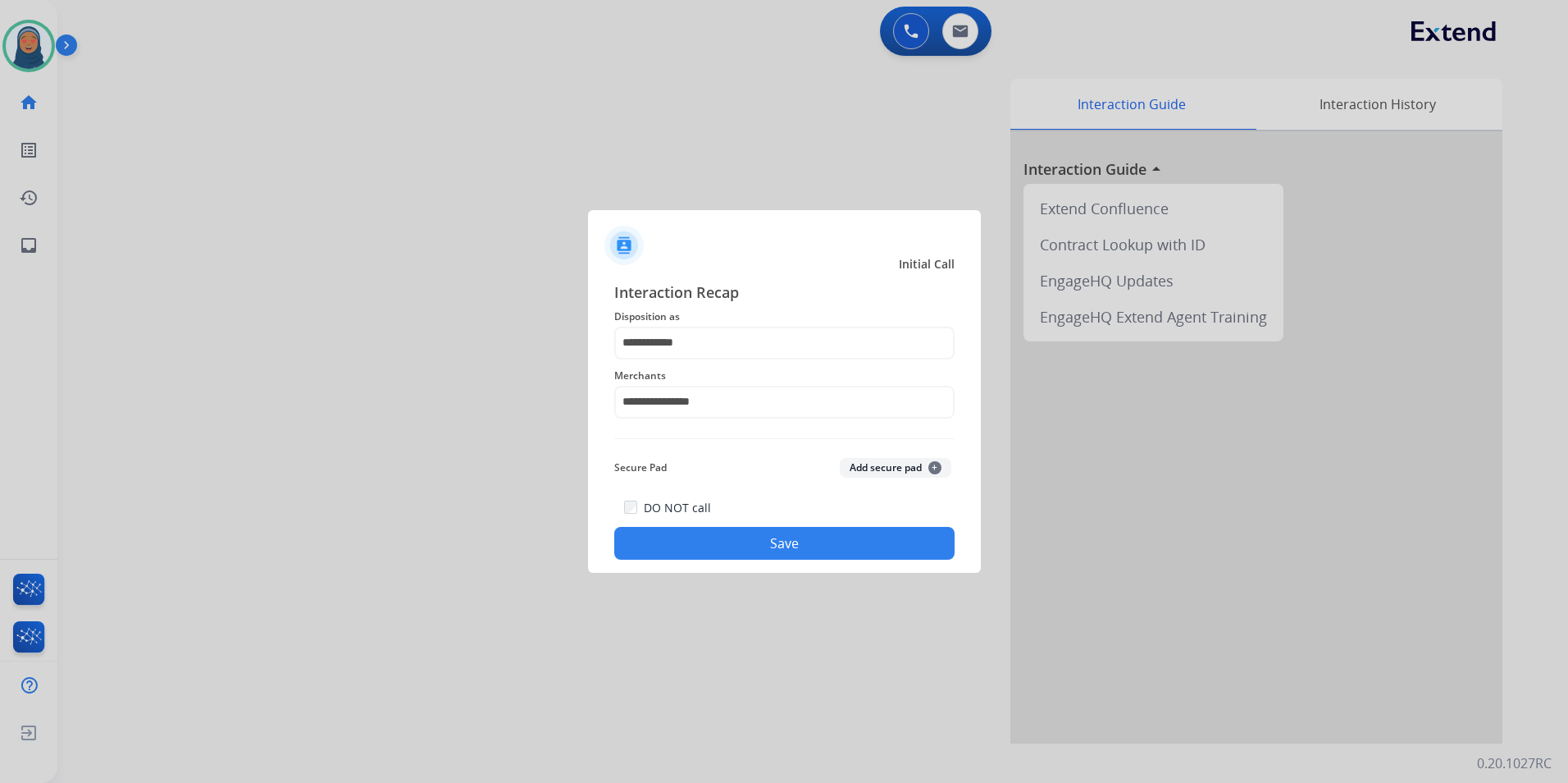
click at [775, 554] on button "Save" at bounding box center [784, 543] width 340 height 33
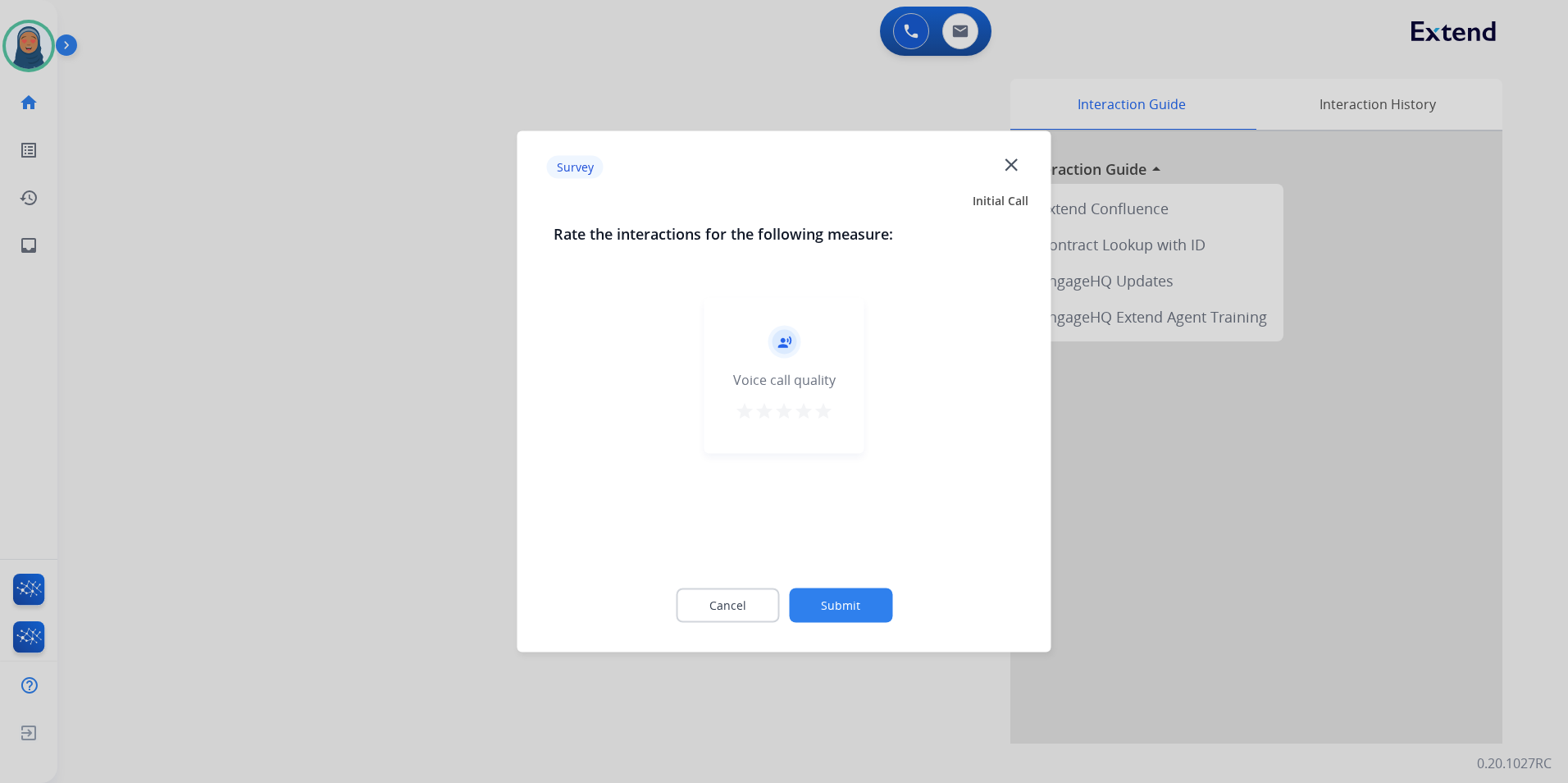
click at [871, 596] on button "Submit" at bounding box center [840, 605] width 103 height 35
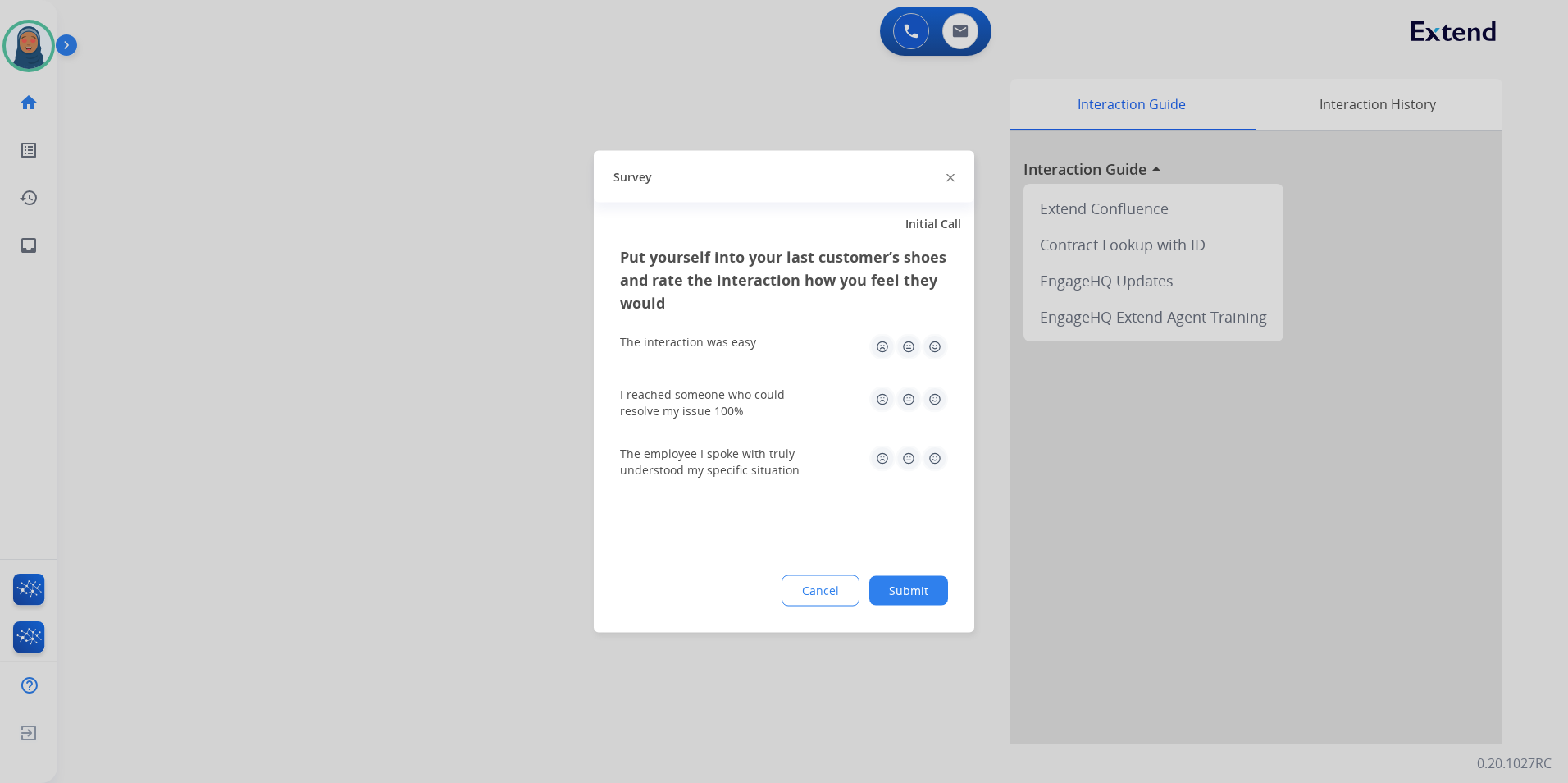
drag, startPoint x: 938, startPoint y: 595, endPoint x: 941, endPoint y: 587, distance: 8.5
click at [936, 595] on button "Submit" at bounding box center [909, 590] width 79 height 29
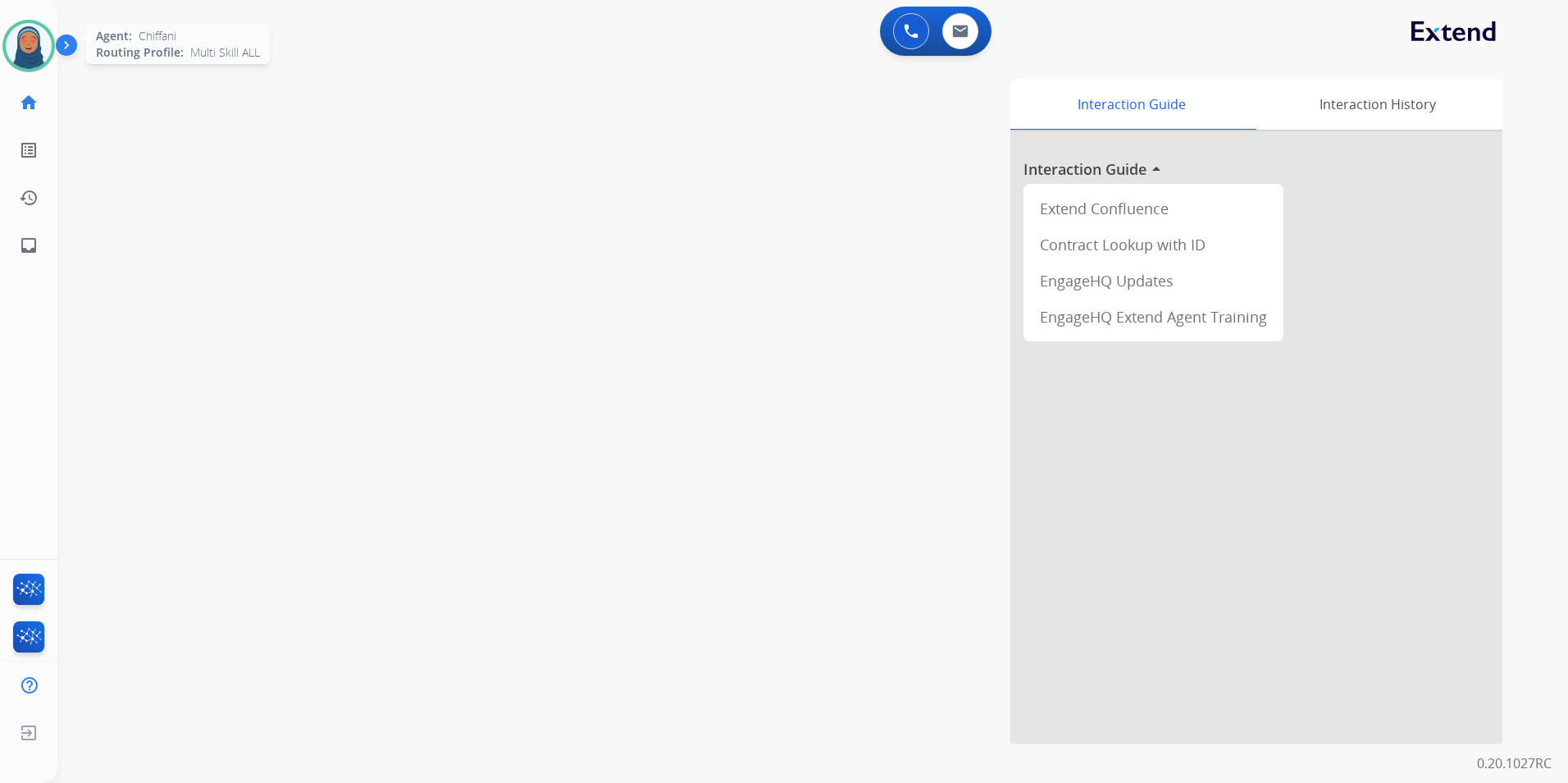
drag, startPoint x: 25, startPoint y: 45, endPoint x: 16, endPoint y: 44, distance: 9.1
click at [25, 44] on img at bounding box center [28, 46] width 46 height 46
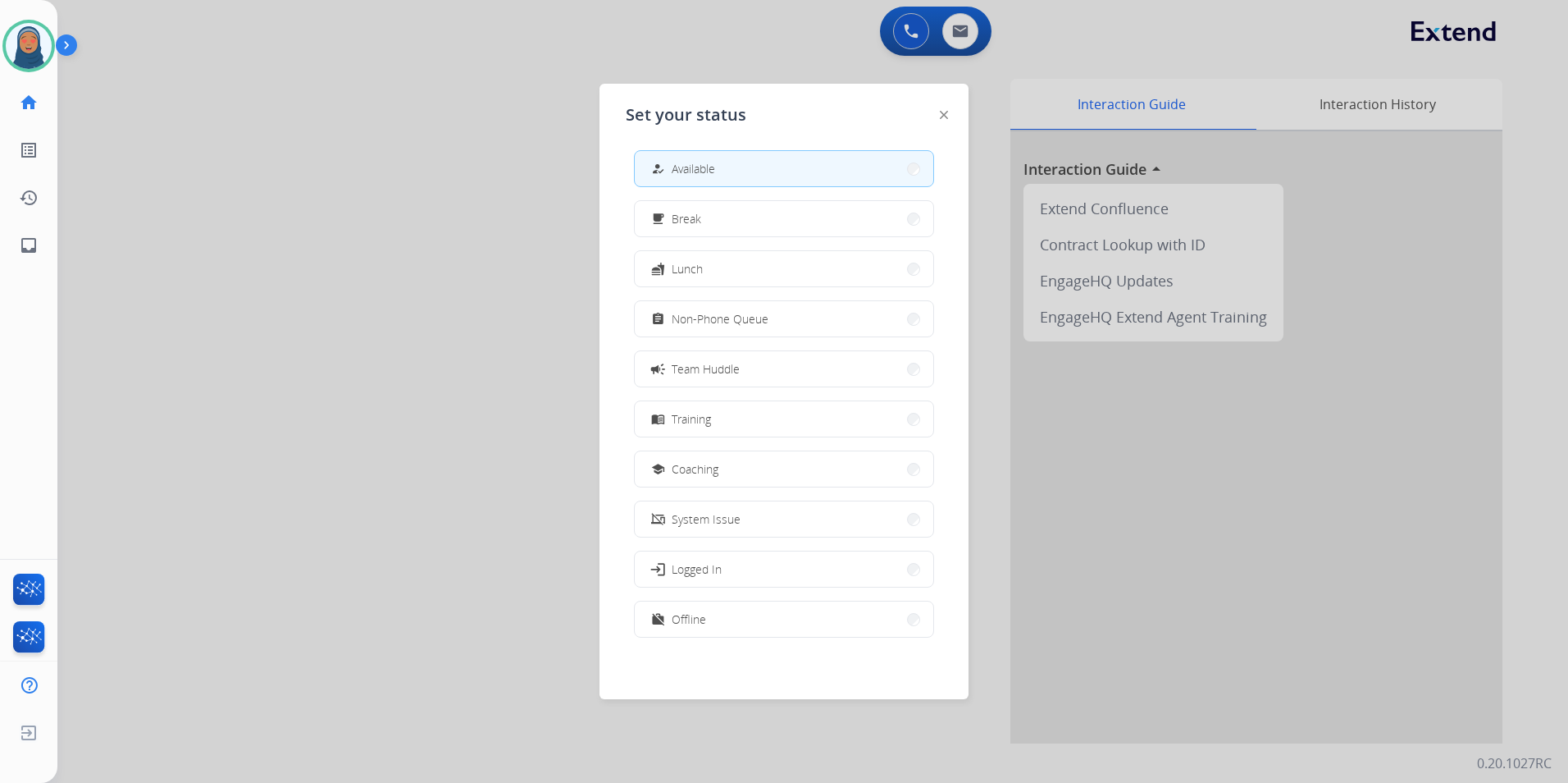
scroll to position [5, 0]
click at [740, 323] on span "Non-Phone Queue" at bounding box center [720, 317] width 97 height 17
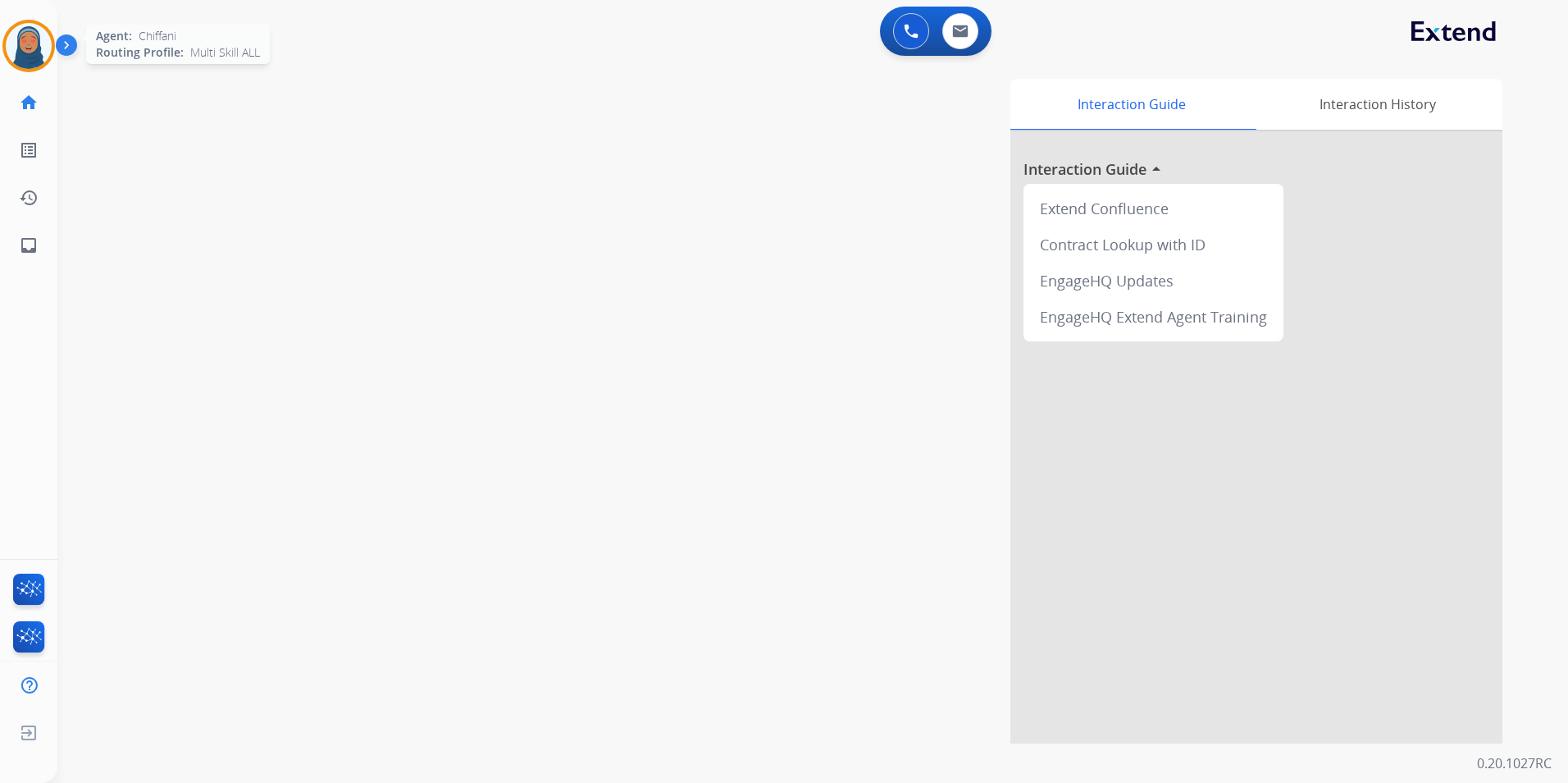
click at [36, 51] on img at bounding box center [28, 46] width 46 height 46
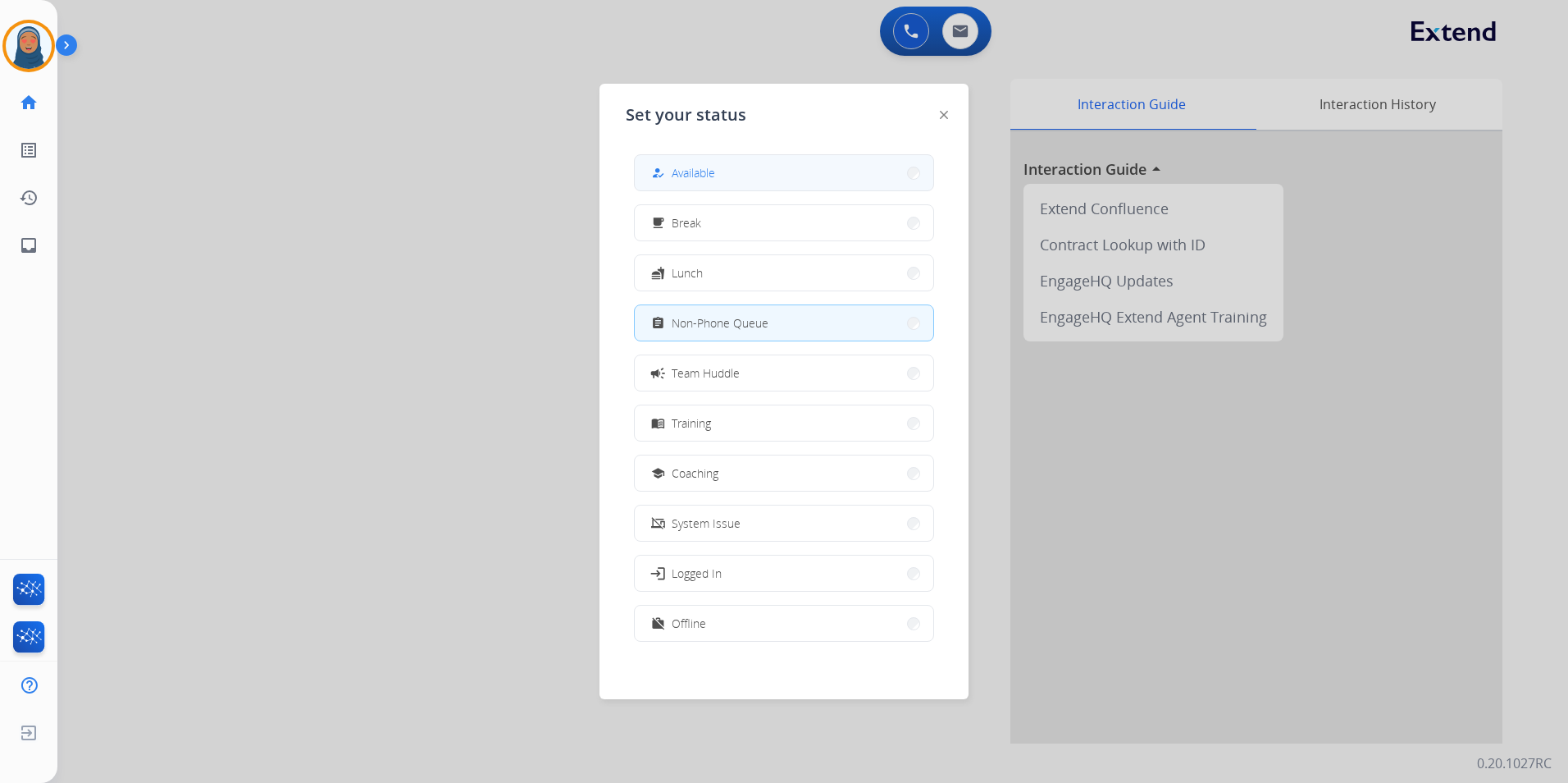
click at [695, 172] on span "Available" at bounding box center [693, 172] width 44 height 17
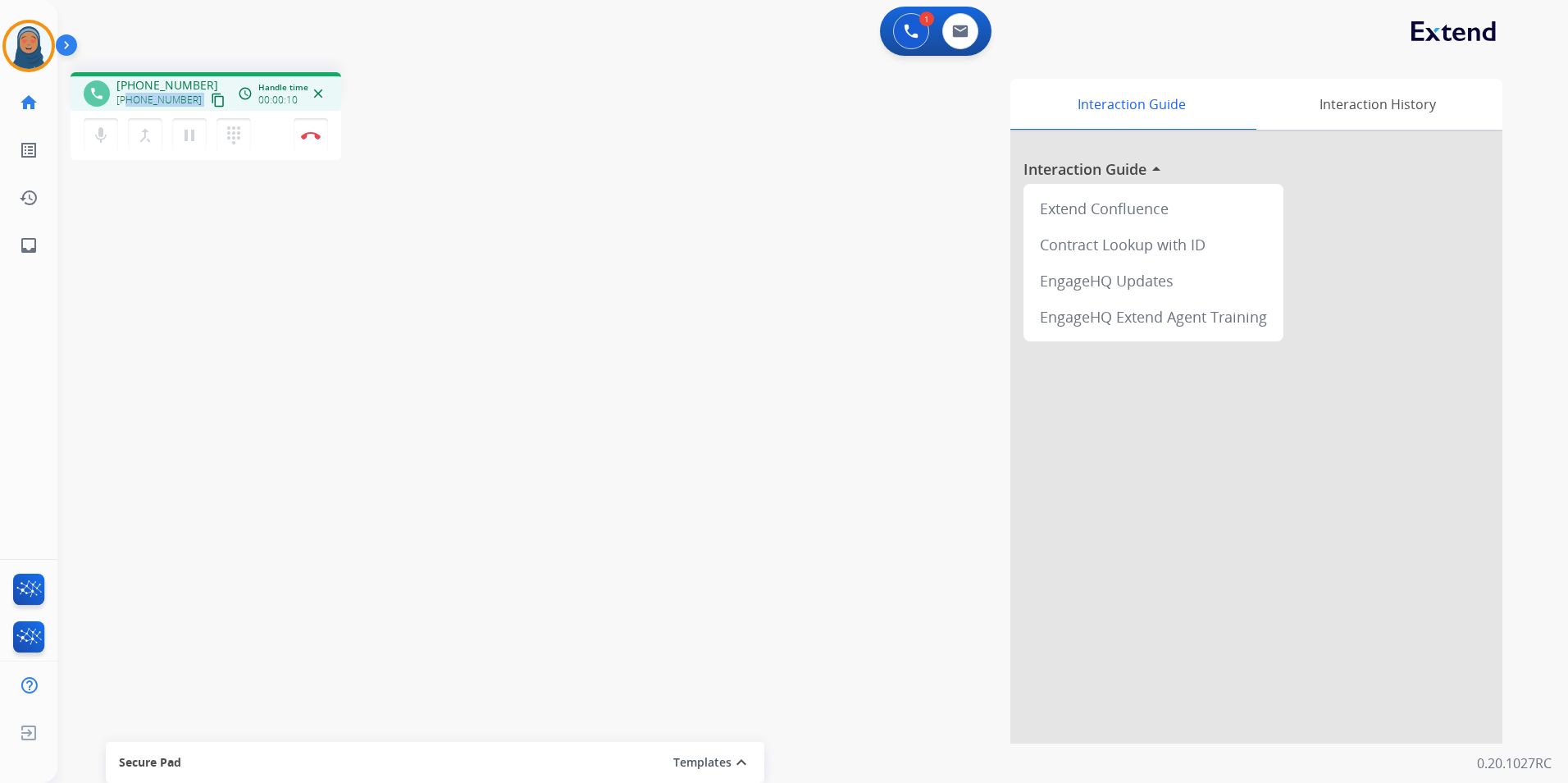
drag, startPoint x: 189, startPoint y: 99, endPoint x: 126, endPoint y: 104, distance: 63.2
click at [126, 104] on div "[PHONE_NUMBER] content_copy" at bounding box center [172, 100] width 112 height 20
click at [306, 138] on img at bounding box center [311, 135] width 20 height 8
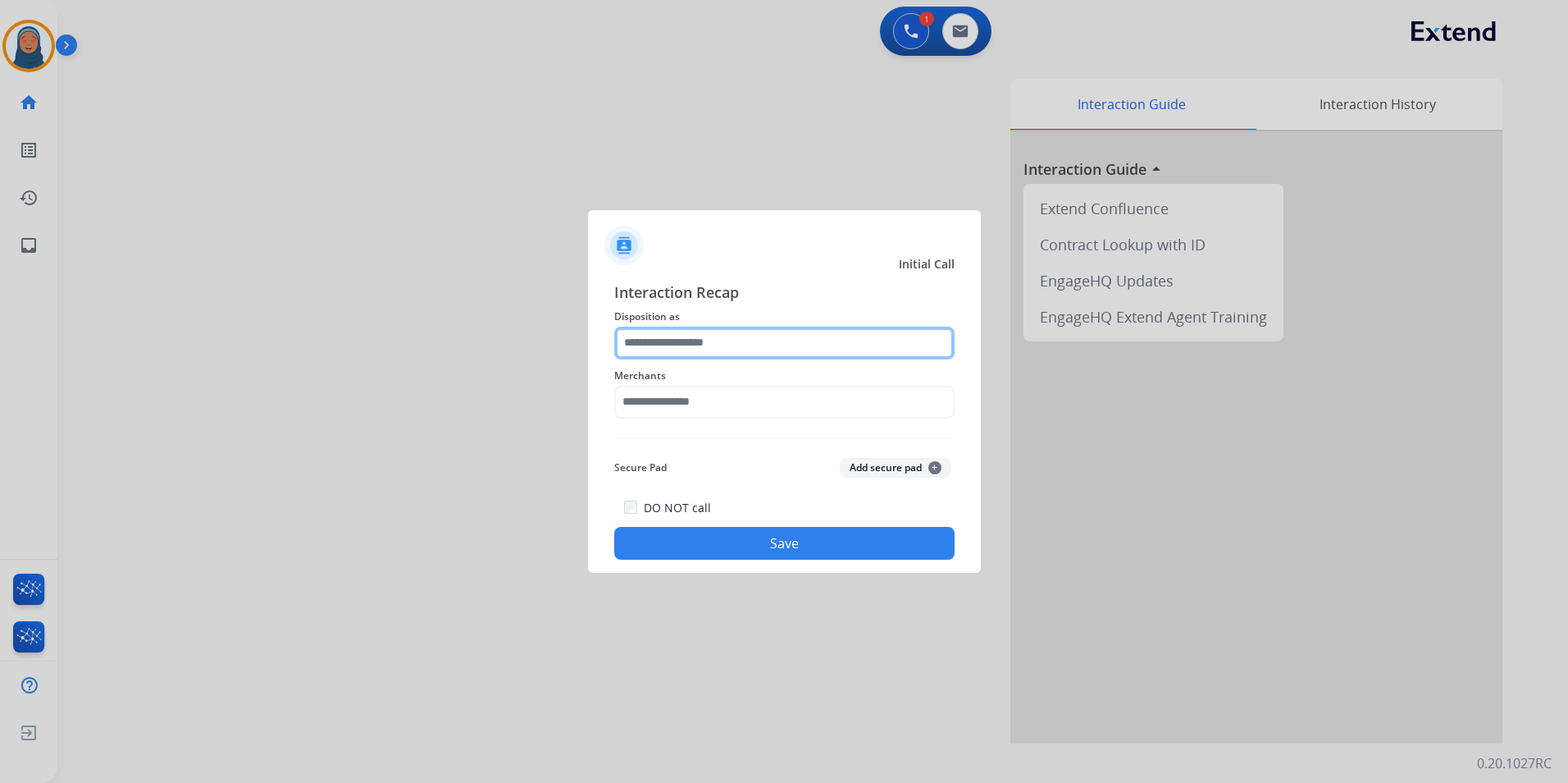
click at [681, 342] on input "text" at bounding box center [784, 342] width 340 height 33
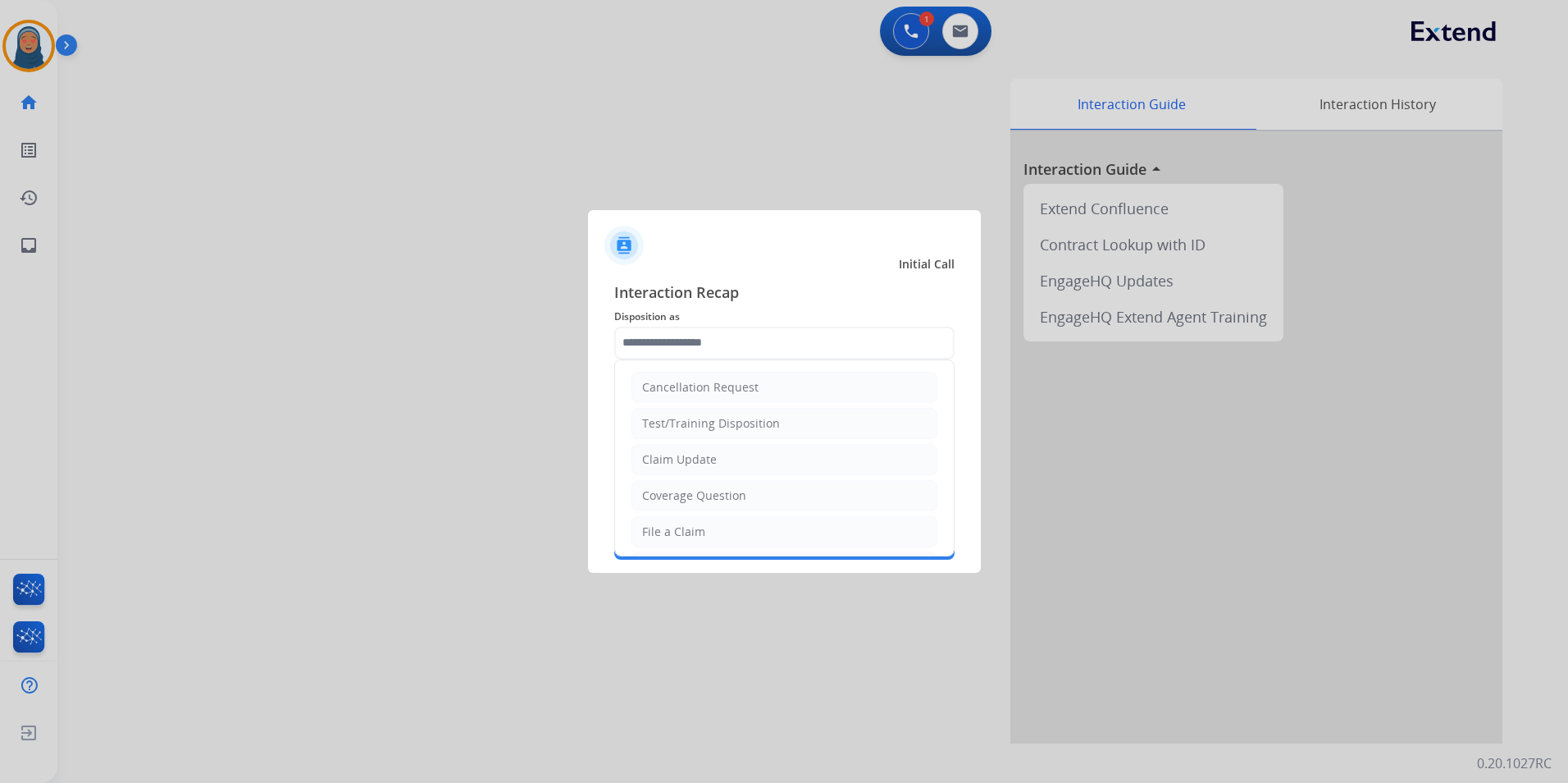
drag, startPoint x: 706, startPoint y: 528, endPoint x: 714, endPoint y: 442, distance: 86.4
click at [707, 523] on li "File a Claim" at bounding box center [784, 531] width 306 height 31
type input "**********"
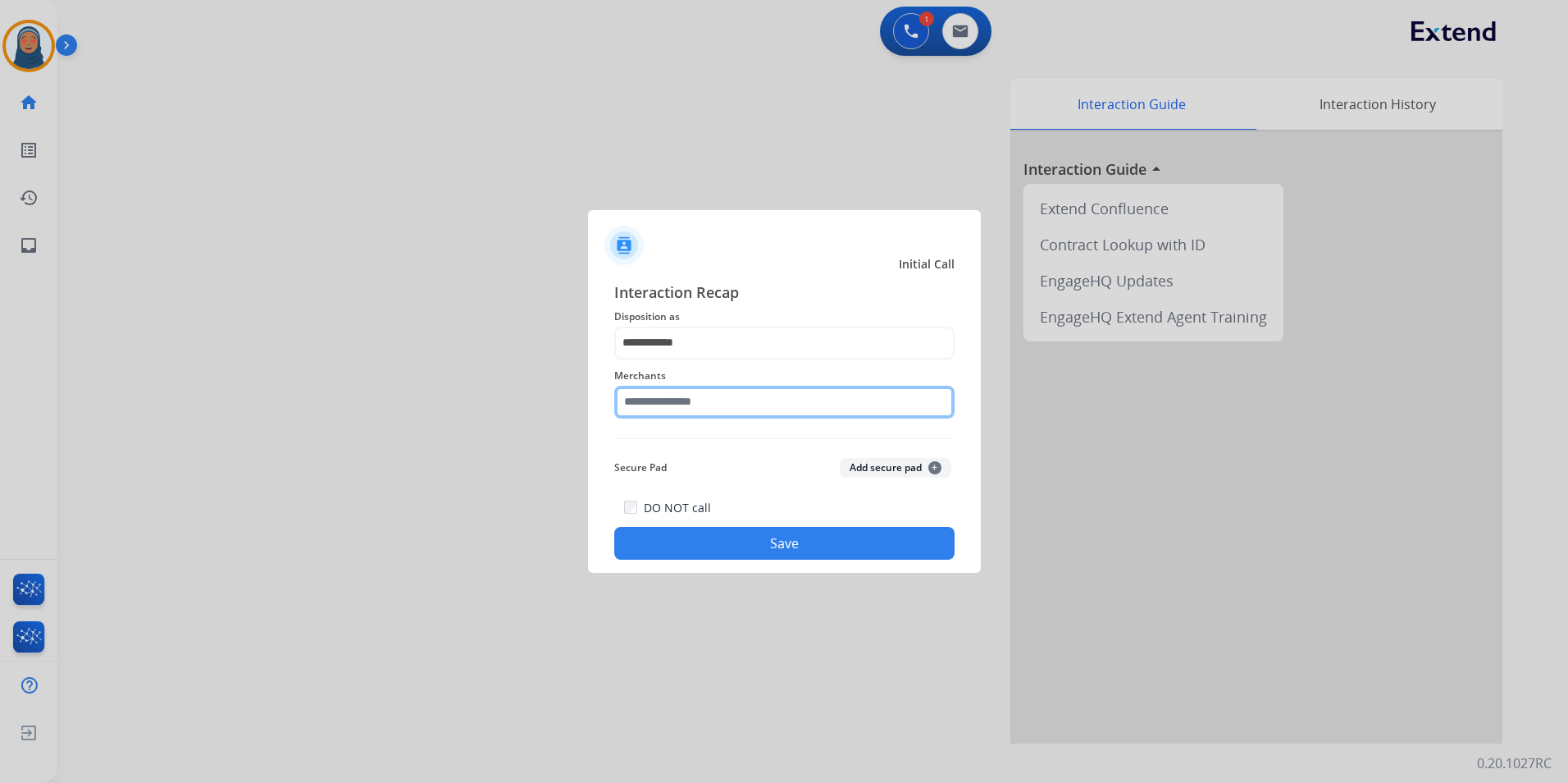
click at [714, 396] on input "text" at bounding box center [784, 402] width 340 height 33
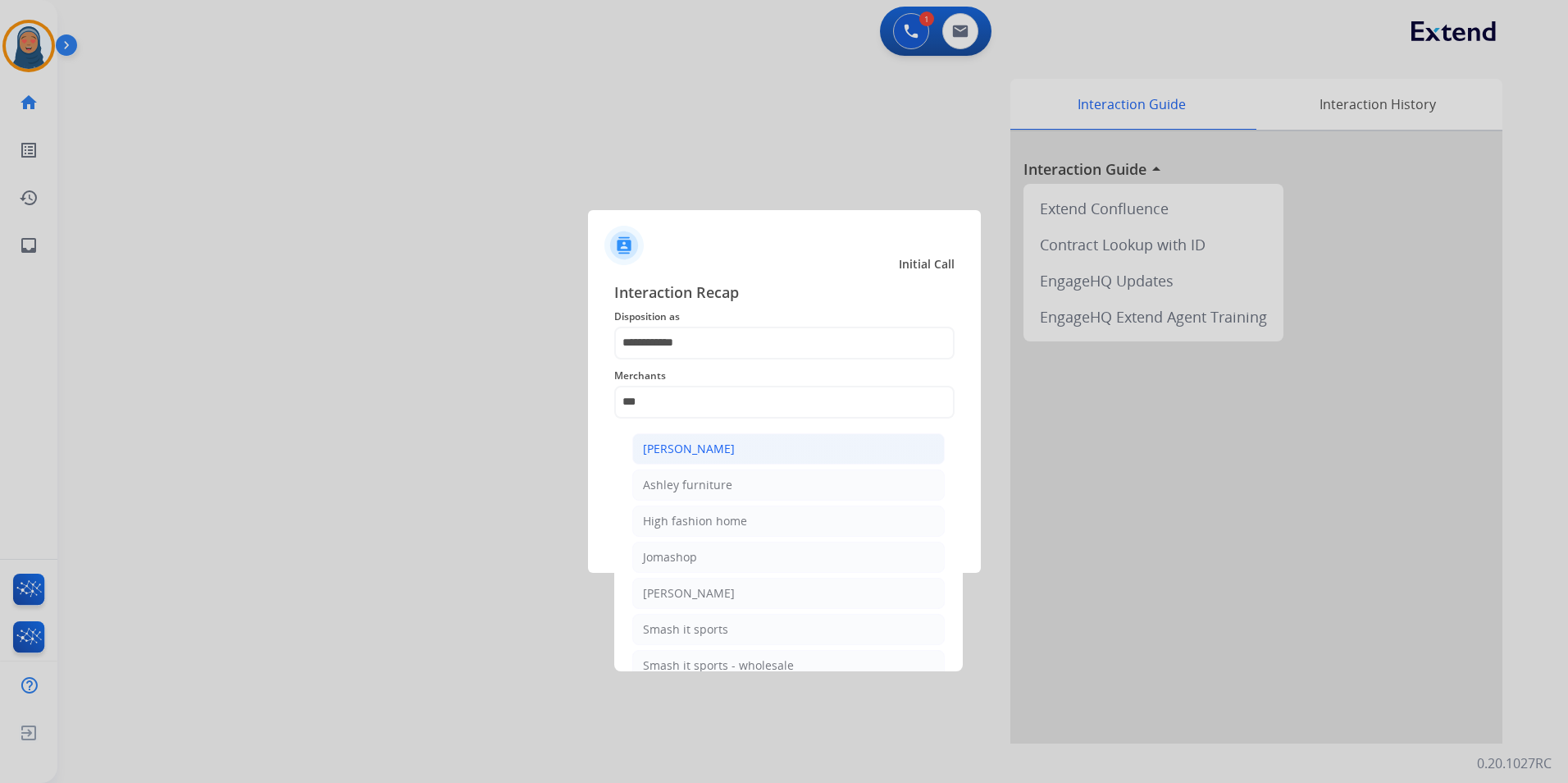
click at [673, 446] on div "[PERSON_NAME]" at bounding box center [688, 449] width 92 height 16
type input "**********"
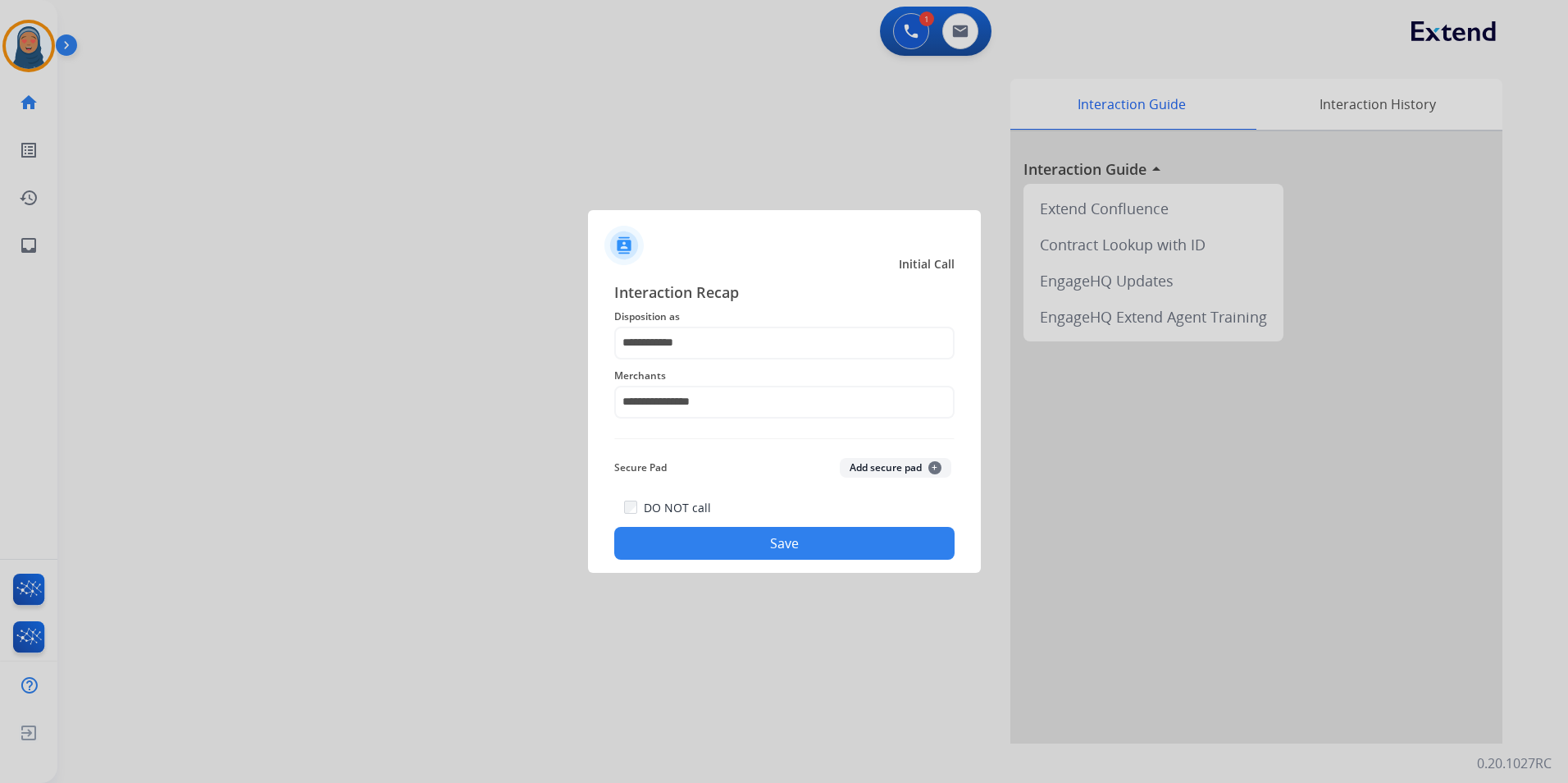
click at [759, 547] on button "Save" at bounding box center [784, 543] width 340 height 33
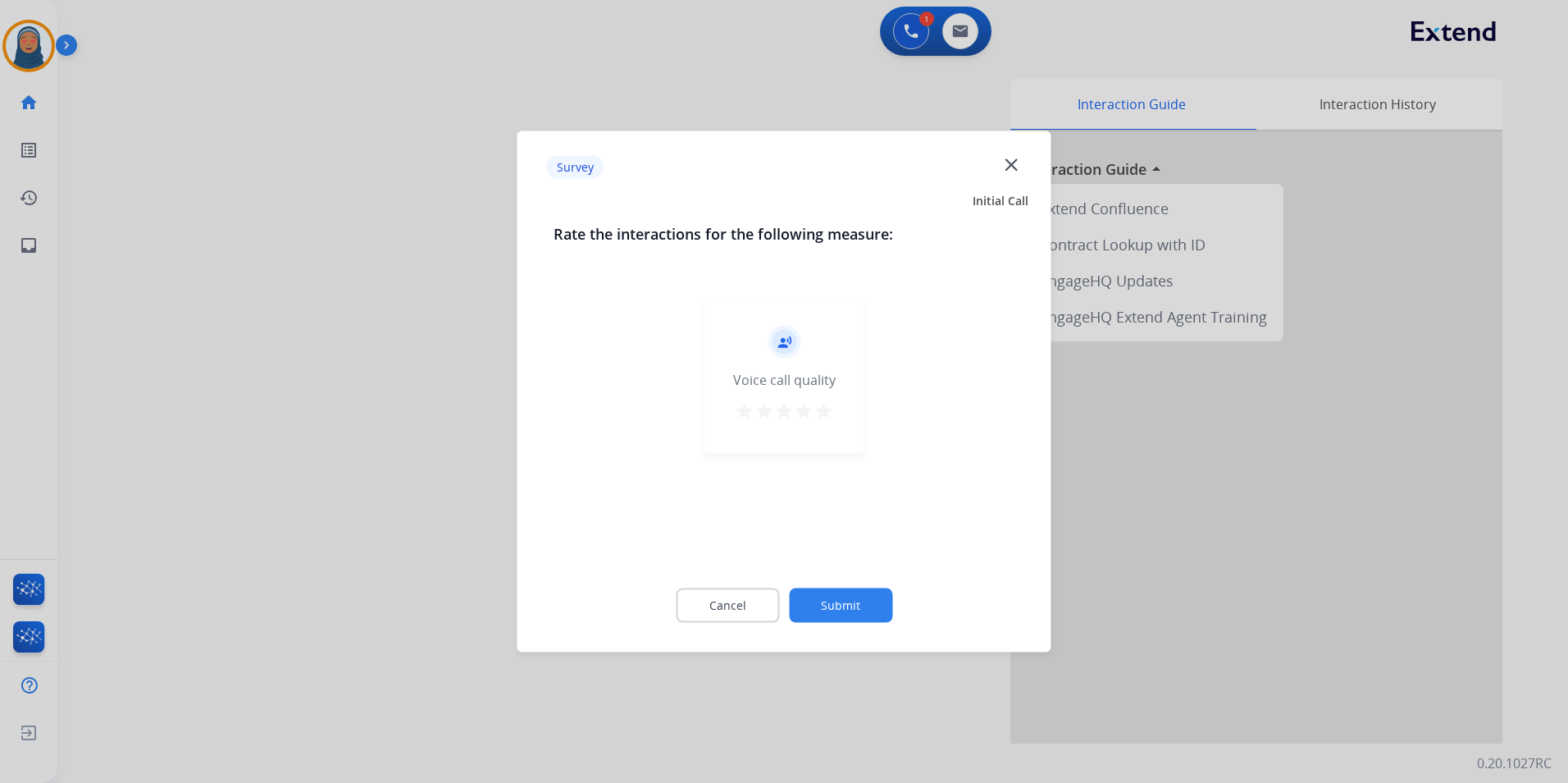
click at [847, 601] on button "Submit" at bounding box center [840, 605] width 103 height 35
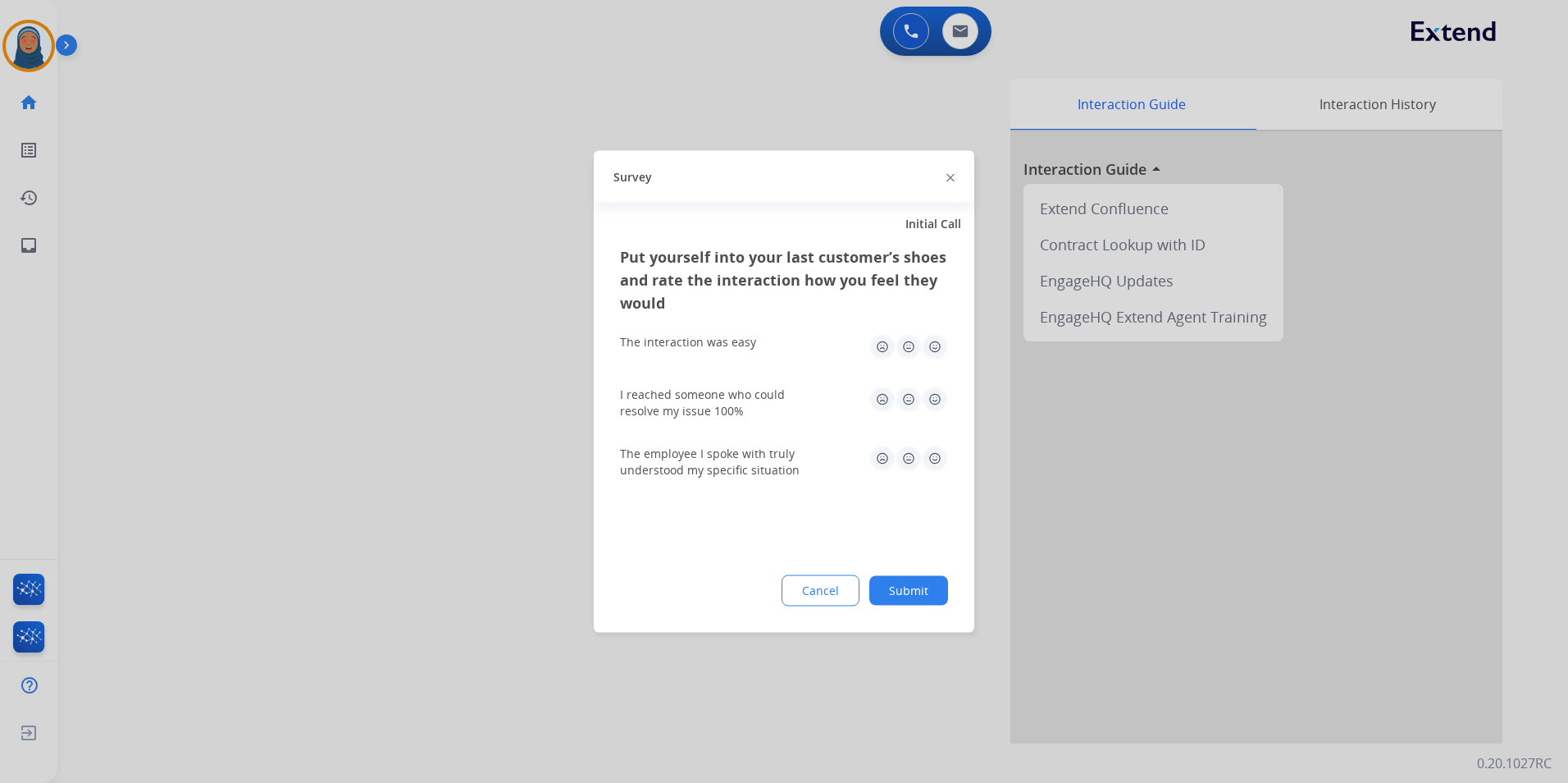
click at [897, 601] on button "Submit" at bounding box center [909, 590] width 79 height 29
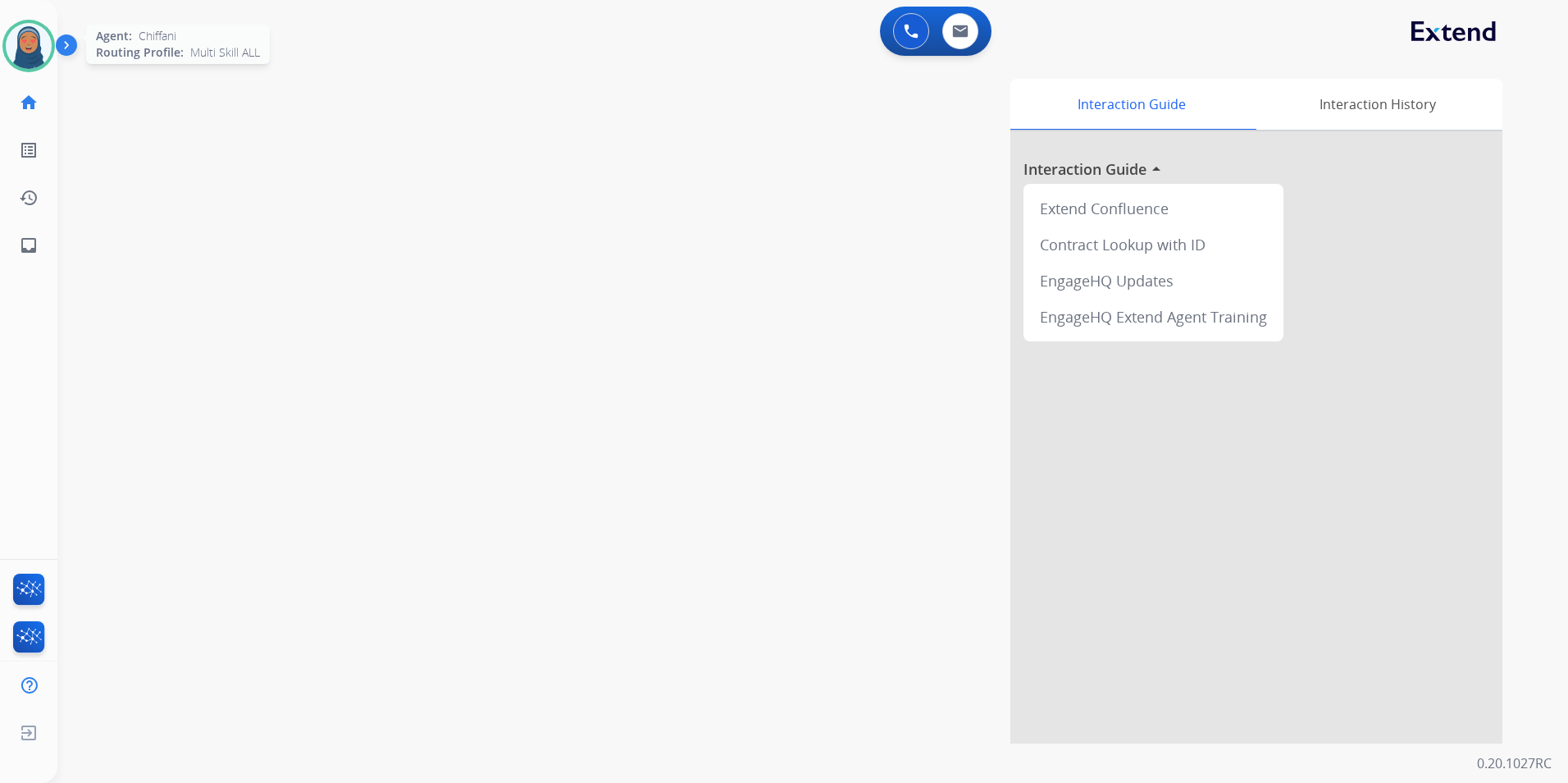
drag, startPoint x: 27, startPoint y: 36, endPoint x: 31, endPoint y: 44, distance: 8.9
click at [27, 36] on img at bounding box center [28, 46] width 46 height 46
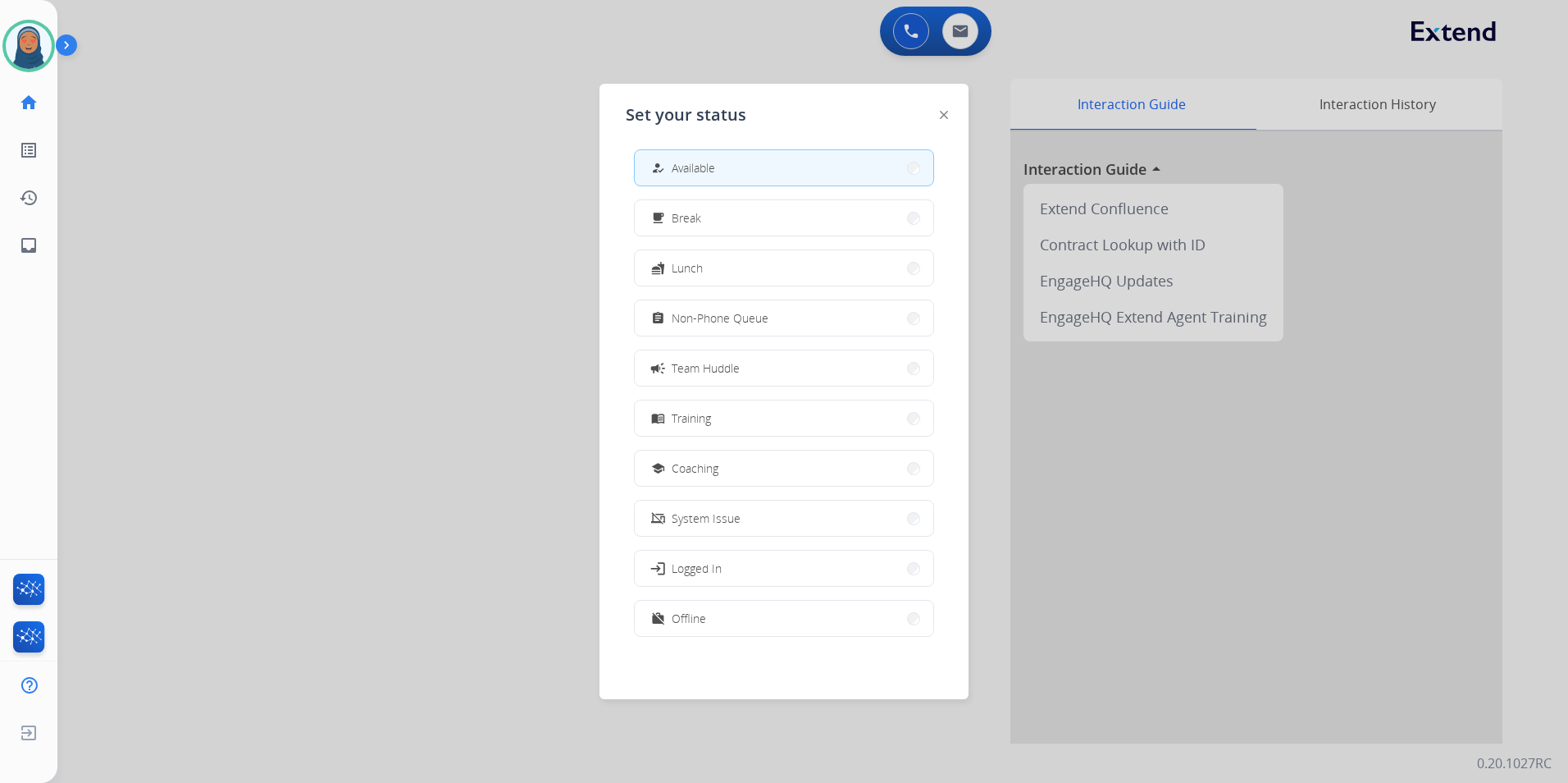
click at [745, 621] on button "work_off Offline" at bounding box center [784, 619] width 298 height 36
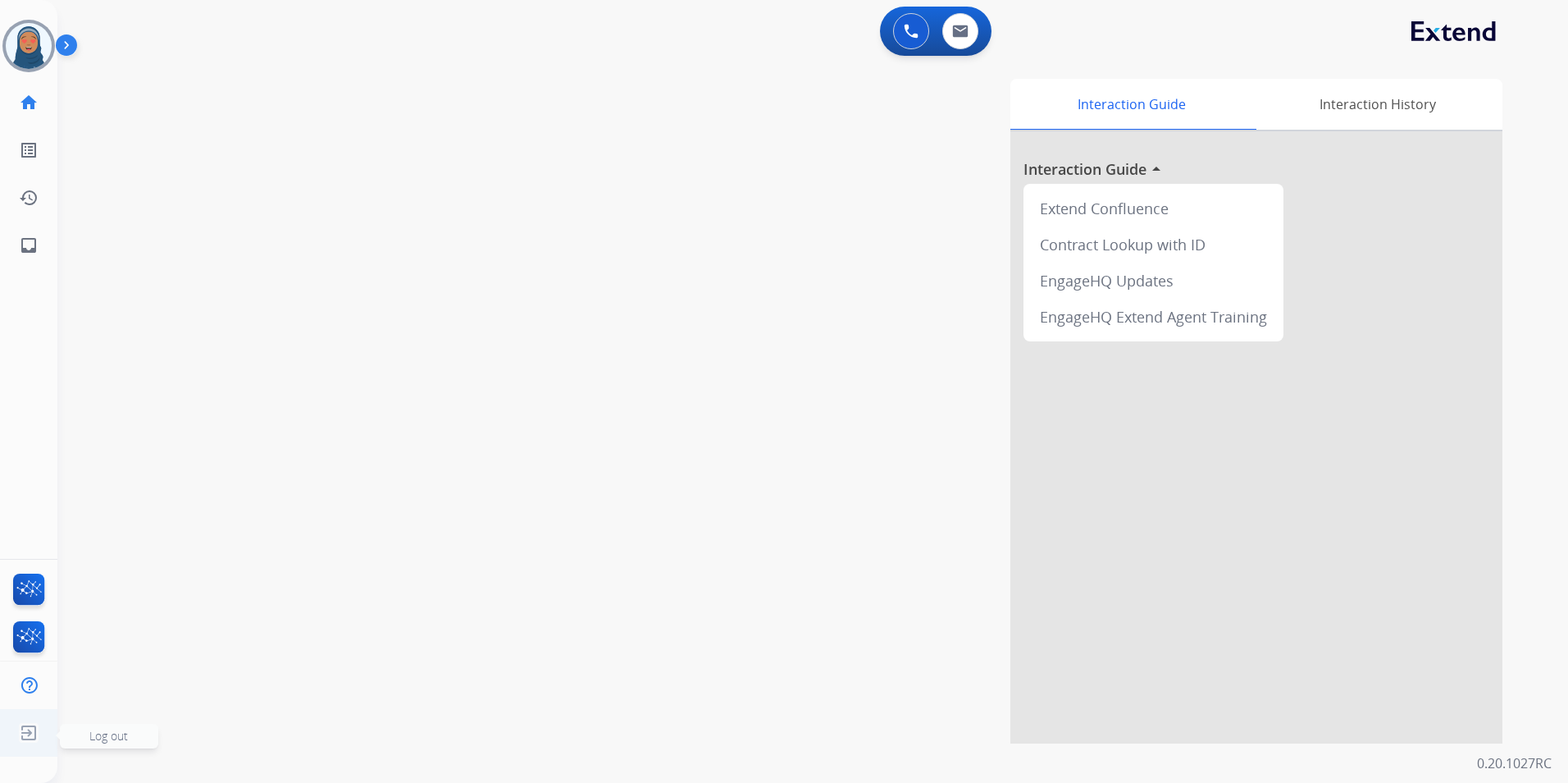
click at [93, 734] on span "Log out" at bounding box center [108, 736] width 38 height 16
click at [30, 733] on img at bounding box center [28, 732] width 29 height 31
